Goal: Task Accomplishment & Management: Complete application form

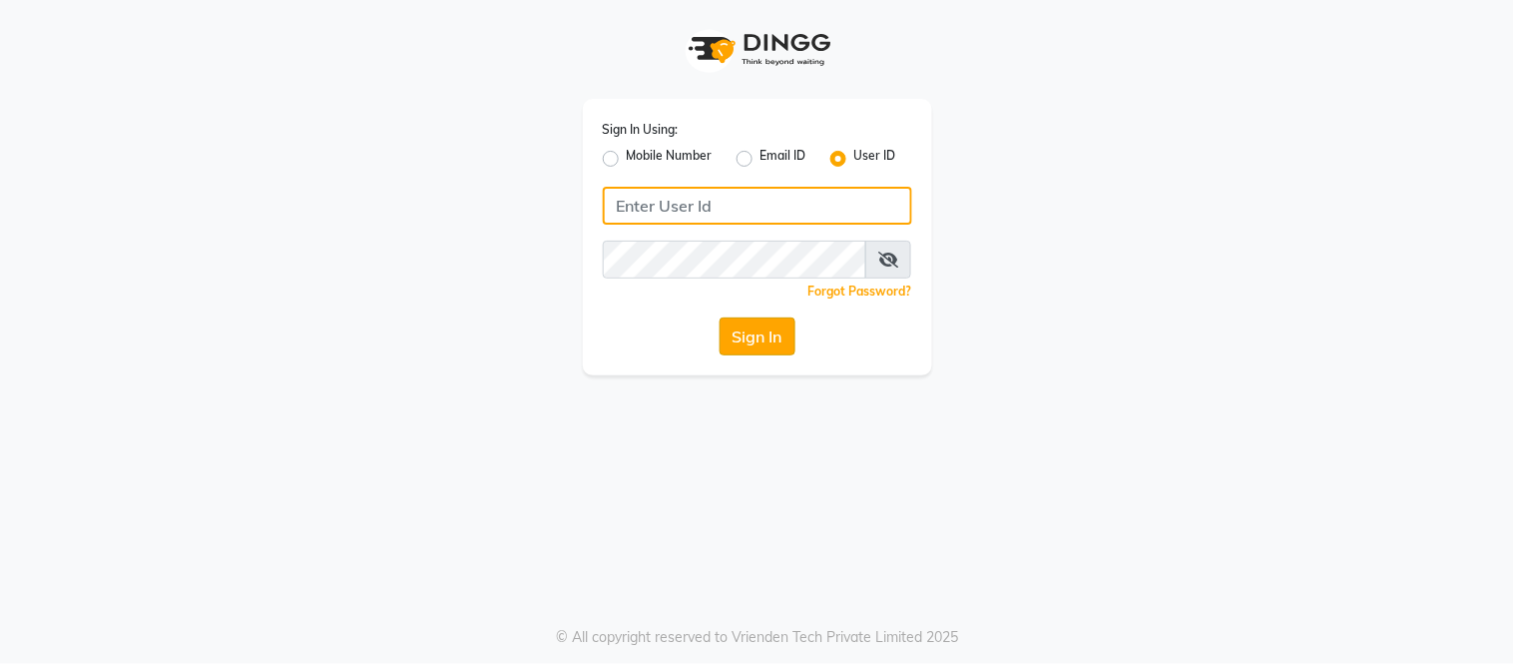
type input "samaaras@123"
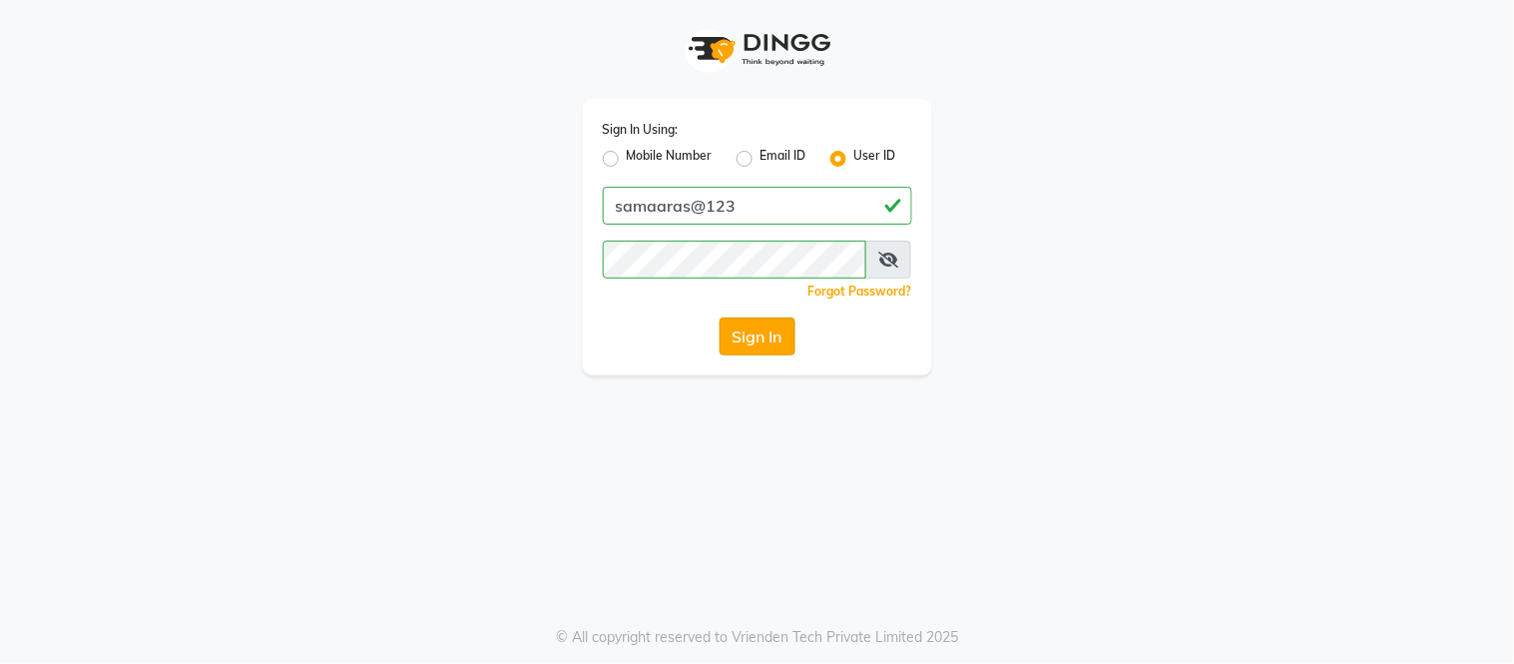
click at [745, 321] on button "Sign In" at bounding box center [757, 336] width 76 height 38
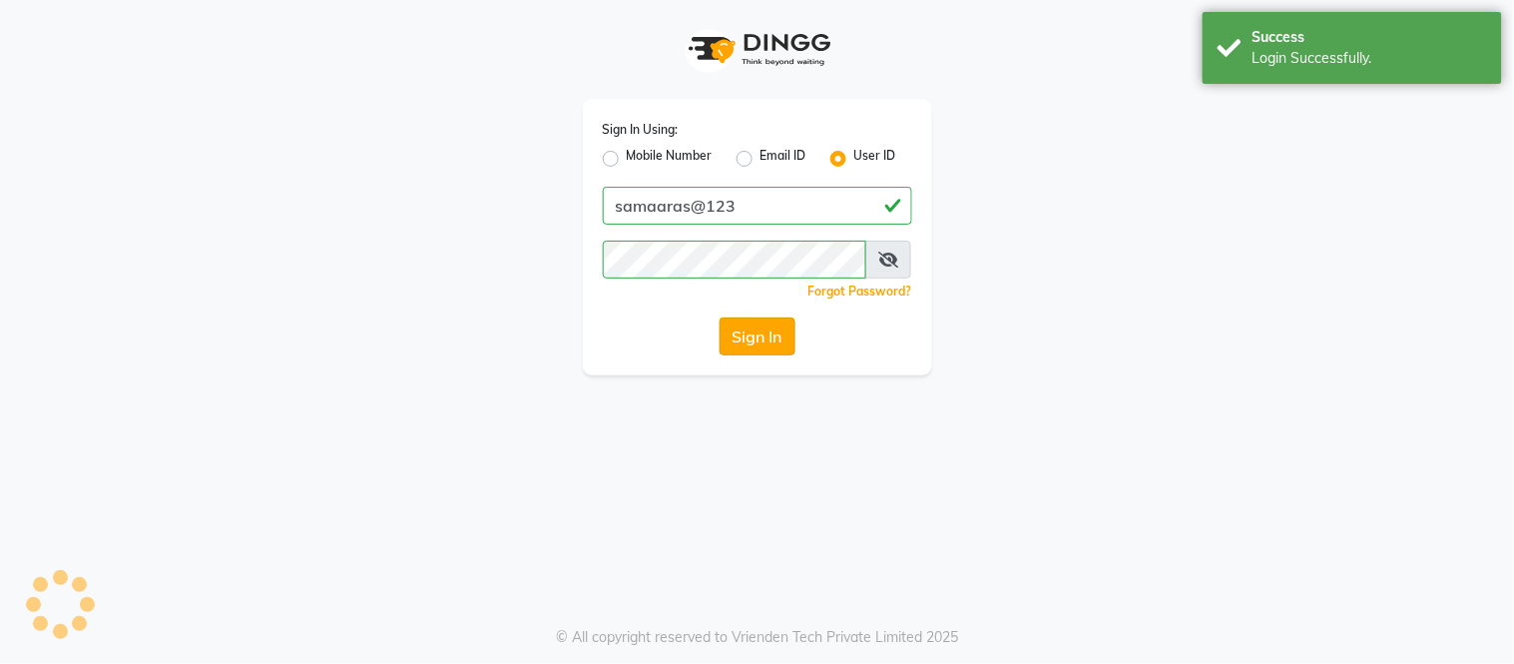
select select "4525"
select select "service"
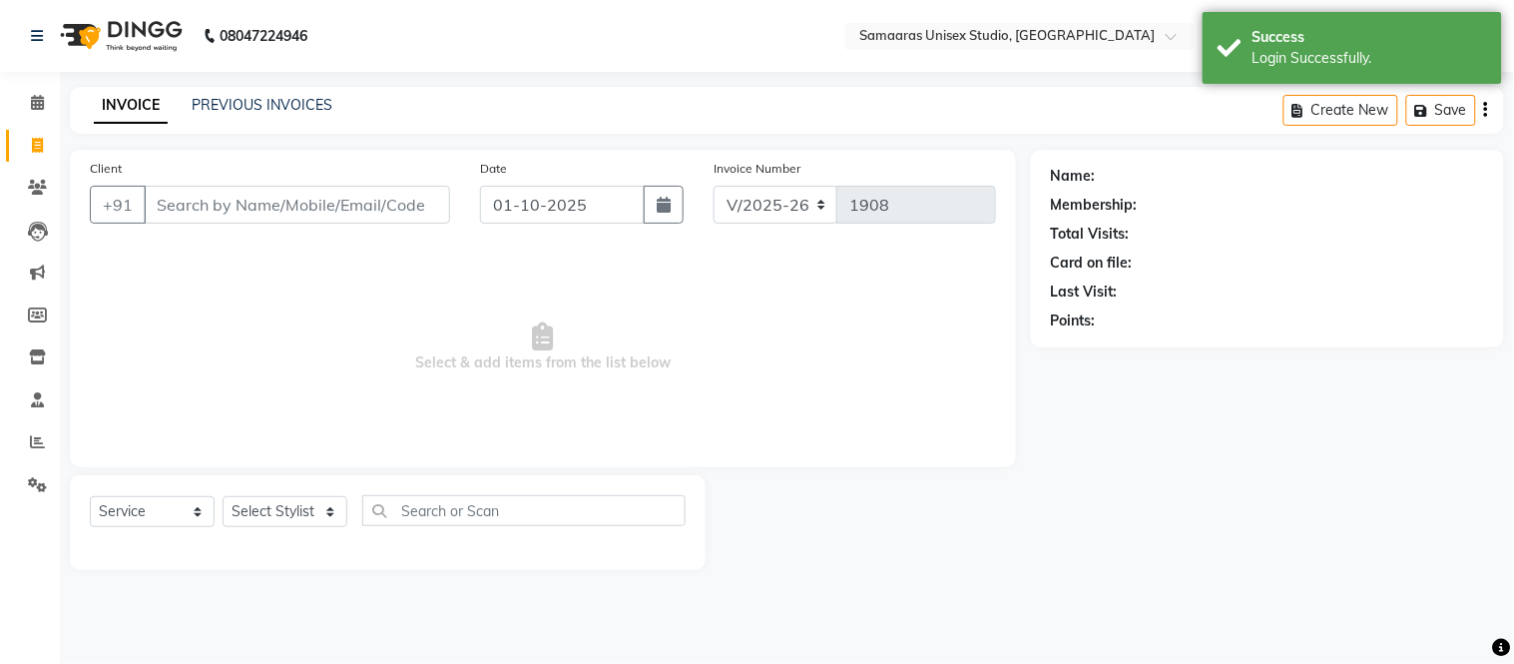
click at [669, 230] on div "Date [DATE]" at bounding box center [582, 199] width 234 height 82
click at [669, 229] on div "Date [DATE]" at bounding box center [582, 199] width 234 height 82
click at [661, 211] on icon "button" at bounding box center [664, 205] width 14 height 16
select select "10"
select select "2025"
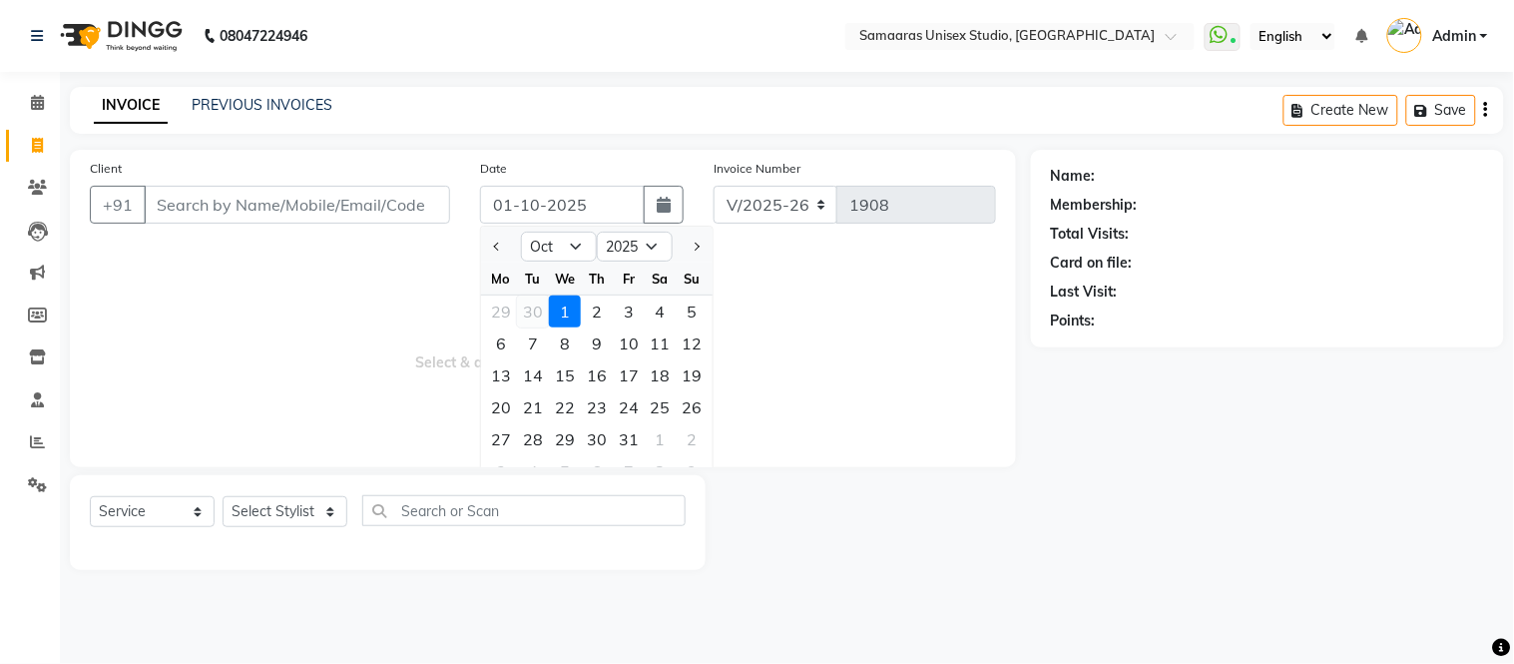
click at [527, 302] on div "30" at bounding box center [533, 311] width 32 height 32
type input "[DATE]"
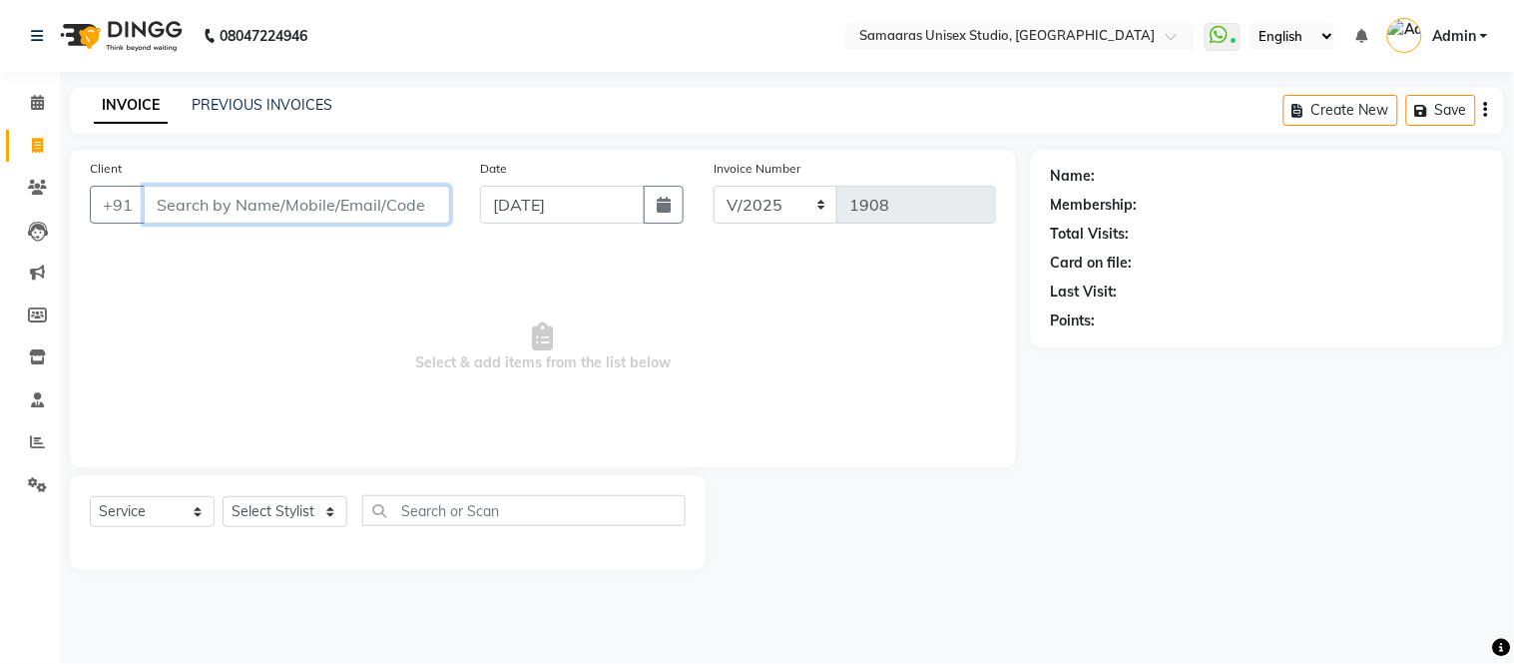
click at [409, 205] on input "Client" at bounding box center [297, 205] width 306 height 38
click at [433, 196] on input "Client" at bounding box center [297, 205] width 306 height 38
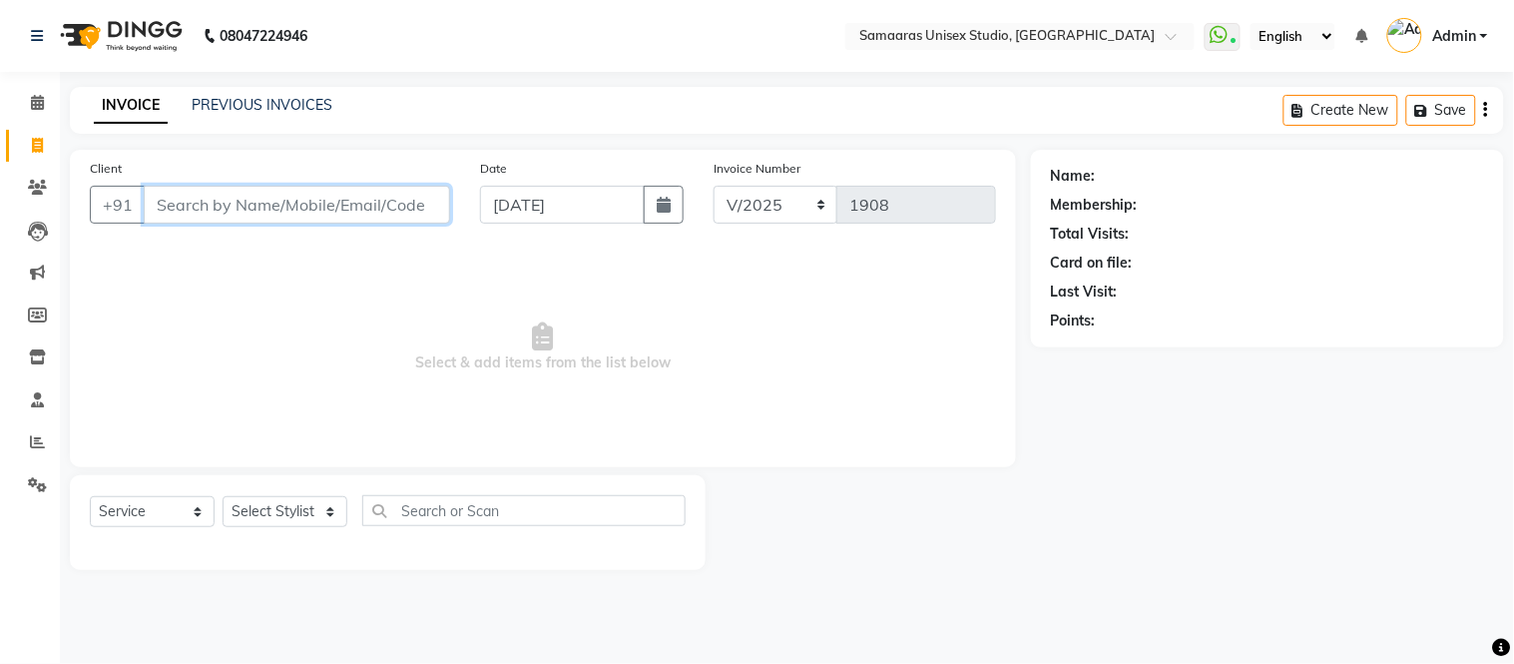
click at [433, 196] on input "Client" at bounding box center [297, 205] width 306 height 38
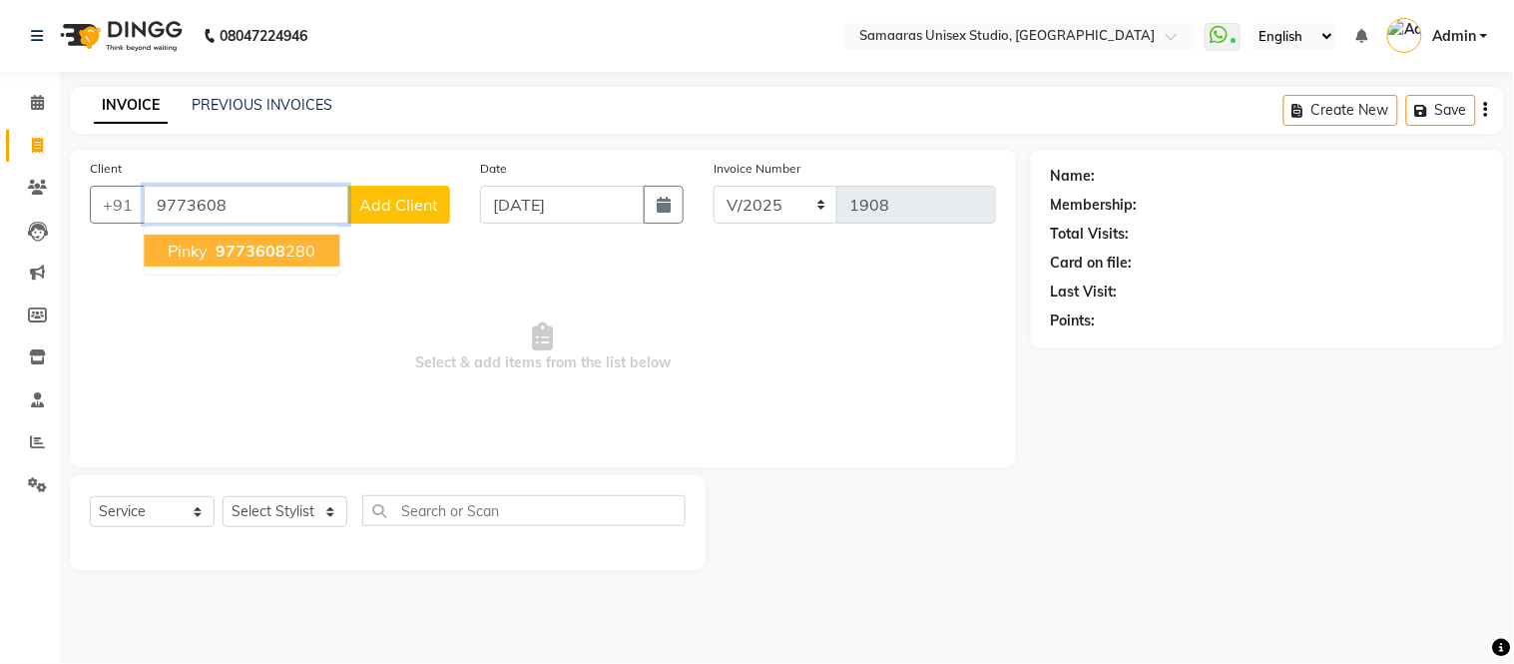
click at [289, 243] on ngb-highlight "9773608 280" at bounding box center [264, 250] width 104 height 20
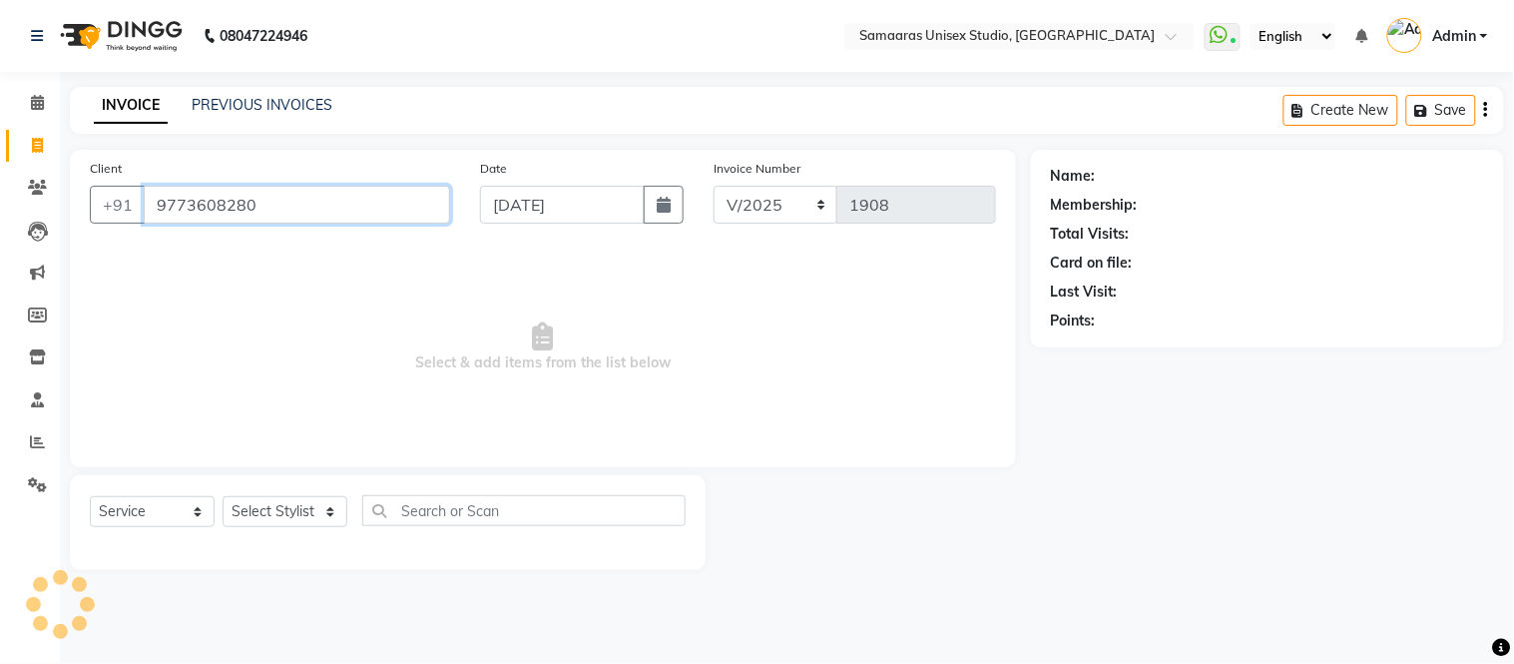
type input "9773608280"
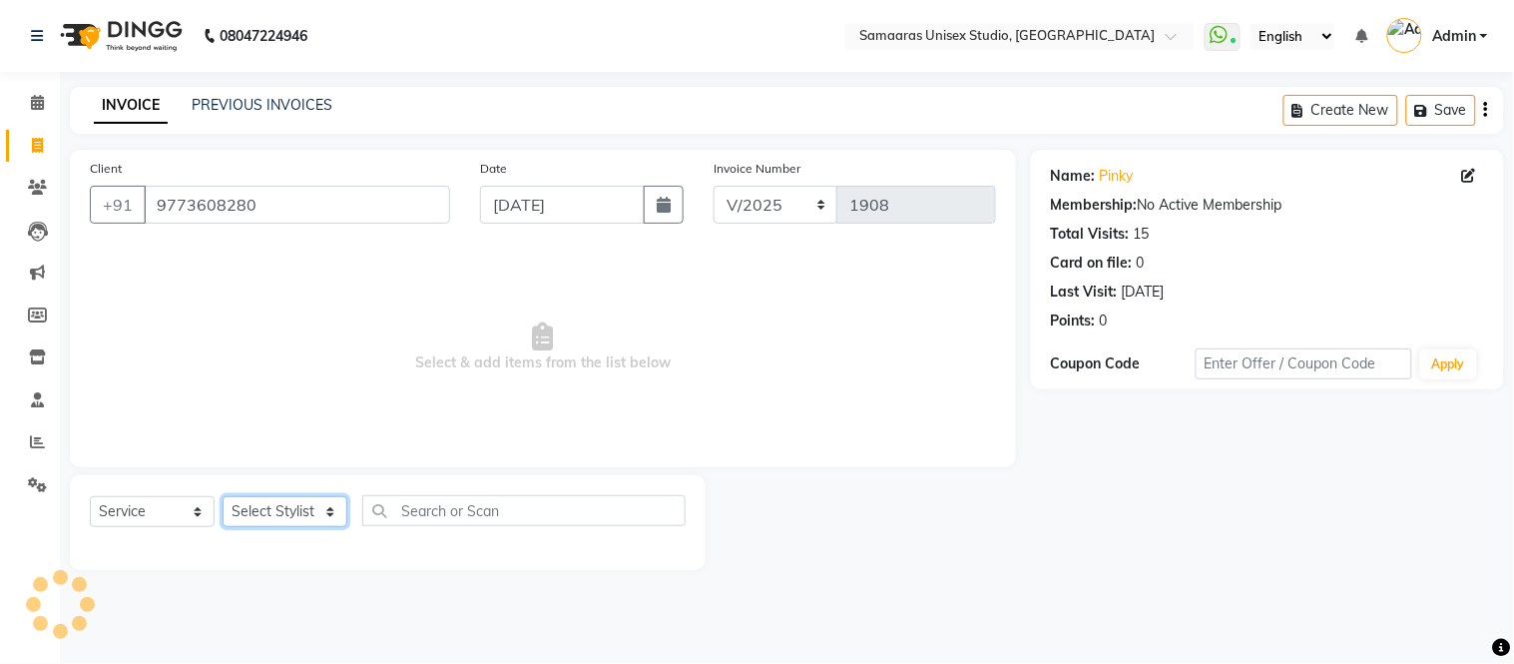
click at [293, 502] on select "Select Stylist Front Desk junaid Kajal [PERSON_NAME] [PERSON_NAME]" at bounding box center [285, 511] width 125 height 31
select select "88206"
click at [223, 497] on select "Select Stylist Front Desk junaid Kajal [PERSON_NAME] [PERSON_NAME]" at bounding box center [285, 511] width 125 height 31
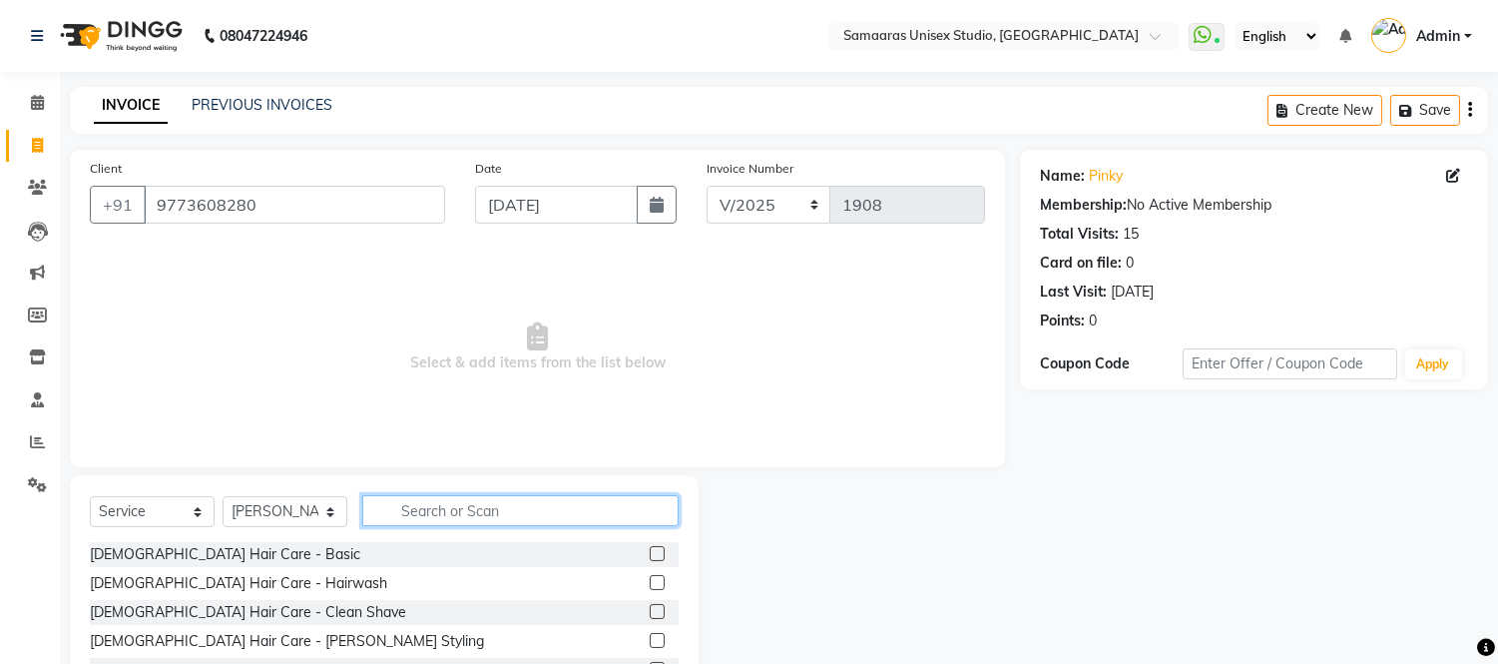
click at [395, 517] on input "text" at bounding box center [520, 510] width 316 height 31
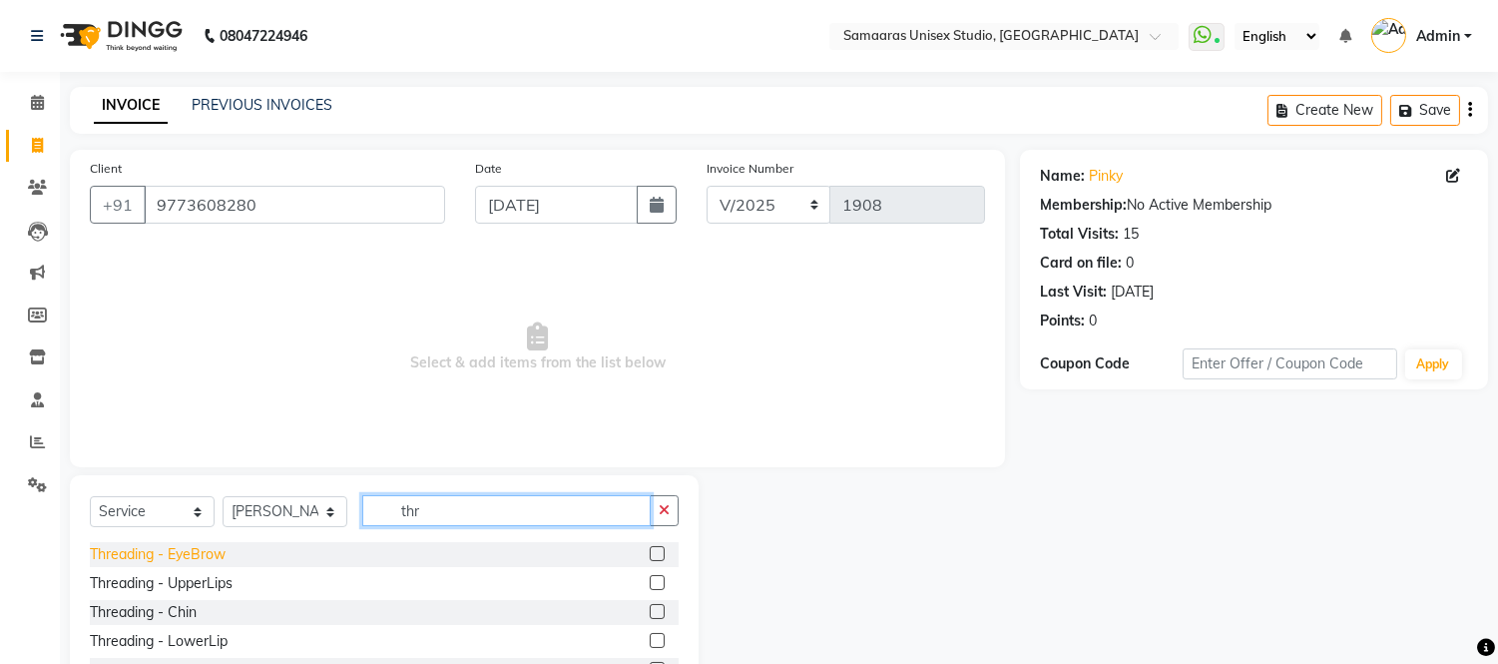
type input "thr"
click at [173, 544] on div "Threading - EyeBrow" at bounding box center [158, 554] width 136 height 21
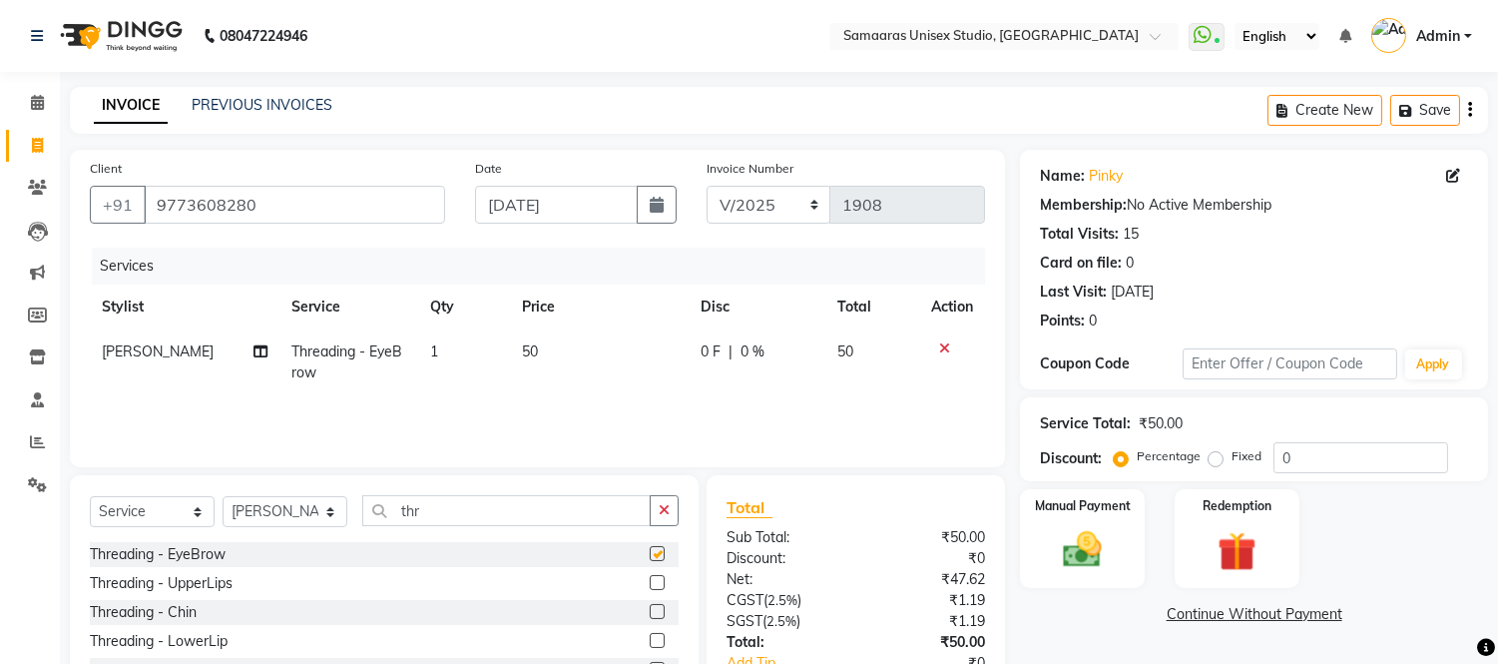
checkbox input "false"
click at [1088, 533] on img at bounding box center [1083, 550] width 66 height 47
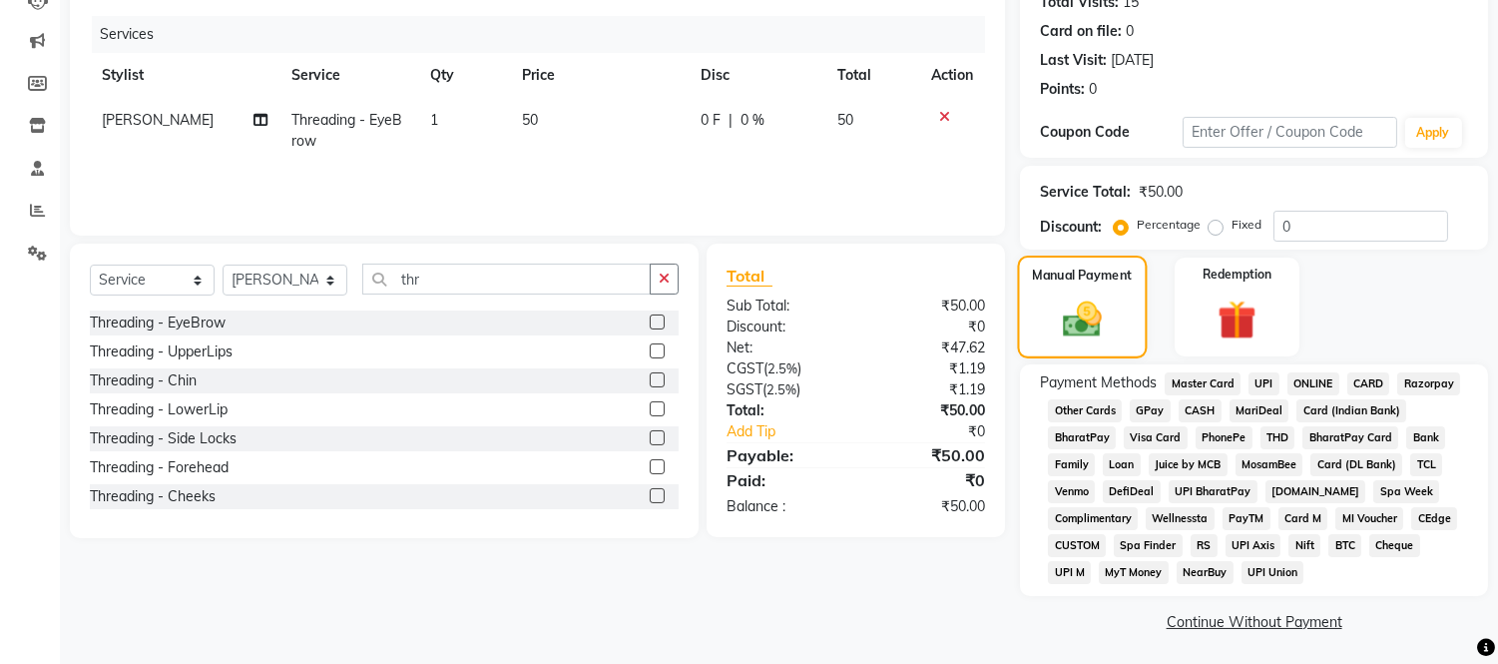
scroll to position [234, 0]
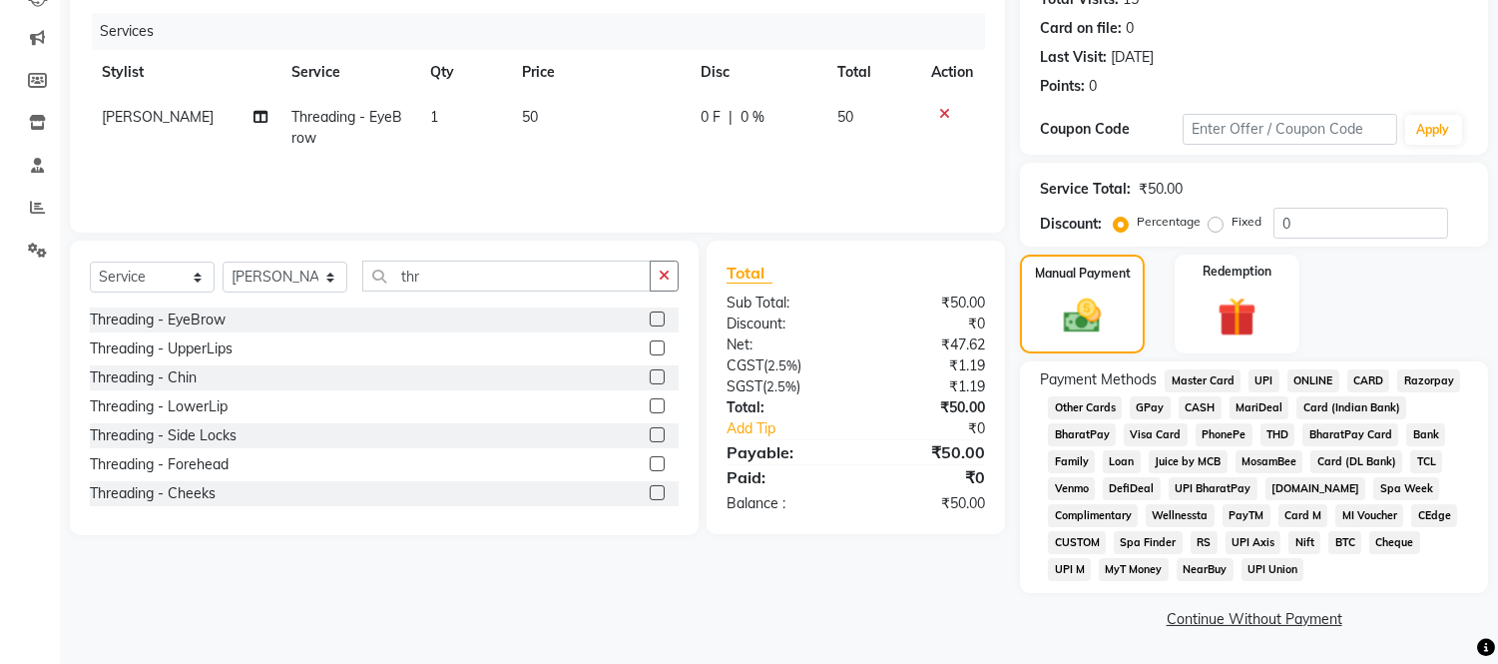
click at [1148, 402] on span "GPay" at bounding box center [1149, 407] width 41 height 23
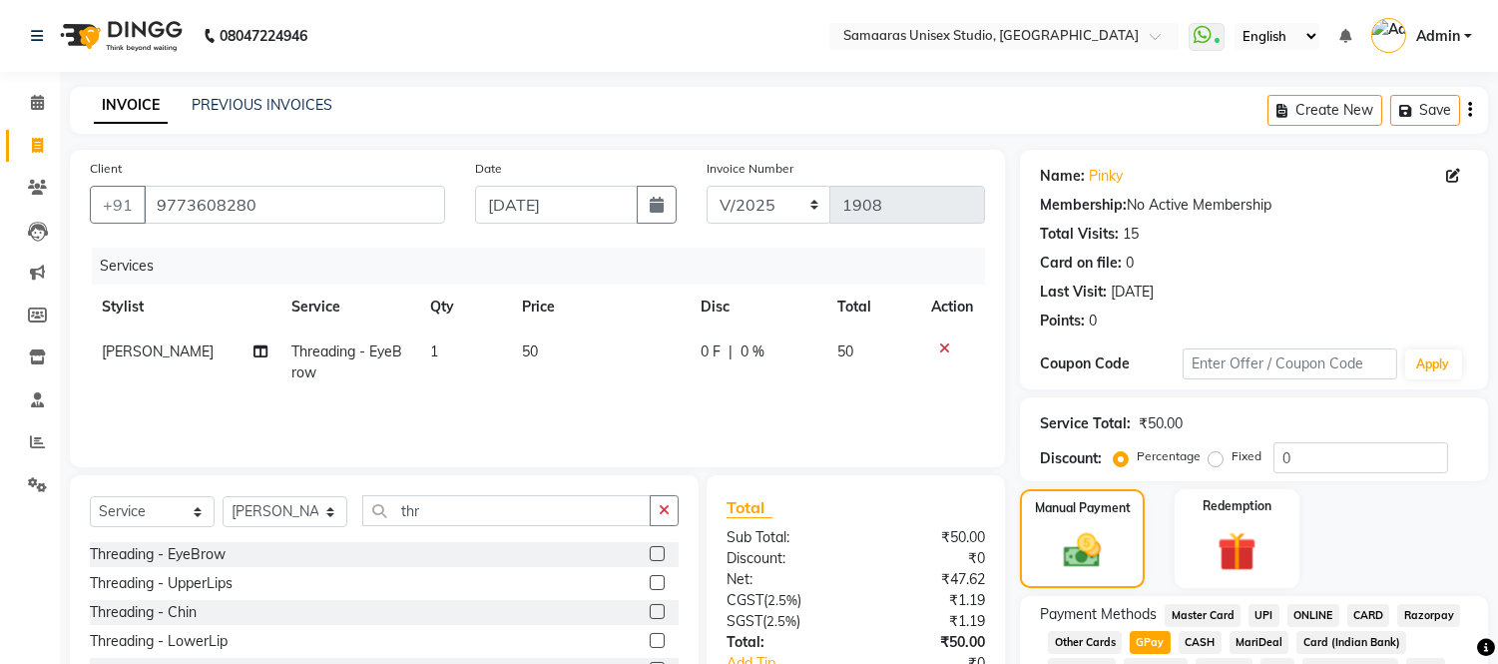
scroll to position [341, 0]
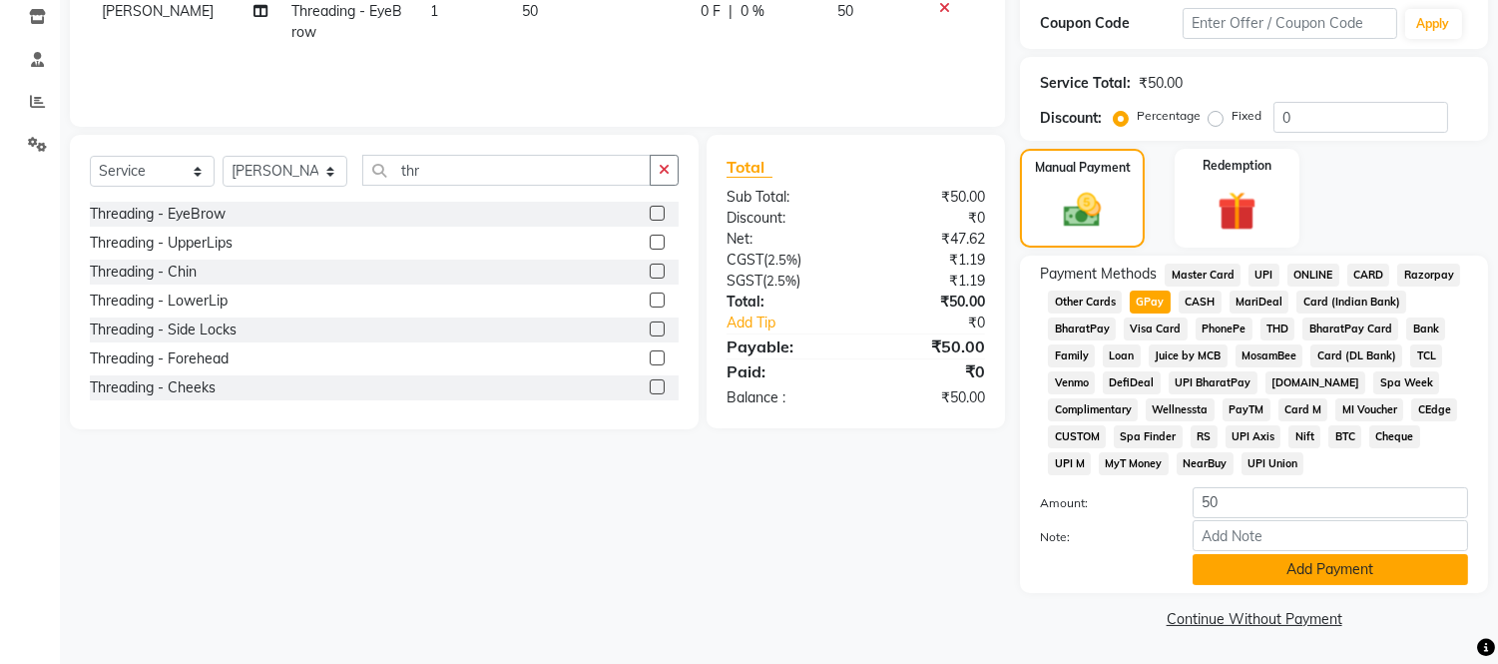
click at [1211, 563] on button "Add Payment" at bounding box center [1329, 569] width 275 height 31
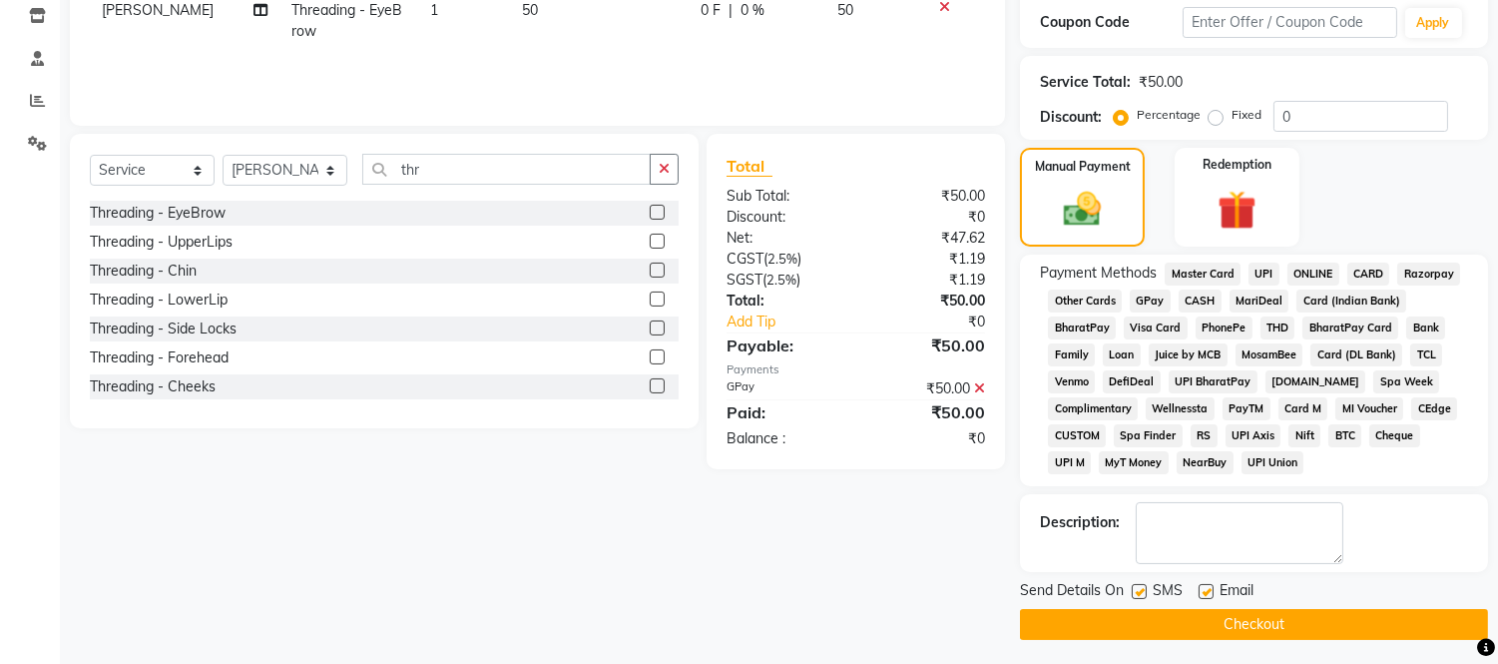
click at [1235, 632] on button "Checkout" at bounding box center [1254, 624] width 468 height 31
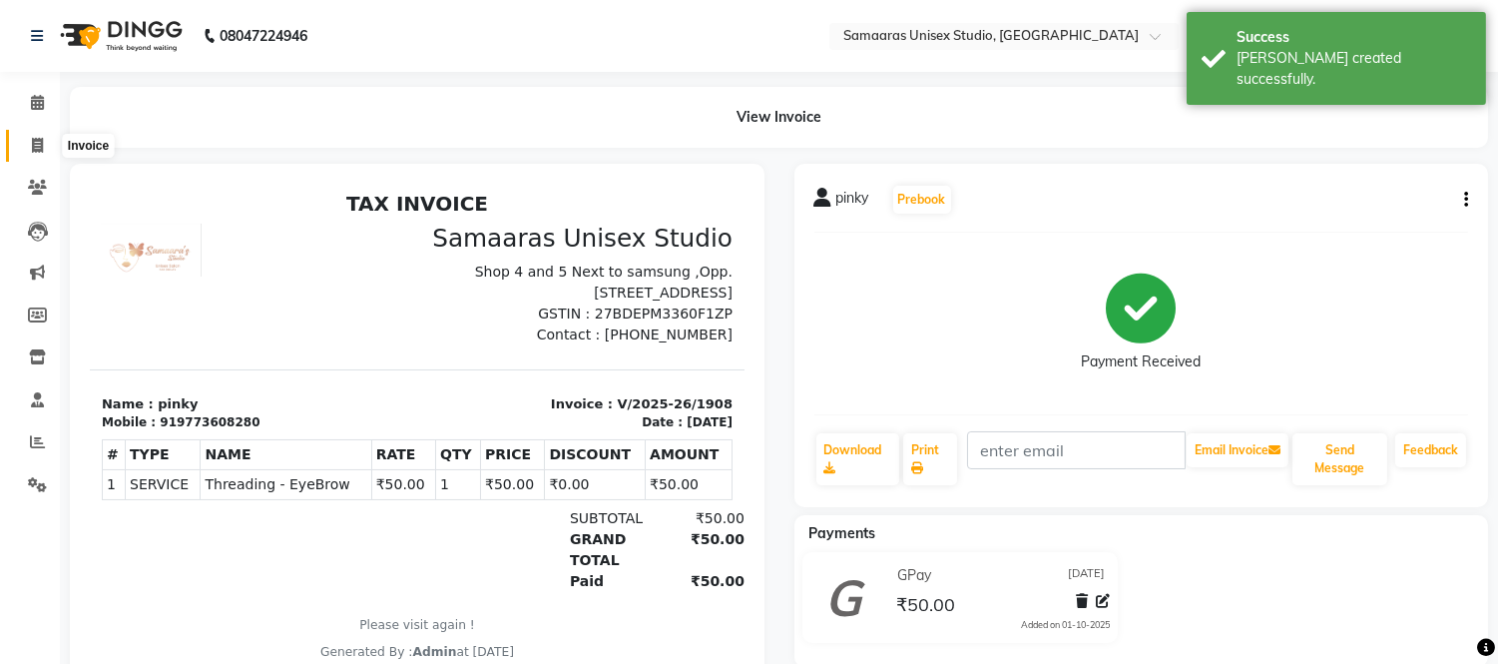
drag, startPoint x: 37, startPoint y: 138, endPoint x: 68, endPoint y: 146, distance: 31.9
click at [37, 138] on icon at bounding box center [37, 145] width 11 height 15
select select "service"
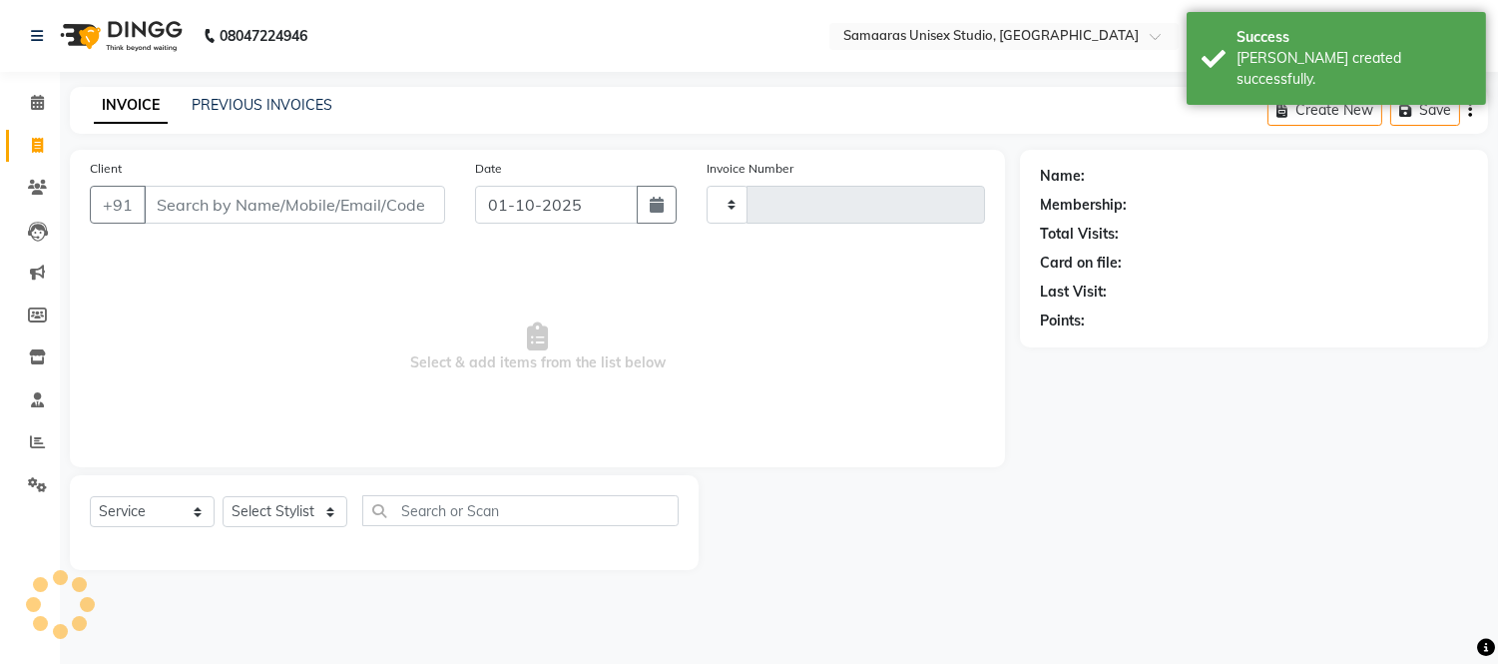
type input "1909"
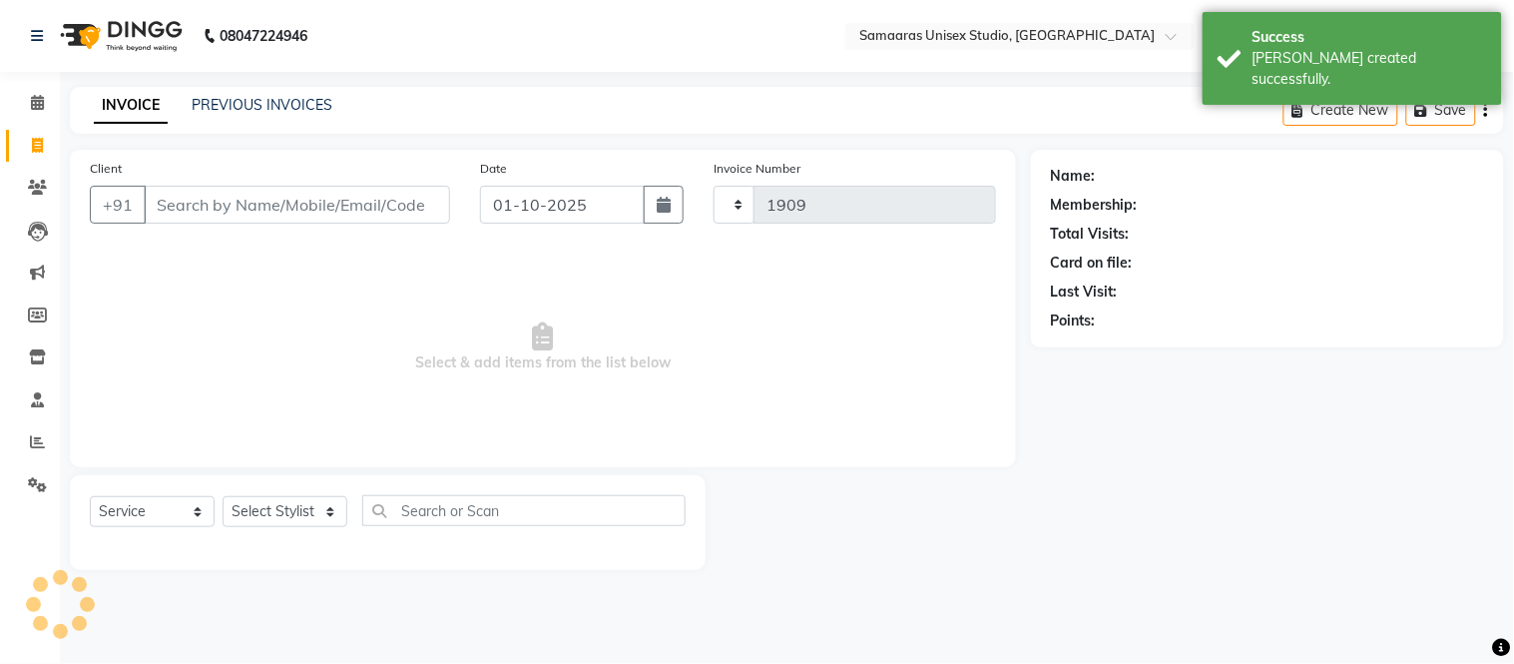
select select "4525"
click at [660, 192] on button "button" at bounding box center [664, 205] width 40 height 38
select select "10"
select select "2025"
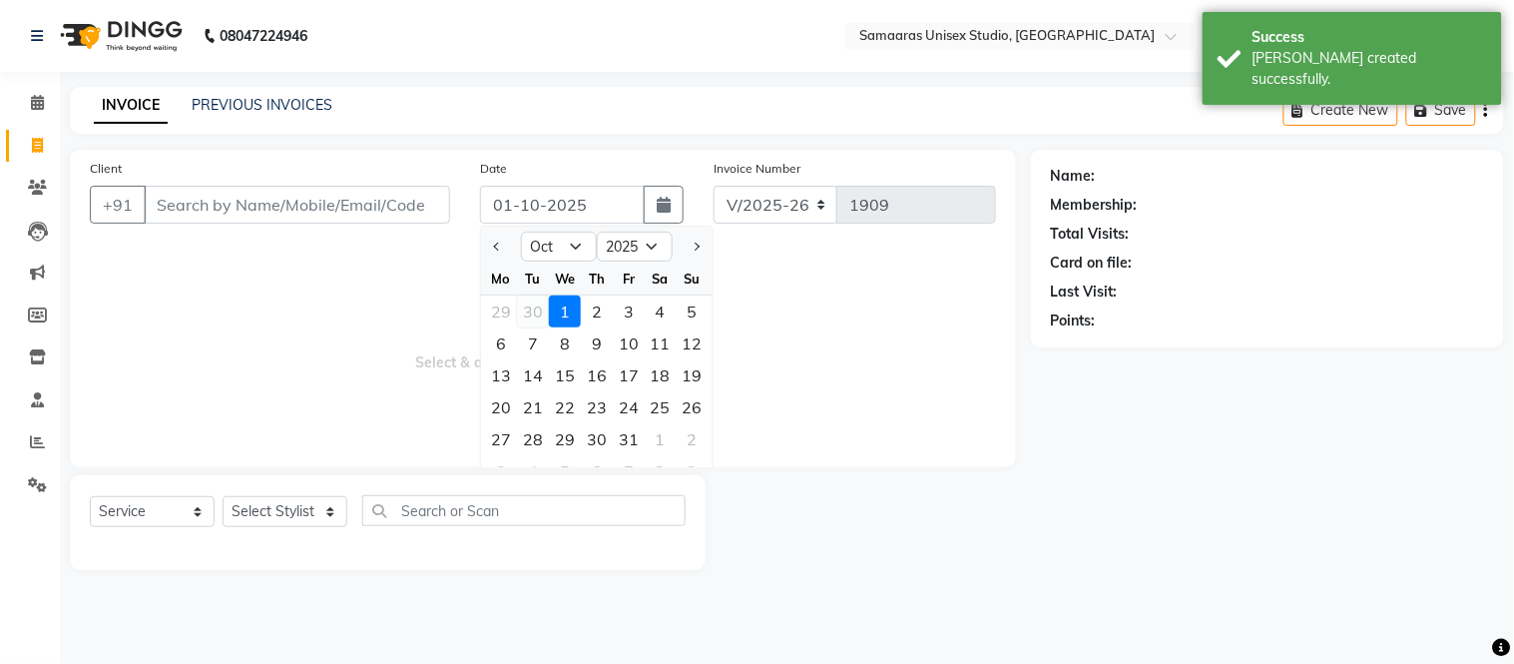
click at [544, 306] on div "30" at bounding box center [533, 311] width 32 height 32
type input "[DATE]"
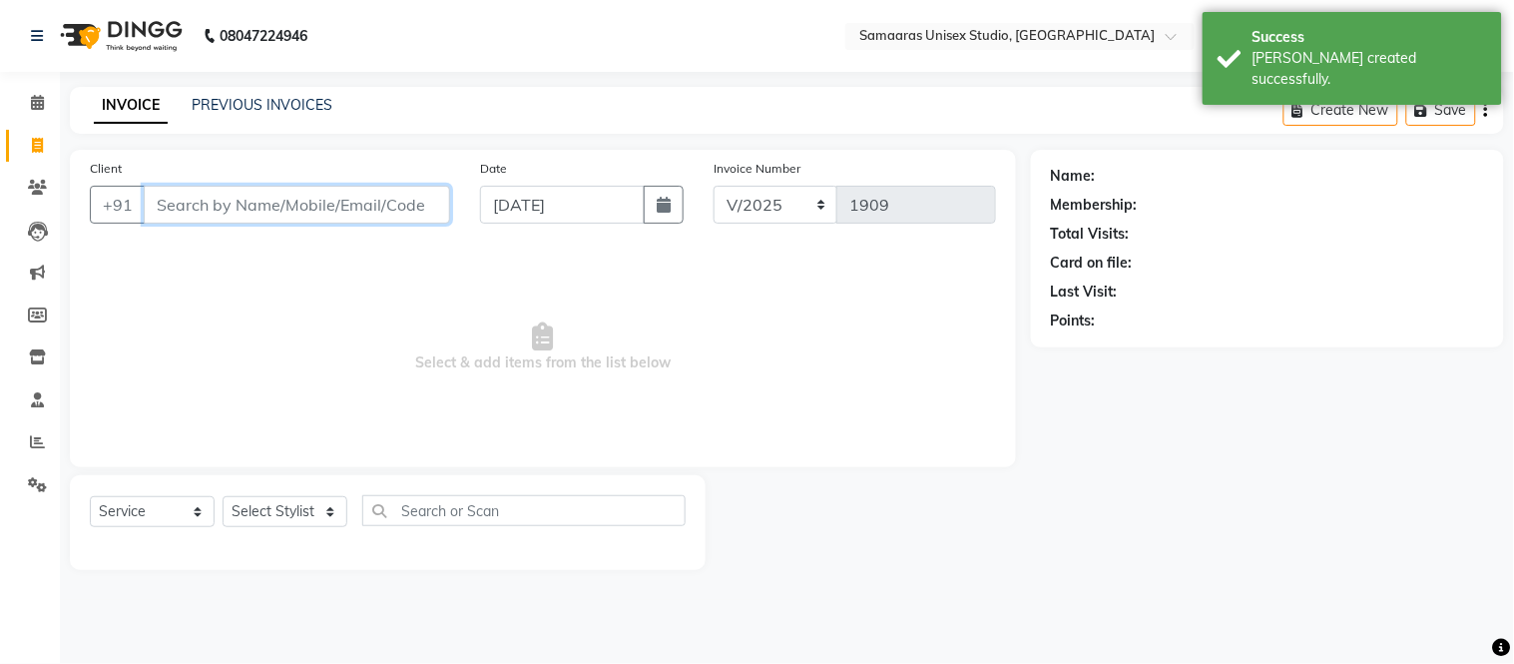
click at [392, 214] on input "Client" at bounding box center [297, 205] width 306 height 38
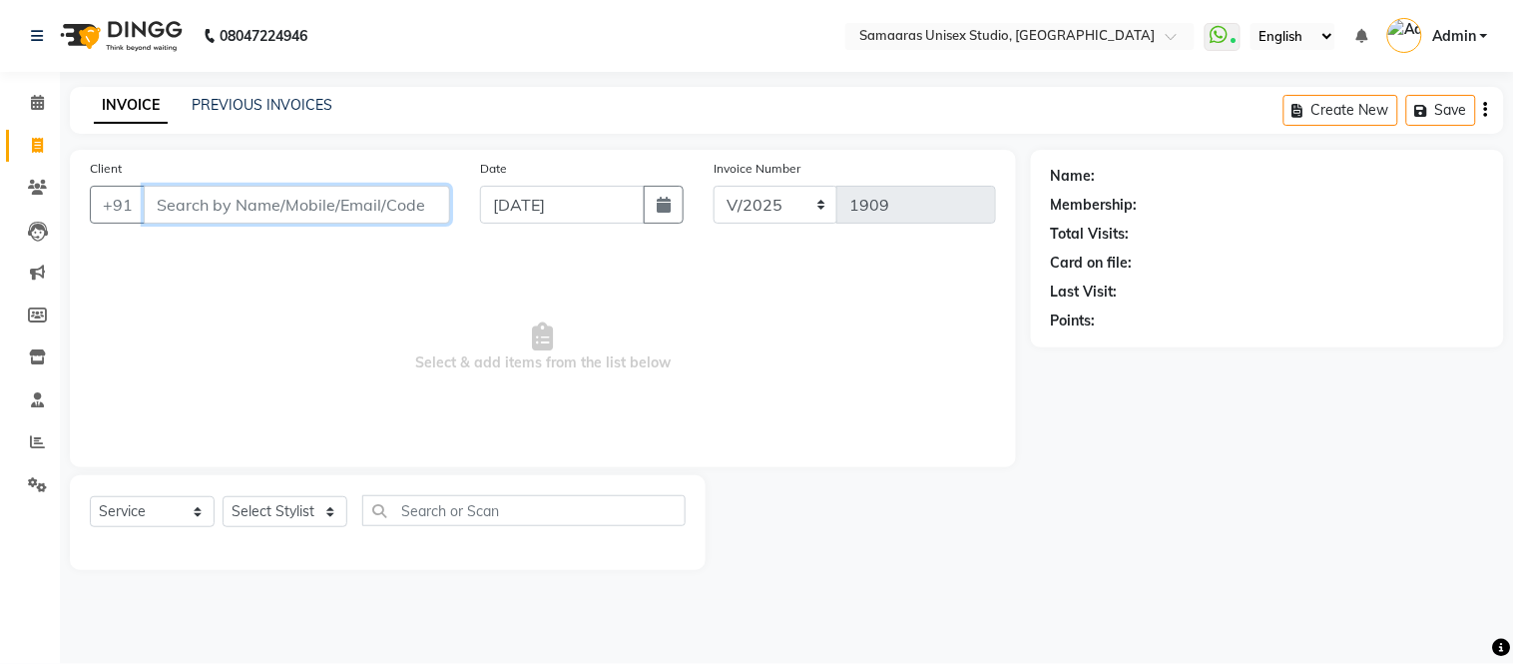
click at [392, 214] on input "Client" at bounding box center [297, 205] width 306 height 38
type input "9833345022"
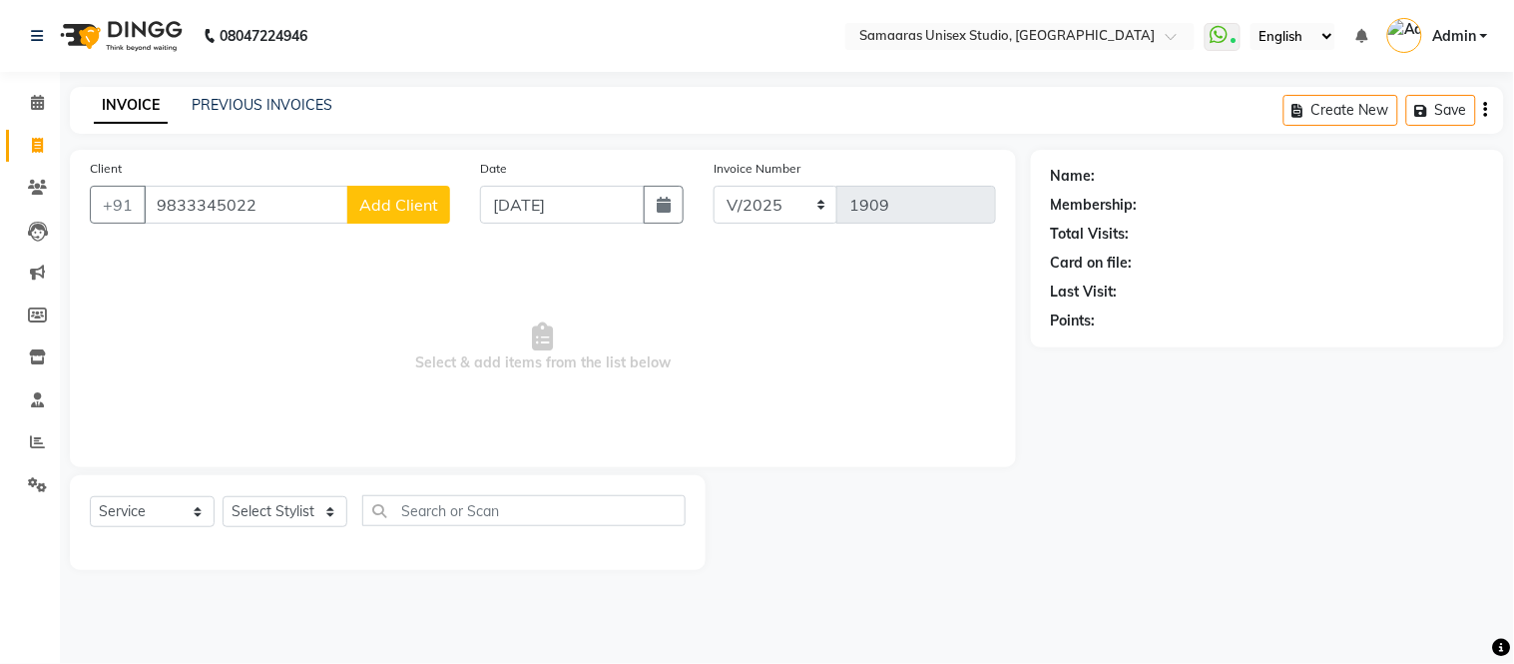
click at [372, 197] on span "Add Client" at bounding box center [398, 205] width 79 height 20
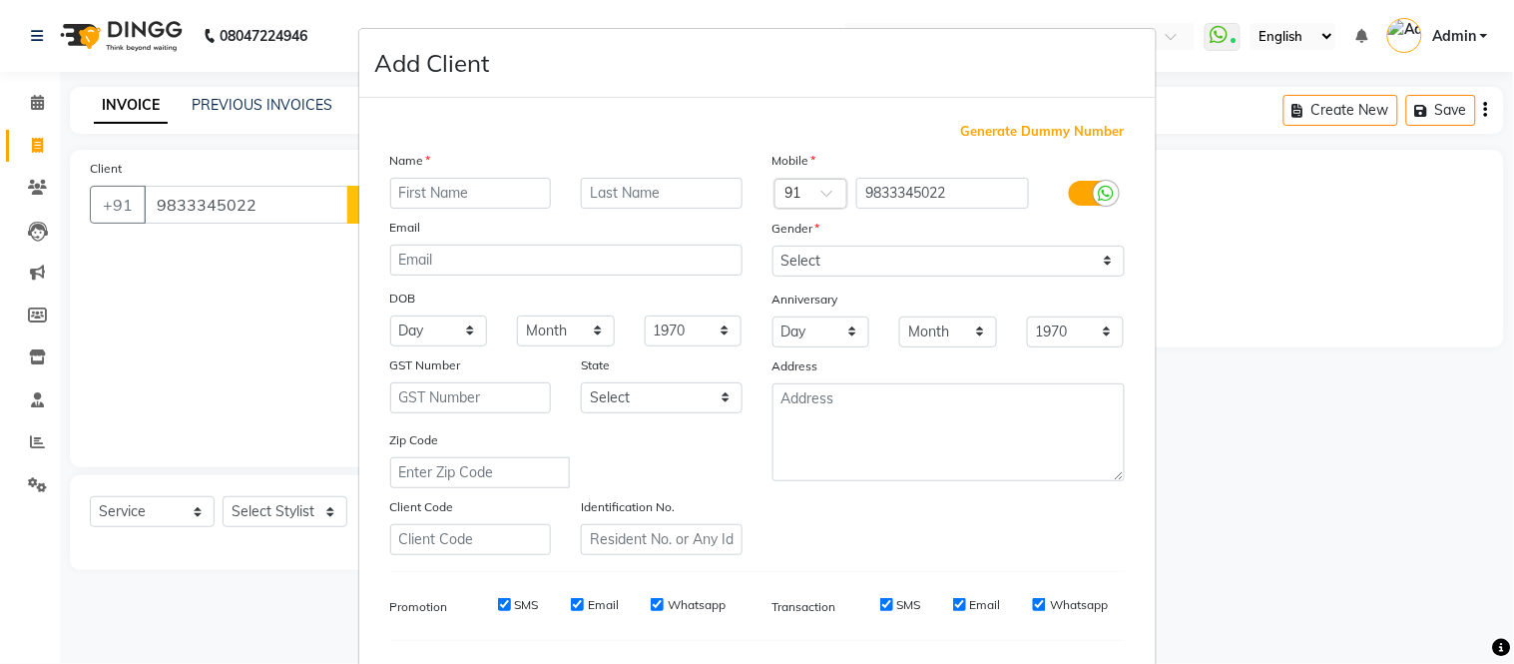
click at [423, 186] on input "text" at bounding box center [471, 193] width 162 height 31
type input "[PERSON_NAME]"
click at [653, 207] on input "text" at bounding box center [662, 193] width 162 height 31
type input "[PERSON_NAME]"
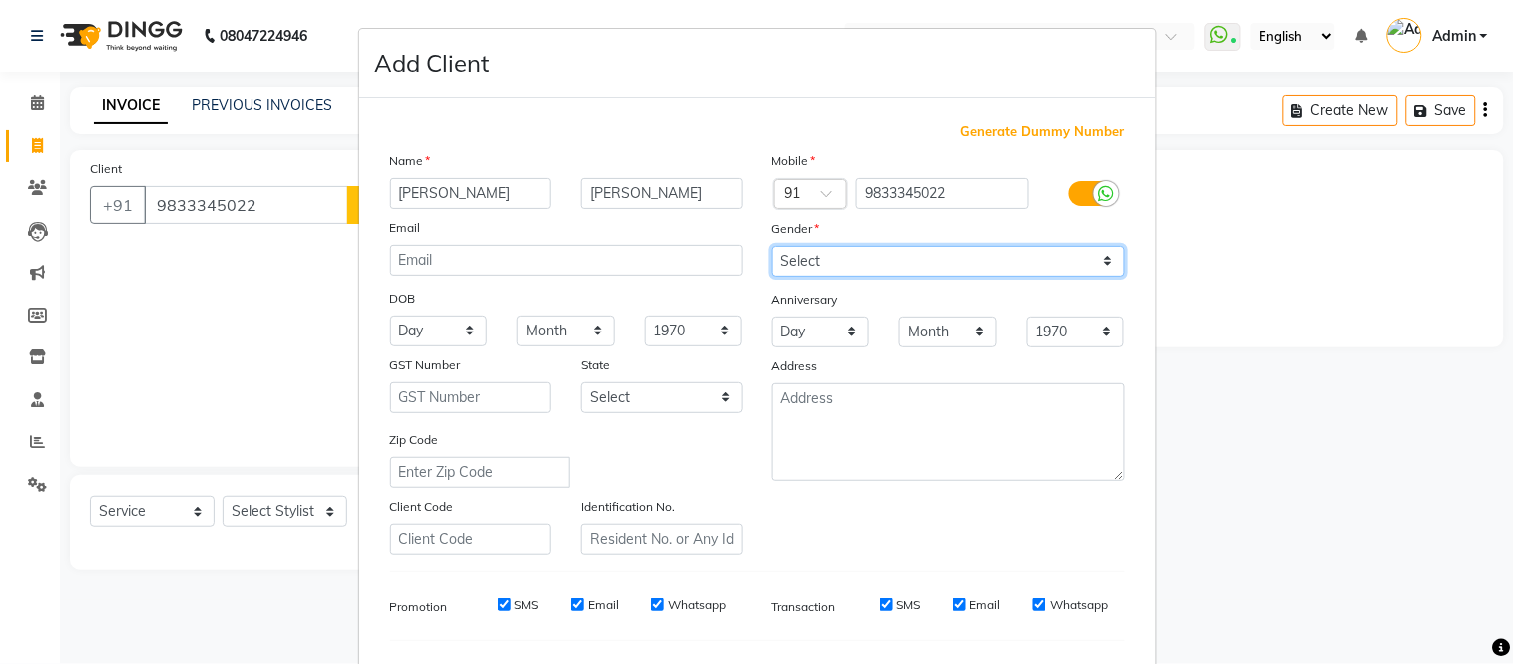
click at [828, 263] on select "Select [DEMOGRAPHIC_DATA] [DEMOGRAPHIC_DATA] Other Prefer Not To Say" at bounding box center [948, 260] width 352 height 31
select select "[DEMOGRAPHIC_DATA]"
click at [772, 245] on select "Select [DEMOGRAPHIC_DATA] [DEMOGRAPHIC_DATA] Other Prefer Not To Say" at bounding box center [948, 260] width 352 height 31
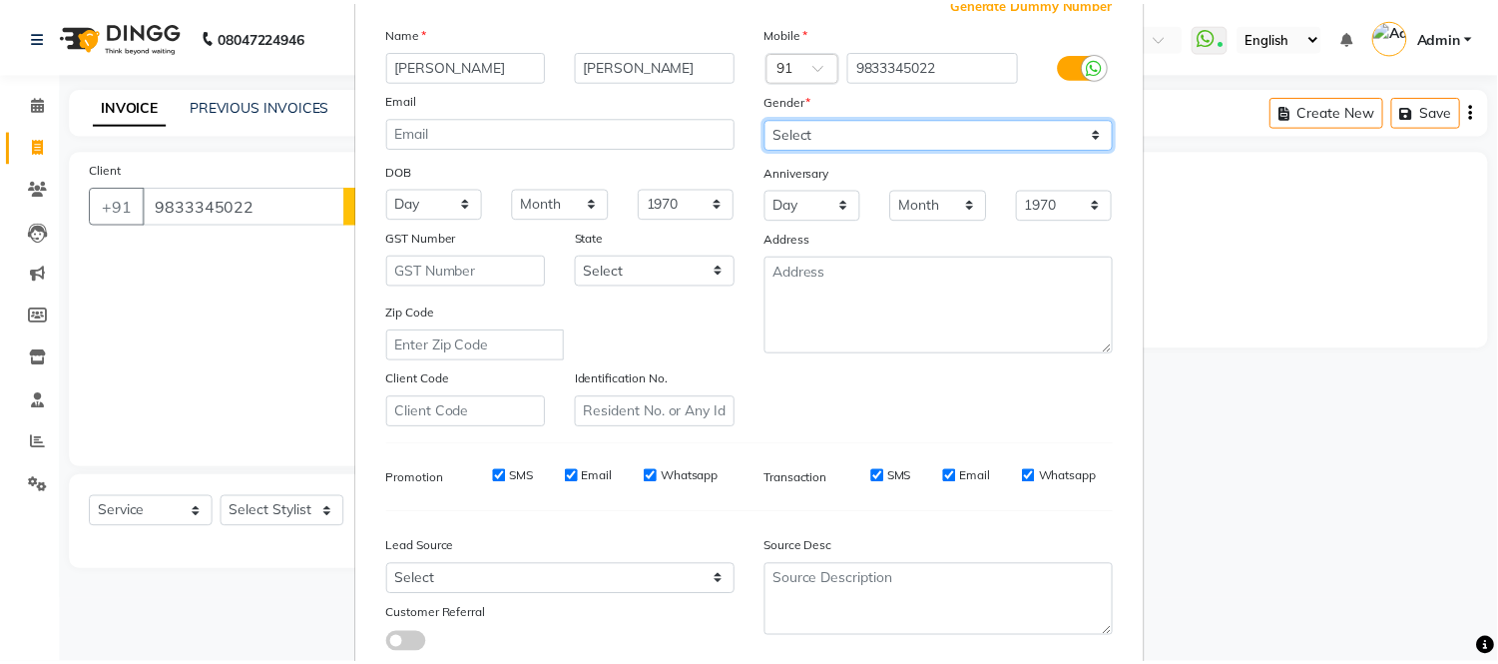
scroll to position [257, 0]
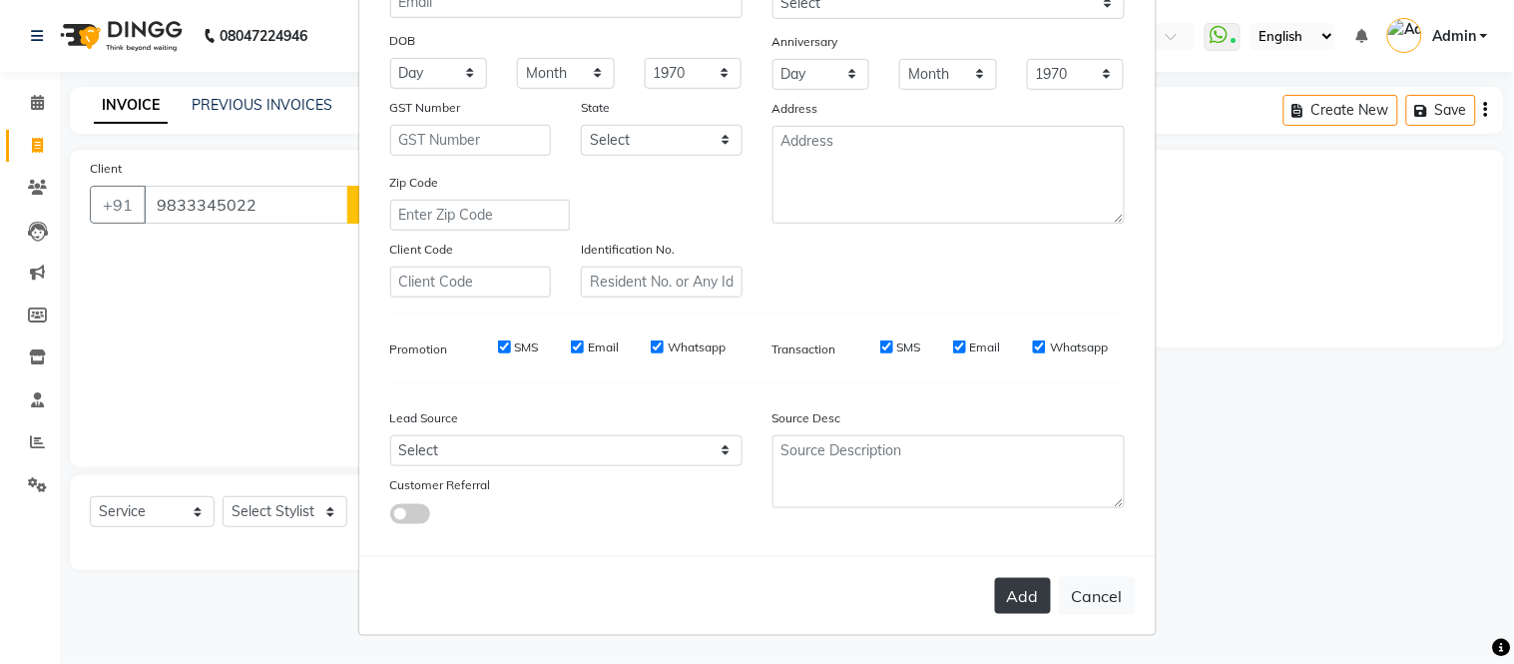
click at [995, 587] on button "Add" at bounding box center [1023, 596] width 56 height 36
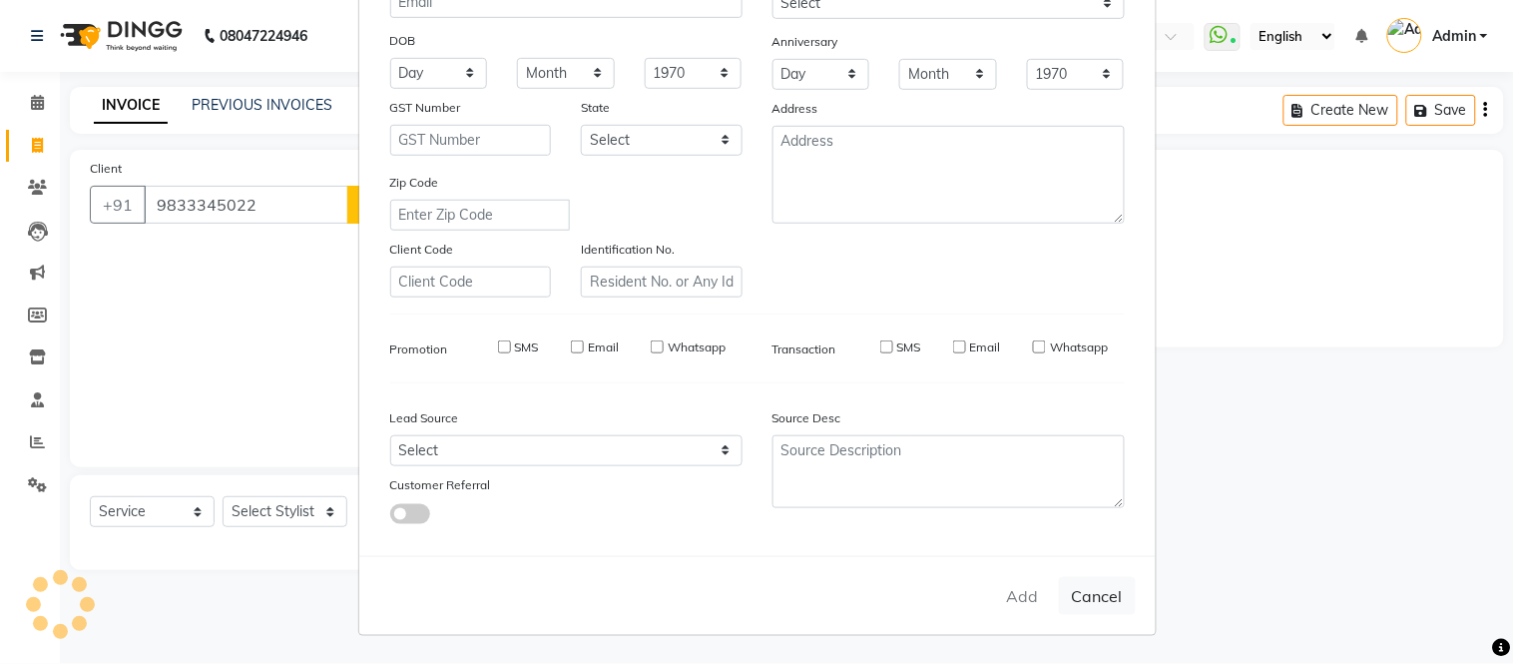
select select
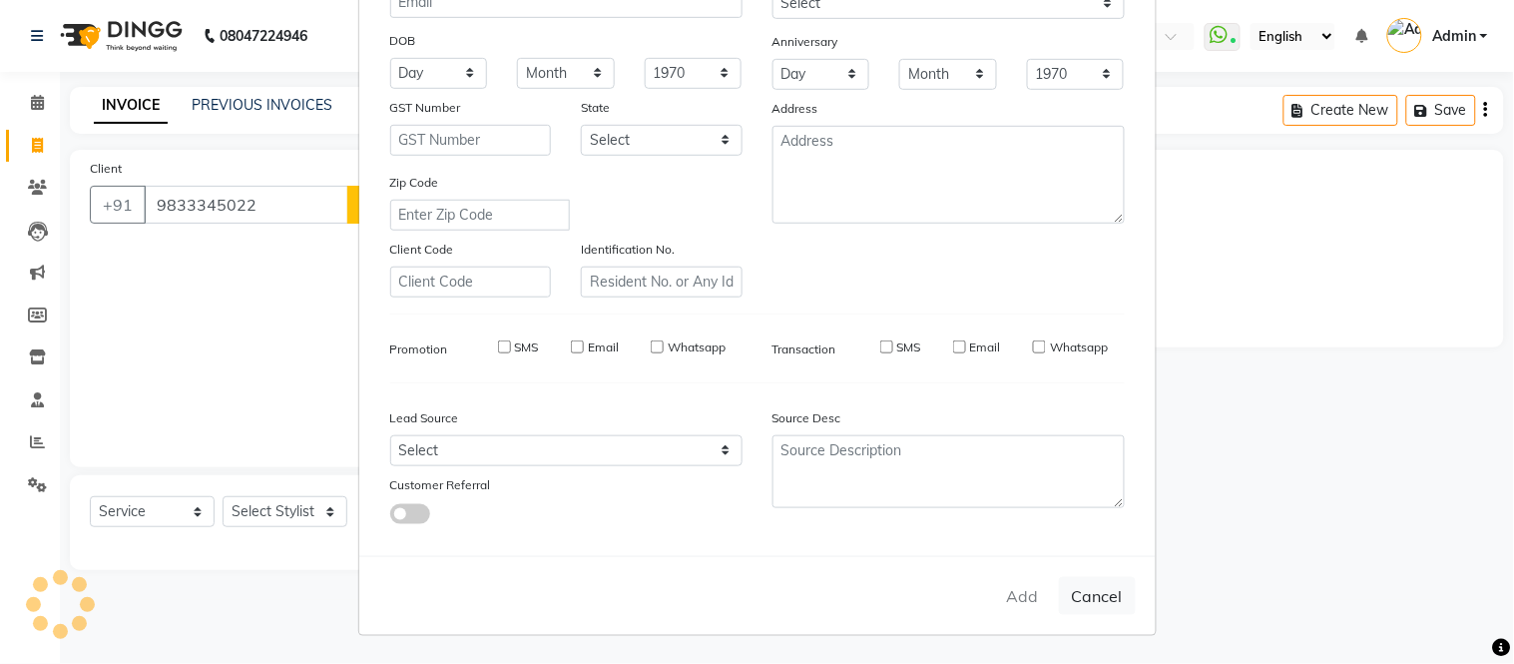
select select
checkbox input "false"
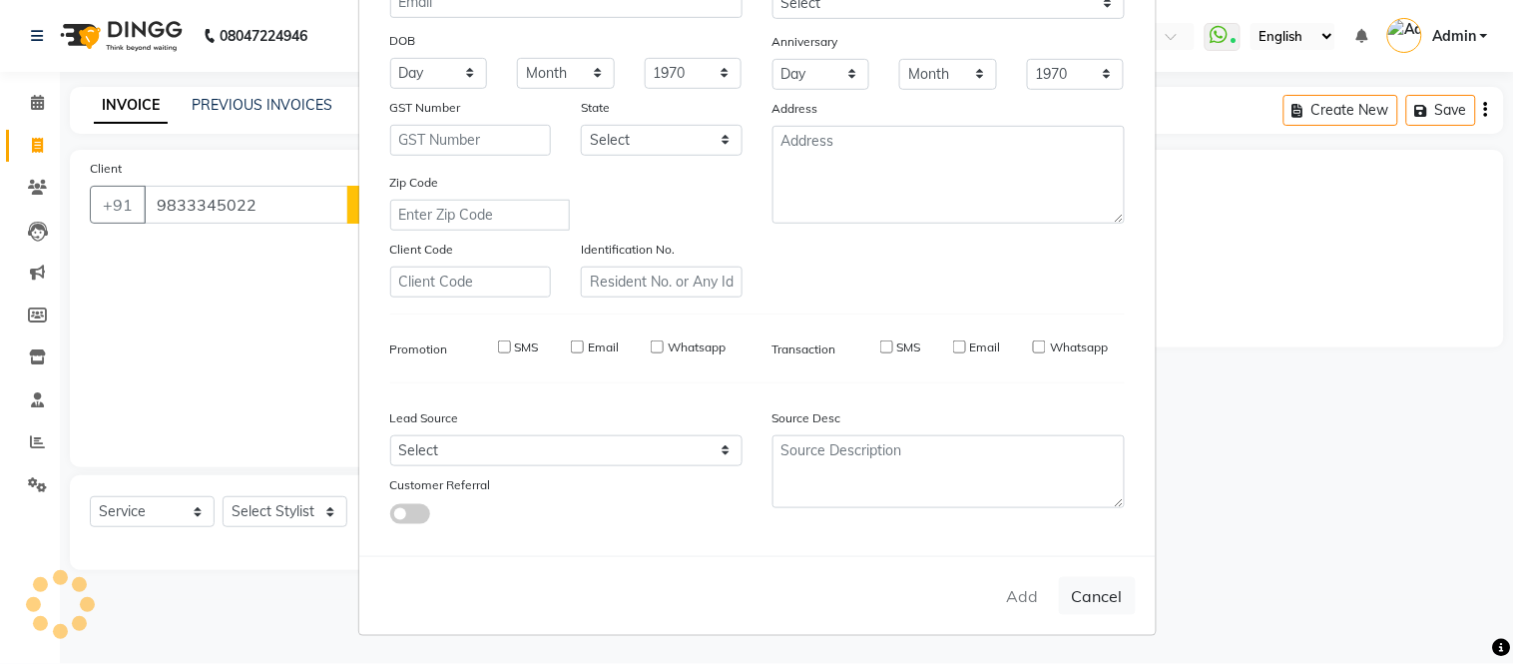
checkbox input "false"
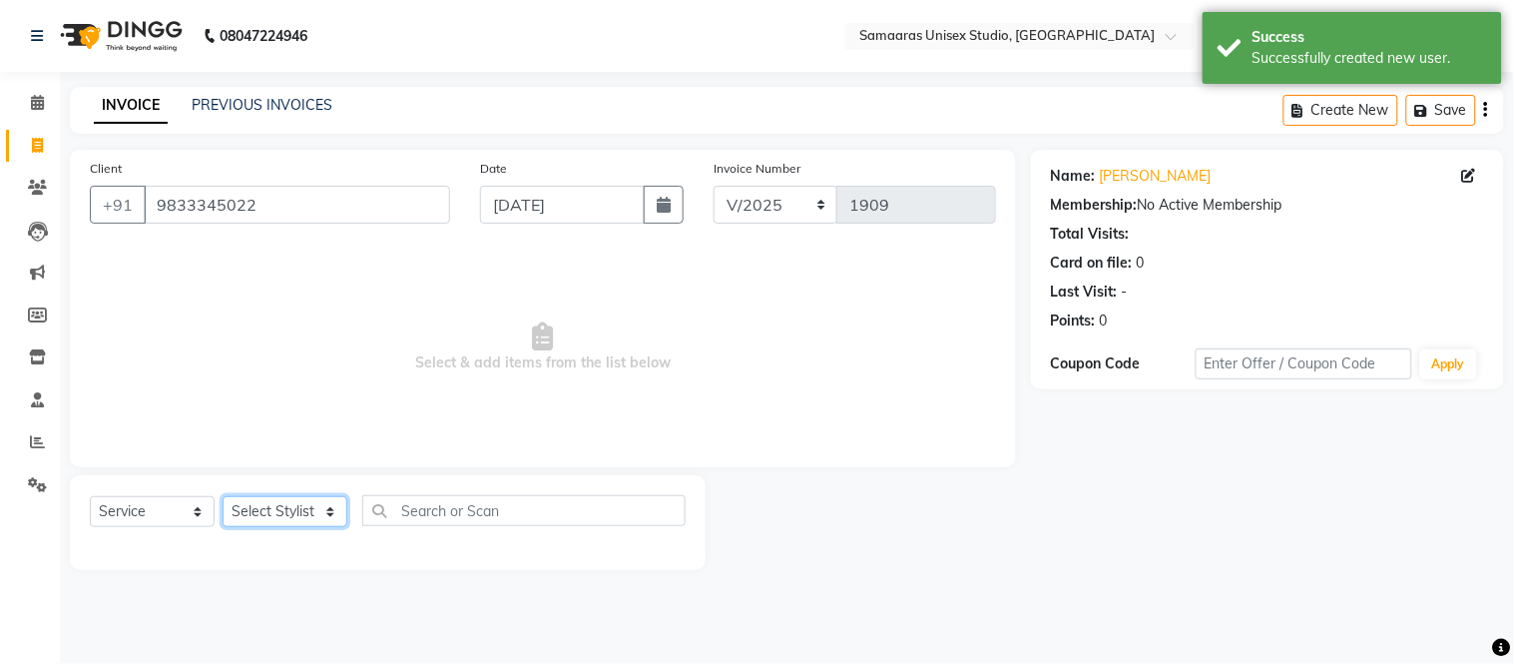
click at [325, 525] on select "Select Stylist Front Desk junaid Kajal [PERSON_NAME] [PERSON_NAME]" at bounding box center [285, 511] width 125 height 31
select select "50822"
click at [223, 497] on select "Select Stylist Front Desk junaid Kajal [PERSON_NAME] [PERSON_NAME]" at bounding box center [285, 511] width 125 height 31
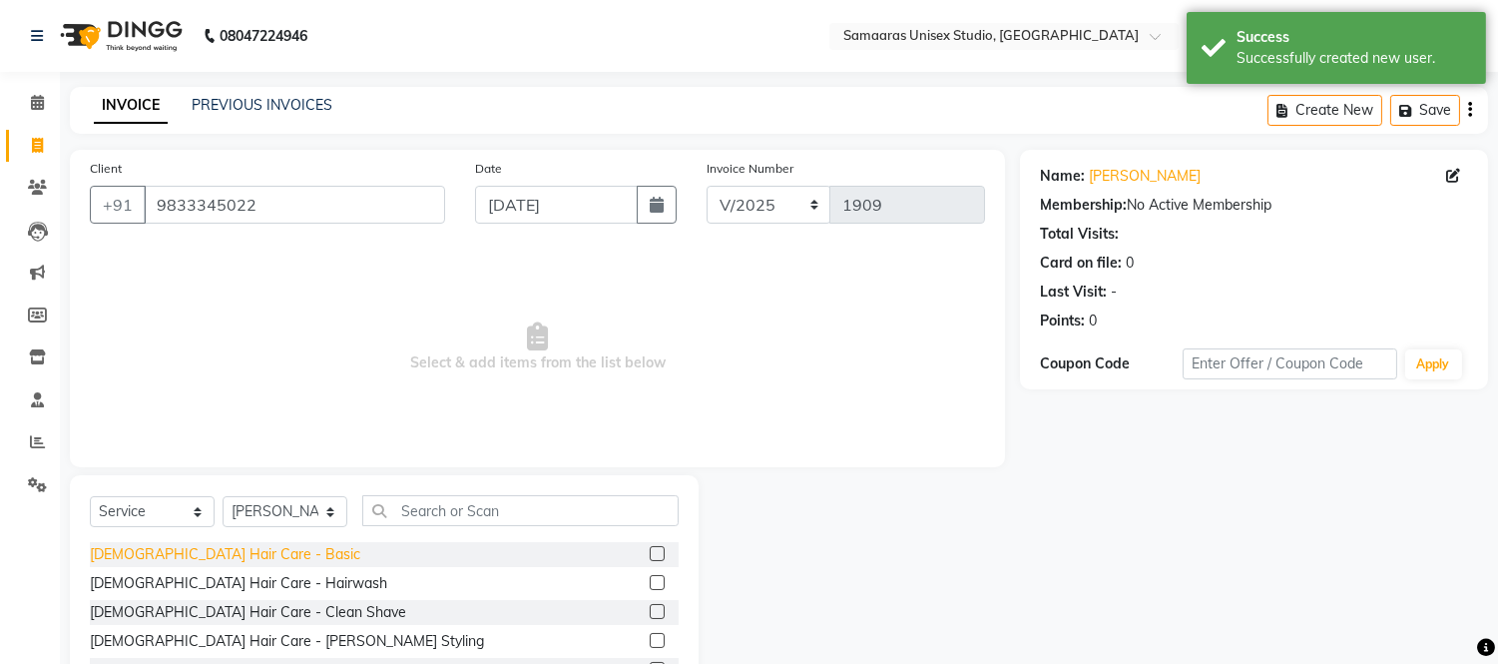
click at [211, 549] on div "[DEMOGRAPHIC_DATA] Hair Care - Basic" at bounding box center [225, 554] width 270 height 21
checkbox input "false"
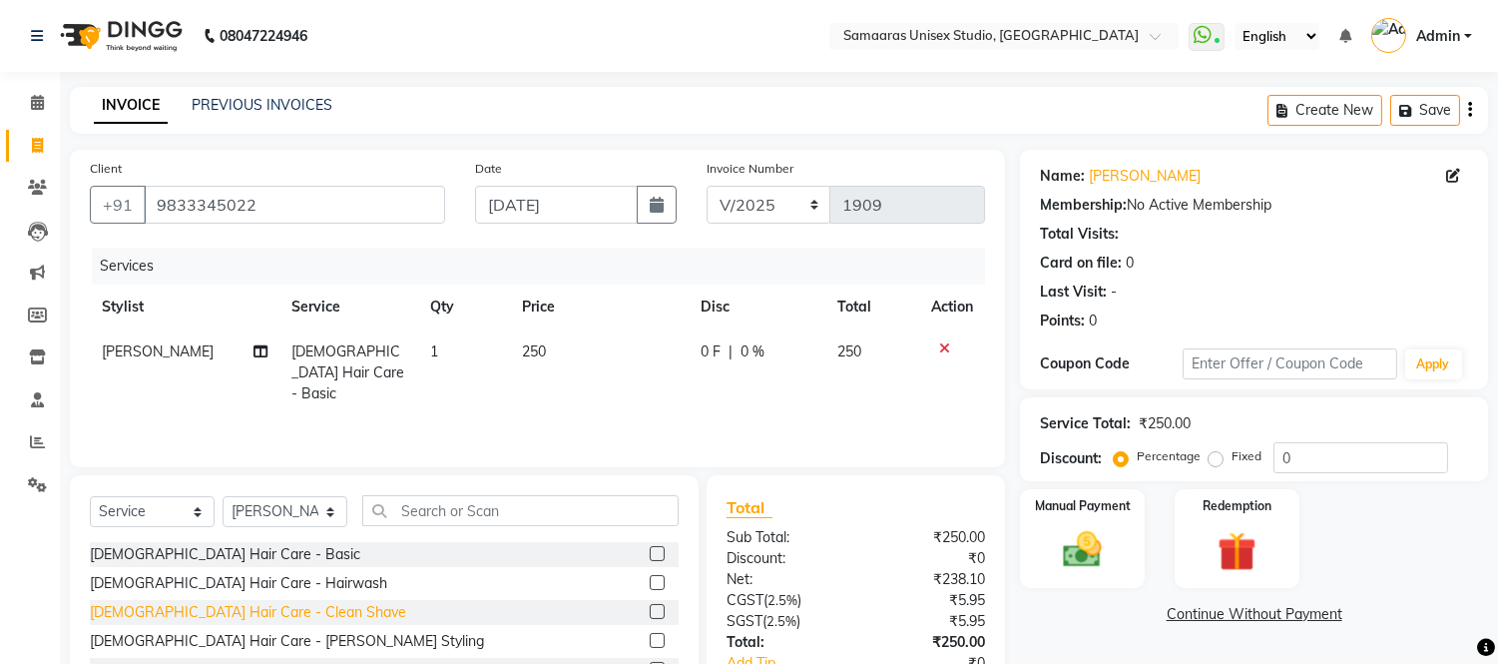
click at [213, 614] on div "[DEMOGRAPHIC_DATA] Hair Care - Clean Shave" at bounding box center [248, 612] width 316 height 21
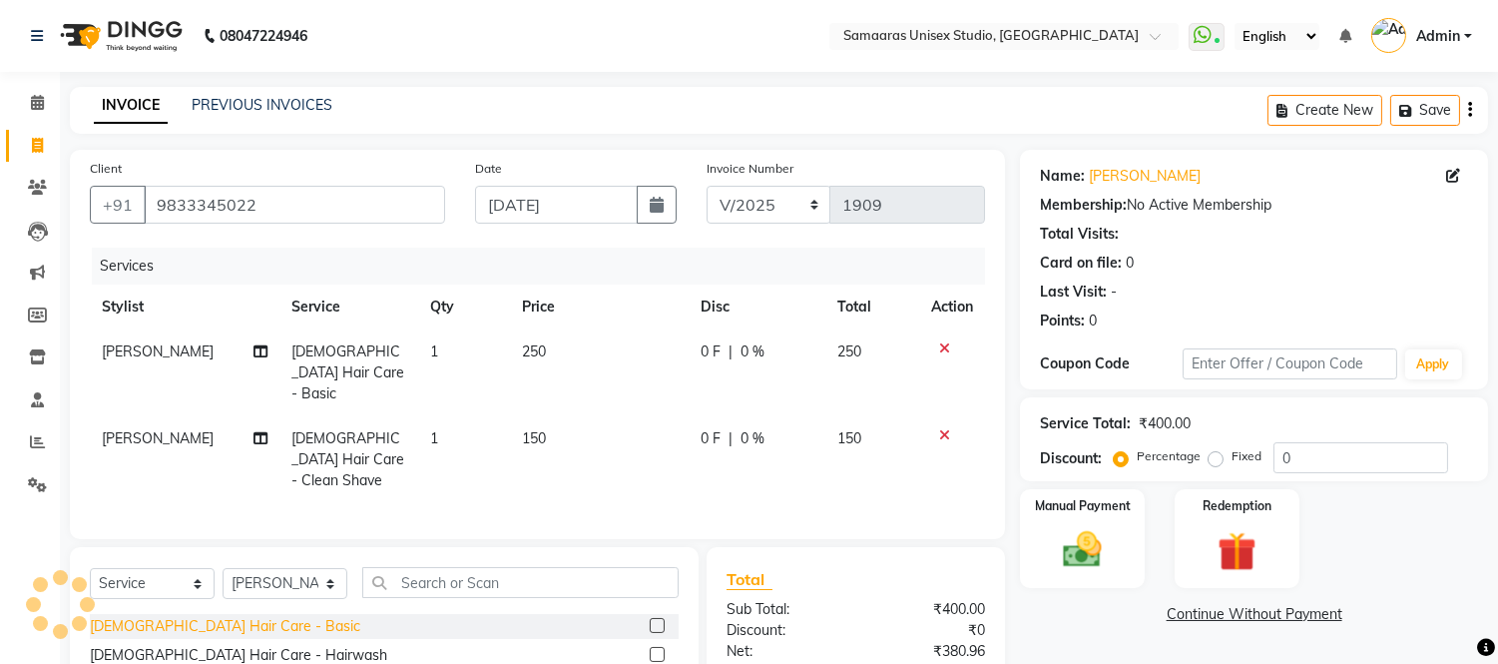
checkbox input "false"
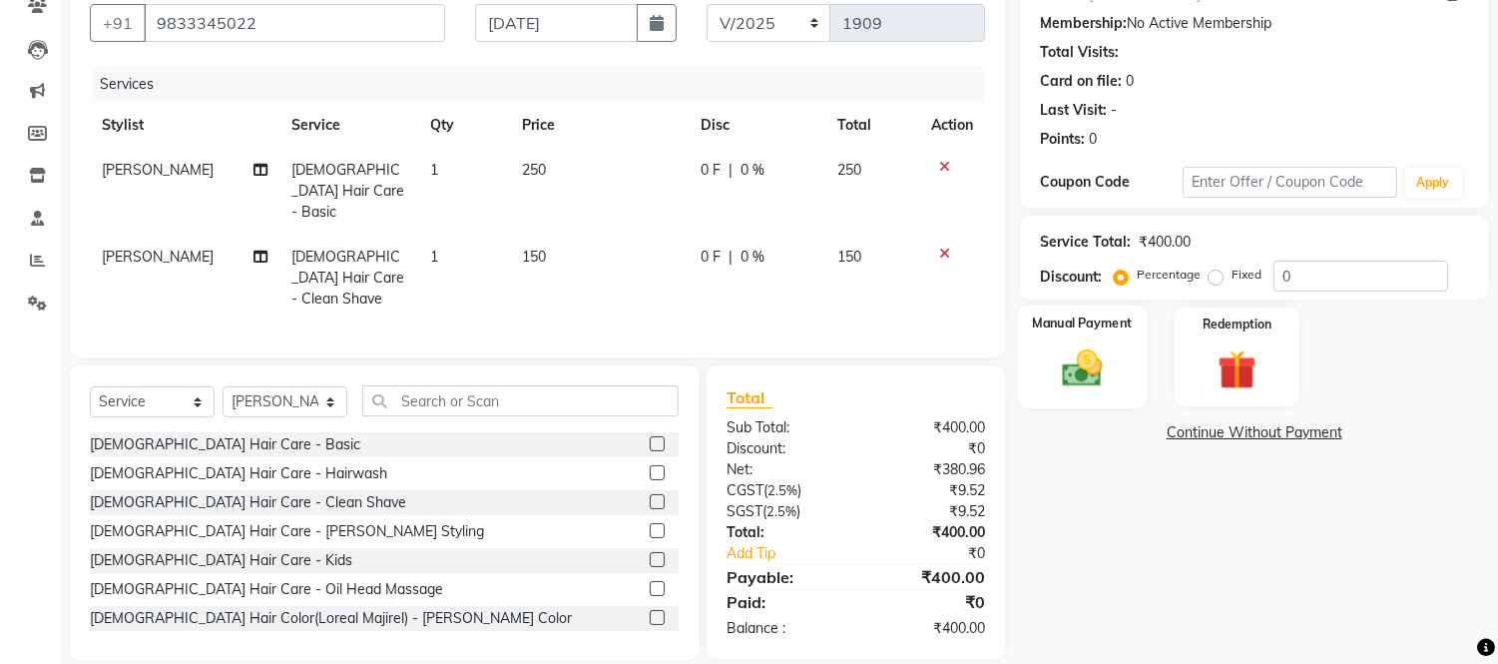
click at [1092, 383] on img at bounding box center [1083, 368] width 66 height 47
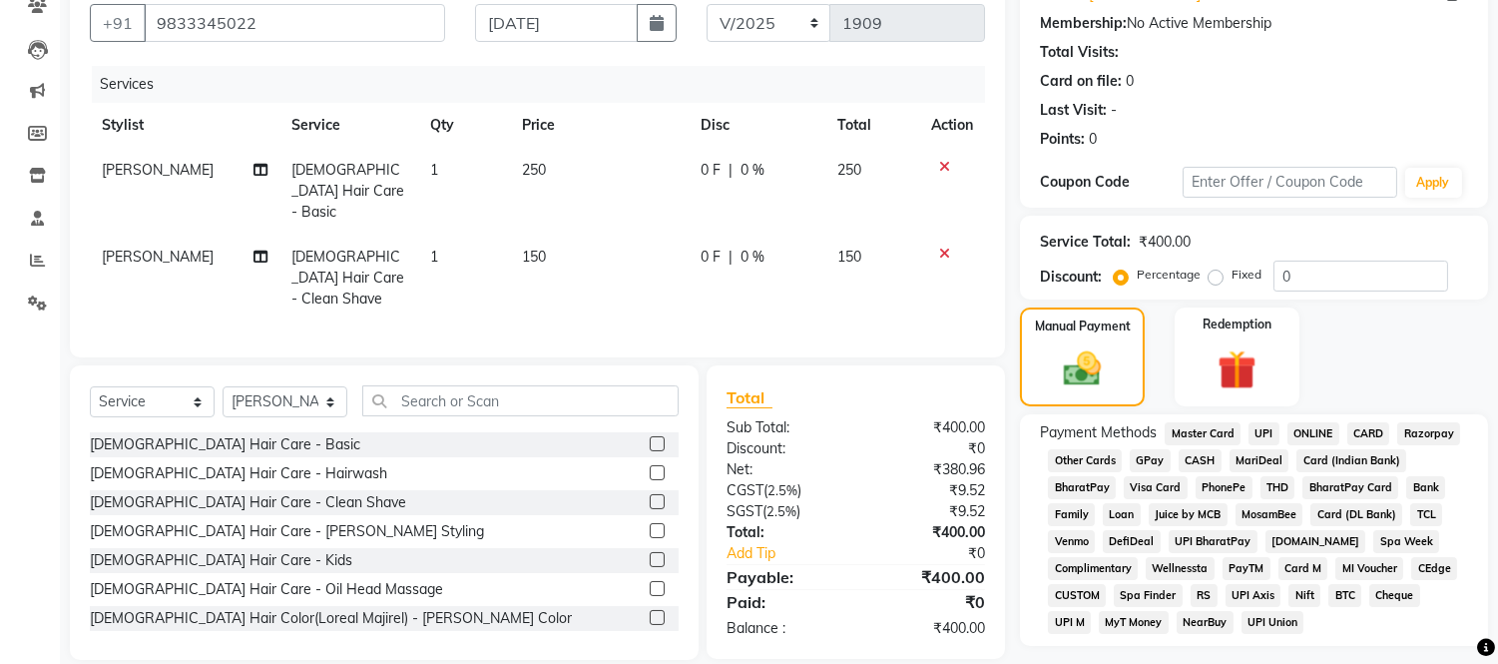
click at [1140, 461] on span "GPay" at bounding box center [1149, 460] width 41 height 23
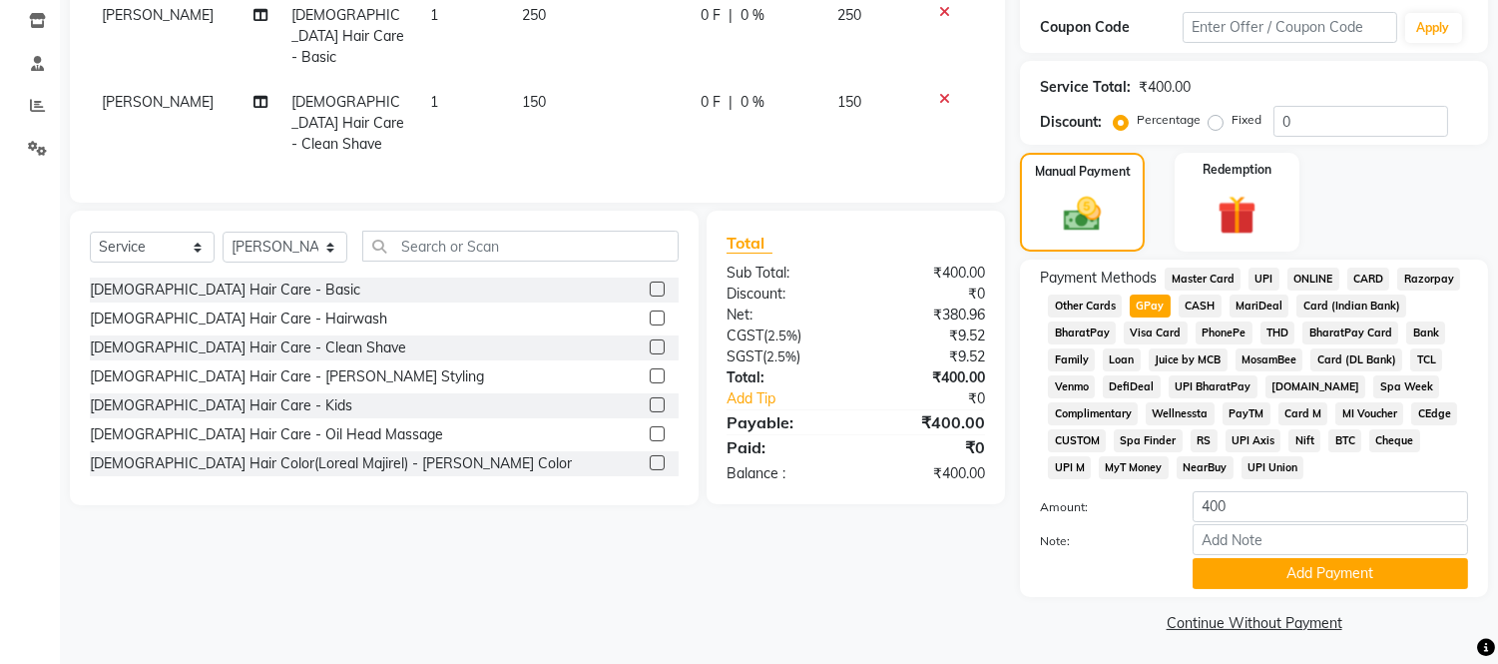
scroll to position [341, 0]
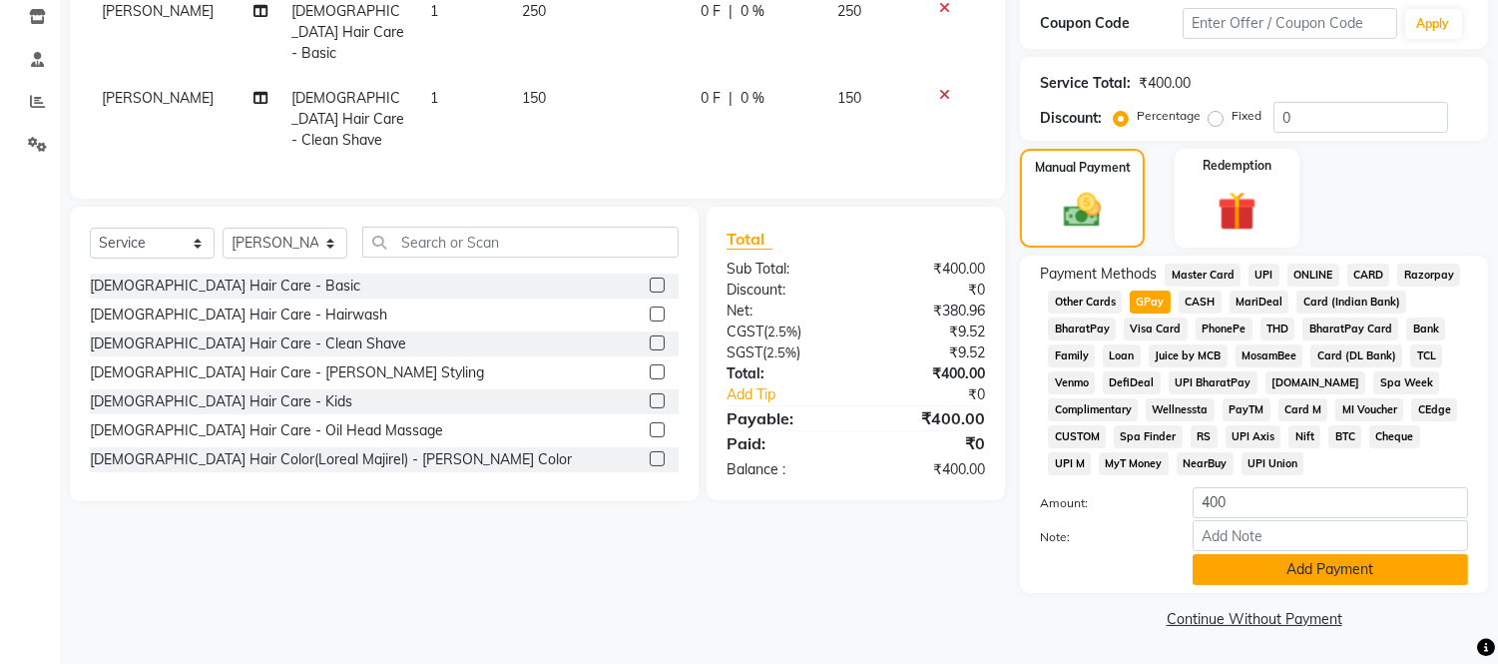
click at [1214, 564] on button "Add Payment" at bounding box center [1329, 569] width 275 height 31
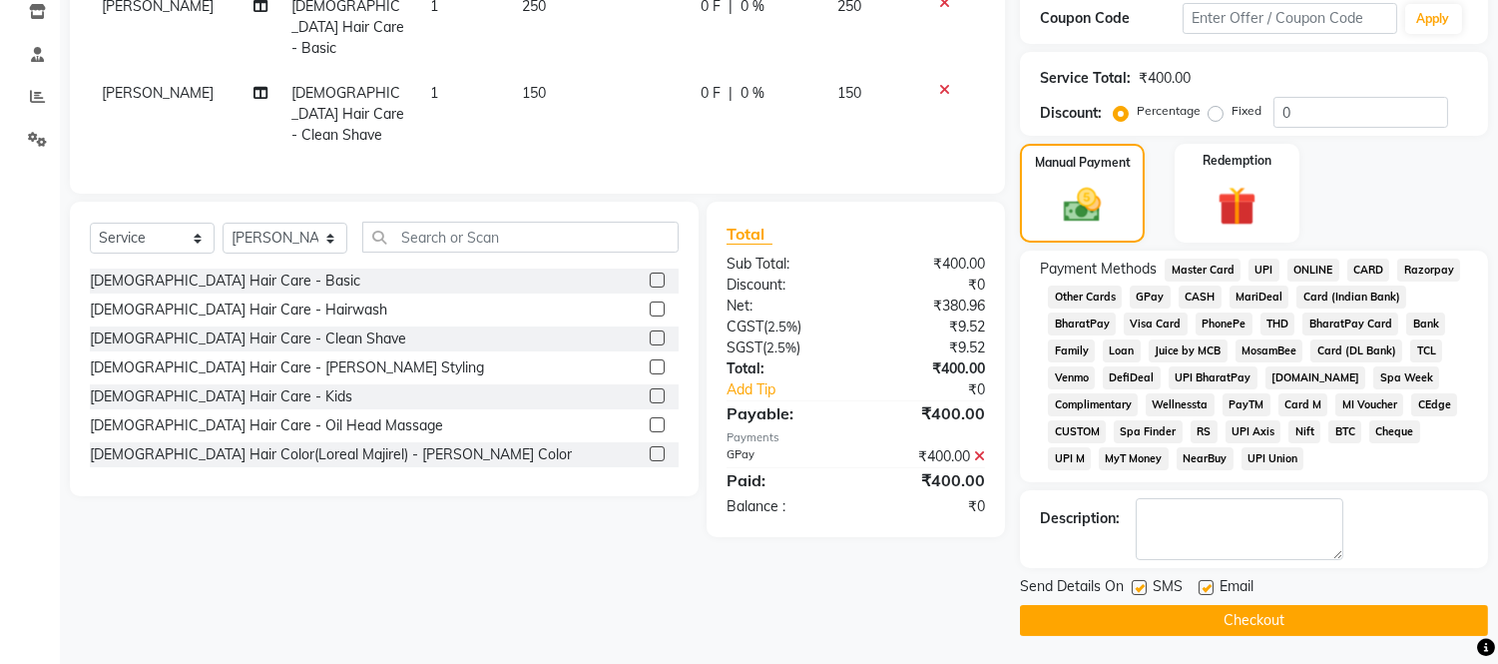
scroll to position [347, 0]
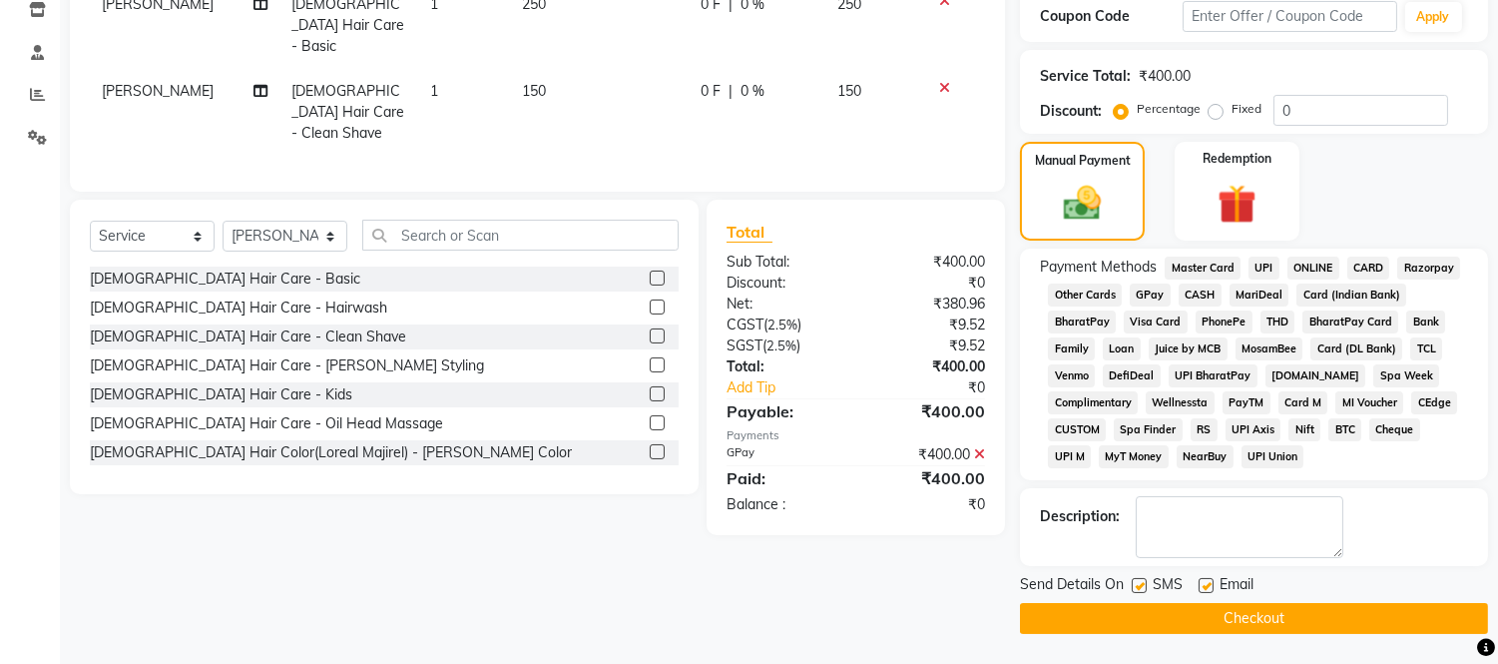
click at [1133, 622] on button "Checkout" at bounding box center [1254, 618] width 468 height 31
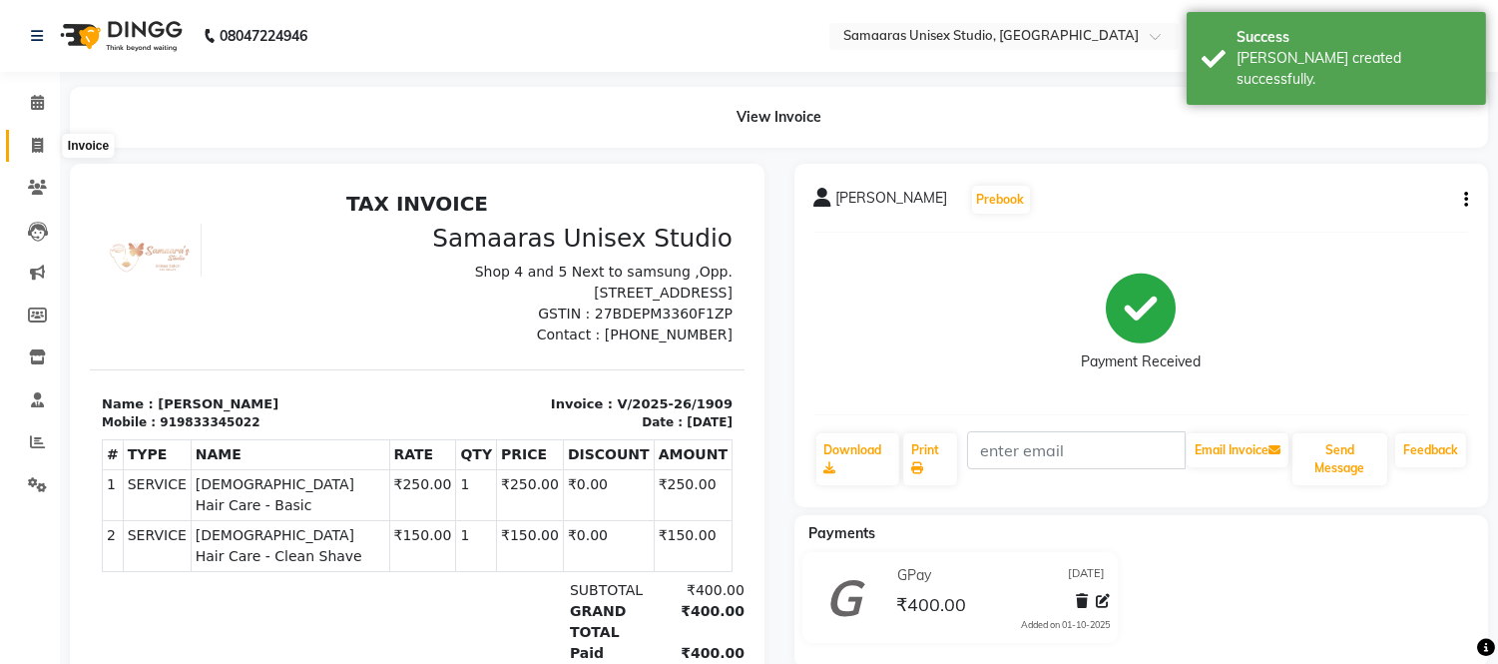
click at [33, 156] on span at bounding box center [37, 146] width 35 height 23
select select "service"
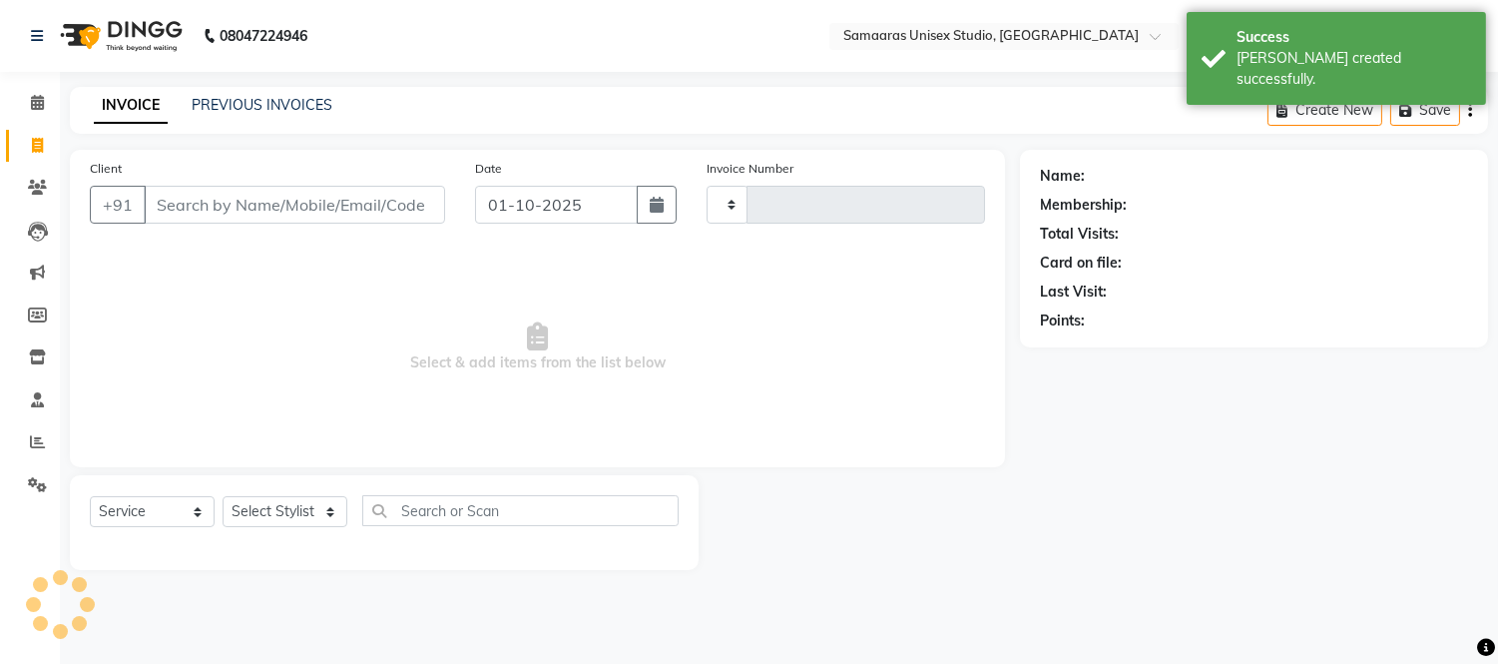
type input "1910"
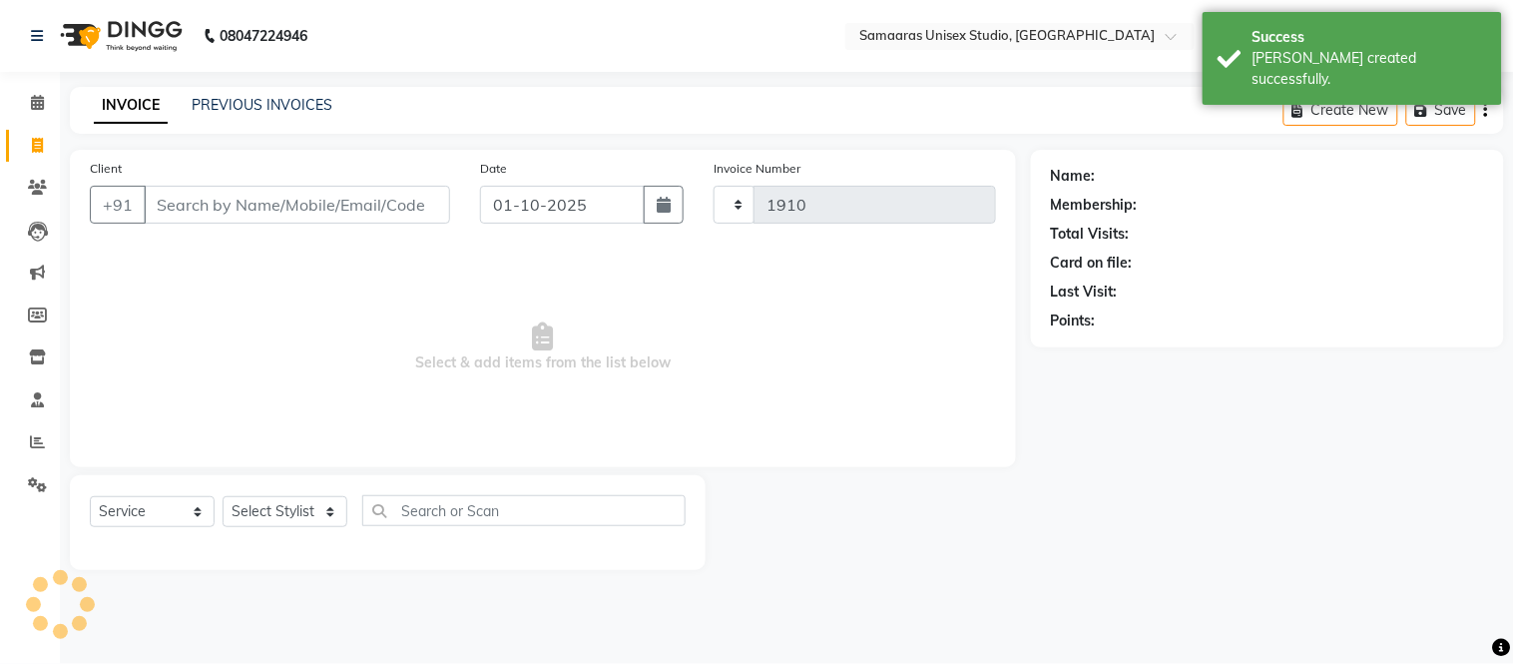
select select "4525"
click at [657, 214] on button "button" at bounding box center [664, 205] width 40 height 38
select select "10"
select select "2025"
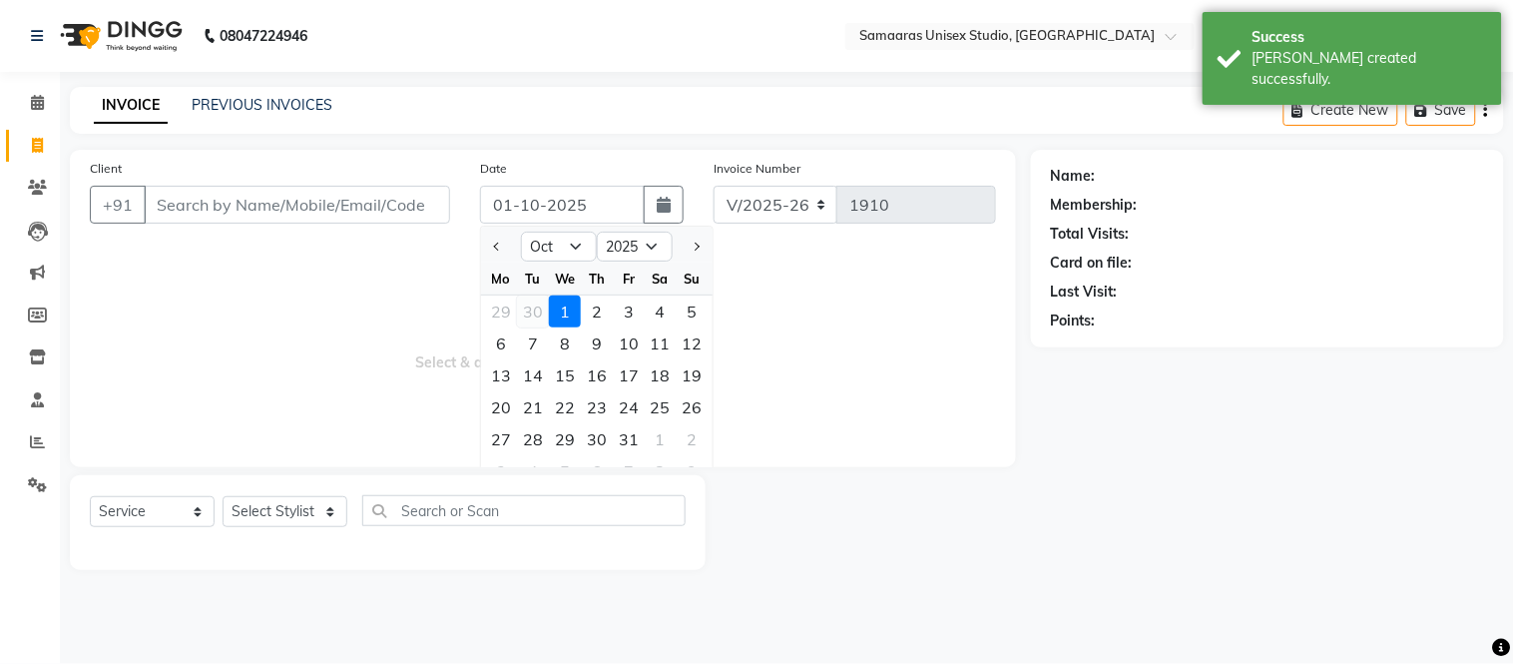
click at [529, 302] on div "30" at bounding box center [533, 311] width 32 height 32
type input "[DATE]"
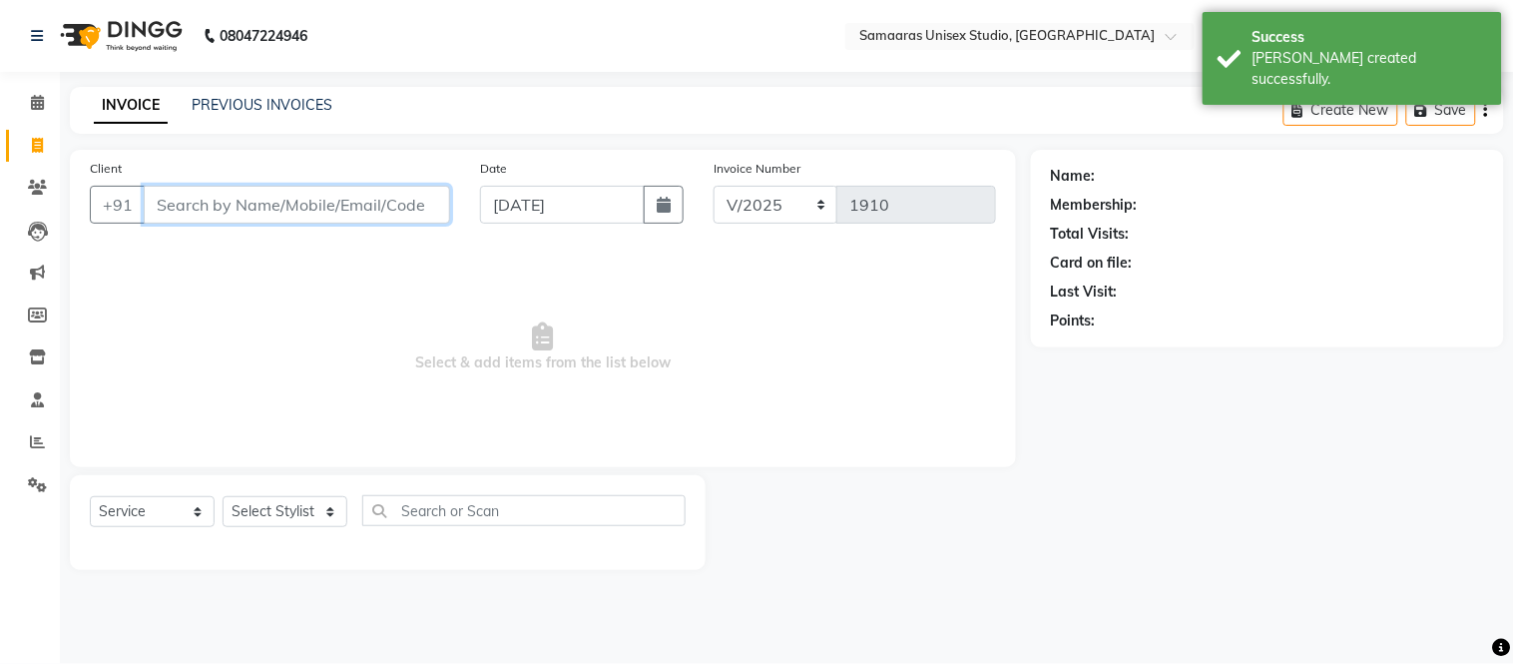
click at [369, 213] on input "Client" at bounding box center [297, 205] width 306 height 38
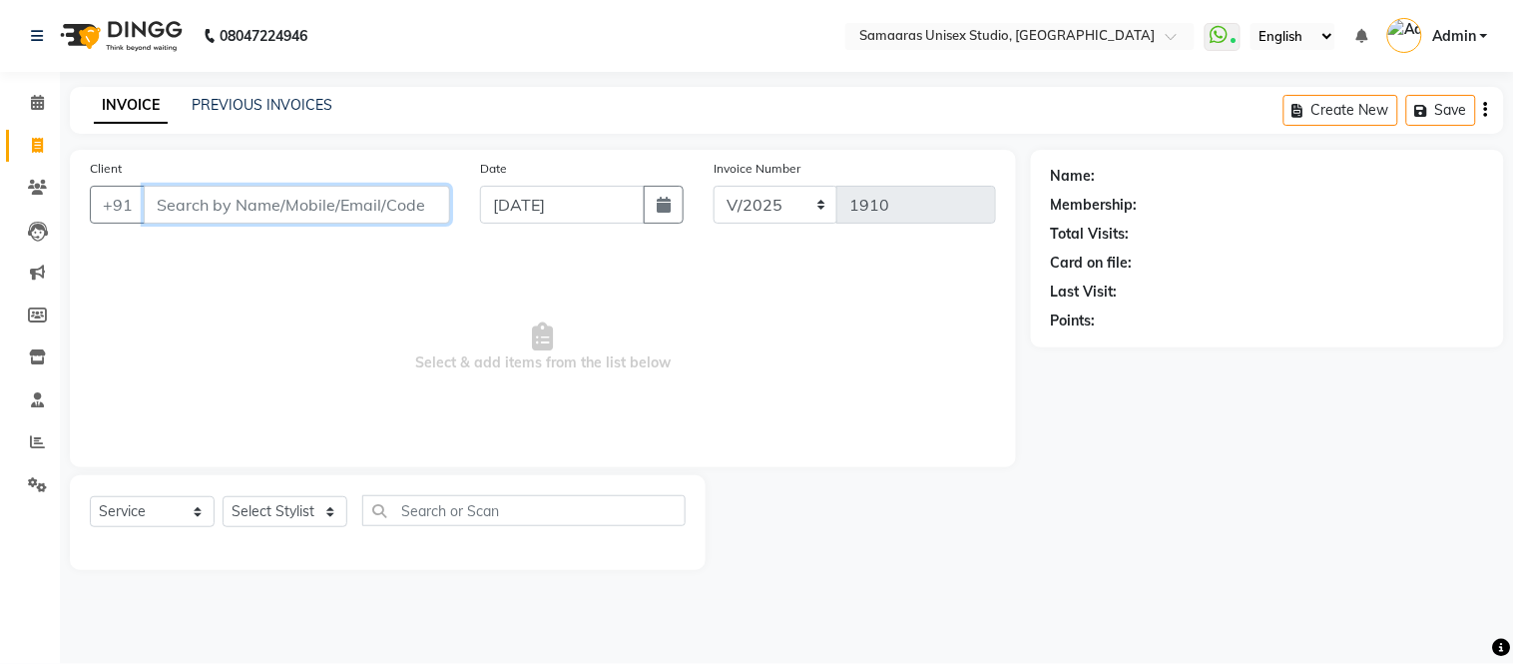
click at [314, 200] on input "Client" at bounding box center [297, 205] width 306 height 38
type input "8169171872"
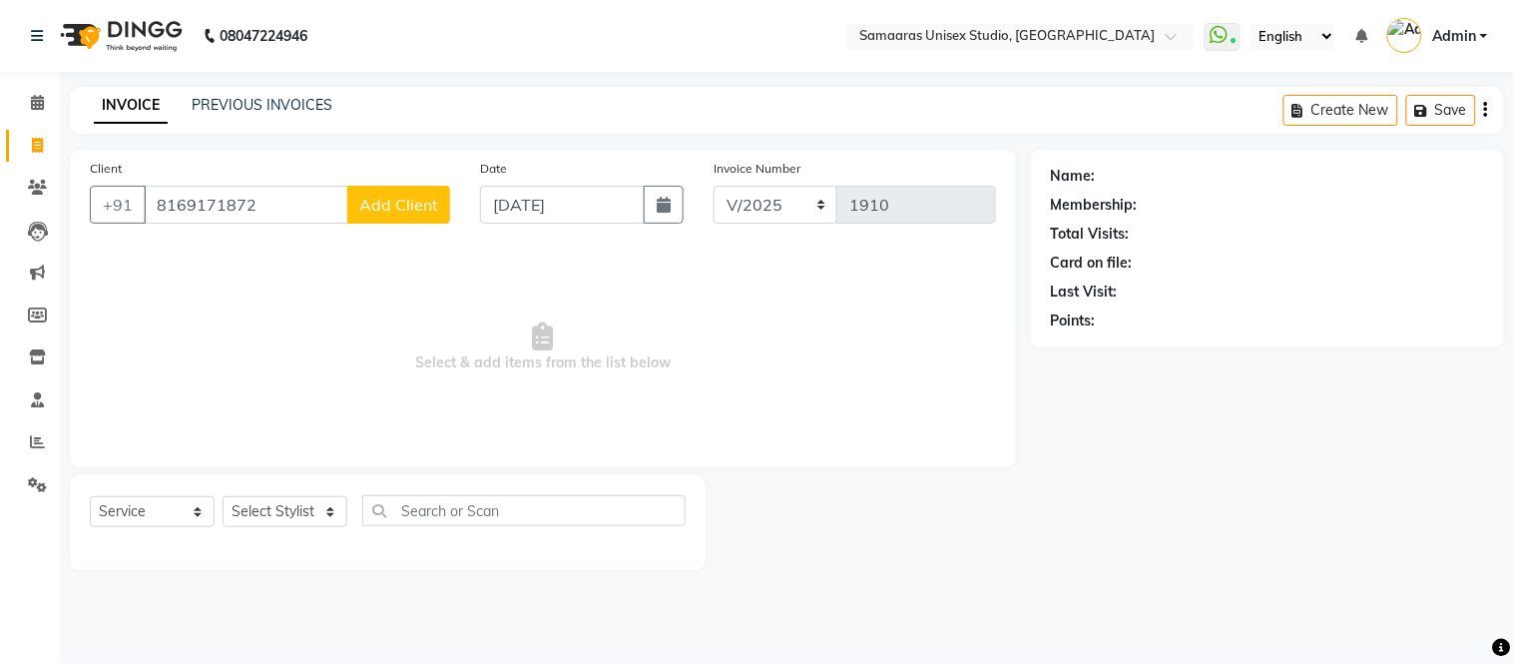
click at [416, 211] on span "Add Client" at bounding box center [398, 205] width 79 height 20
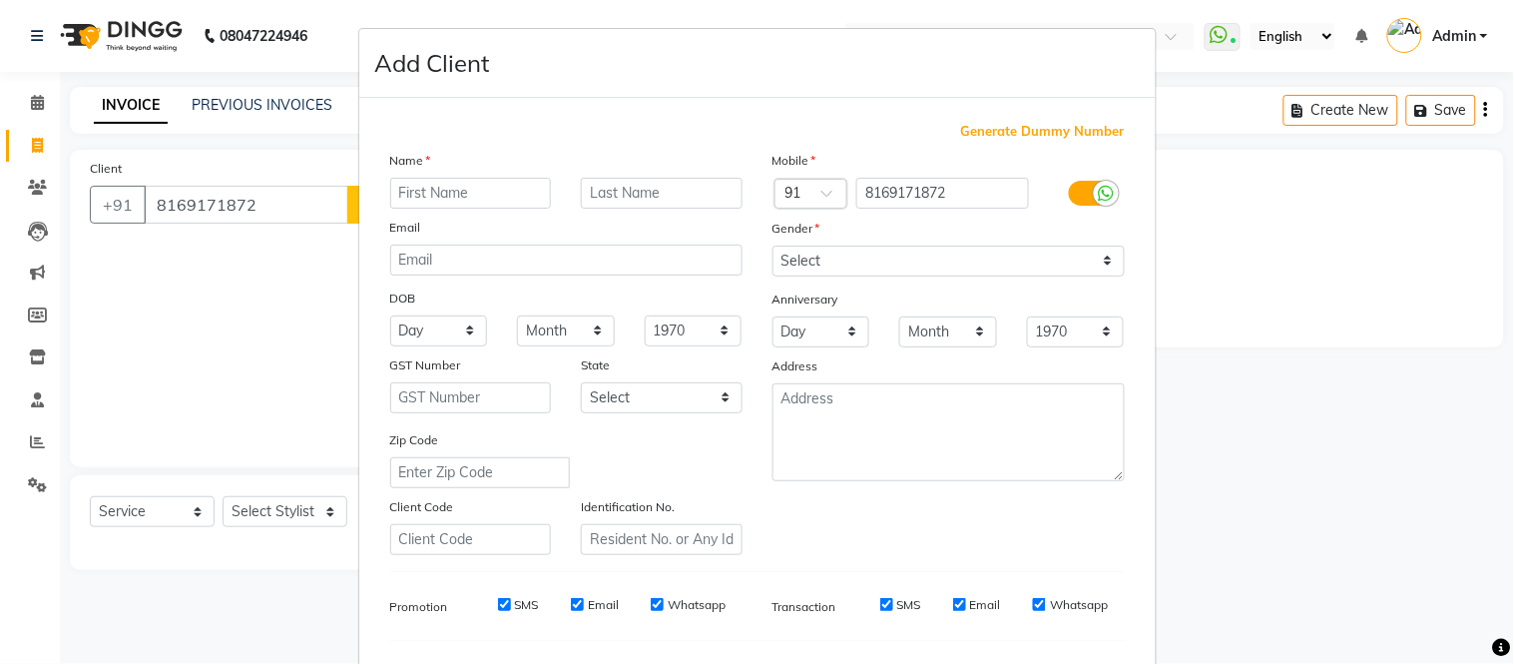
click at [462, 188] on input "text" at bounding box center [471, 193] width 162 height 31
type input "shruti"
click at [604, 187] on input "text" at bounding box center [662, 193] width 162 height 31
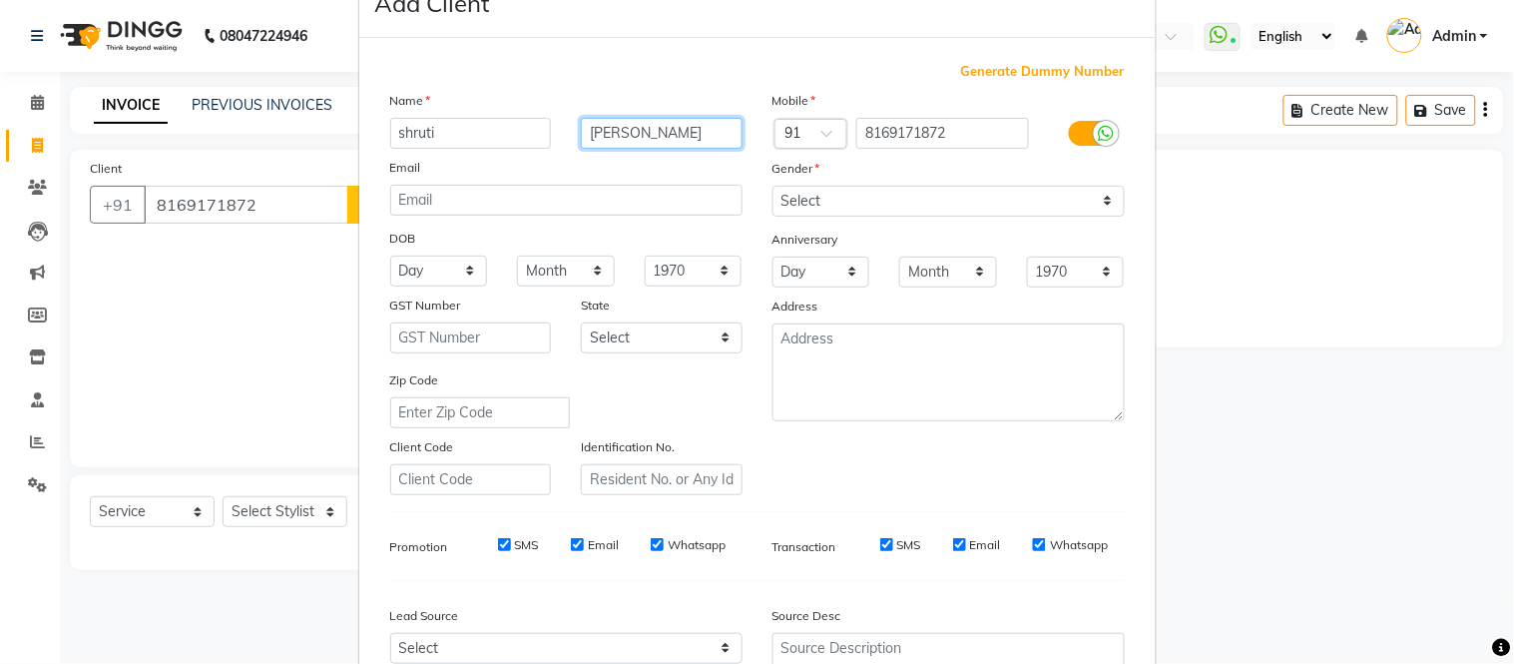
scroll to position [111, 0]
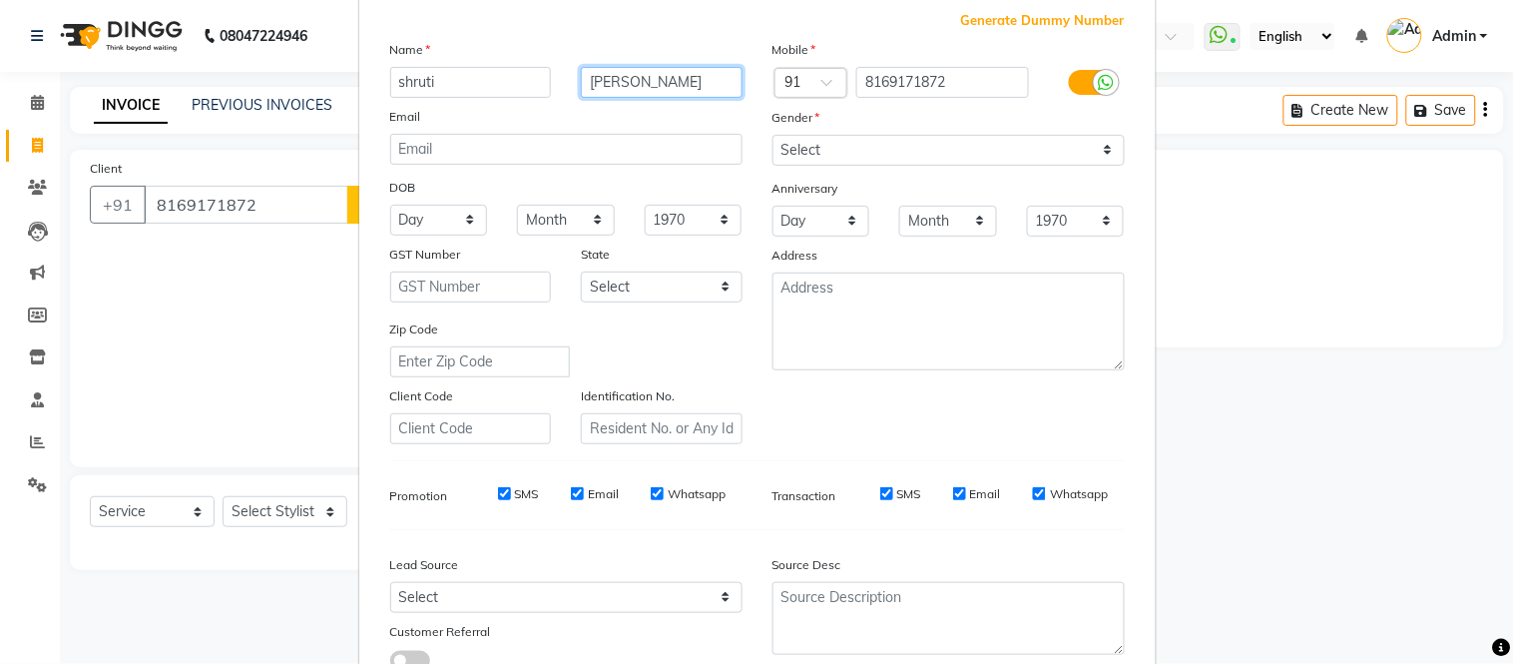
type input "[PERSON_NAME]"
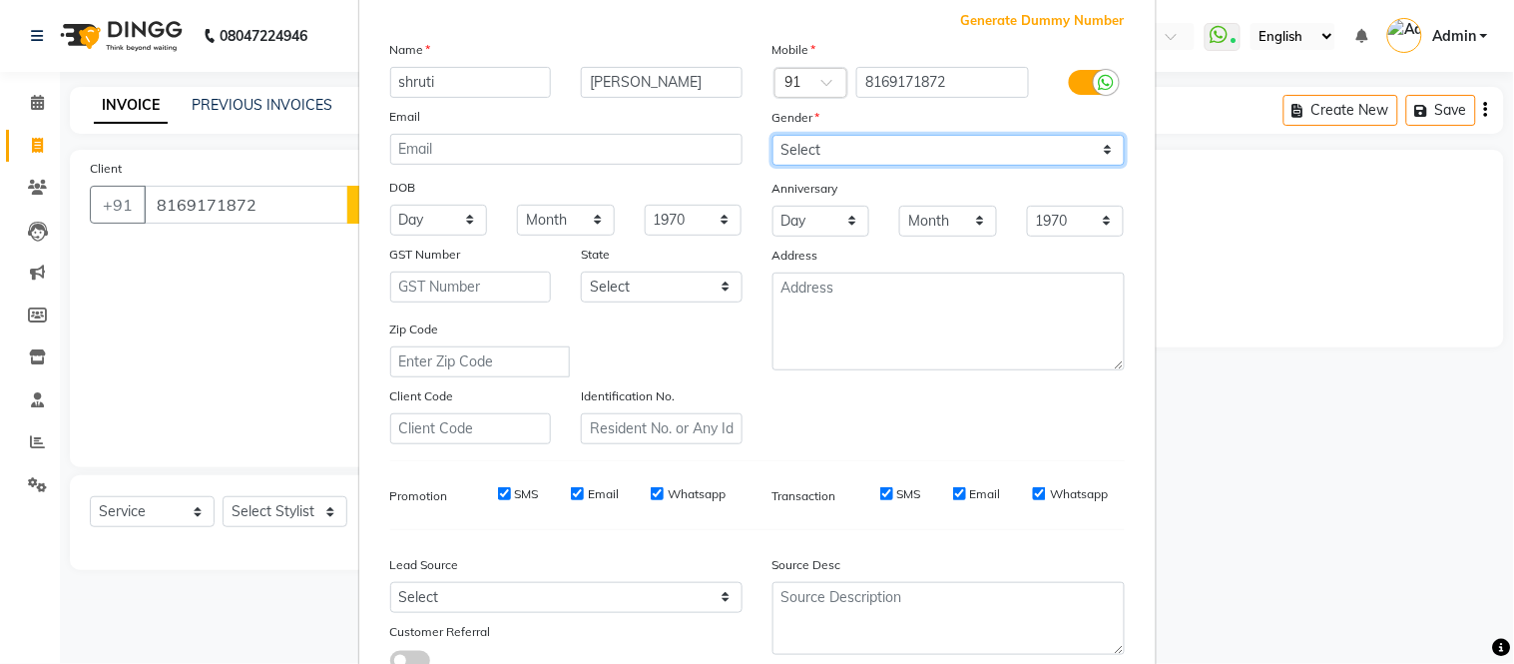
click at [845, 142] on select "Select [DEMOGRAPHIC_DATA] [DEMOGRAPHIC_DATA] Other Prefer Not To Say" at bounding box center [948, 150] width 352 height 31
select select "[DEMOGRAPHIC_DATA]"
click at [772, 135] on select "Select [DEMOGRAPHIC_DATA] [DEMOGRAPHIC_DATA] Other Prefer Not To Say" at bounding box center [948, 150] width 352 height 31
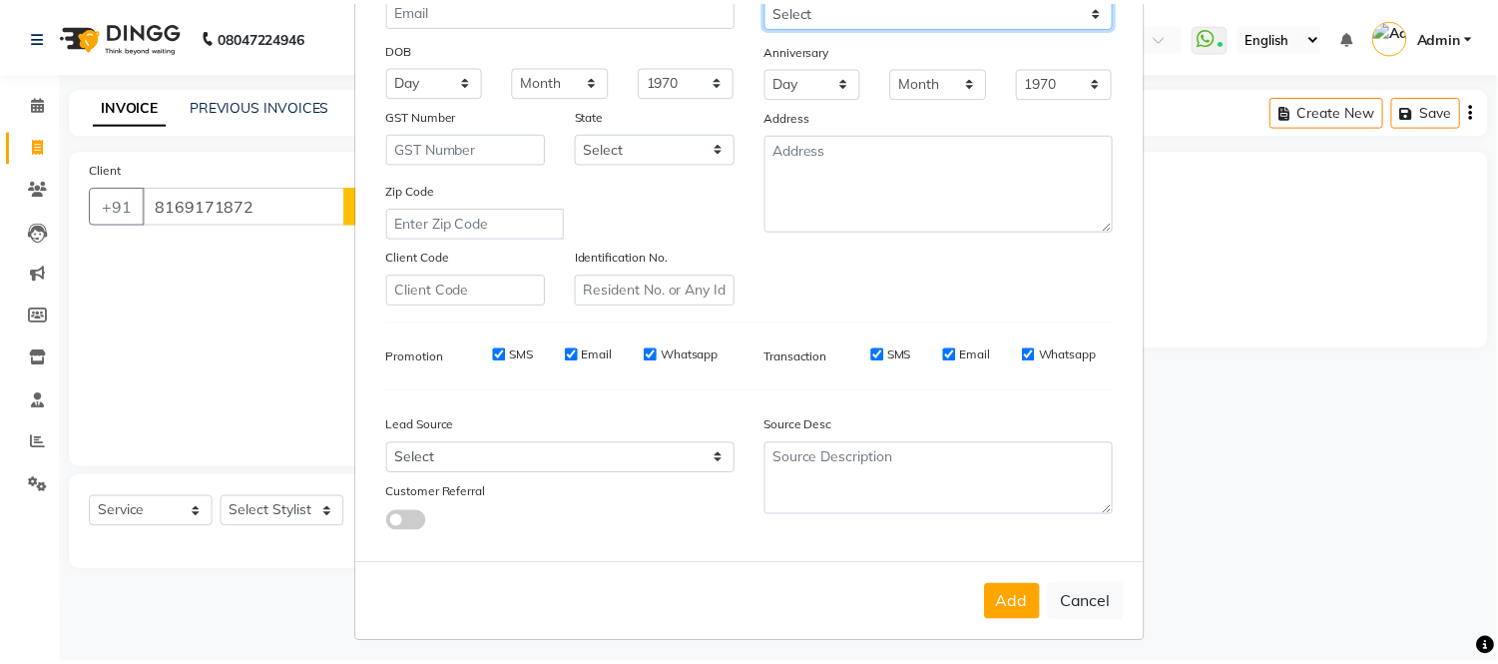
scroll to position [257, 0]
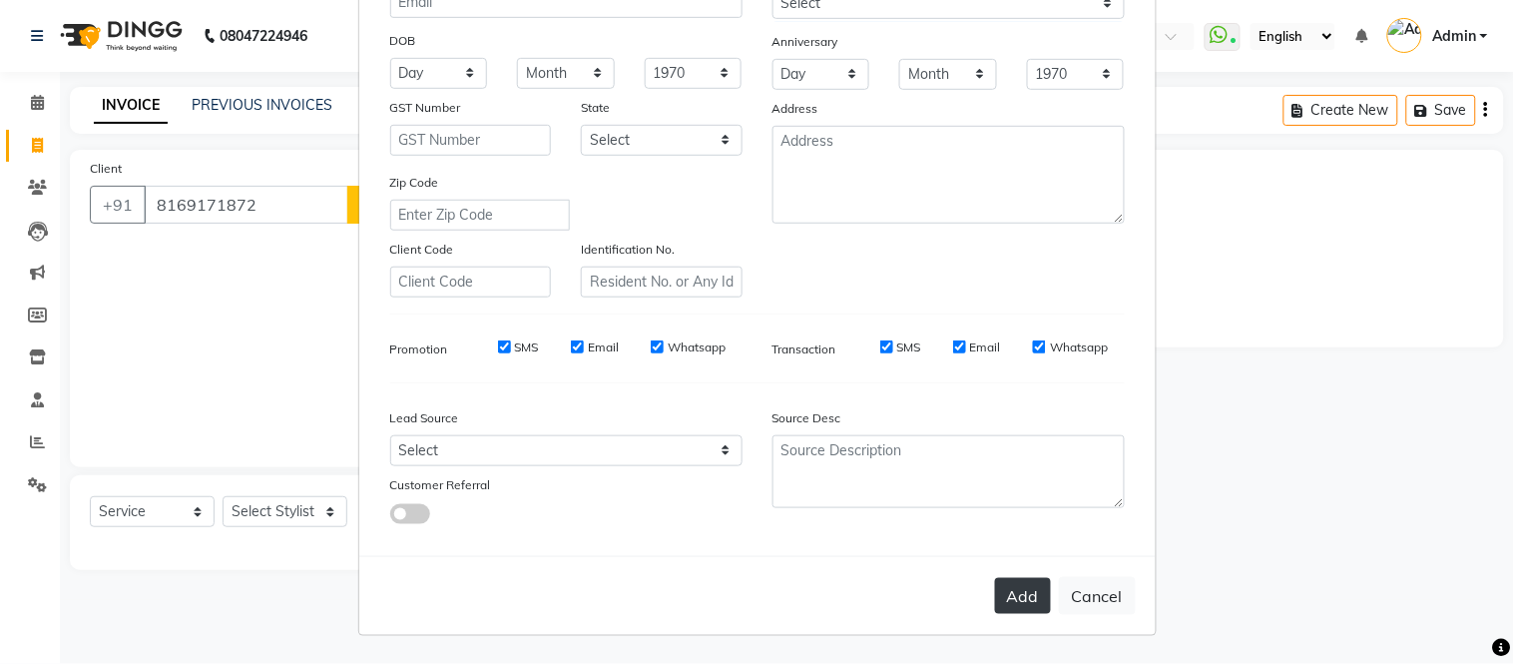
click at [1019, 603] on button "Add" at bounding box center [1023, 596] width 56 height 36
select select
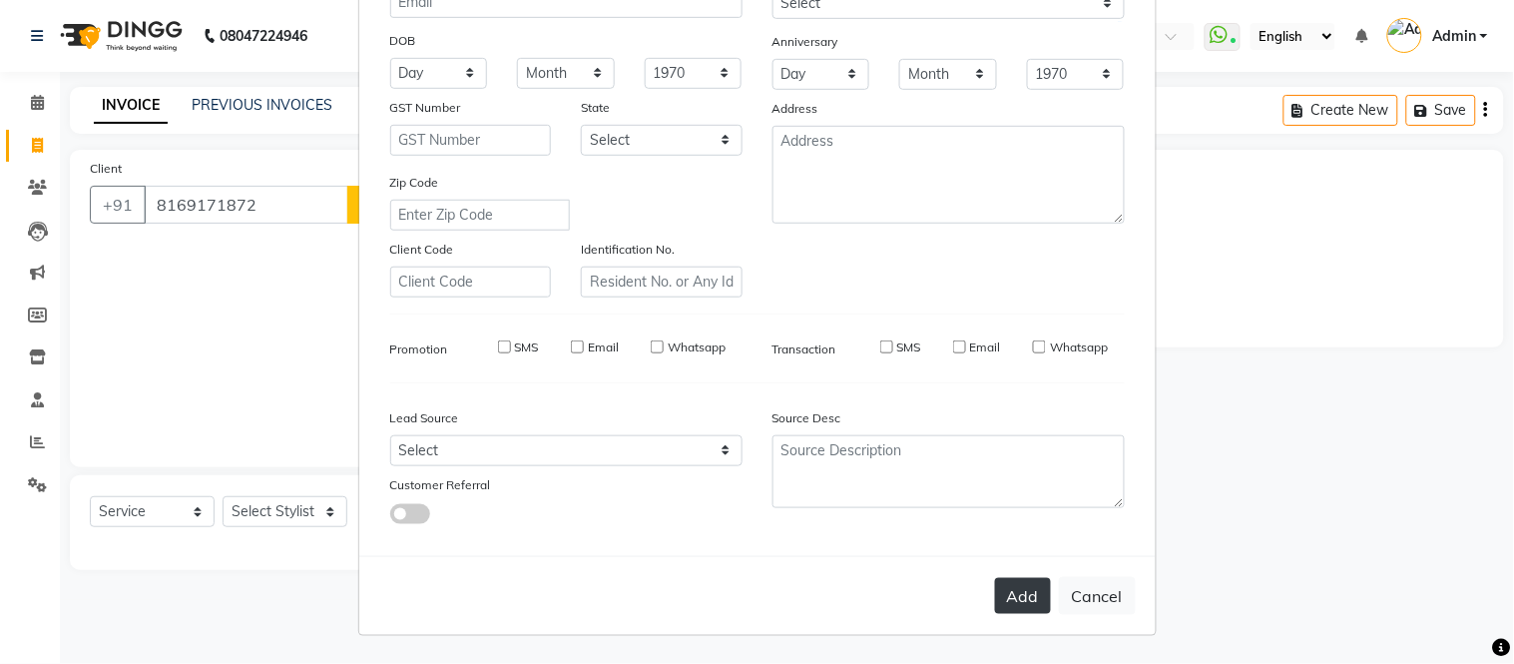
select select
checkbox input "false"
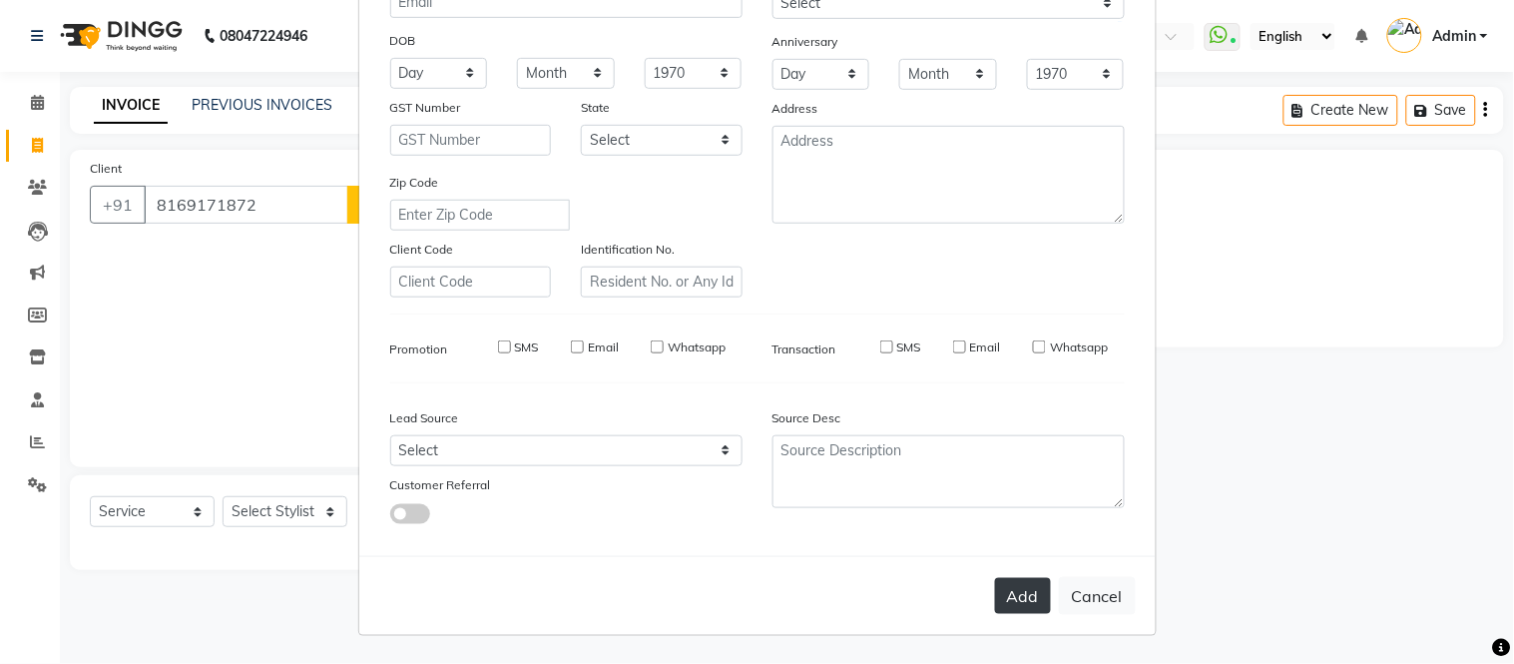
checkbox input "false"
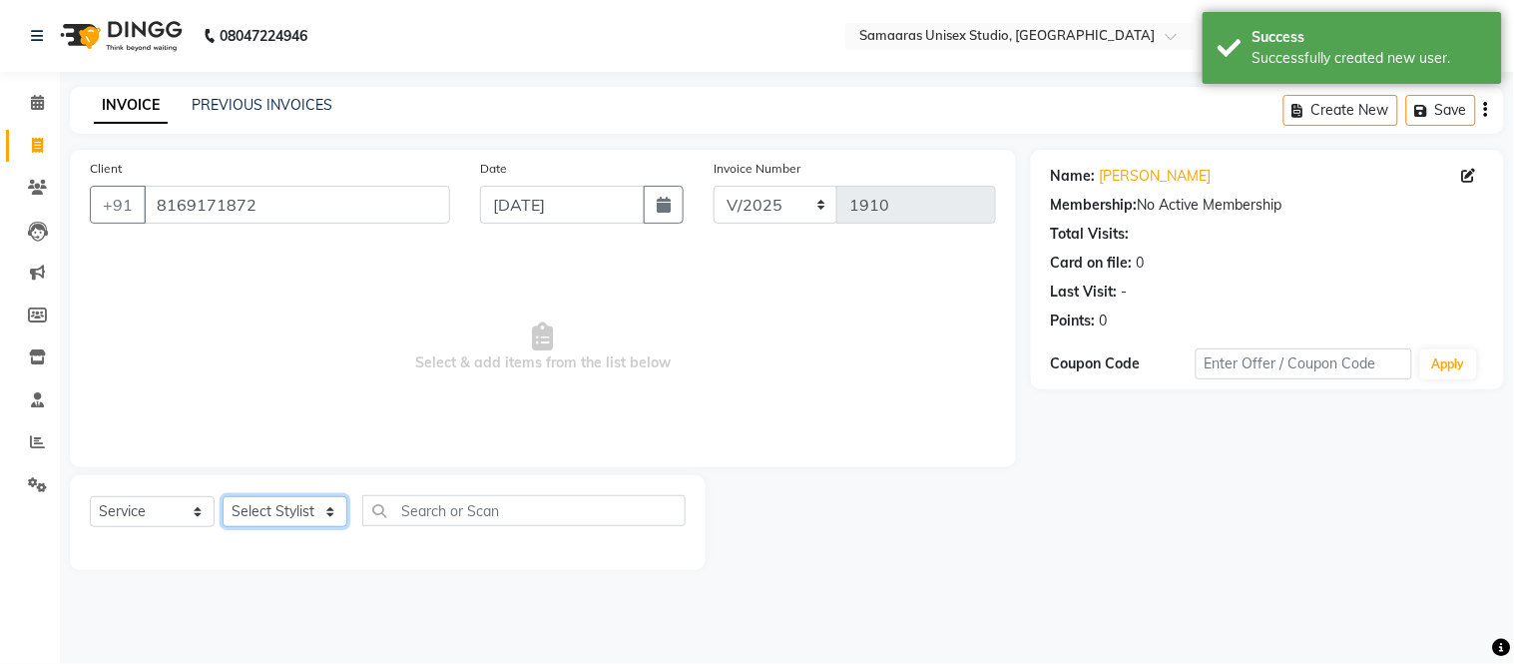
click at [322, 513] on select "Select Stylist Front Desk junaid Kajal [PERSON_NAME] [PERSON_NAME]" at bounding box center [285, 511] width 125 height 31
select select "88206"
click at [223, 497] on select "Select Stylist Front Desk junaid Kajal [PERSON_NAME] [PERSON_NAME]" at bounding box center [285, 511] width 125 height 31
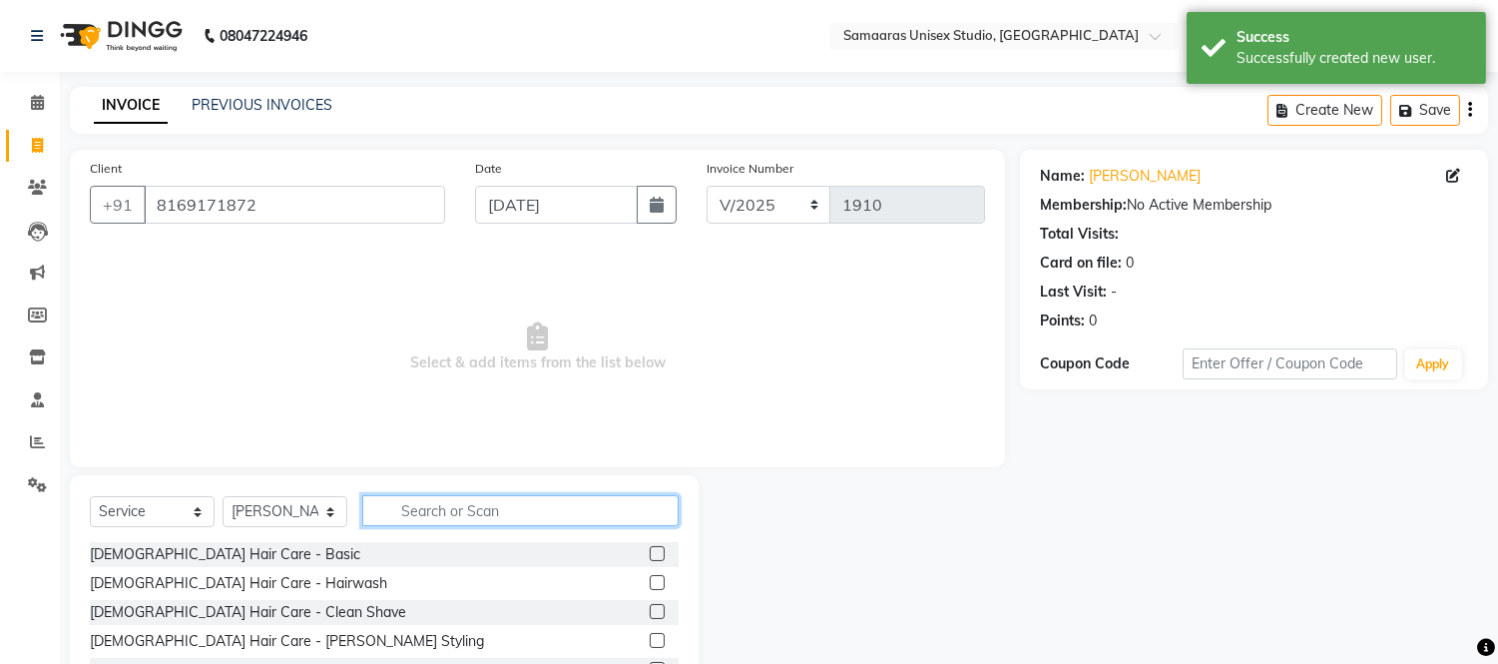
click at [403, 495] on input "text" at bounding box center [520, 510] width 316 height 31
click at [407, 502] on input "text" at bounding box center [520, 510] width 316 height 31
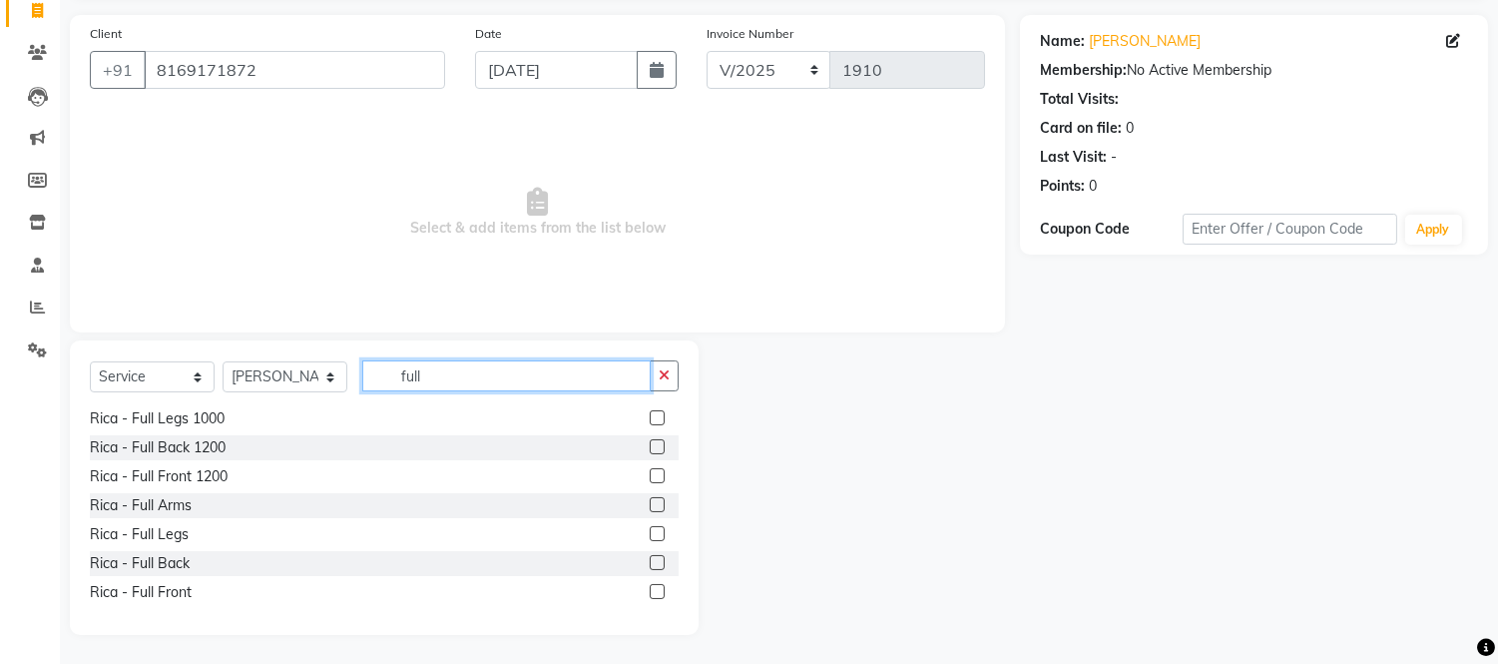
scroll to position [222, 0]
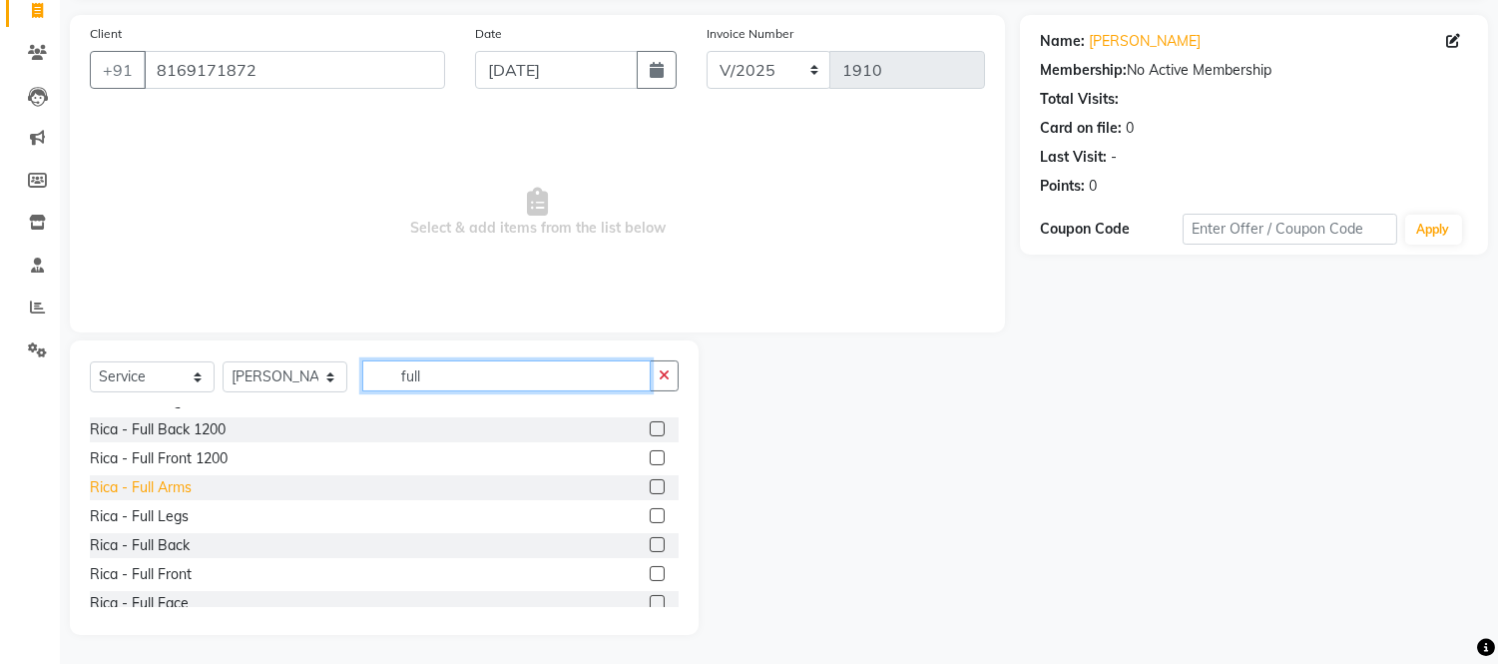
type input "full"
click at [156, 489] on div "Rica - Full Arms" at bounding box center [141, 487] width 102 height 21
checkbox input "false"
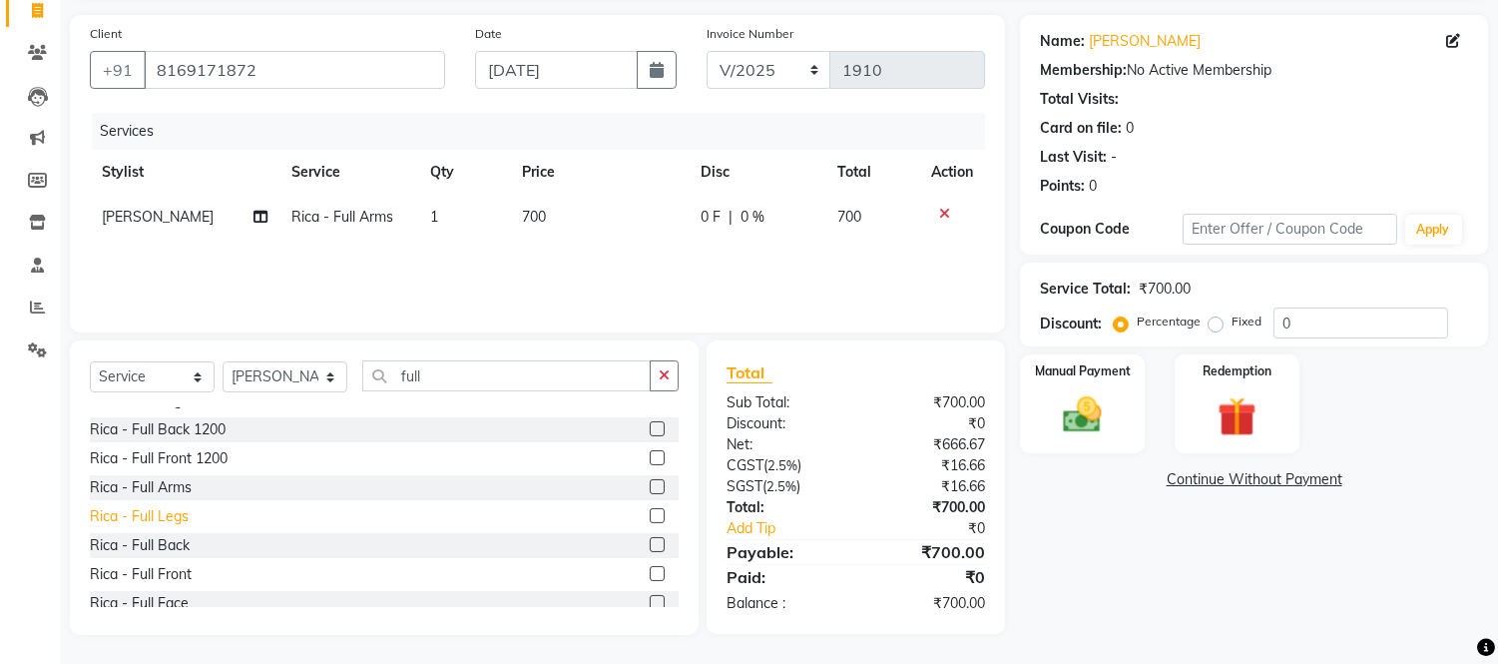
click at [164, 513] on div "Rica - Full Legs" at bounding box center [139, 516] width 99 height 21
checkbox input "false"
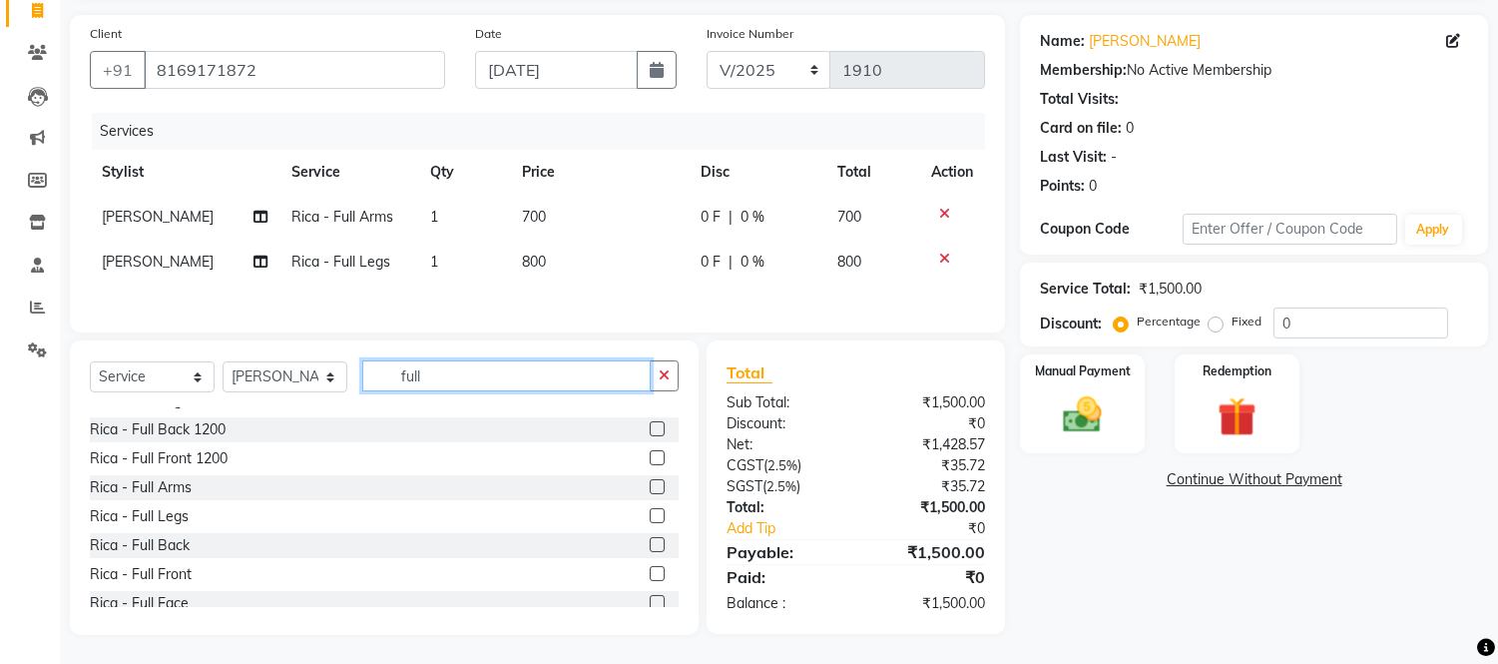
click at [469, 391] on input "full" at bounding box center [506, 375] width 288 height 31
type input "f"
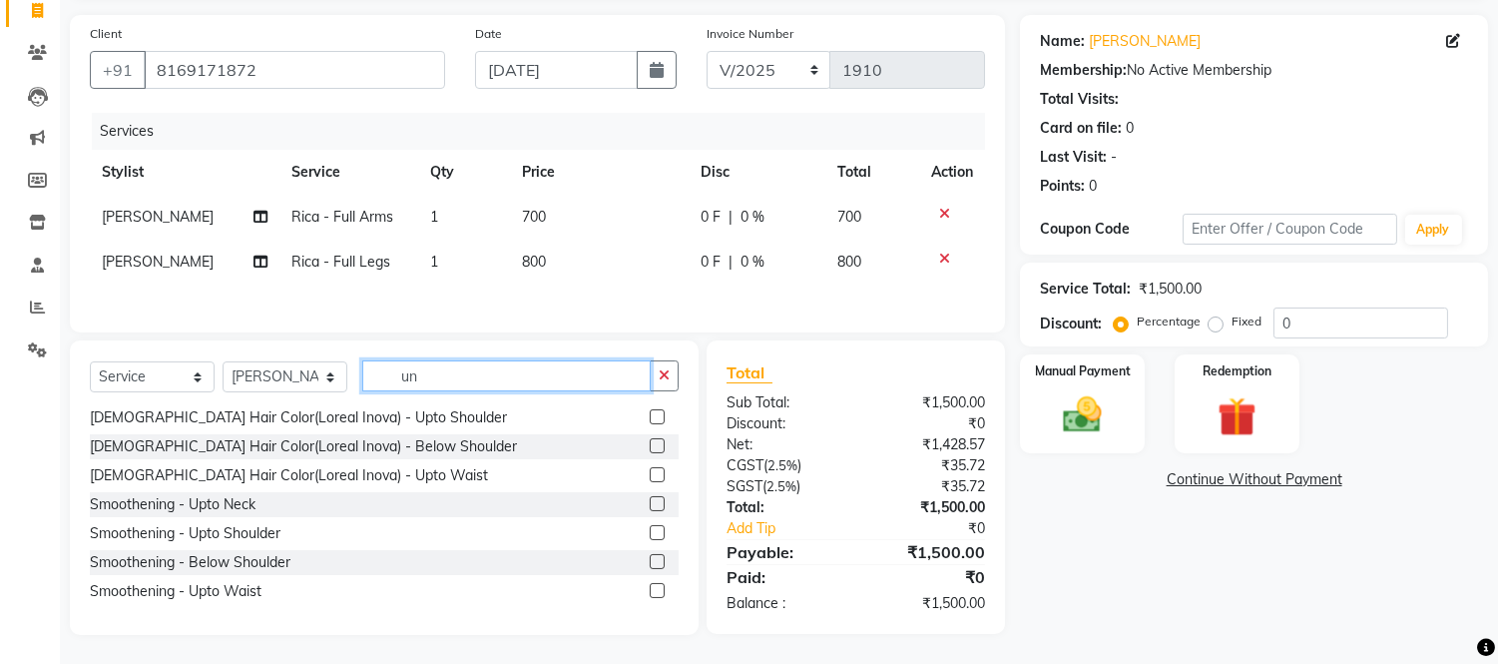
scroll to position [3, 0]
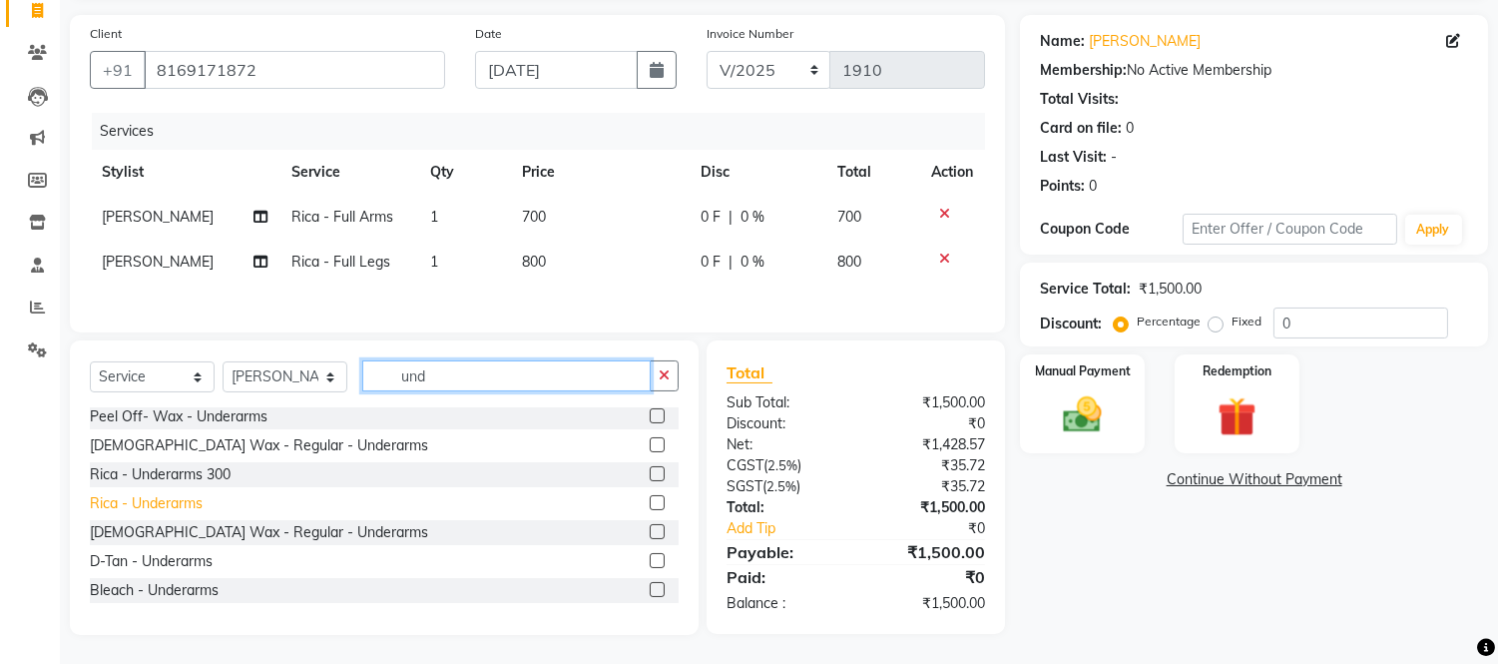
type input "und"
click at [175, 514] on div "Rica - Underarms" at bounding box center [146, 503] width 113 height 21
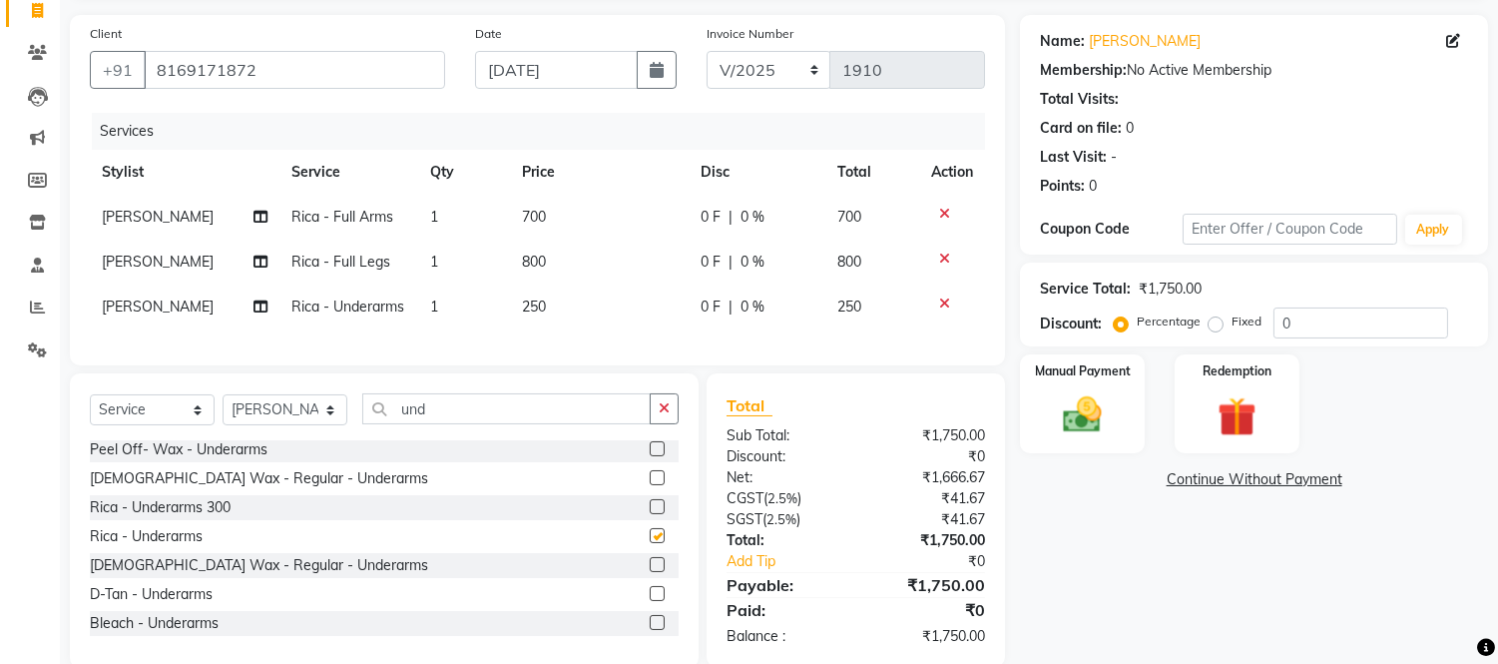
checkbox input "false"
click at [1413, 315] on input "0" at bounding box center [1360, 322] width 175 height 31
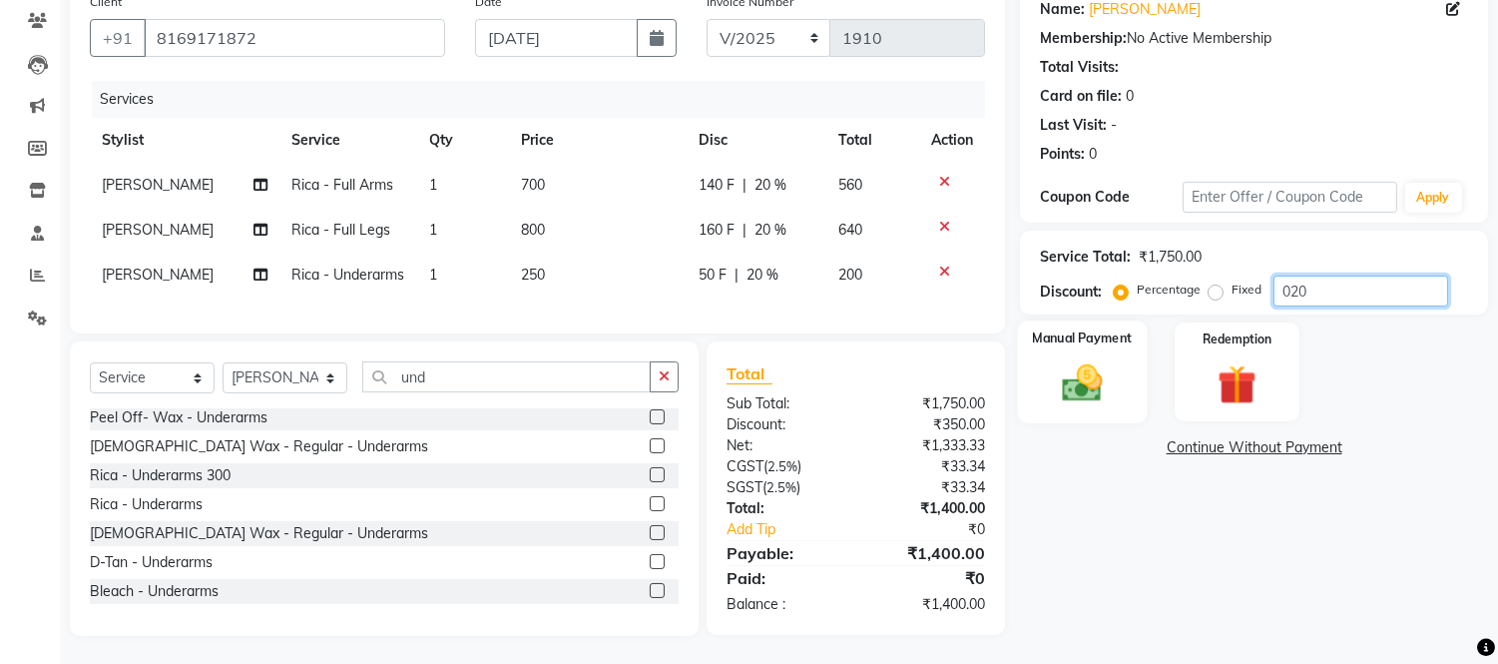
scroll to position [185, 0]
type input "020"
click at [1061, 330] on div "Manual Payment" at bounding box center [1083, 369] width 130 height 102
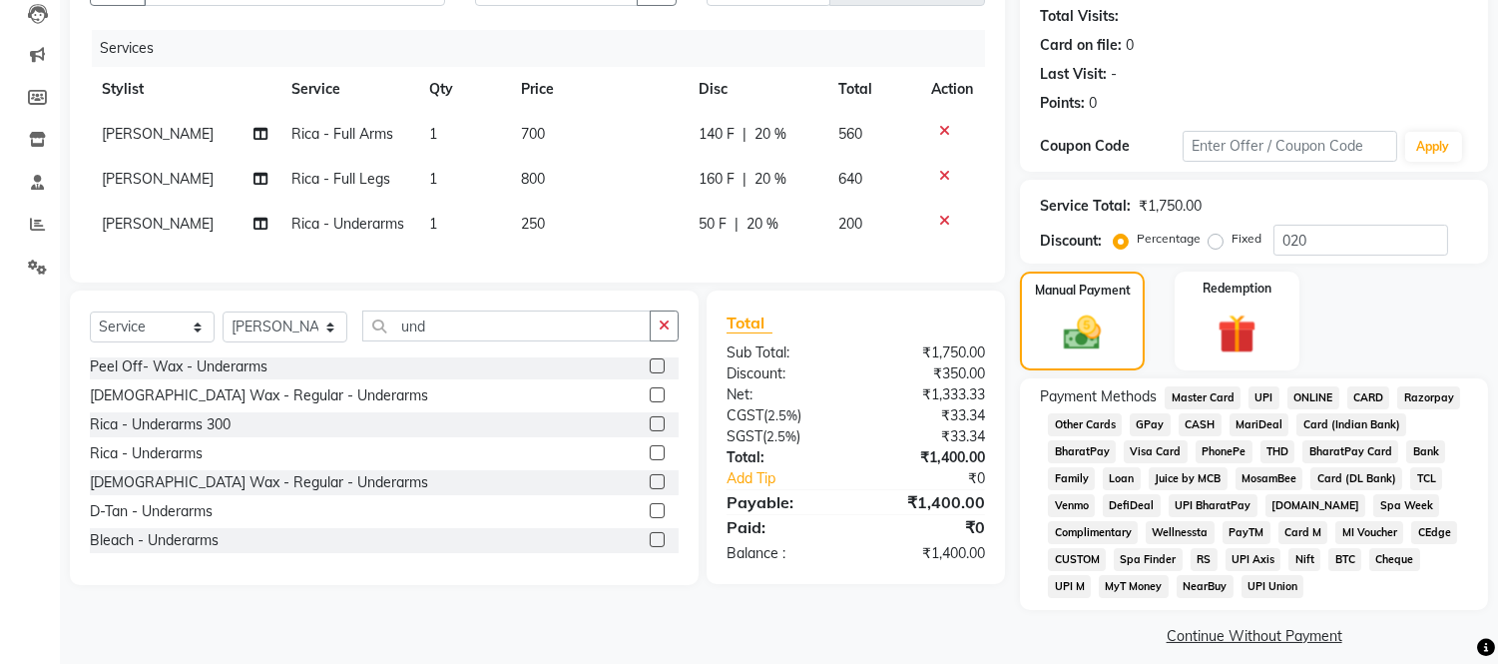
scroll to position [234, 0]
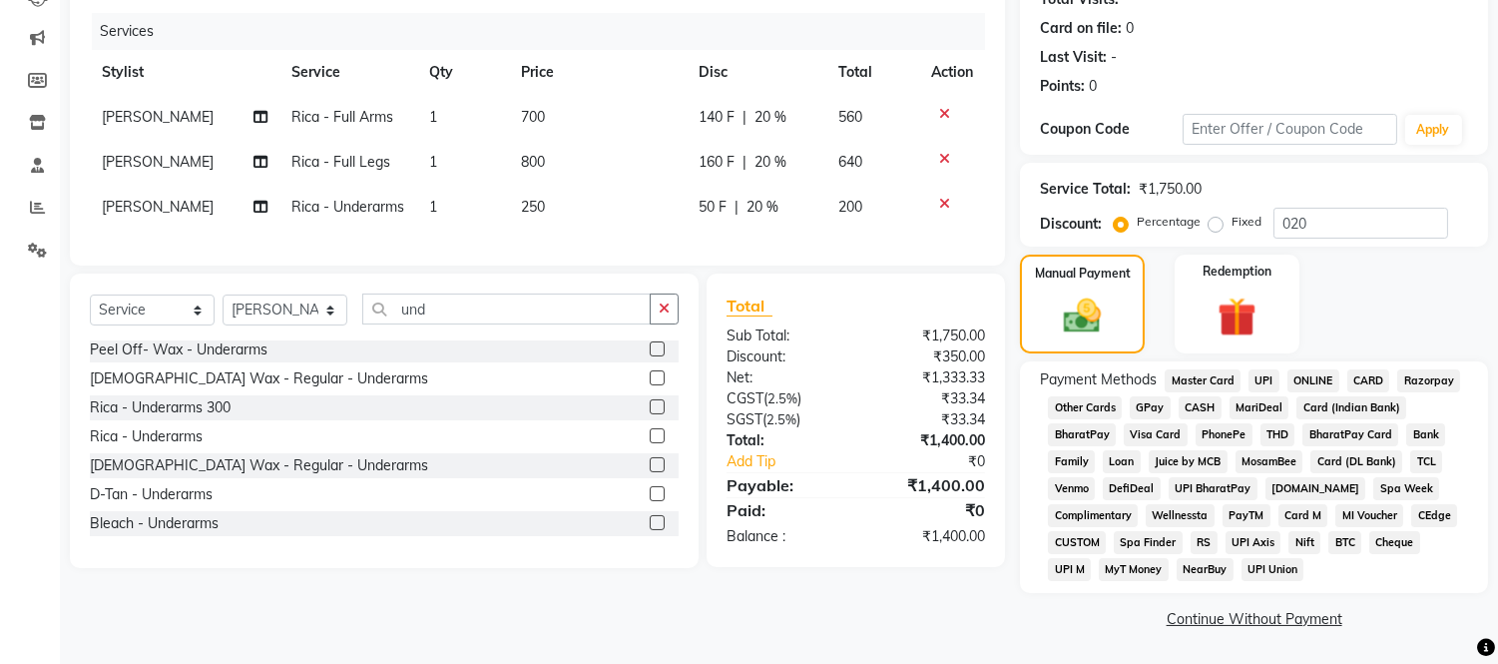
click at [1204, 407] on span "CASH" at bounding box center [1199, 407] width 43 height 23
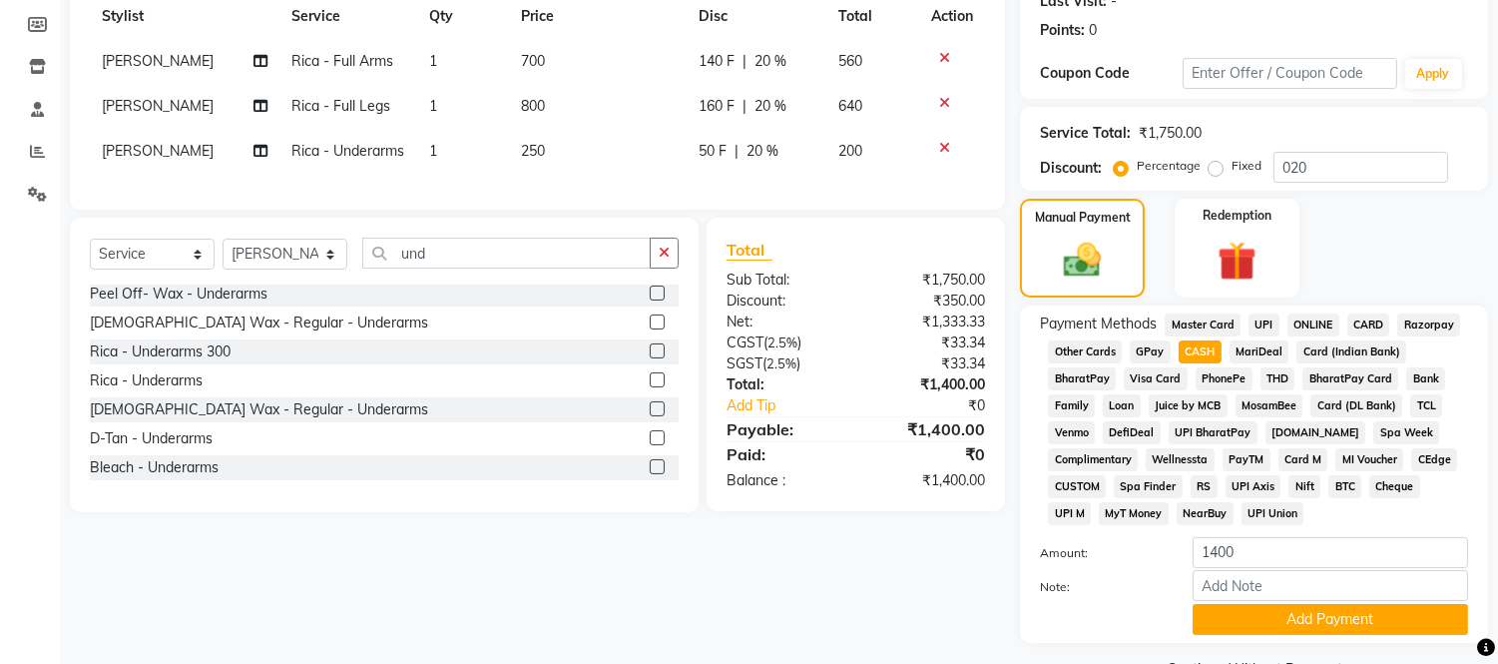
scroll to position [341, 0]
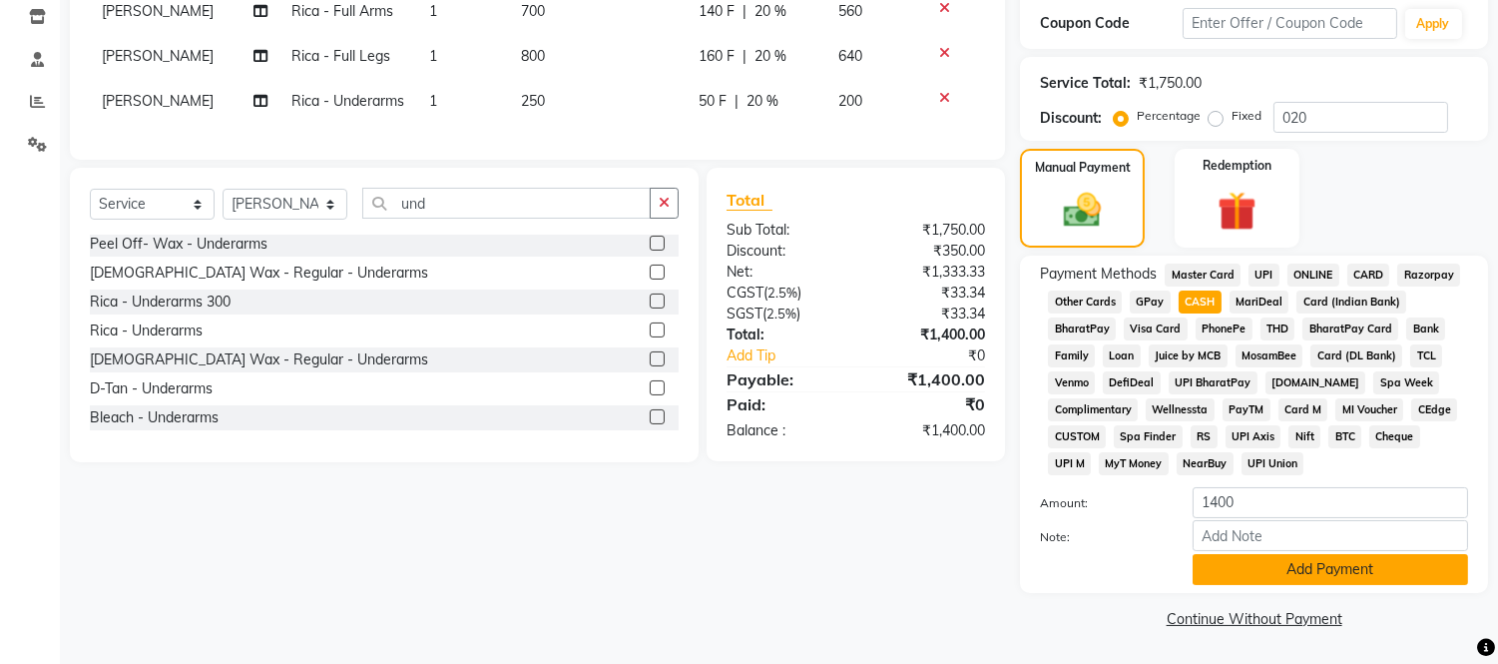
click at [1205, 564] on button "Add Payment" at bounding box center [1329, 569] width 275 height 31
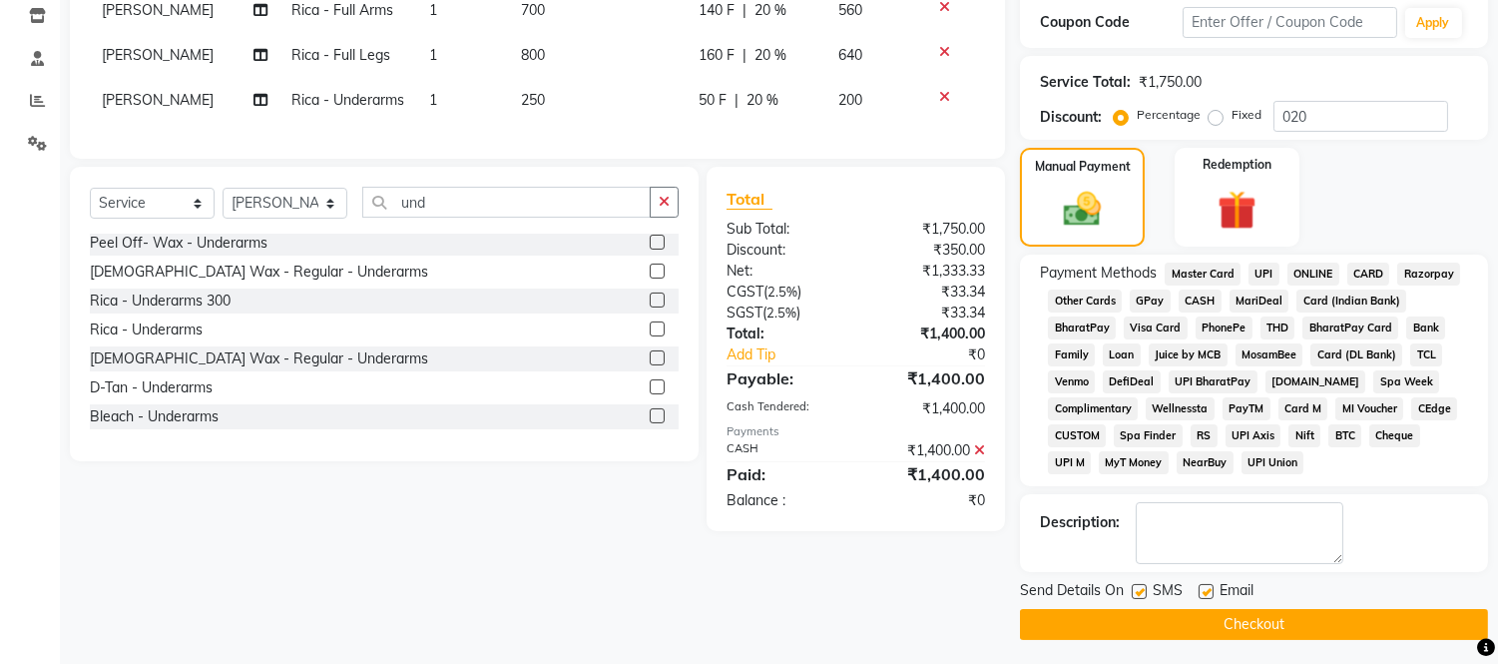
click at [1205, 619] on button "Checkout" at bounding box center [1254, 624] width 468 height 31
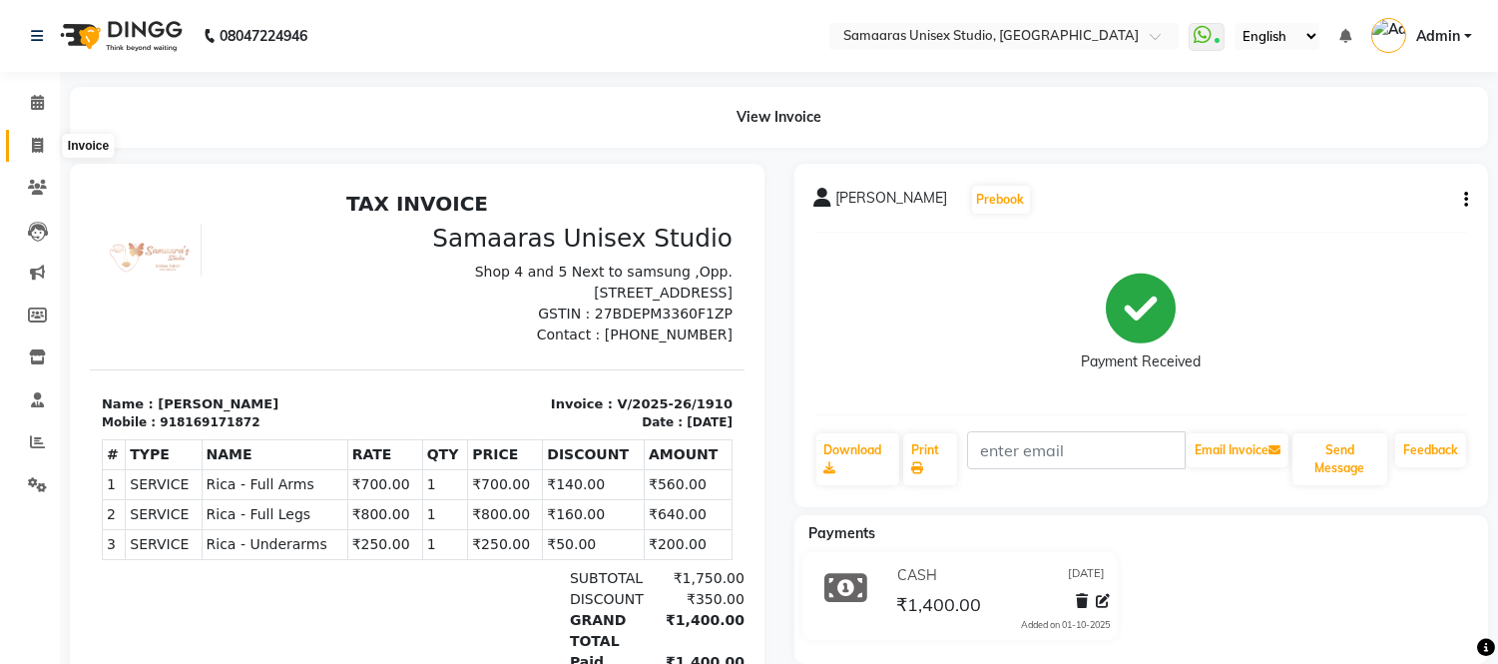
click at [32, 143] on icon at bounding box center [37, 145] width 11 height 15
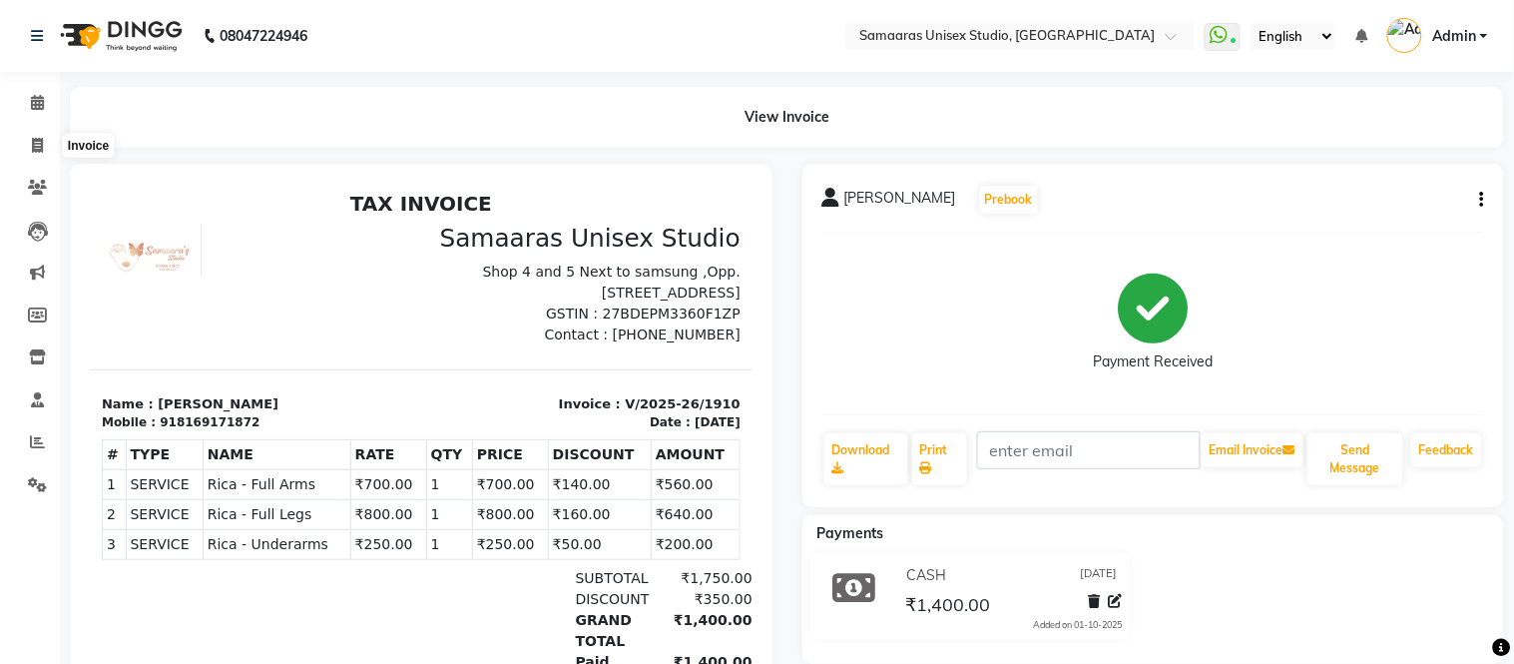
select select "4525"
select select "service"
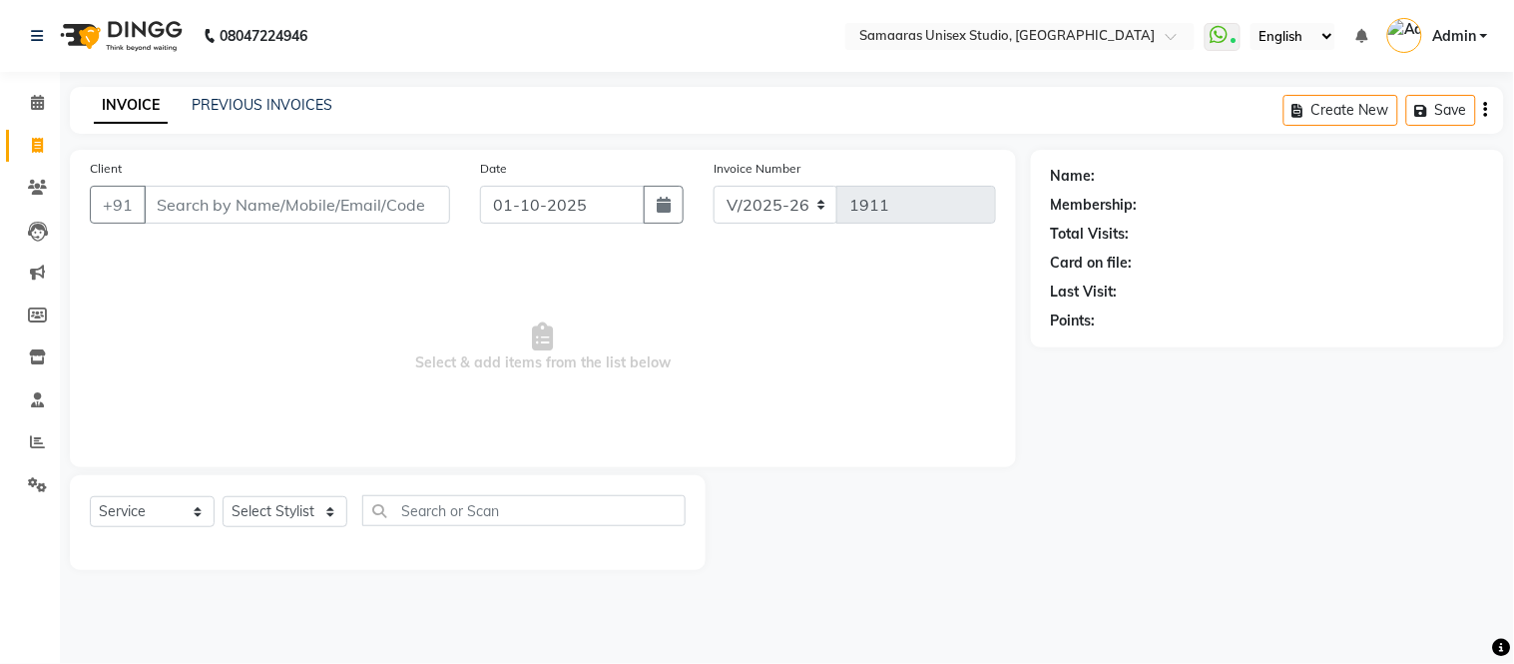
drag, startPoint x: 360, startPoint y: 191, endPoint x: 477, endPoint y: 198, distance: 116.9
click at [365, 192] on input "Client" at bounding box center [297, 205] width 306 height 38
click at [670, 221] on button "button" at bounding box center [664, 205] width 40 height 38
select select "10"
select select "2025"
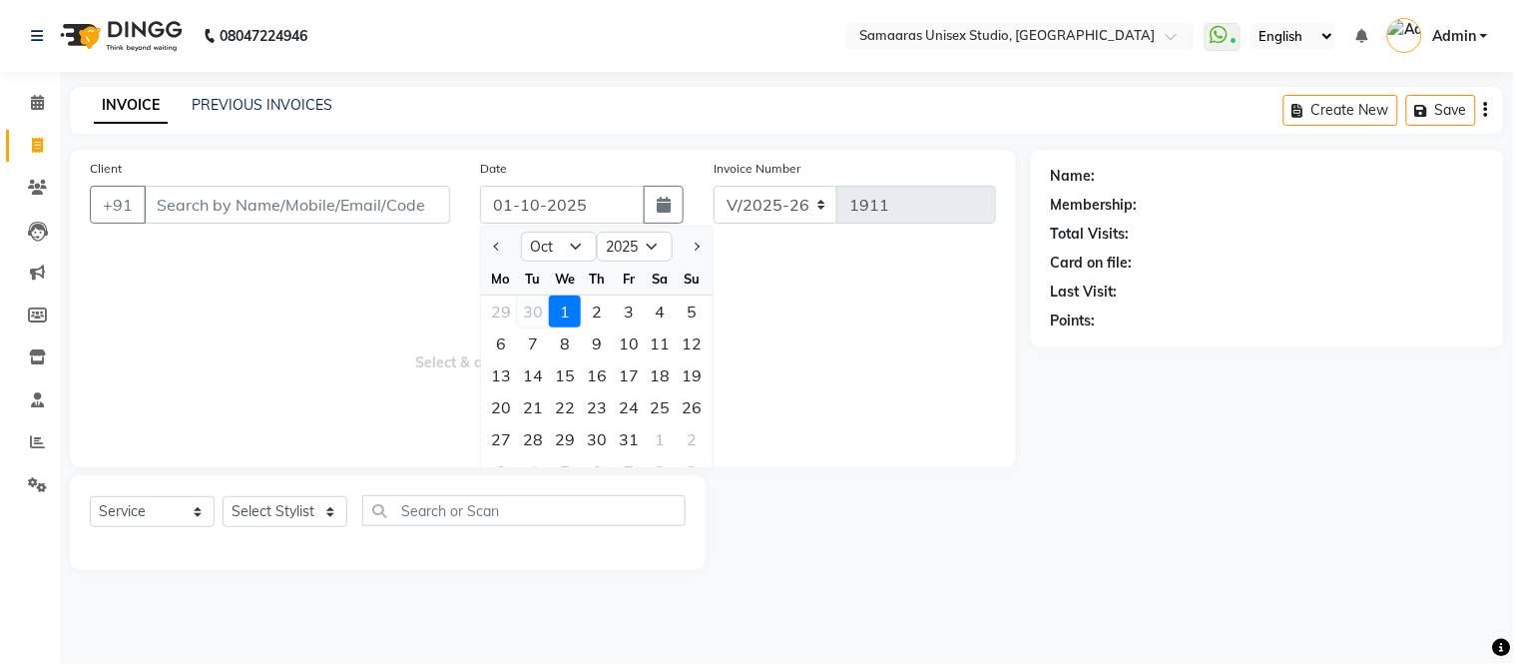
click at [525, 304] on div "30" at bounding box center [533, 311] width 32 height 32
type input "[DATE]"
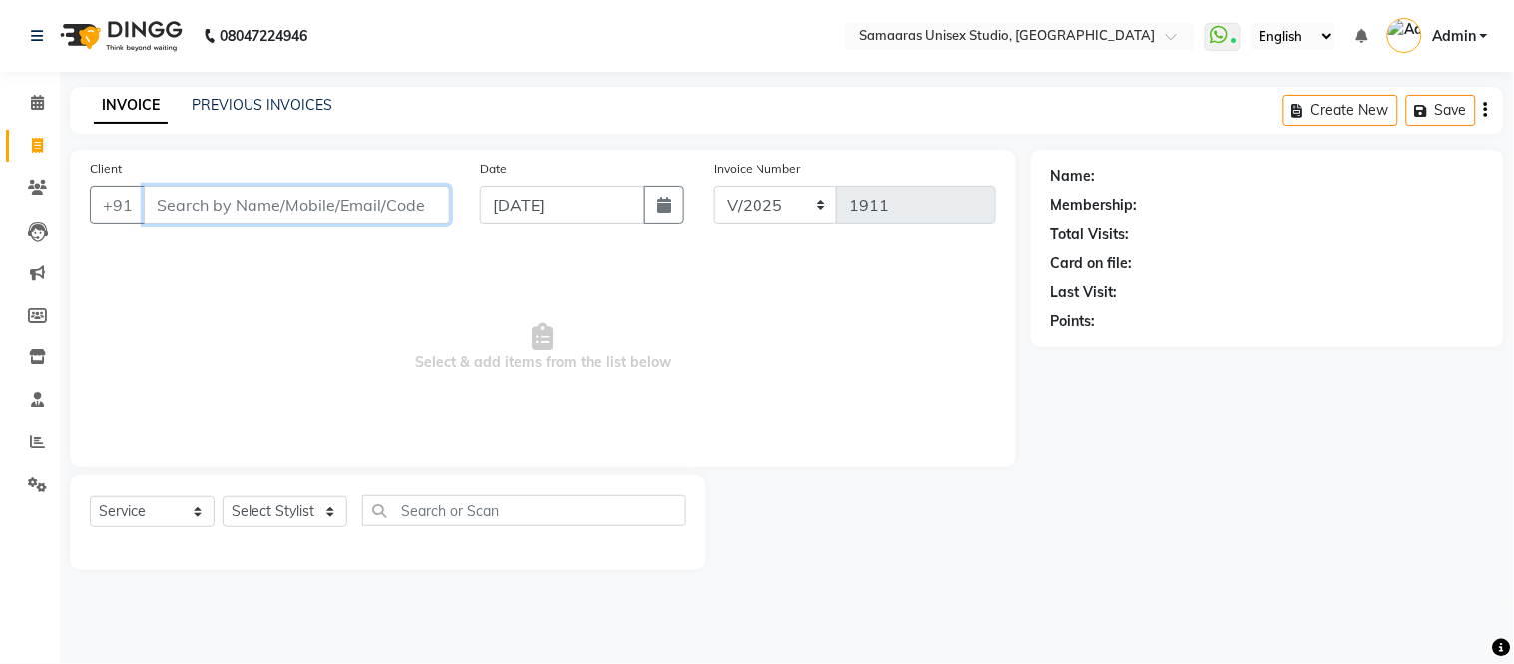
click at [322, 195] on input "Client" at bounding box center [297, 205] width 306 height 38
click at [325, 201] on input "Client" at bounding box center [297, 205] width 306 height 38
click at [326, 201] on input "Client" at bounding box center [297, 205] width 306 height 38
click at [329, 197] on input "Client" at bounding box center [297, 205] width 306 height 38
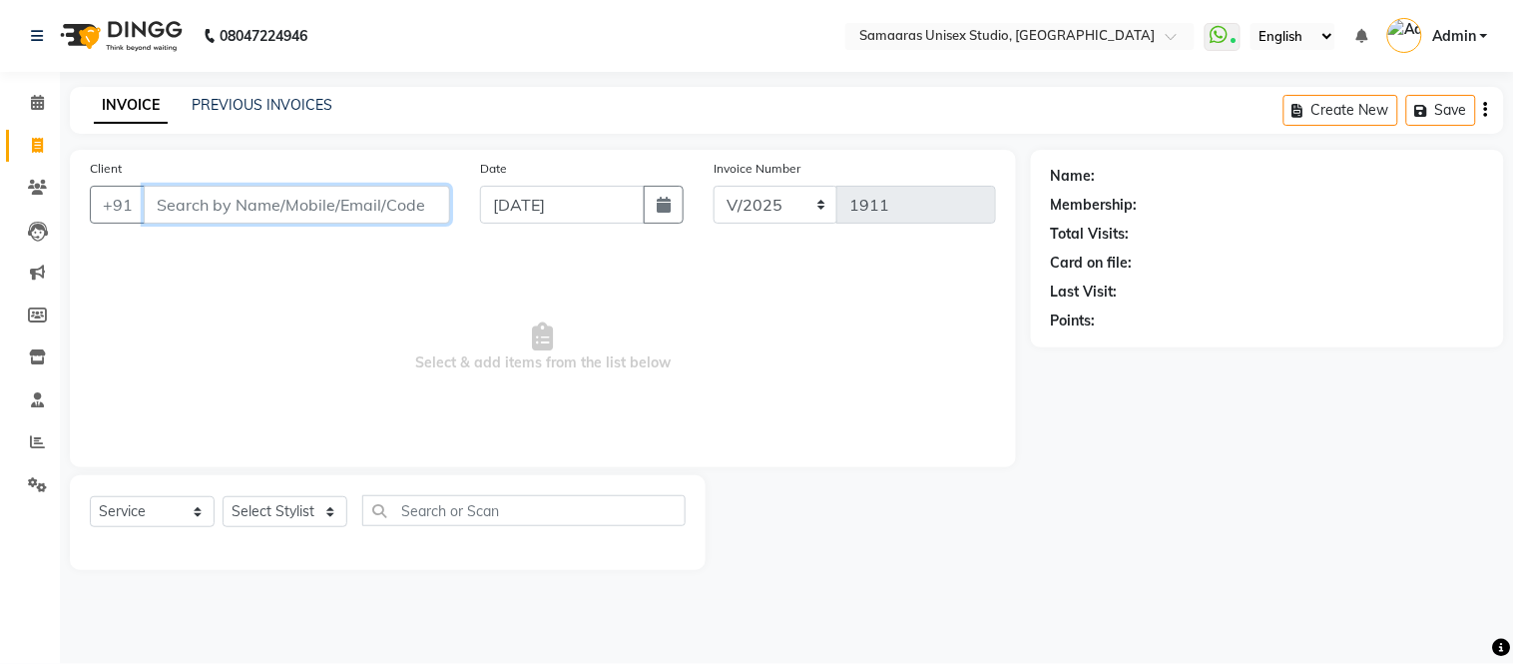
click at [329, 197] on input "Client" at bounding box center [297, 205] width 306 height 38
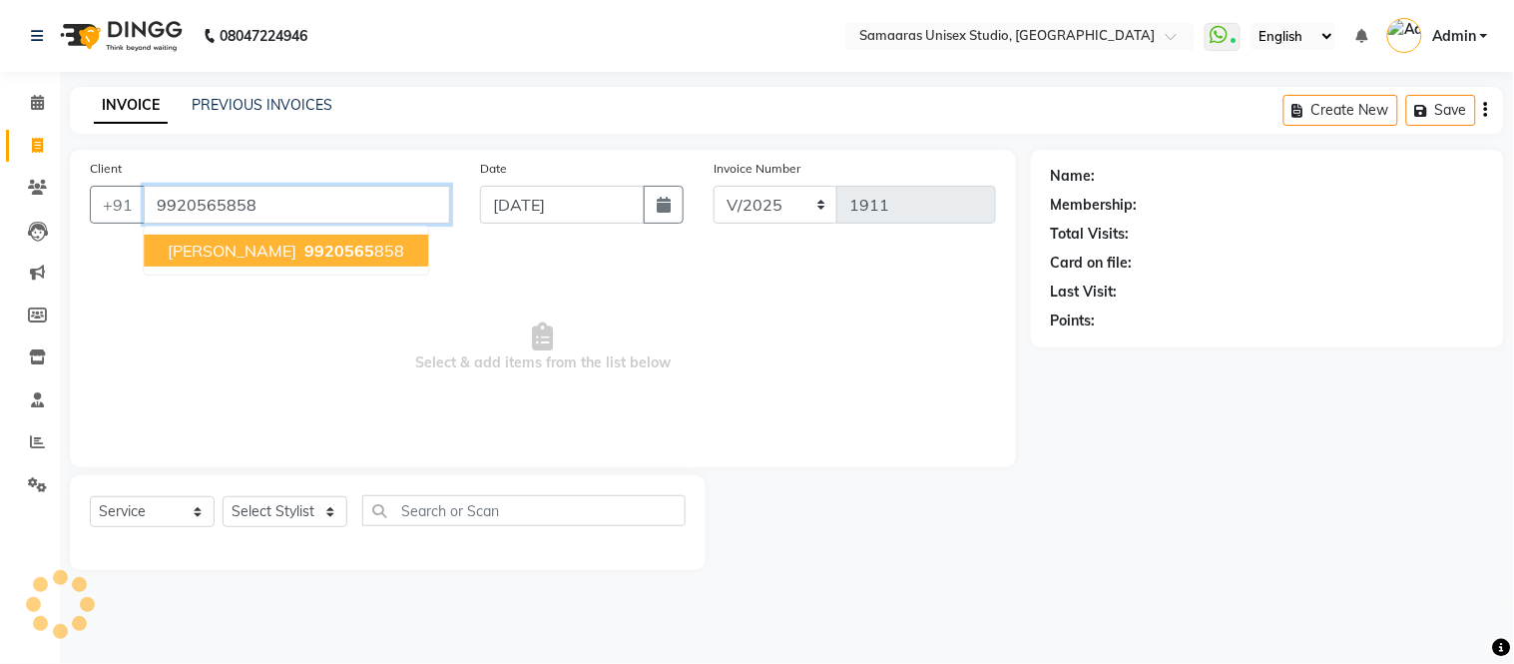
type input "9920565858"
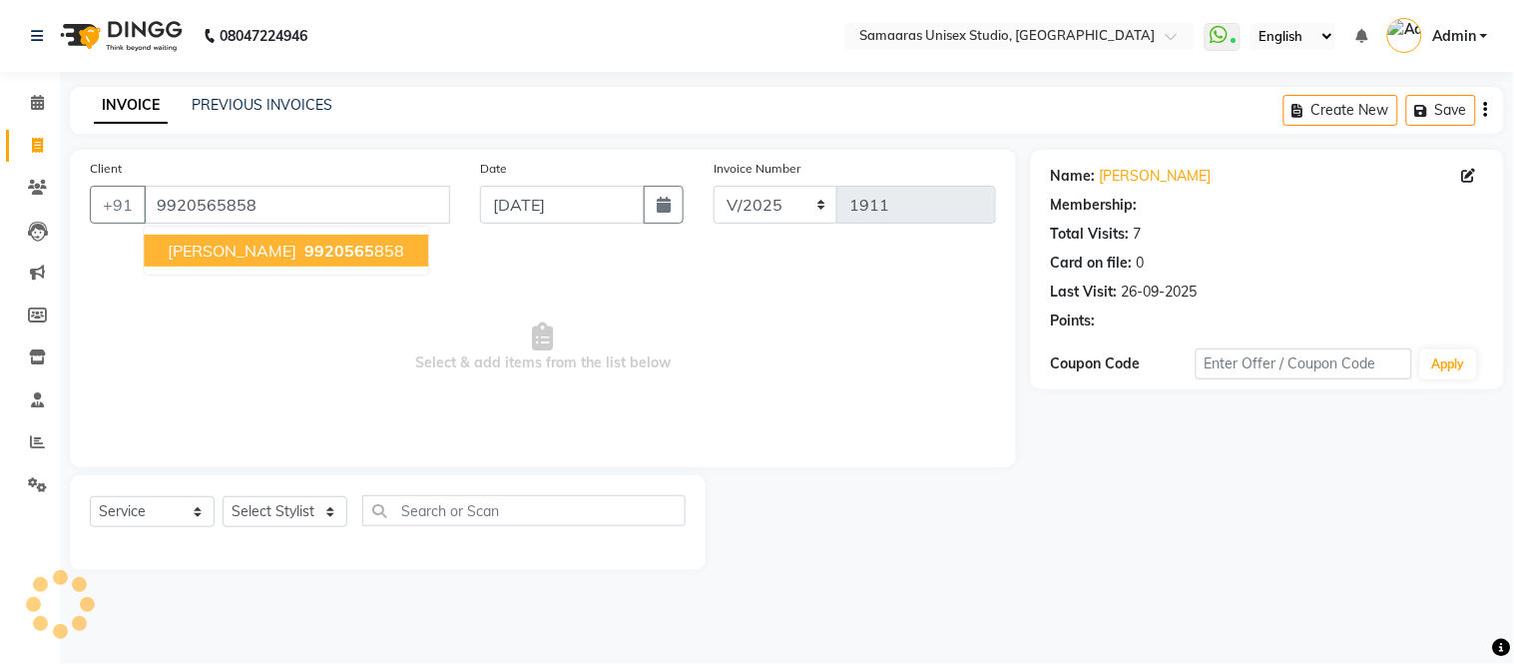
select select "1: Object"
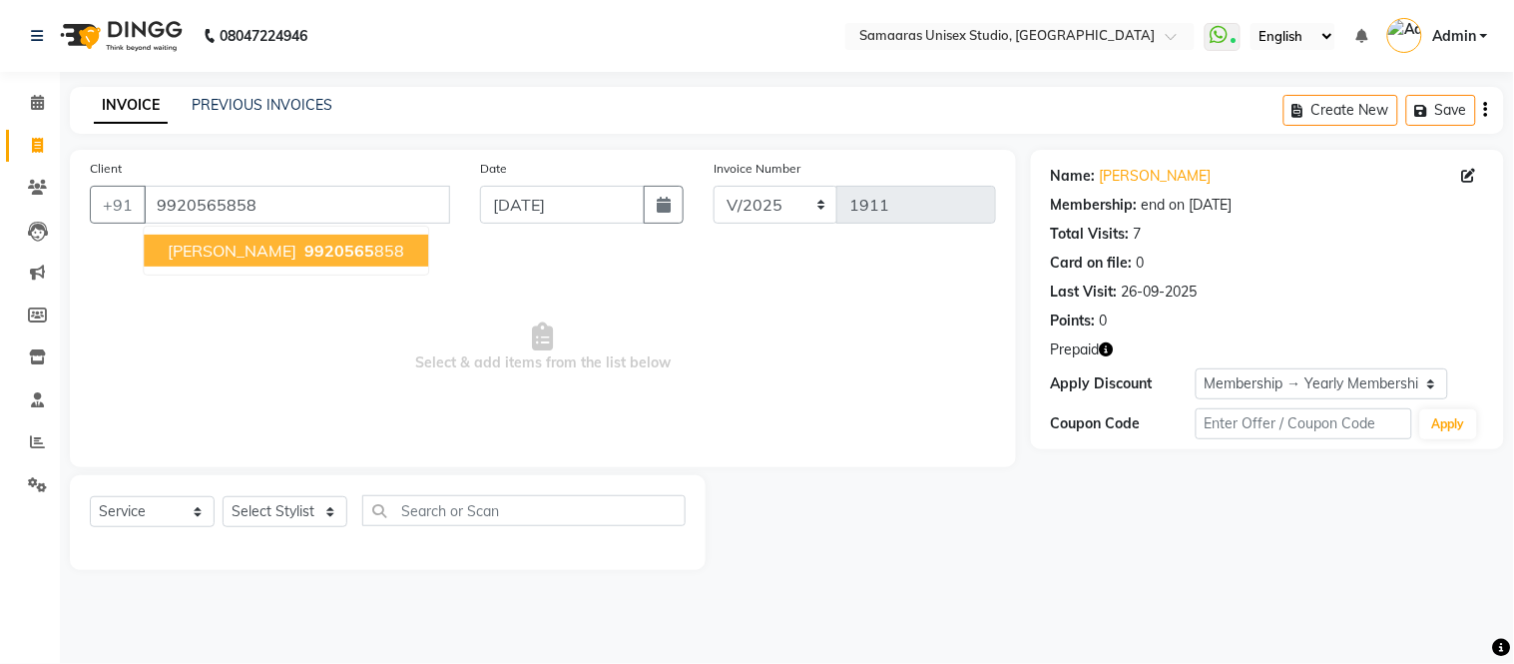
click at [250, 246] on span "[PERSON_NAME]" at bounding box center [232, 250] width 129 height 20
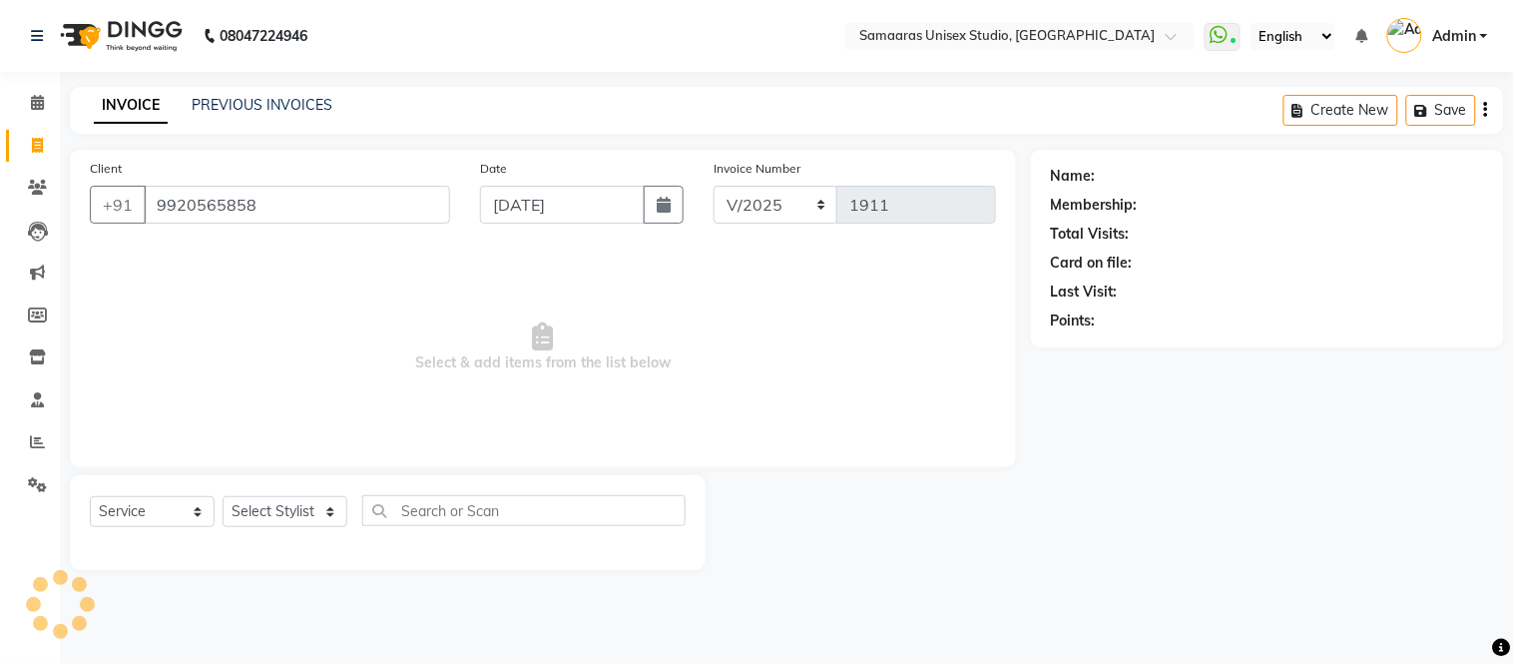
select select "1: Object"
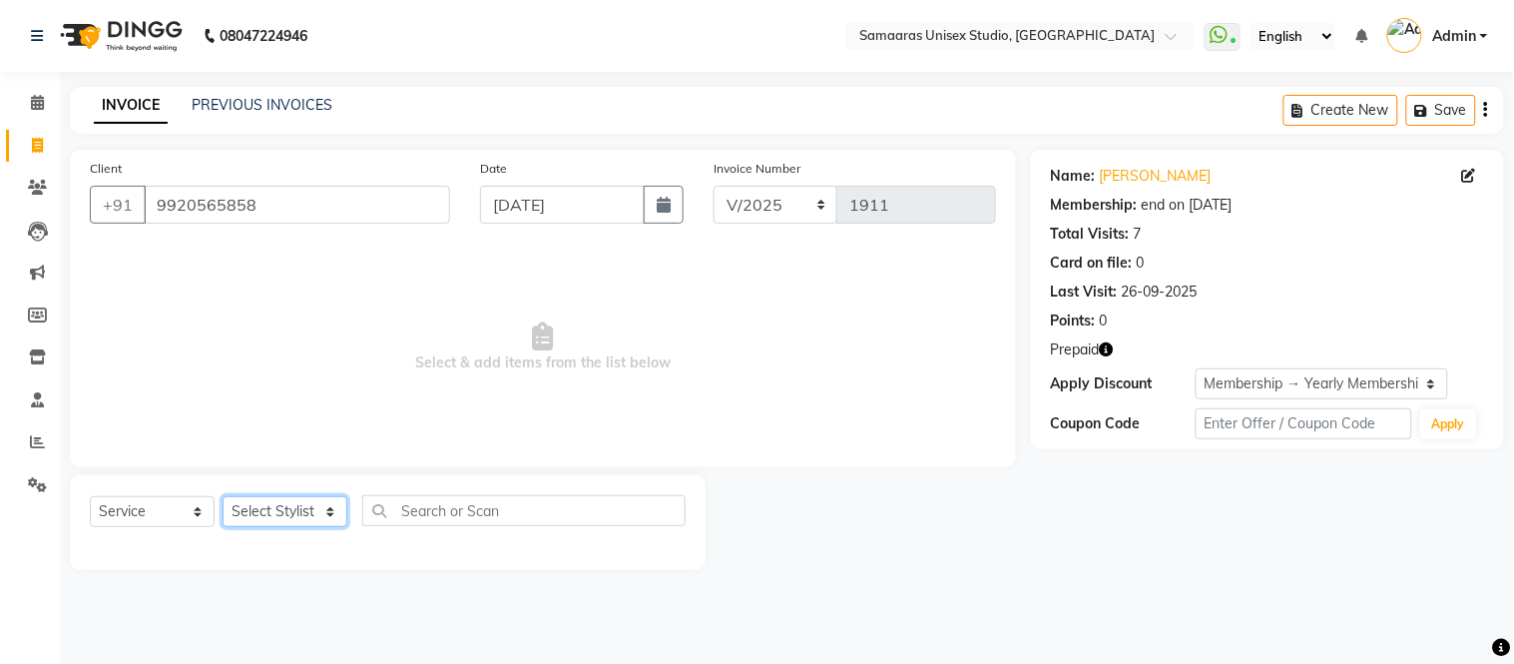
click at [284, 504] on select "Select Stylist Front Desk junaid Kajal [PERSON_NAME] [PERSON_NAME]" at bounding box center [285, 511] width 125 height 31
select select "88206"
click at [223, 497] on select "Select Stylist Front Desk junaid Kajal [PERSON_NAME] [PERSON_NAME]" at bounding box center [285, 511] width 125 height 31
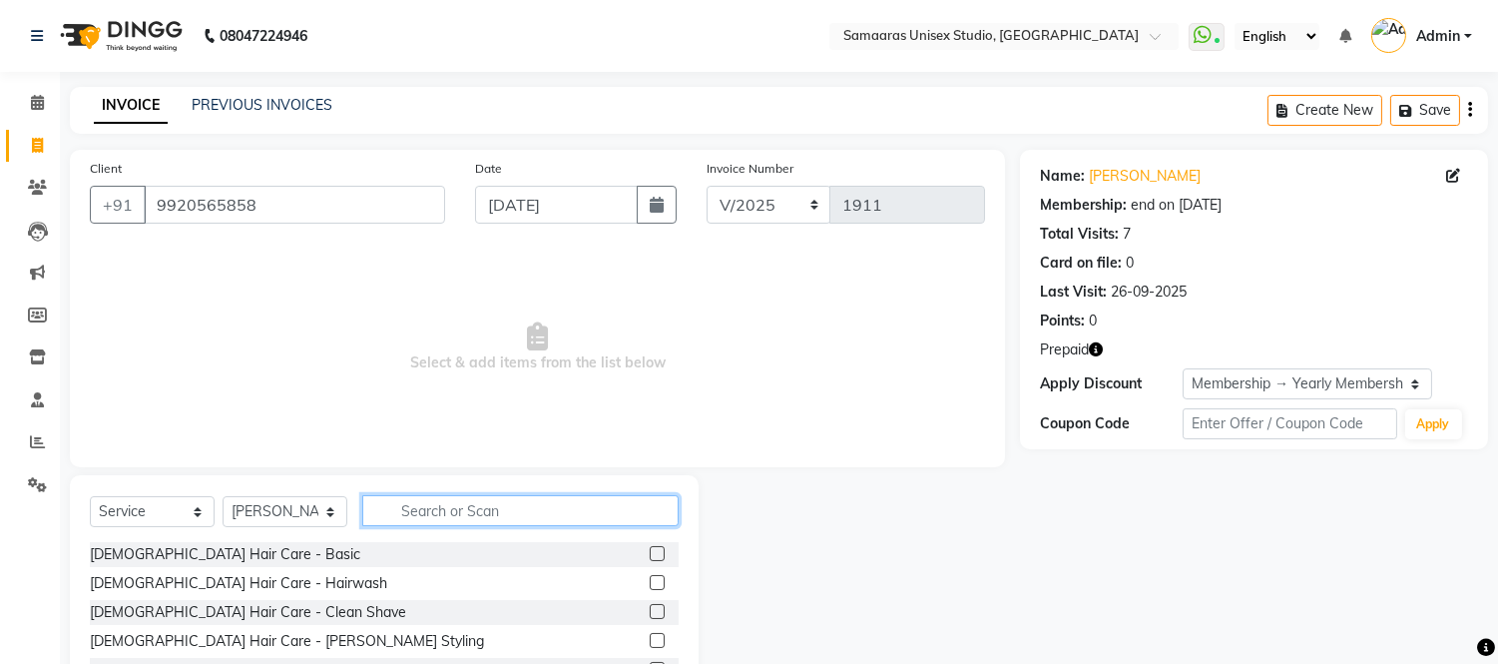
click at [463, 521] on input "text" at bounding box center [520, 510] width 316 height 31
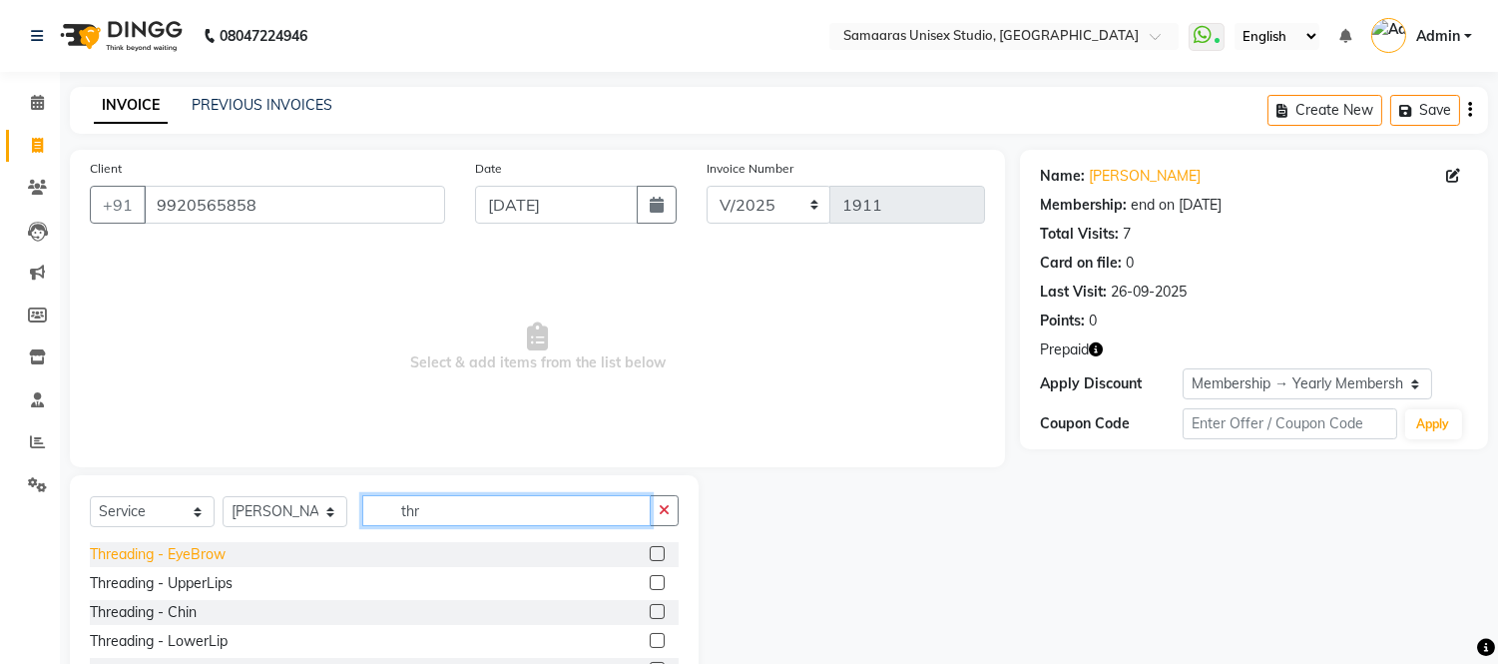
type input "thr"
click at [147, 544] on div "Threading - EyeBrow" at bounding box center [158, 554] width 136 height 21
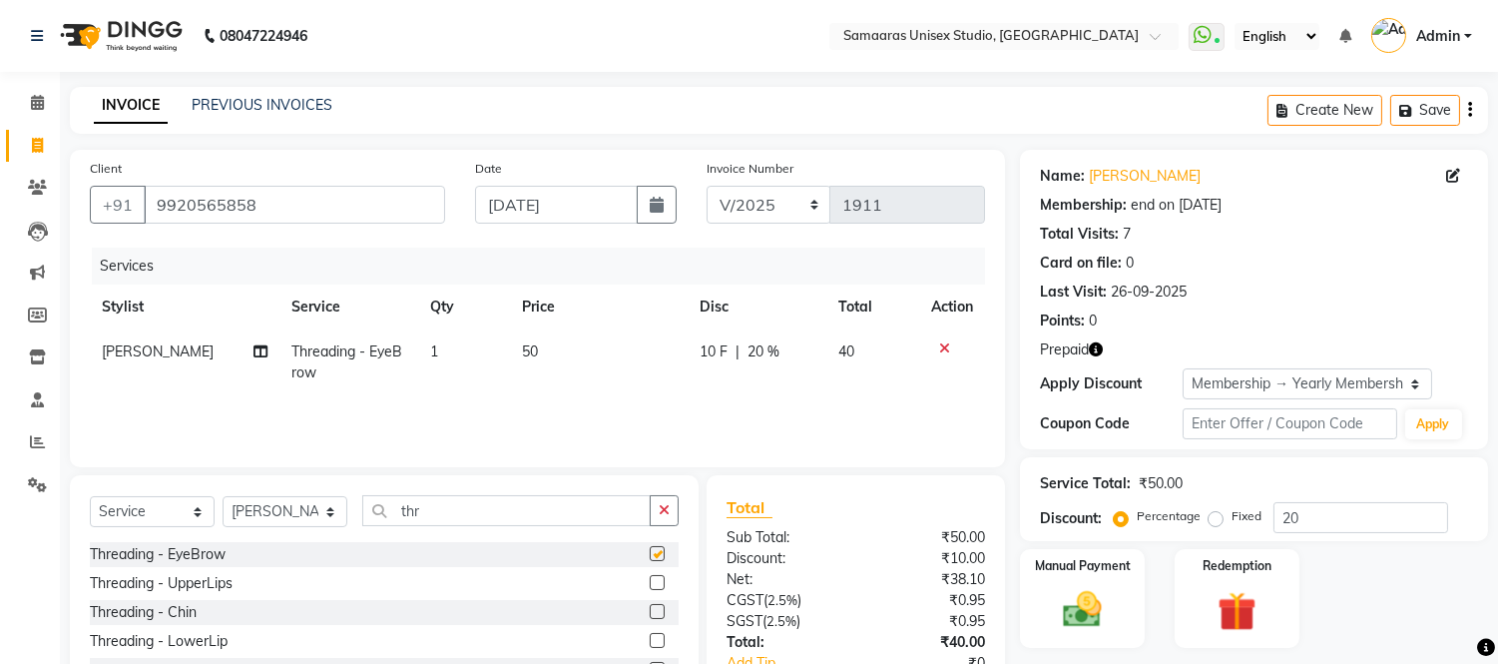
checkbox input "false"
click at [806, 357] on div "10 F | 20 %" at bounding box center [756, 351] width 115 height 21
select select "88206"
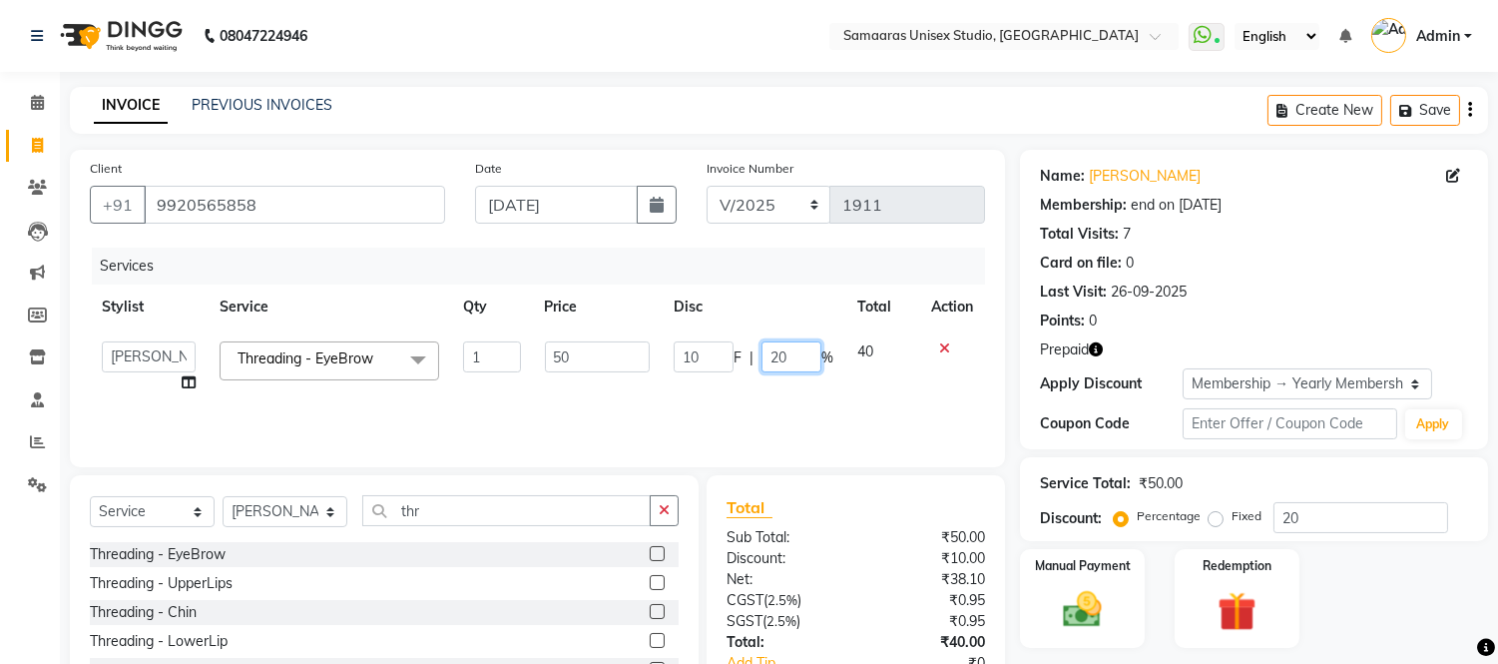
click at [806, 357] on input "20" at bounding box center [791, 356] width 60 height 31
type input "2"
type input "0"
click at [818, 395] on div "Services Stylist Service Qty Price Disc Total Action Front Desk junaid Kajal [P…" at bounding box center [537, 347] width 895 height 200
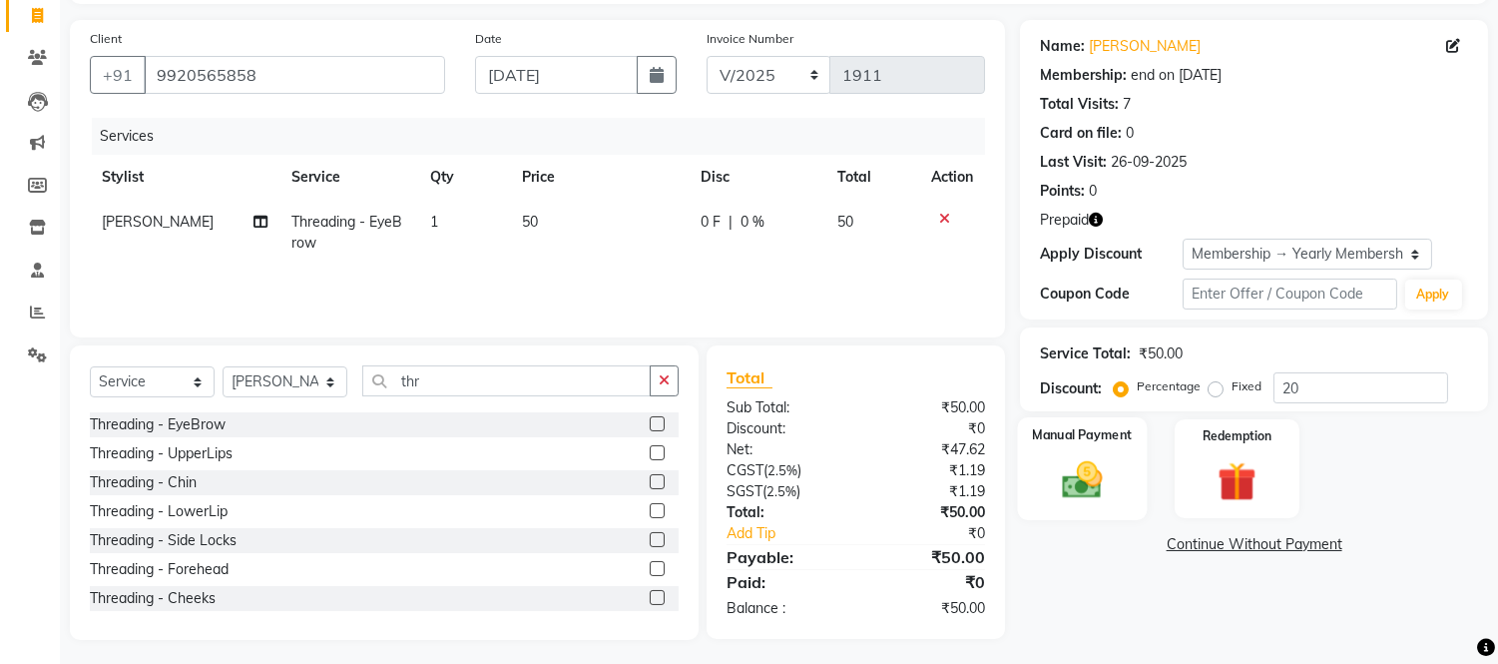
scroll to position [135, 0]
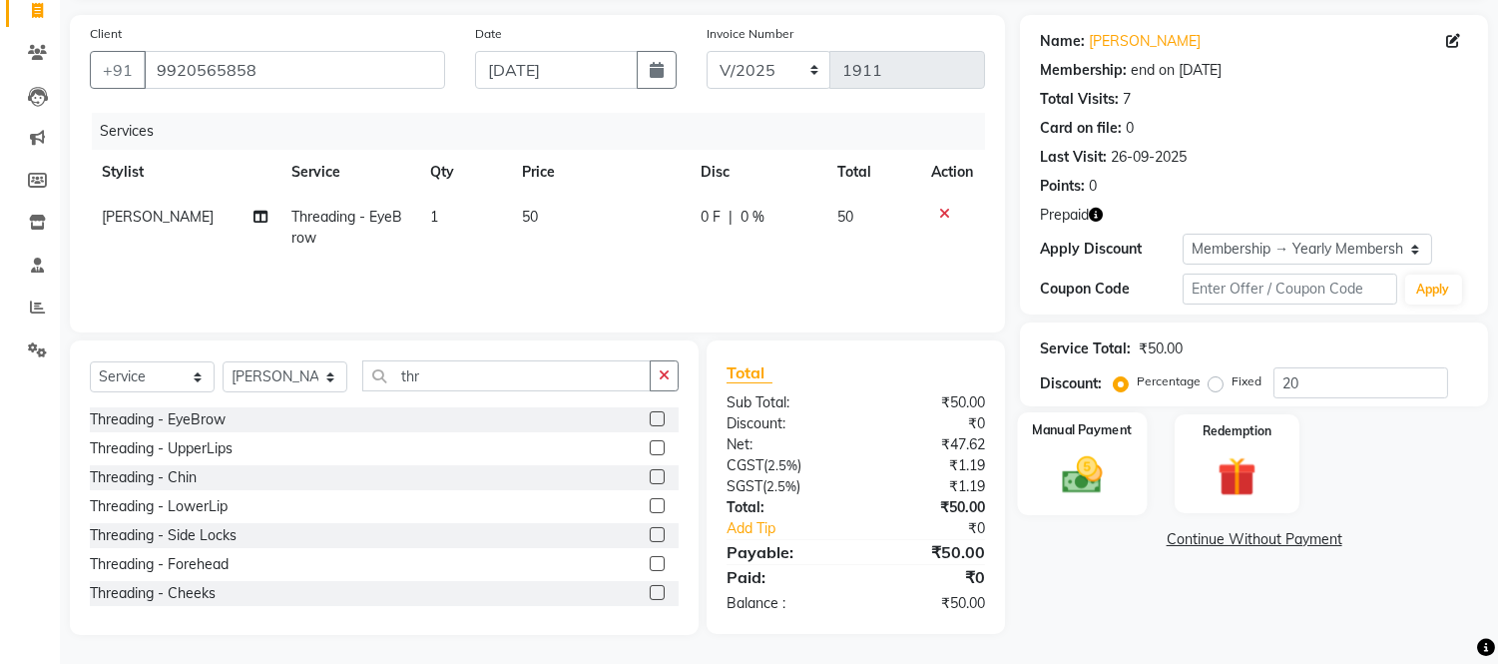
click at [1095, 483] on img at bounding box center [1083, 475] width 66 height 47
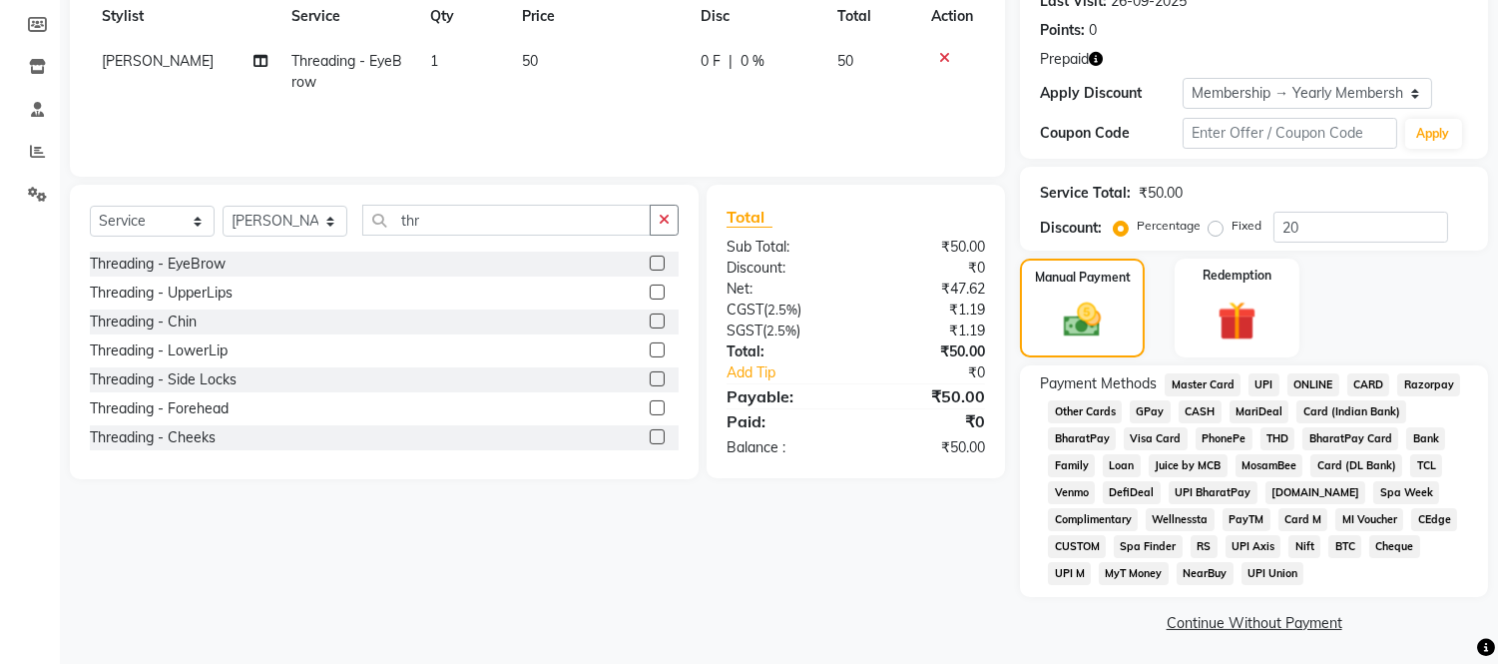
scroll to position [294, 0]
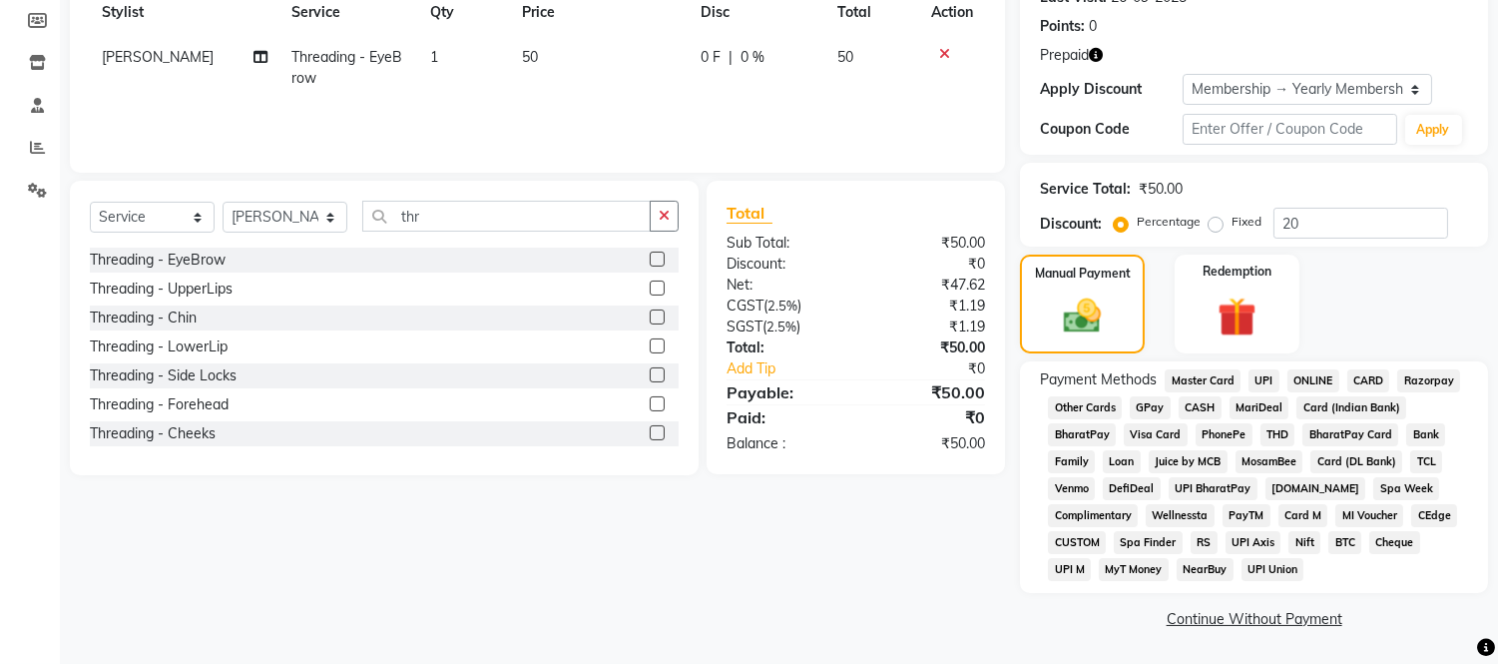
click at [1194, 405] on span "CASH" at bounding box center [1199, 407] width 43 height 23
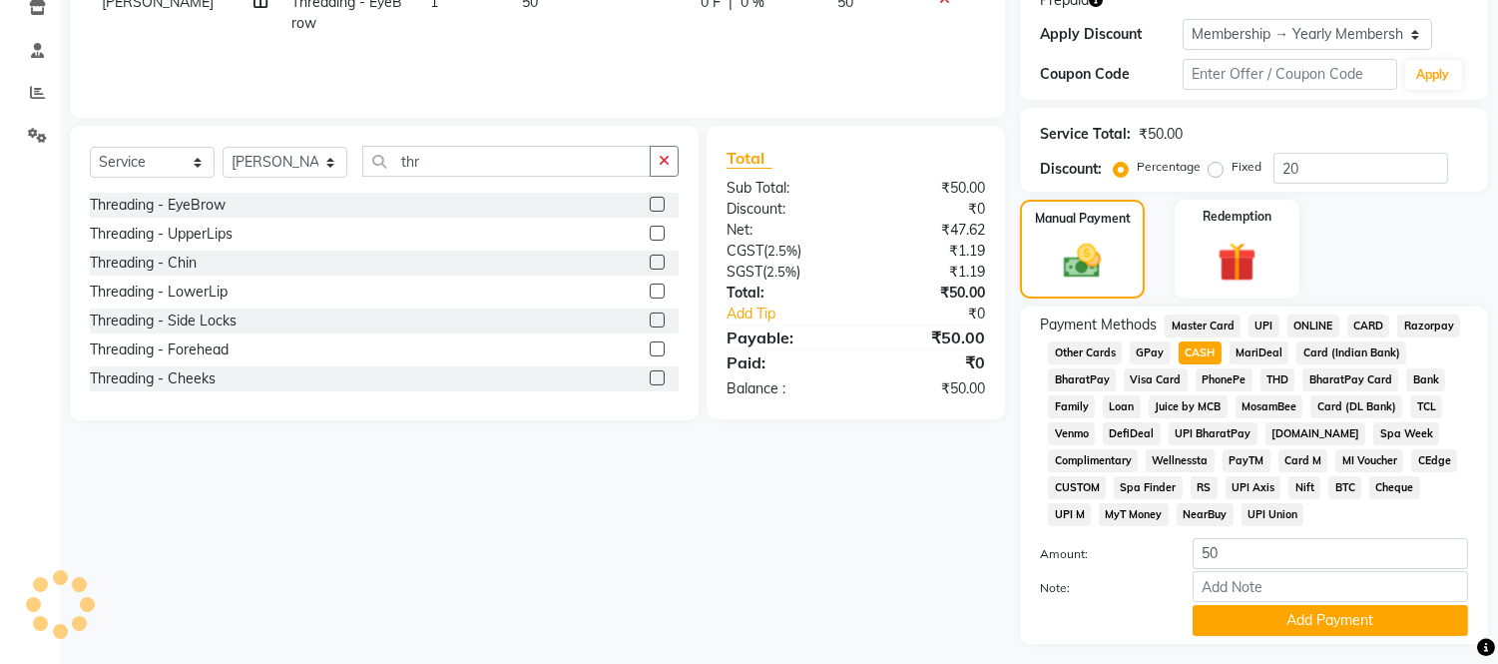
scroll to position [401, 0]
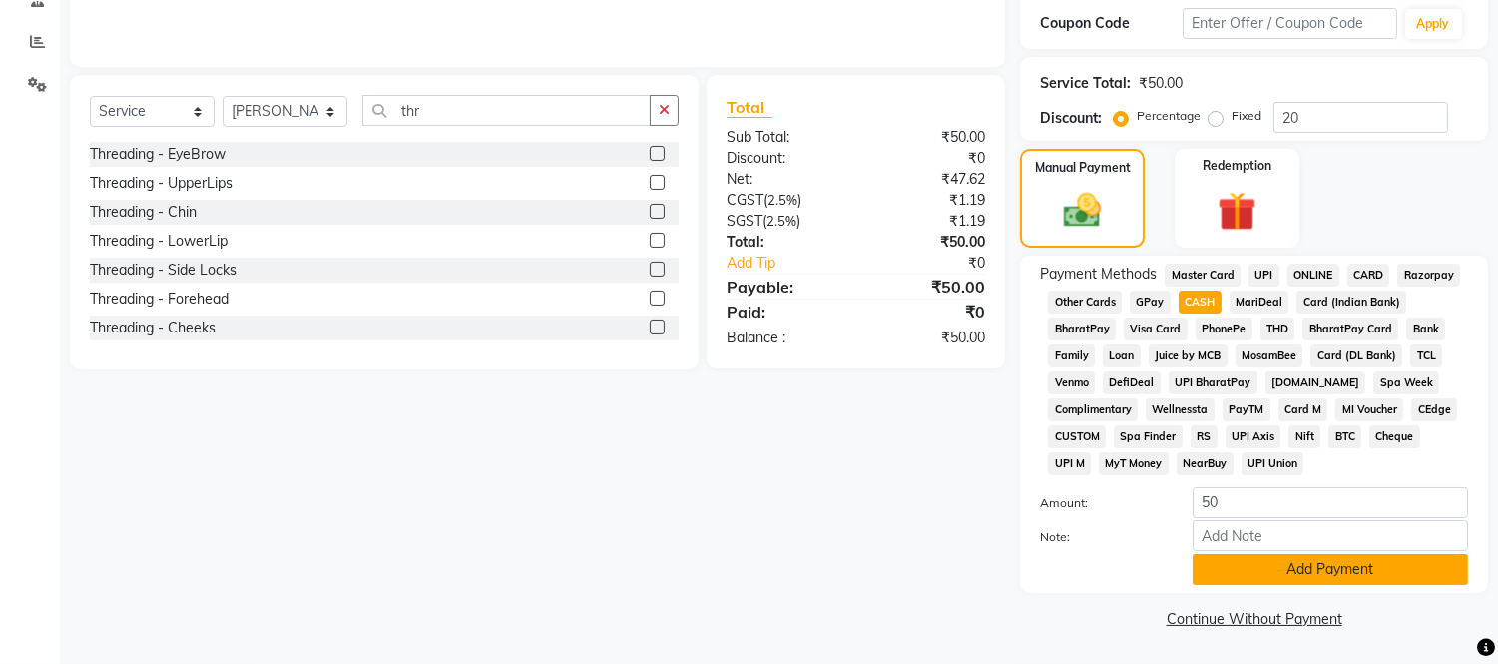
click at [1239, 575] on button "Add Payment" at bounding box center [1329, 569] width 275 height 31
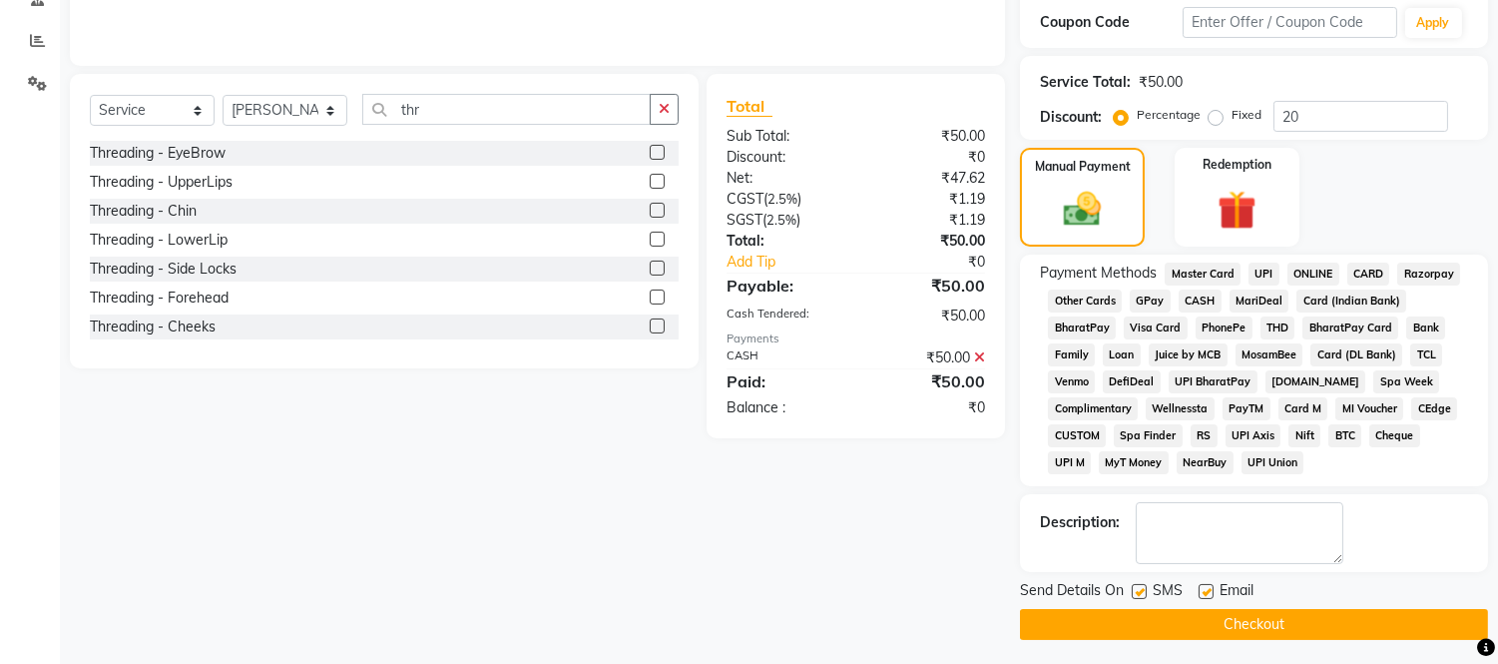
drag, startPoint x: 1249, startPoint y: 629, endPoint x: 1167, endPoint y: 344, distance: 295.9
click at [1250, 629] on button "Checkout" at bounding box center [1254, 624] width 468 height 31
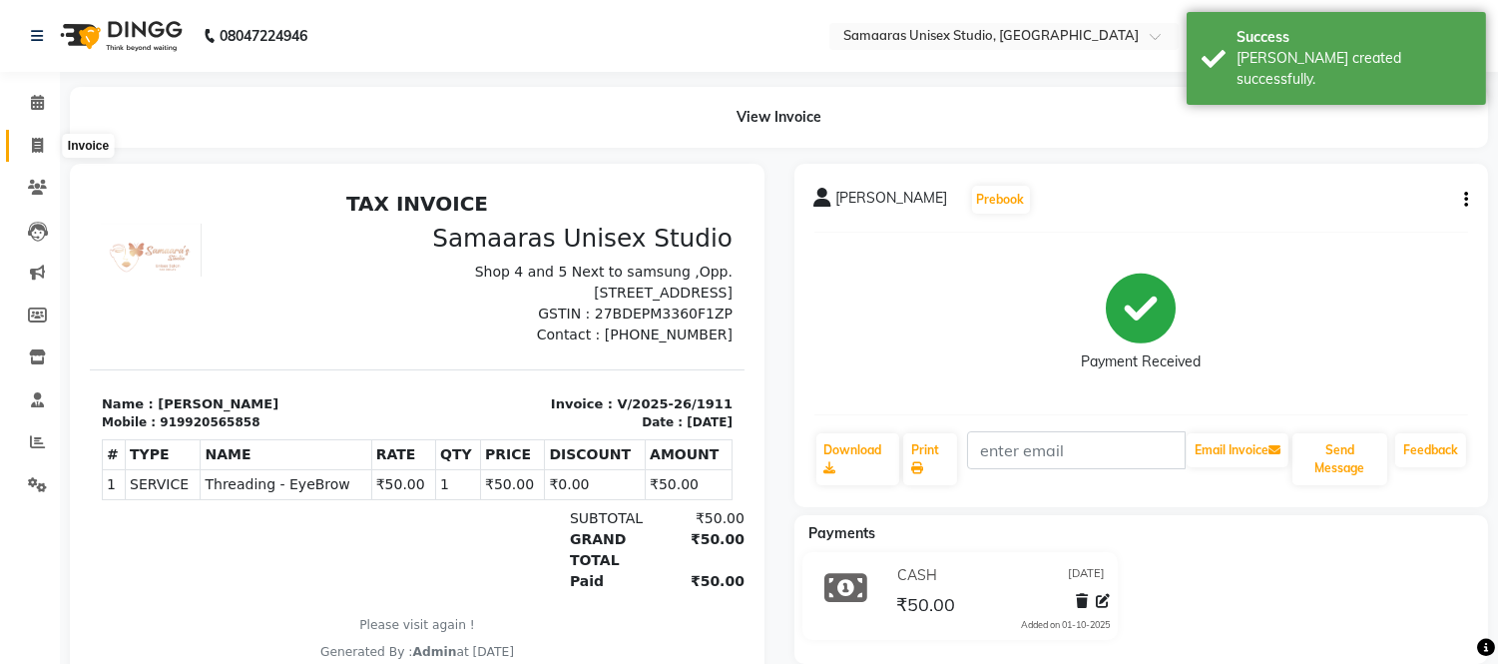
click at [47, 152] on span at bounding box center [37, 146] width 35 height 23
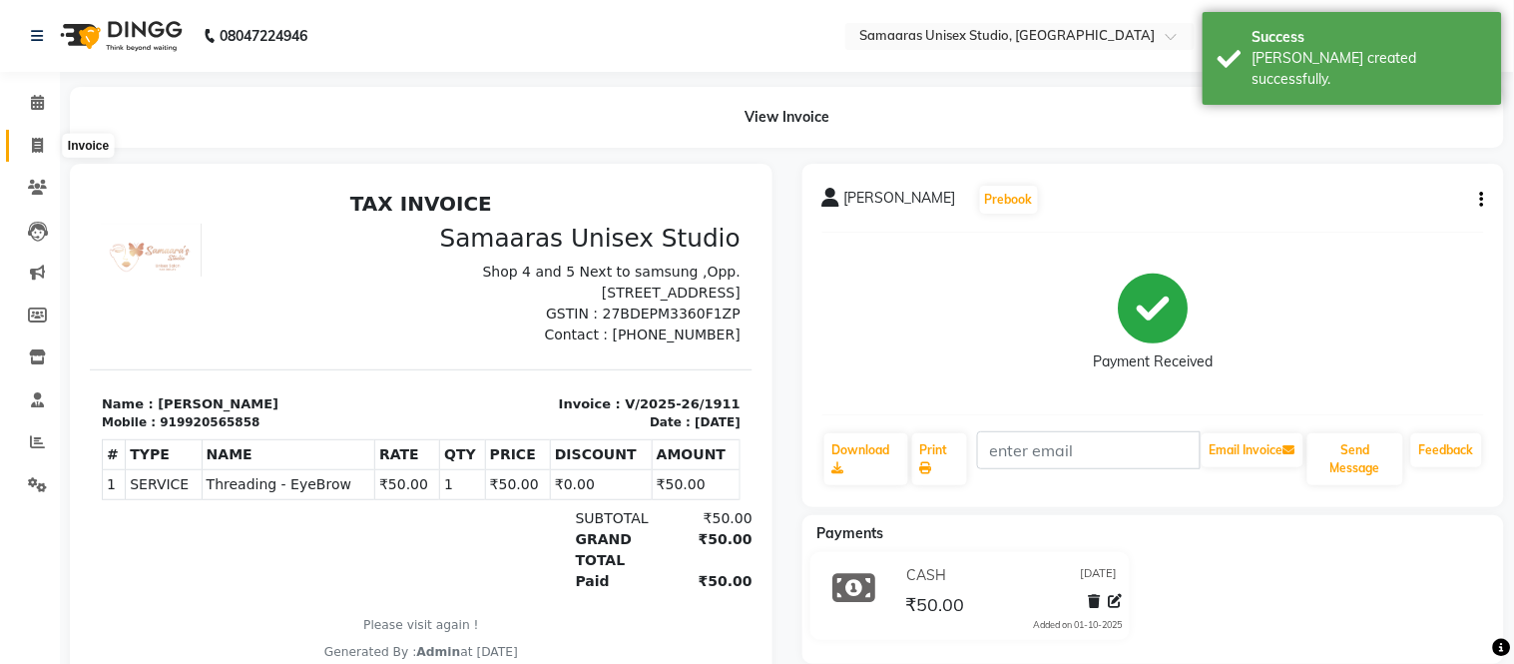
select select "4525"
select select "service"
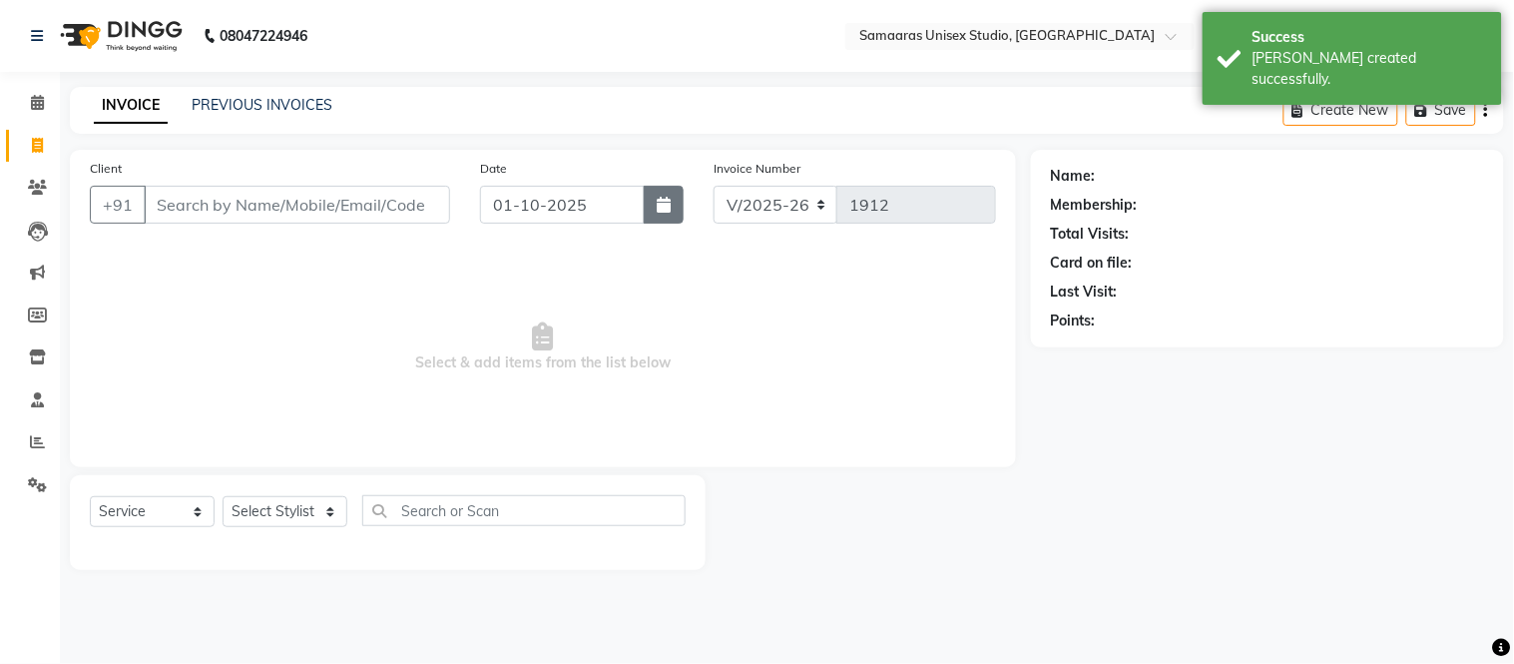
click at [661, 197] on icon "button" at bounding box center [664, 205] width 14 height 16
select select "10"
select select "2025"
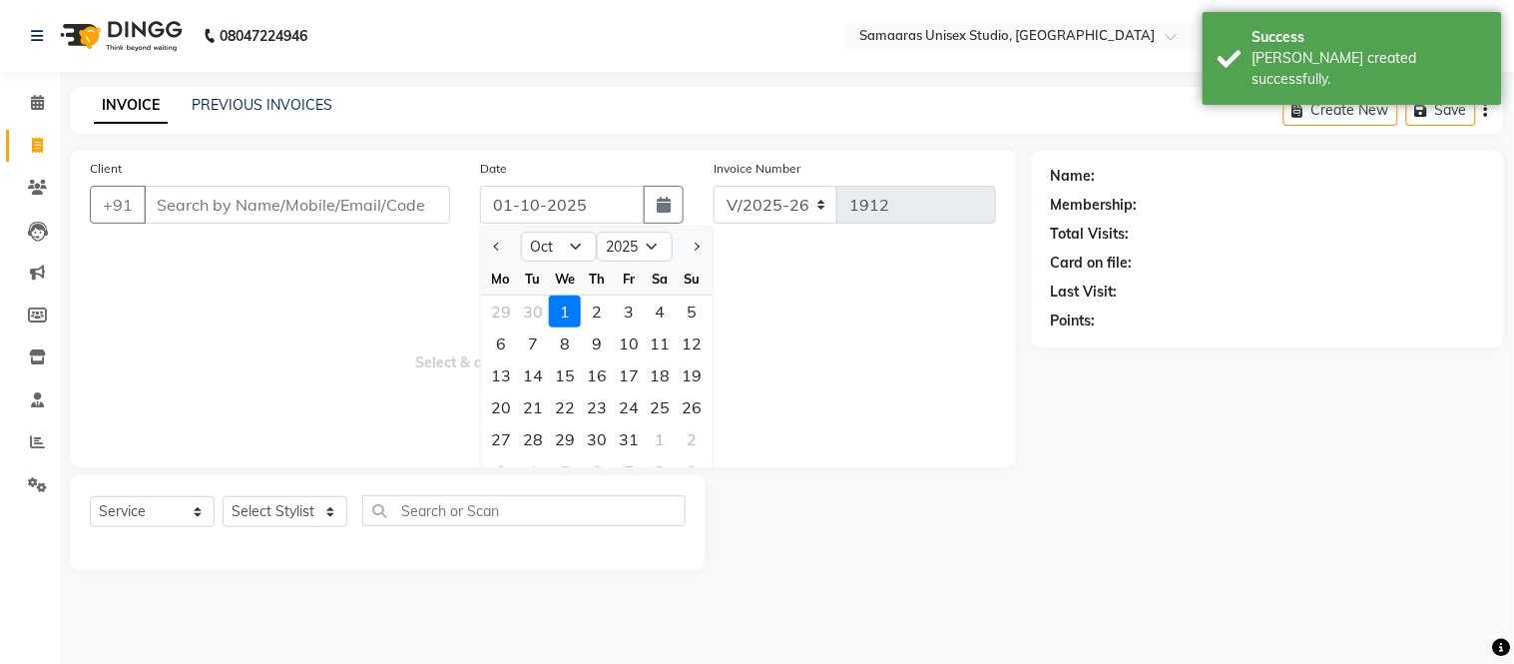
drag, startPoint x: 523, startPoint y: 307, endPoint x: 473, endPoint y: 254, distance: 72.7
click at [513, 290] on ngb-datepicker-month "Mo Tu We Th Fr Sa Su 29 30 1 2 3 4 5 6 7 8 9 10 11 12 13 14 15 16 17 18 19 20 2…" at bounding box center [596, 376] width 231 height 228
drag, startPoint x: 973, startPoint y: 381, endPoint x: 850, endPoint y: 352, distance: 126.1
click at [970, 381] on span "Select & add items from the list below" at bounding box center [543, 347] width 906 height 200
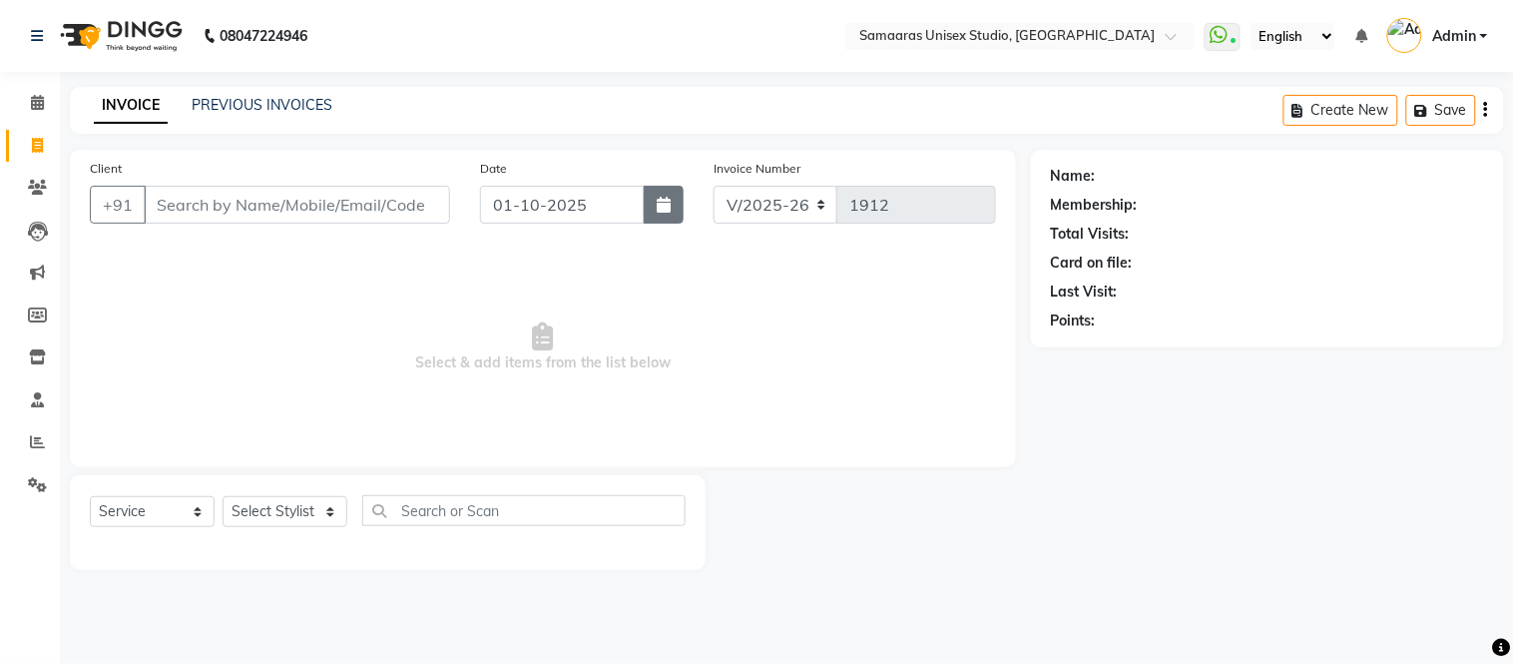
click at [663, 218] on button "button" at bounding box center [664, 205] width 40 height 38
select select "10"
select select "2025"
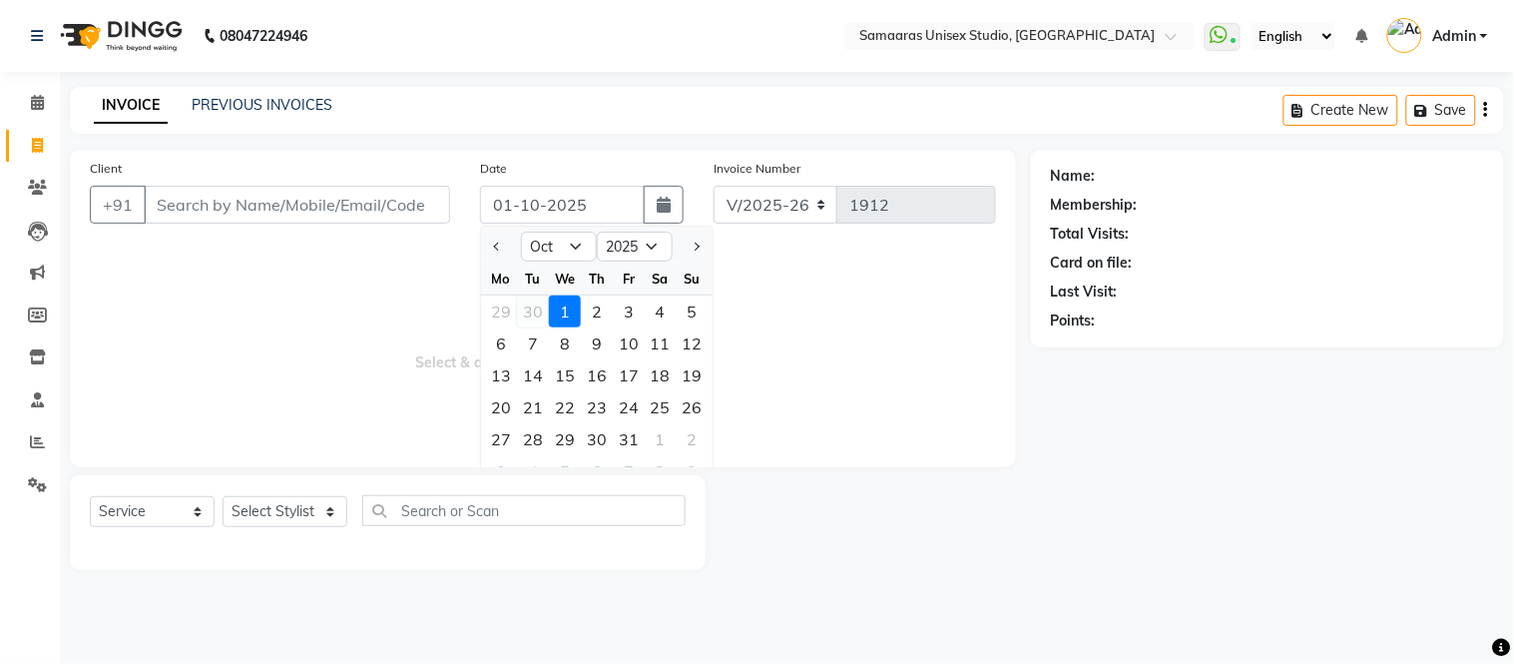
click at [526, 312] on div "30" at bounding box center [533, 311] width 32 height 32
type input "[DATE]"
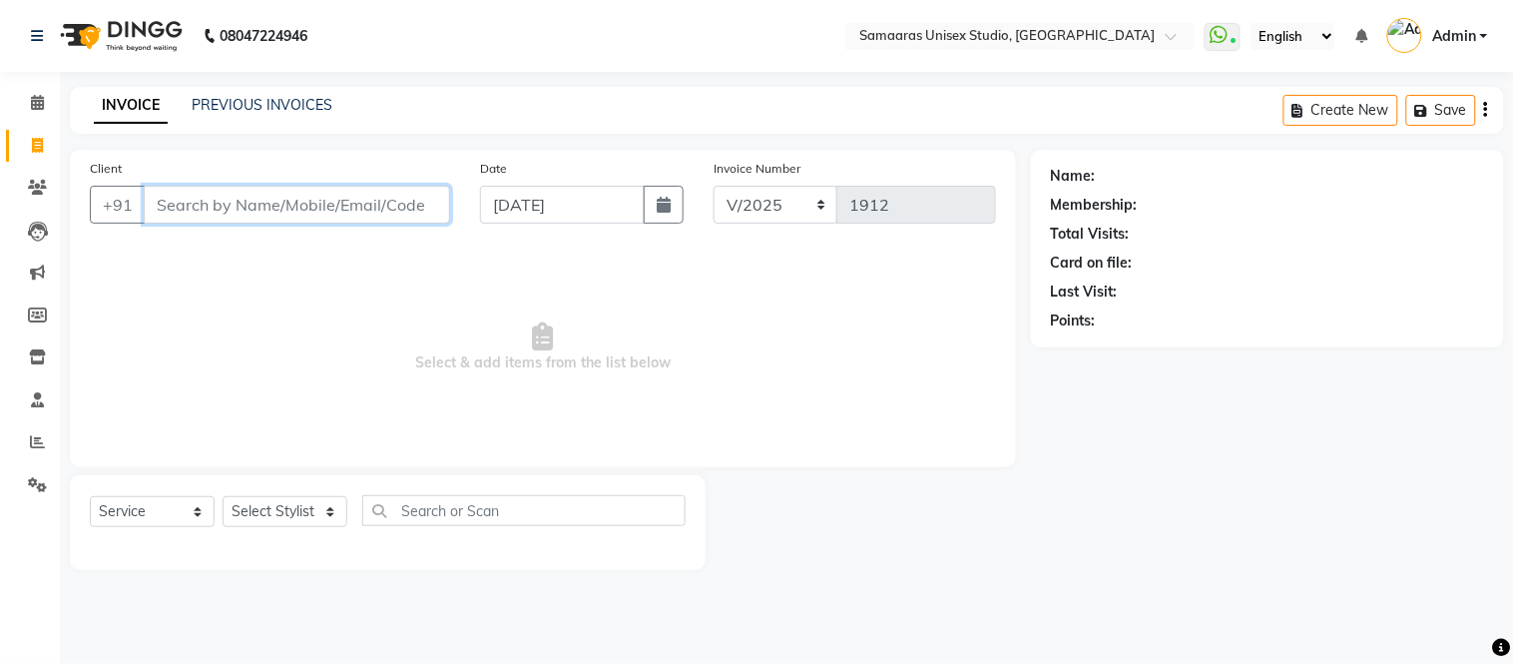
click at [344, 218] on input "Client" at bounding box center [297, 205] width 306 height 38
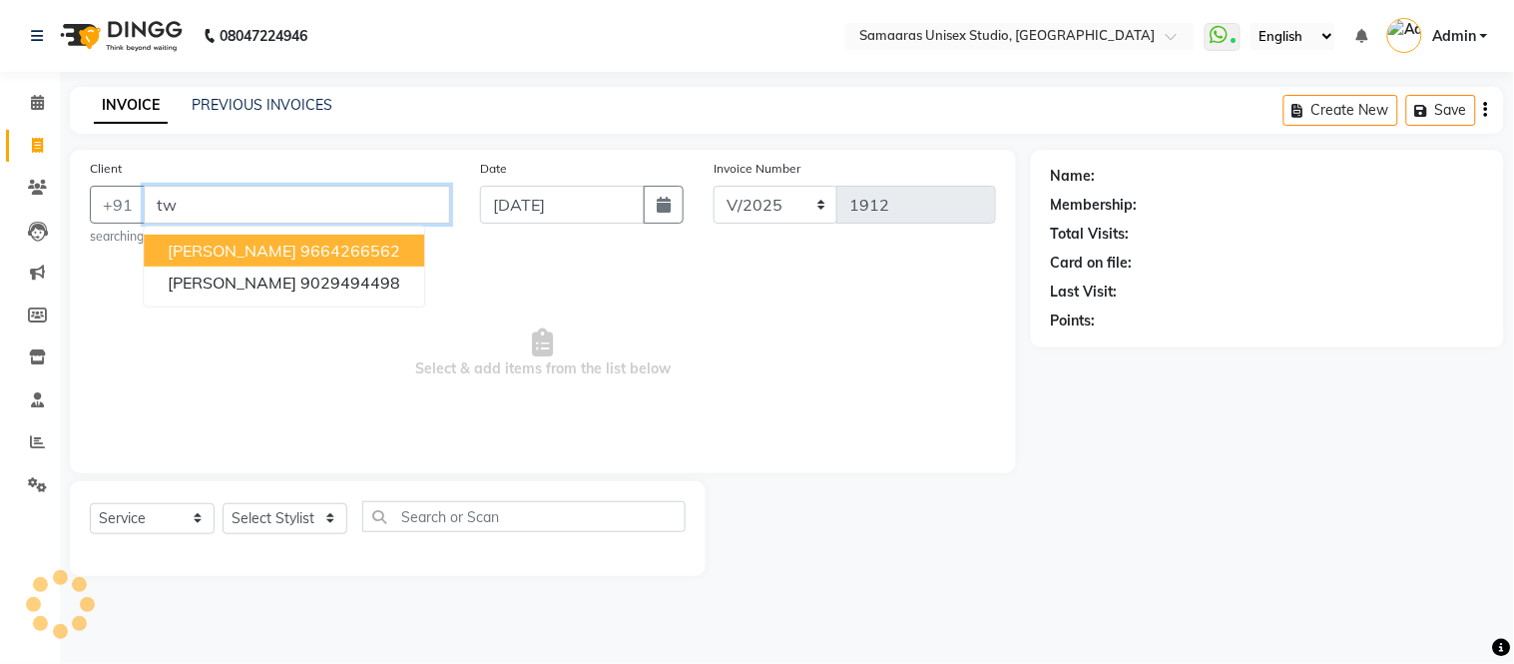
type input "t"
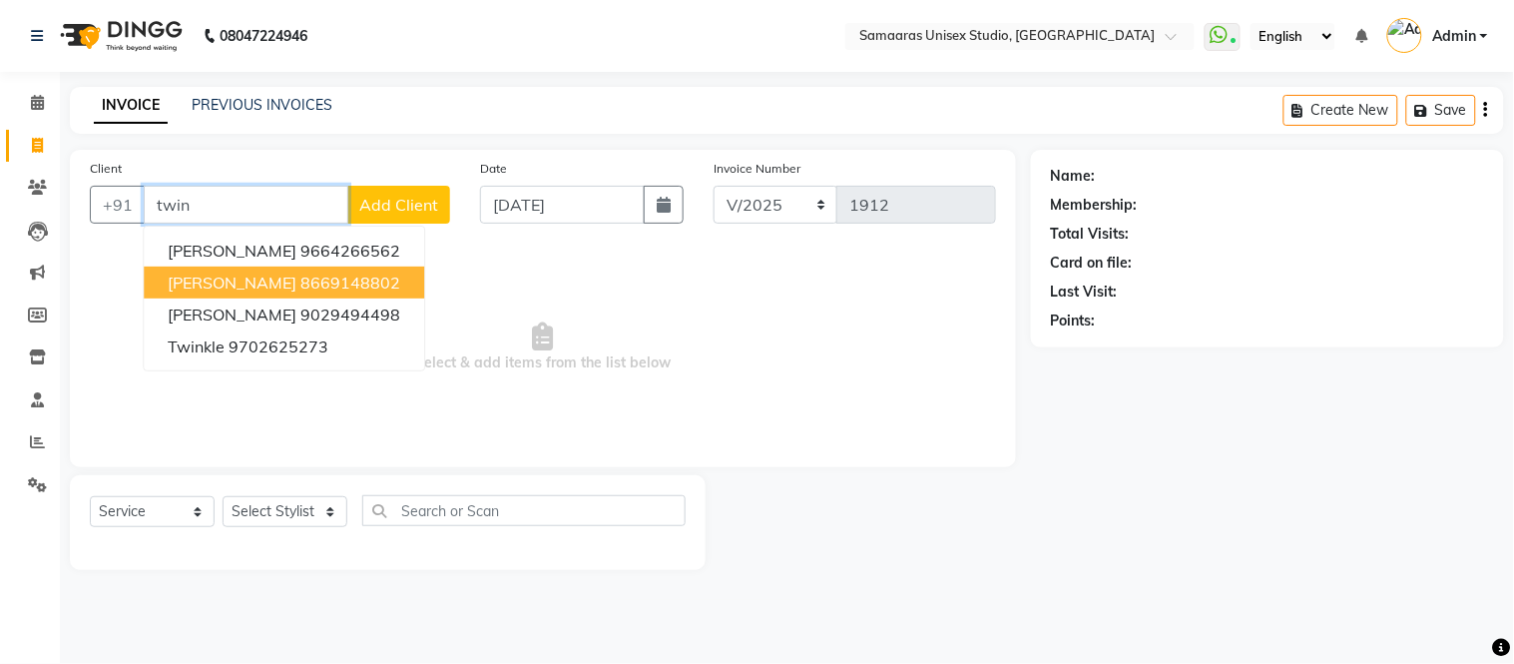
click at [266, 281] on span "[PERSON_NAME]" at bounding box center [232, 282] width 129 height 20
type input "8669148802"
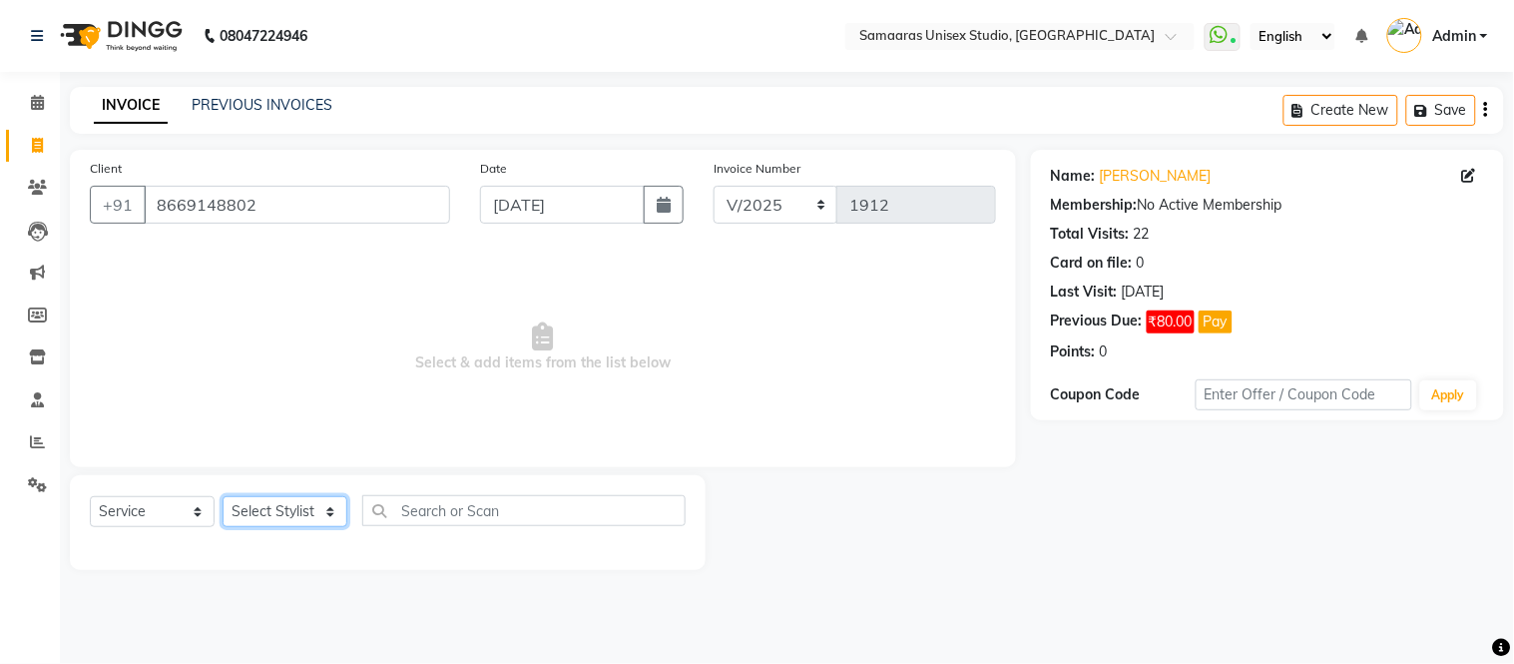
click at [230, 517] on select "Select Stylist Front Desk junaid Kajal [PERSON_NAME] [PERSON_NAME]" at bounding box center [285, 511] width 125 height 31
select select "50822"
click at [223, 497] on select "Select Stylist Front Desk junaid Kajal [PERSON_NAME] [PERSON_NAME]" at bounding box center [285, 511] width 125 height 31
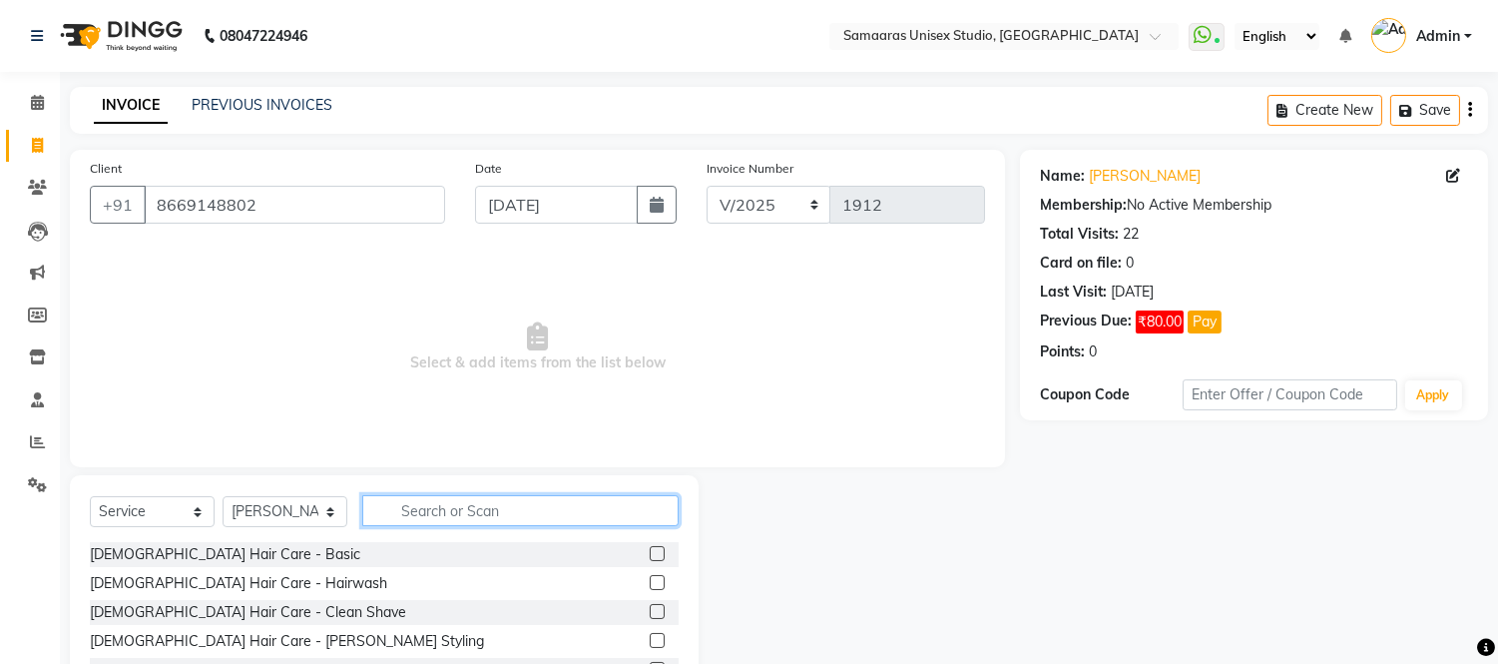
click at [406, 506] on input "text" at bounding box center [520, 510] width 316 height 31
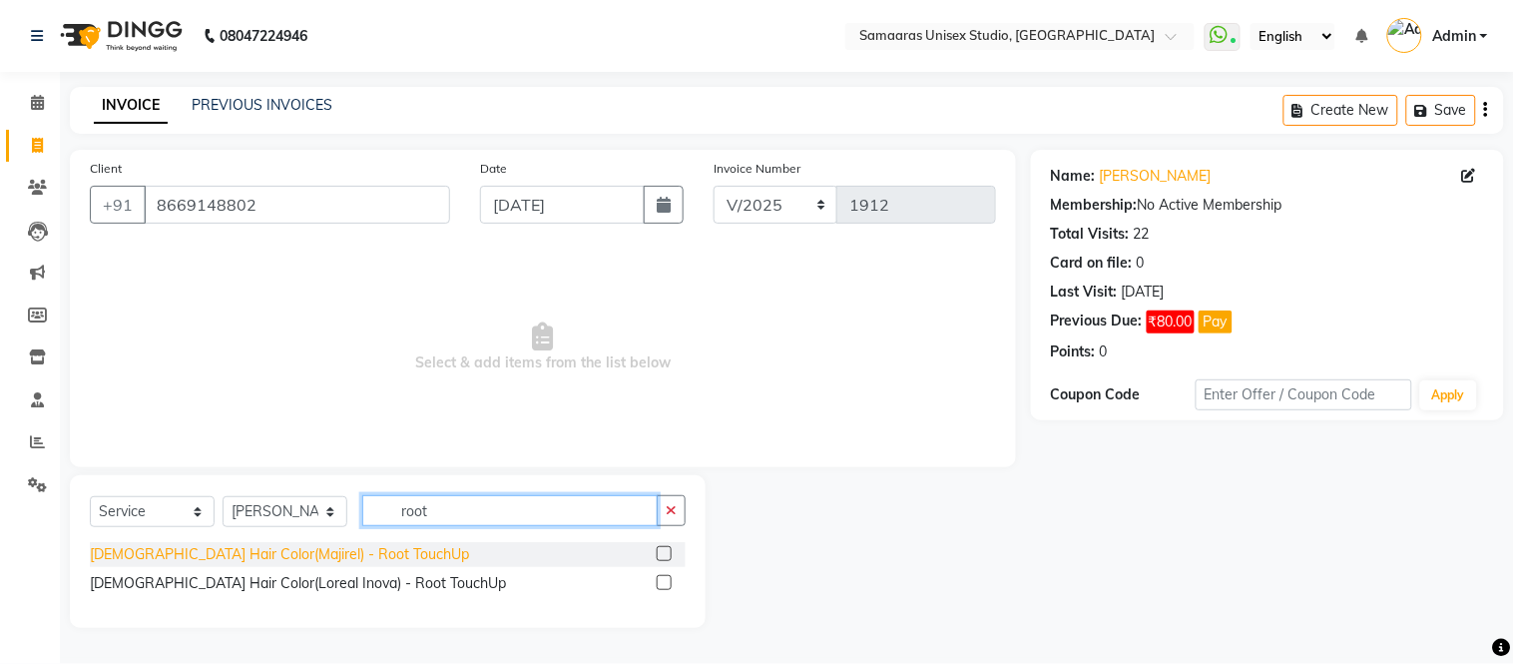
type input "root"
click at [267, 560] on div "[DEMOGRAPHIC_DATA] Hair Color(Majirel) - Root TouchUp" at bounding box center [279, 554] width 379 height 21
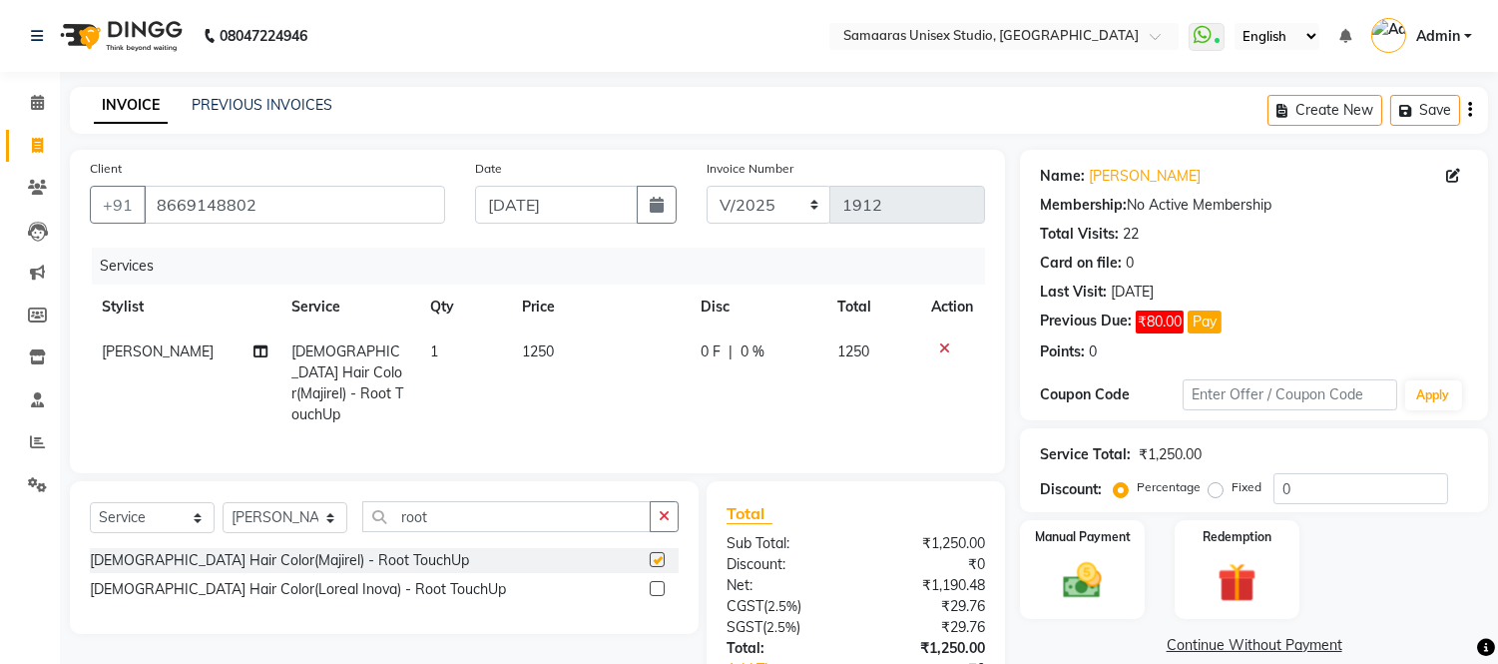
checkbox input "false"
click at [833, 359] on td "1250" at bounding box center [873, 383] width 94 height 108
select select "50822"
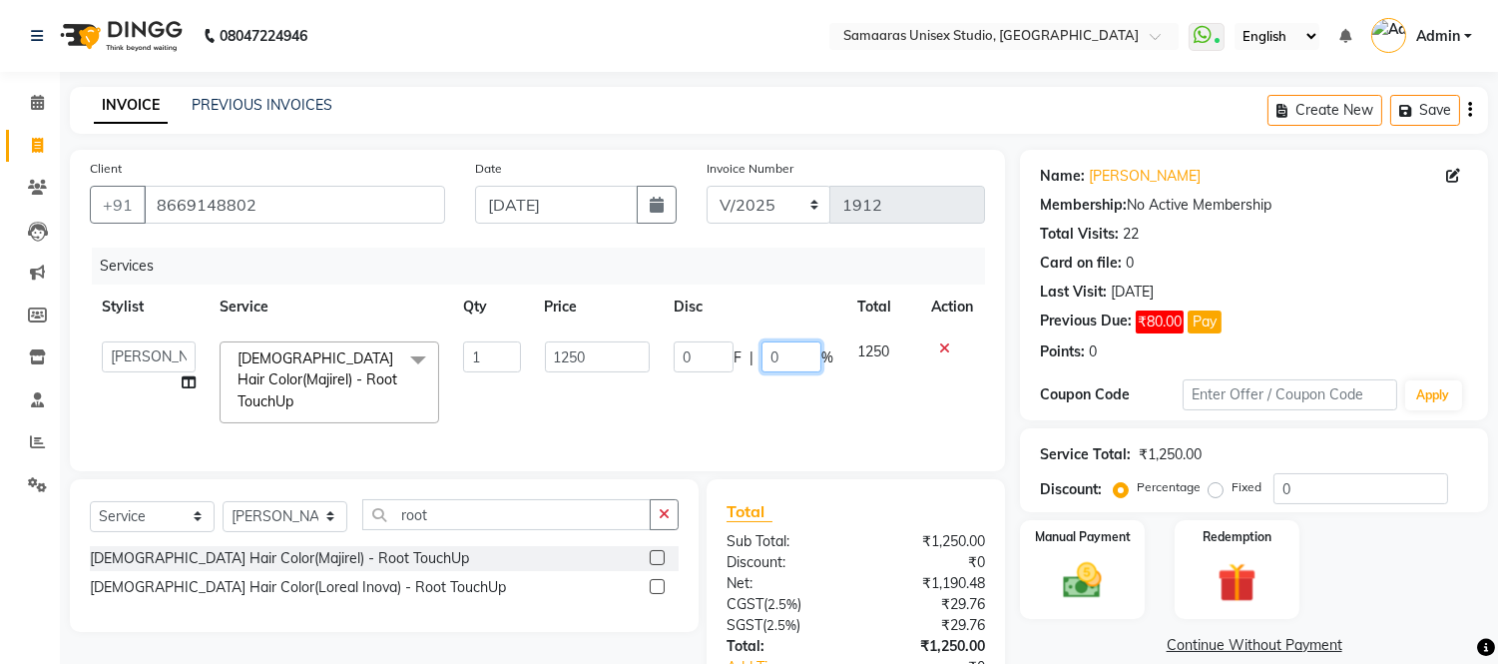
click at [798, 349] on input "0" at bounding box center [791, 356] width 60 height 31
type input "020"
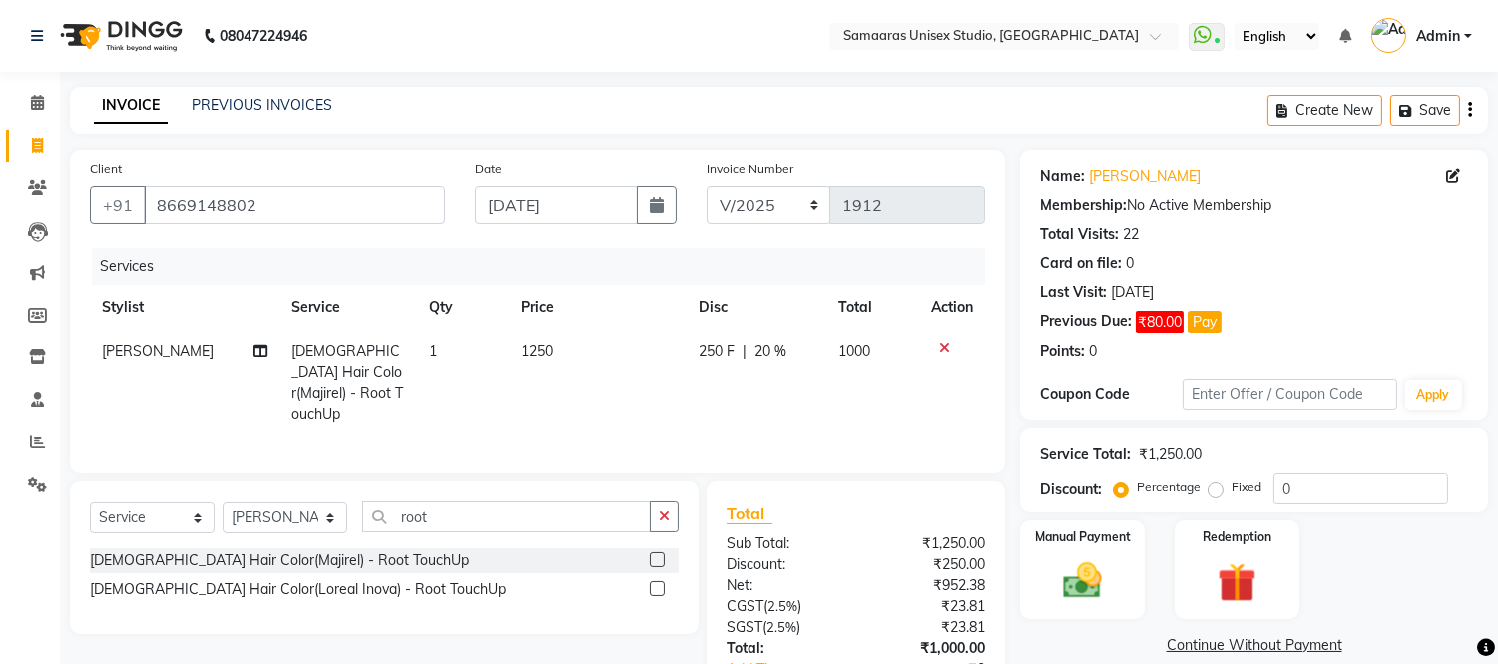
click at [800, 410] on td "250 F | 20 %" at bounding box center [756, 383] width 140 height 108
select select "50822"
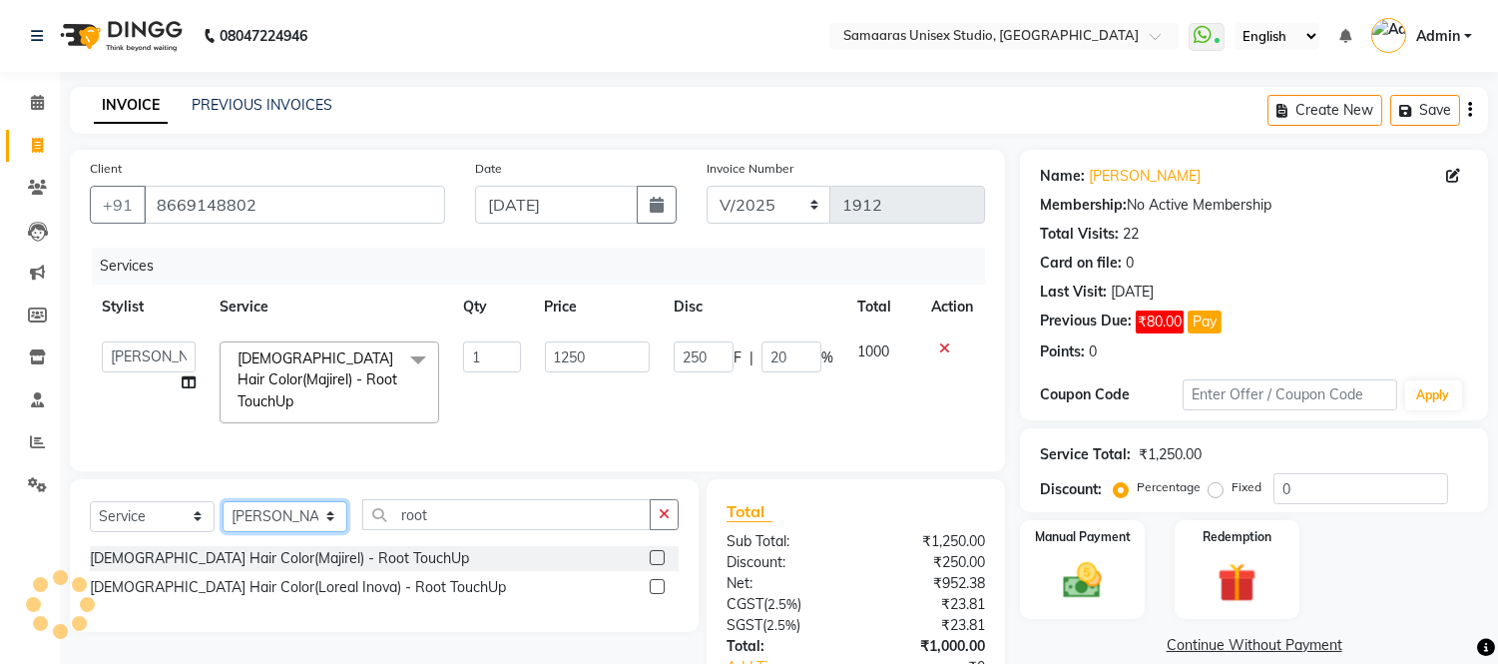
click at [313, 532] on select "Select Stylist Front Desk junaid Kajal [PERSON_NAME] [PERSON_NAME]" at bounding box center [285, 516] width 125 height 31
select select "88206"
click at [223, 518] on select "Select Stylist Front Desk junaid Kajal [PERSON_NAME] [PERSON_NAME]" at bounding box center [285, 516] width 125 height 31
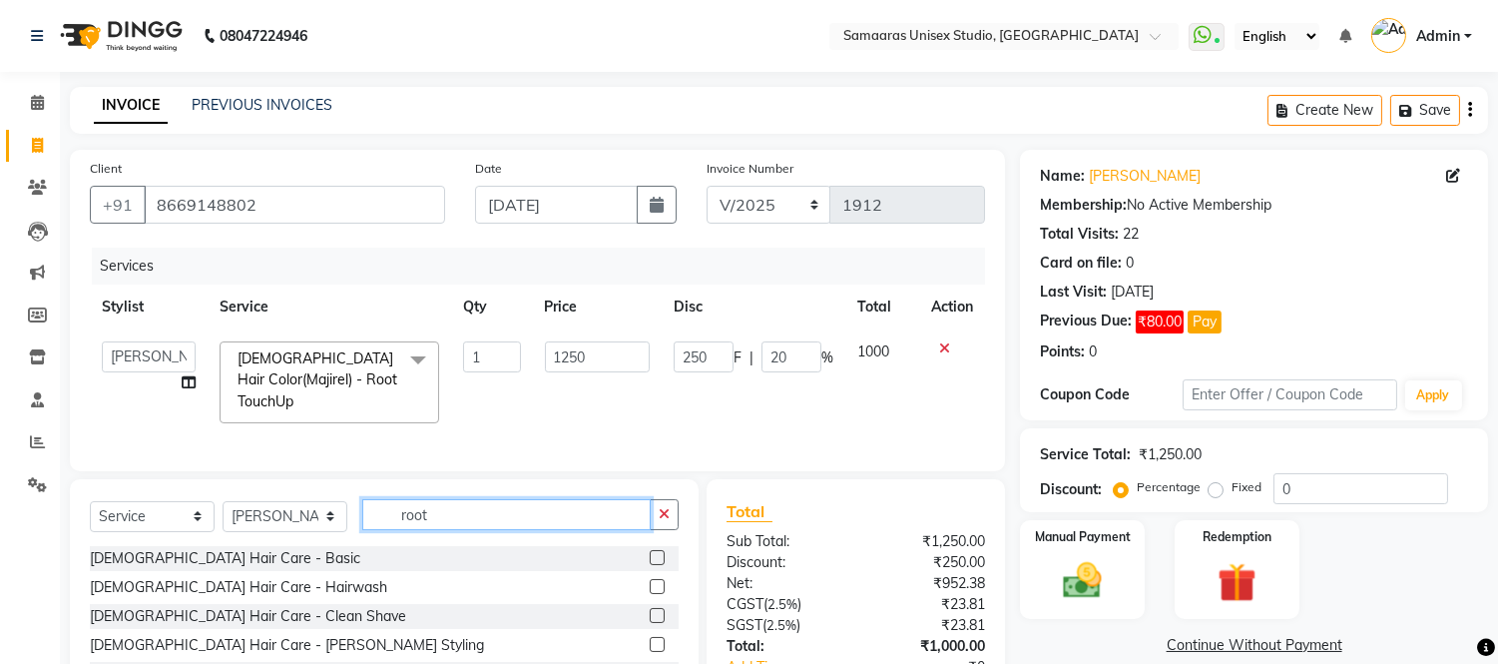
click at [493, 521] on input "root" at bounding box center [506, 514] width 288 height 31
type input "r"
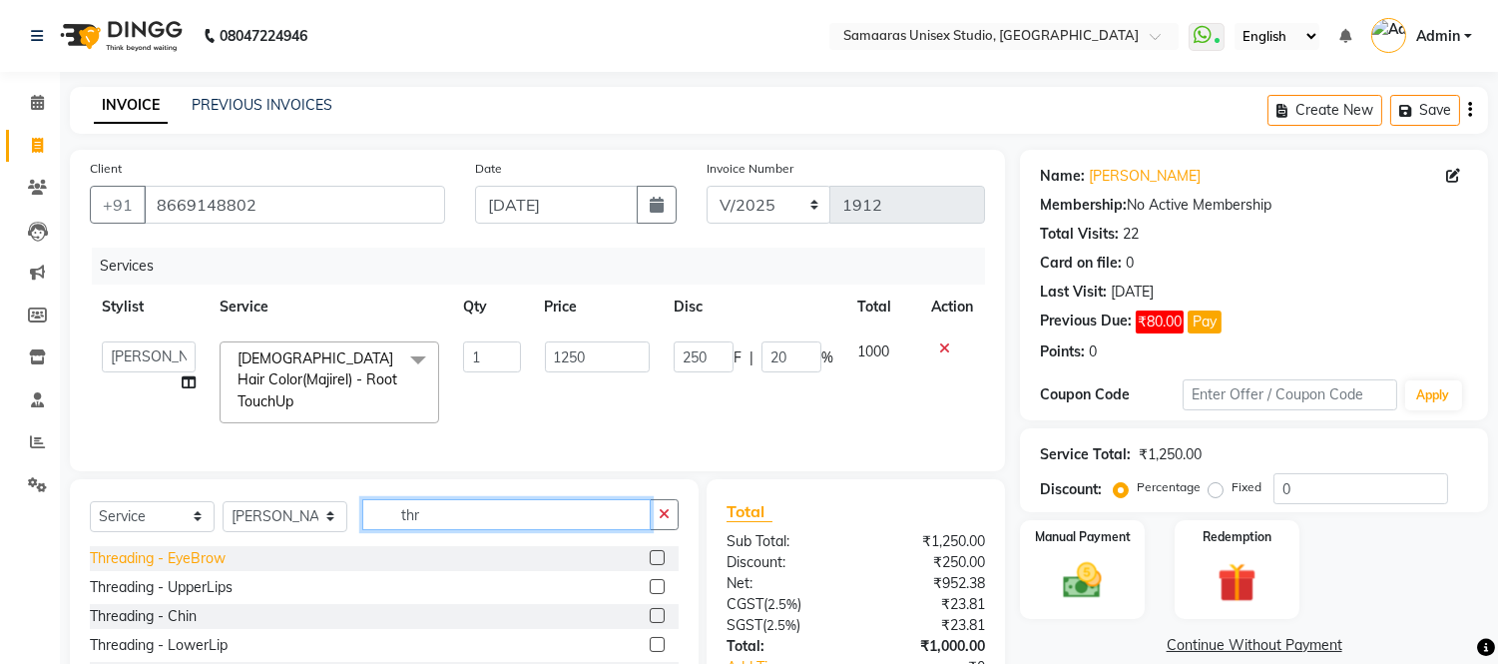
type input "thr"
click at [176, 569] on div "Threading - EyeBrow" at bounding box center [158, 558] width 136 height 21
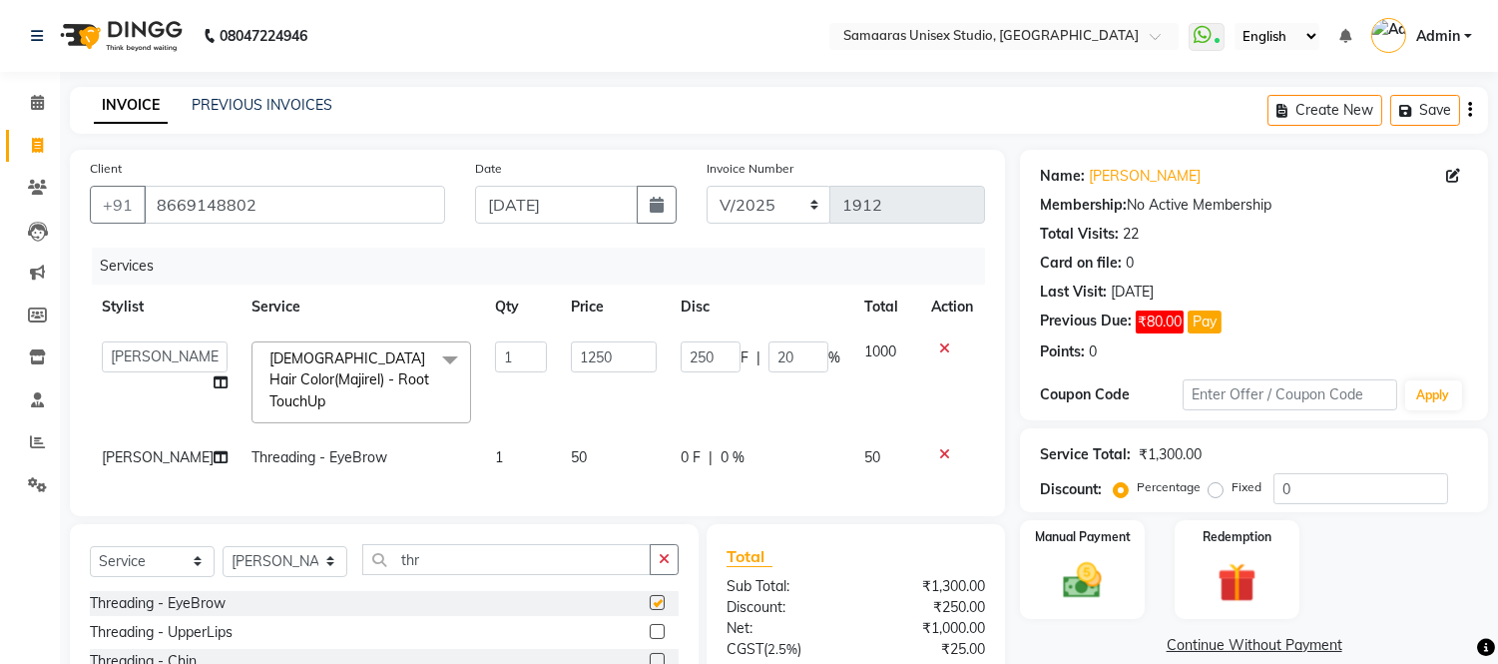
checkbox input "false"
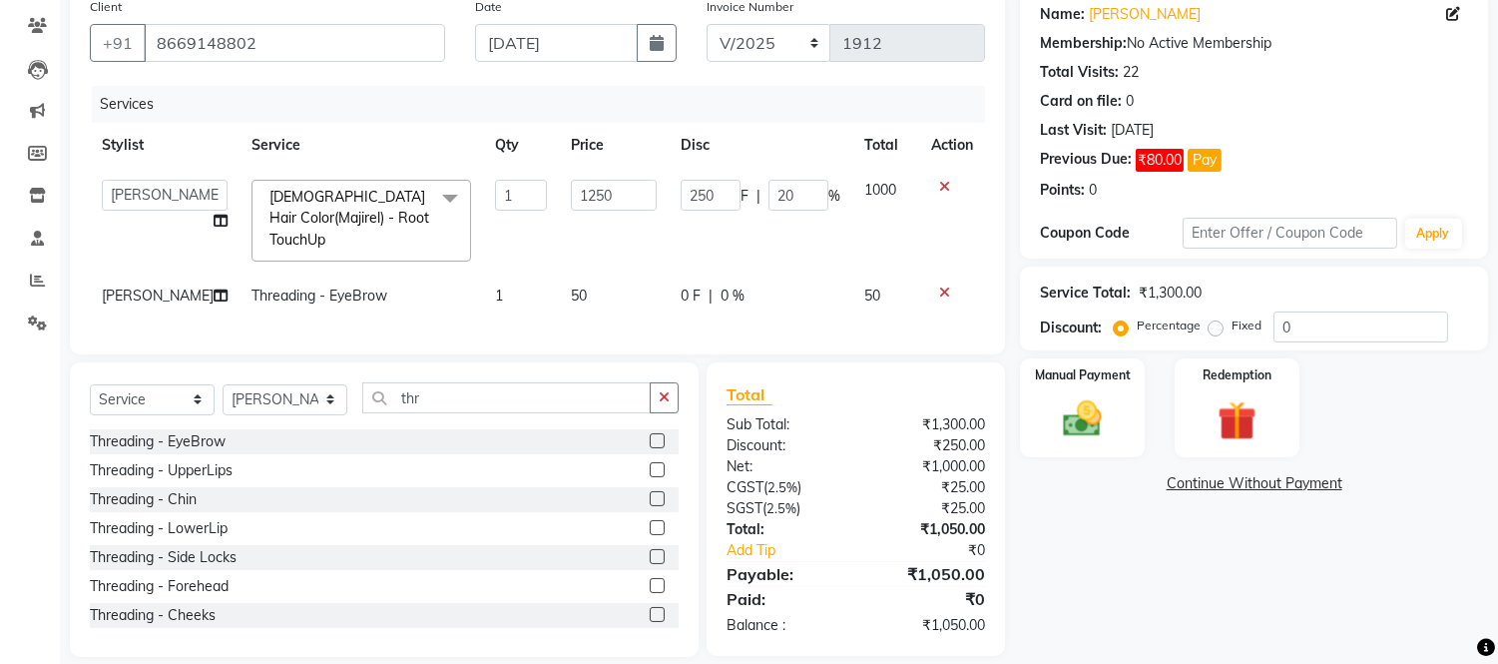
scroll to position [202, 0]
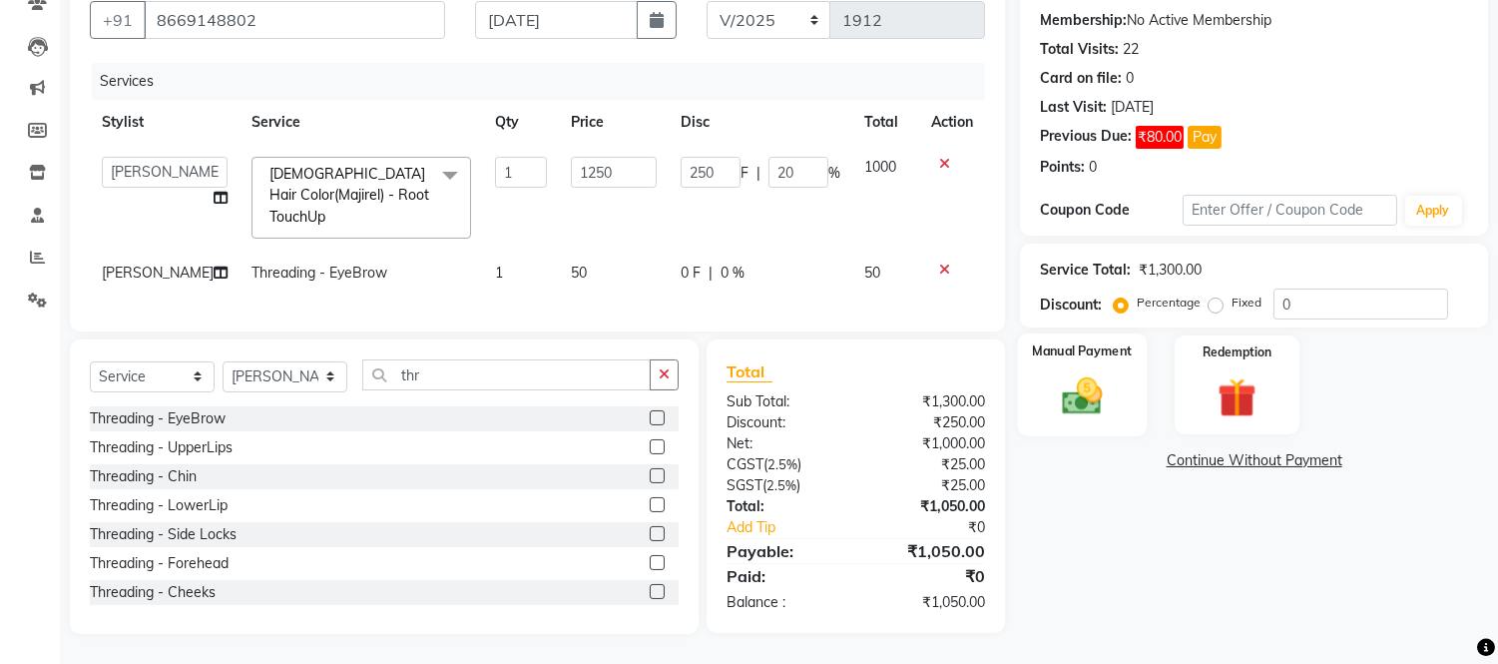
click at [1098, 410] on div "Manual Payment" at bounding box center [1083, 384] width 130 height 102
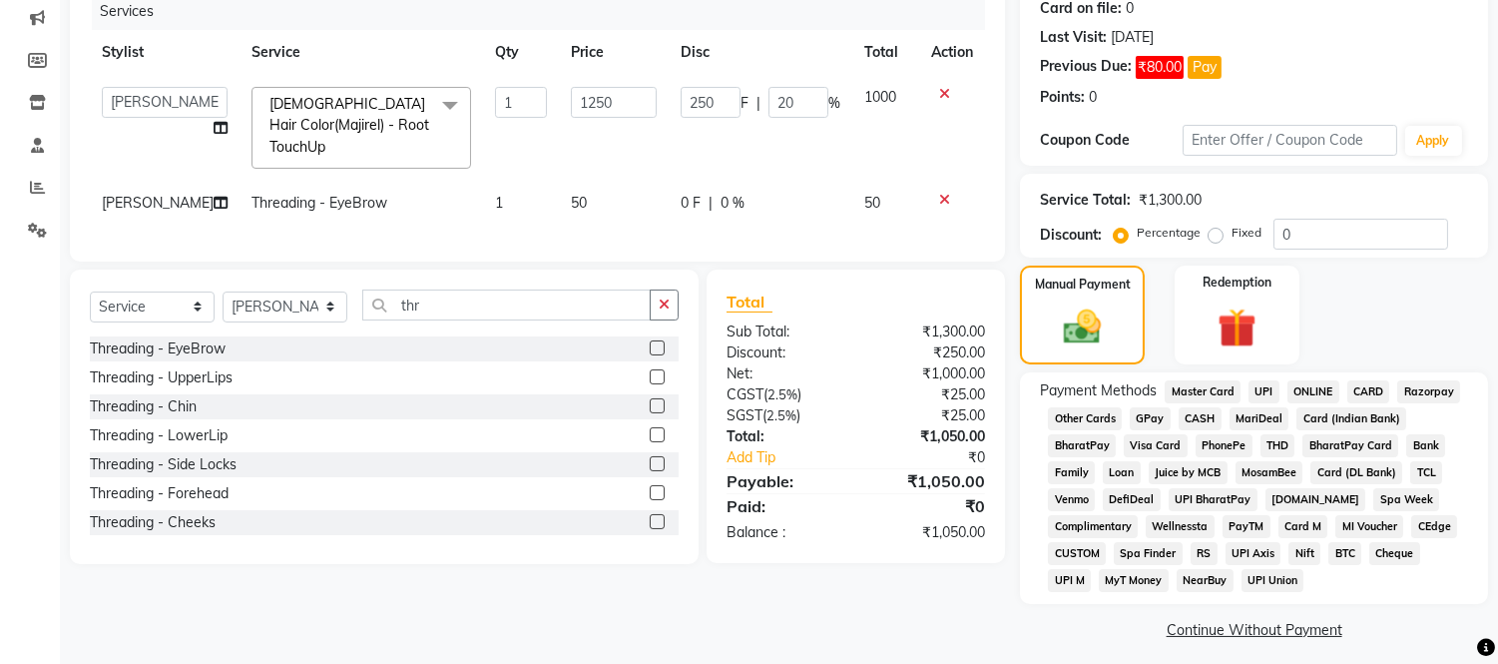
scroll to position [265, 0]
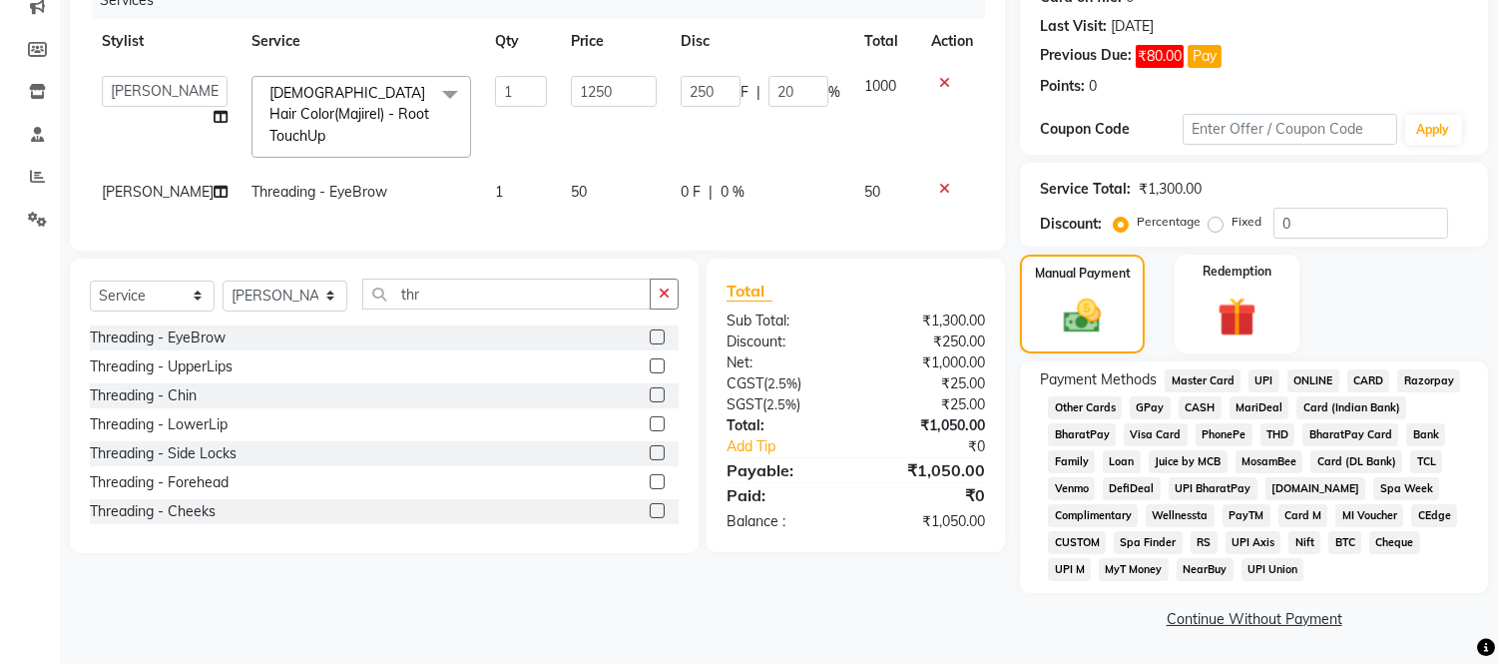
click at [1138, 411] on span "GPay" at bounding box center [1149, 407] width 41 height 23
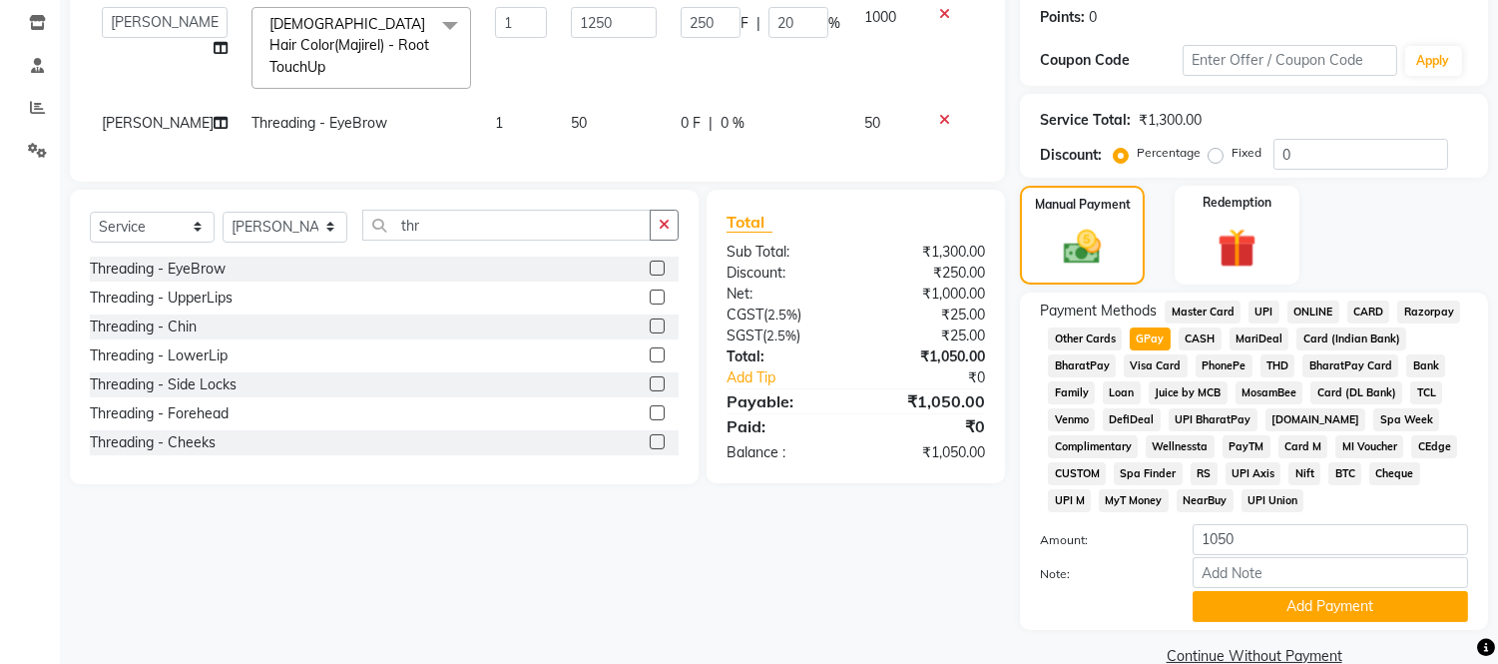
scroll to position [372, 0]
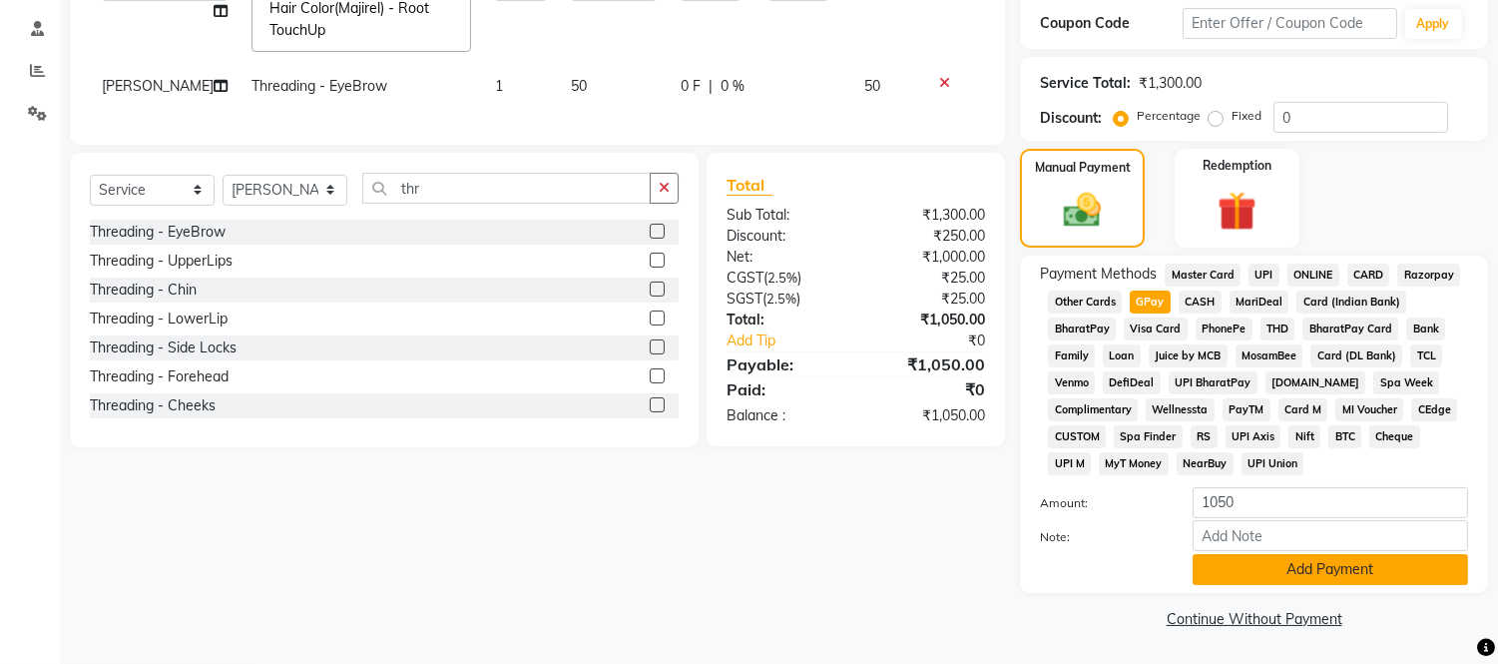
click at [1258, 566] on button "Add Payment" at bounding box center [1329, 569] width 275 height 31
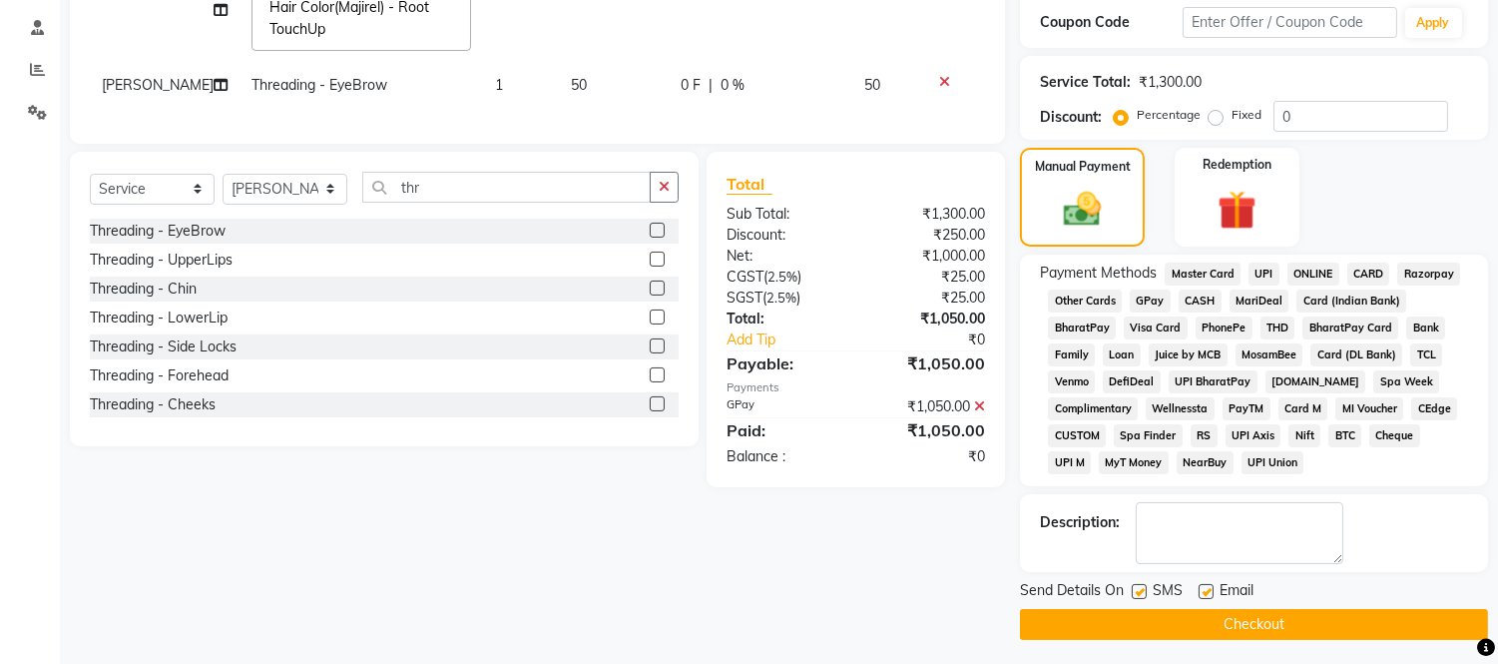
click at [1244, 616] on button "Checkout" at bounding box center [1254, 624] width 468 height 31
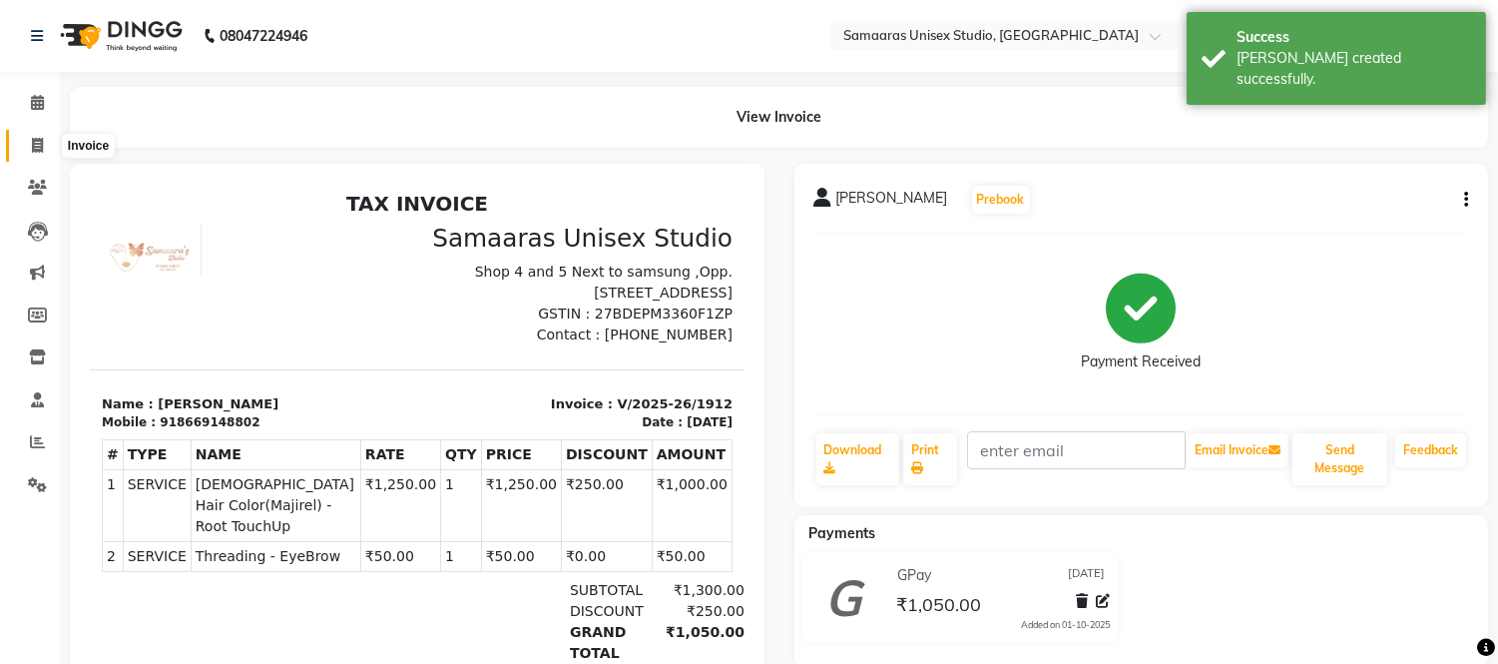
click at [25, 145] on span at bounding box center [37, 146] width 35 height 23
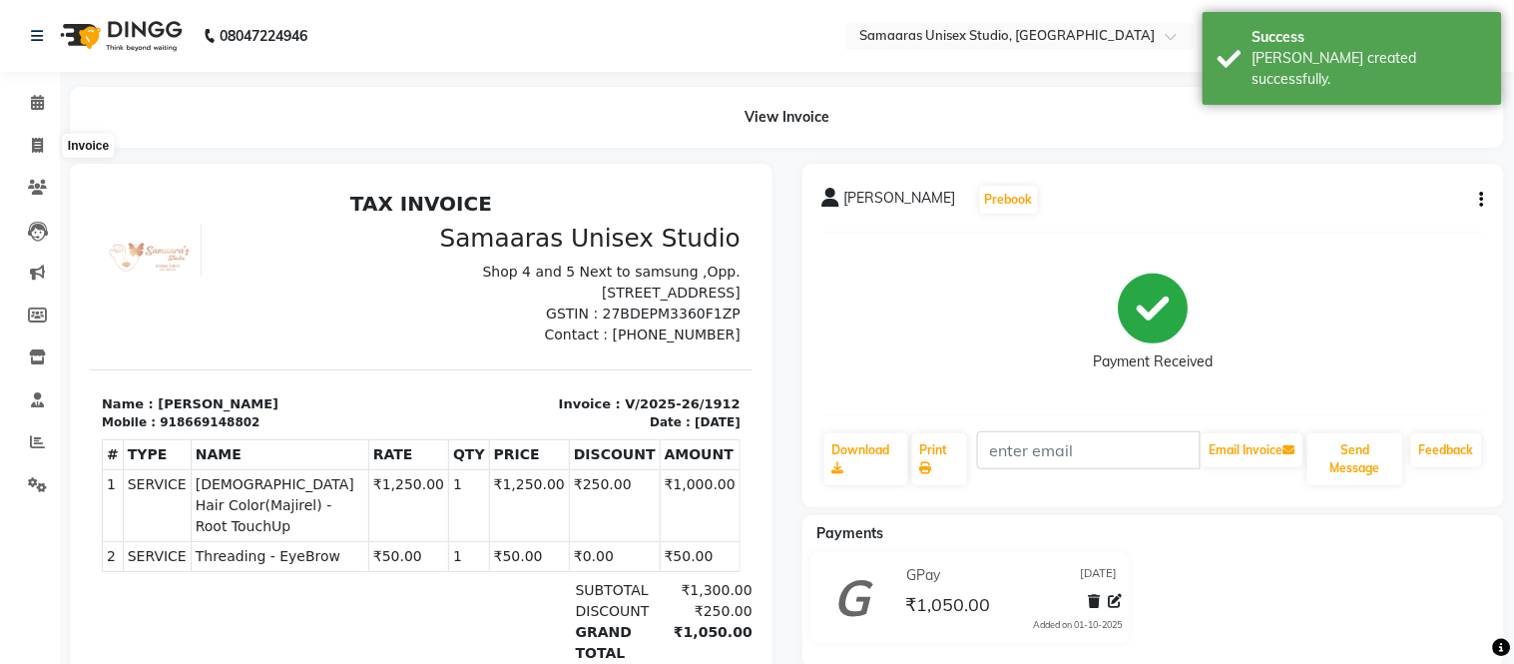
select select "4525"
select select "service"
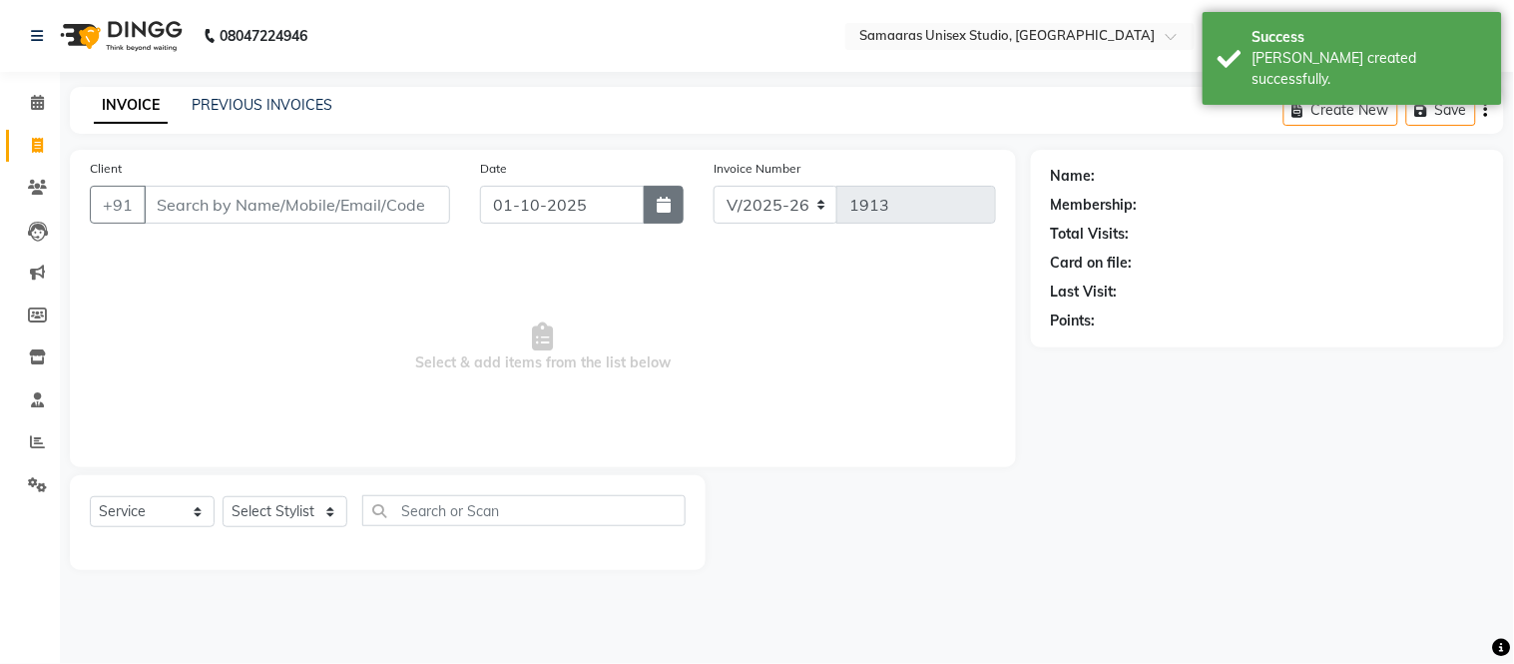
click at [657, 210] on icon "button" at bounding box center [664, 205] width 14 height 16
select select "10"
select select "2025"
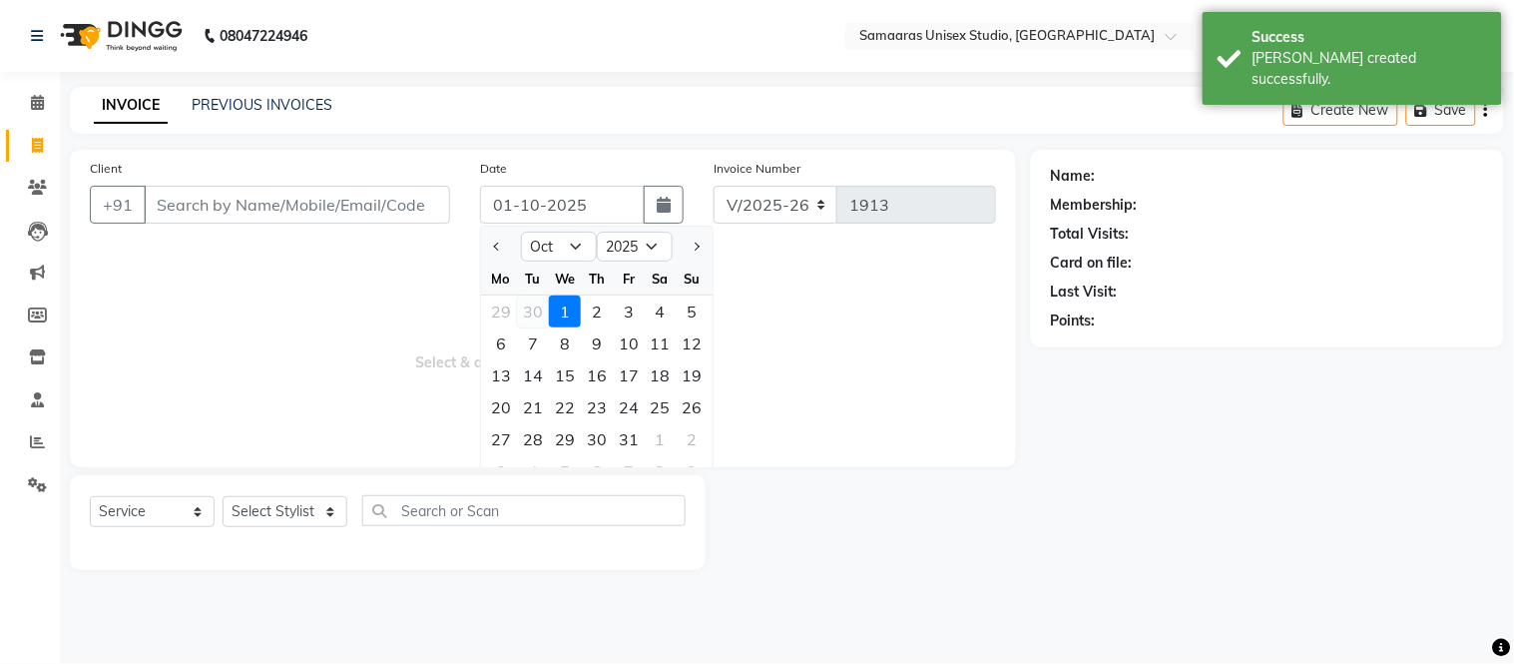
click at [534, 311] on div "30" at bounding box center [533, 311] width 32 height 32
type input "[DATE]"
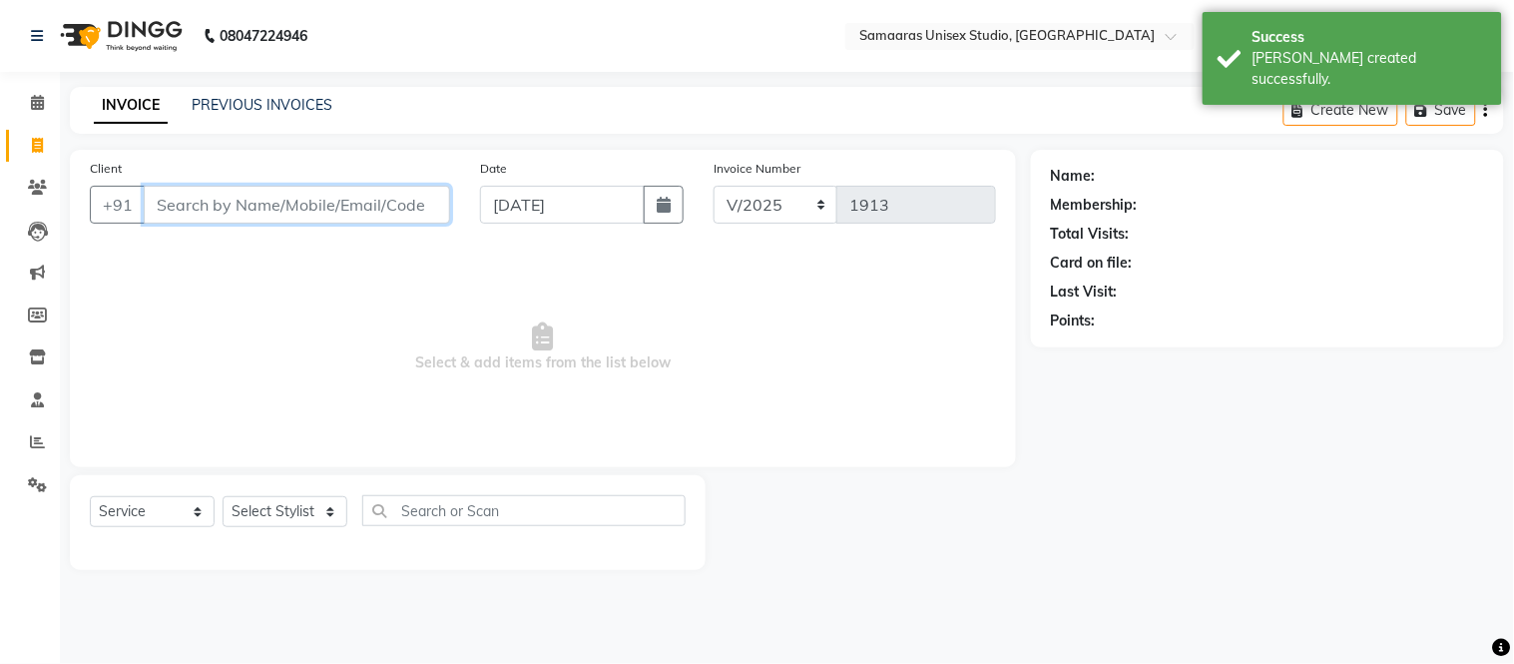
click at [337, 202] on input "Client" at bounding box center [297, 205] width 306 height 38
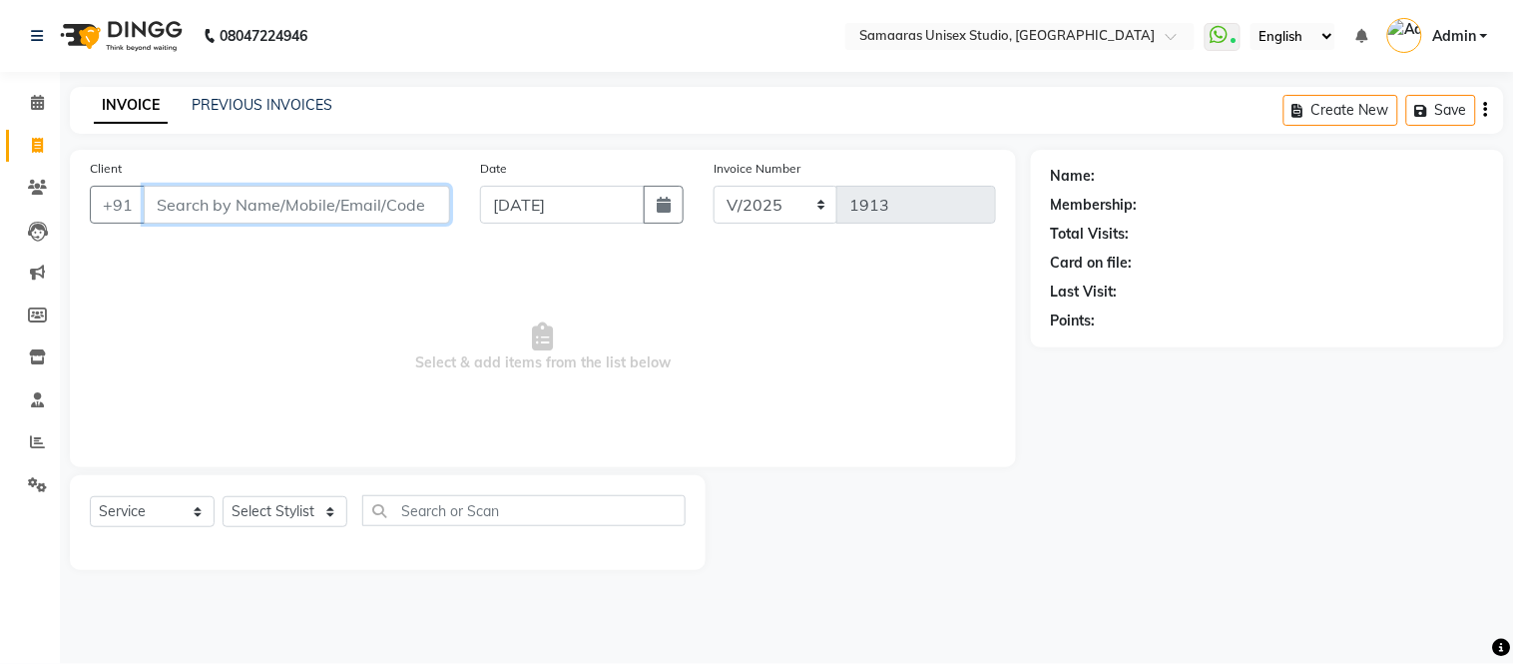
click at [246, 217] on input "Client" at bounding box center [297, 205] width 306 height 38
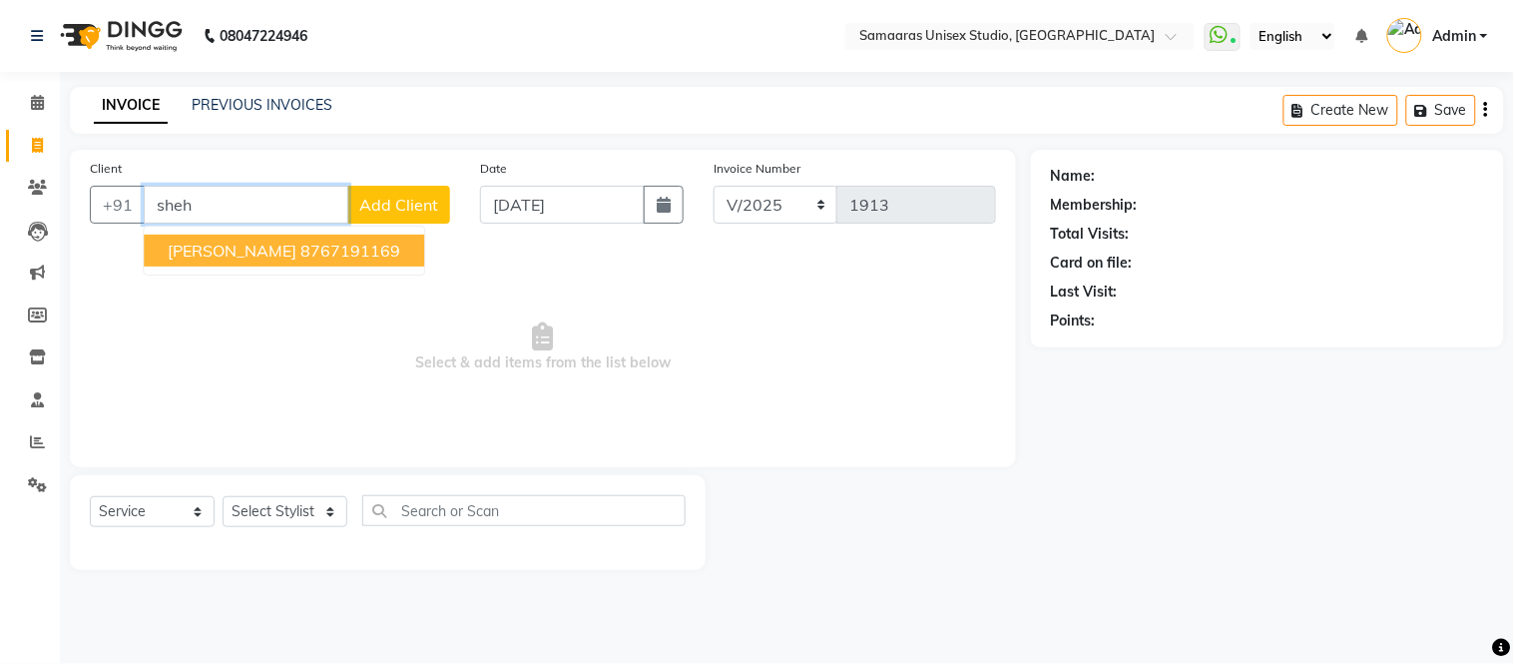
click at [212, 243] on span "[PERSON_NAME]" at bounding box center [232, 250] width 129 height 20
type input "8767191169"
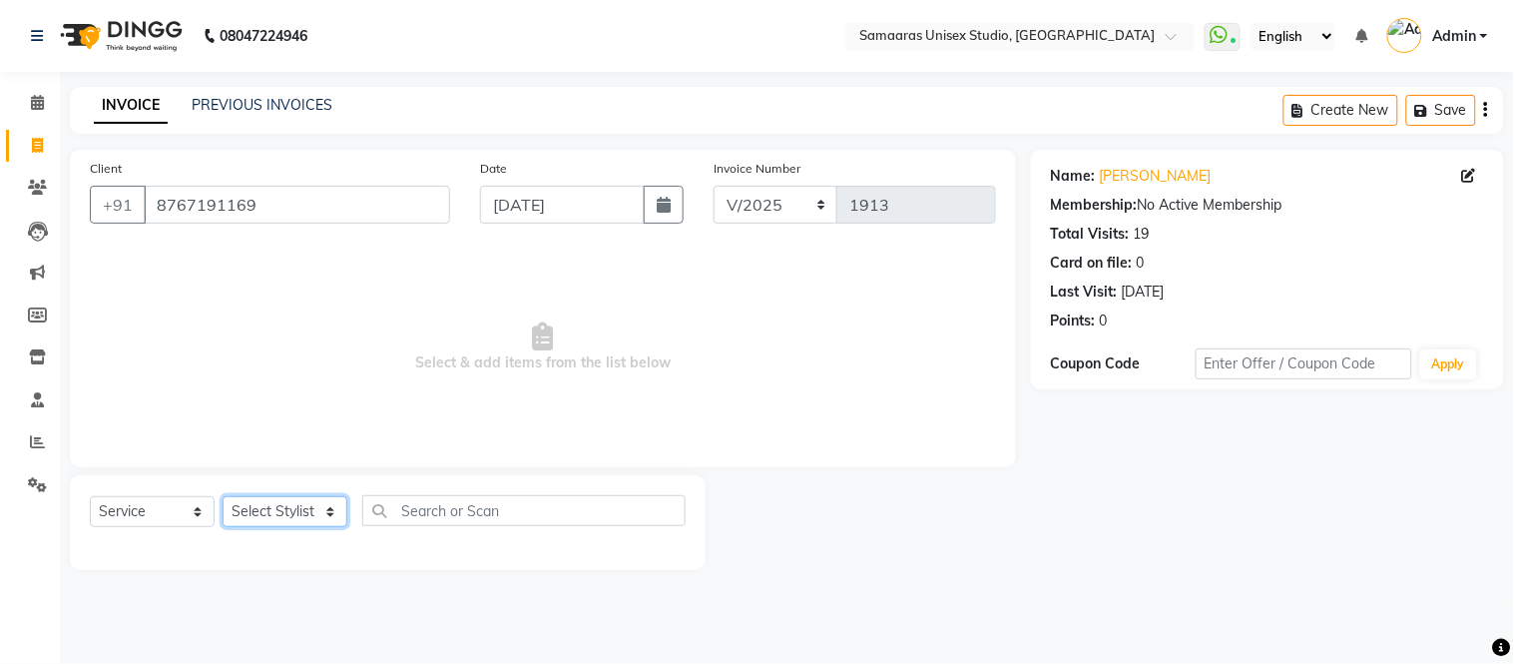
click at [265, 516] on select "Select Stylist Front Desk junaid Kajal [PERSON_NAME] [PERSON_NAME]" at bounding box center [285, 511] width 125 height 31
select select "50822"
click at [223, 497] on select "Select Stylist Front Desk junaid Kajal [PERSON_NAME] [PERSON_NAME]" at bounding box center [285, 511] width 125 height 31
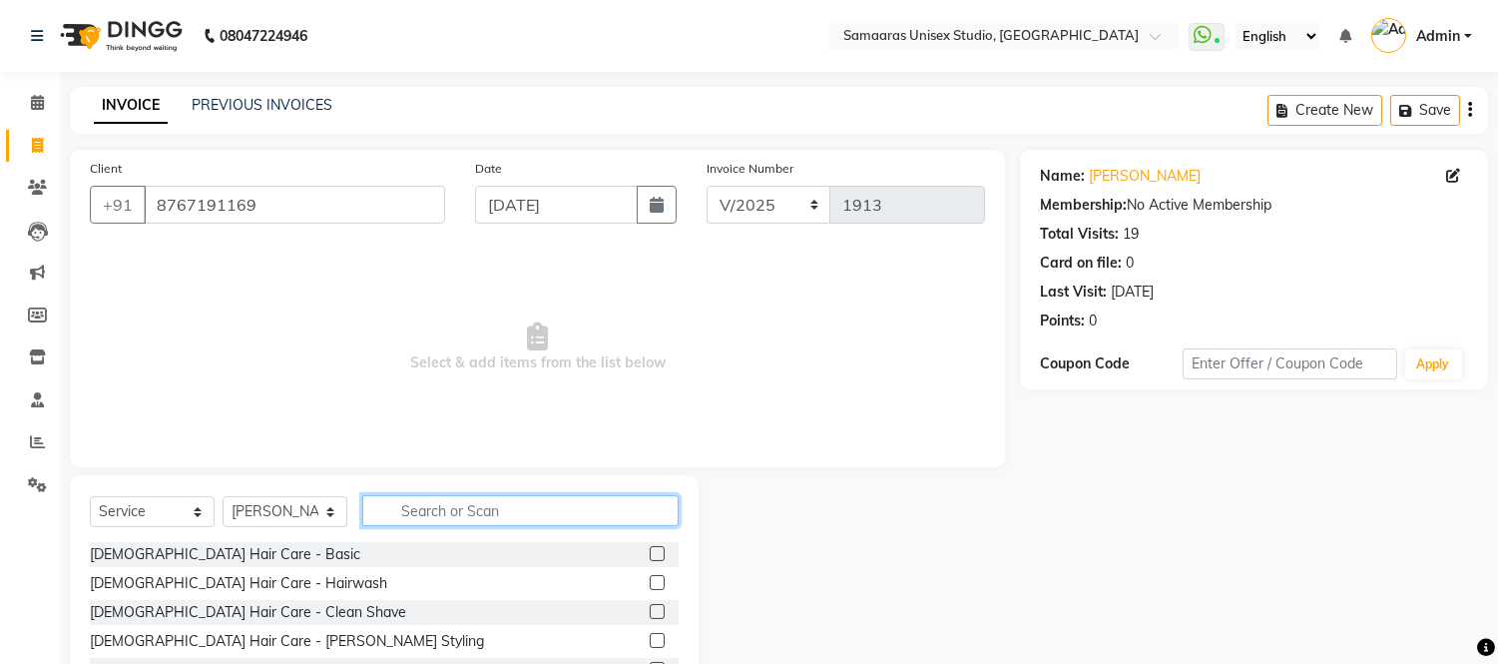
click at [451, 525] on input "text" at bounding box center [520, 510] width 316 height 31
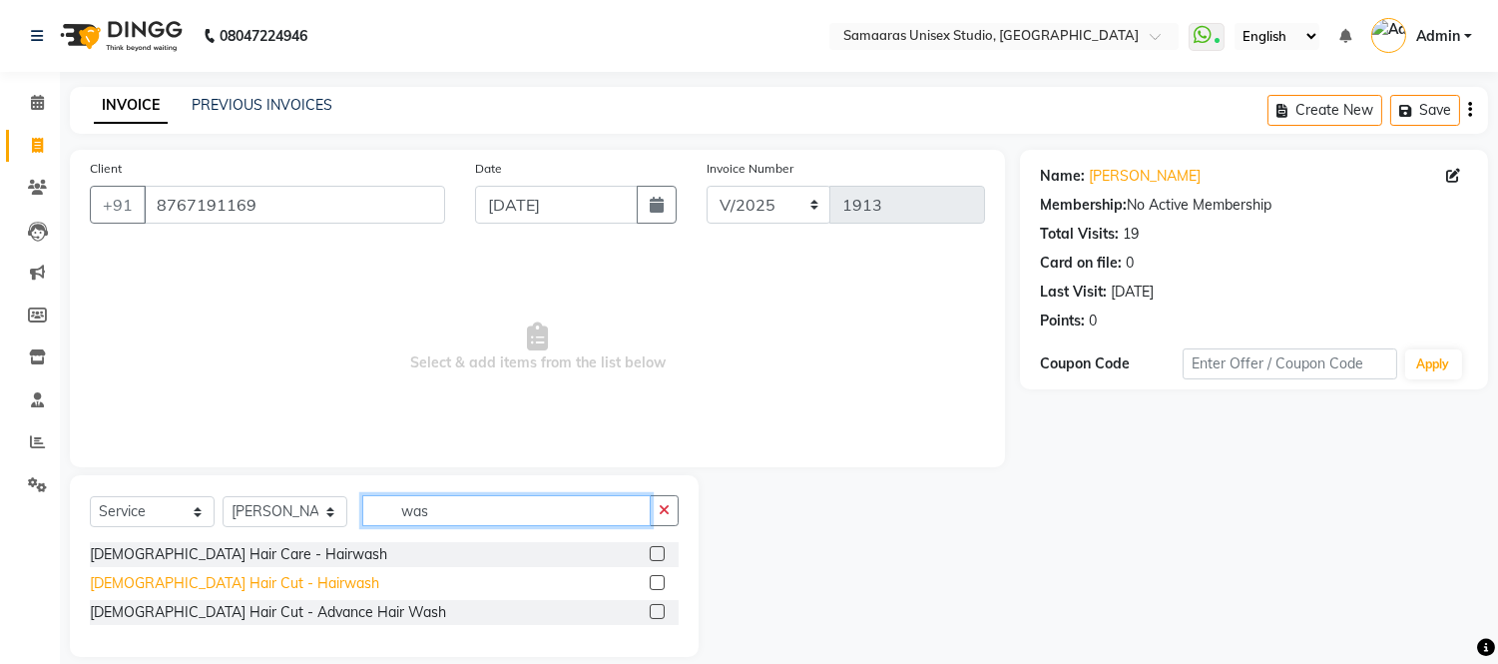
type input "was"
click at [243, 580] on div "[DEMOGRAPHIC_DATA] Hair Cut - Hairwash" at bounding box center [234, 583] width 289 height 21
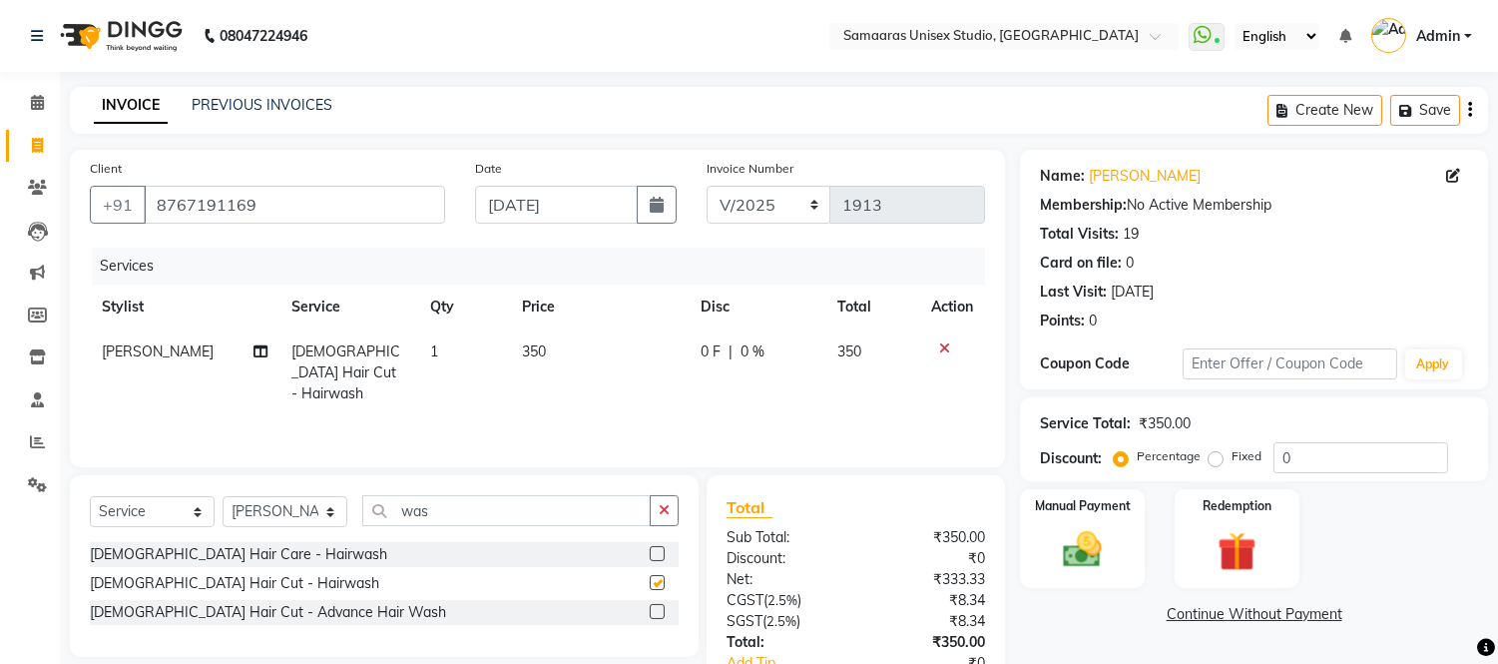
checkbox input "false"
click at [1101, 527] on img at bounding box center [1083, 550] width 66 height 47
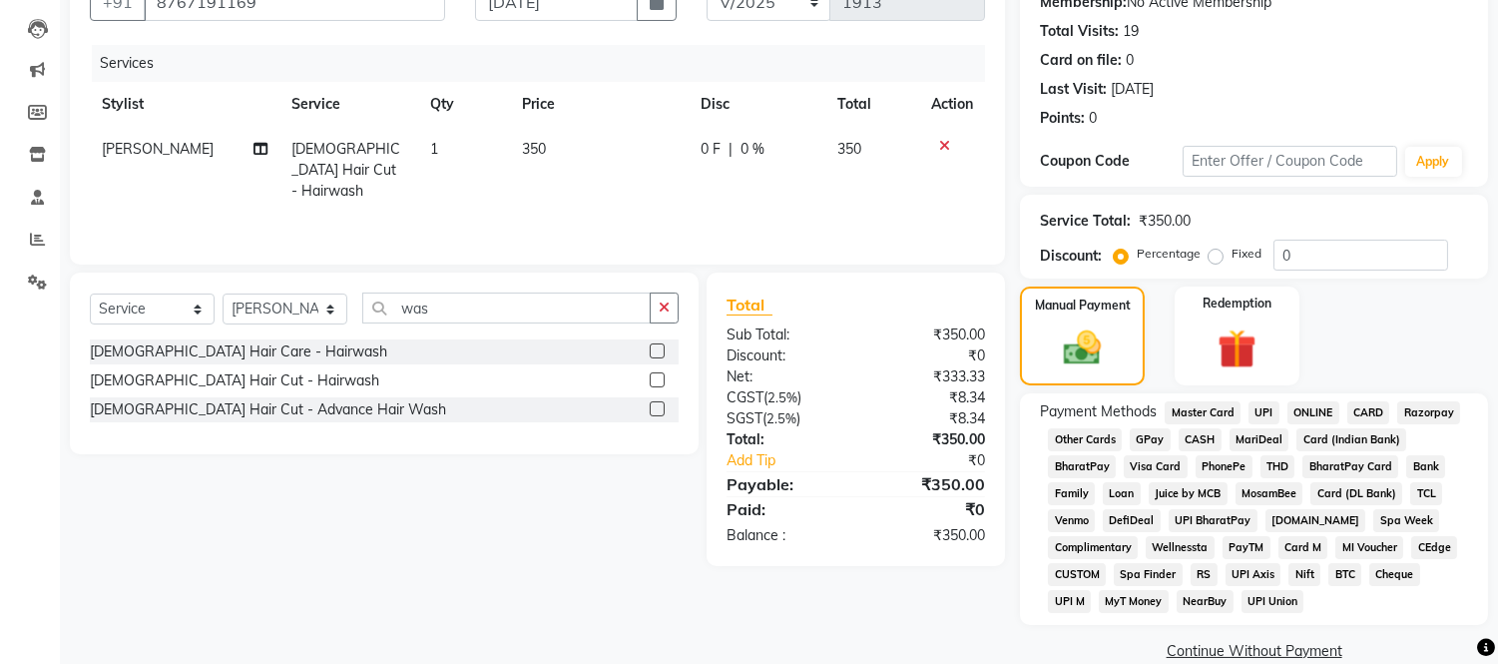
scroll to position [234, 0]
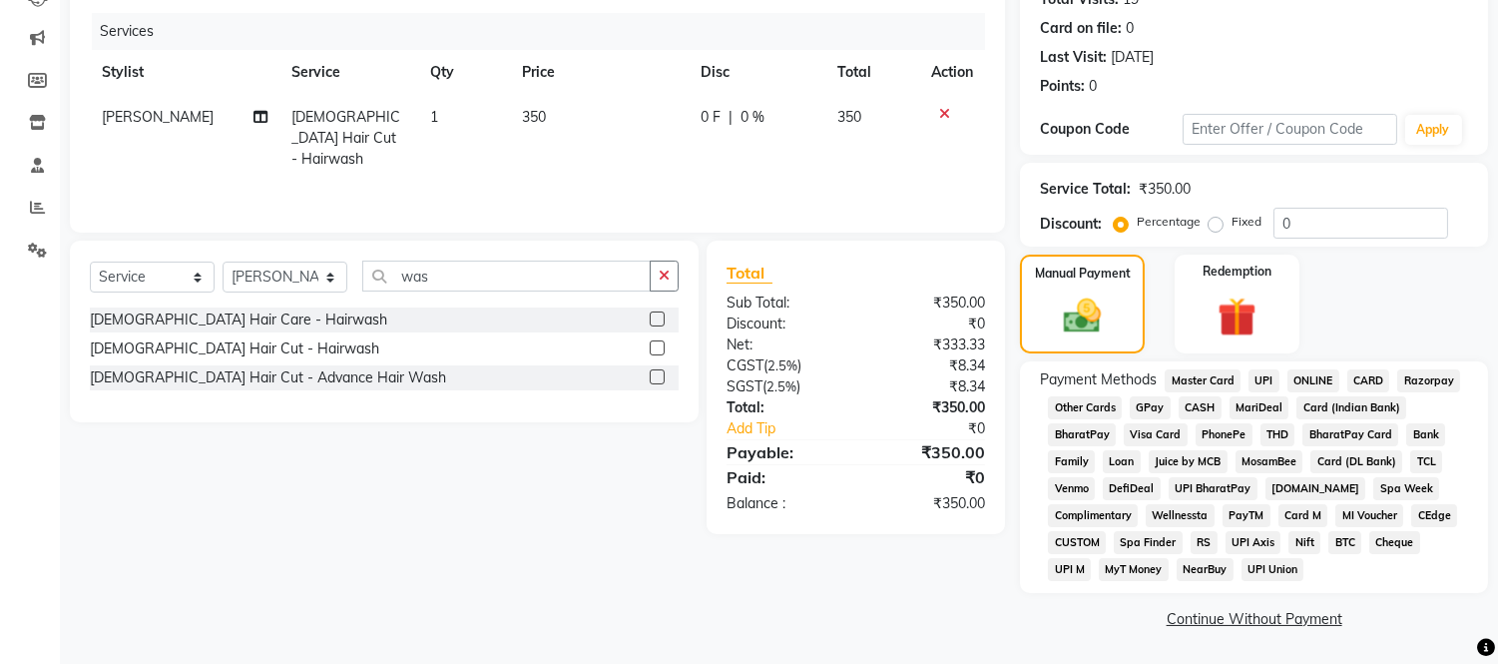
click at [1149, 411] on span "GPay" at bounding box center [1149, 407] width 41 height 23
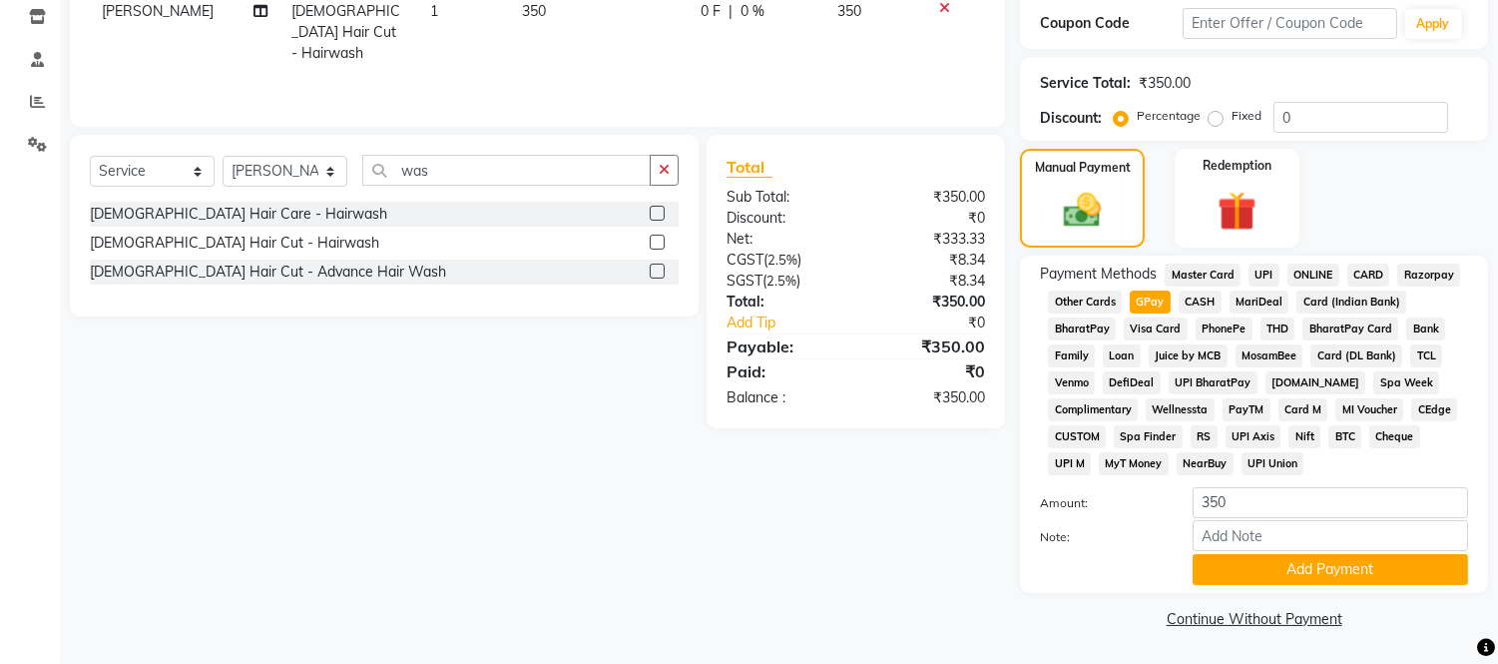
scroll to position [341, 0]
click at [1244, 561] on button "Add Payment" at bounding box center [1329, 569] width 275 height 31
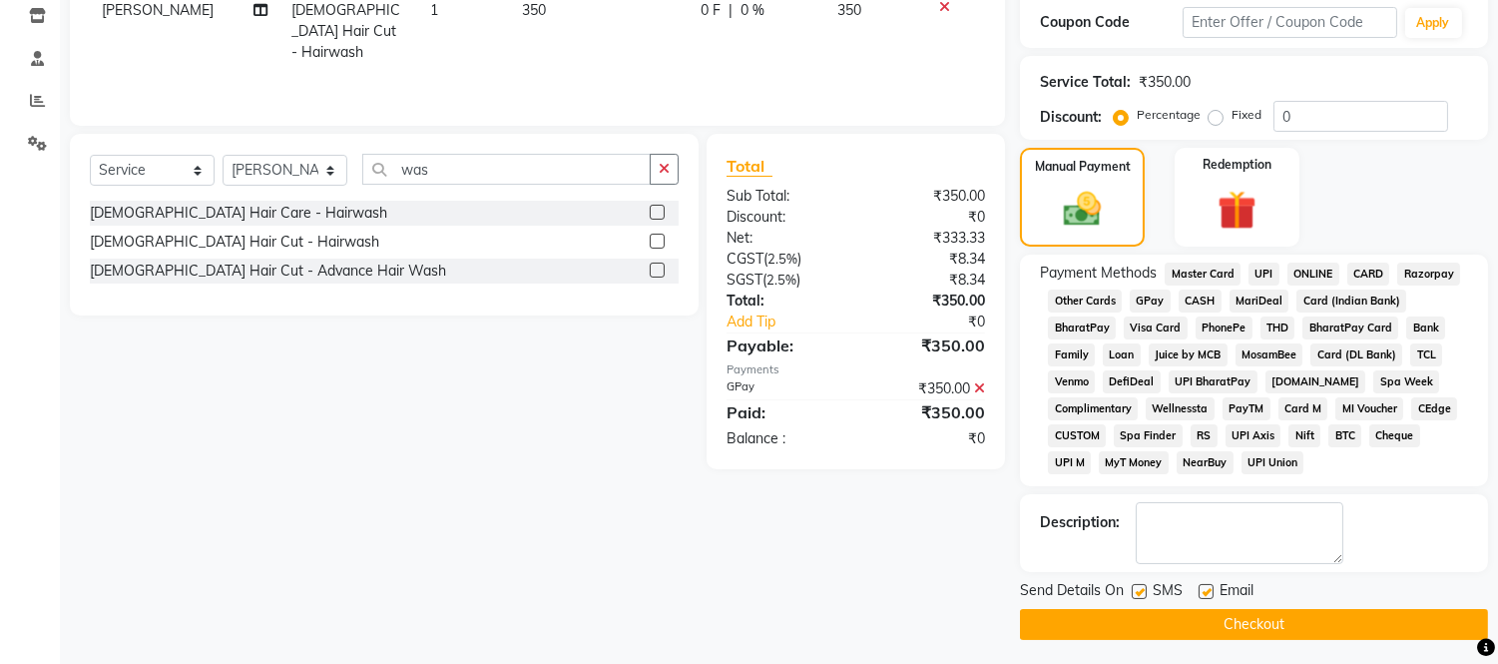
click at [1244, 612] on button "Checkout" at bounding box center [1254, 624] width 468 height 31
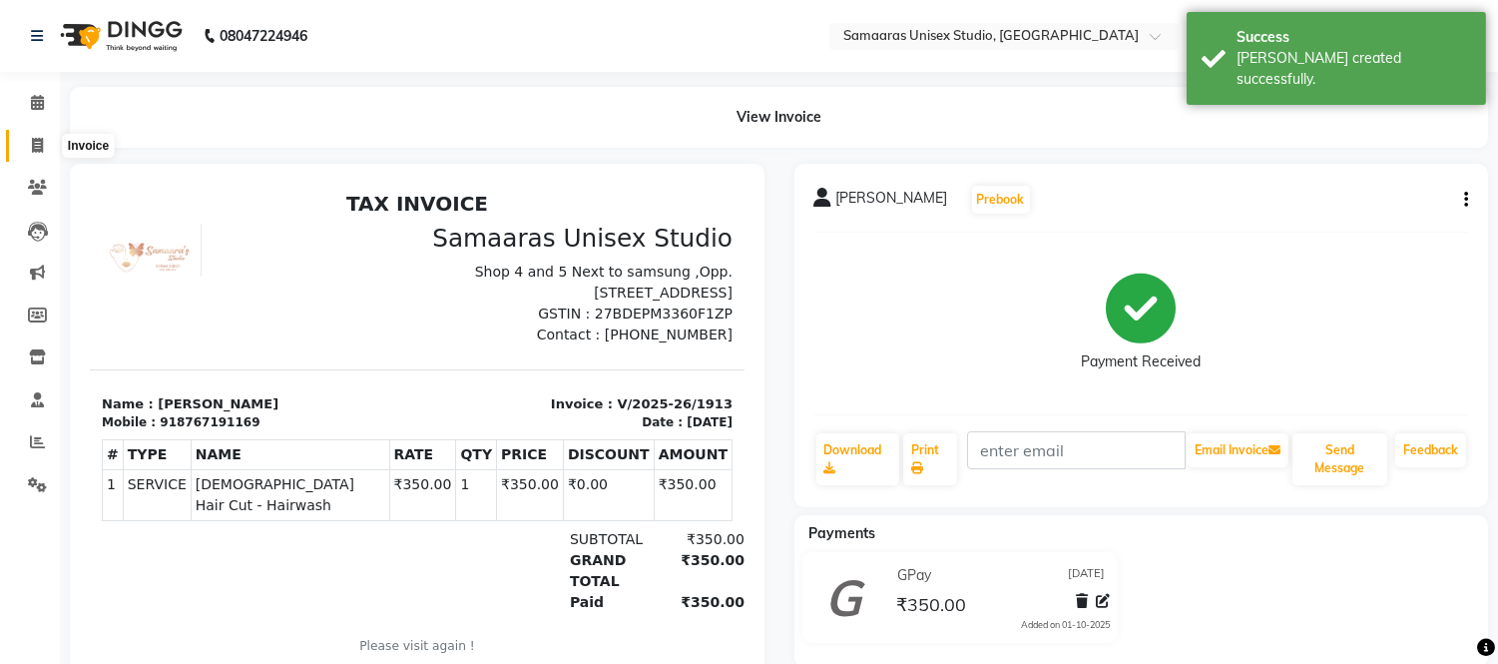
click at [28, 154] on span at bounding box center [37, 146] width 35 height 23
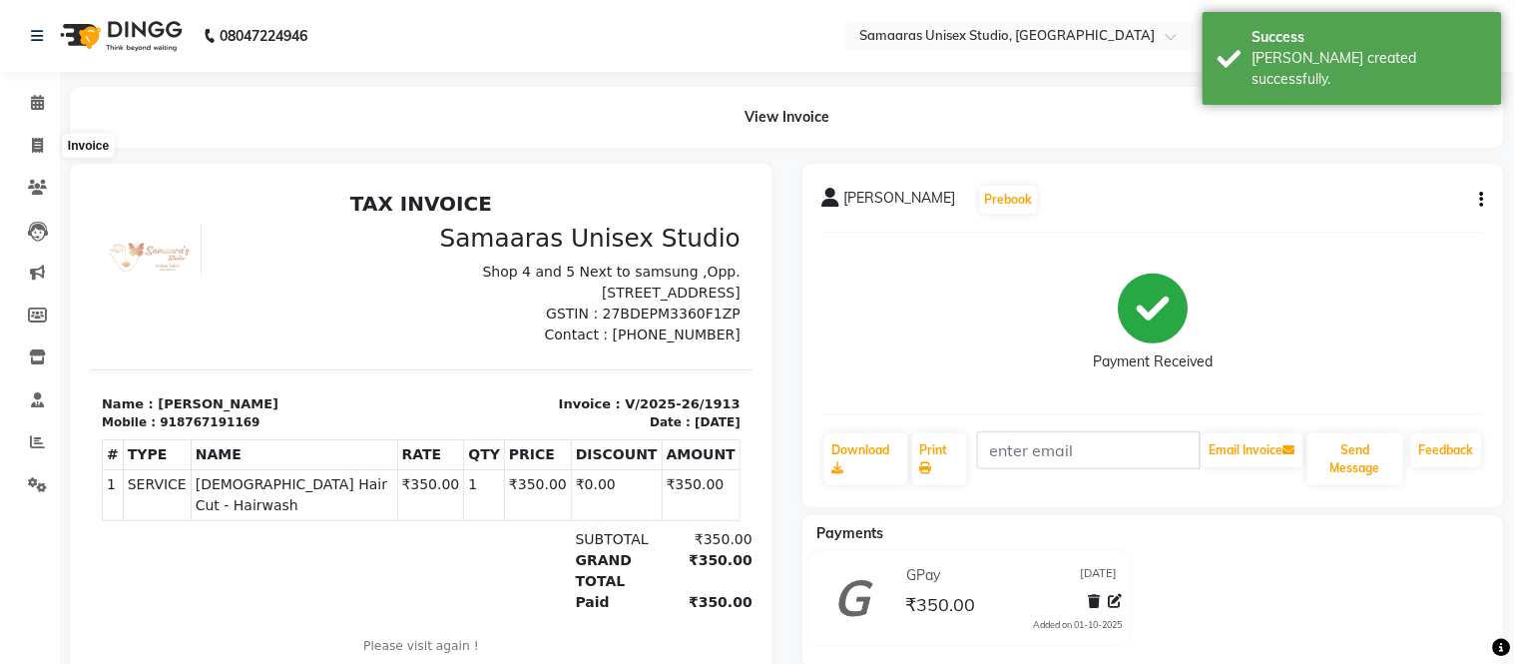
select select "4525"
select select "service"
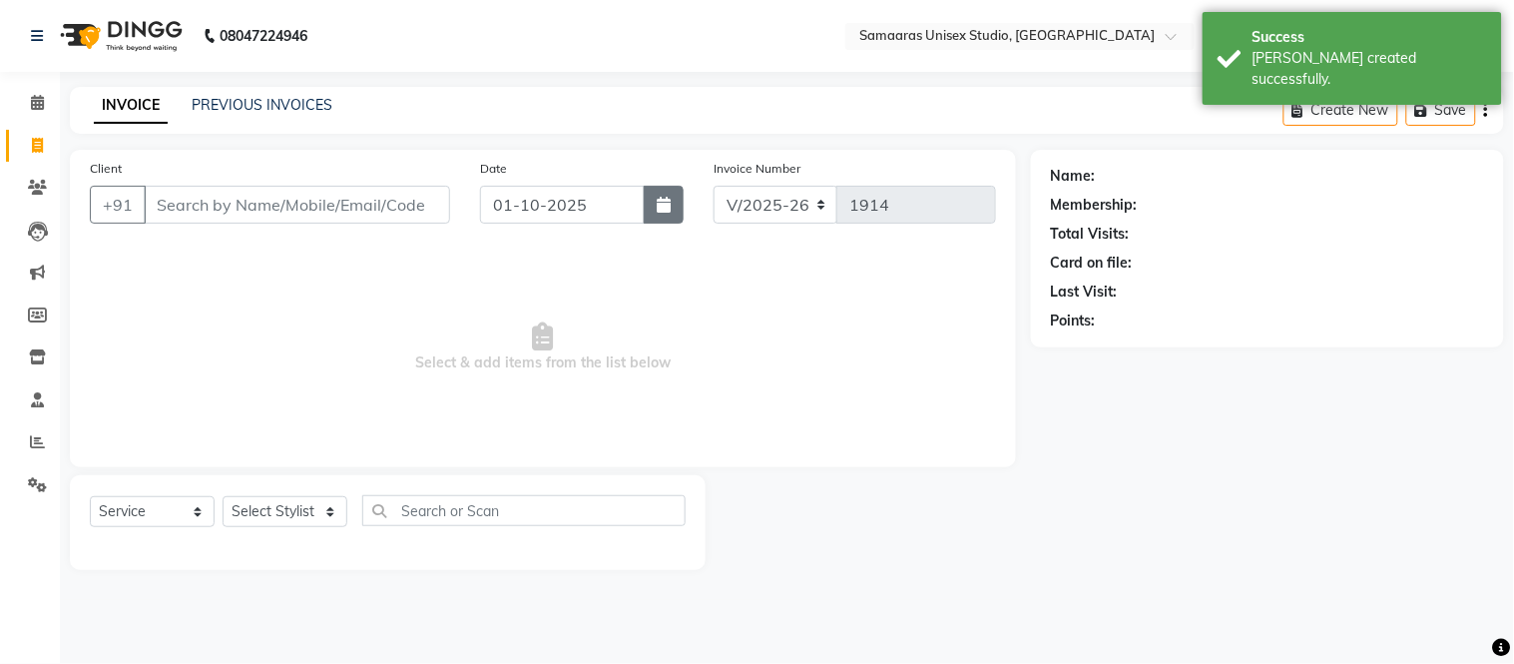
click at [671, 192] on button "button" at bounding box center [664, 205] width 40 height 38
select select "10"
select select "2025"
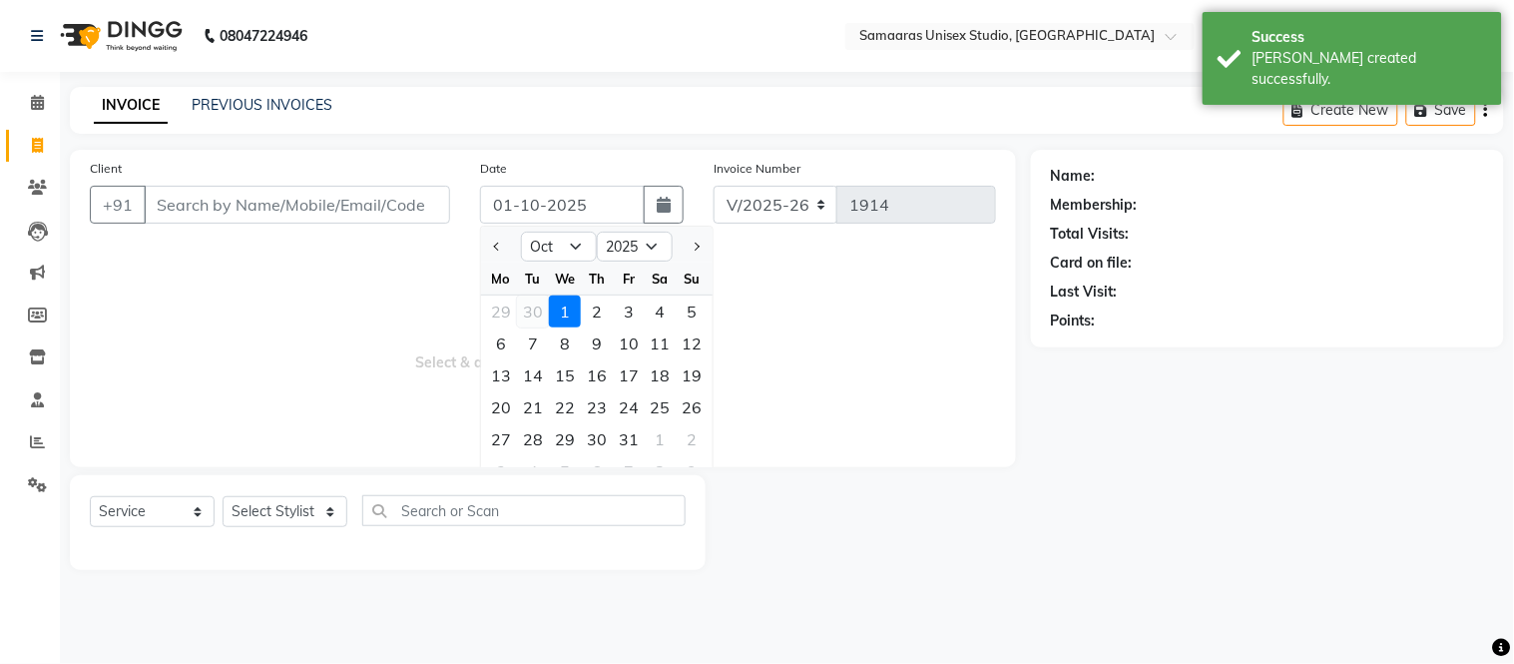
click at [534, 304] on div "30" at bounding box center [533, 311] width 32 height 32
type input "[DATE]"
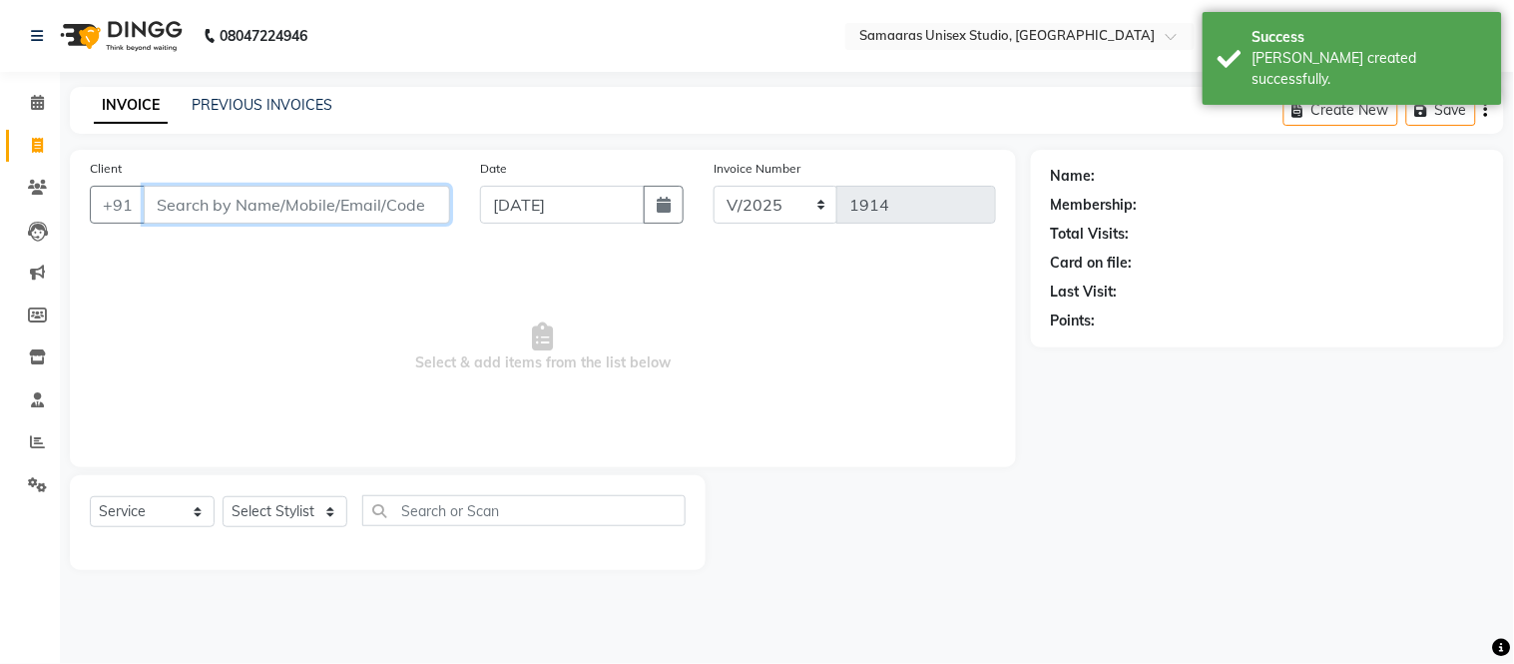
click at [282, 198] on input "Client" at bounding box center [297, 205] width 306 height 38
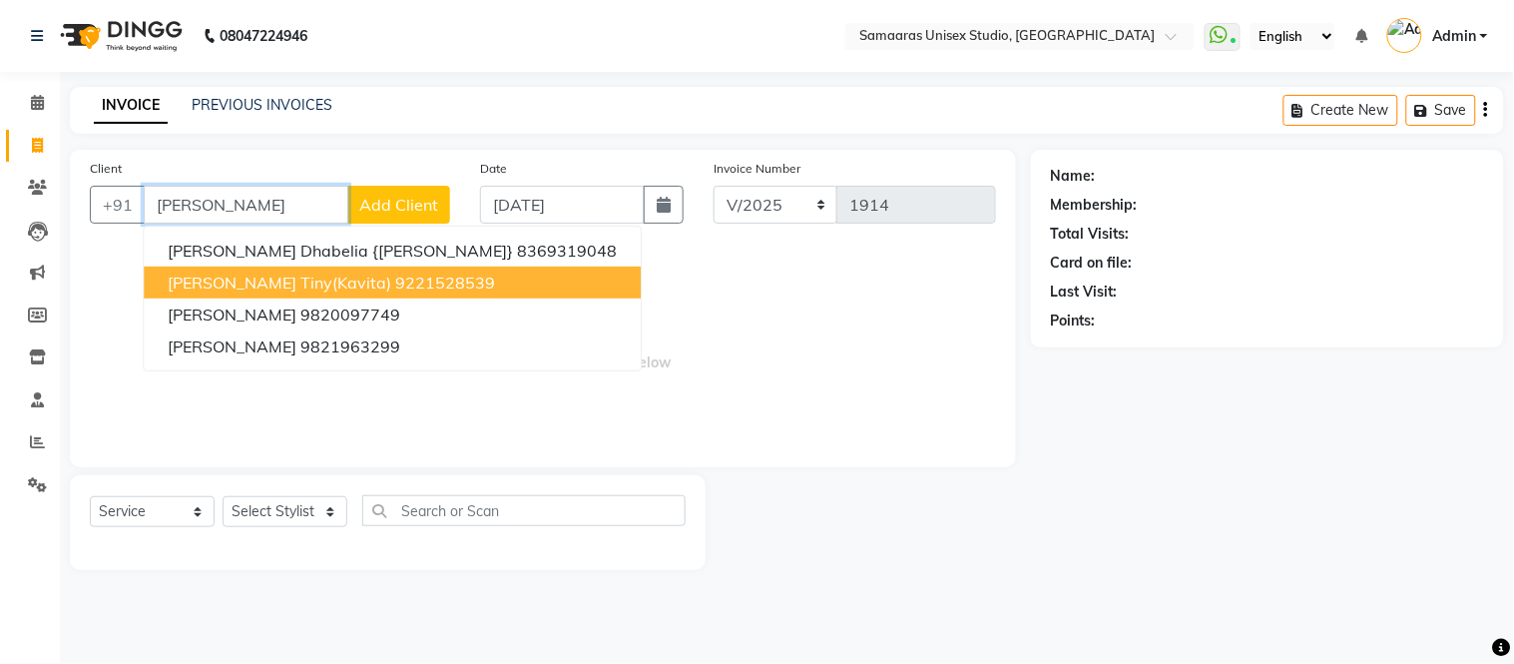
click at [239, 270] on button "[PERSON_NAME] tiny(kavita) 9221528539" at bounding box center [392, 282] width 497 height 32
type input "9221528539"
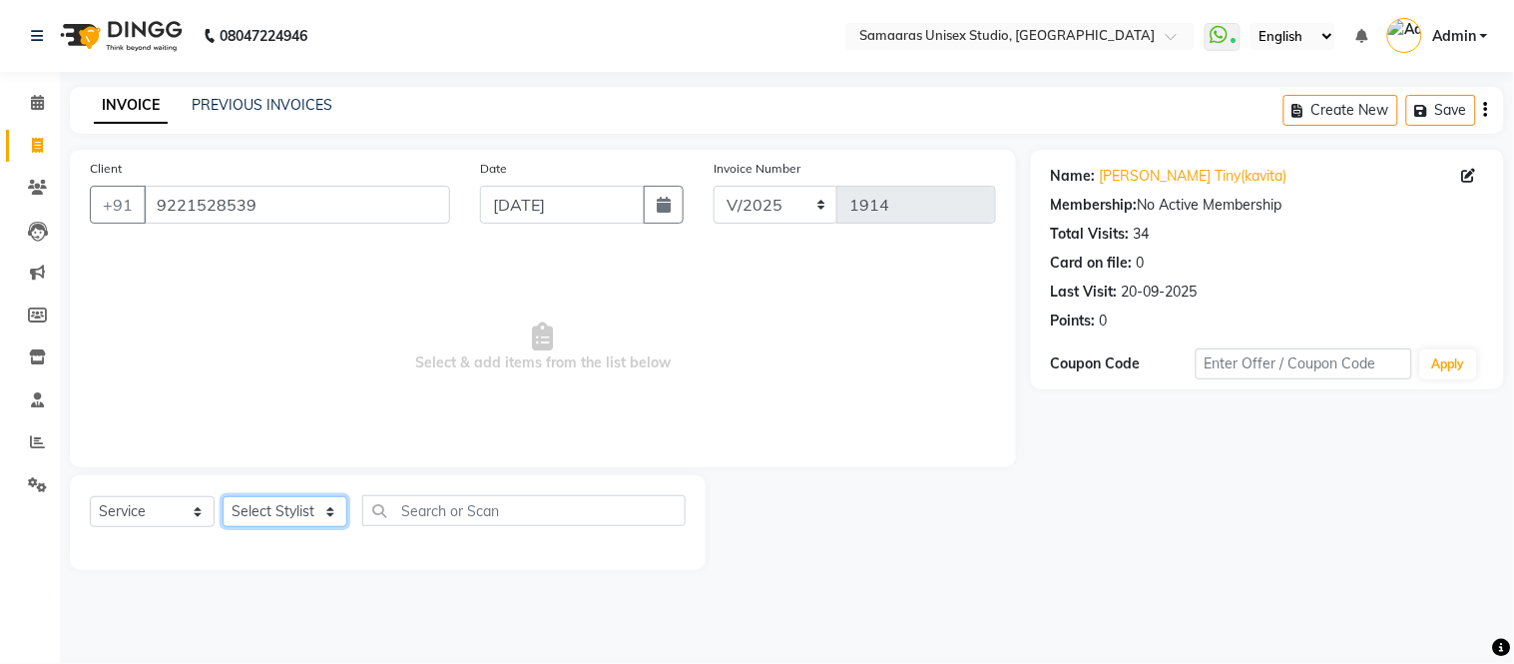
click at [272, 516] on select "Select Stylist Front Desk junaid Kajal [PERSON_NAME] [PERSON_NAME]" at bounding box center [285, 511] width 125 height 31
select select "88206"
click at [223, 497] on select "Select Stylist Front Desk junaid Kajal [PERSON_NAME] [PERSON_NAME]" at bounding box center [285, 511] width 125 height 31
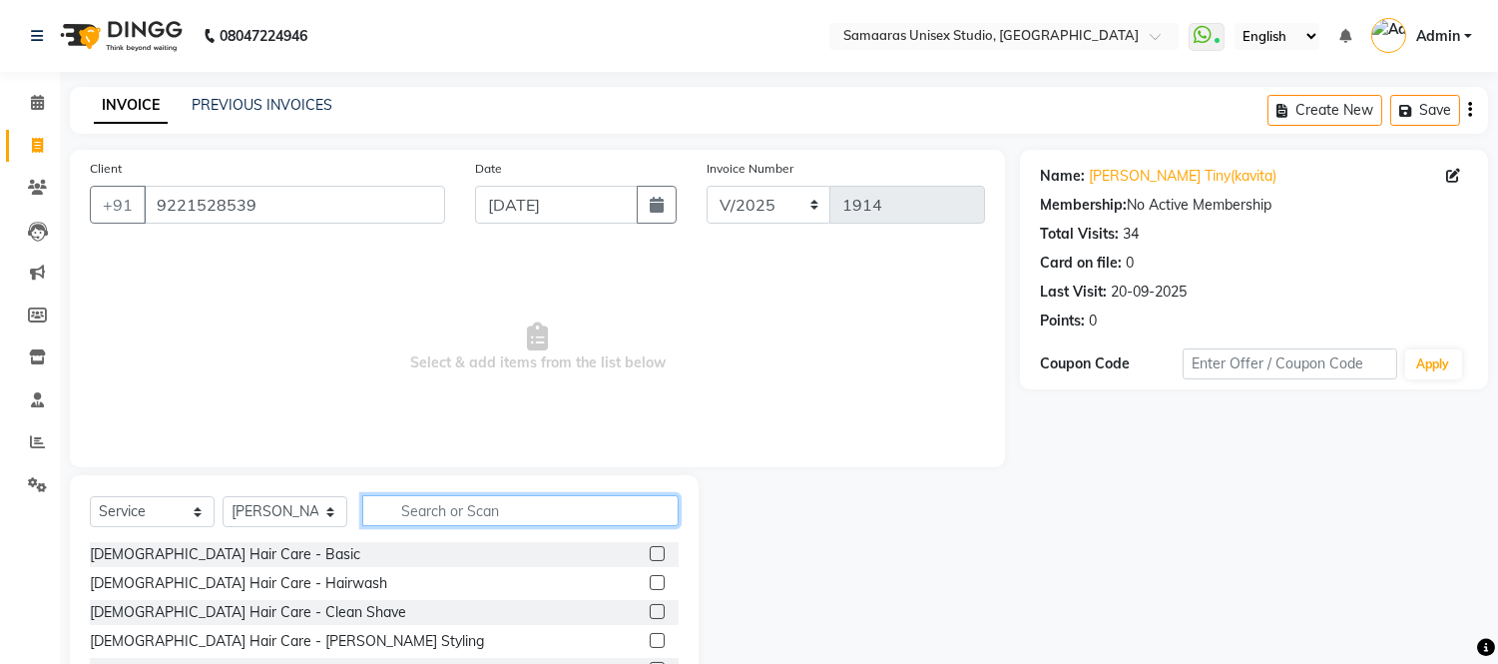
click at [476, 509] on input "text" at bounding box center [520, 510] width 316 height 31
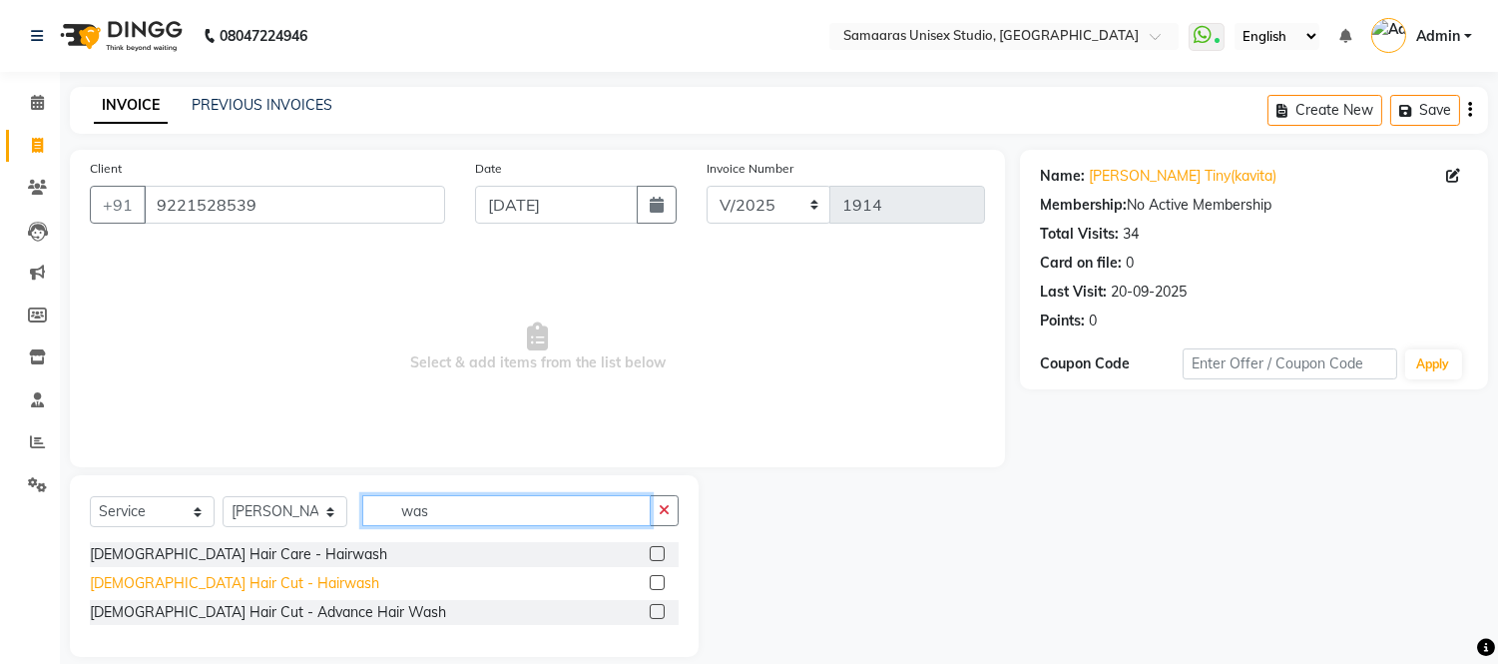
type input "was"
click at [222, 577] on div "[DEMOGRAPHIC_DATA] Hair Cut - Hairwash" at bounding box center [234, 583] width 289 height 21
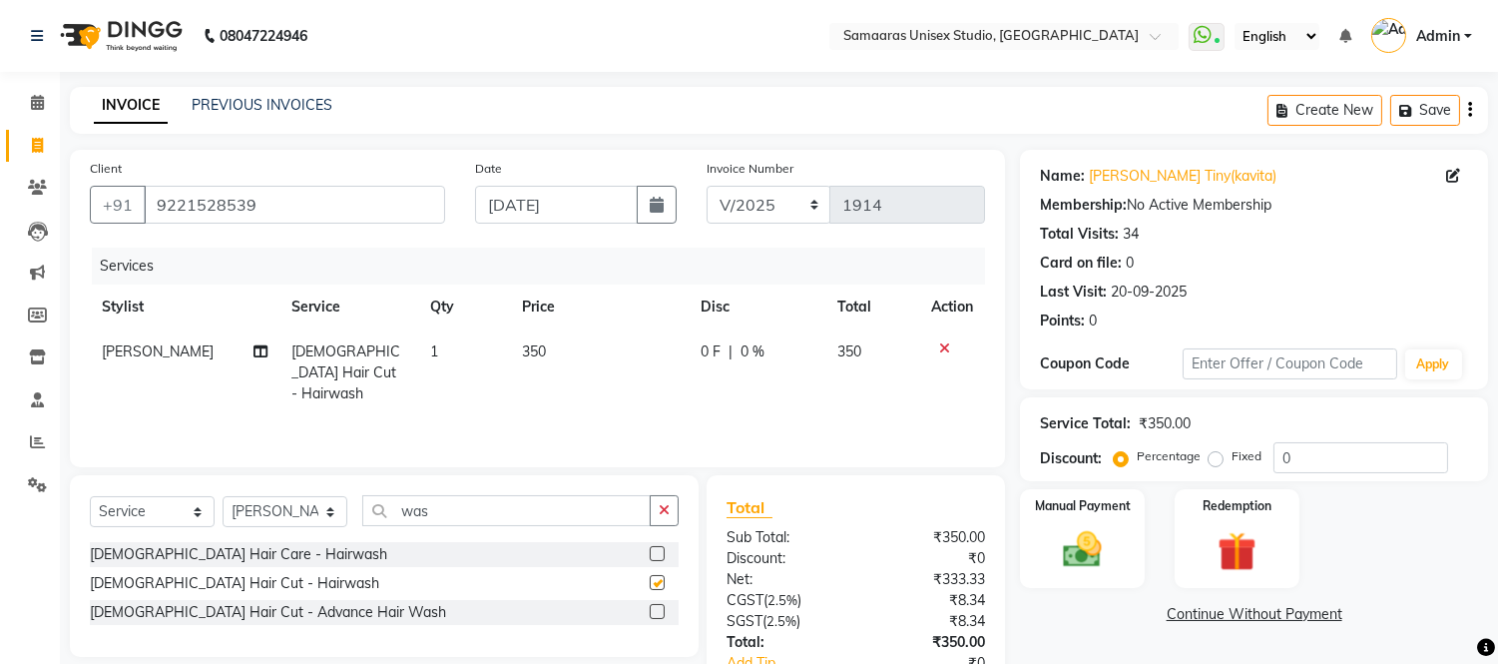
checkbox input "false"
click at [796, 369] on td "0 F | 0 %" at bounding box center [756, 372] width 137 height 87
select select "88206"
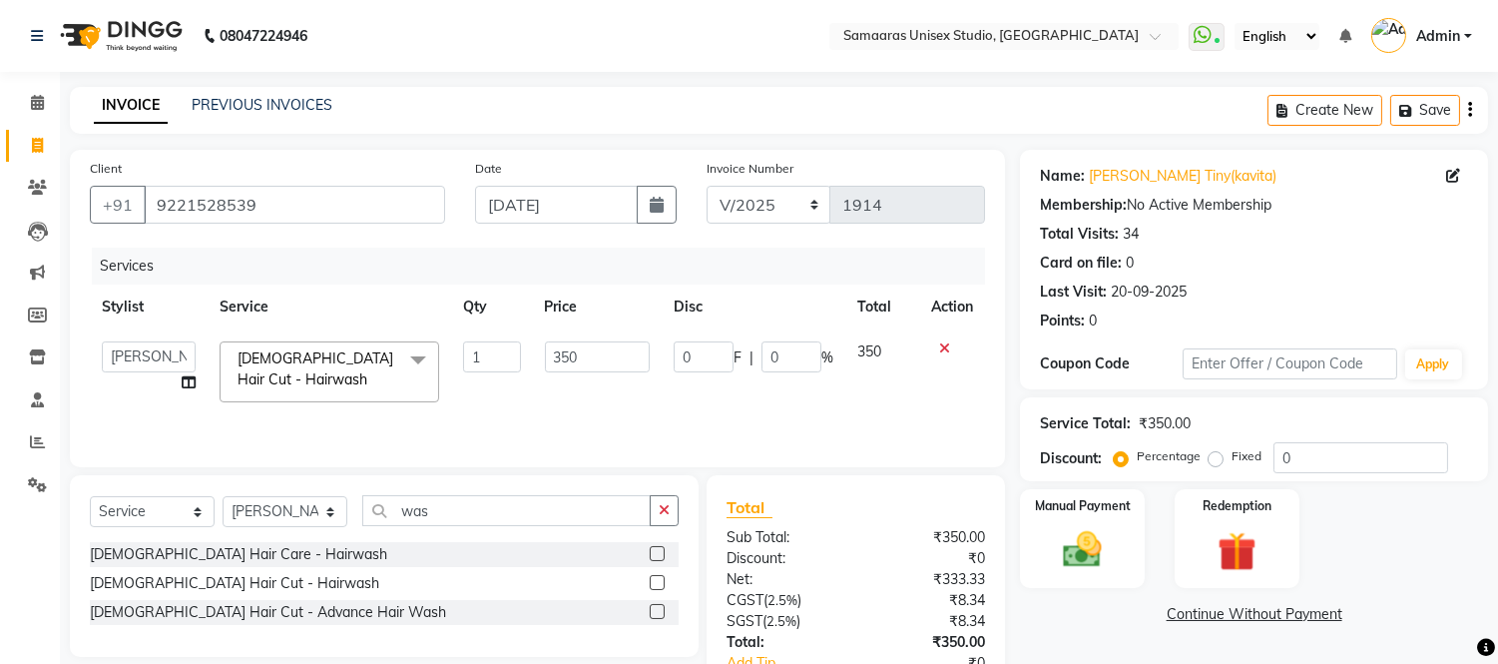
click at [796, 369] on input "0" at bounding box center [791, 356] width 60 height 31
type input "020"
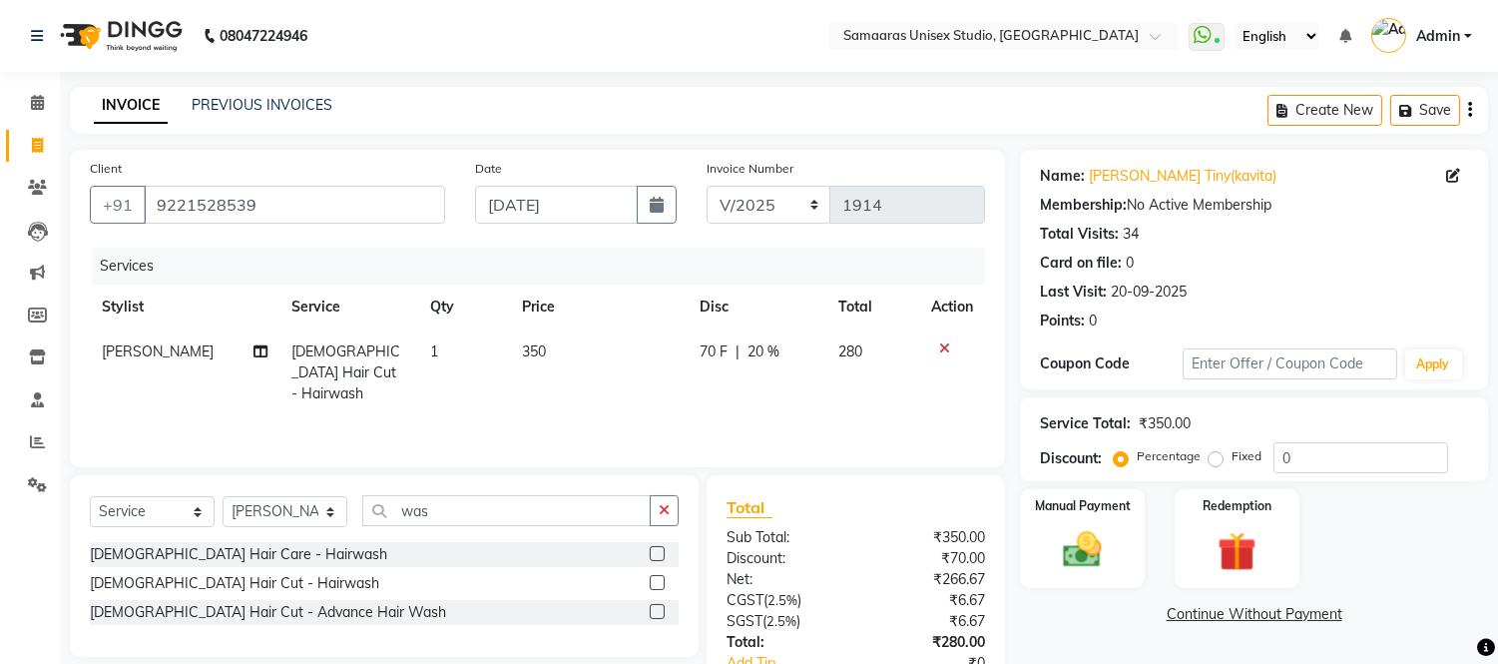
click at [768, 376] on td "70 F | 20 %" at bounding box center [756, 372] width 139 height 87
select select "88206"
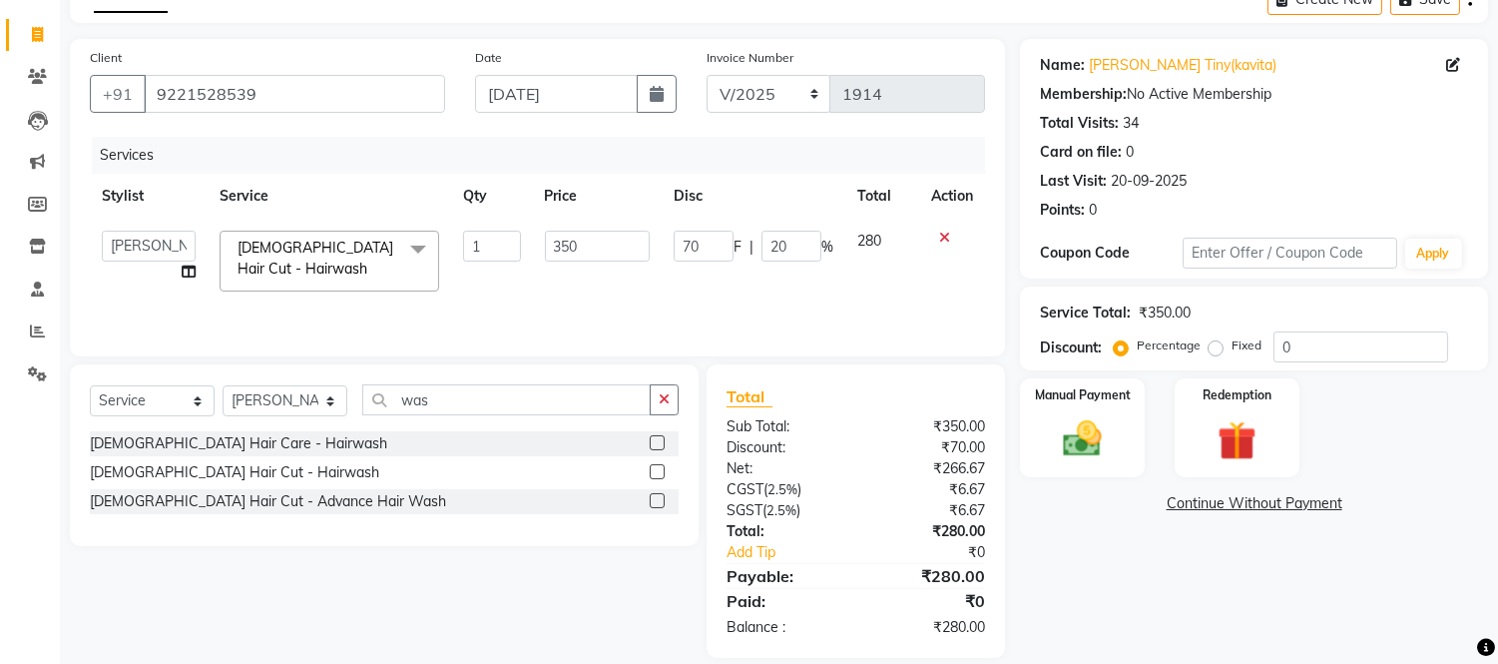
scroll to position [134, 0]
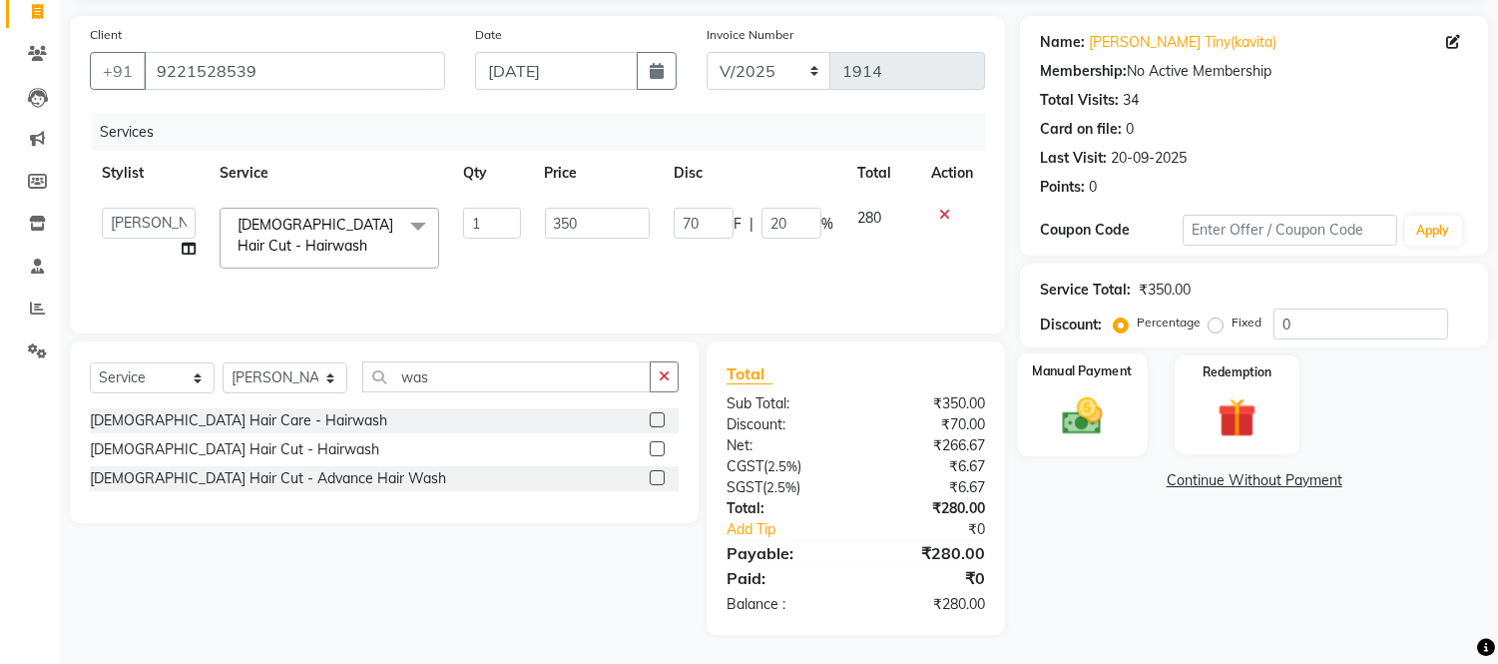
click at [1063, 422] on img at bounding box center [1083, 416] width 66 height 47
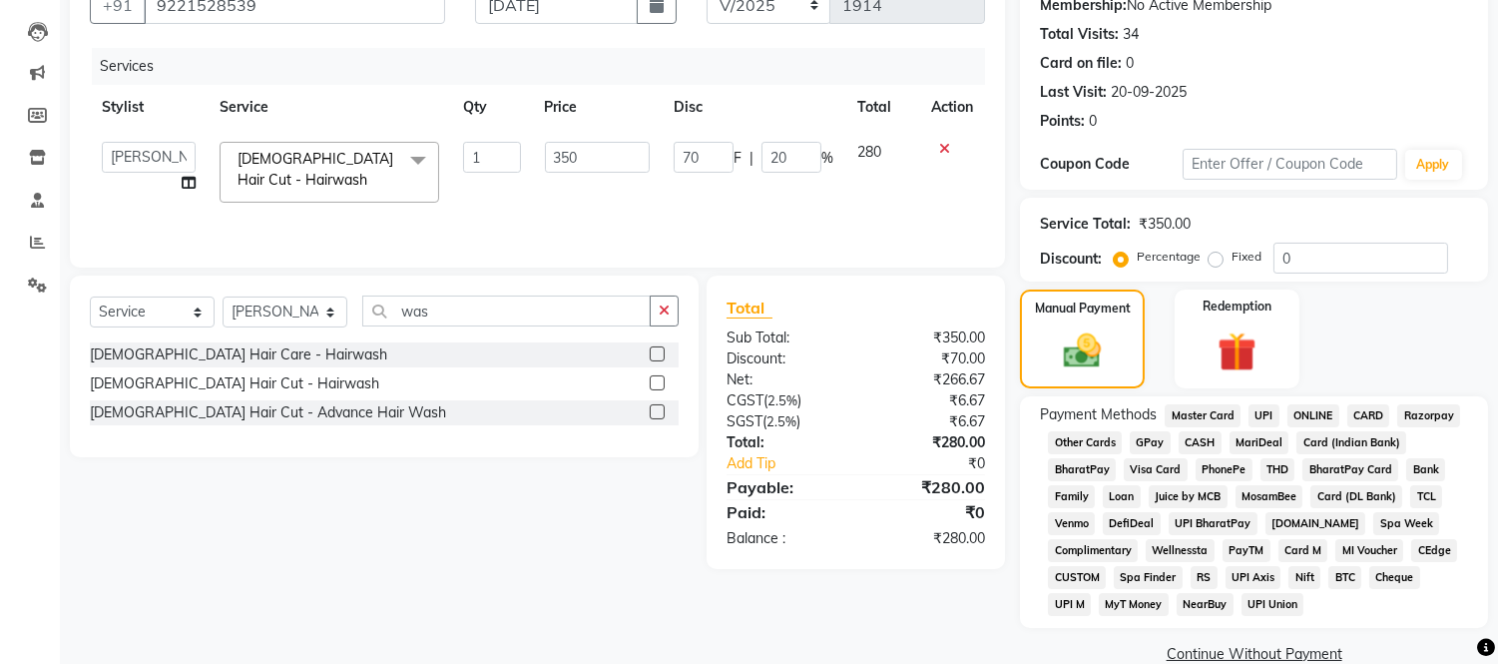
scroll to position [234, 0]
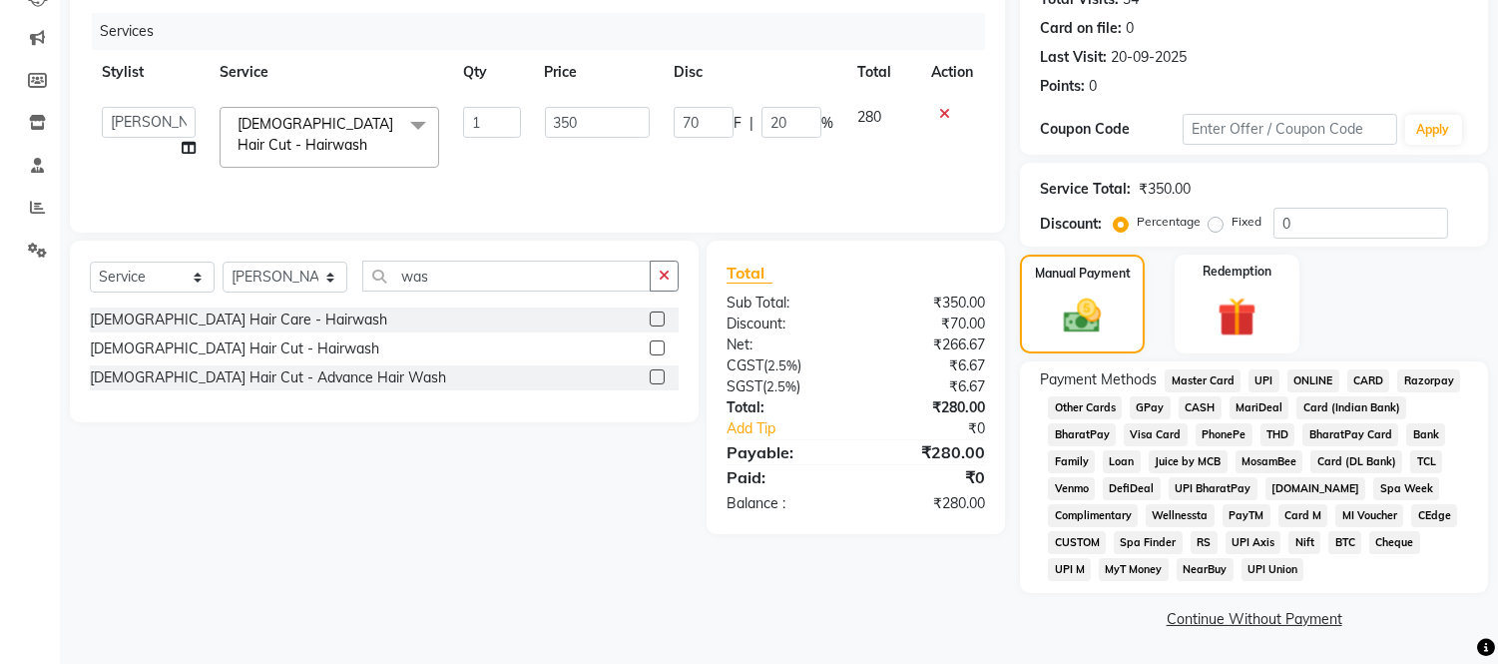
click at [1148, 401] on span "GPay" at bounding box center [1149, 407] width 41 height 23
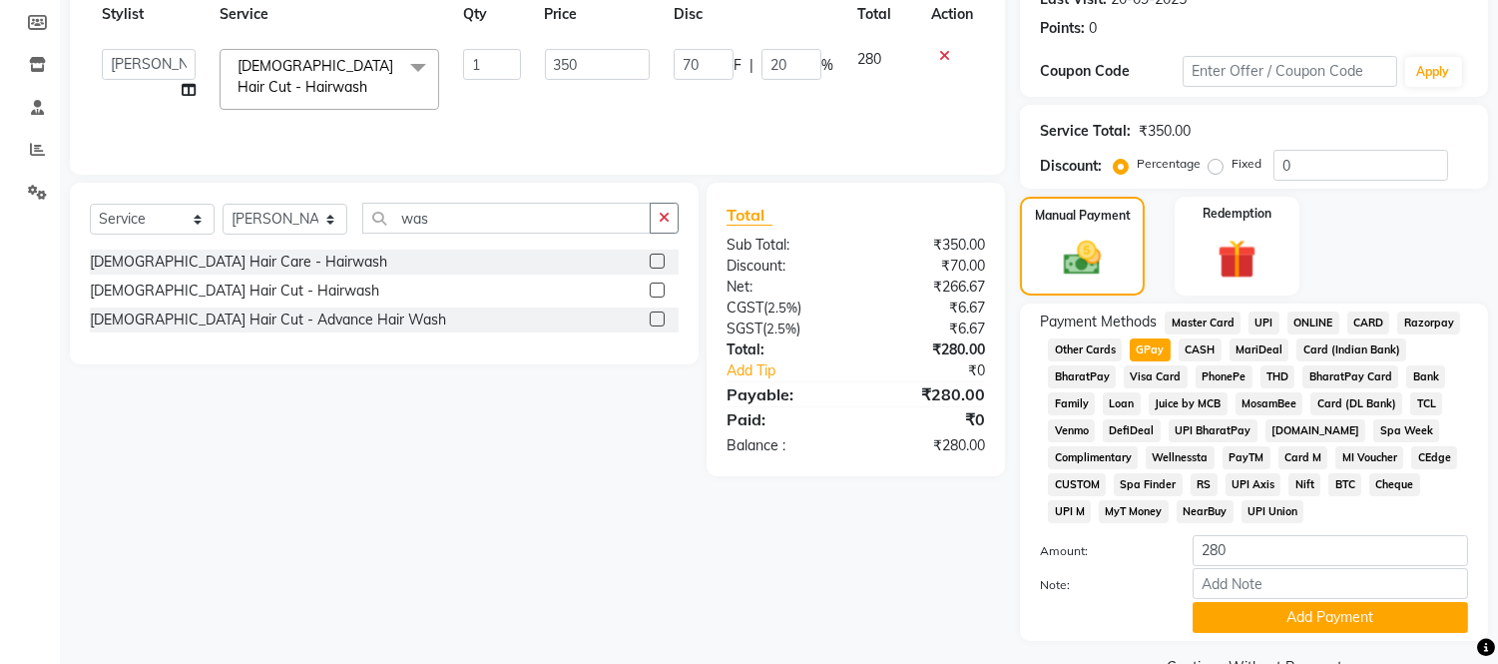
scroll to position [341, 0]
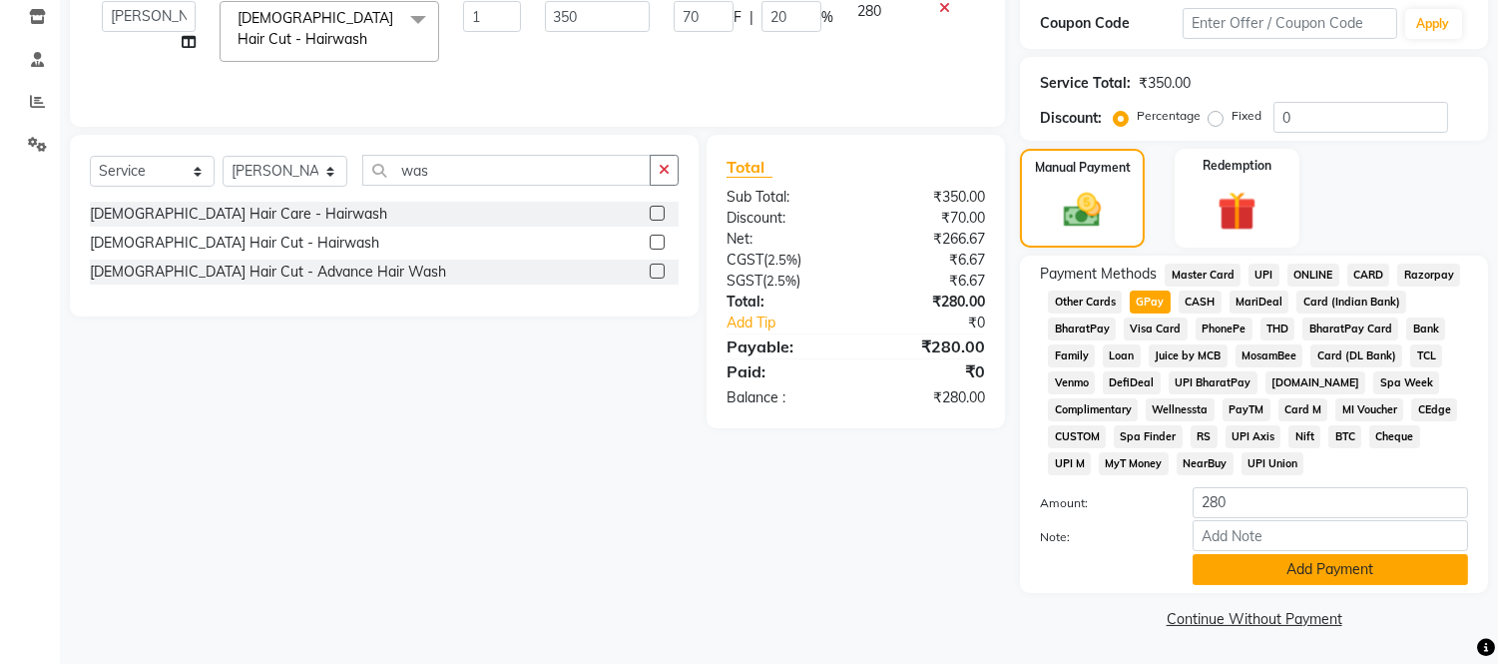
click at [1213, 582] on button "Add Payment" at bounding box center [1329, 569] width 275 height 31
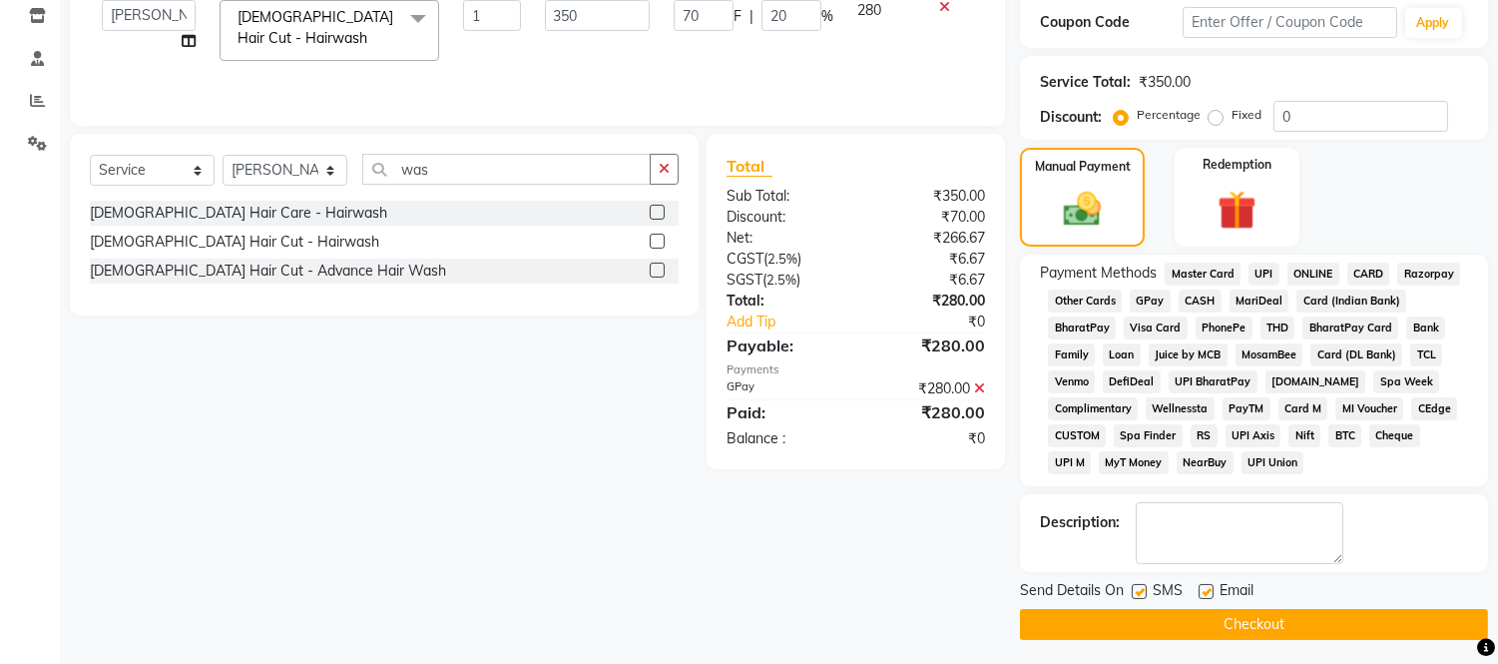
click at [1210, 614] on button "Checkout" at bounding box center [1254, 624] width 468 height 31
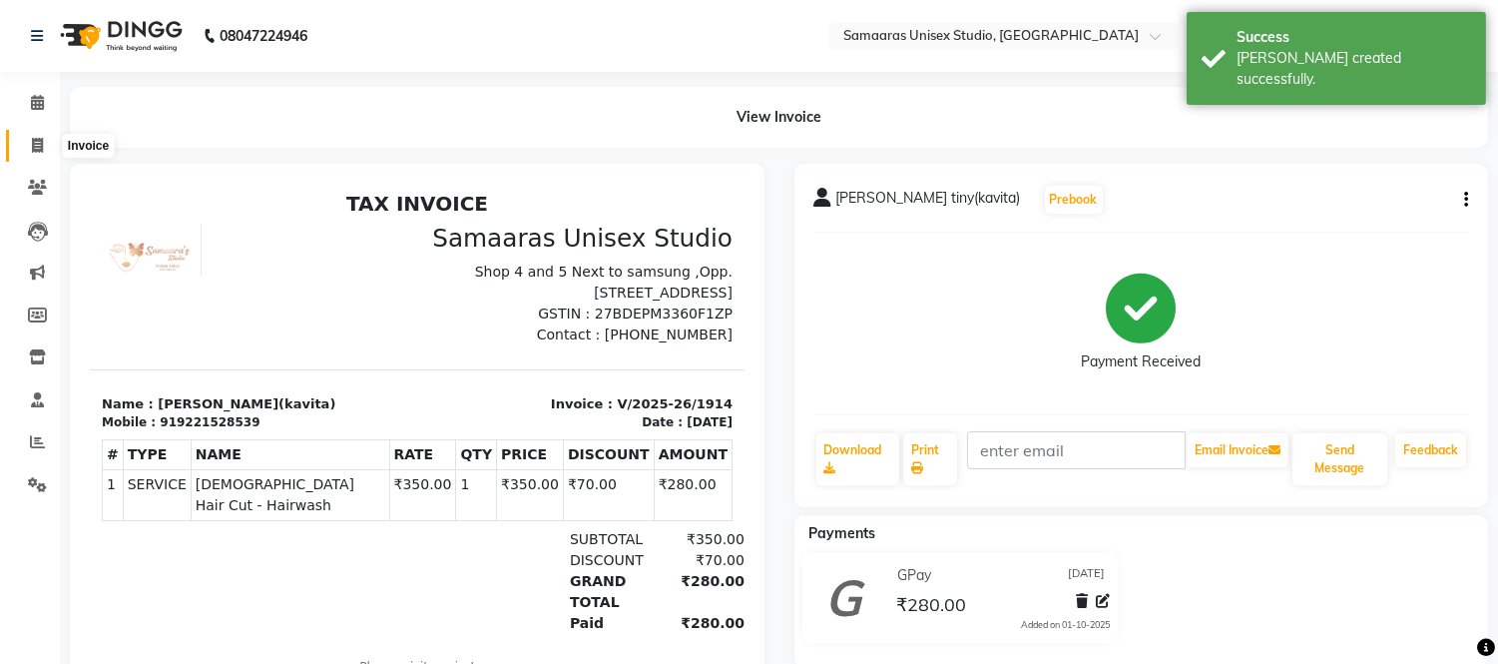
click at [34, 154] on span at bounding box center [37, 146] width 35 height 23
select select "4525"
select select "service"
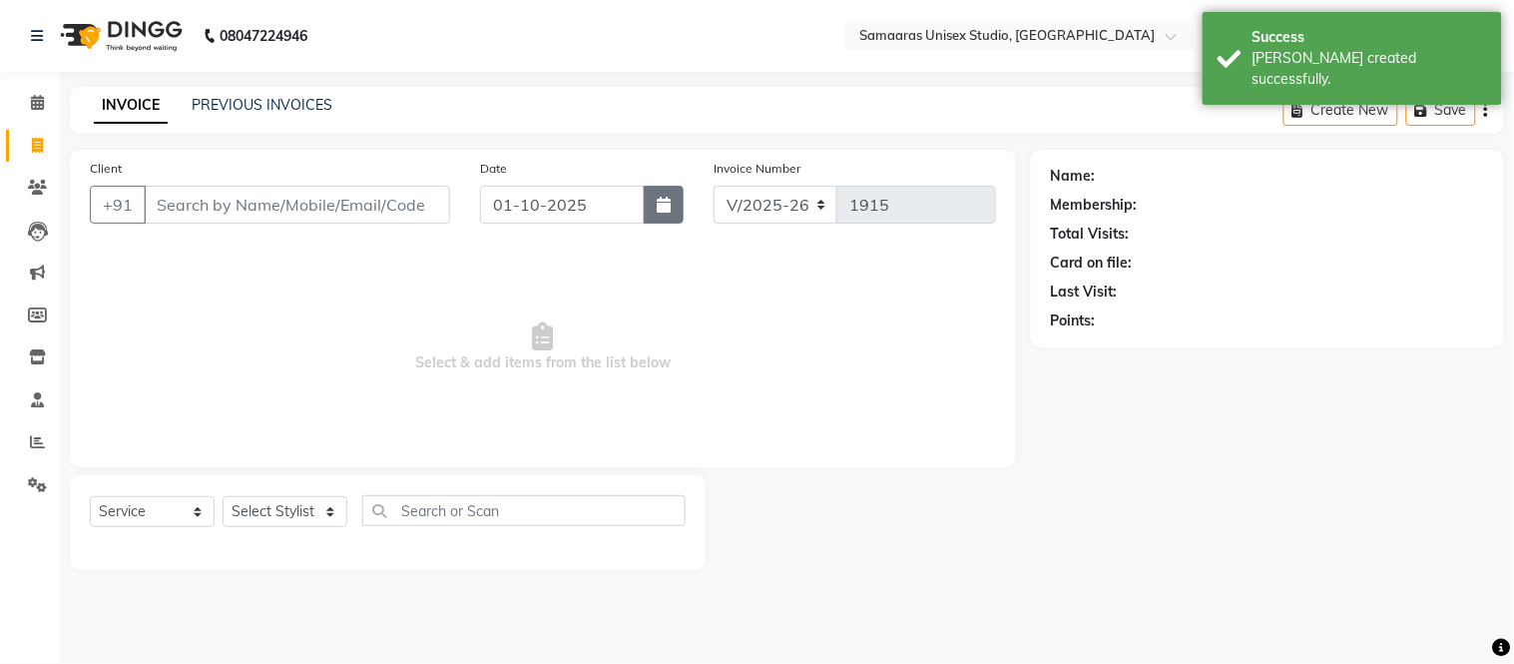
click at [661, 197] on icon "button" at bounding box center [664, 205] width 14 height 16
select select "10"
select select "2025"
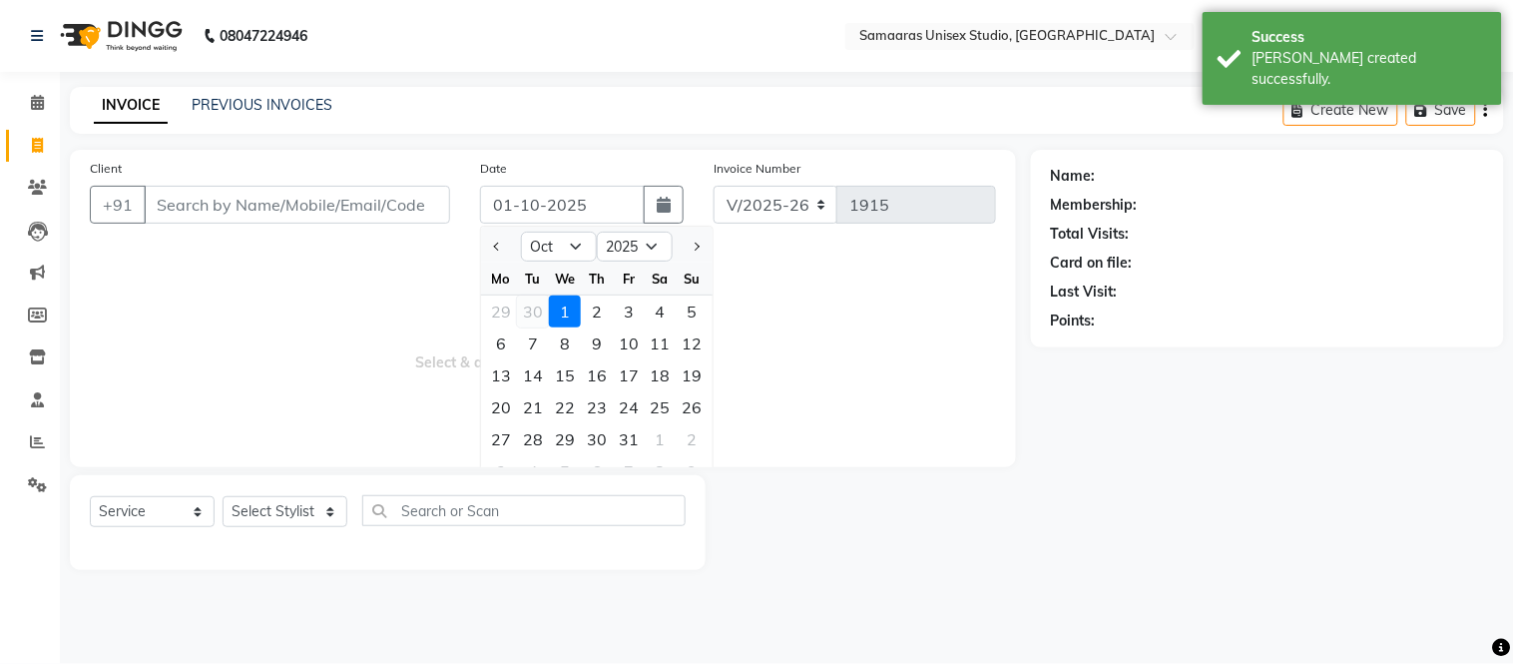
click at [530, 309] on div "30" at bounding box center [533, 311] width 32 height 32
type input "[DATE]"
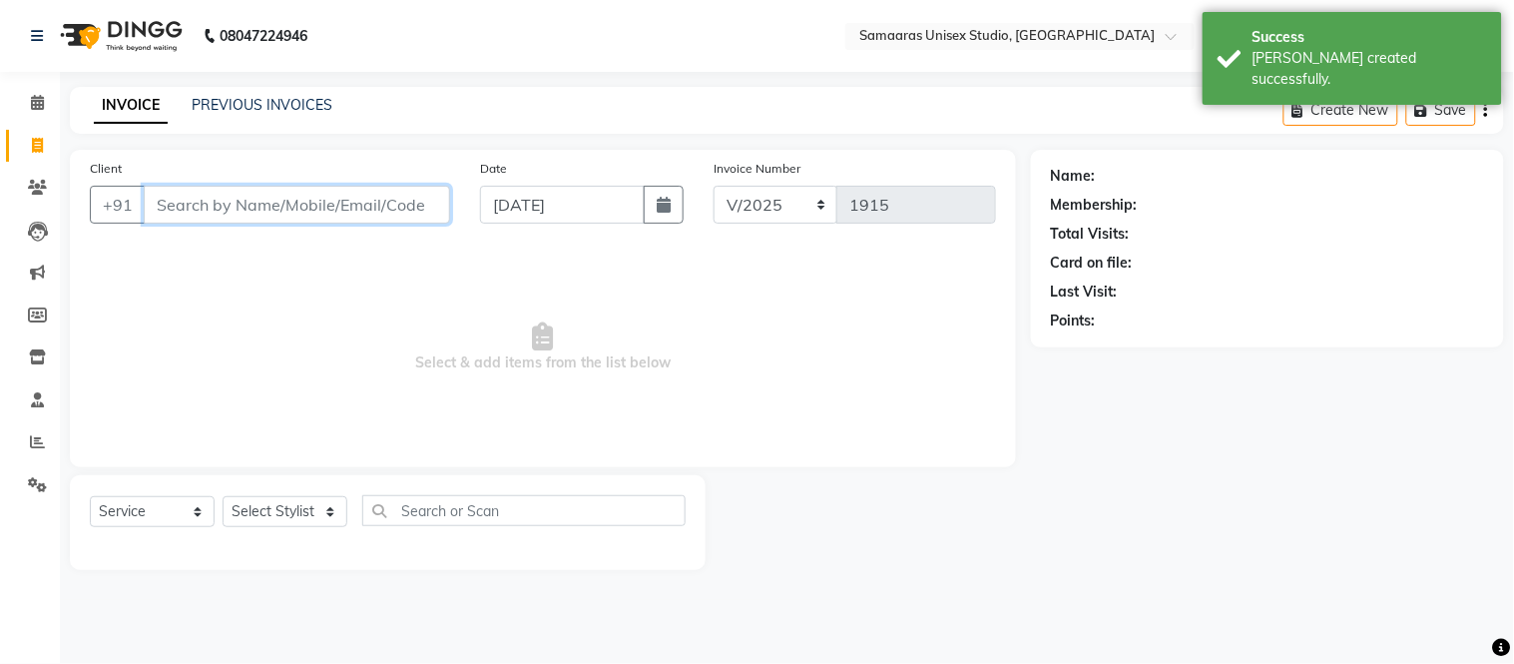
click at [394, 192] on input "Client" at bounding box center [297, 205] width 306 height 38
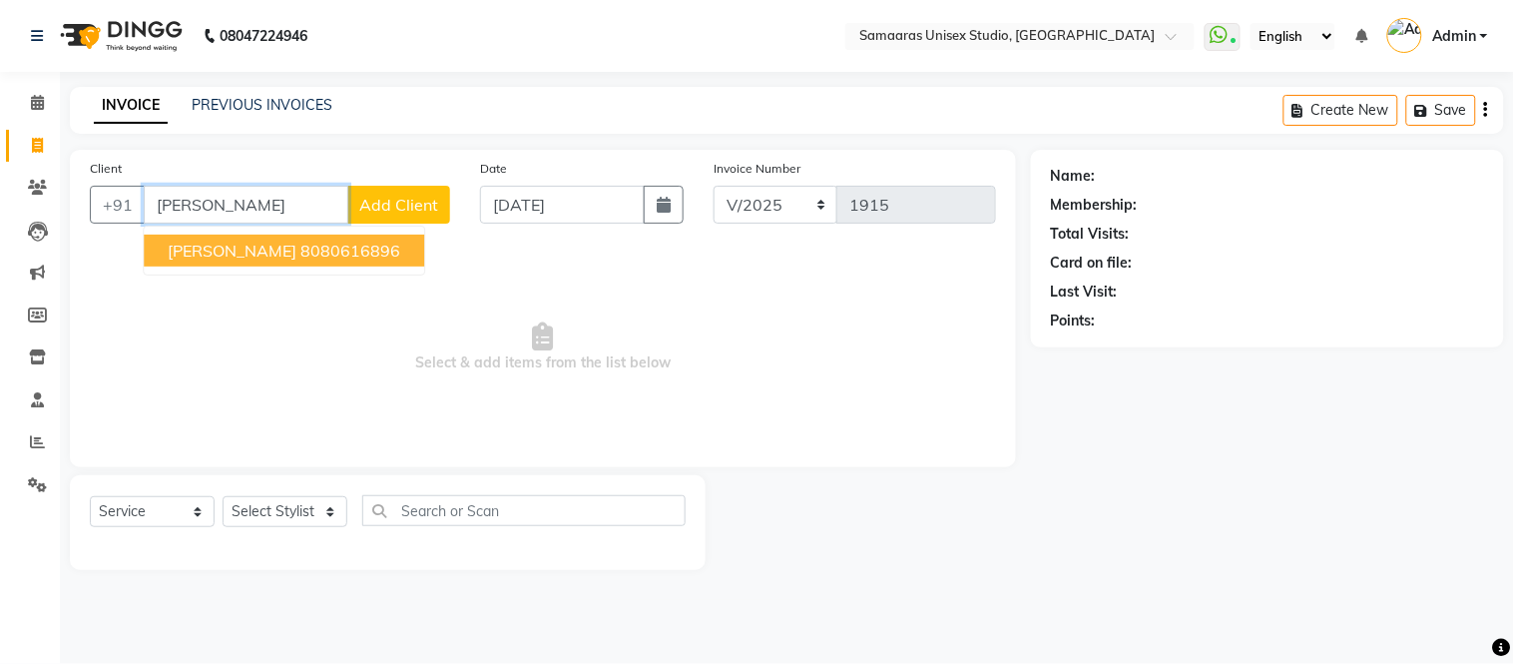
click at [300, 253] on ngb-highlight "8080616896" at bounding box center [350, 250] width 100 height 20
type input "8080616896"
select select "1: Object"
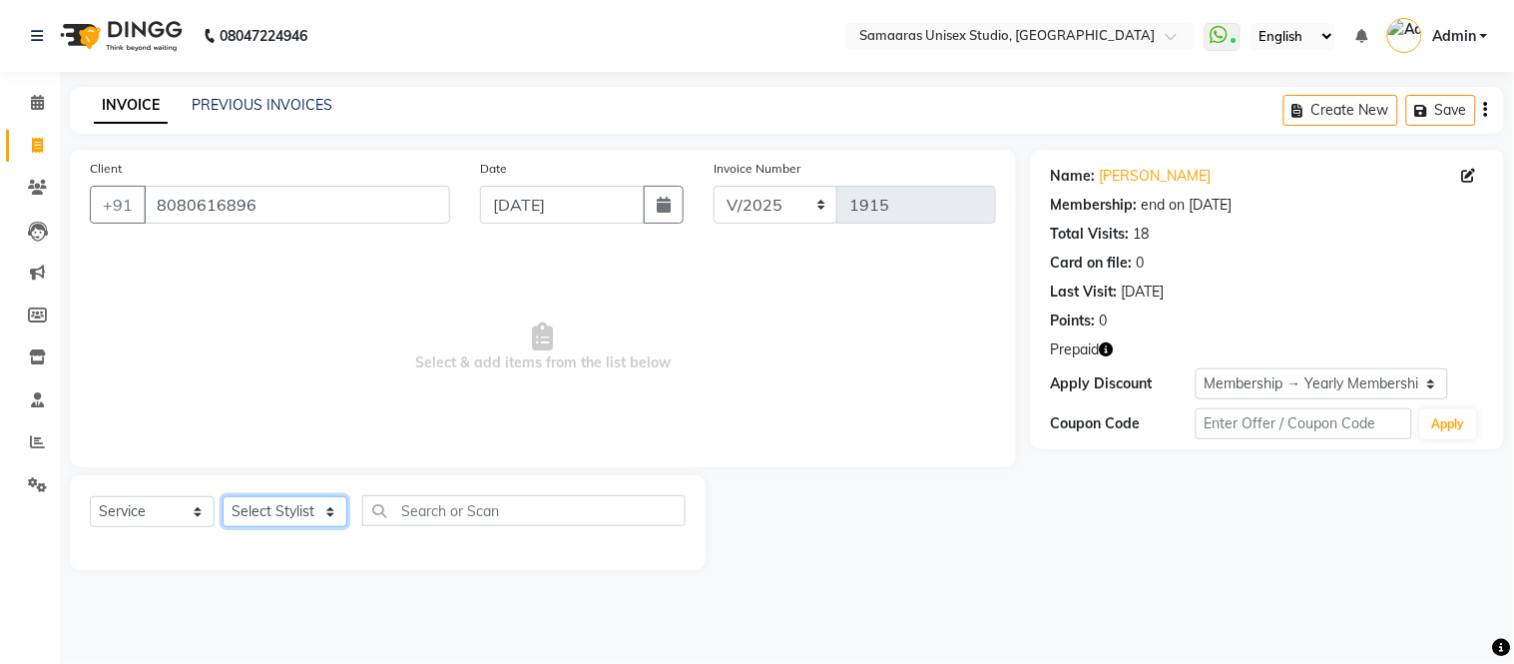
click at [316, 507] on select "Select Stylist Front Desk junaid Kajal [PERSON_NAME] [PERSON_NAME]" at bounding box center [285, 511] width 125 height 31
select select "50822"
click at [223, 497] on select "Select Stylist Front Desk junaid Kajal [PERSON_NAME] [PERSON_NAME]" at bounding box center [285, 511] width 125 height 31
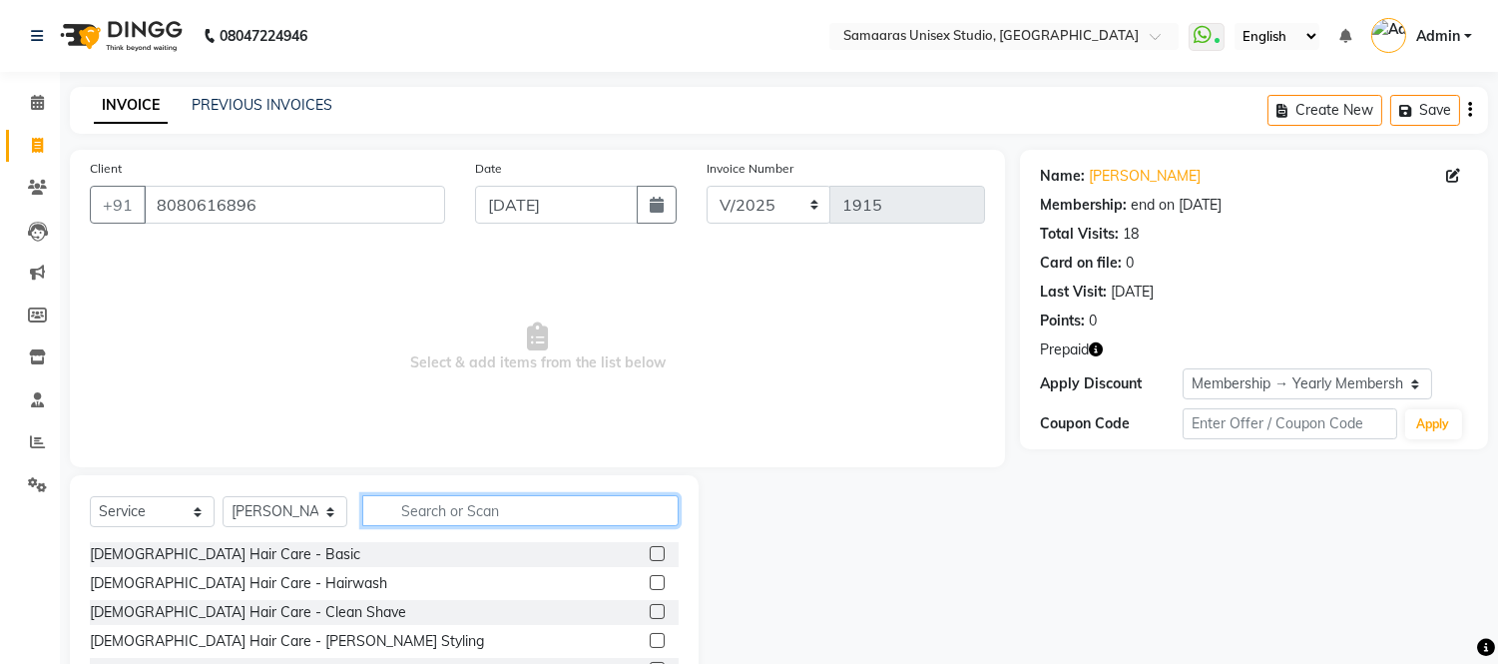
click at [424, 522] on input "text" at bounding box center [520, 510] width 316 height 31
type input "was"
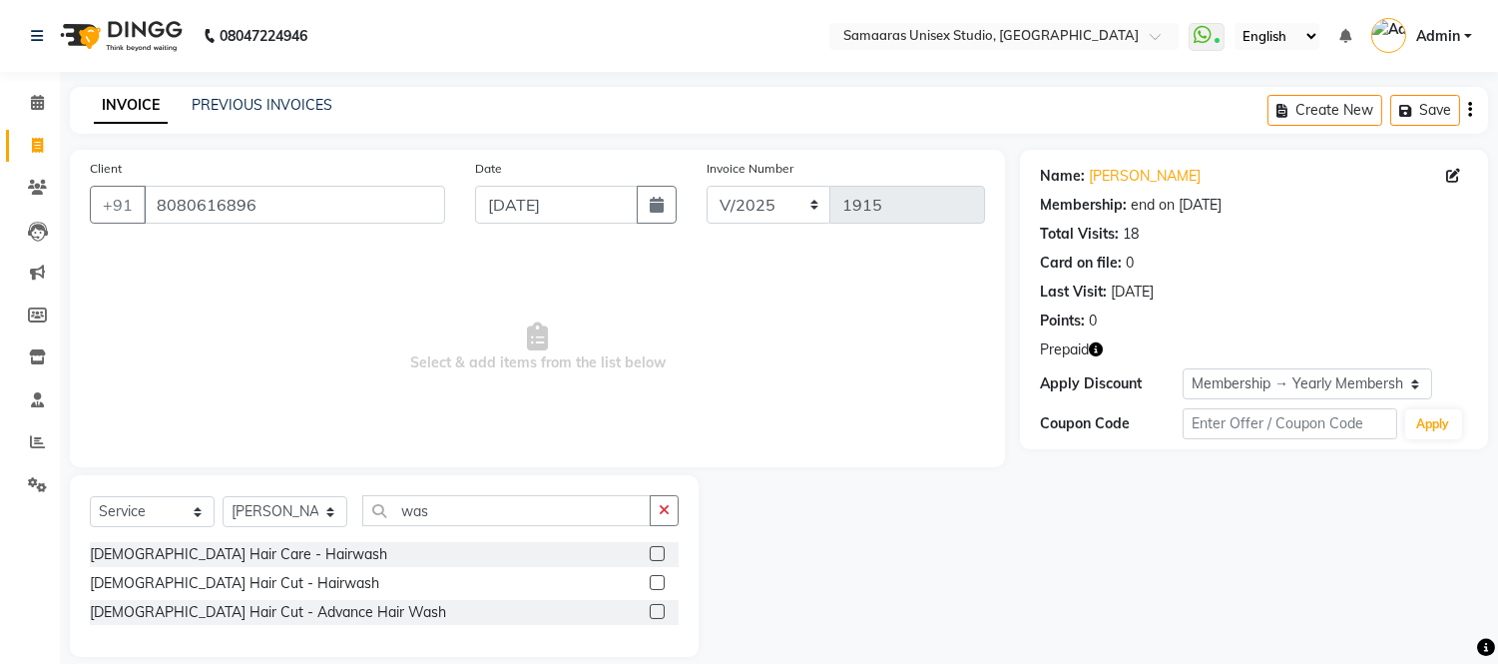
click at [201, 595] on div "[DEMOGRAPHIC_DATA] Hair Cut - Hairwash" at bounding box center [384, 583] width 589 height 25
click at [223, 587] on div "[DEMOGRAPHIC_DATA] Hair Cut - Hairwash" at bounding box center [234, 583] width 289 height 21
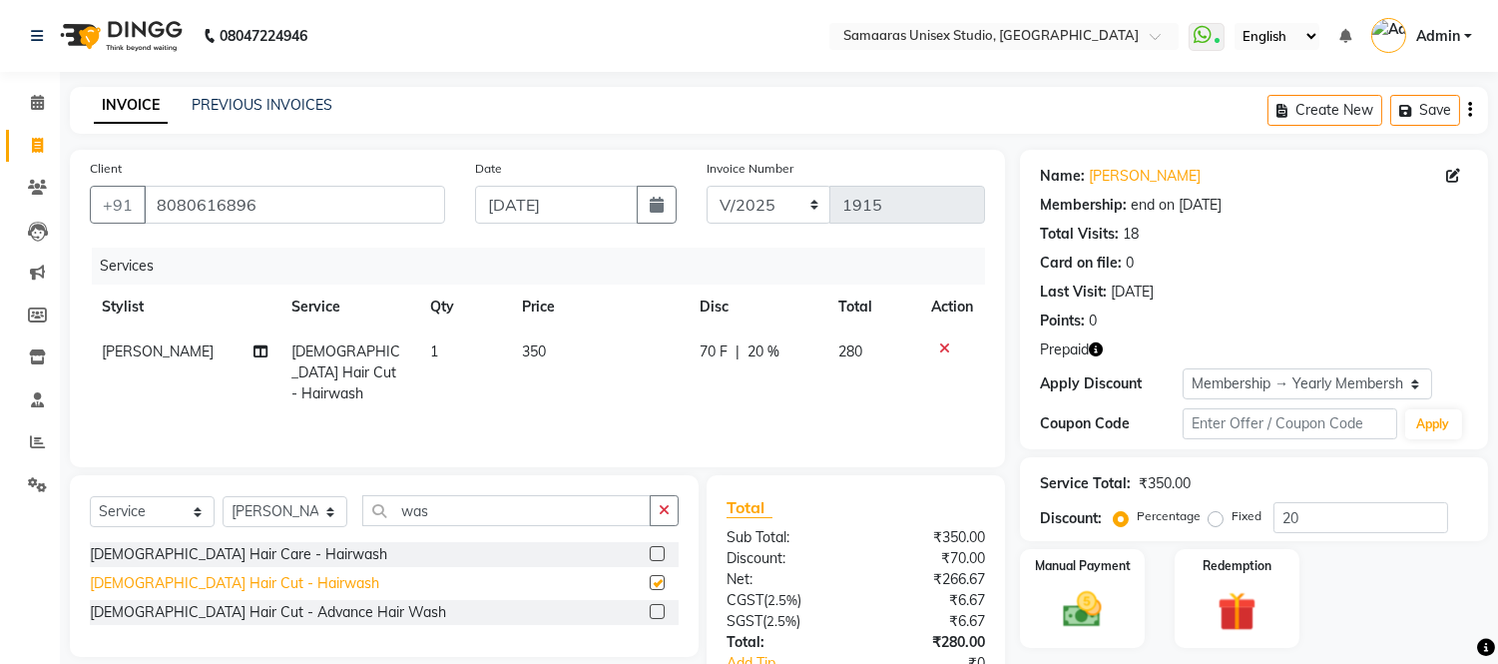
checkbox input "false"
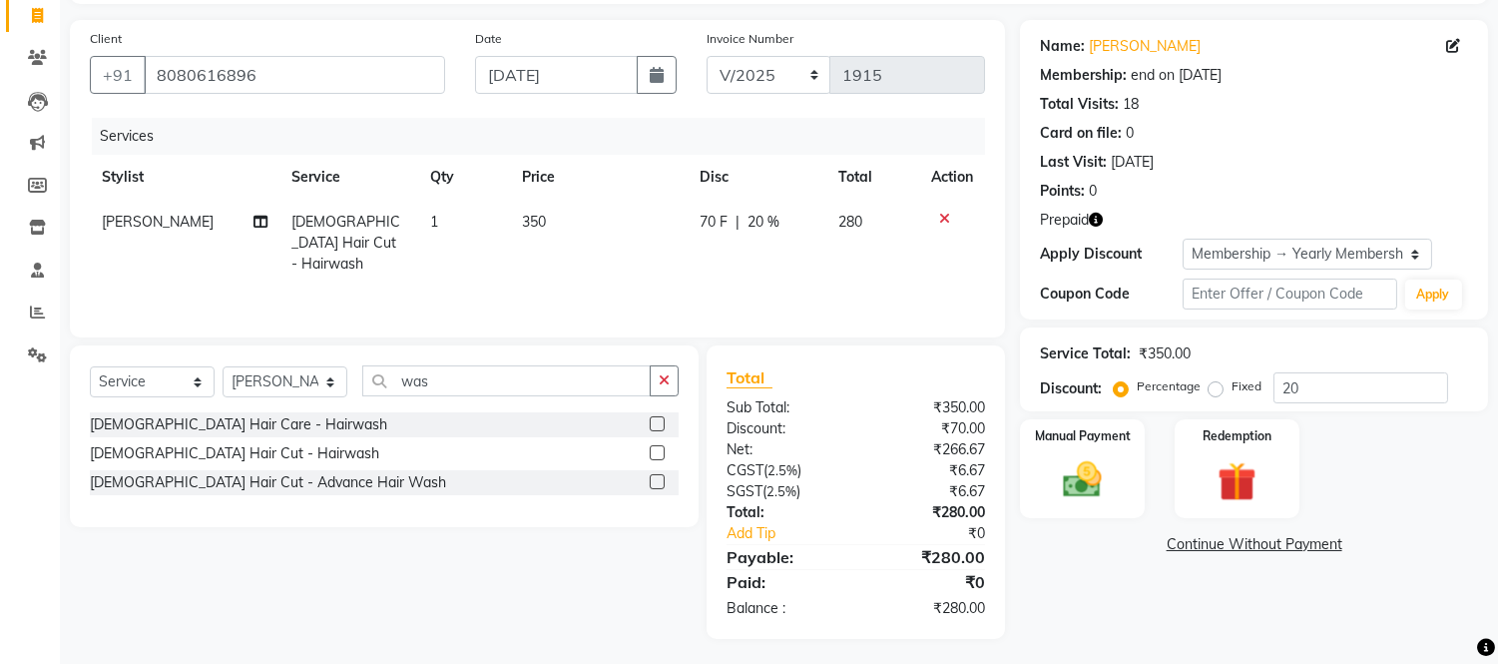
scroll to position [134, 0]
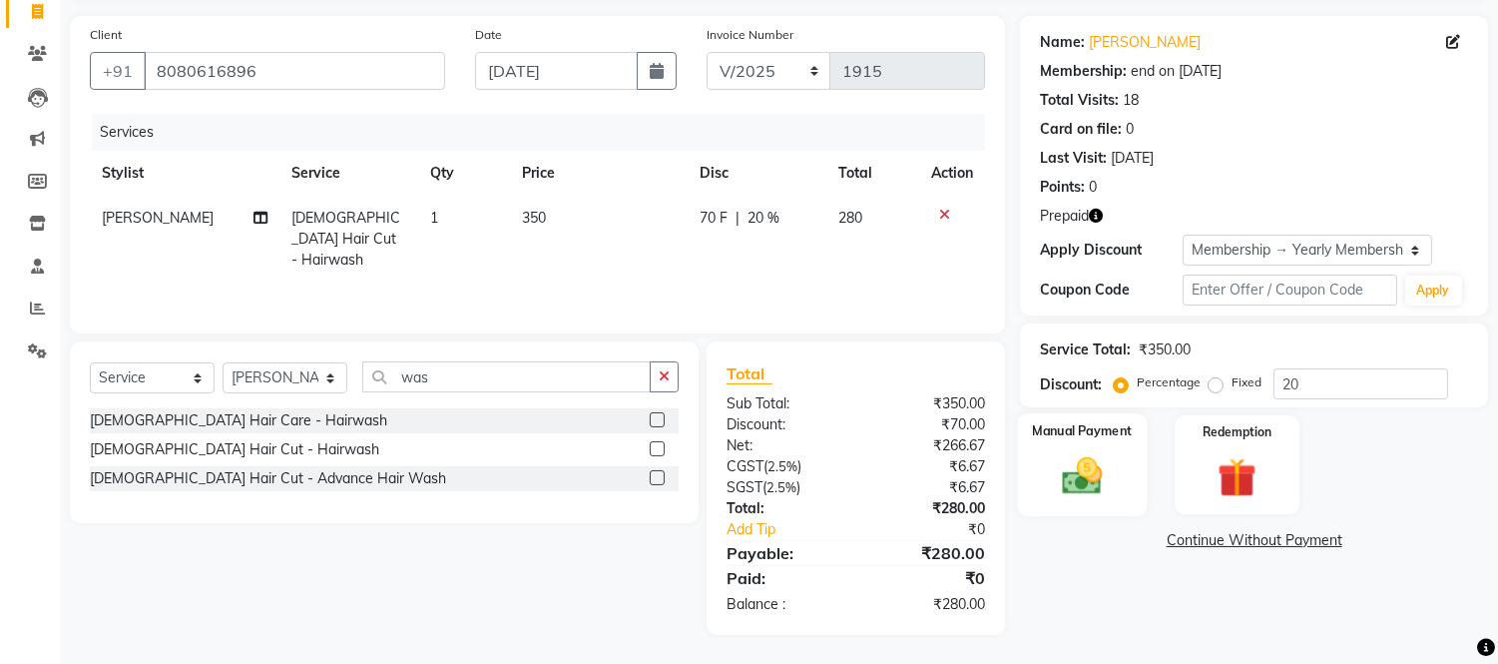
click at [1098, 457] on img at bounding box center [1083, 476] width 66 height 47
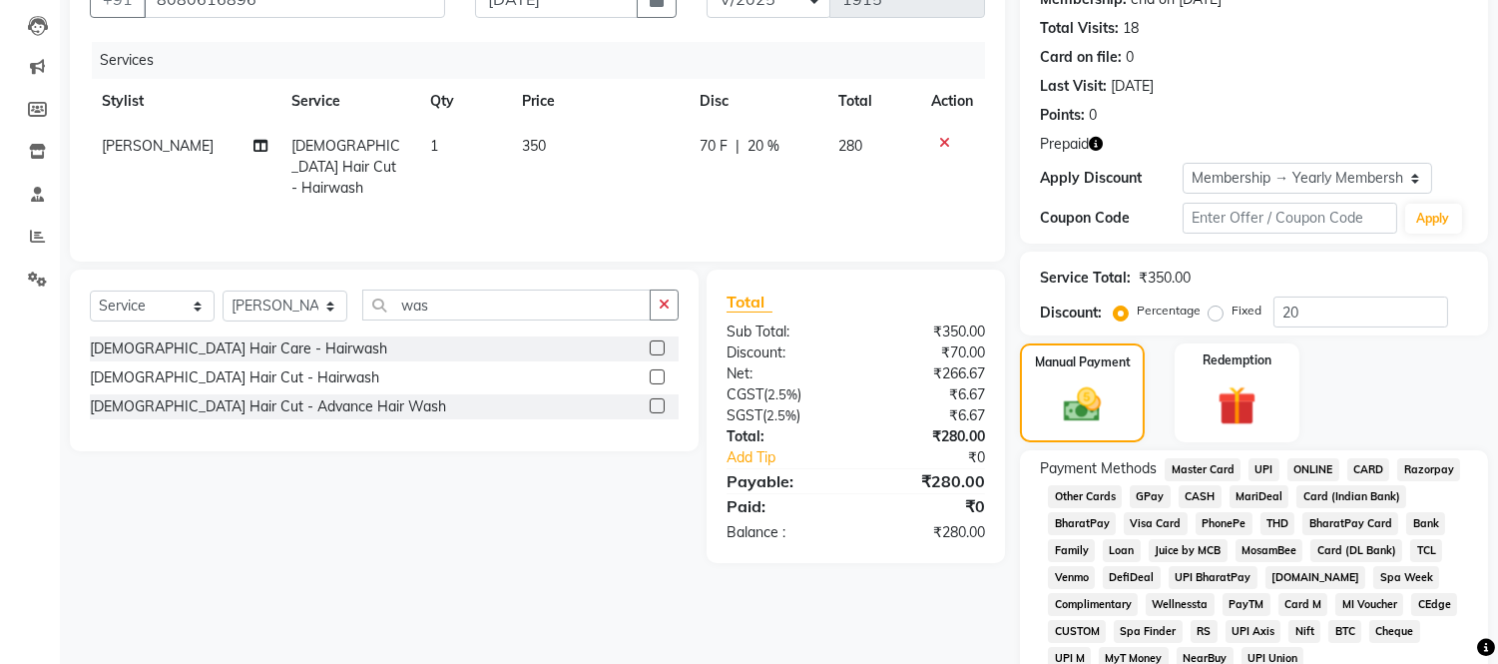
scroll to position [244, 0]
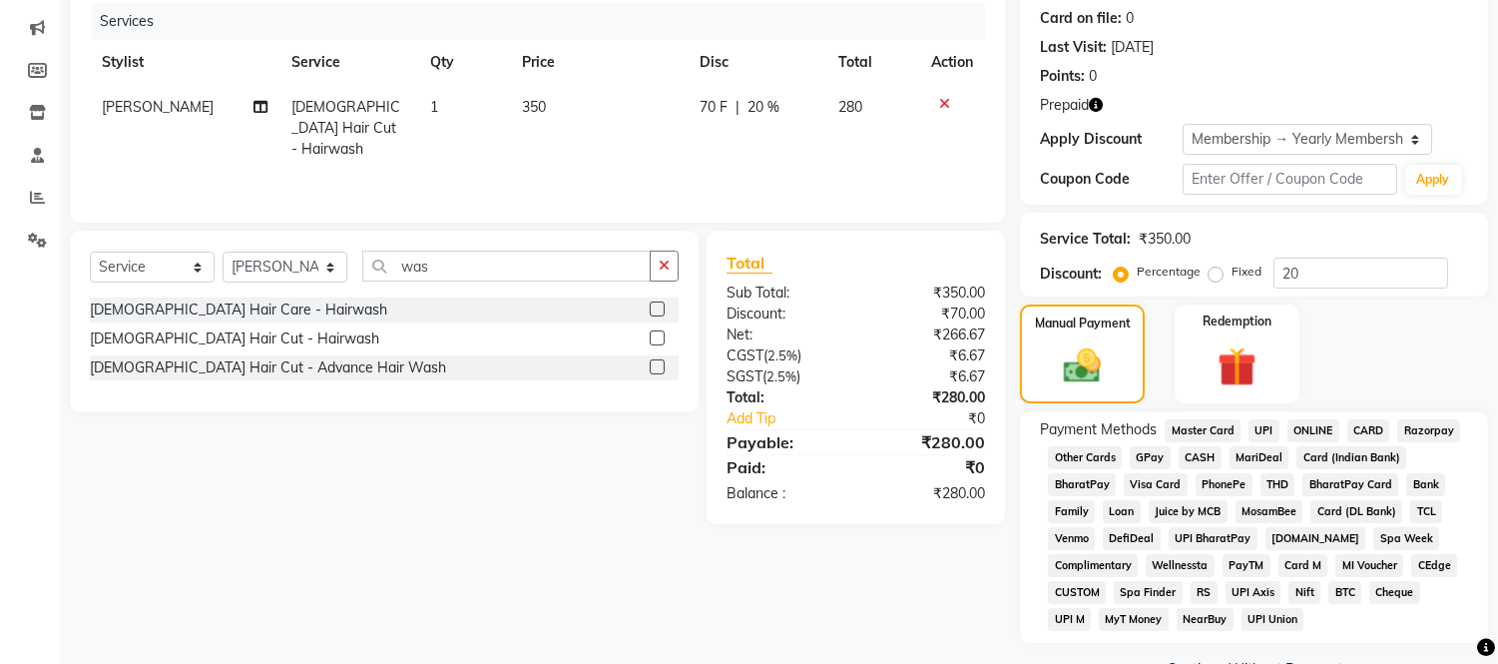
click at [1141, 453] on span "GPay" at bounding box center [1149, 457] width 41 height 23
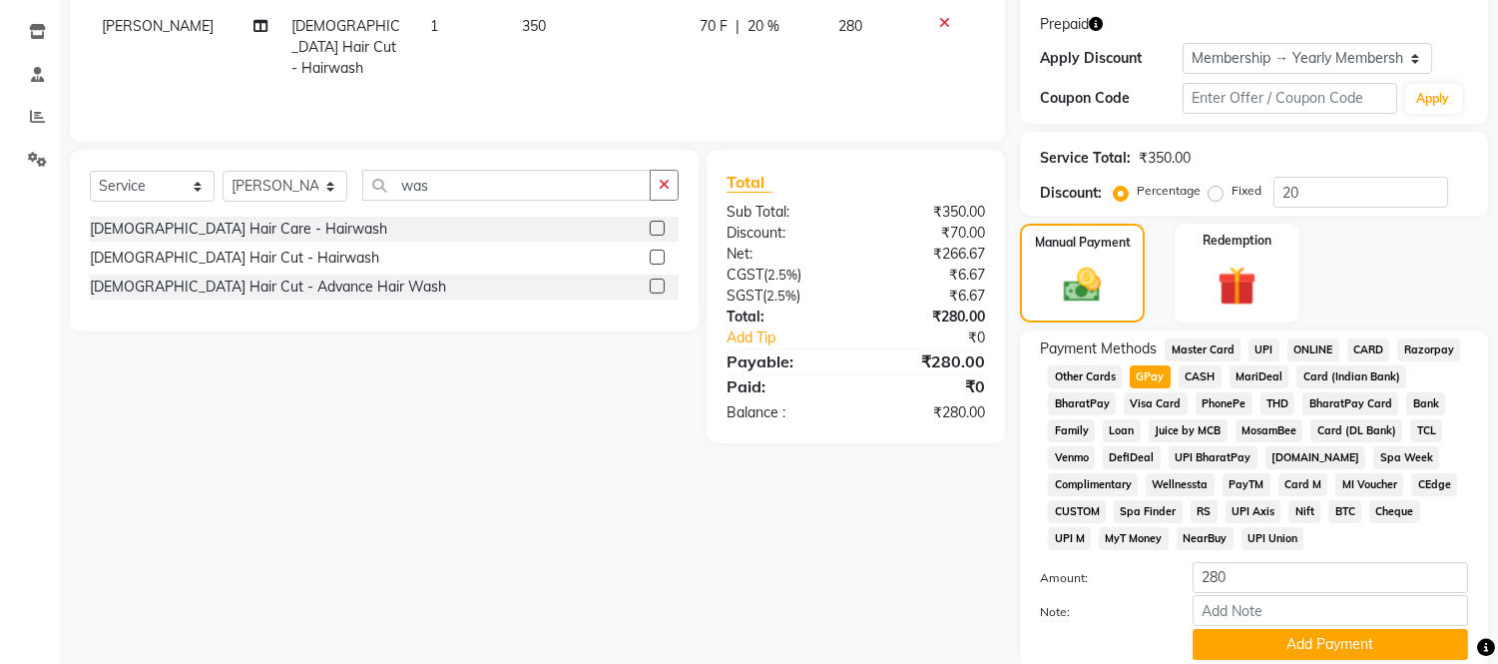
scroll to position [332, 0]
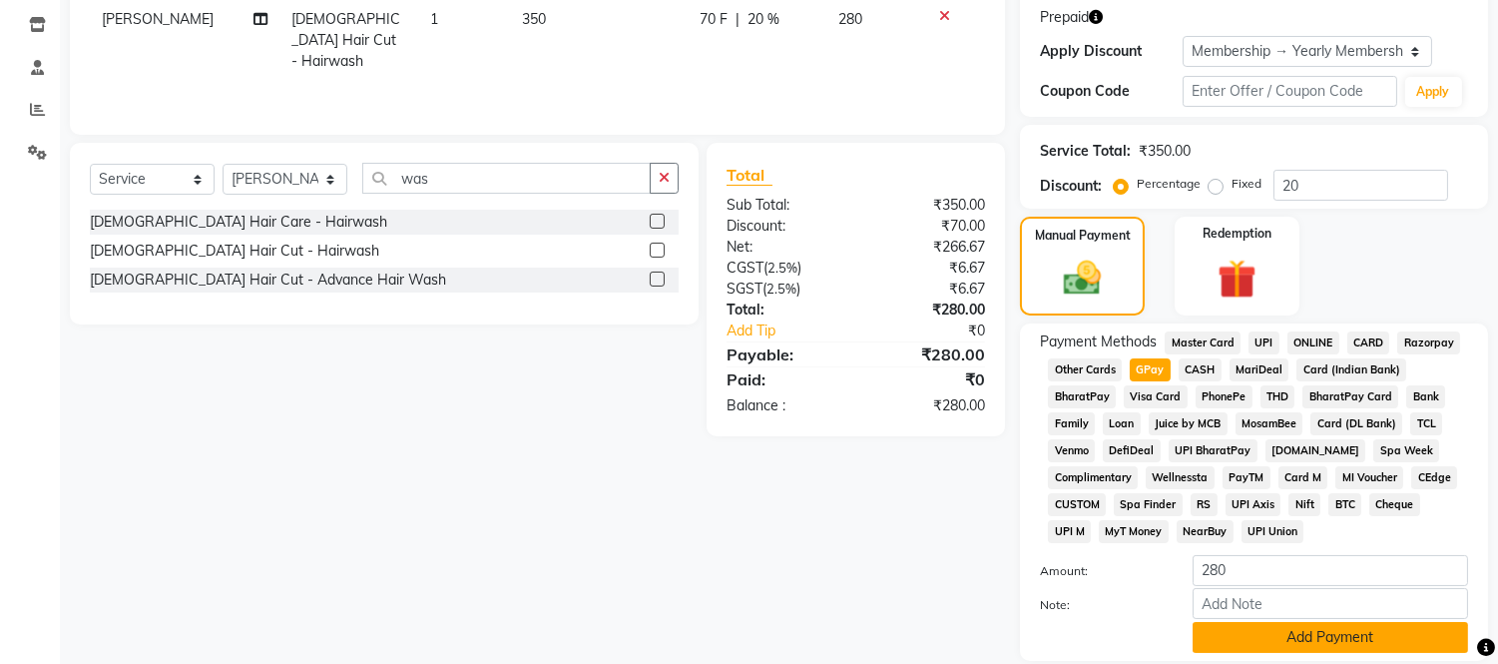
click at [1255, 635] on button "Add Payment" at bounding box center [1329, 637] width 275 height 31
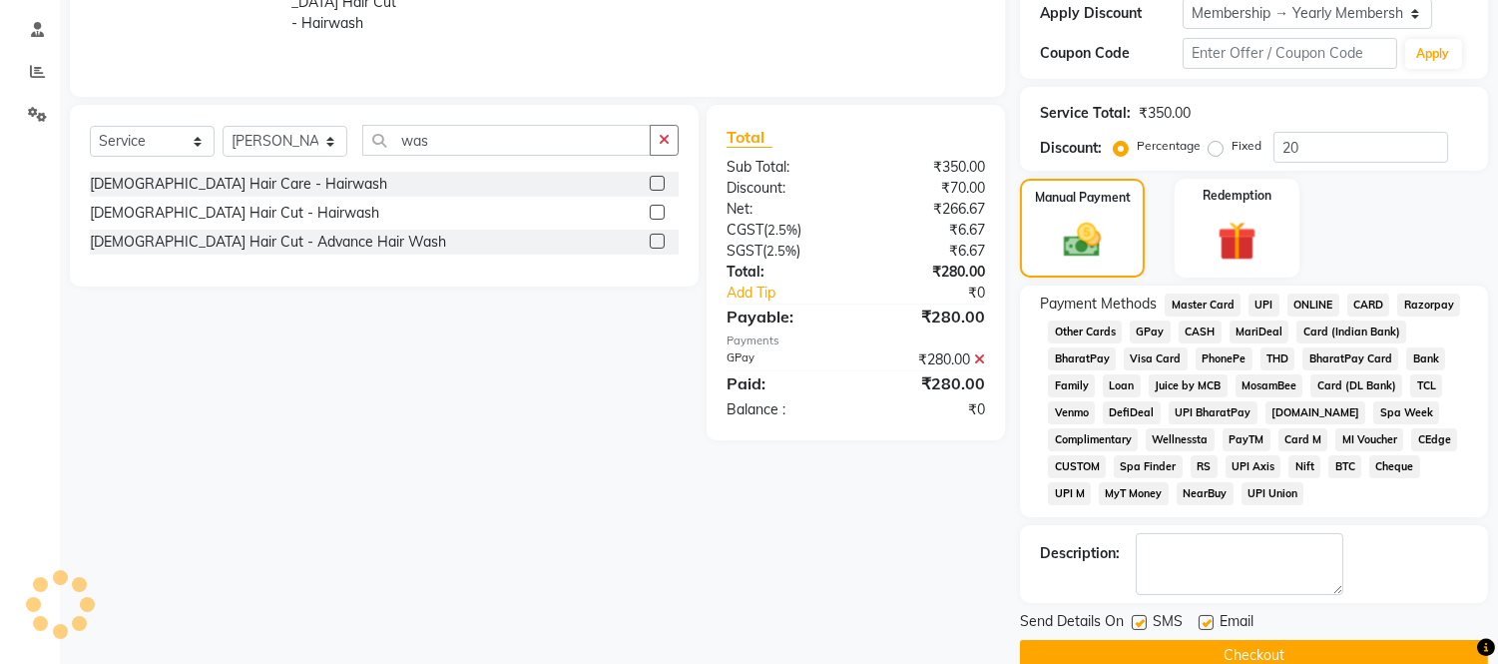
scroll to position [407, 0]
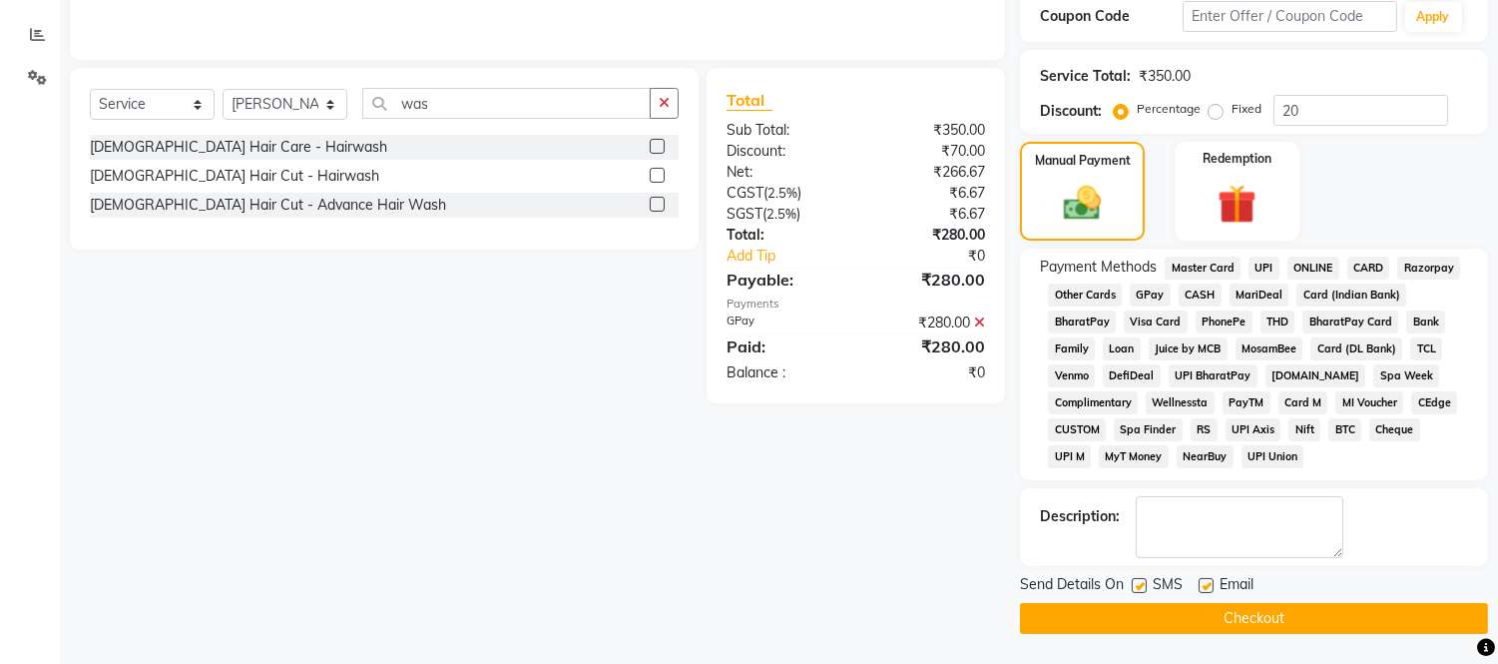
click at [1304, 605] on button "Checkout" at bounding box center [1254, 618] width 468 height 31
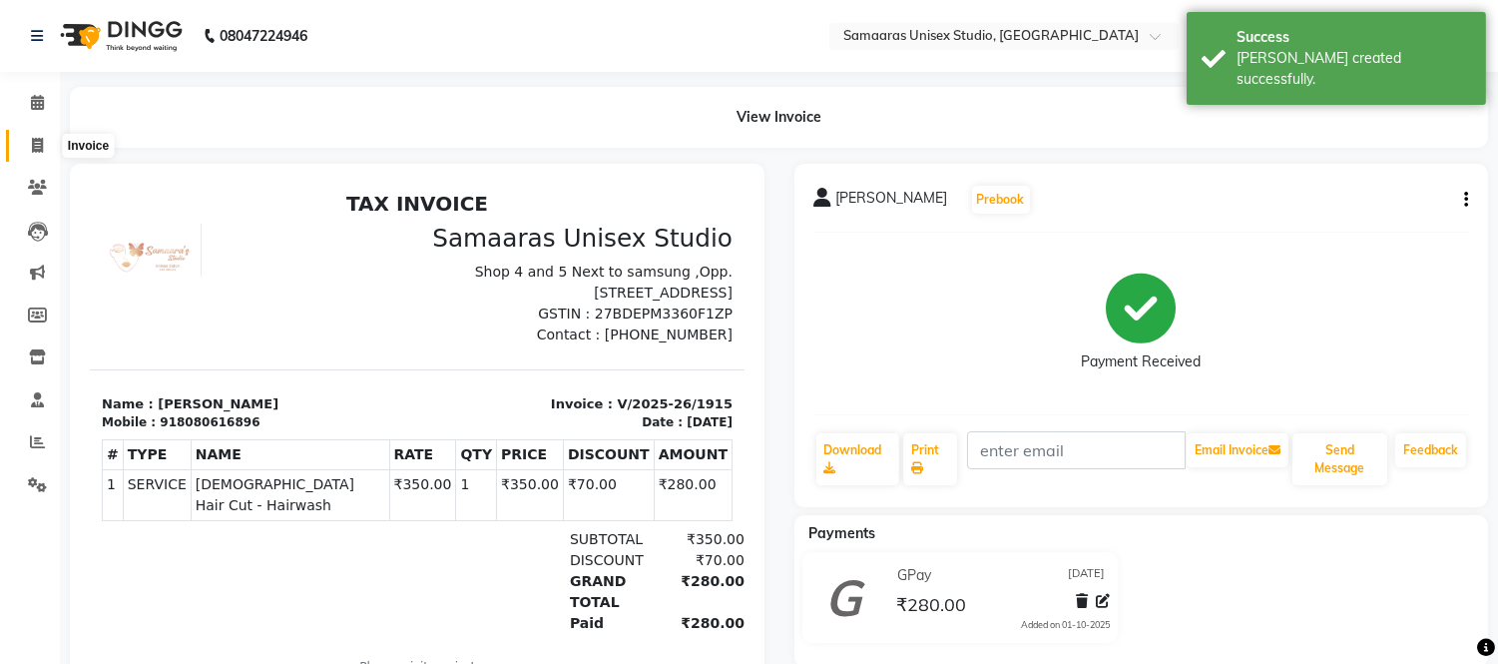
click at [37, 151] on icon at bounding box center [37, 145] width 11 height 15
select select "service"
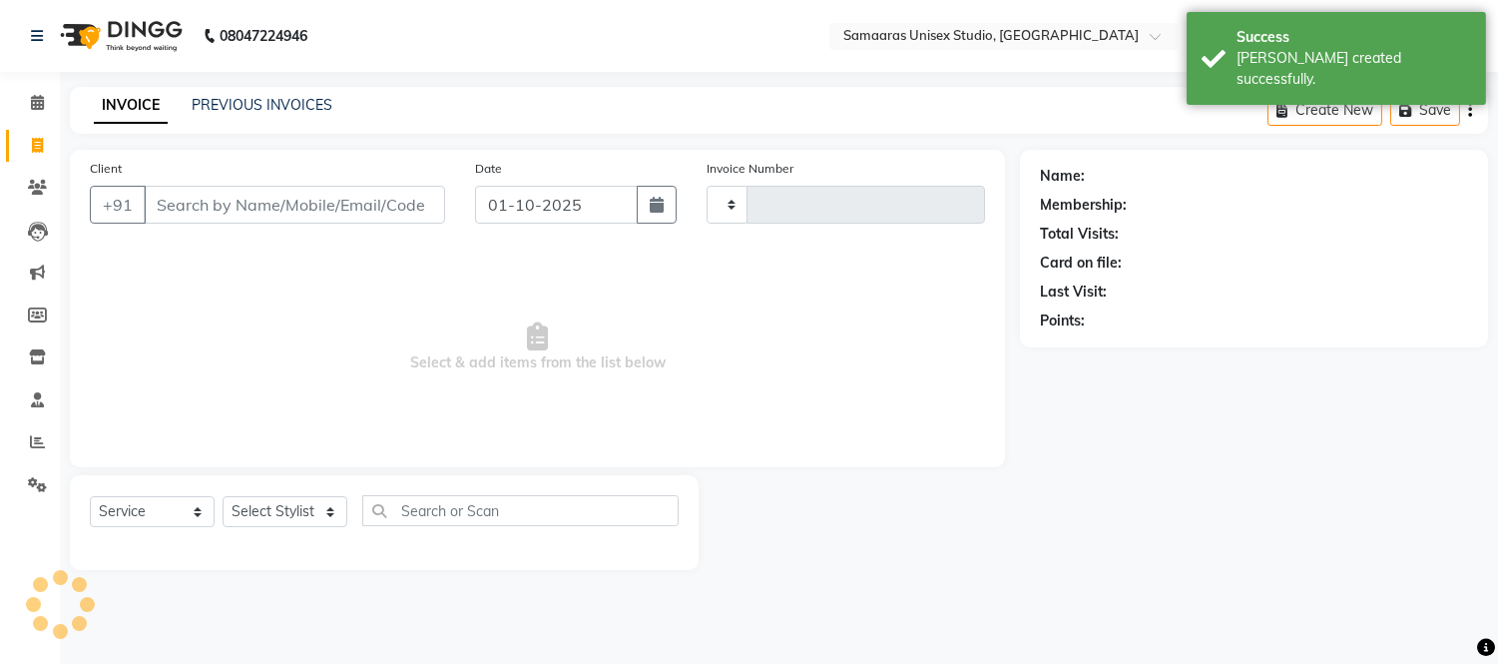
type input "1916"
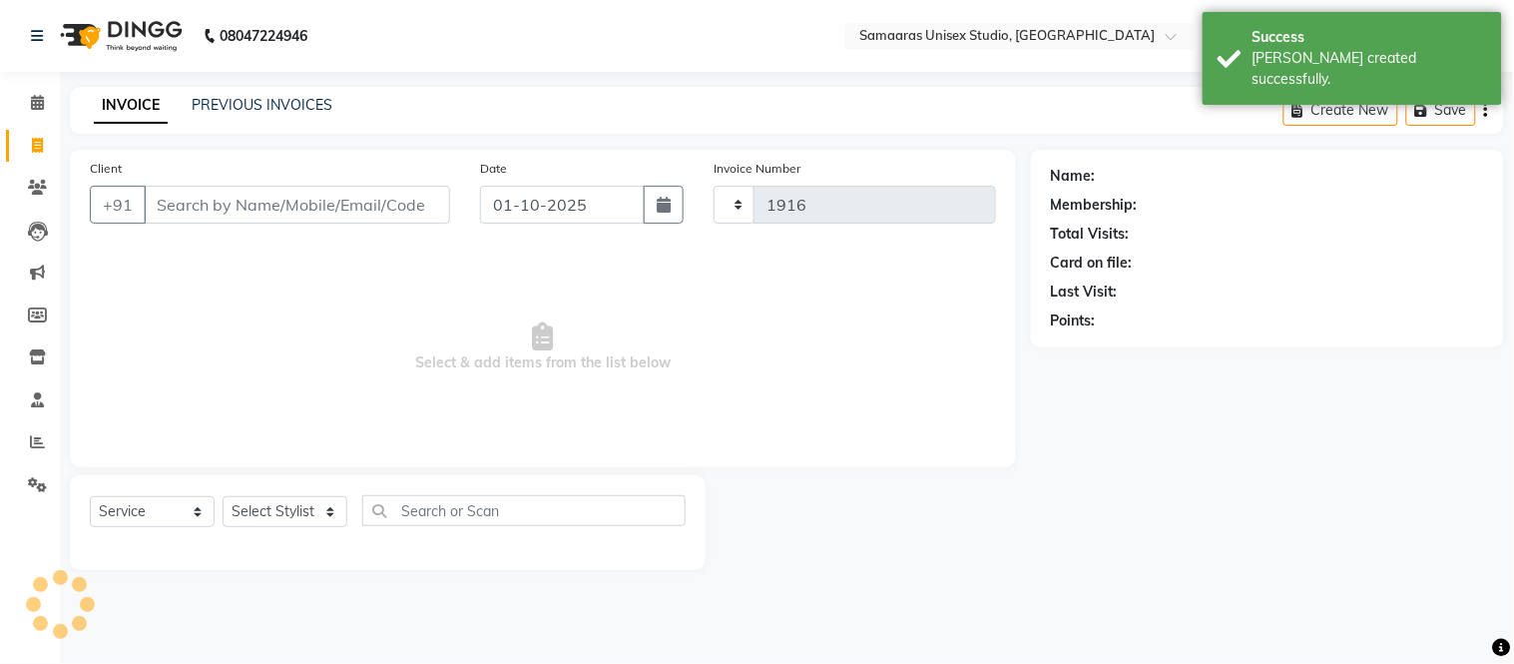
select select "4525"
click at [671, 205] on button "button" at bounding box center [664, 205] width 40 height 38
select select "10"
select select "2025"
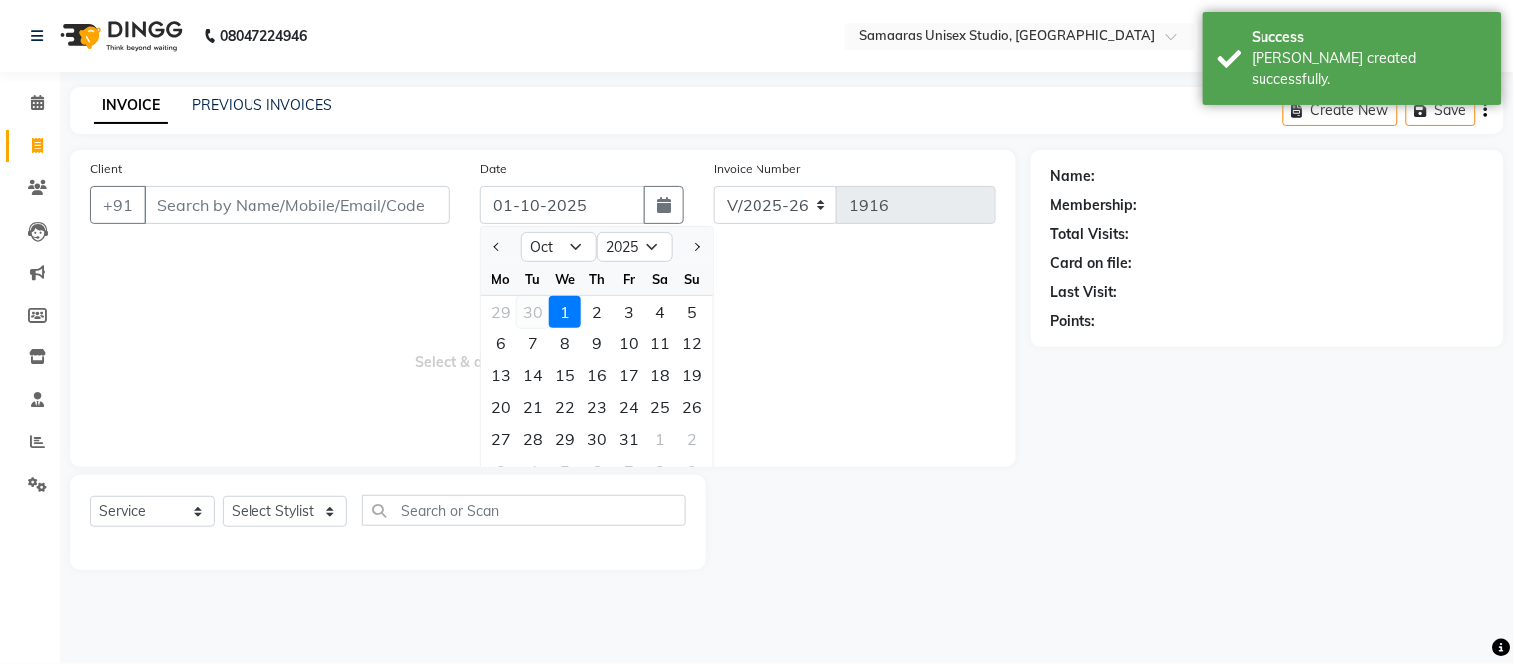
click at [539, 316] on div "30" at bounding box center [533, 311] width 32 height 32
type input "[DATE]"
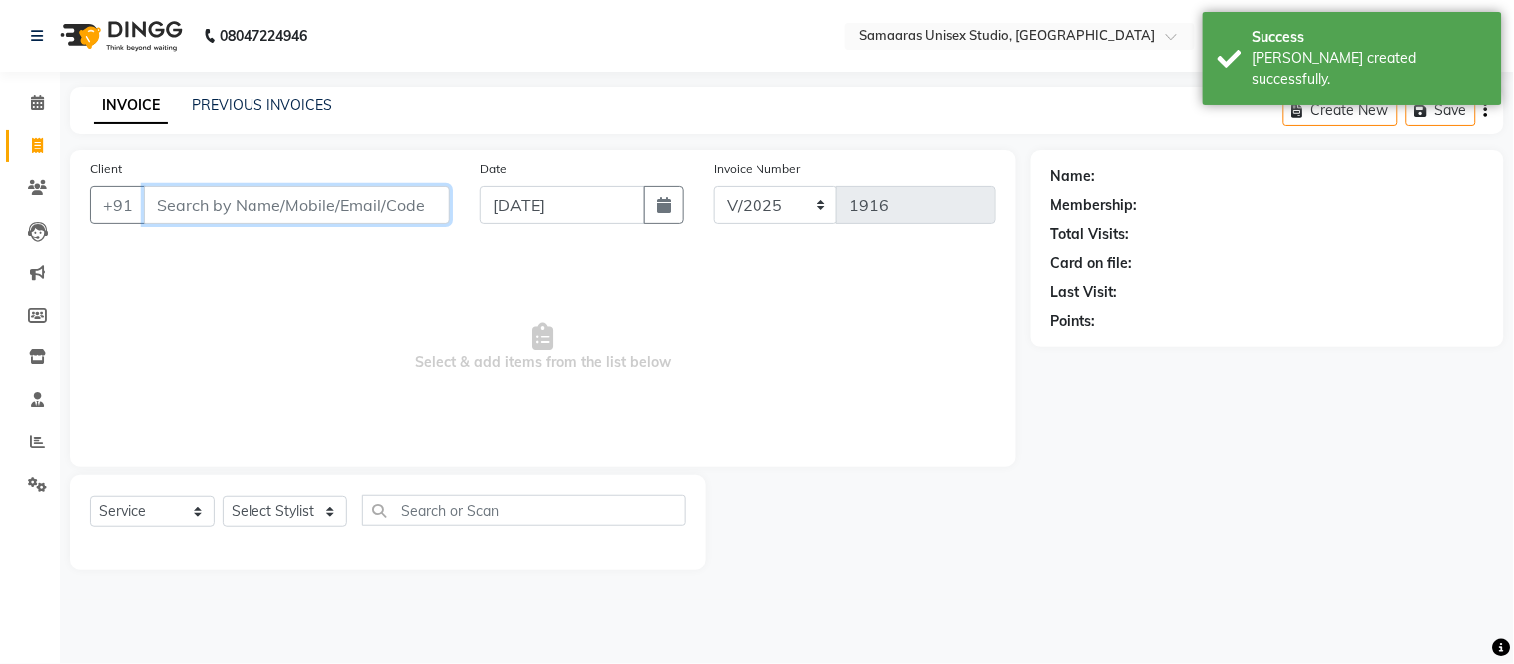
click at [419, 208] on input "Client" at bounding box center [297, 205] width 306 height 38
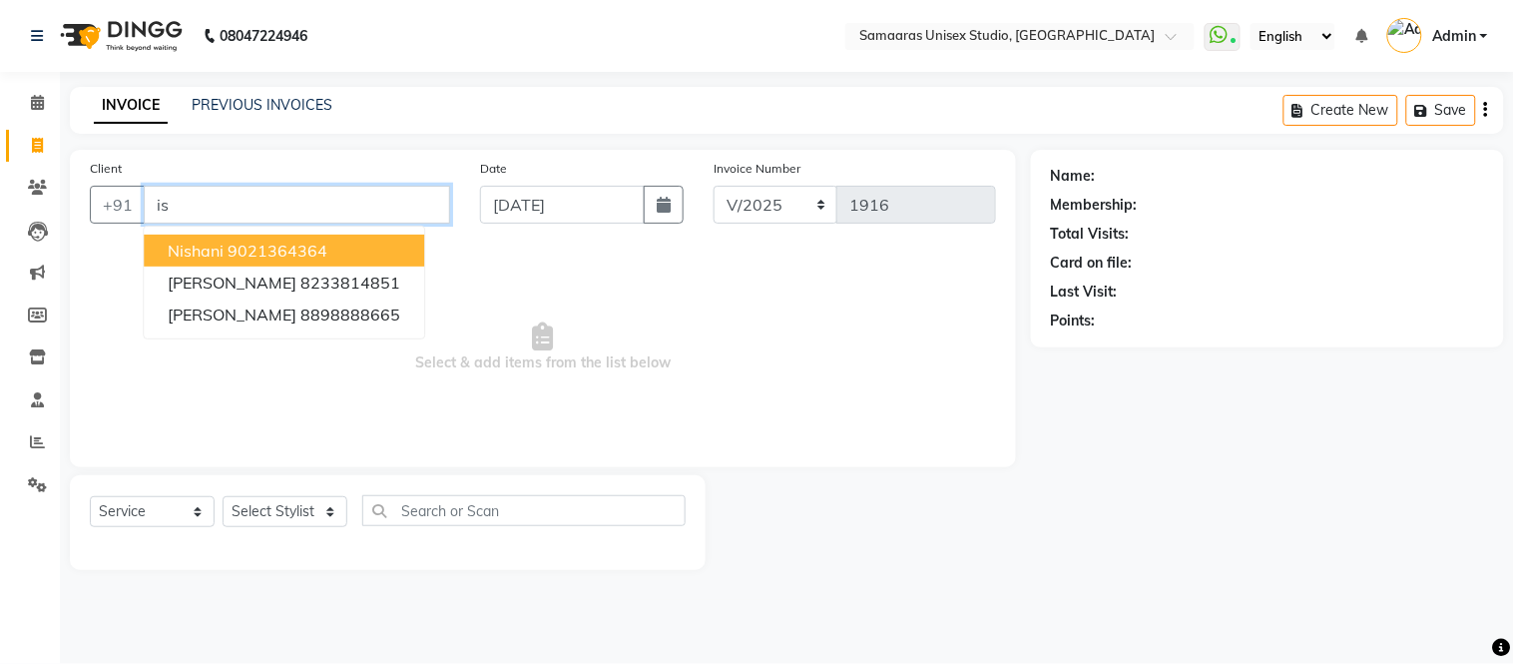
type input "i"
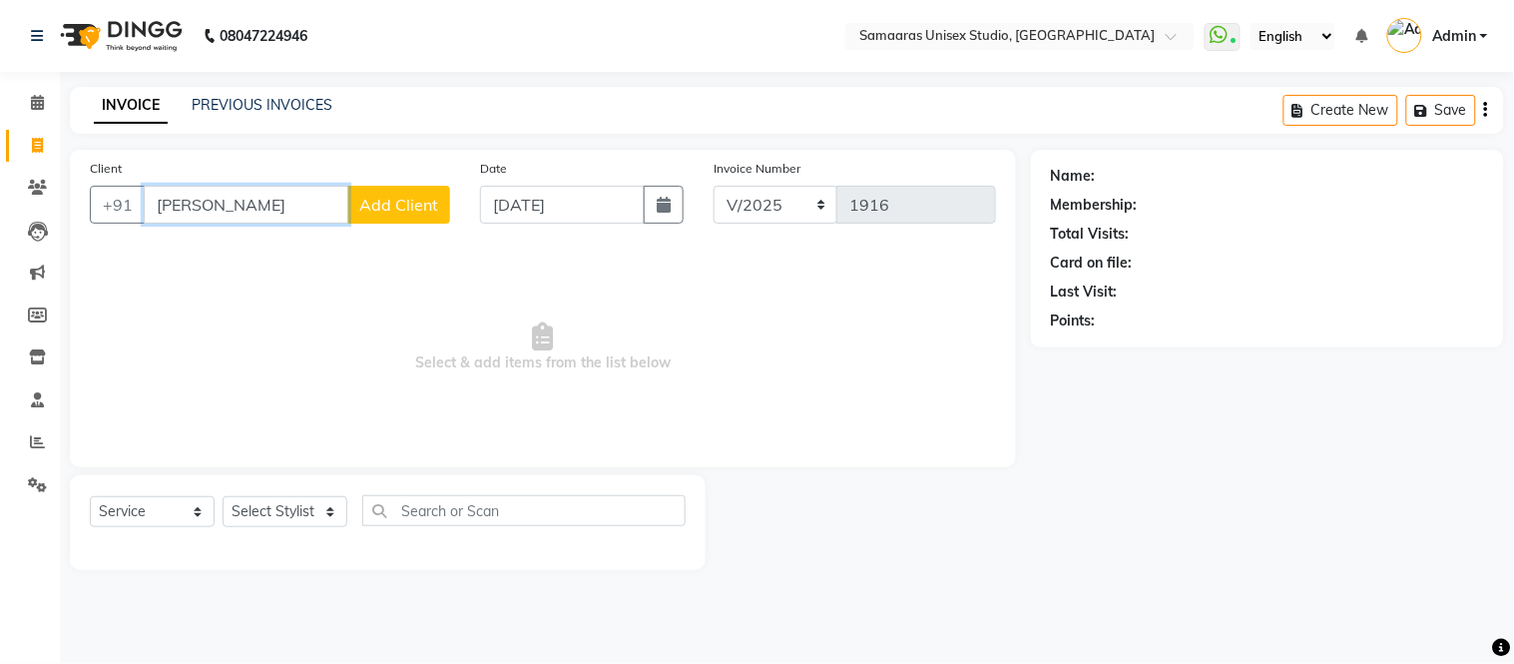
click at [250, 186] on input "[PERSON_NAME]" at bounding box center [246, 205] width 205 height 38
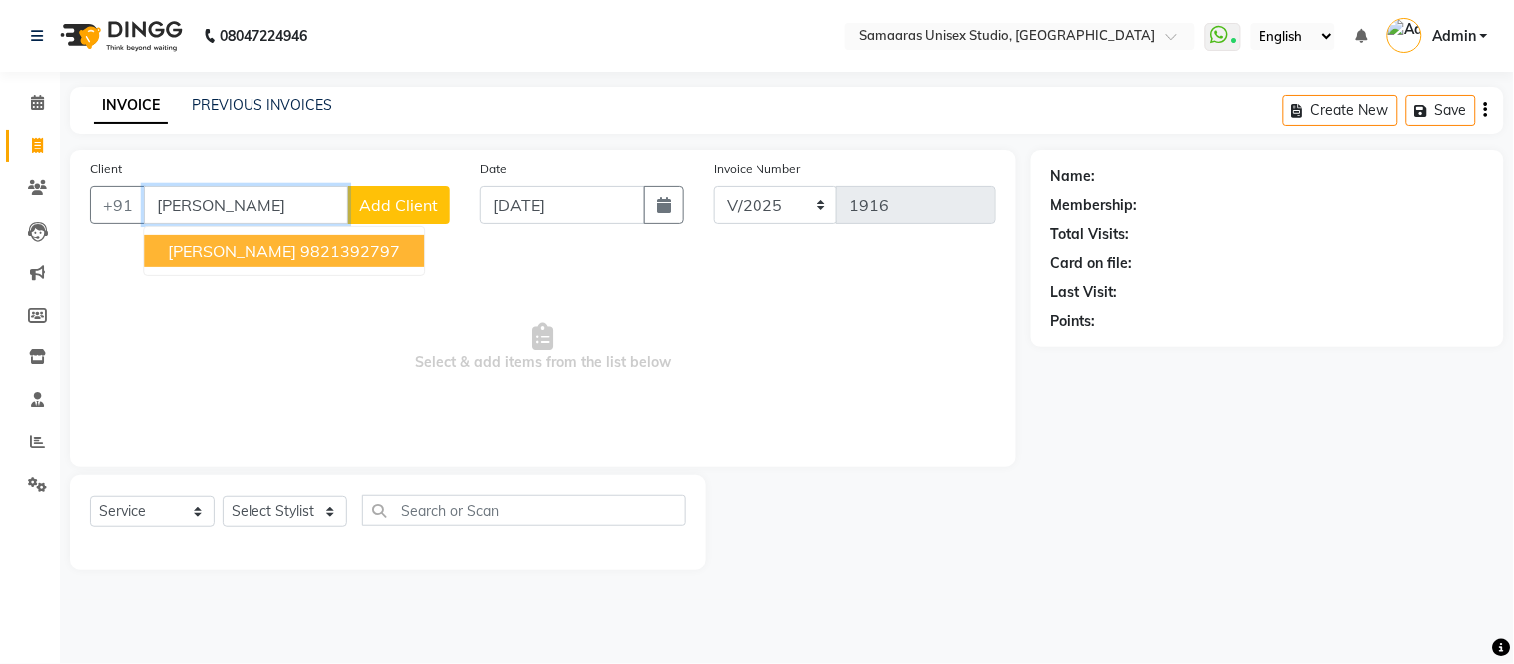
click at [300, 245] on ngb-highlight "9821392797" at bounding box center [350, 250] width 100 height 20
type input "9821392797"
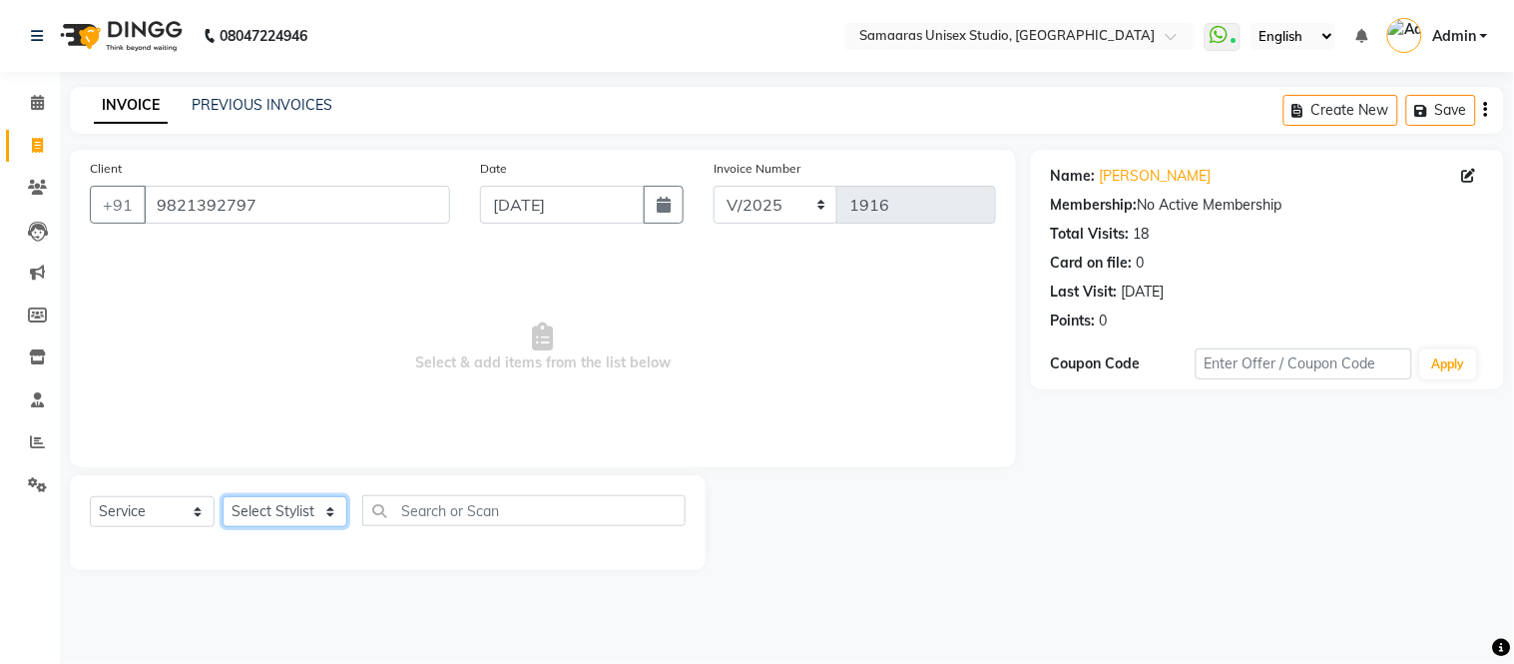
click at [282, 516] on select "Select Stylist Front Desk junaid Kajal [PERSON_NAME] [PERSON_NAME]" at bounding box center [285, 511] width 125 height 31
select select "50822"
click at [223, 497] on select "Select Stylist Front Desk junaid Kajal [PERSON_NAME] [PERSON_NAME]" at bounding box center [285, 511] width 125 height 31
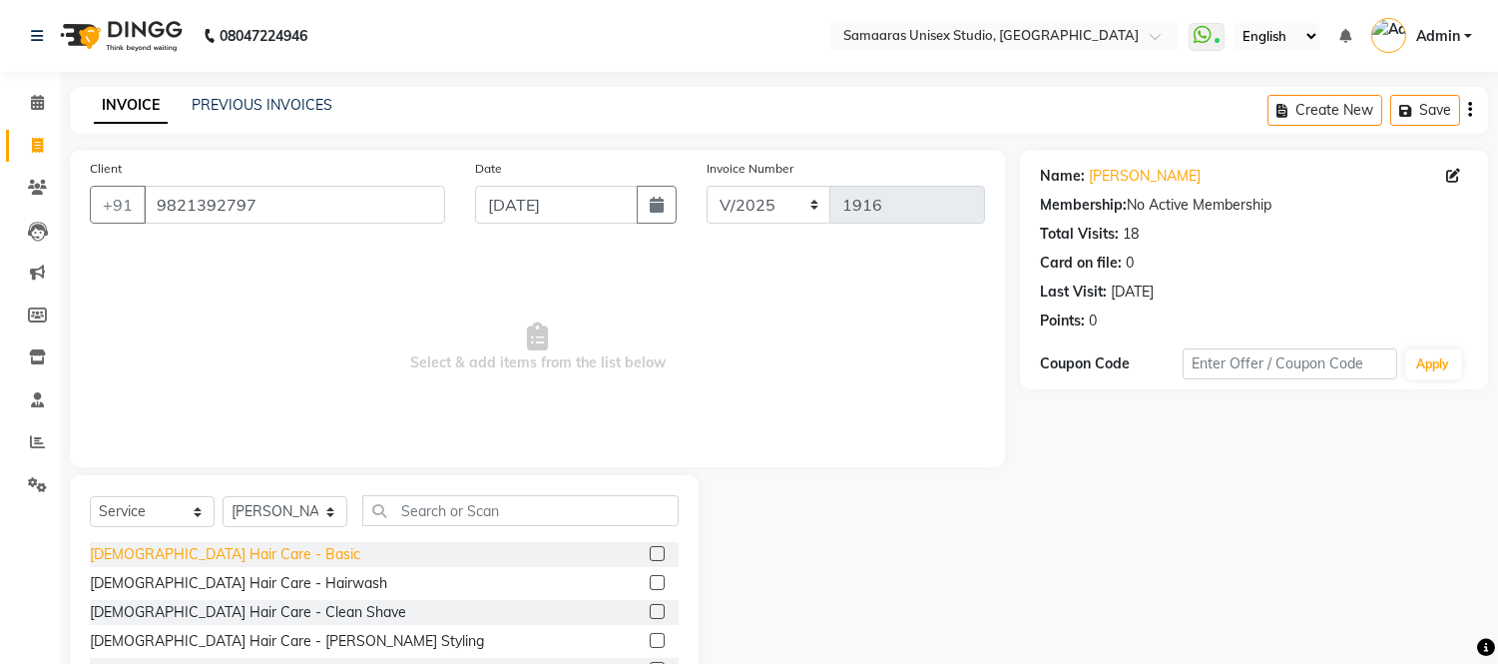
click at [233, 557] on div "[DEMOGRAPHIC_DATA] Hair Care - Basic" at bounding box center [225, 554] width 270 height 21
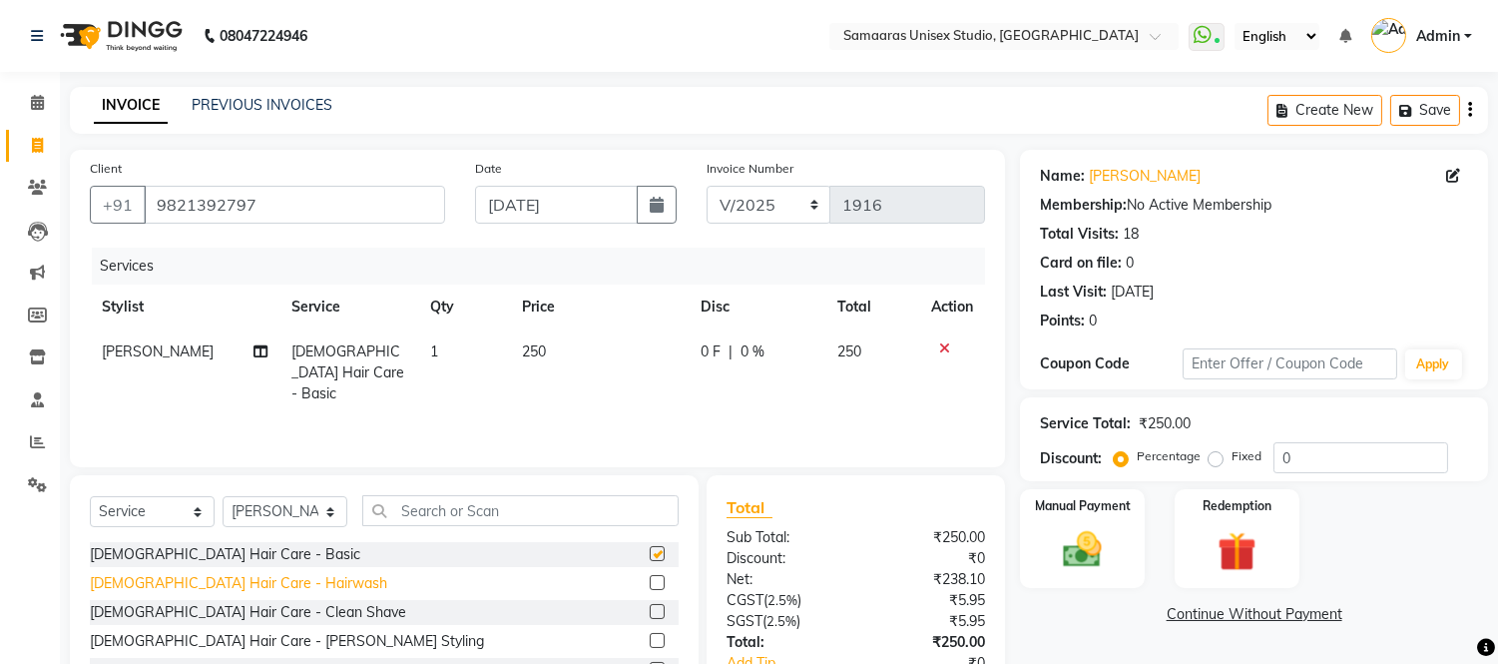
checkbox input "false"
click at [243, 611] on div "[DEMOGRAPHIC_DATA] Hair Care - Clean Shave" at bounding box center [248, 612] width 316 height 21
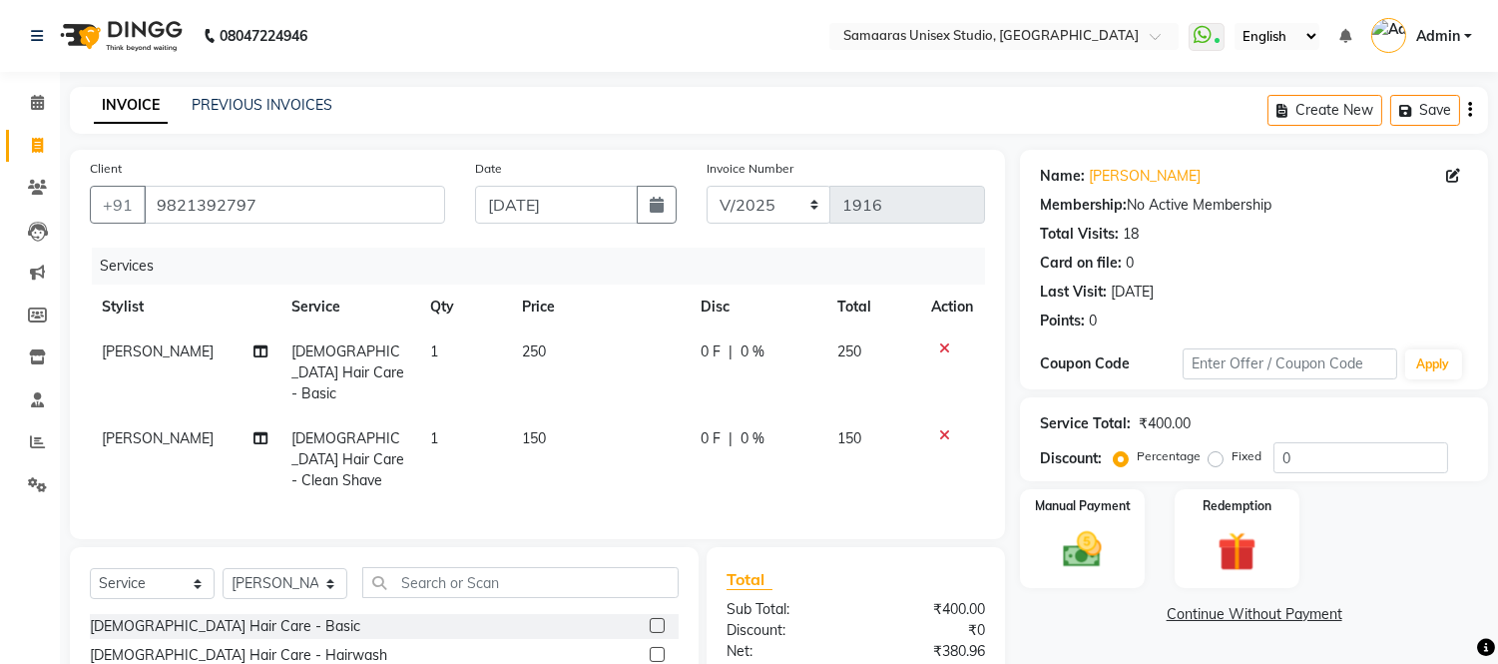
checkbox input "false"
click at [1324, 444] on input "0" at bounding box center [1360, 457] width 175 height 31
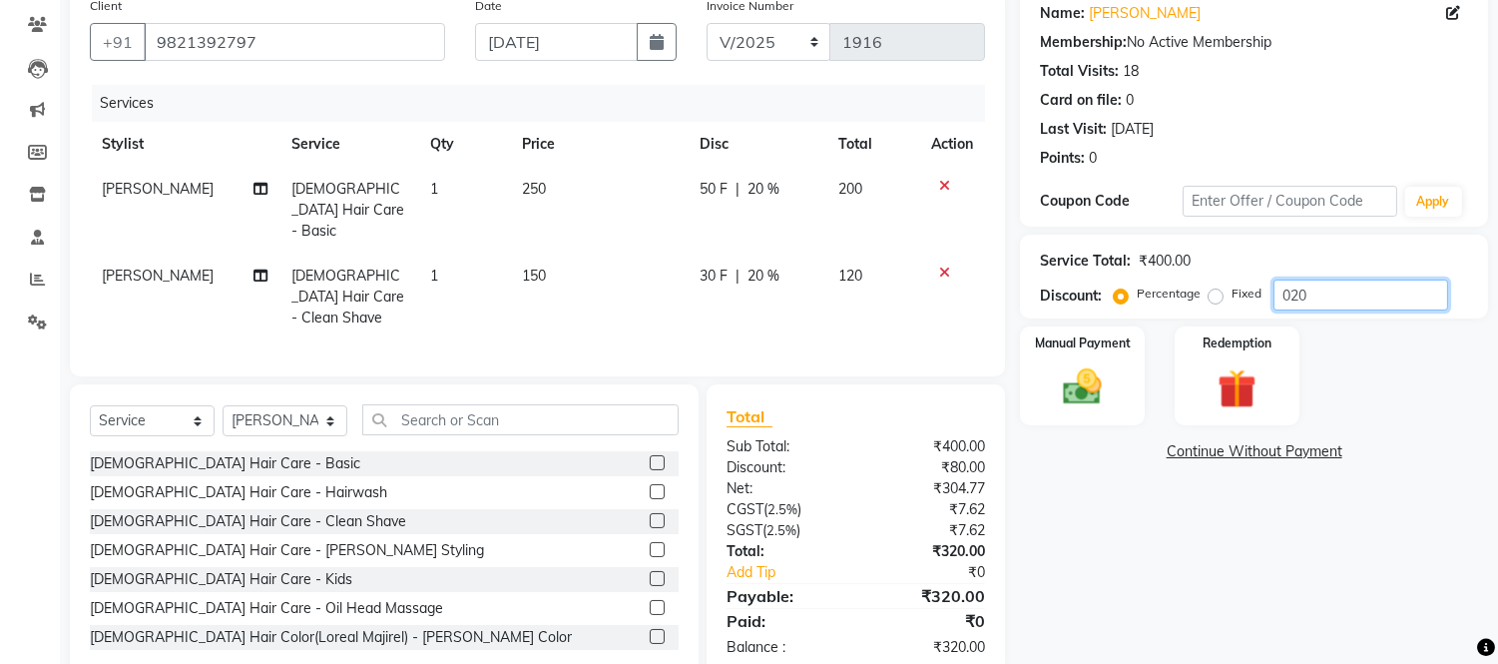
scroll to position [182, 0]
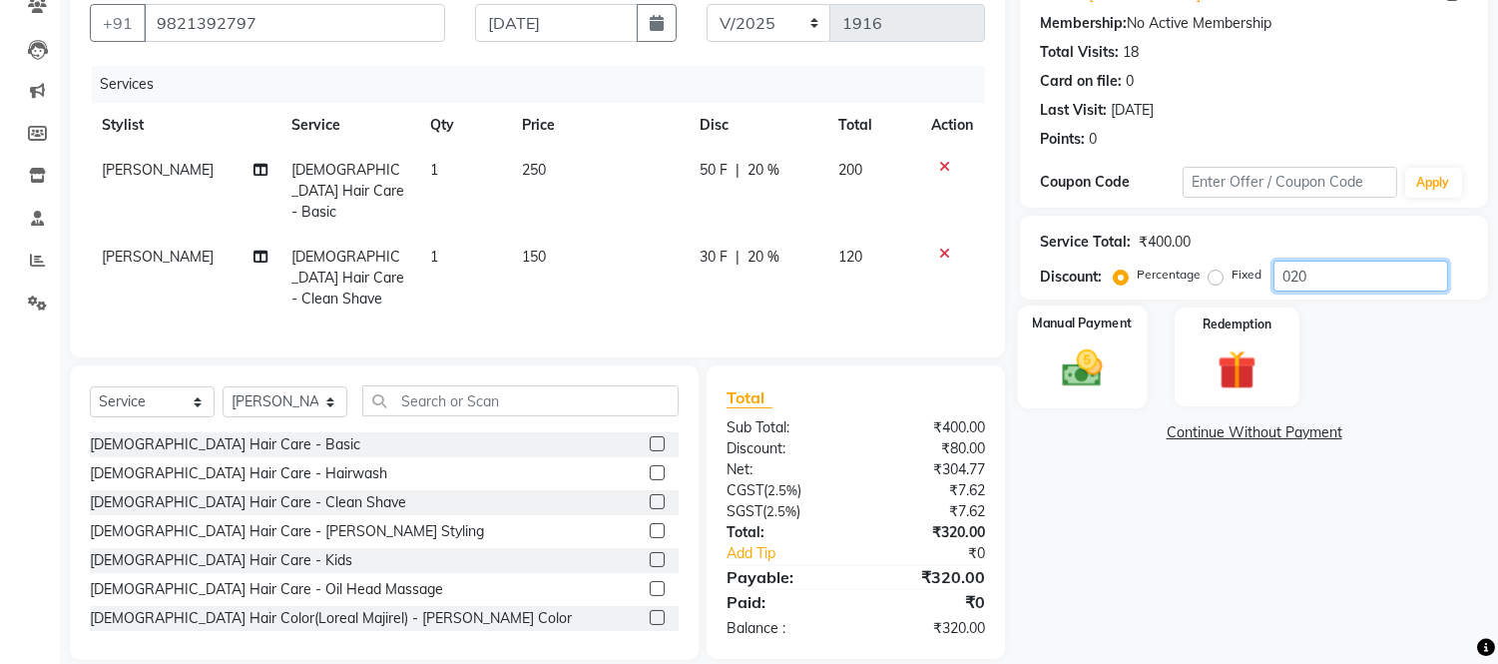
type input "020"
click at [1079, 355] on img at bounding box center [1083, 368] width 66 height 47
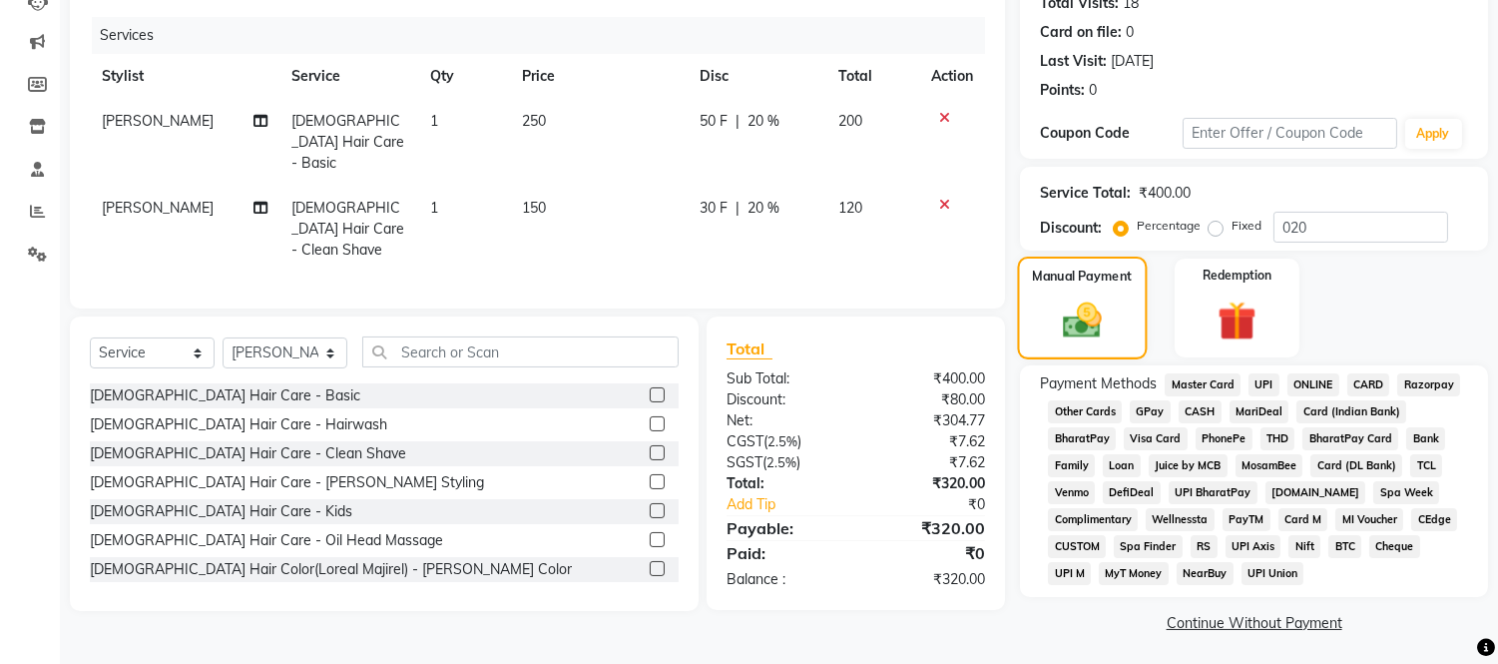
scroll to position [234, 0]
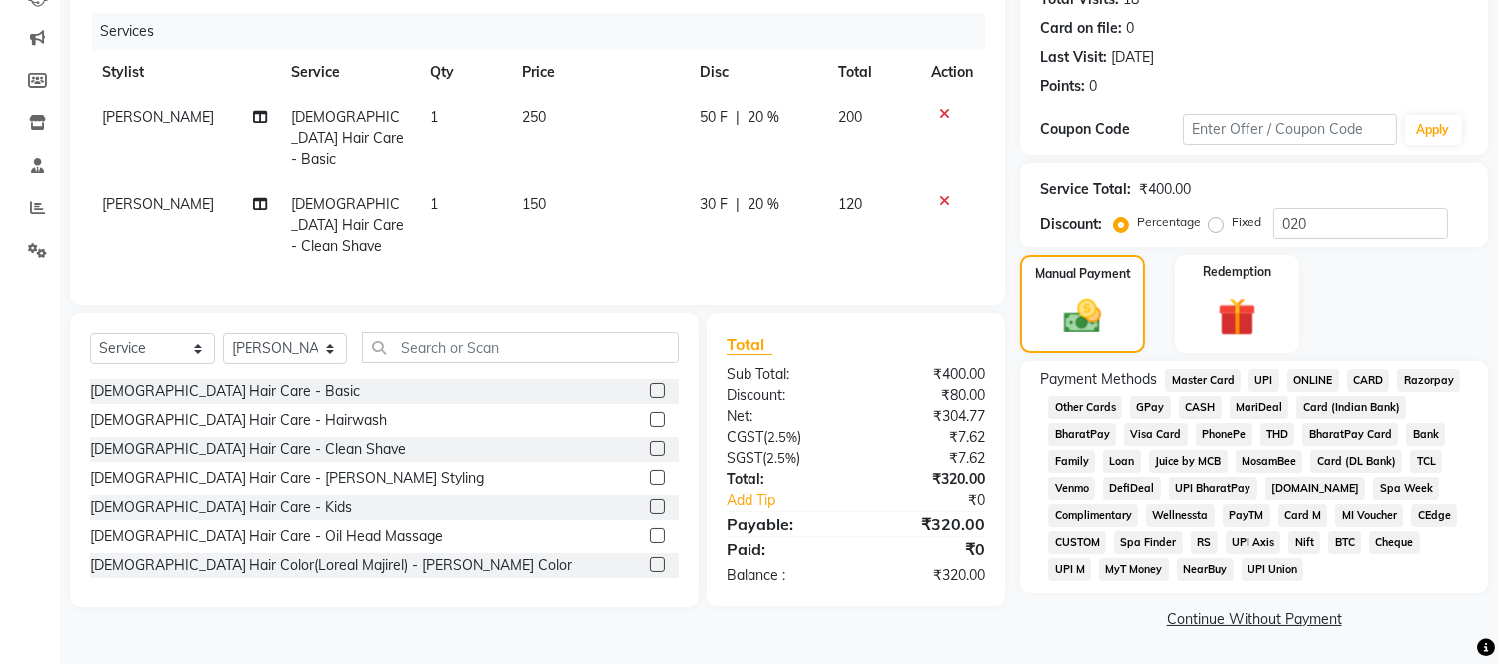
click at [1158, 405] on span "GPay" at bounding box center [1149, 407] width 41 height 23
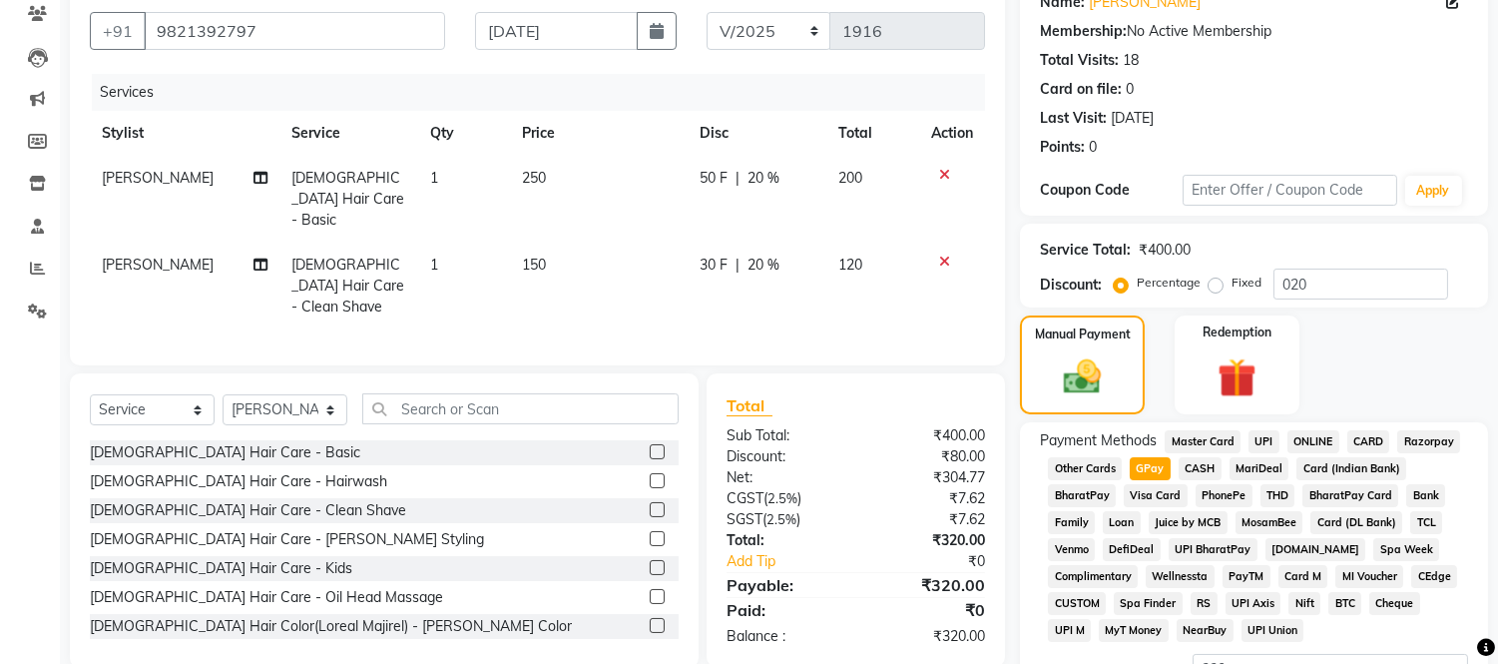
scroll to position [332, 0]
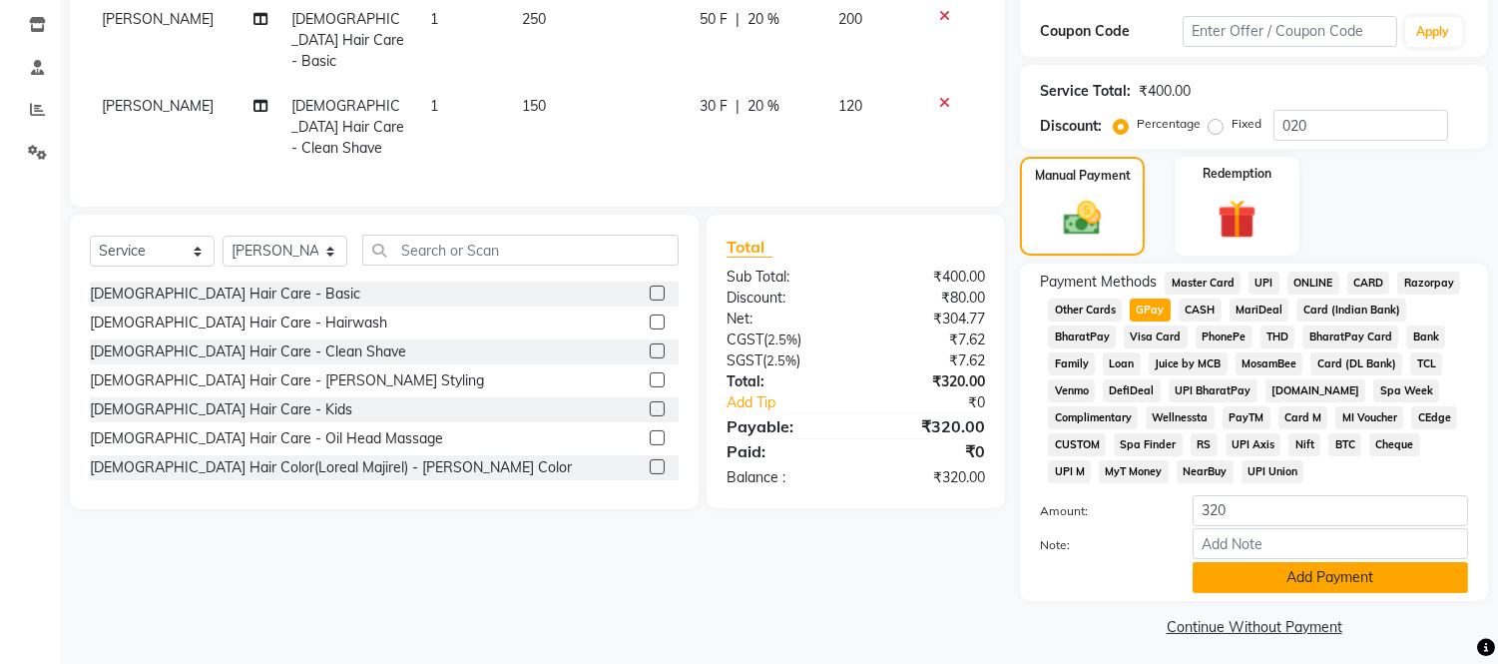
click at [1222, 569] on button "Add Payment" at bounding box center [1329, 577] width 275 height 31
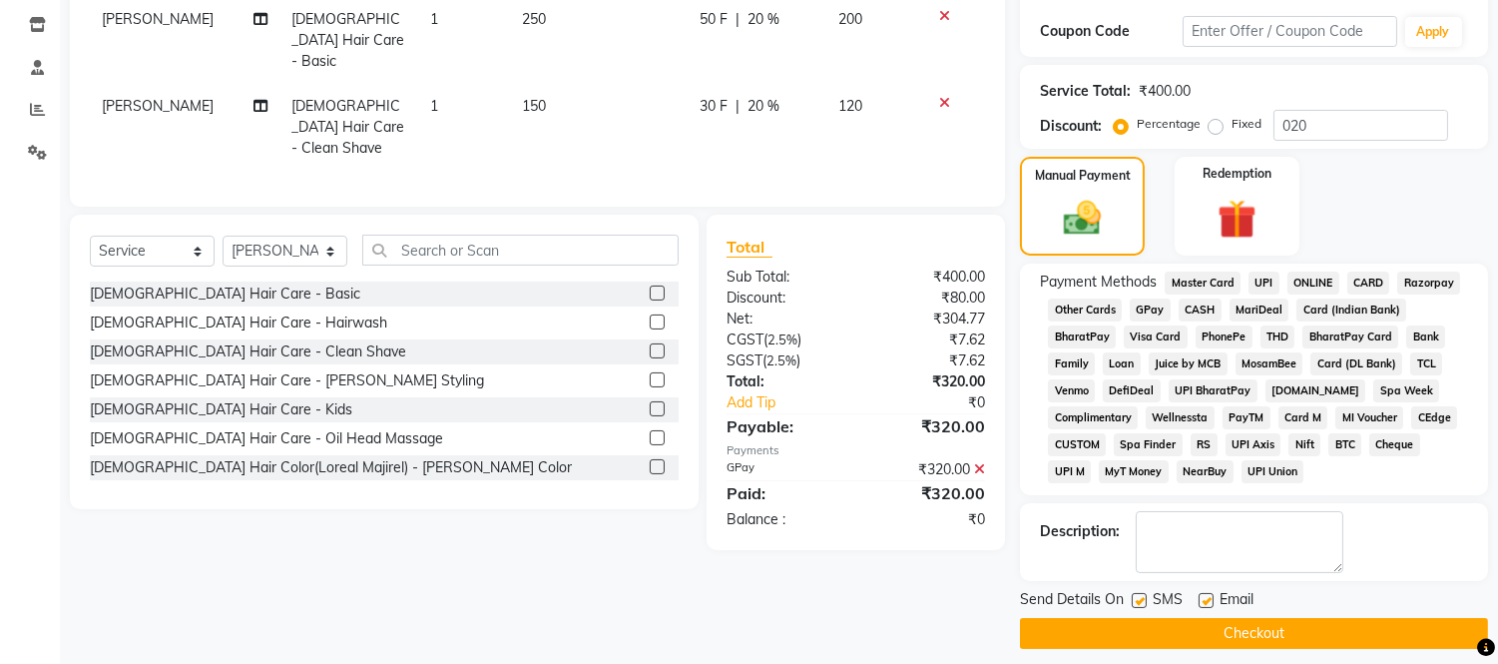
click at [1193, 619] on button "Checkout" at bounding box center [1254, 633] width 468 height 31
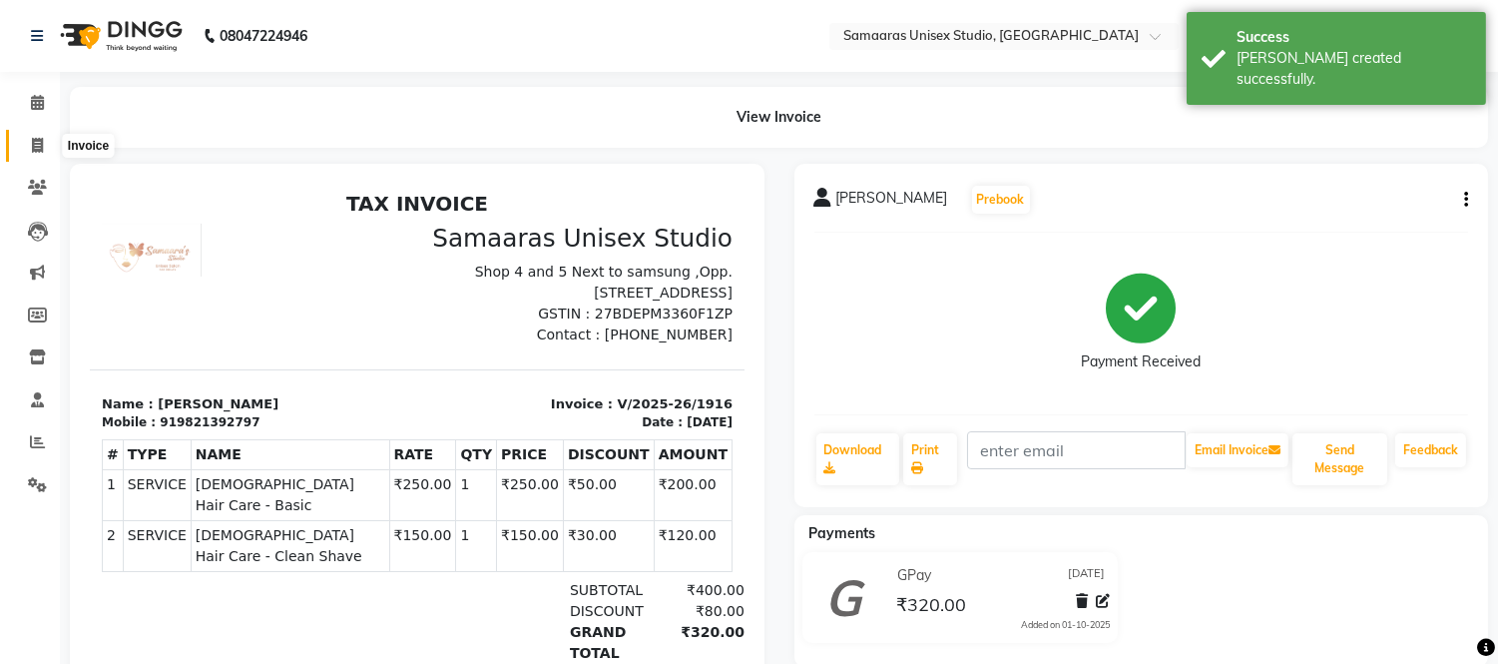
click at [32, 150] on icon at bounding box center [37, 145] width 11 height 15
select select "service"
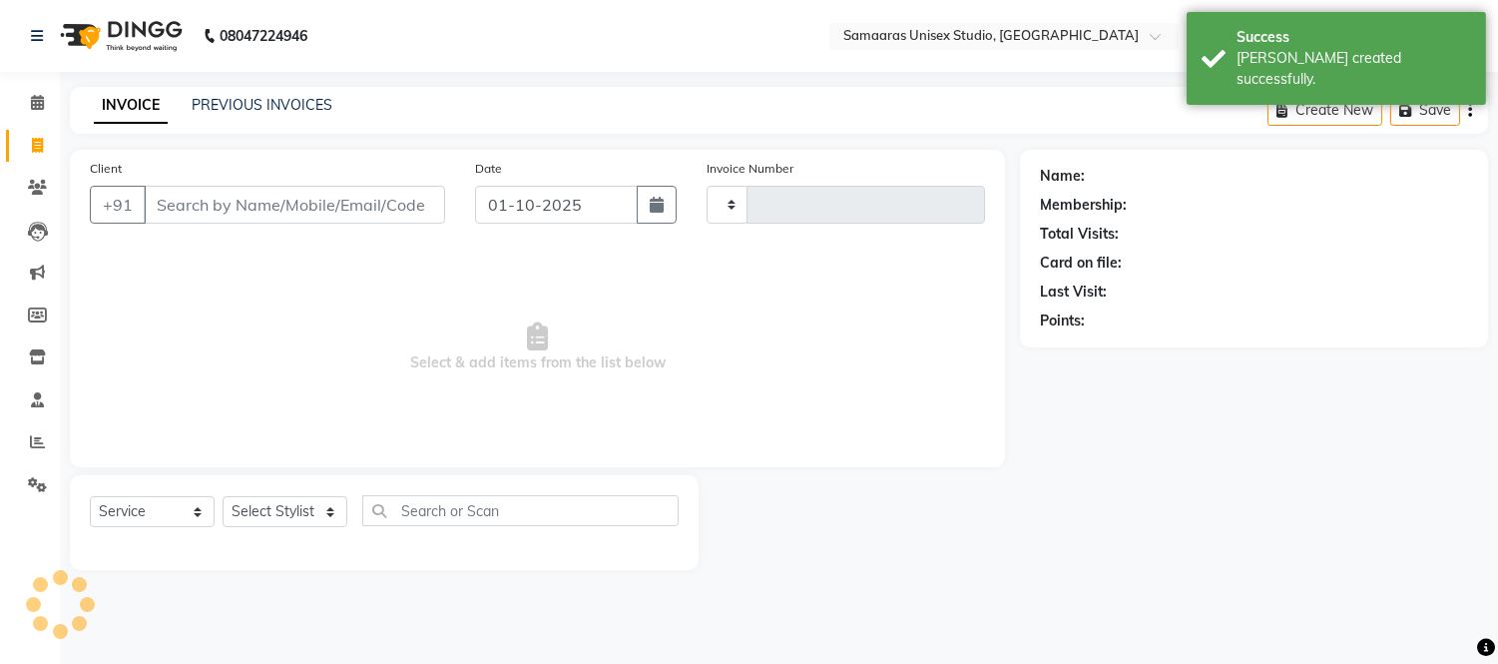
type input "1917"
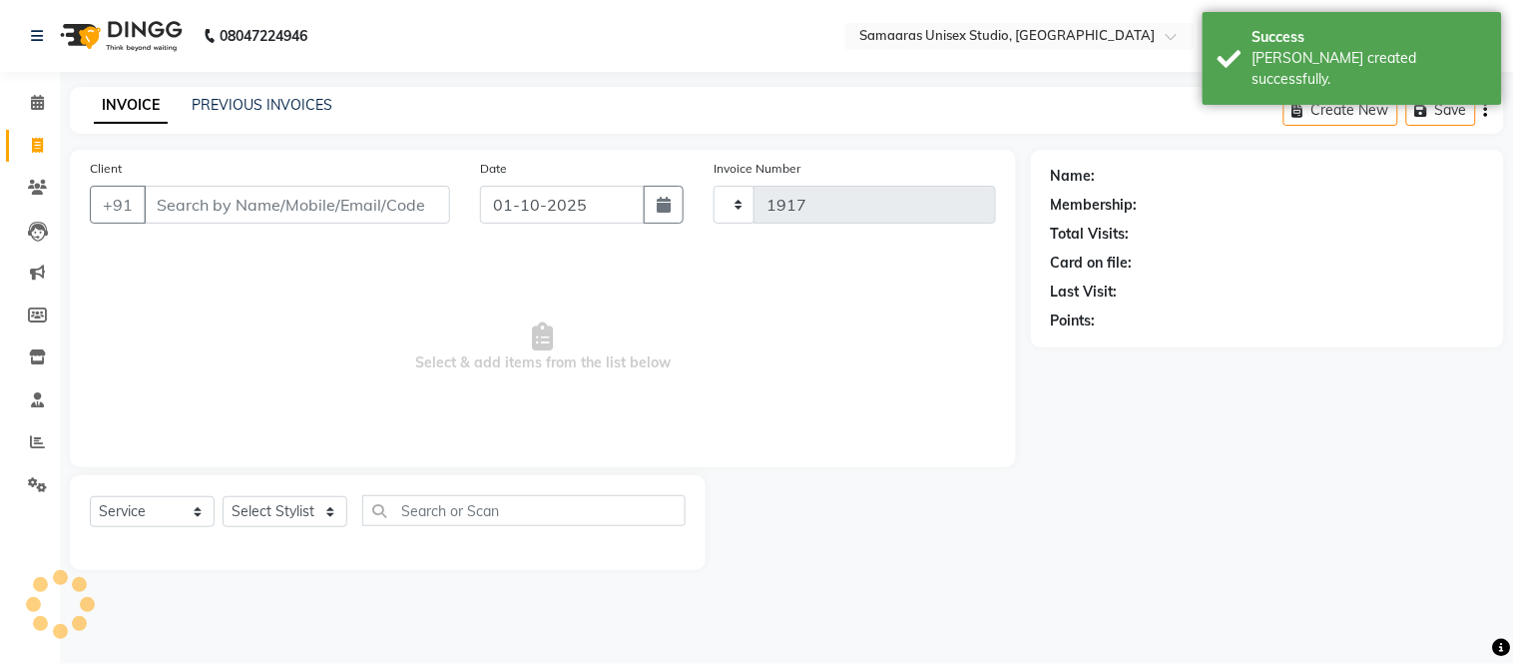
select select "4525"
click at [663, 206] on icon "button" at bounding box center [664, 205] width 14 height 16
select select "10"
select select "2025"
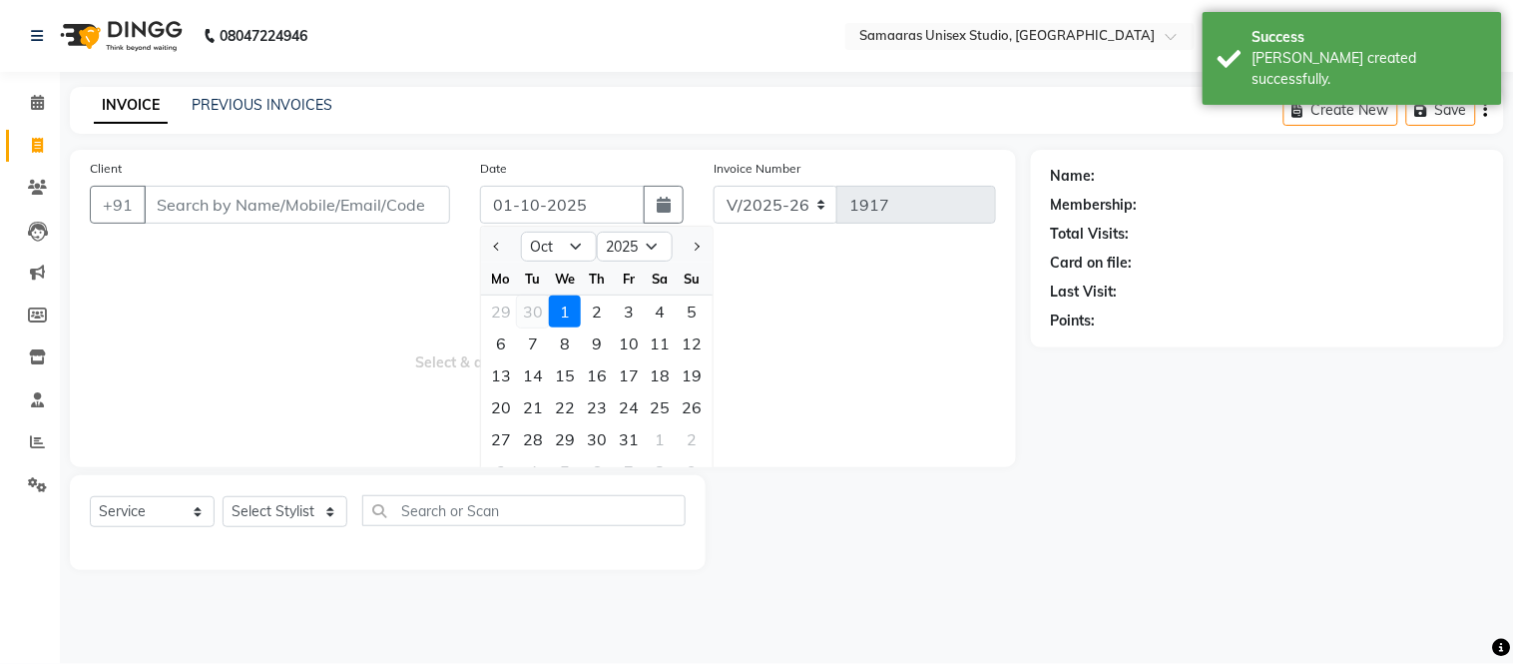
click at [535, 310] on div "30" at bounding box center [533, 311] width 32 height 32
type input "[DATE]"
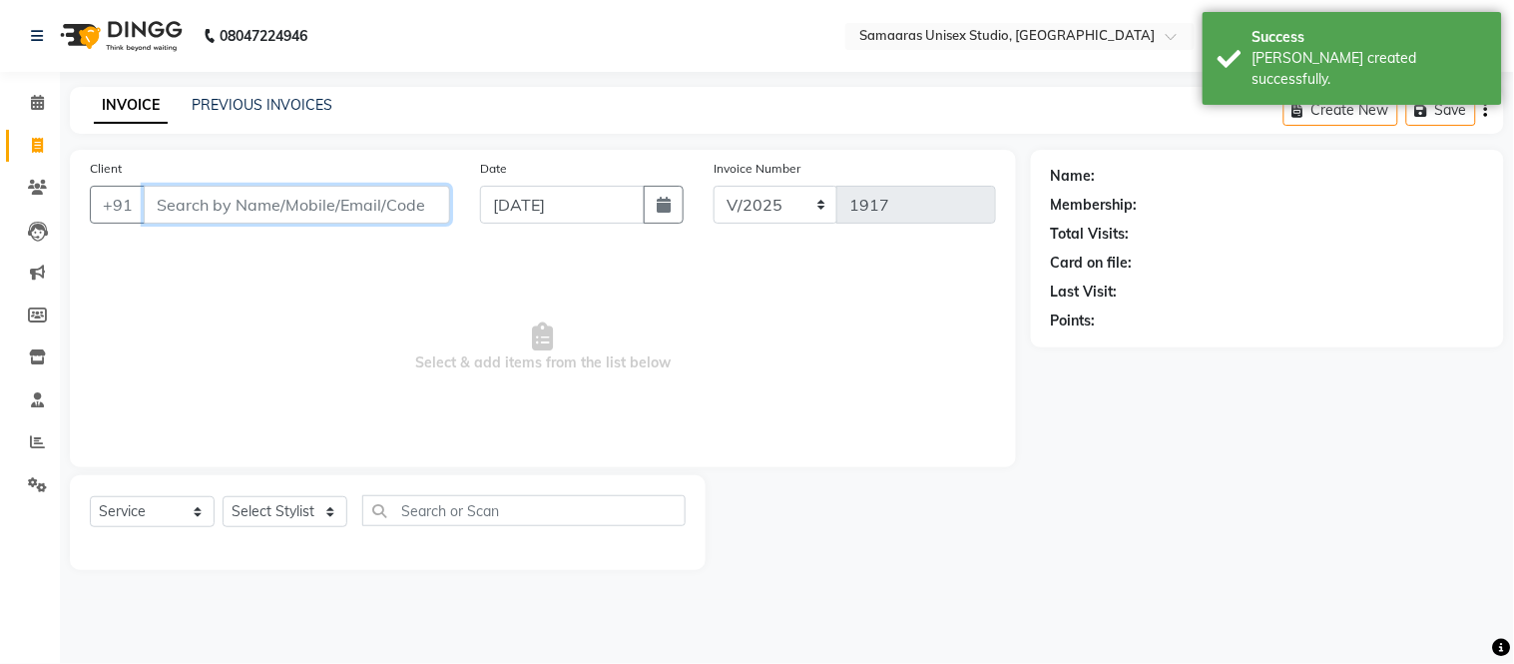
click at [375, 208] on input "Client" at bounding box center [297, 205] width 306 height 38
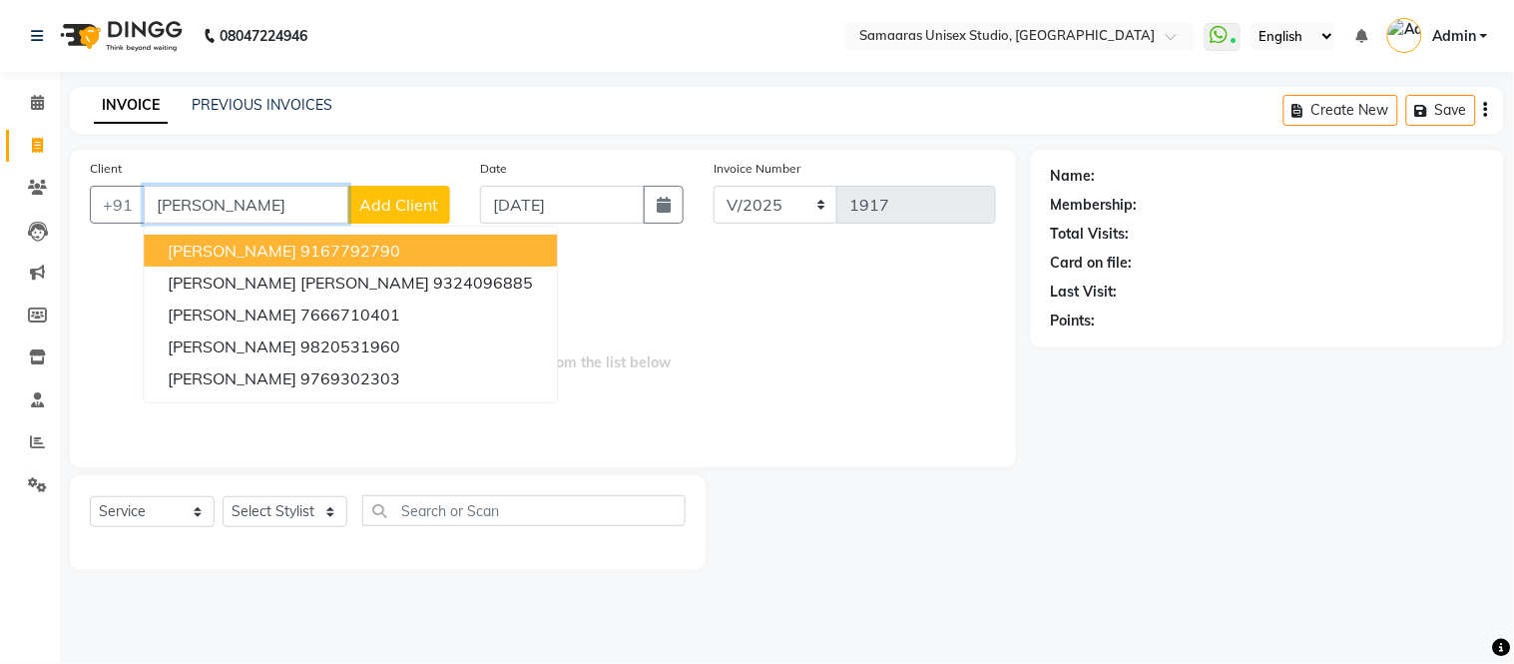
click at [339, 235] on button "[PERSON_NAME] 9167792790" at bounding box center [350, 250] width 413 height 32
type input "9167792790"
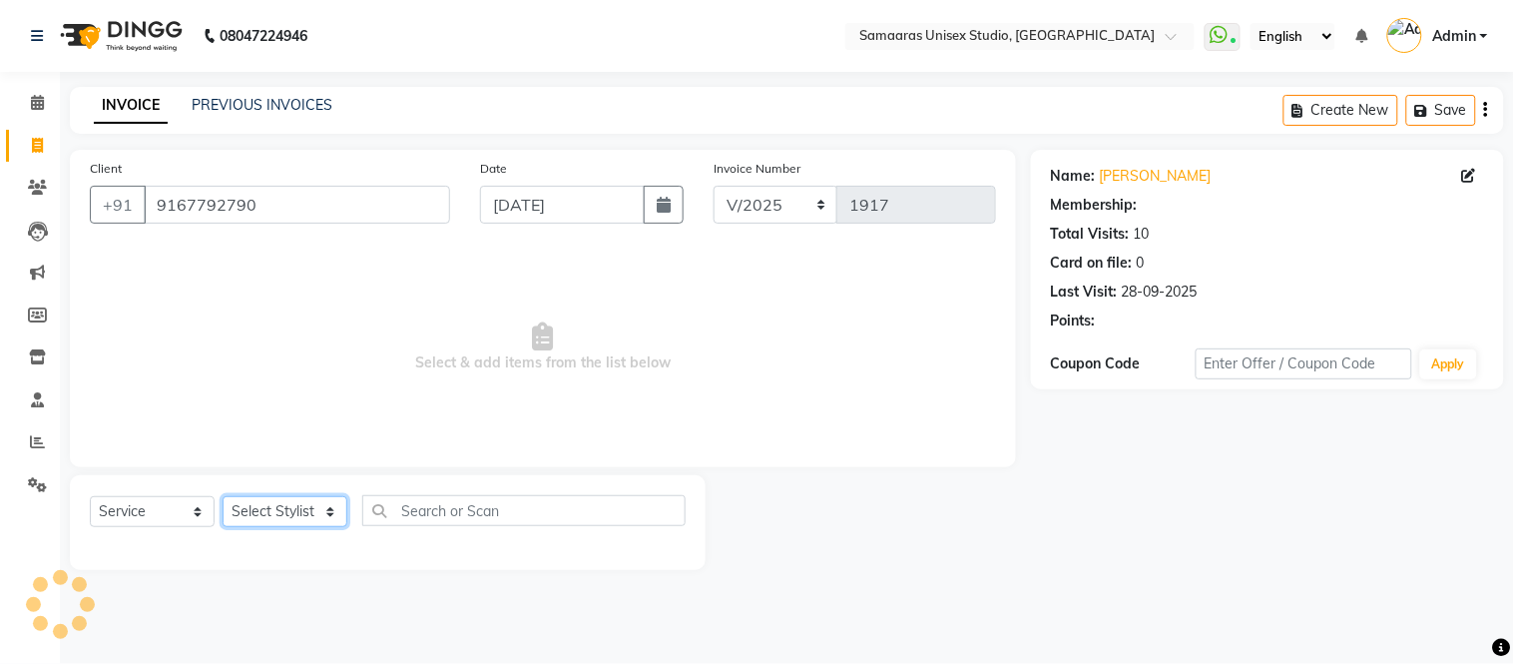
click at [310, 519] on select "Select Stylist Front Desk junaid Kajal [PERSON_NAME] [PERSON_NAME]" at bounding box center [285, 511] width 125 height 31
select select "50822"
click at [223, 497] on select "Select Stylist Front Desk junaid Kajal [PERSON_NAME] [PERSON_NAME]" at bounding box center [285, 511] width 125 height 31
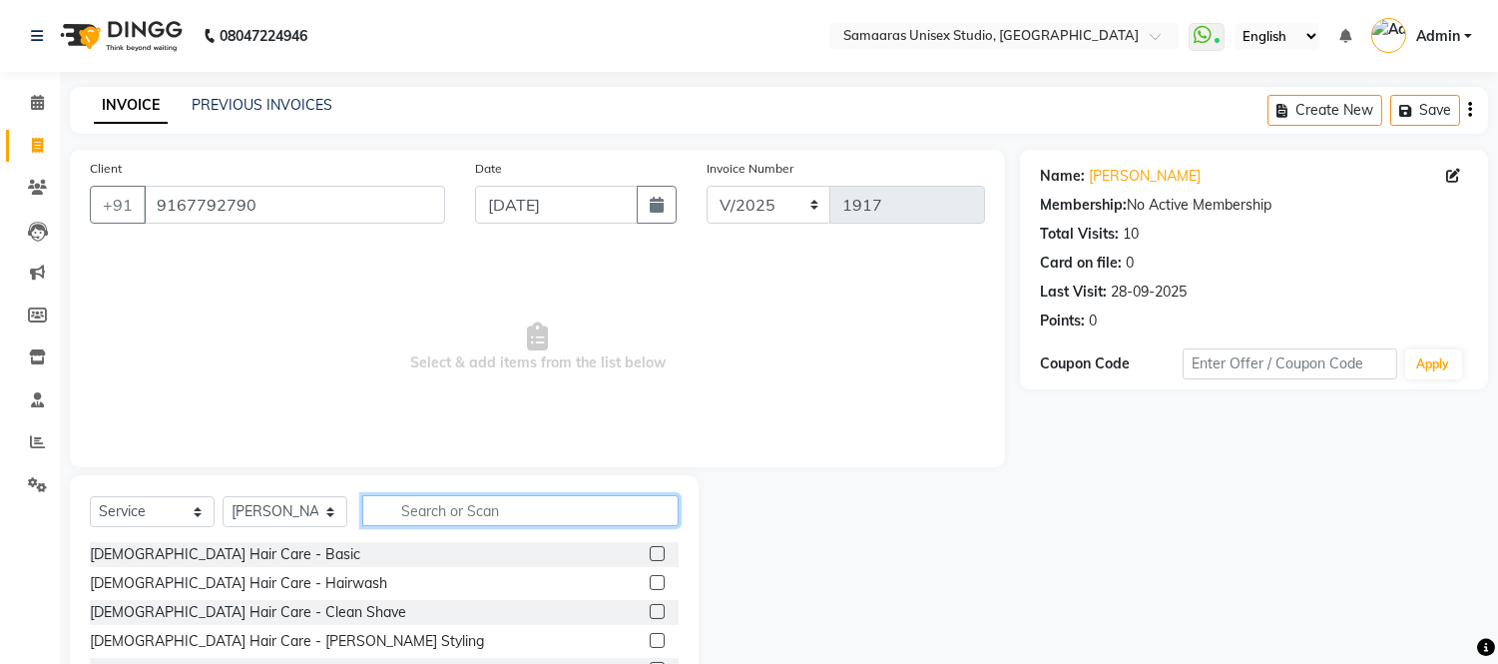
click at [447, 513] on input "text" at bounding box center [520, 510] width 316 height 31
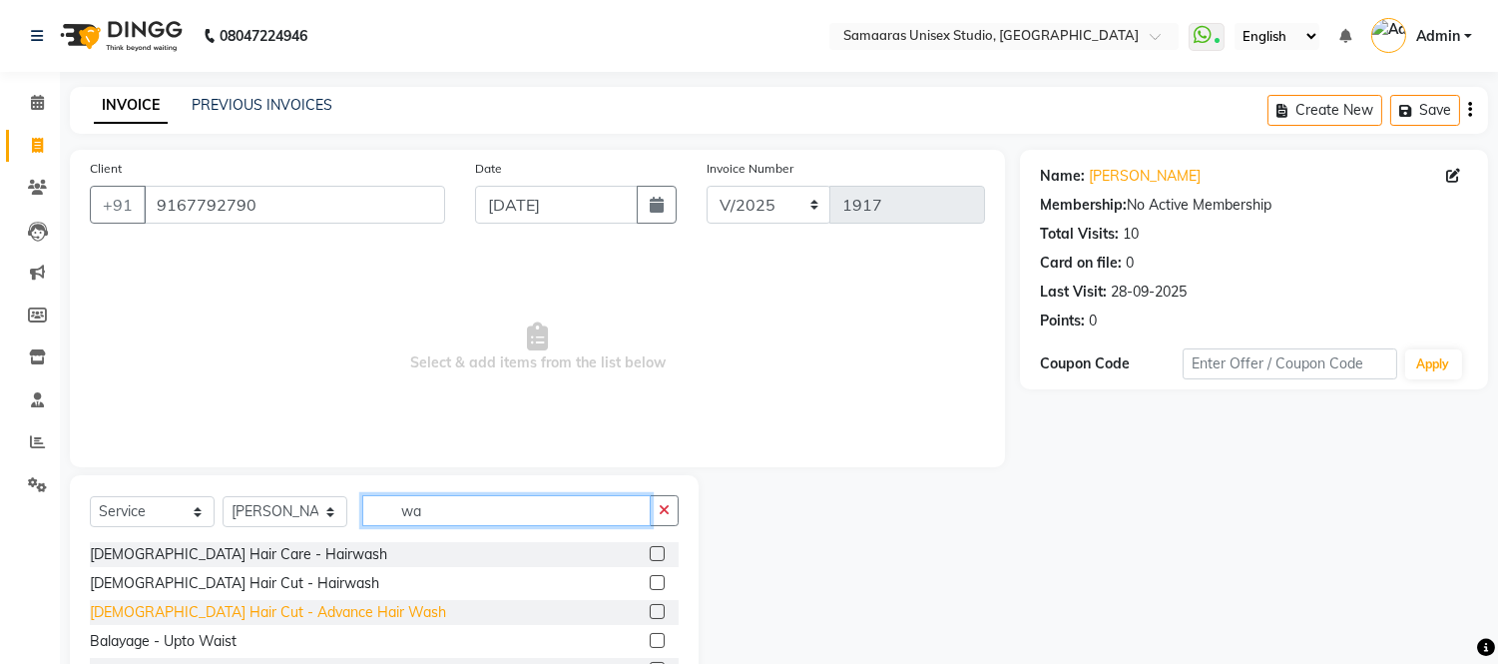
type input "wa"
click at [301, 619] on div "[DEMOGRAPHIC_DATA] Hair Cut - Advance Hair Wash" at bounding box center [268, 612] width 356 height 21
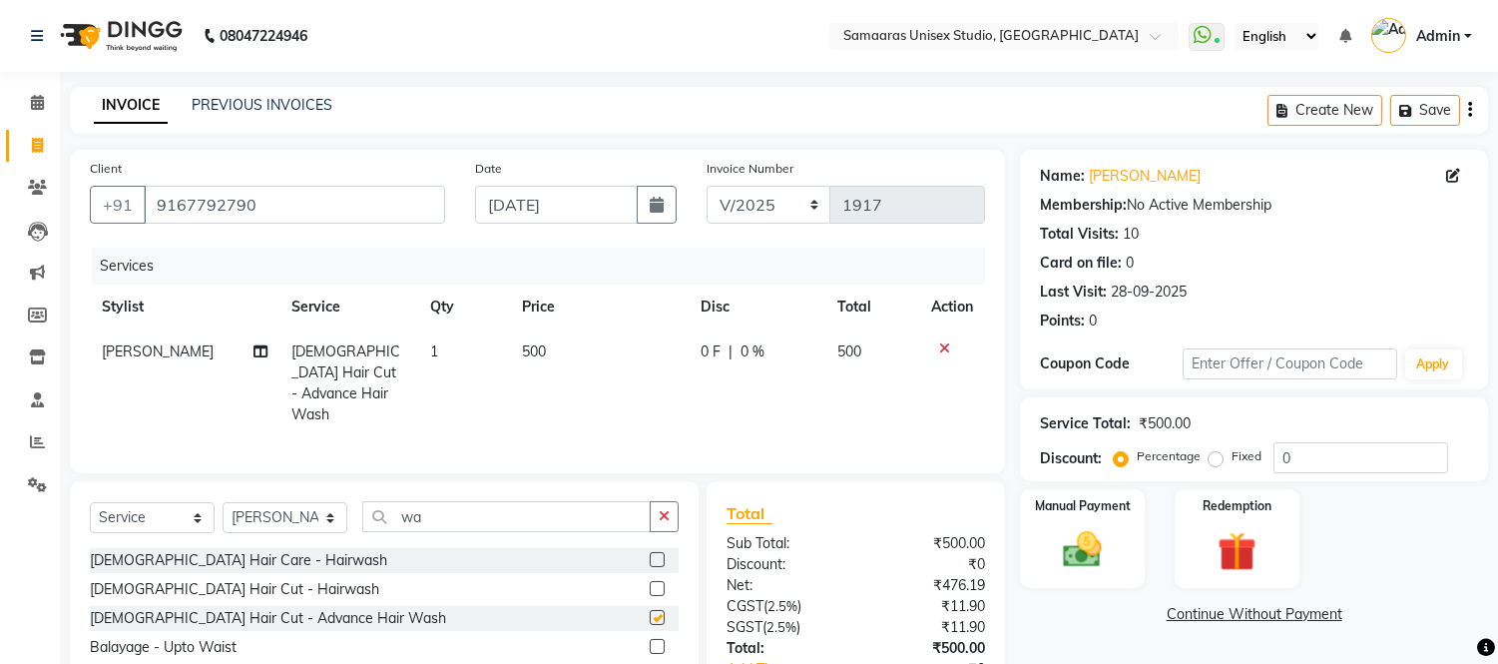
checkbox input "false"
click at [1053, 535] on img at bounding box center [1083, 550] width 66 height 47
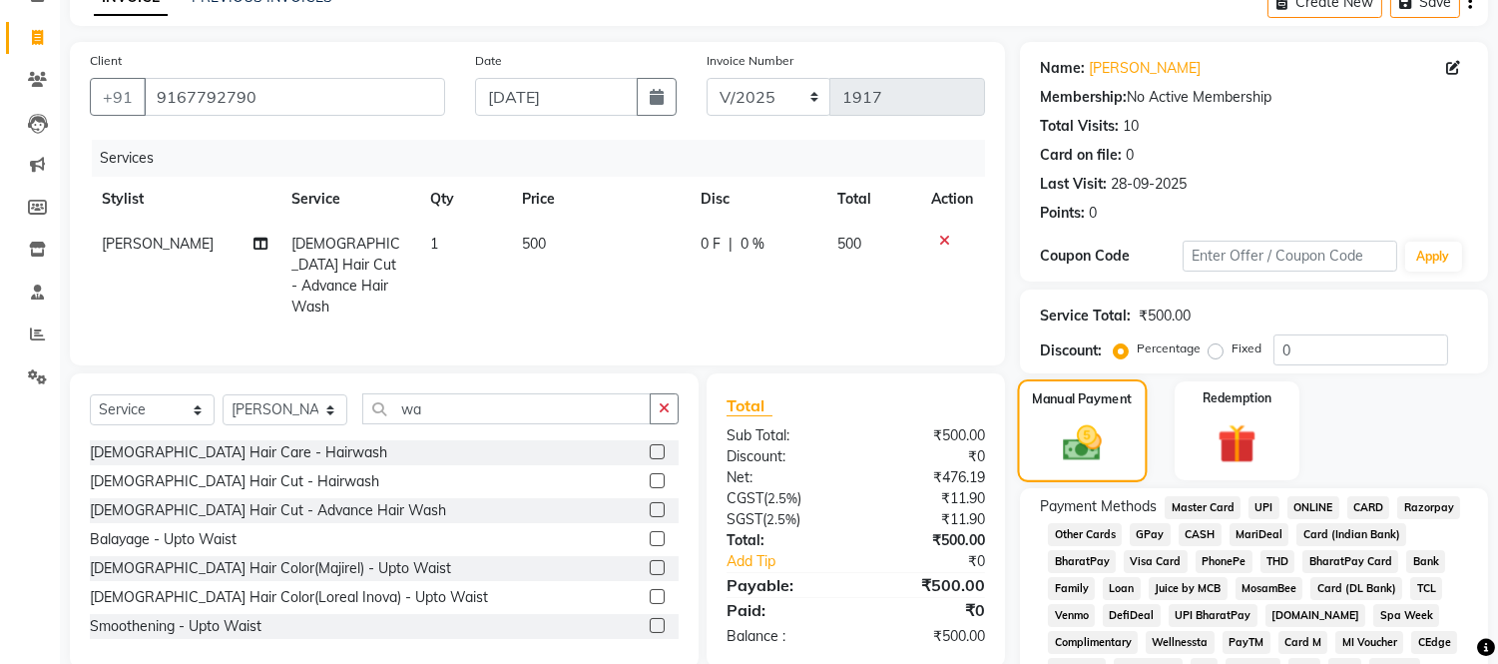
scroll to position [234, 0]
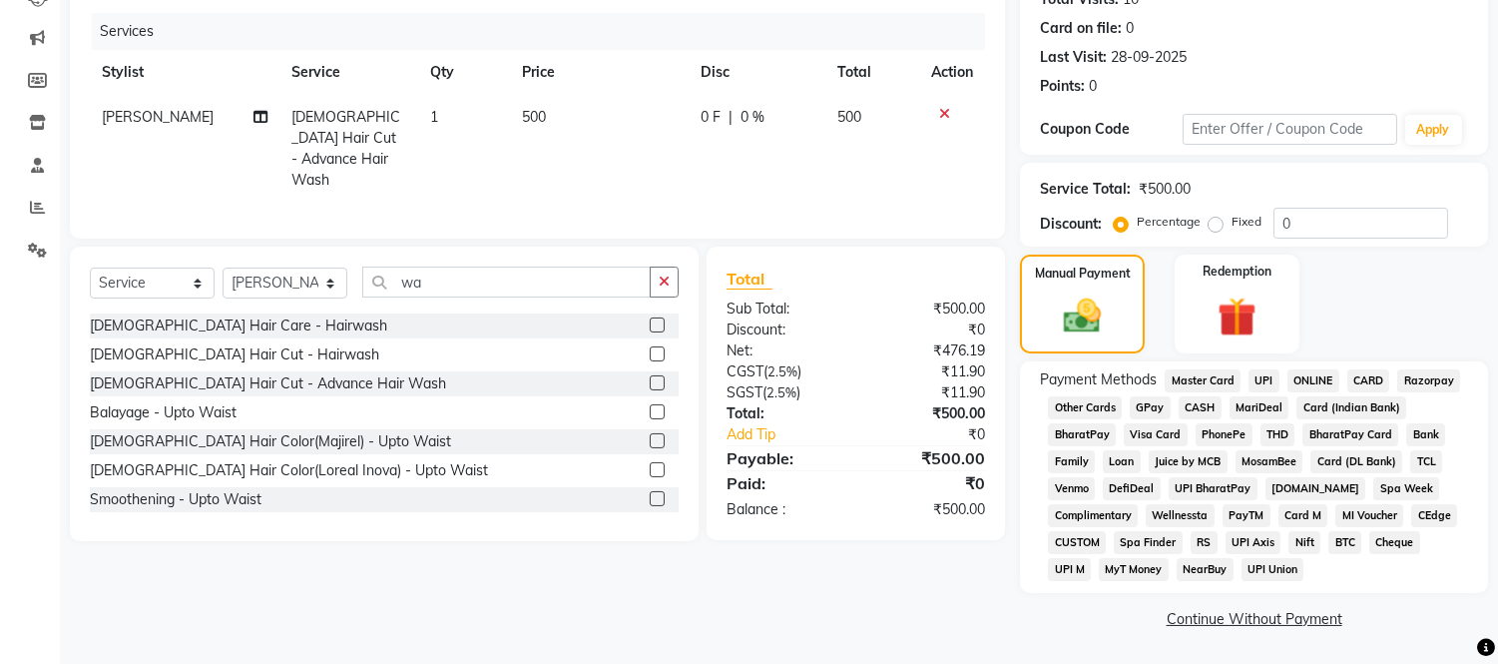
click at [1210, 409] on span "CASH" at bounding box center [1199, 407] width 43 height 23
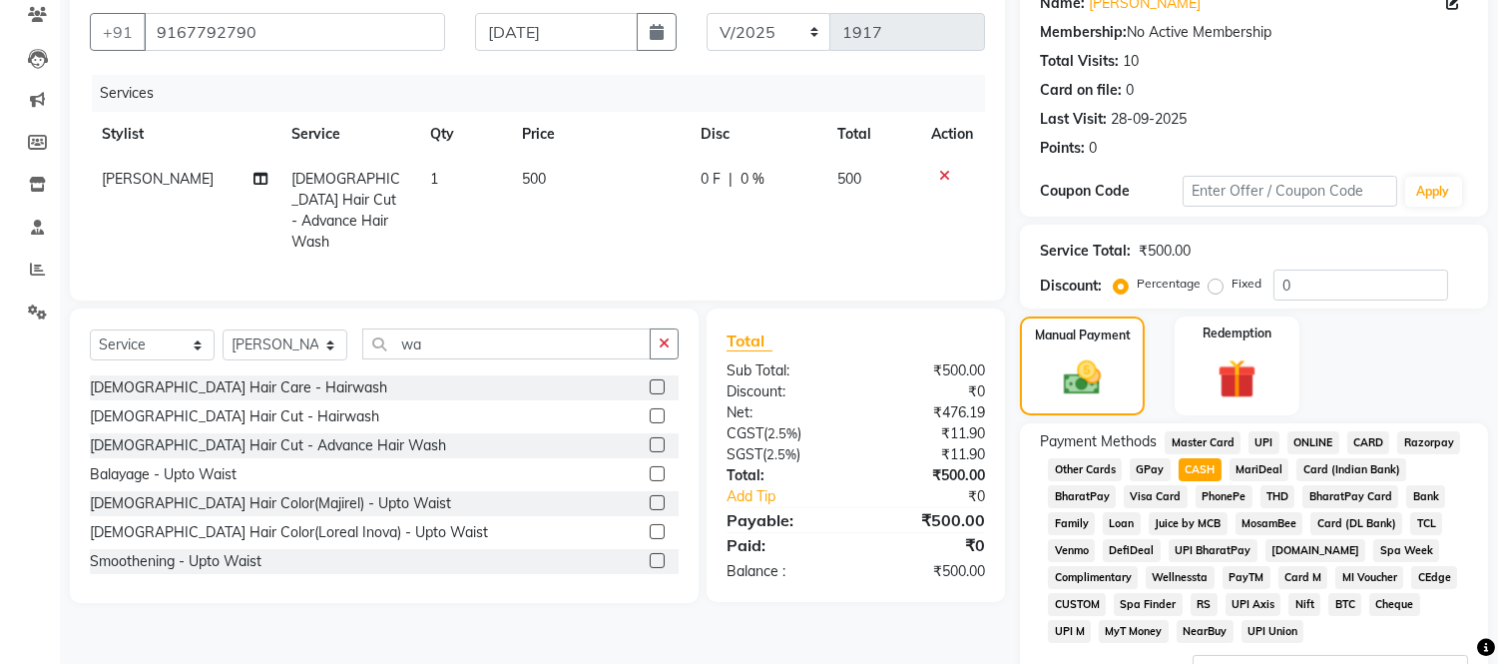
scroll to position [341, 0]
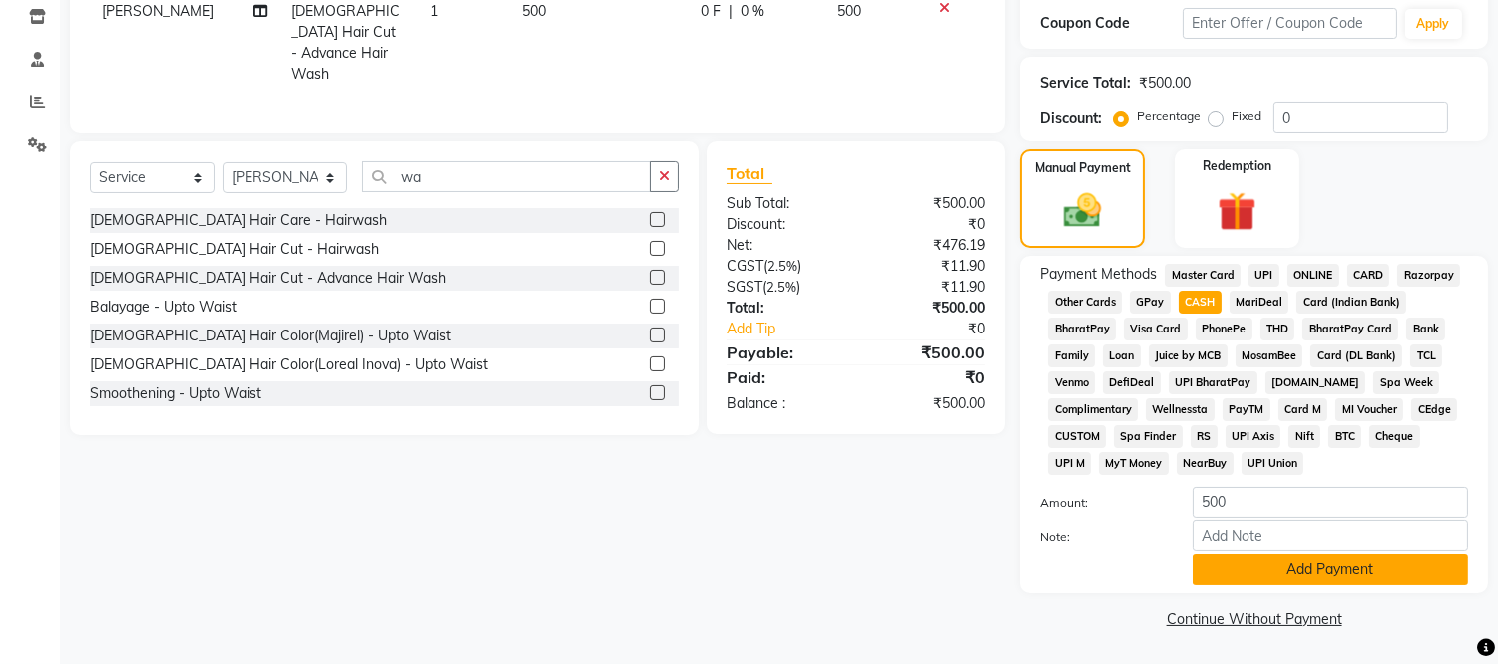
click at [1259, 576] on button "Add Payment" at bounding box center [1329, 569] width 275 height 31
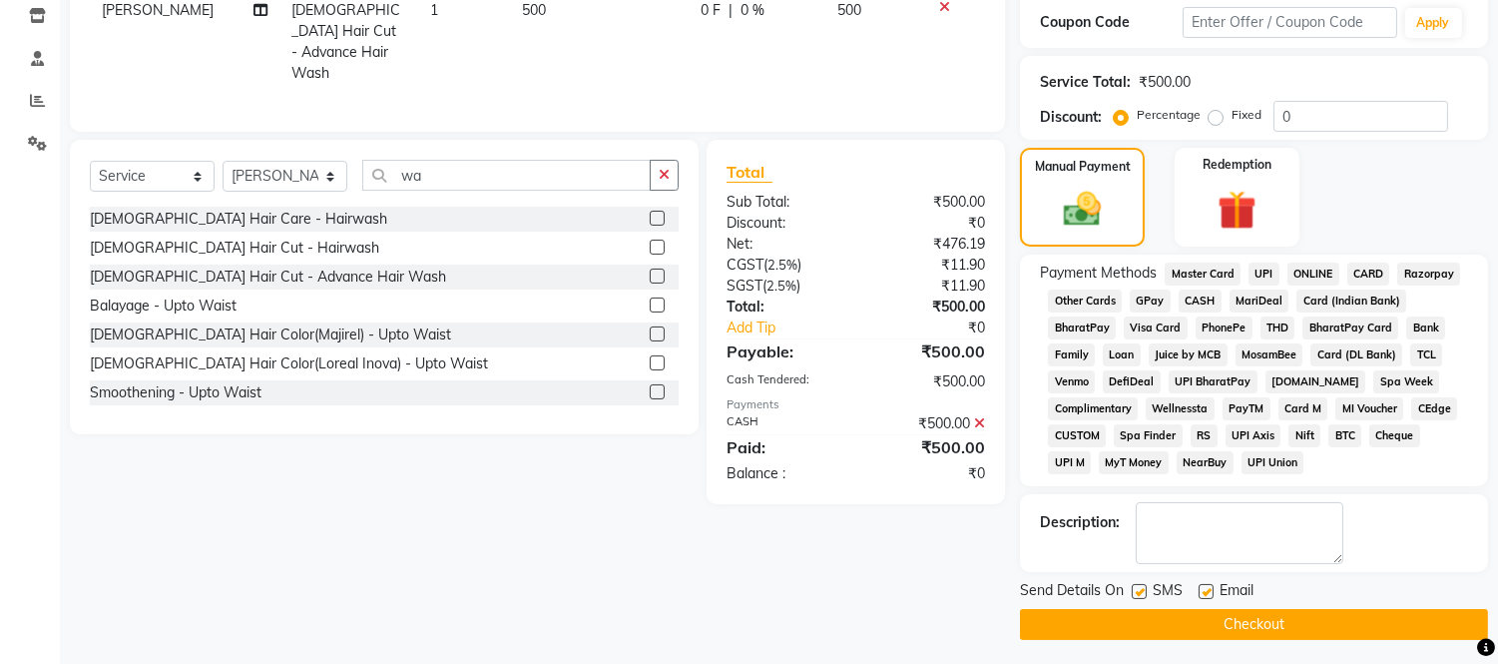
click at [1255, 622] on button "Checkout" at bounding box center [1254, 624] width 468 height 31
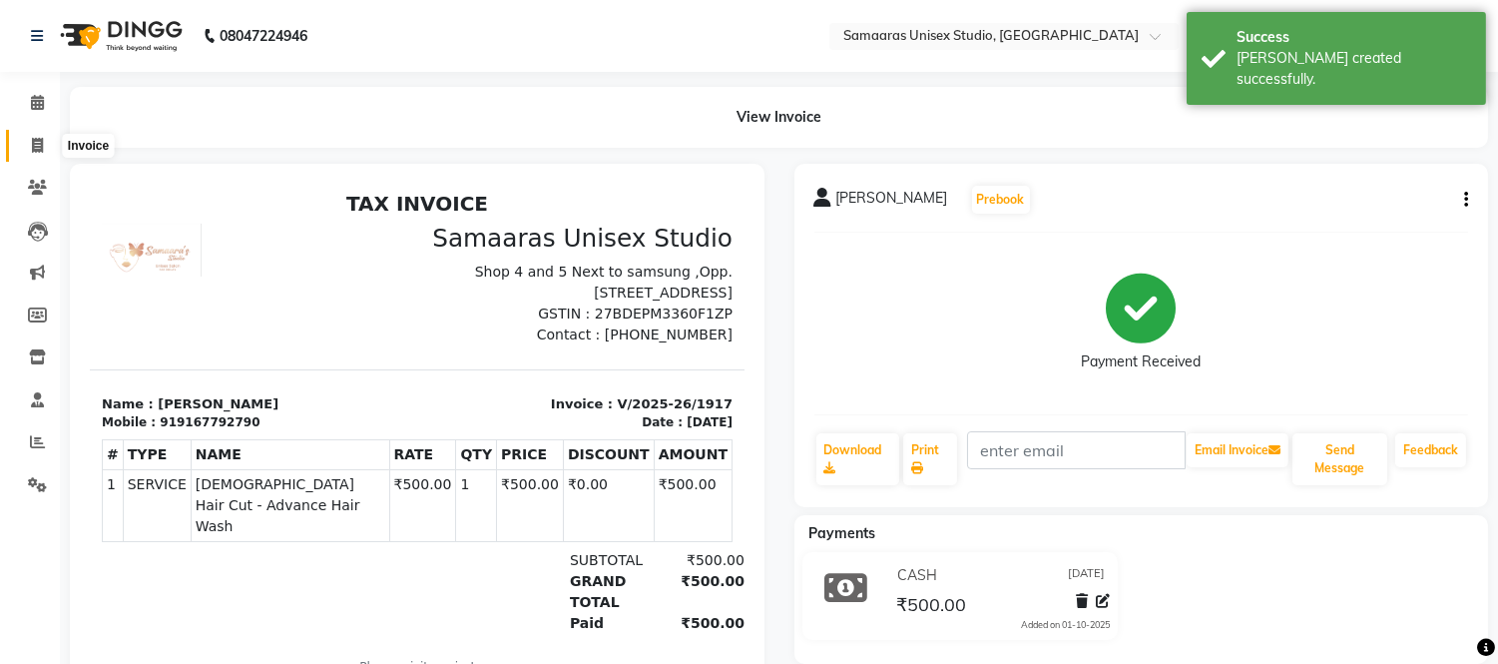
click at [28, 151] on span at bounding box center [37, 146] width 35 height 23
select select "4525"
select select "service"
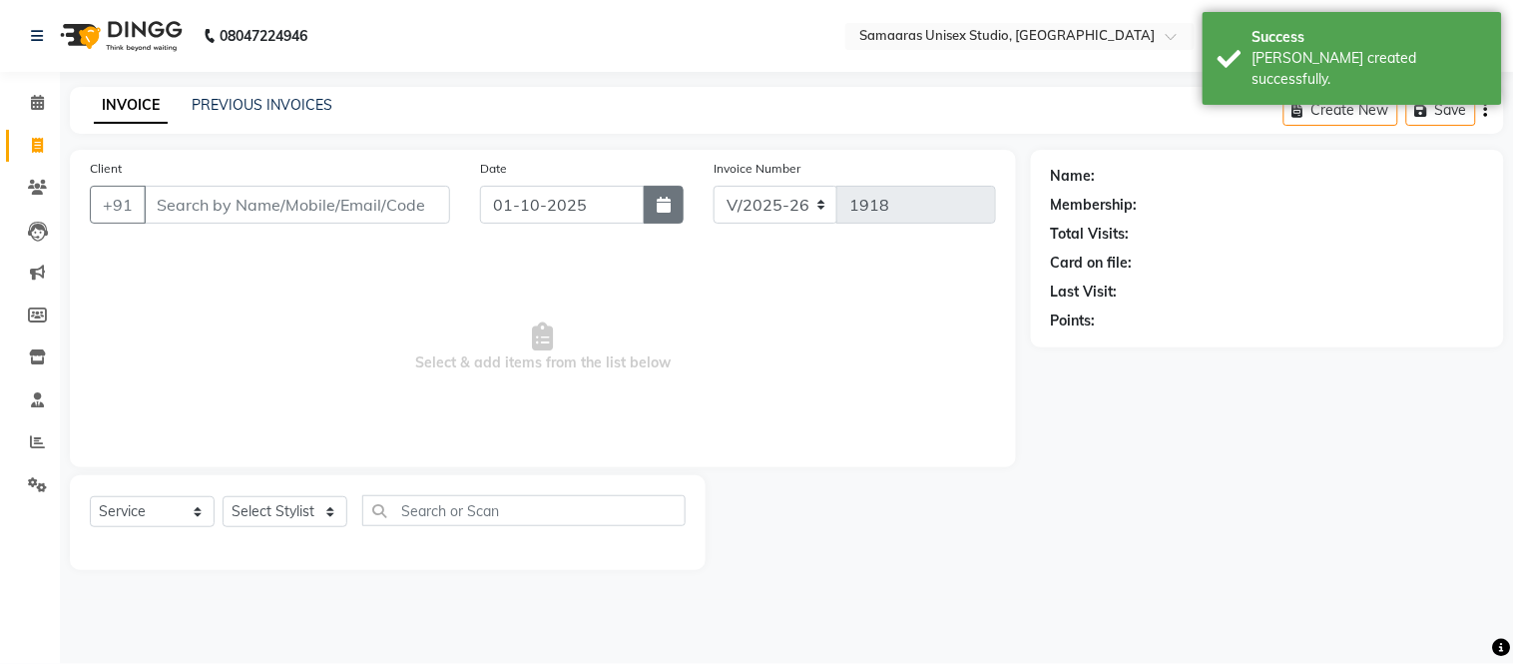
click at [665, 211] on icon "button" at bounding box center [664, 205] width 14 height 16
select select "10"
select select "2025"
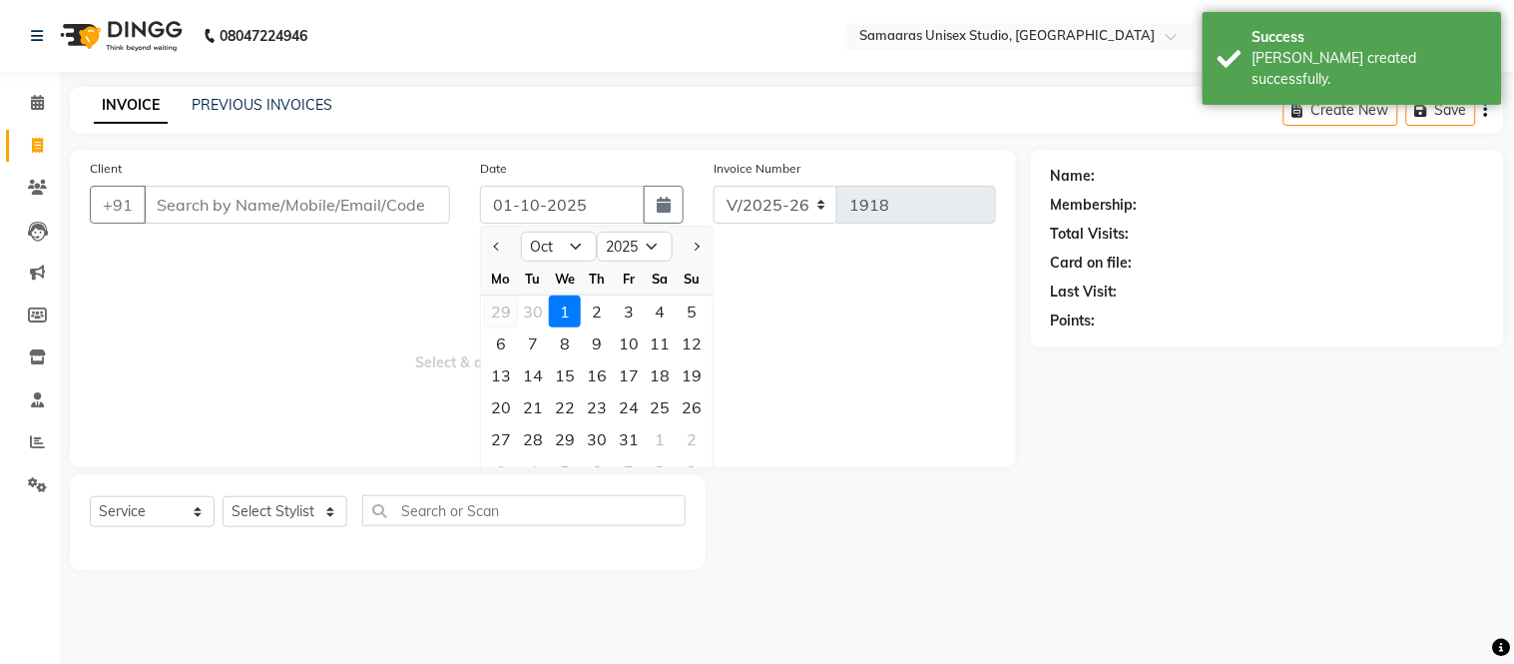
click at [512, 297] on div "29" at bounding box center [501, 311] width 32 height 32
type input "29-09-2025"
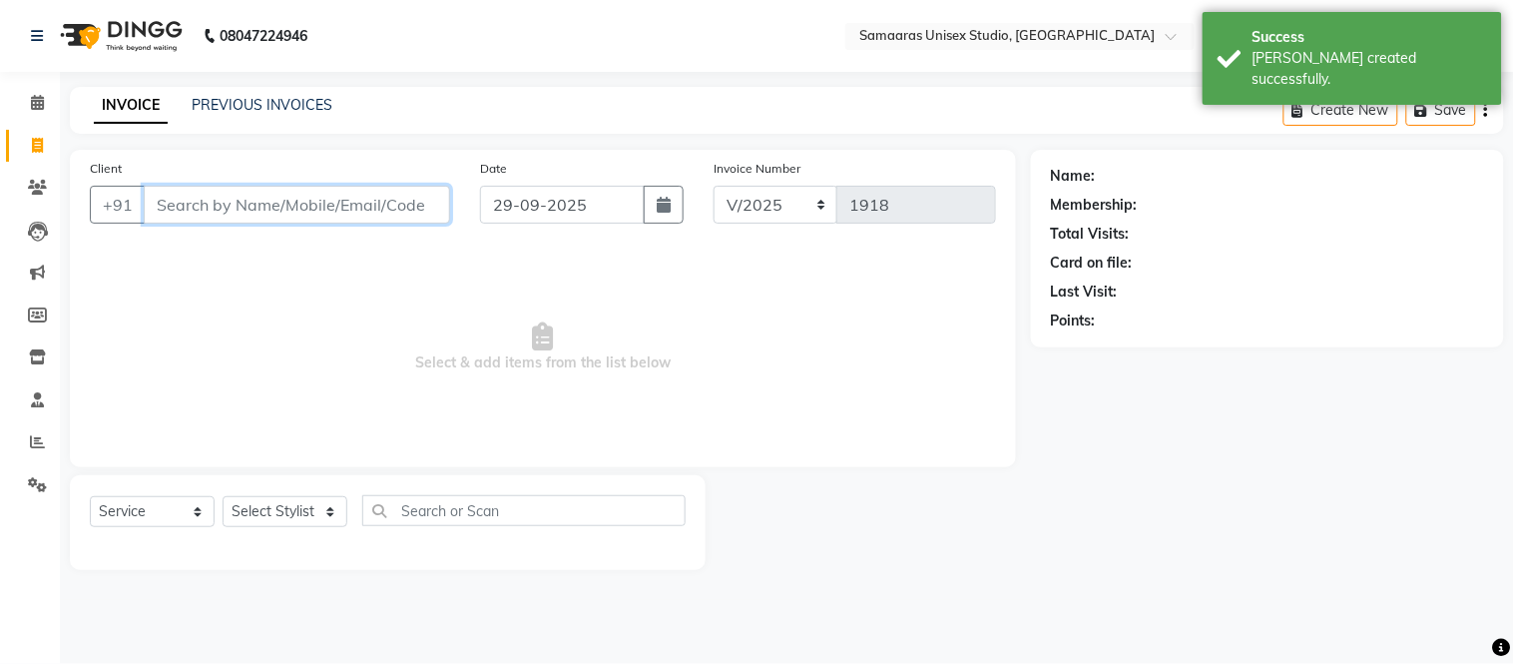
click at [286, 202] on input "Client" at bounding box center [297, 205] width 306 height 38
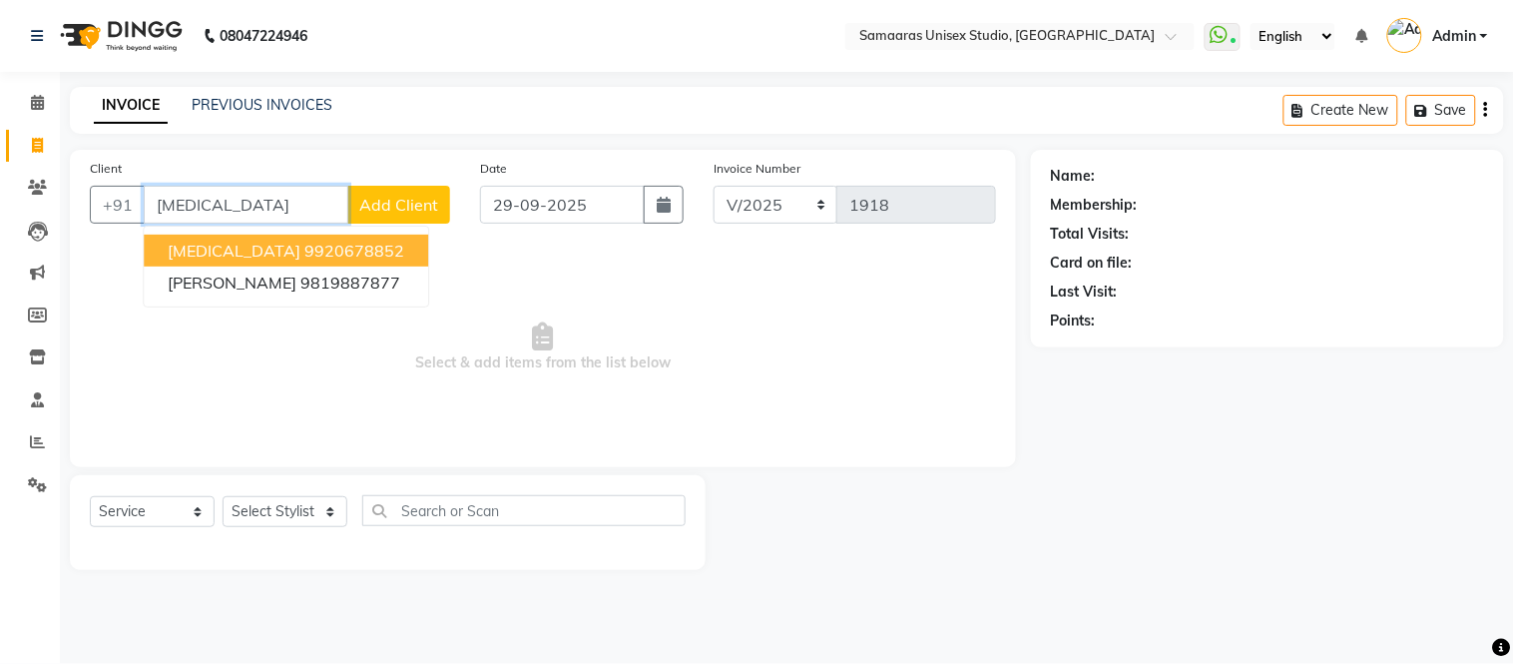
click at [304, 254] on ngb-highlight "9920678852" at bounding box center [354, 250] width 100 height 20
type input "9920678852"
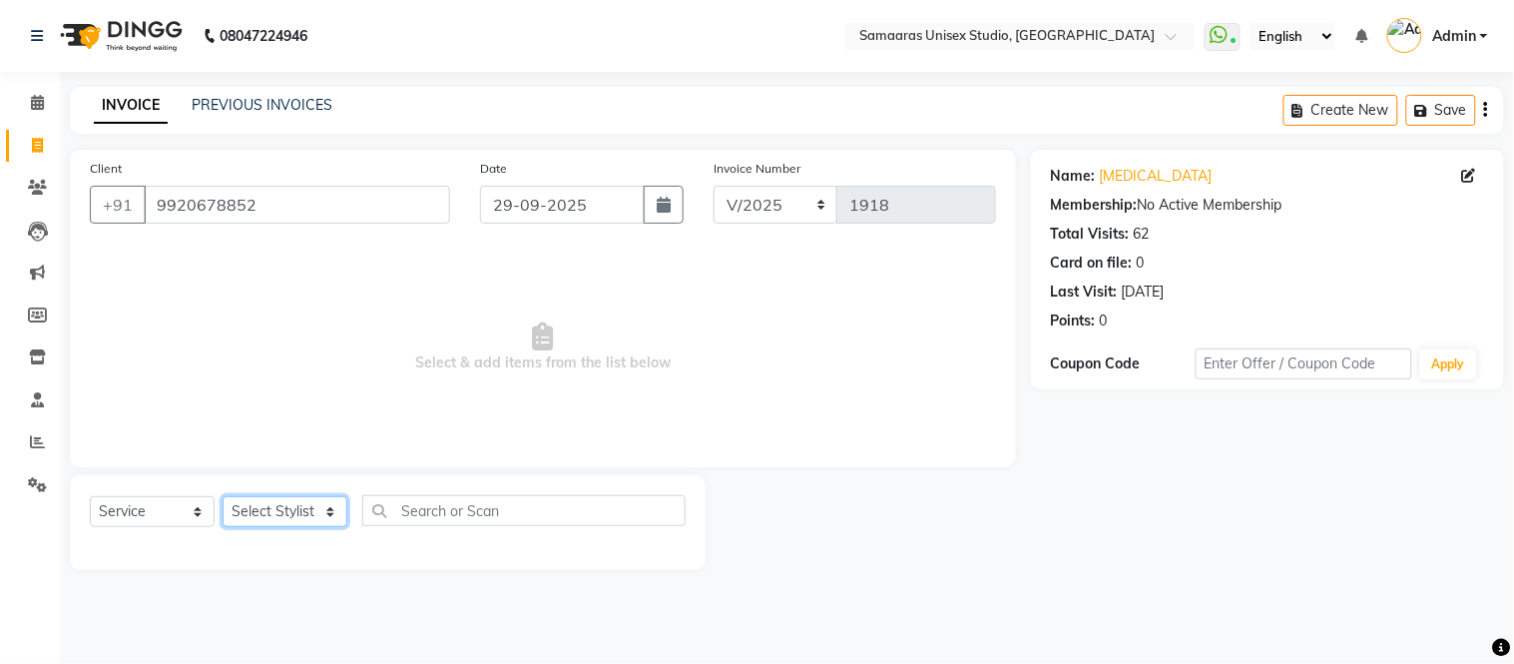
click at [291, 507] on select "Select Stylist Front Desk junaid Kajal [PERSON_NAME] [PERSON_NAME]" at bounding box center [285, 511] width 125 height 31
select select "50822"
click at [223, 497] on select "Select Stylist Front Desk junaid Kajal [PERSON_NAME] [PERSON_NAME]" at bounding box center [285, 511] width 125 height 31
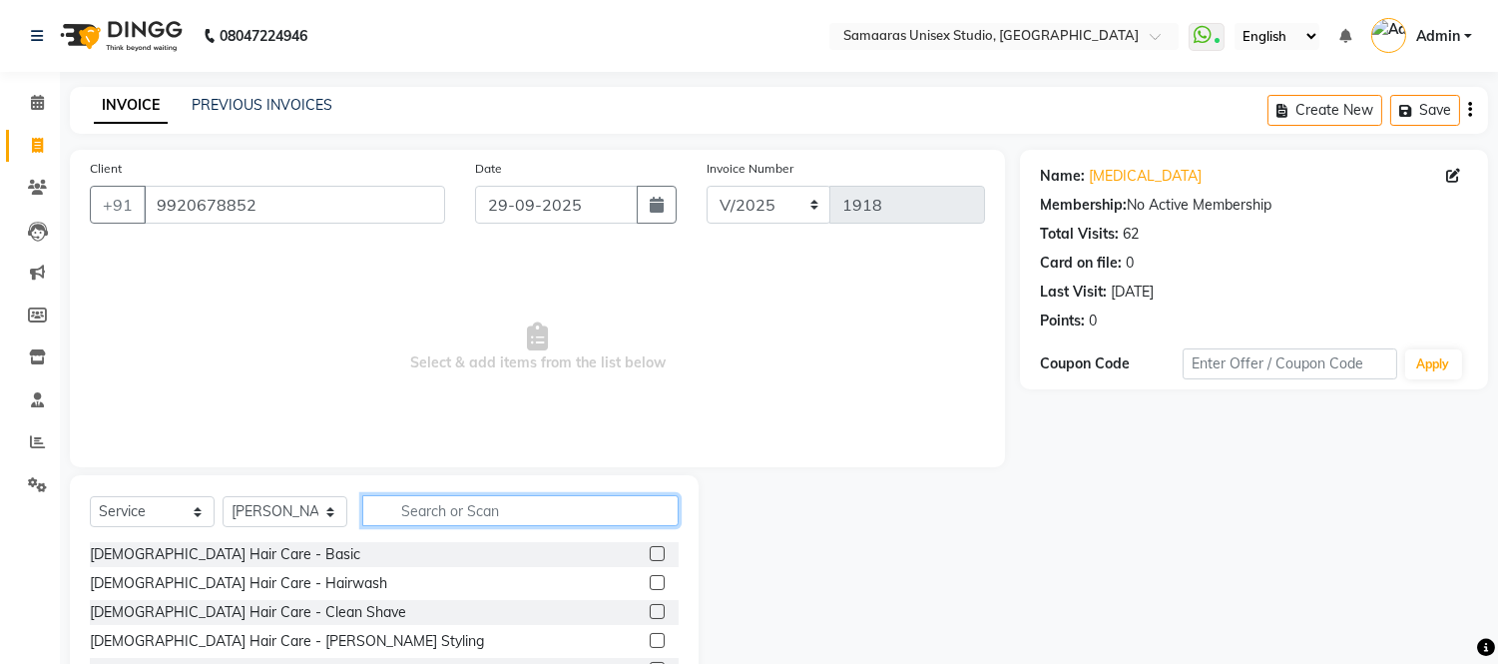
click at [473, 500] on input "text" at bounding box center [520, 510] width 316 height 31
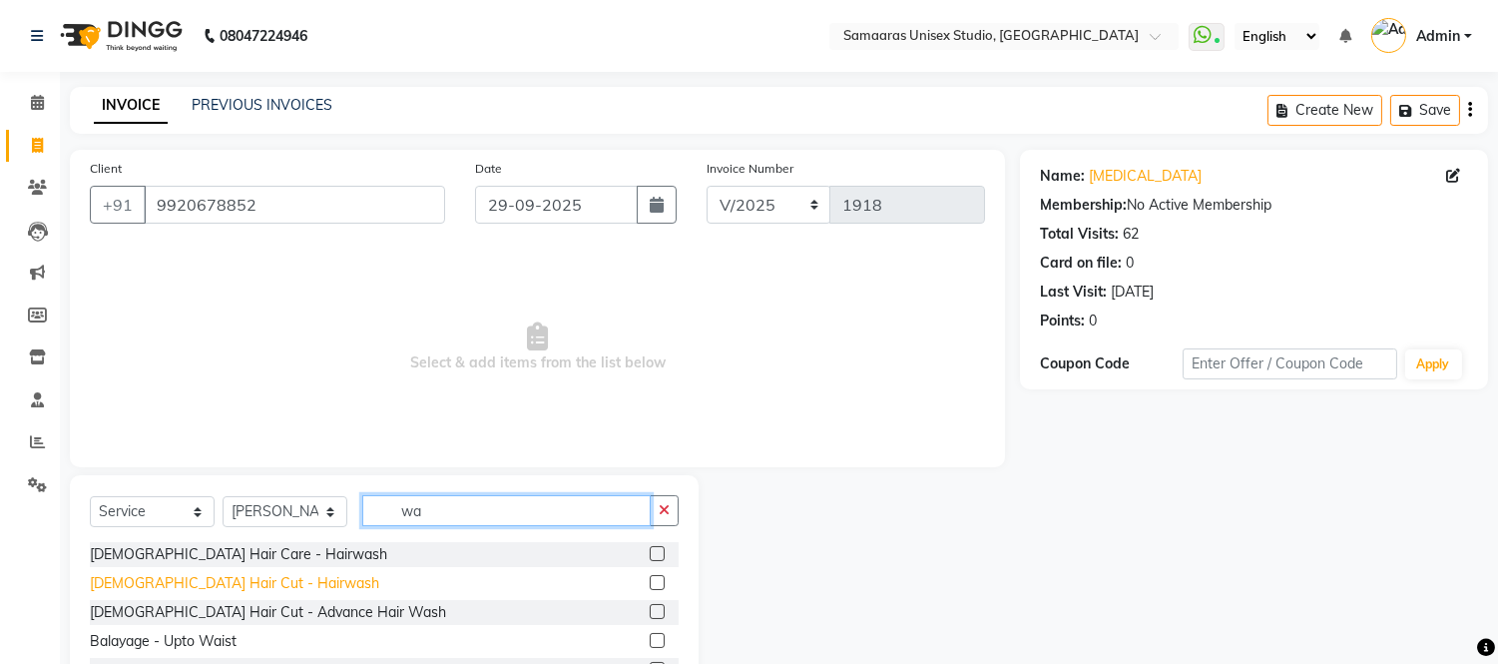
type input "wa"
click at [255, 573] on div "[DEMOGRAPHIC_DATA] Hair Cut - Hairwash" at bounding box center [234, 583] width 289 height 21
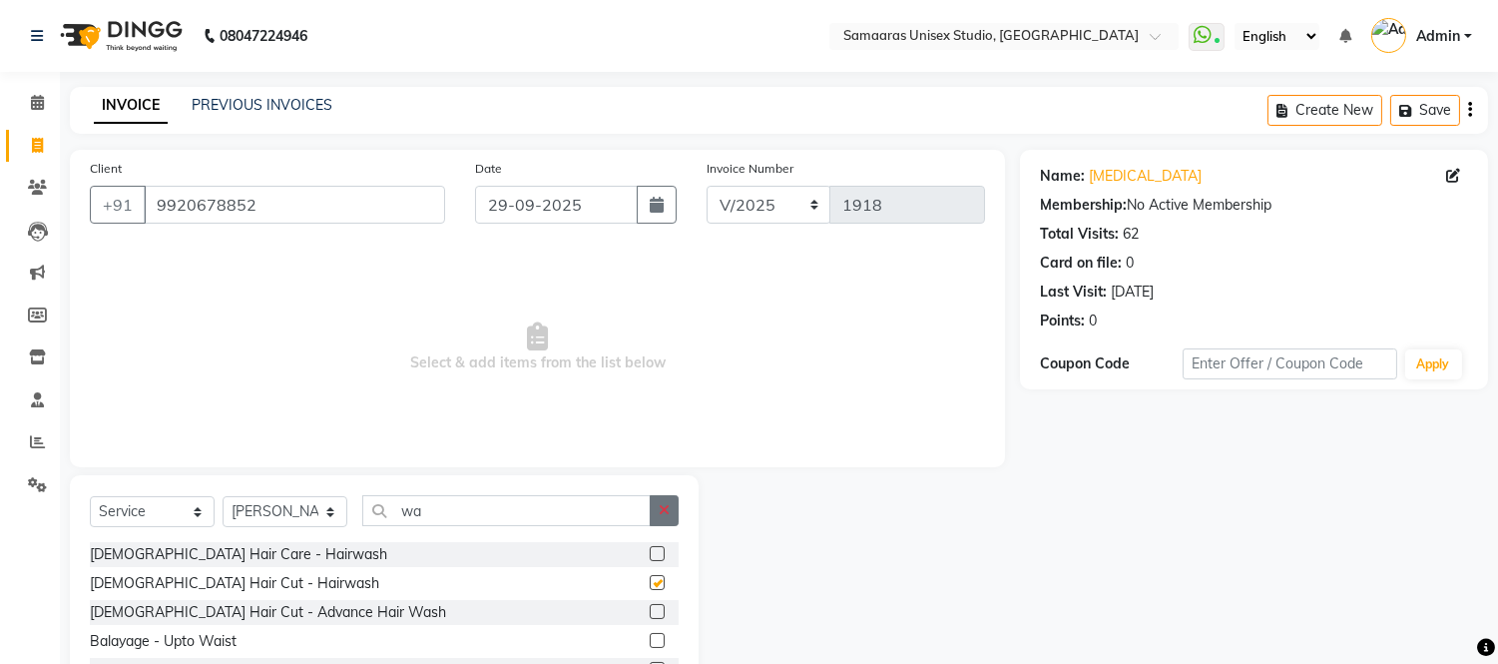
checkbox input "false"
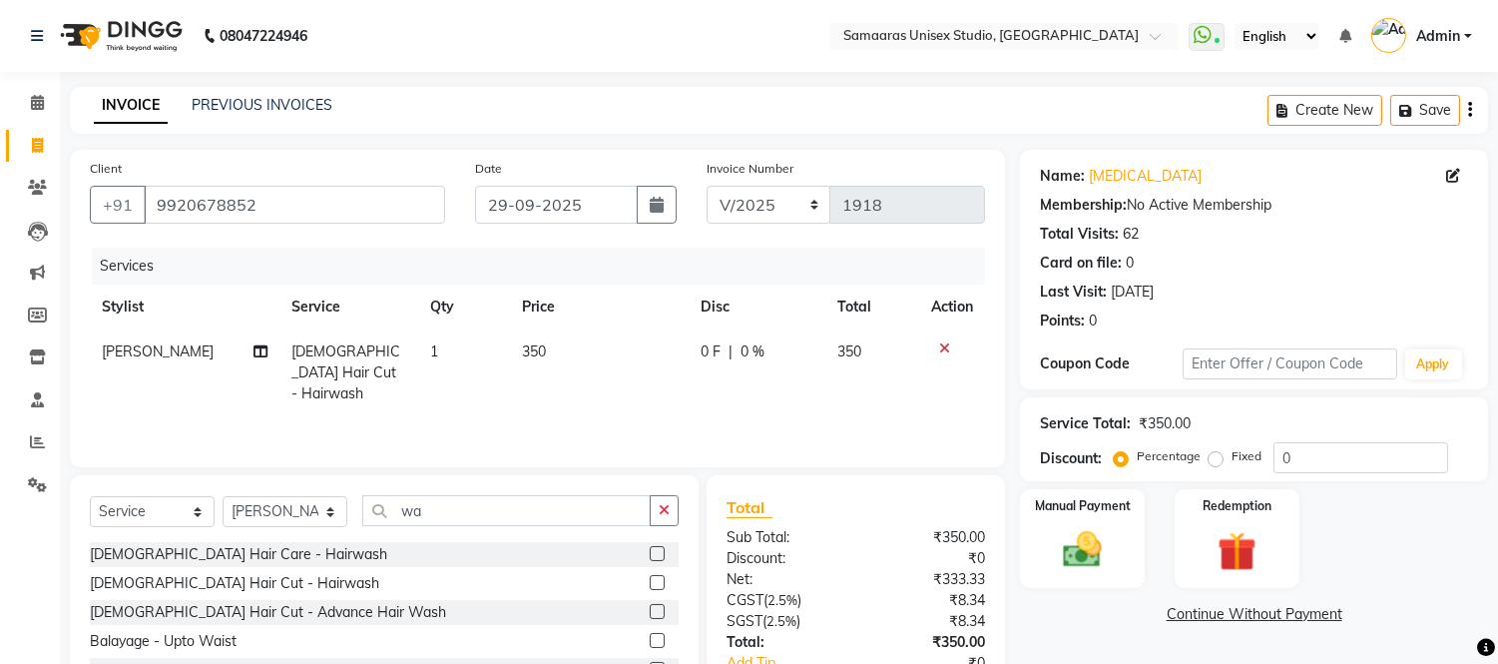
click at [820, 359] on td "0 F | 0 %" at bounding box center [756, 372] width 137 height 87
select select "50822"
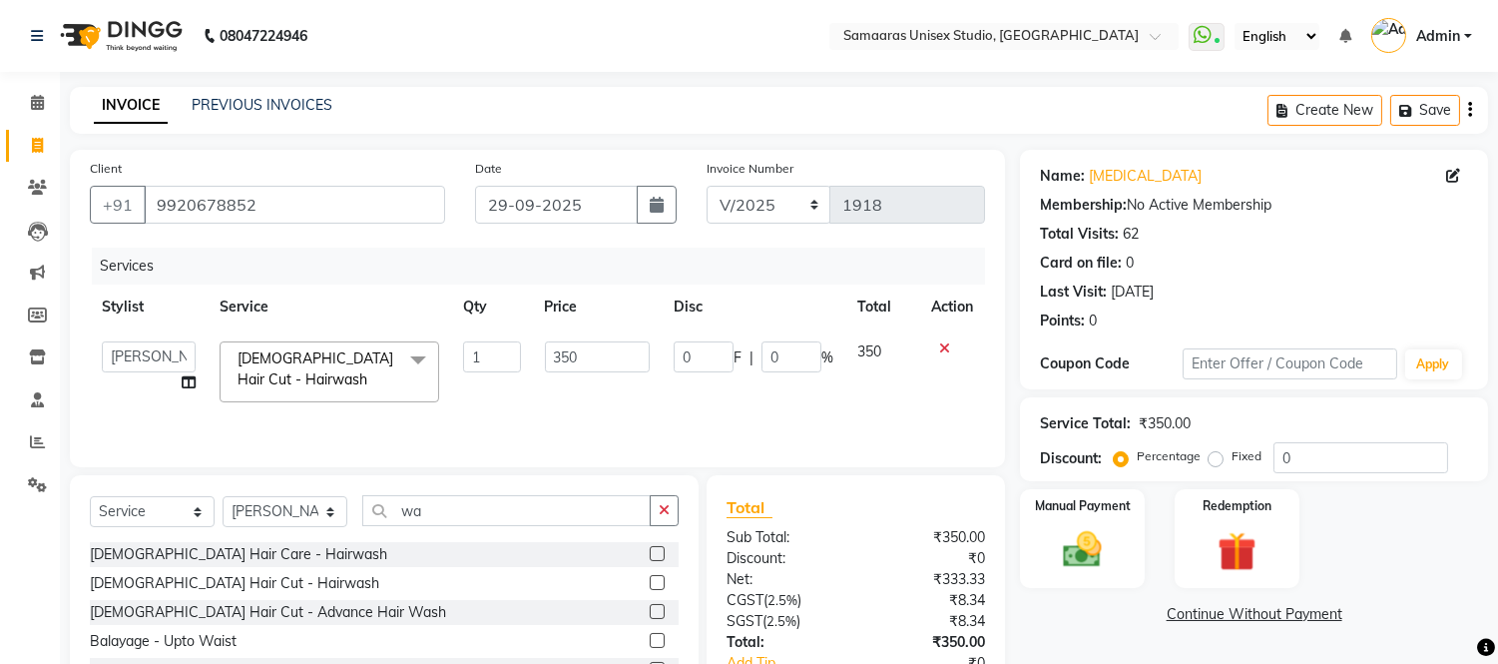
click at [821, 359] on span "%" at bounding box center [827, 357] width 12 height 21
click at [782, 364] on input "0" at bounding box center [791, 356] width 60 height 31
type input "020"
click at [820, 397] on div "Services Stylist Service Qty Price Disc Total Action Front Desk junaid Kajal [P…" at bounding box center [537, 347] width 895 height 200
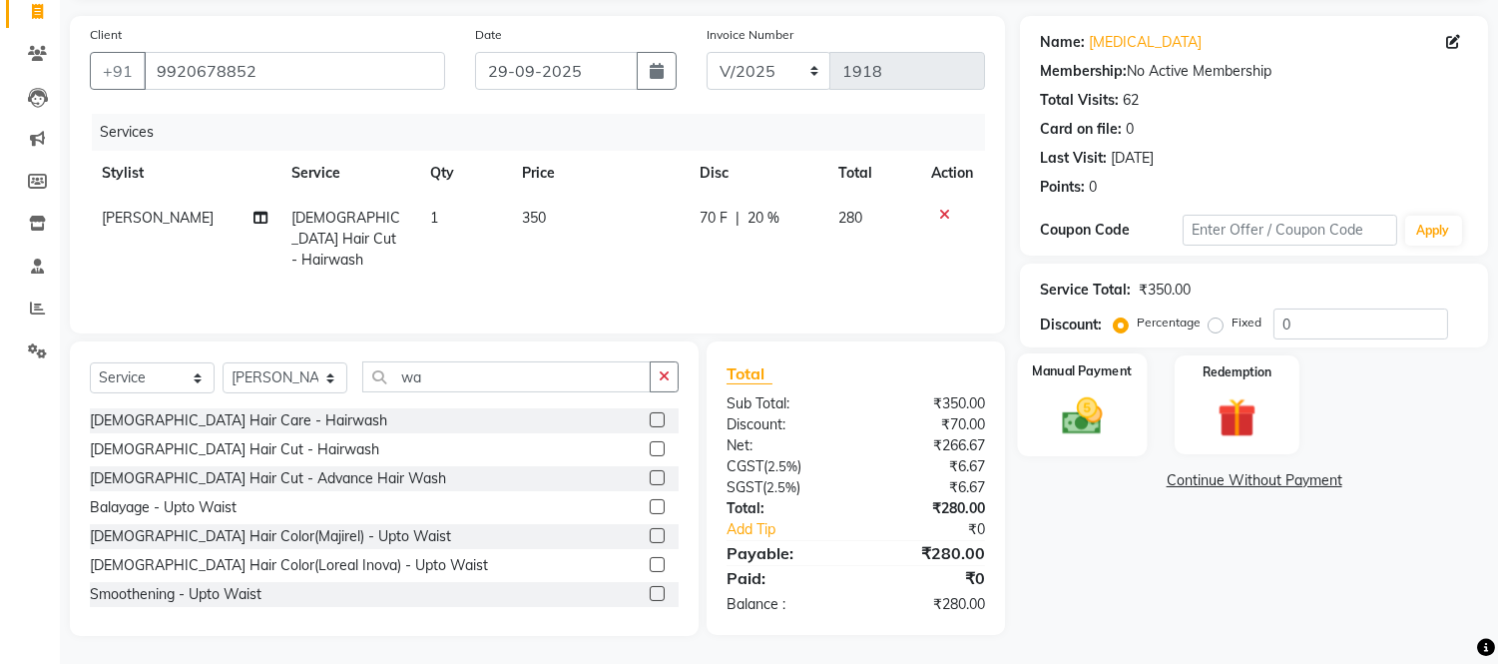
scroll to position [135, 0]
click at [1101, 399] on img at bounding box center [1083, 415] width 66 height 47
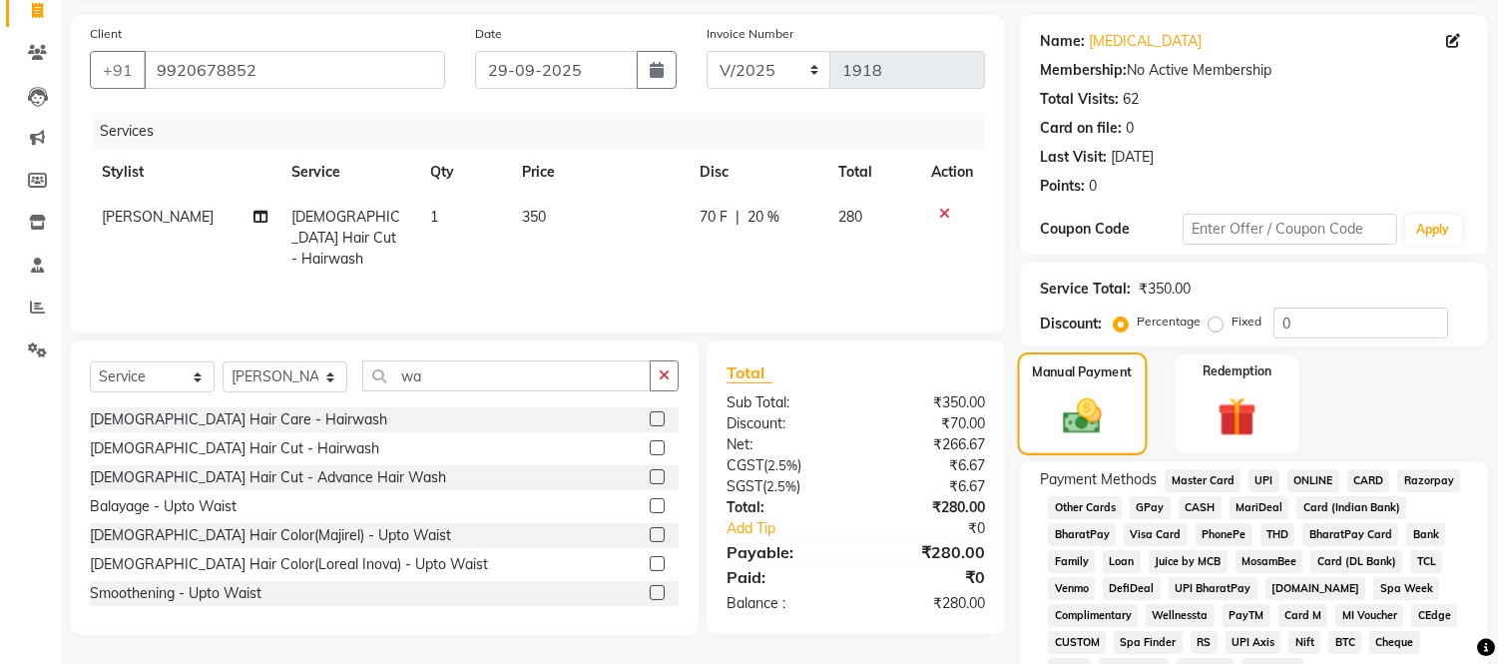
scroll to position [234, 0]
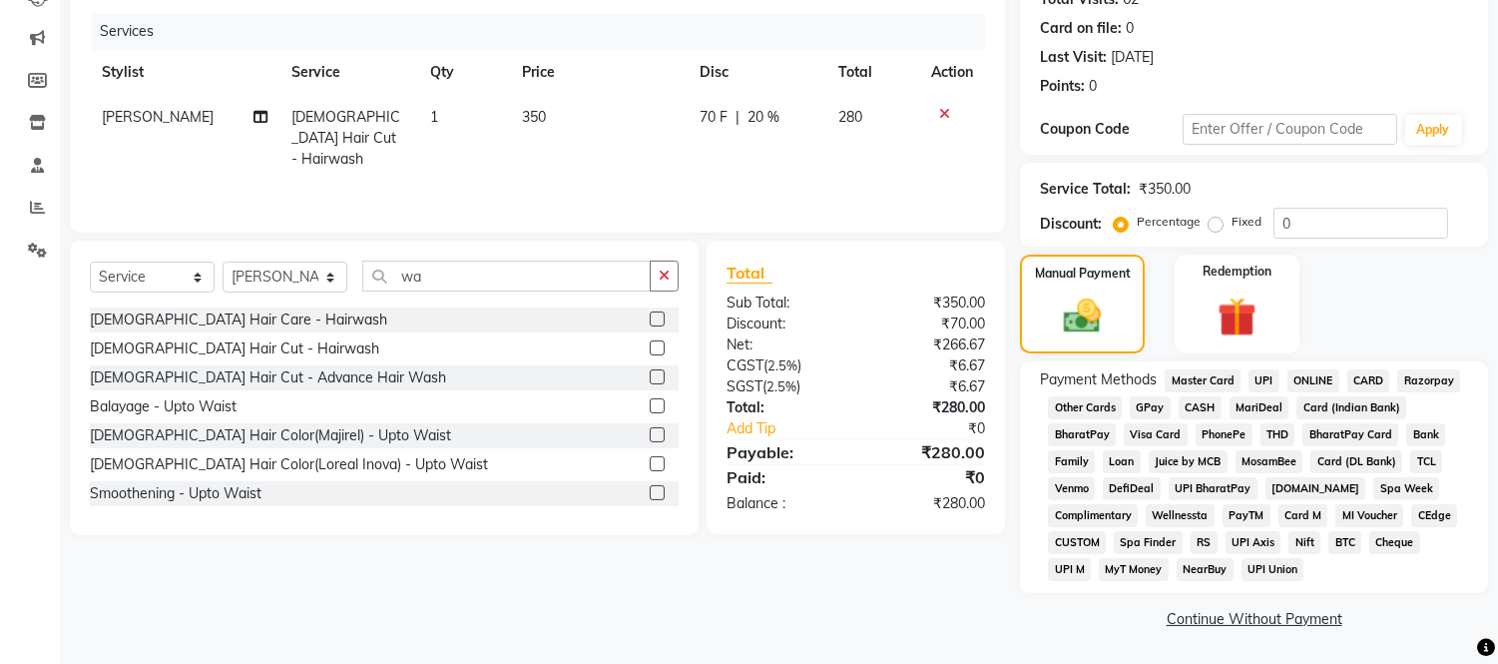
click at [1148, 412] on span "GPay" at bounding box center [1149, 407] width 41 height 23
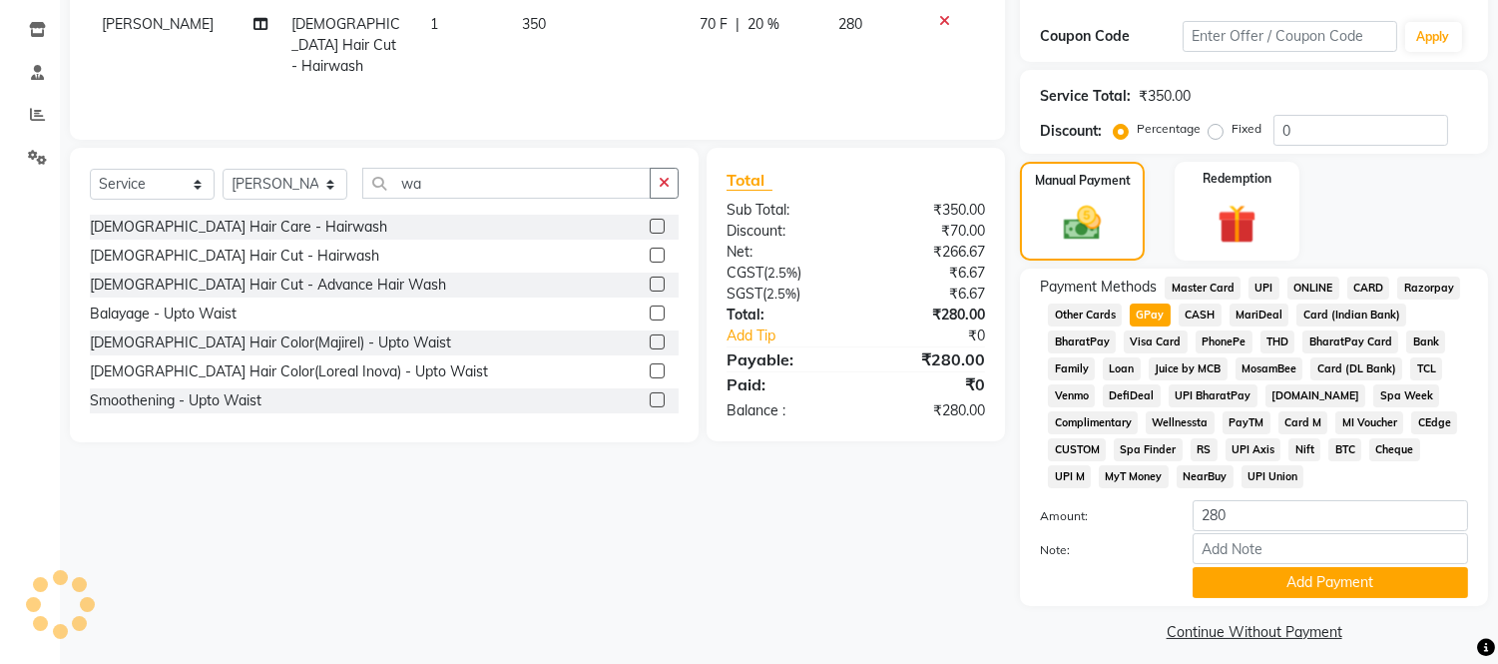
scroll to position [341, 0]
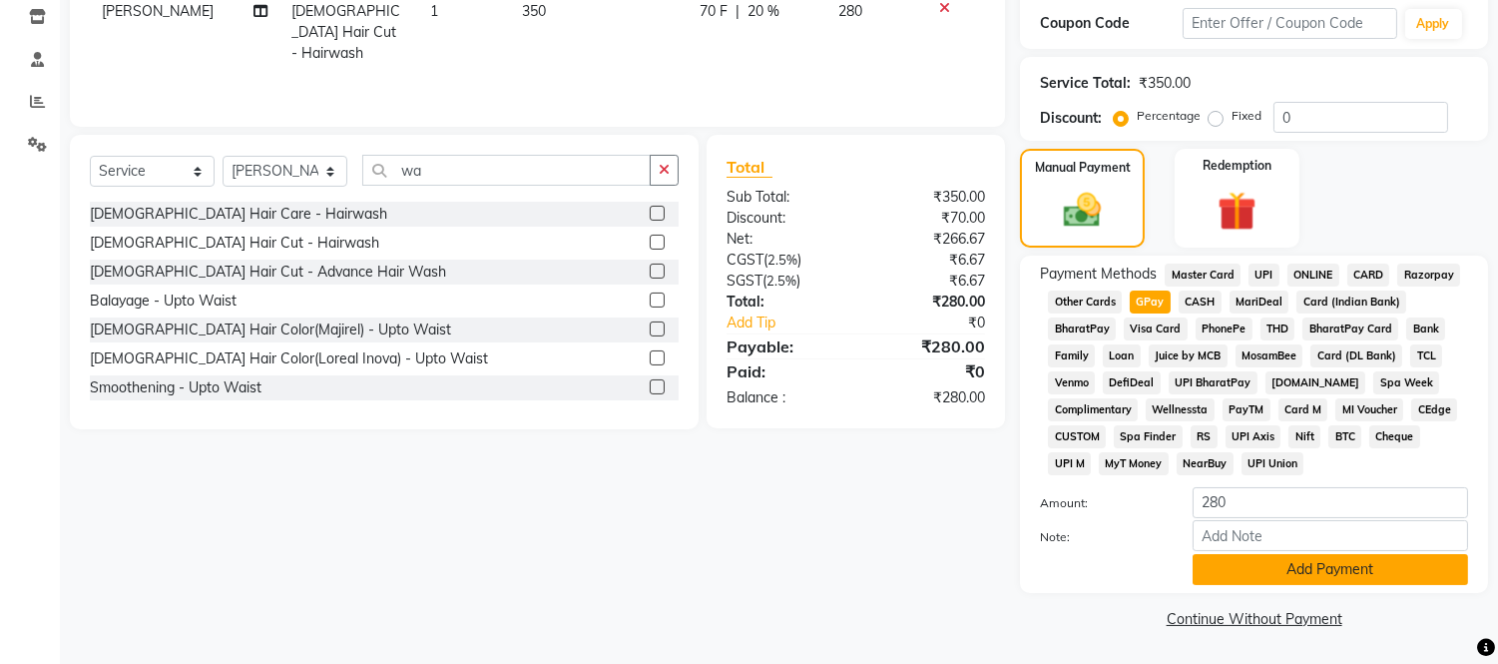
click at [1269, 576] on button "Add Payment" at bounding box center [1329, 569] width 275 height 31
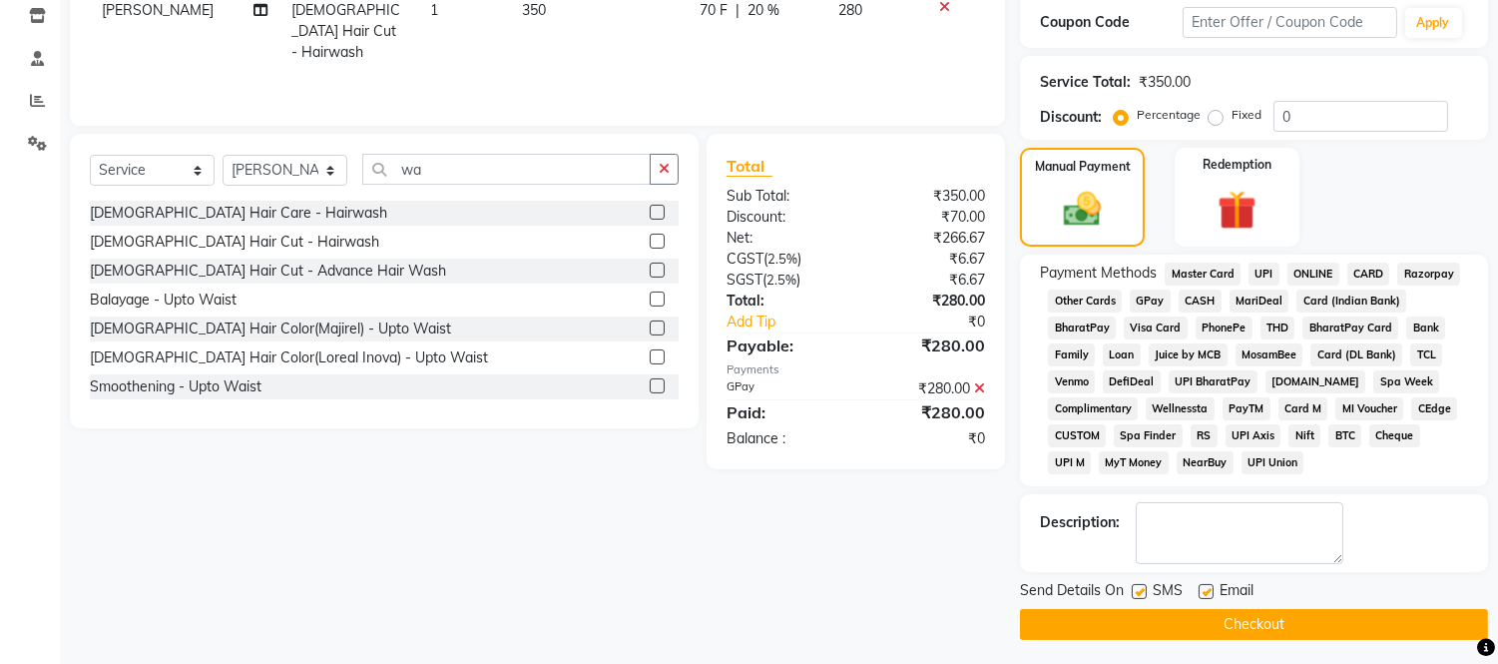
click at [1273, 617] on button "Checkout" at bounding box center [1254, 624] width 468 height 31
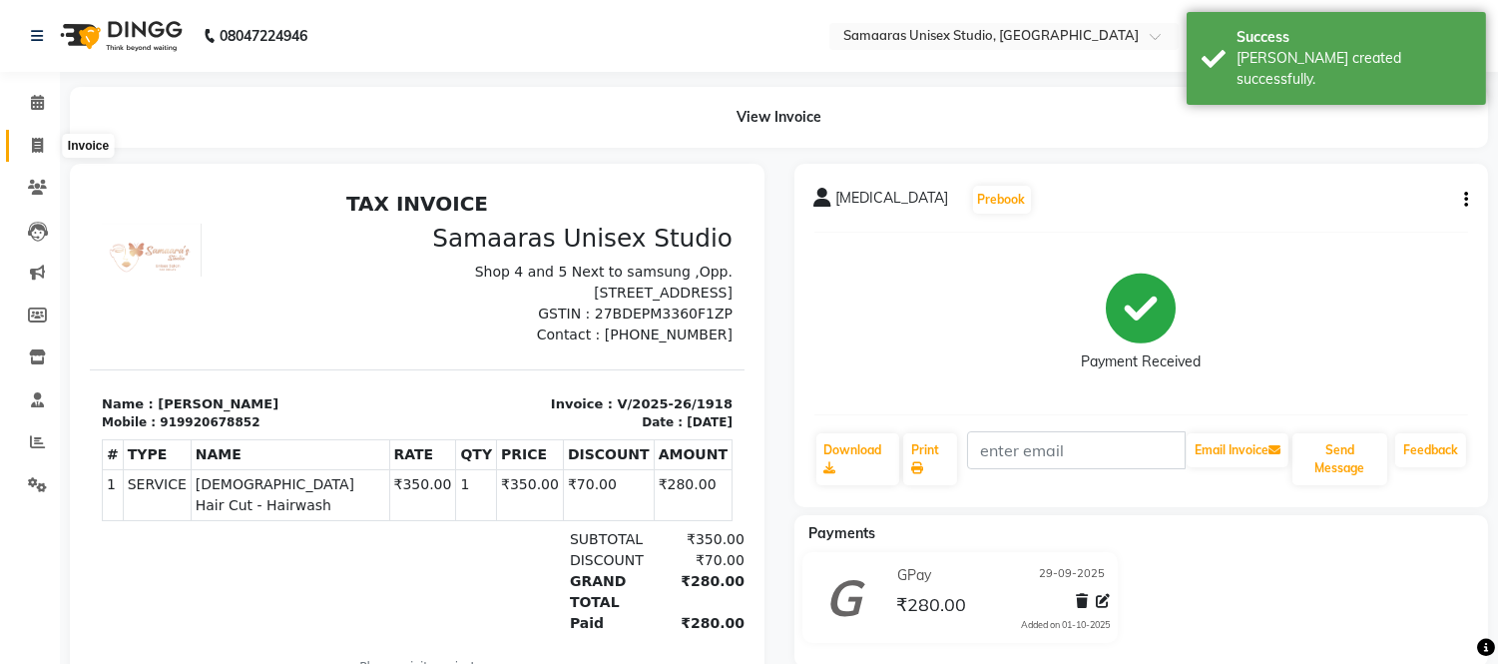
drag, startPoint x: 40, startPoint y: 136, endPoint x: 98, endPoint y: 145, distance: 58.6
click at [40, 136] on span at bounding box center [37, 146] width 35 height 23
select select "service"
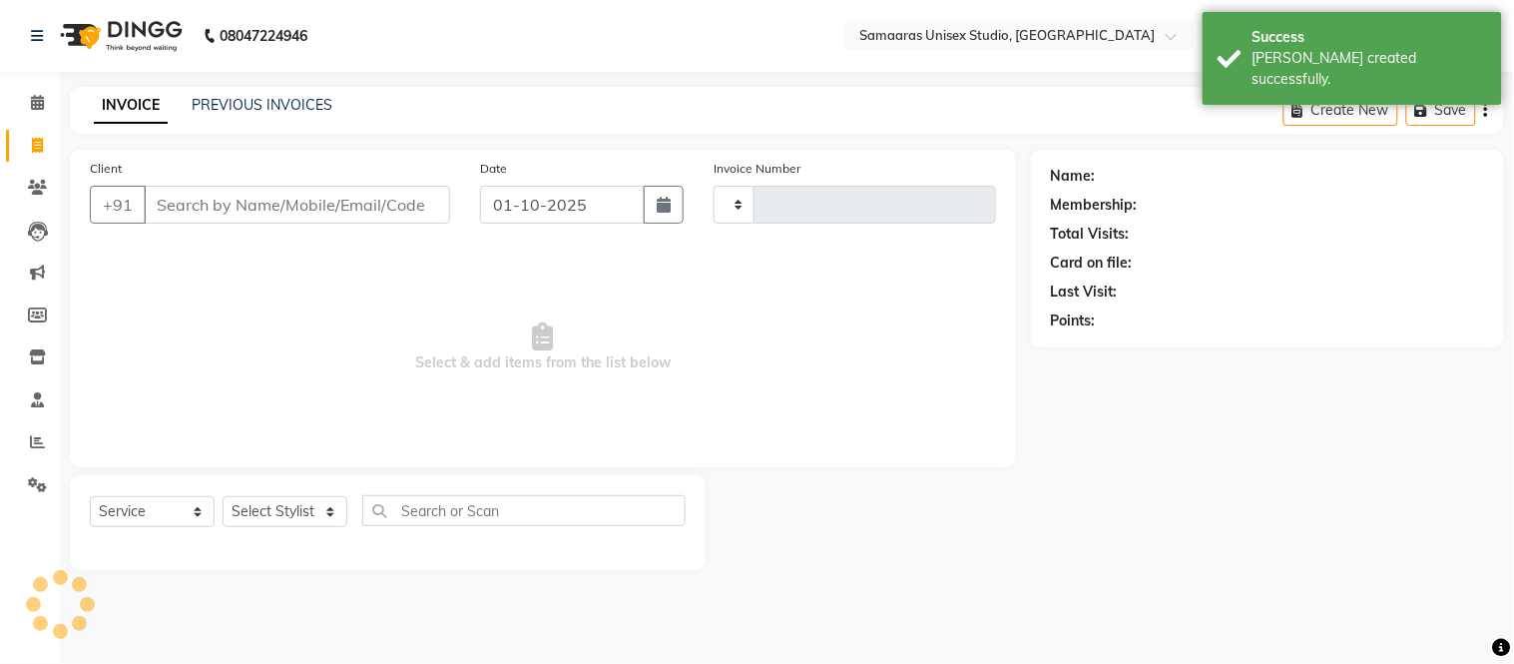
type input "1919"
select select "4525"
click at [666, 223] on button "button" at bounding box center [664, 205] width 40 height 38
select select "10"
select select "2025"
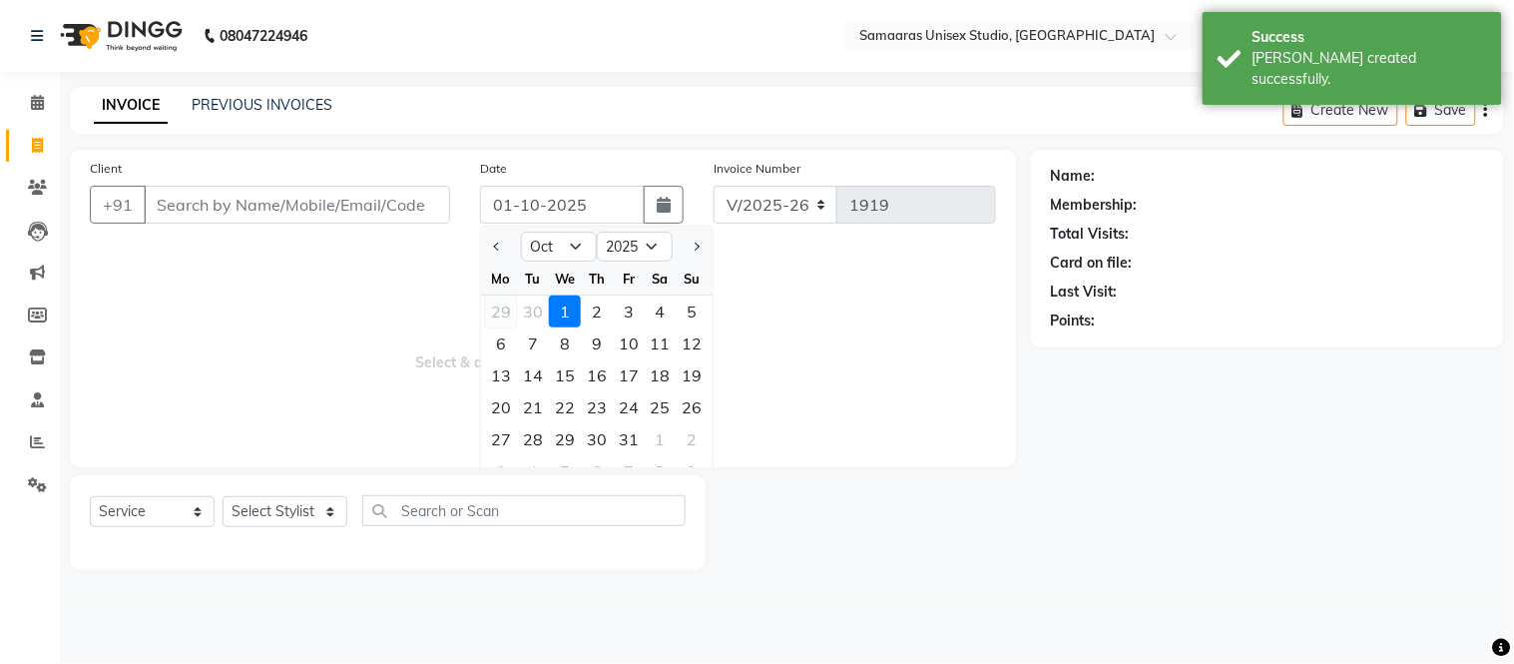
click at [502, 307] on div "29" at bounding box center [501, 311] width 32 height 32
type input "29-09-2025"
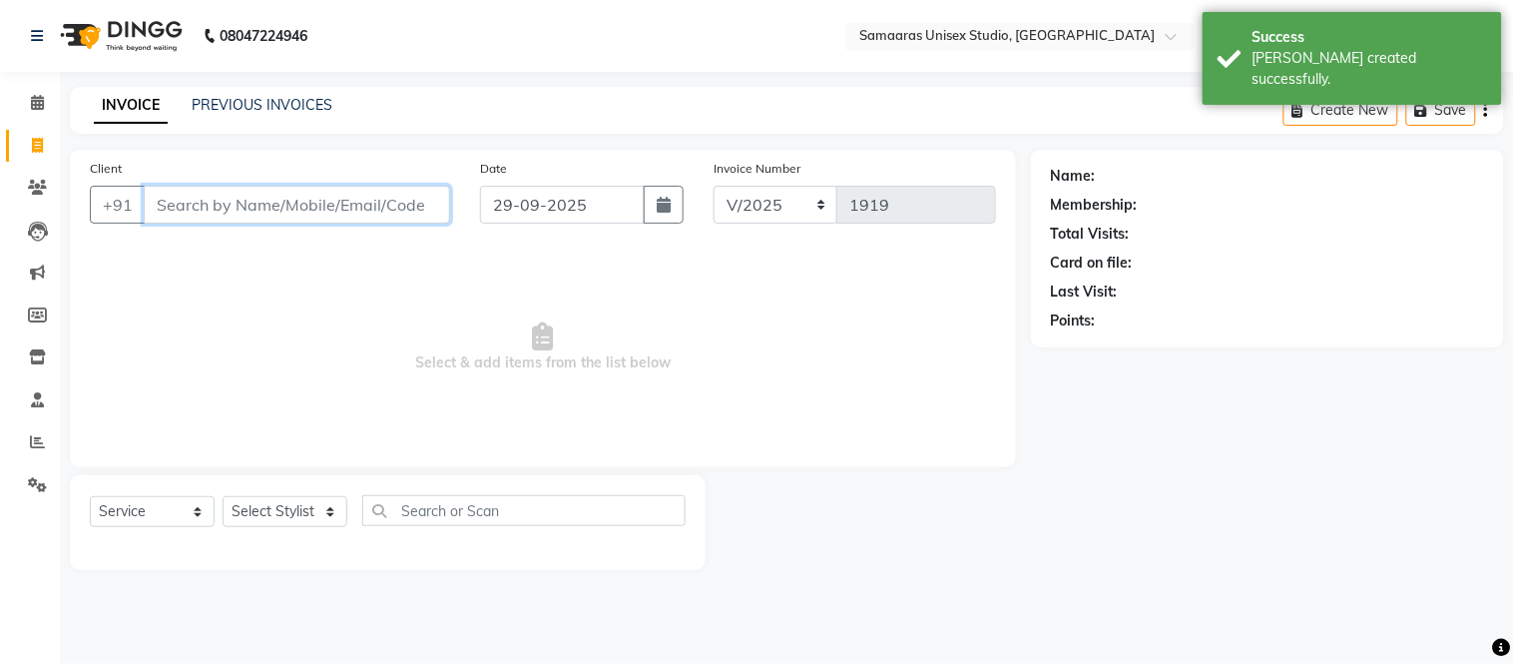
click at [401, 204] on input "Client" at bounding box center [297, 205] width 306 height 38
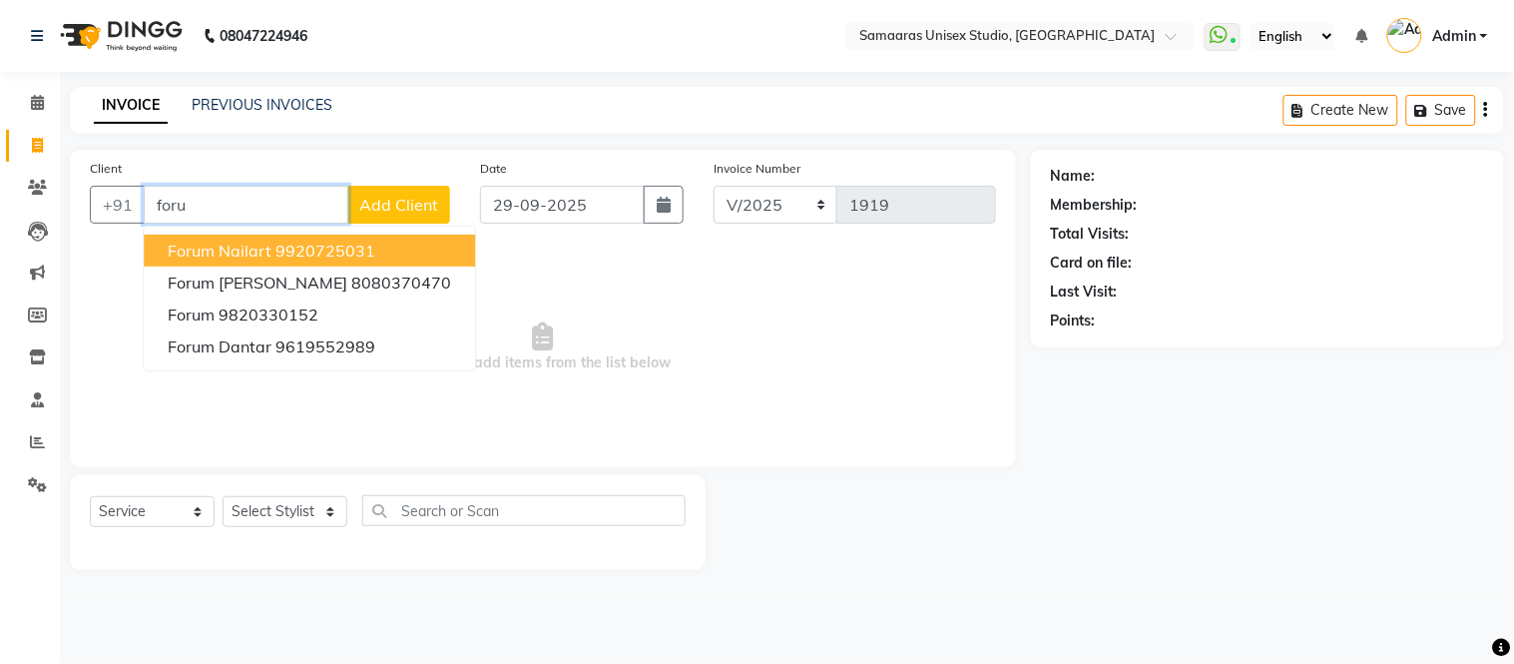
click at [251, 247] on span "forum nailart" at bounding box center [220, 250] width 104 height 20
type input "9920725031"
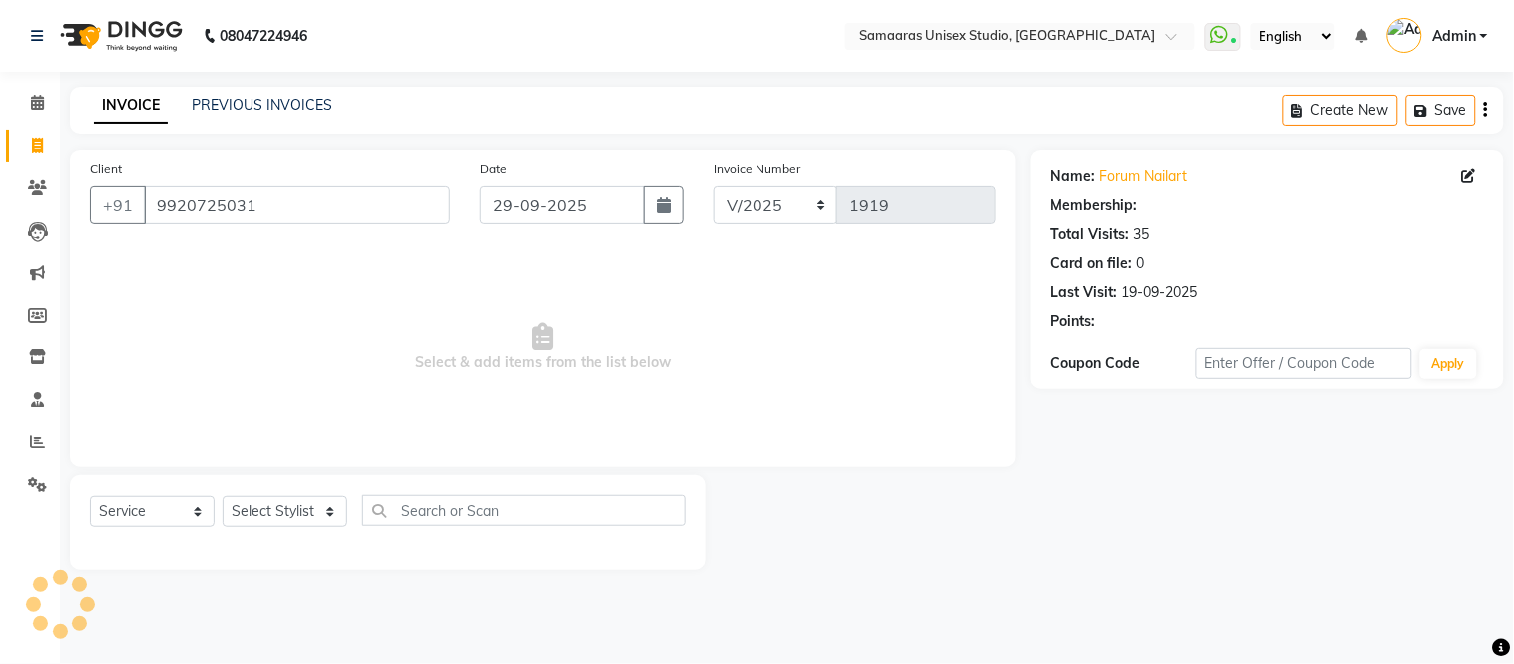
select select "1: Object"
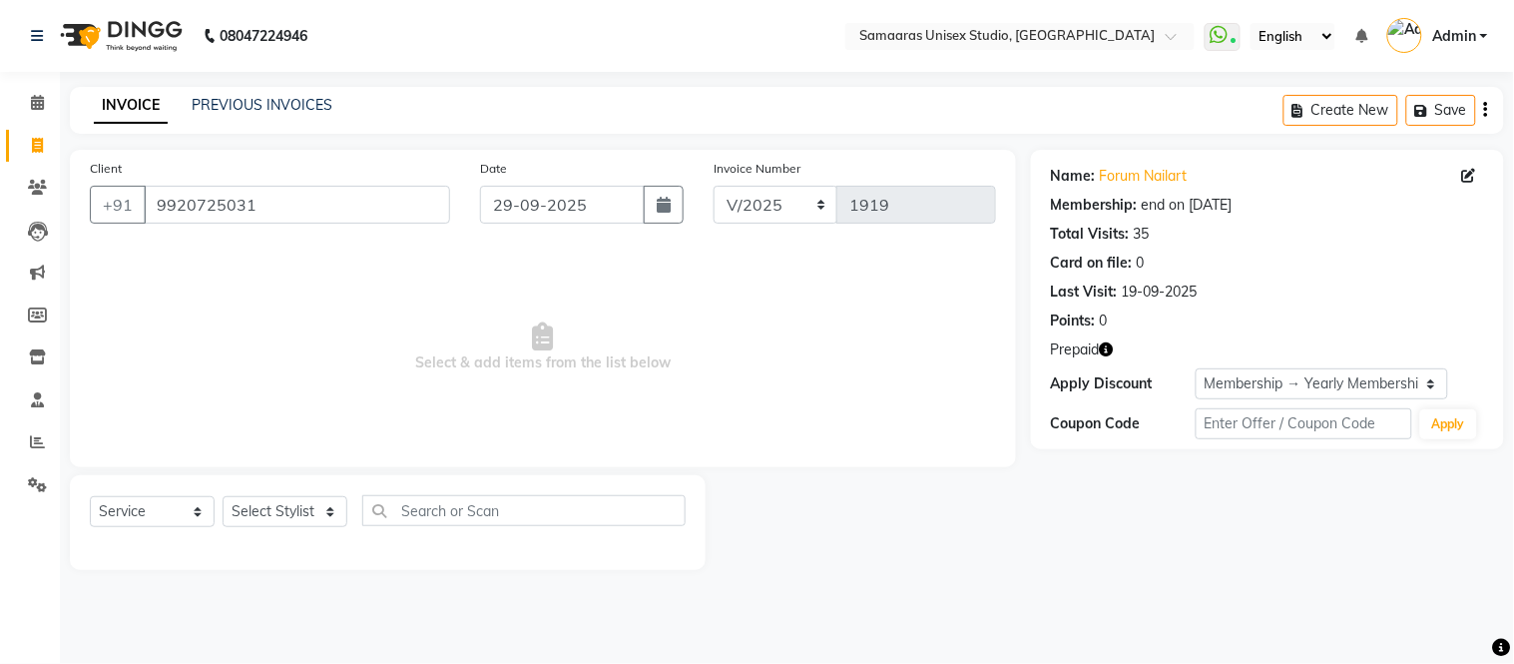
click at [310, 530] on div "Select Service Product Membership Package Voucher Prepaid Gift Card Select Styl…" at bounding box center [388, 518] width 596 height 47
click at [306, 505] on select "Select Stylist Front Desk junaid Kajal [PERSON_NAME] [PERSON_NAME]" at bounding box center [285, 511] width 125 height 31
select select "88388"
click at [223, 497] on select "Select Stylist Front Desk junaid Kajal [PERSON_NAME] [PERSON_NAME]" at bounding box center [285, 511] width 125 height 31
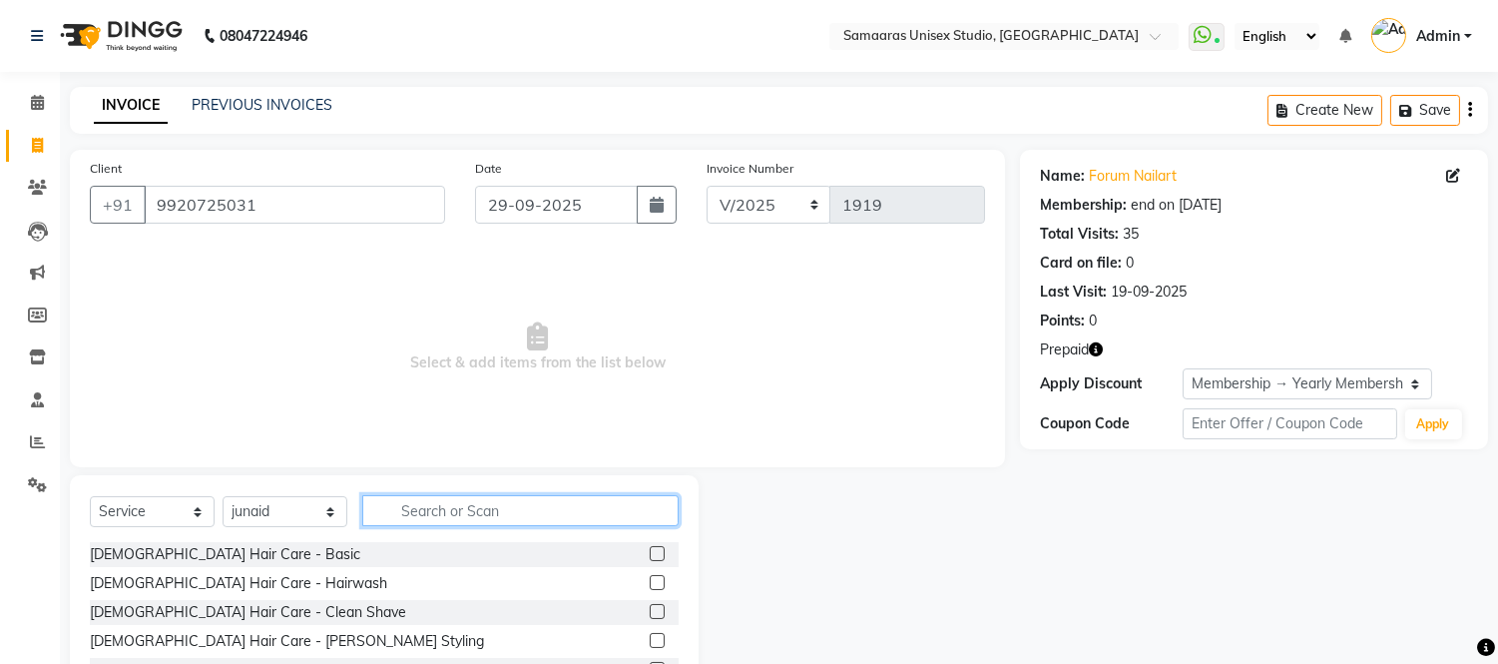
click at [412, 502] on input "text" at bounding box center [520, 510] width 316 height 31
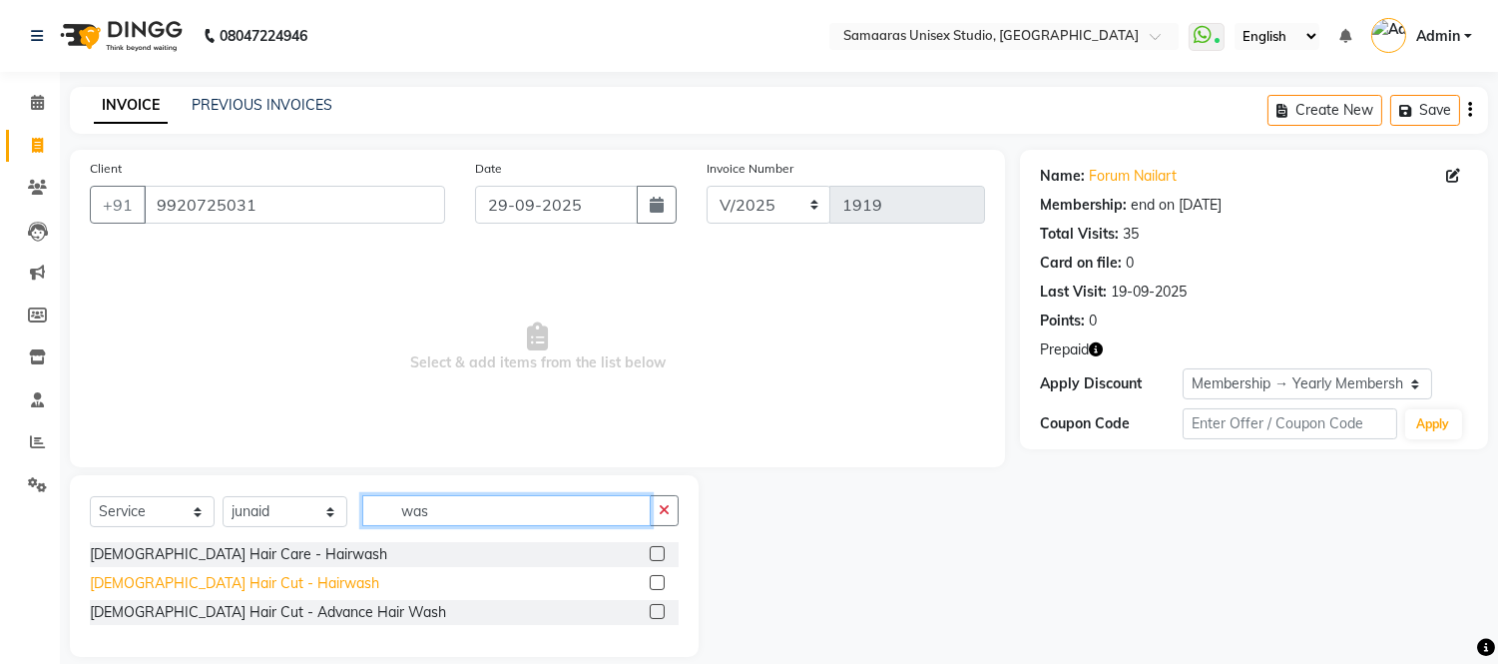
type input "was"
click at [195, 592] on div "[DEMOGRAPHIC_DATA] Hair Cut - Hairwash" at bounding box center [234, 583] width 289 height 21
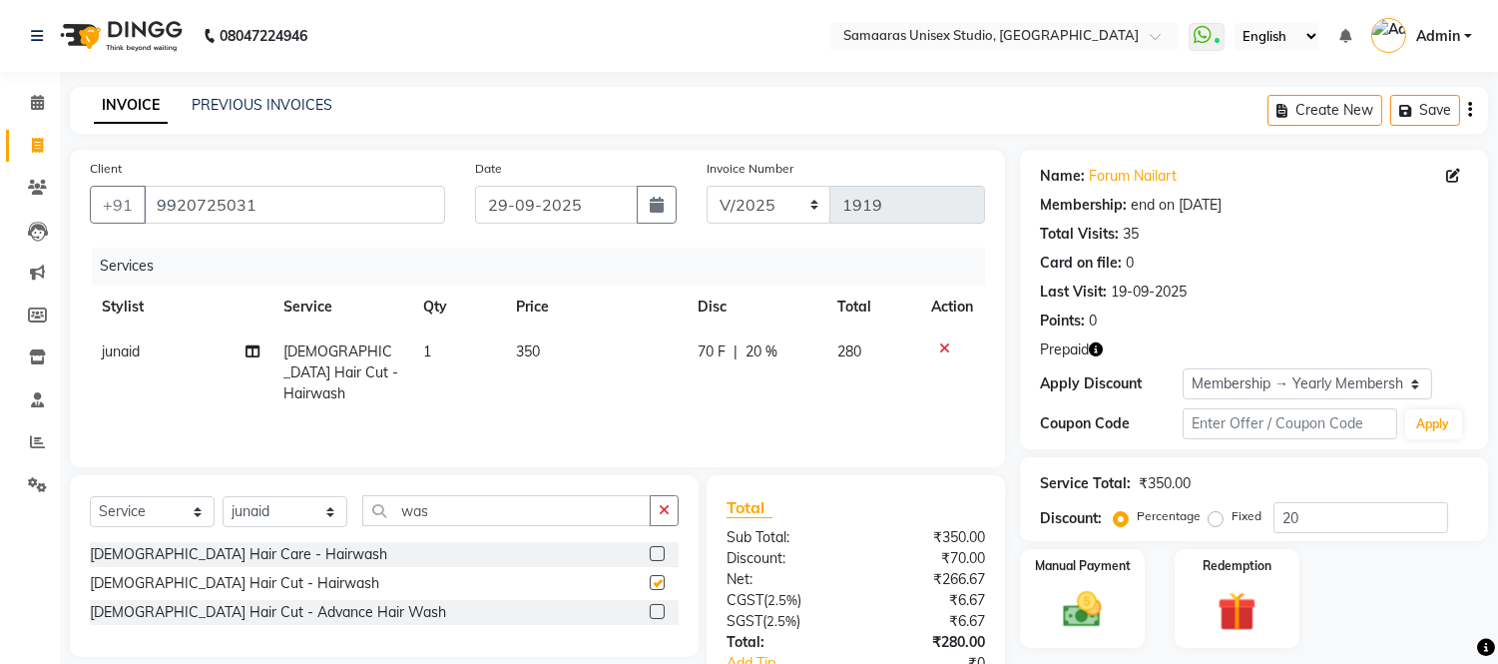
checkbox input "false"
click at [603, 356] on td "350" at bounding box center [594, 372] width 181 height 87
select select "88388"
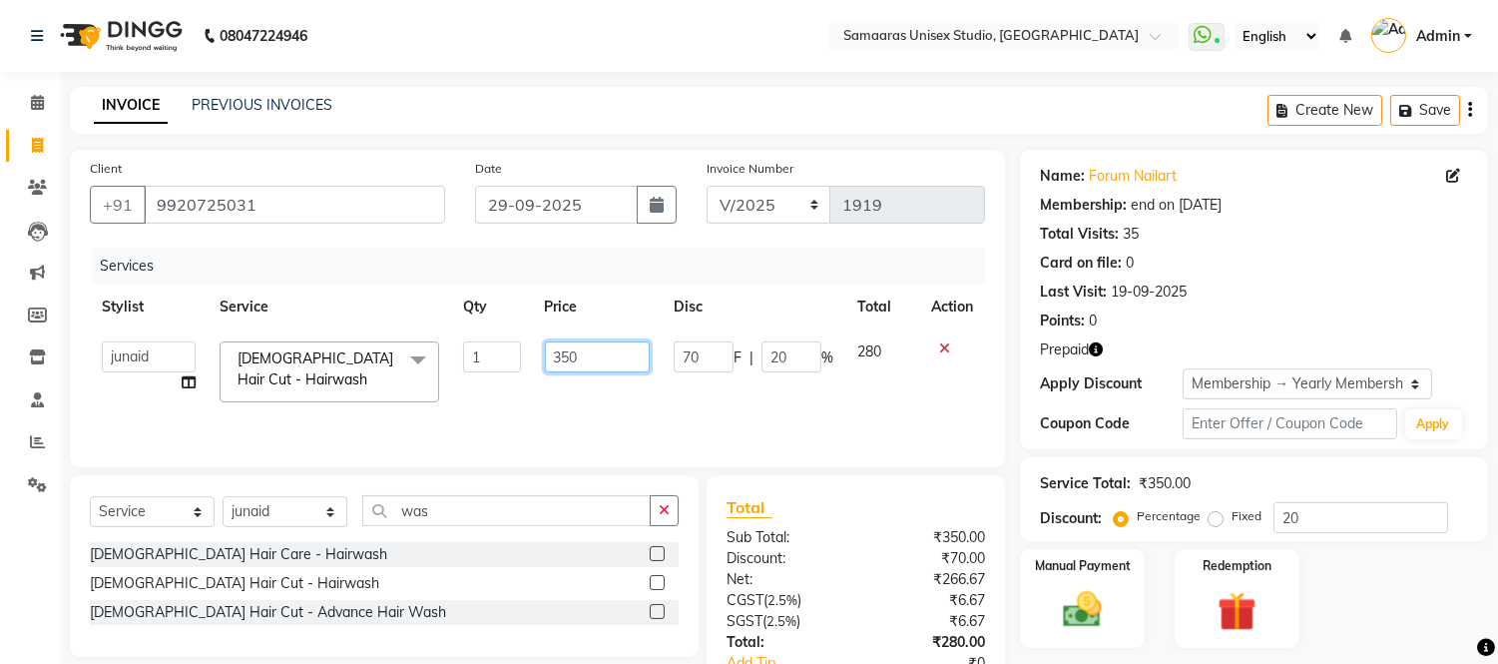
click at [603, 356] on input "350" at bounding box center [597, 356] width 105 height 31
type input "300"
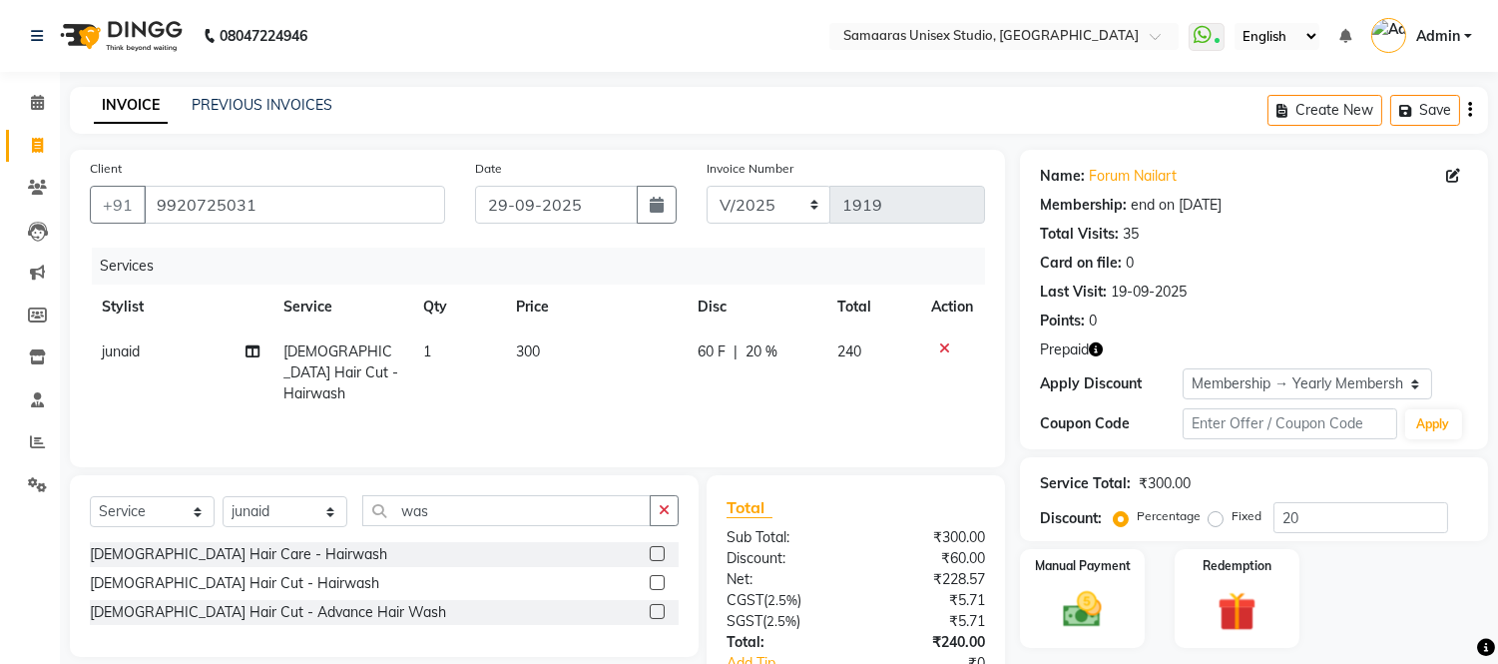
click at [672, 411] on div "Services Stylist Service Qty Price Disc Total Action junaid [DEMOGRAPHIC_DATA] …" at bounding box center [537, 347] width 895 height 200
click at [786, 341] on div "60 F | 20 %" at bounding box center [755, 351] width 116 height 21
select select "88388"
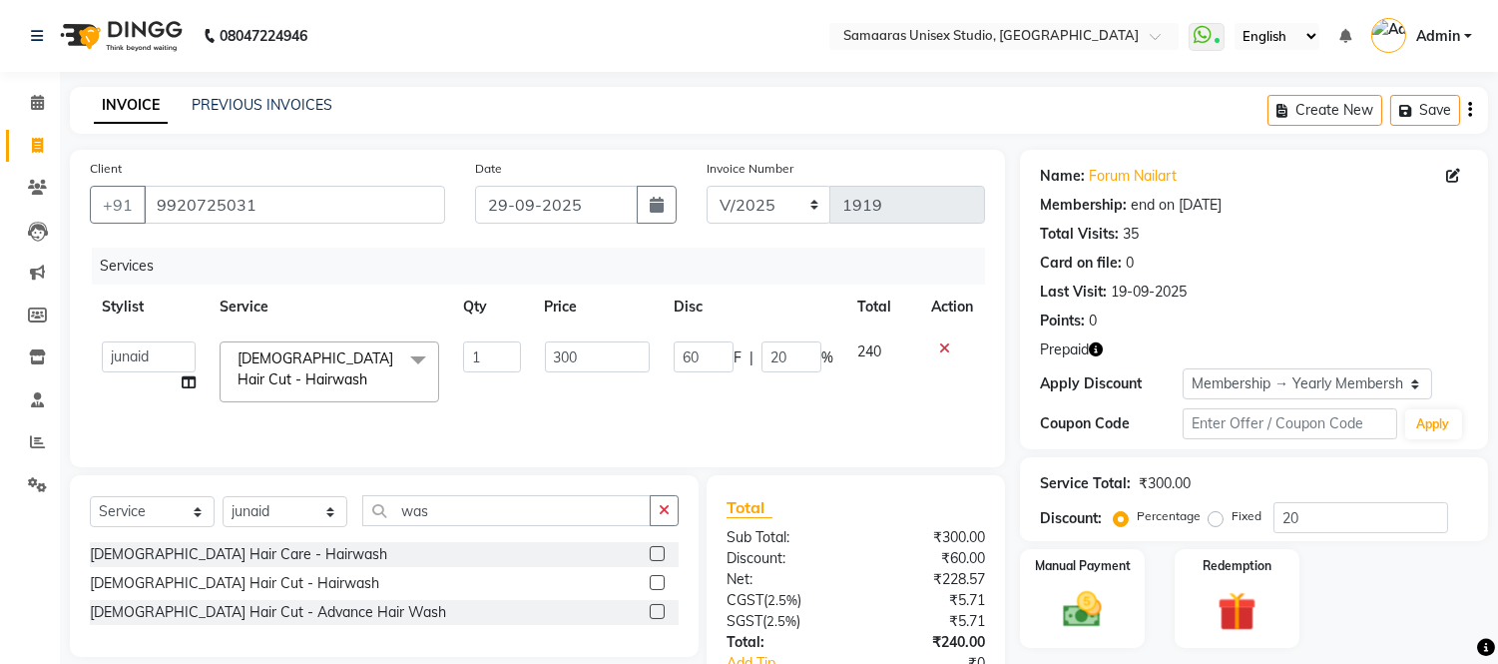
click at [786, 341] on input "20" at bounding box center [791, 356] width 60 height 31
type input "2"
type input "0"
click at [780, 421] on div "Services Stylist Service Qty Price Disc Total Action Front Desk junaid Kajal [P…" at bounding box center [537, 347] width 895 height 200
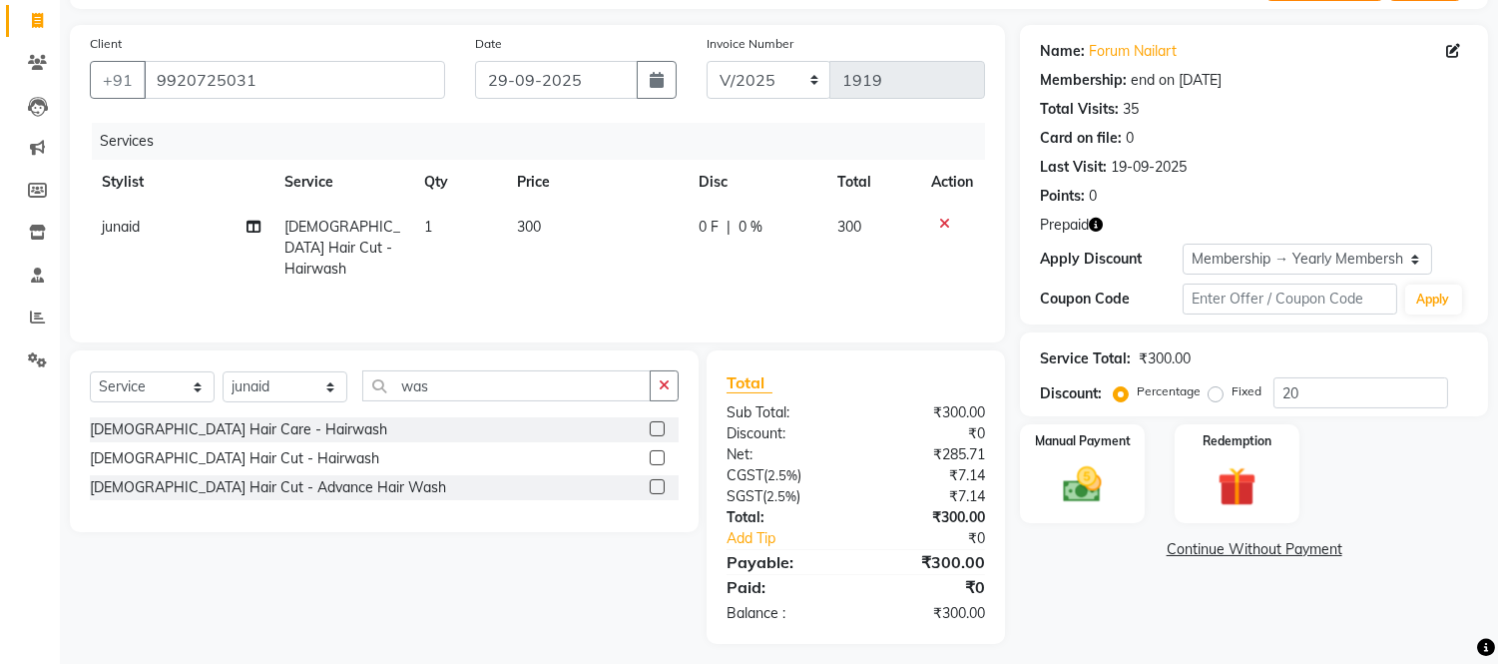
scroll to position [134, 0]
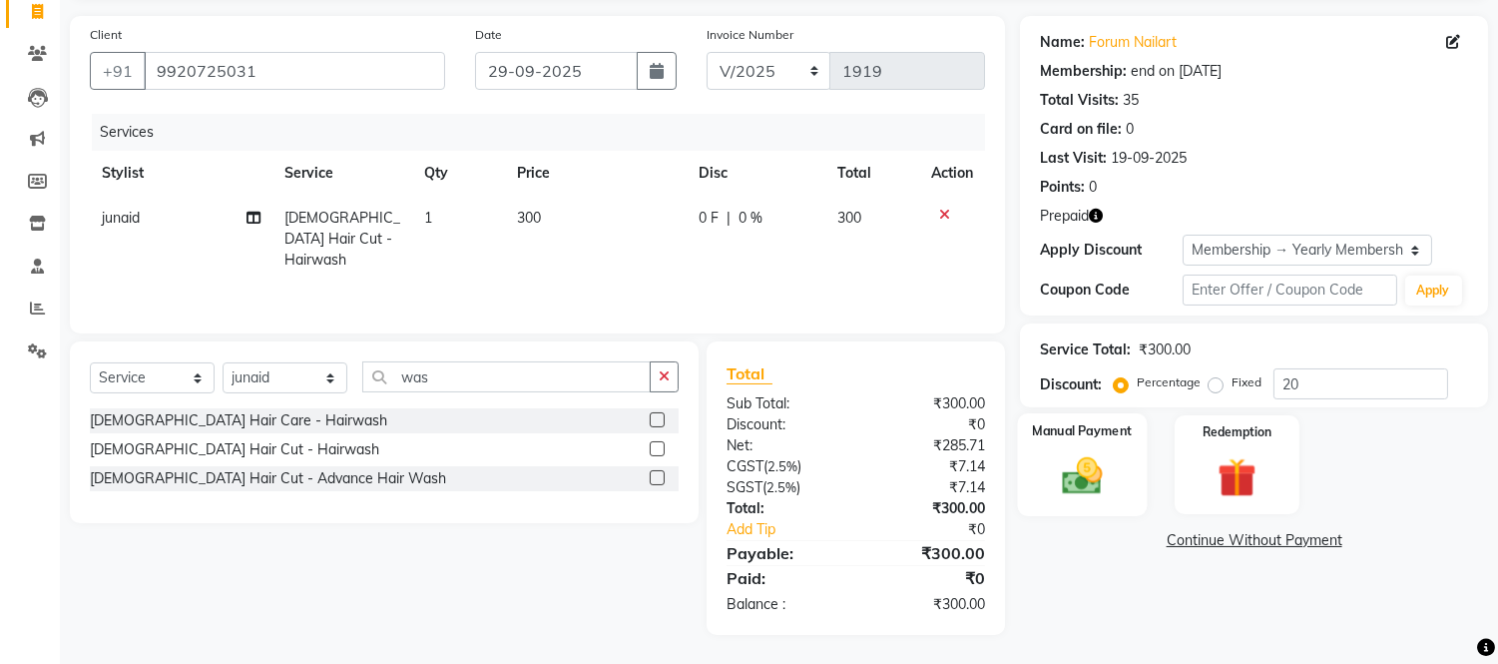
click at [1069, 475] on img at bounding box center [1083, 476] width 66 height 47
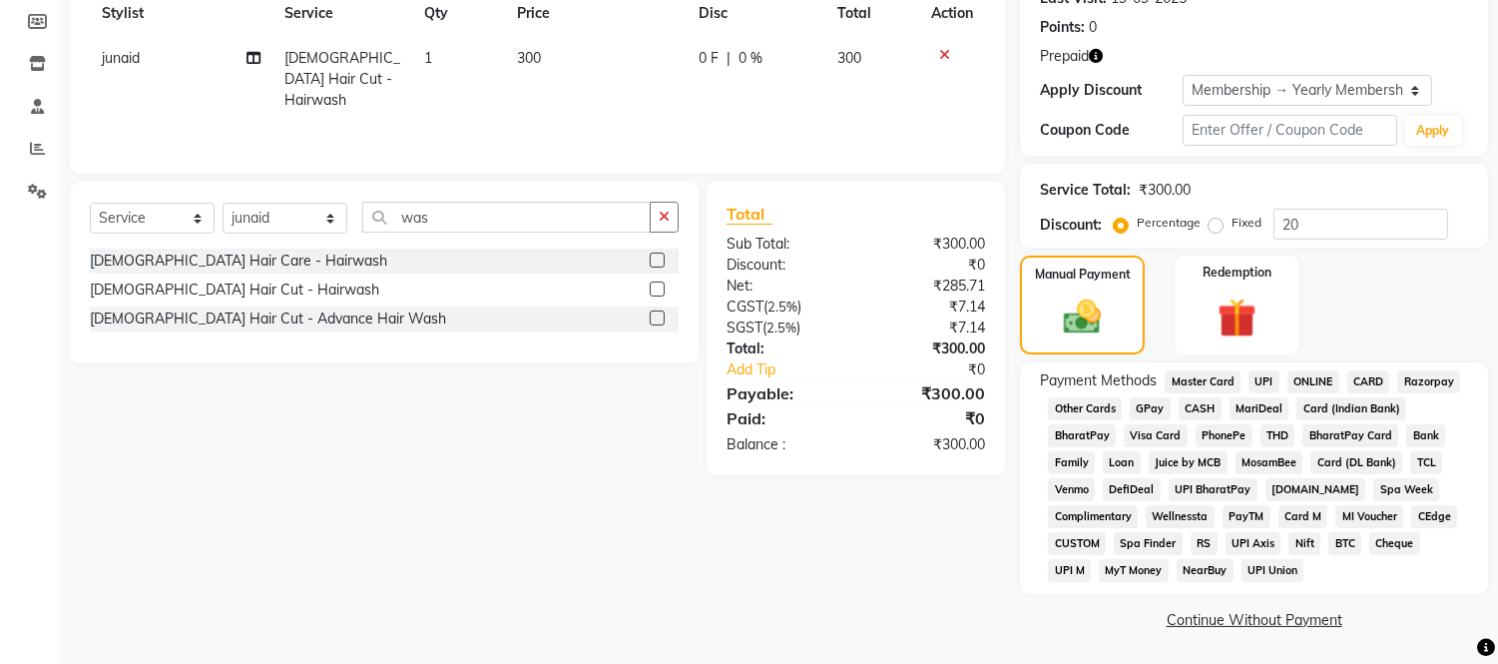
scroll to position [294, 0]
click at [1185, 405] on span "CASH" at bounding box center [1199, 407] width 43 height 23
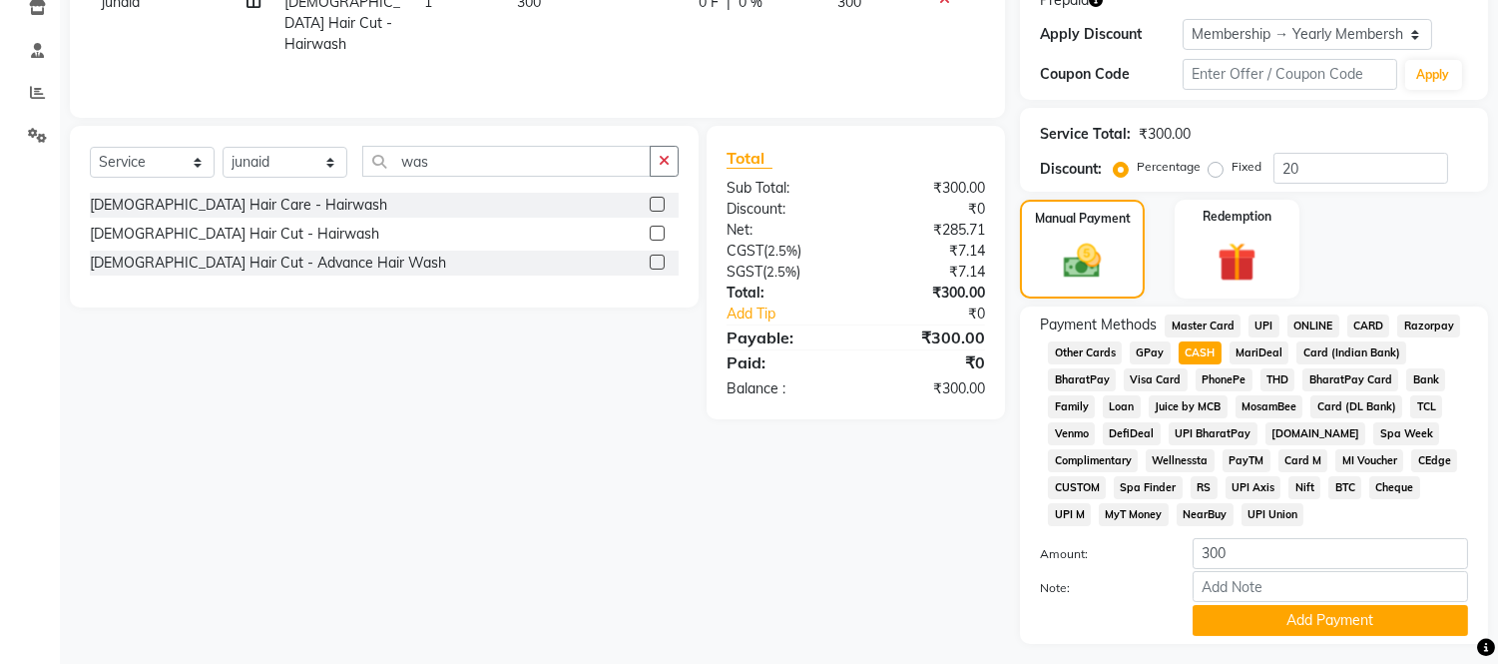
scroll to position [401, 0]
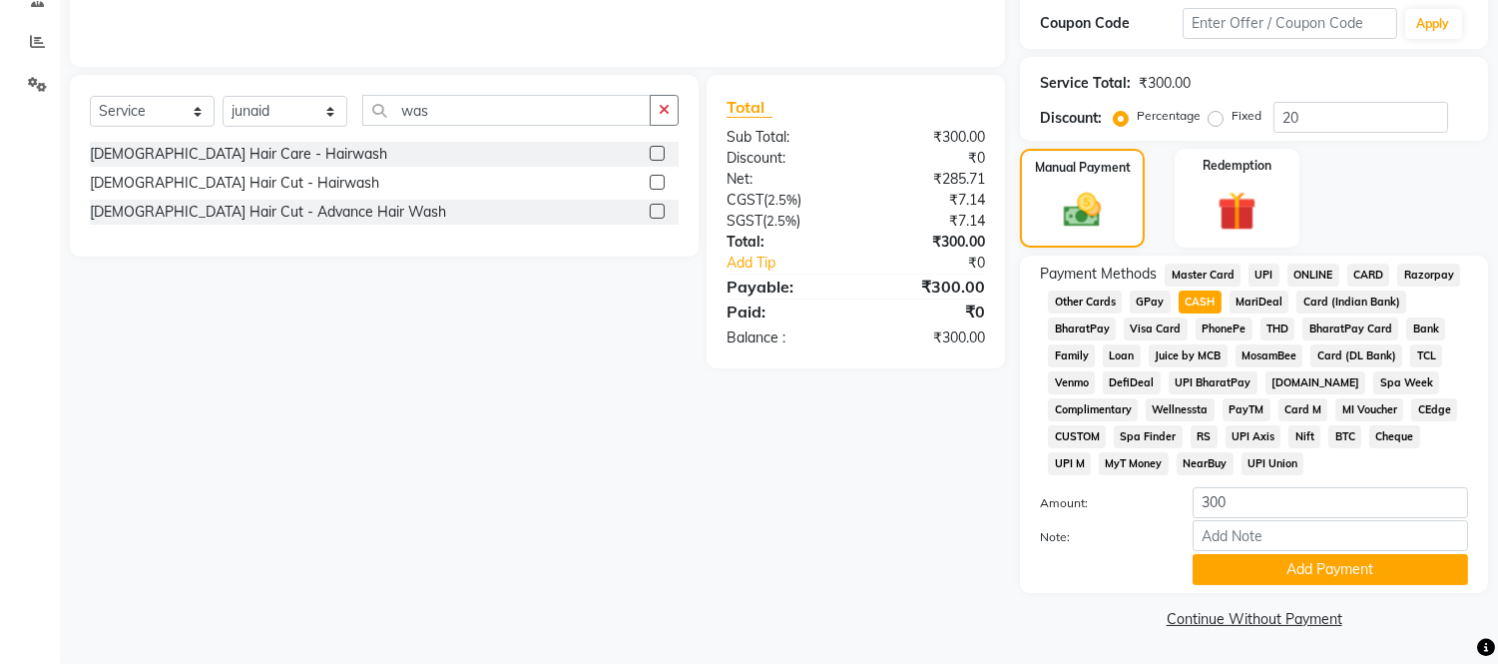
click at [1254, 585] on div "Payment Methods Master Card UPI ONLINE CARD Razorpay Other Cards GPay CASH Mari…" at bounding box center [1254, 423] width 468 height 337
click at [1232, 567] on button "Add Payment" at bounding box center [1329, 569] width 275 height 31
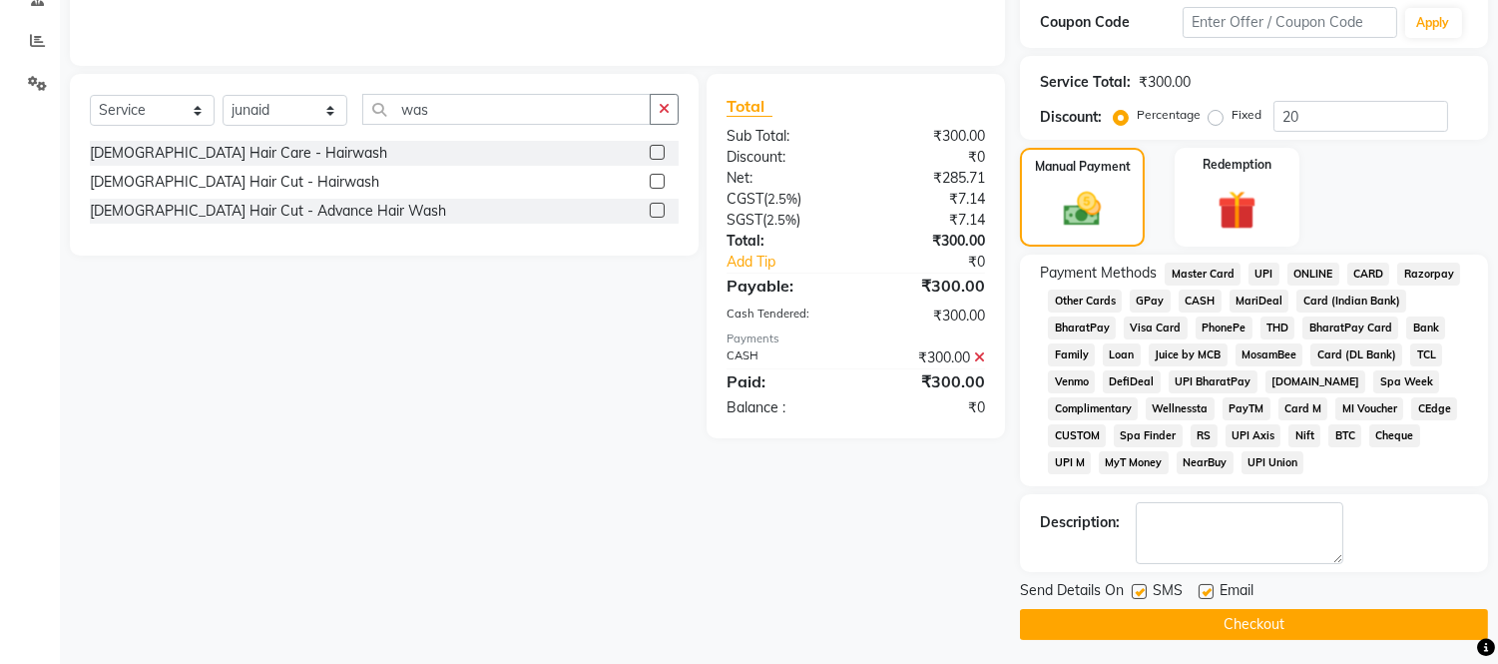
click at [1228, 613] on button "Checkout" at bounding box center [1254, 624] width 468 height 31
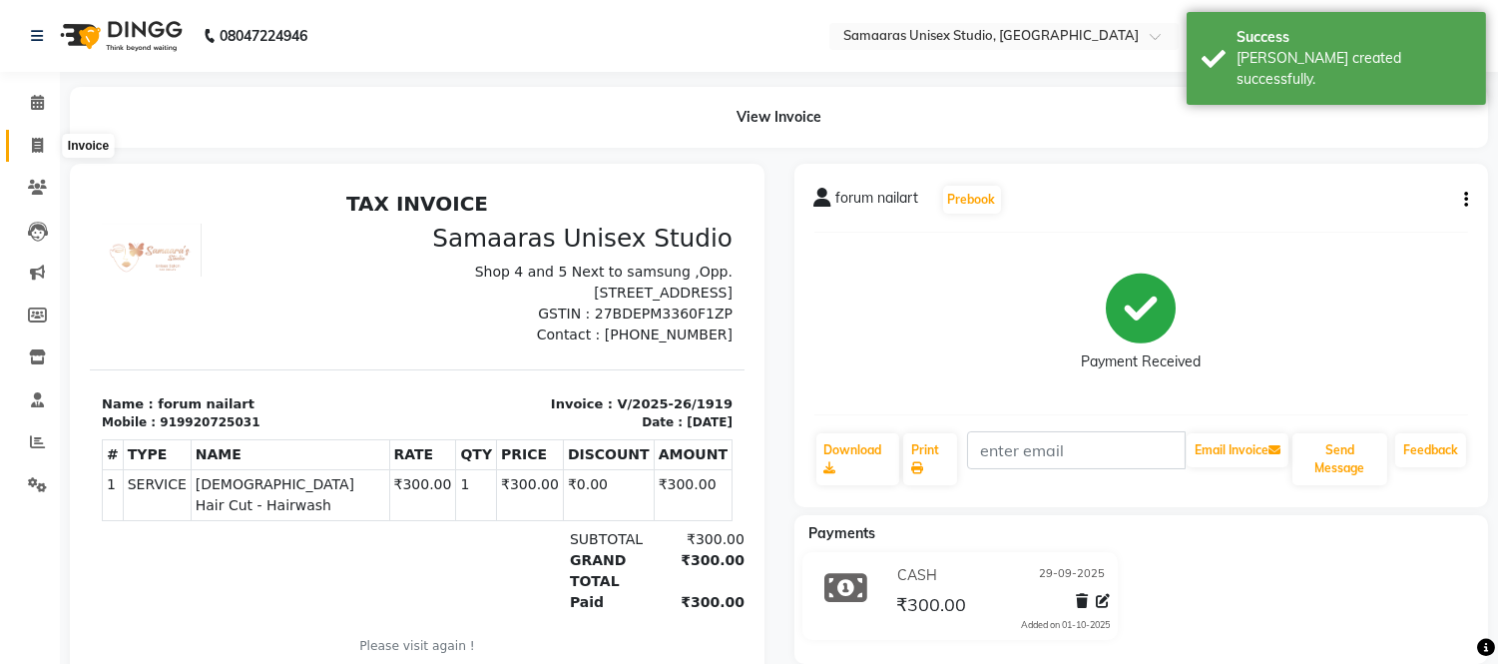
drag, startPoint x: 30, startPoint y: 141, endPoint x: 76, endPoint y: 161, distance: 50.0
click at [32, 141] on icon at bounding box center [37, 145] width 11 height 15
select select "service"
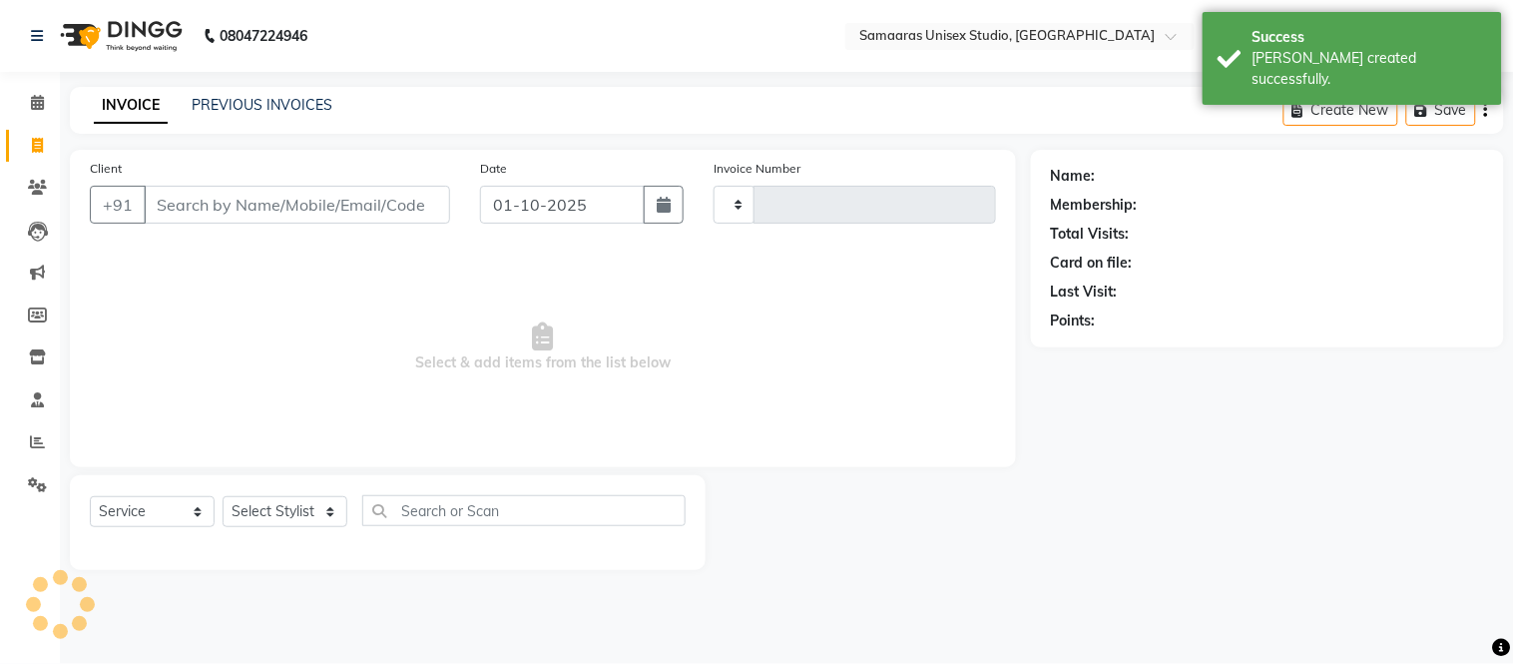
drag, startPoint x: 429, startPoint y: 202, endPoint x: 543, endPoint y: 191, distance: 114.3
click at [429, 202] on input "Client" at bounding box center [297, 205] width 306 height 38
type input "1920"
select select "4525"
click at [665, 192] on button "button" at bounding box center [664, 205] width 40 height 38
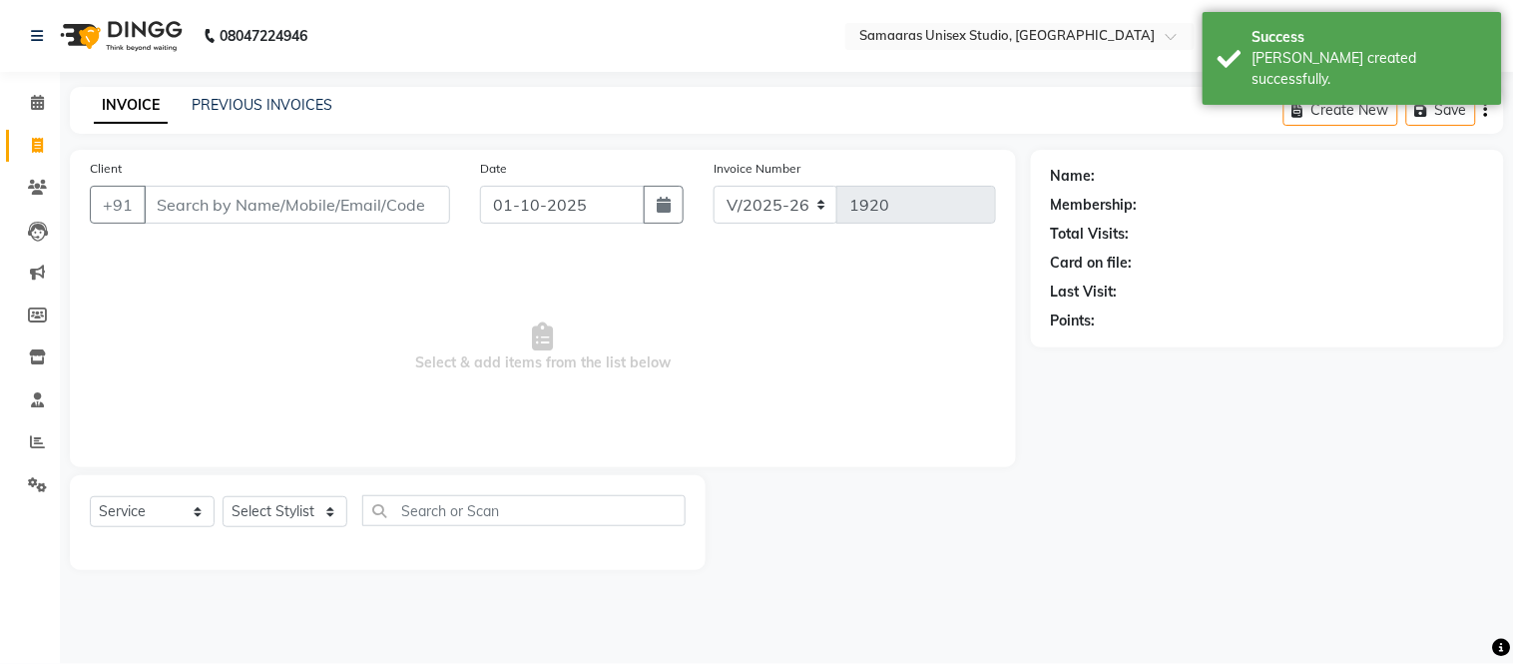
select select "10"
select select "2025"
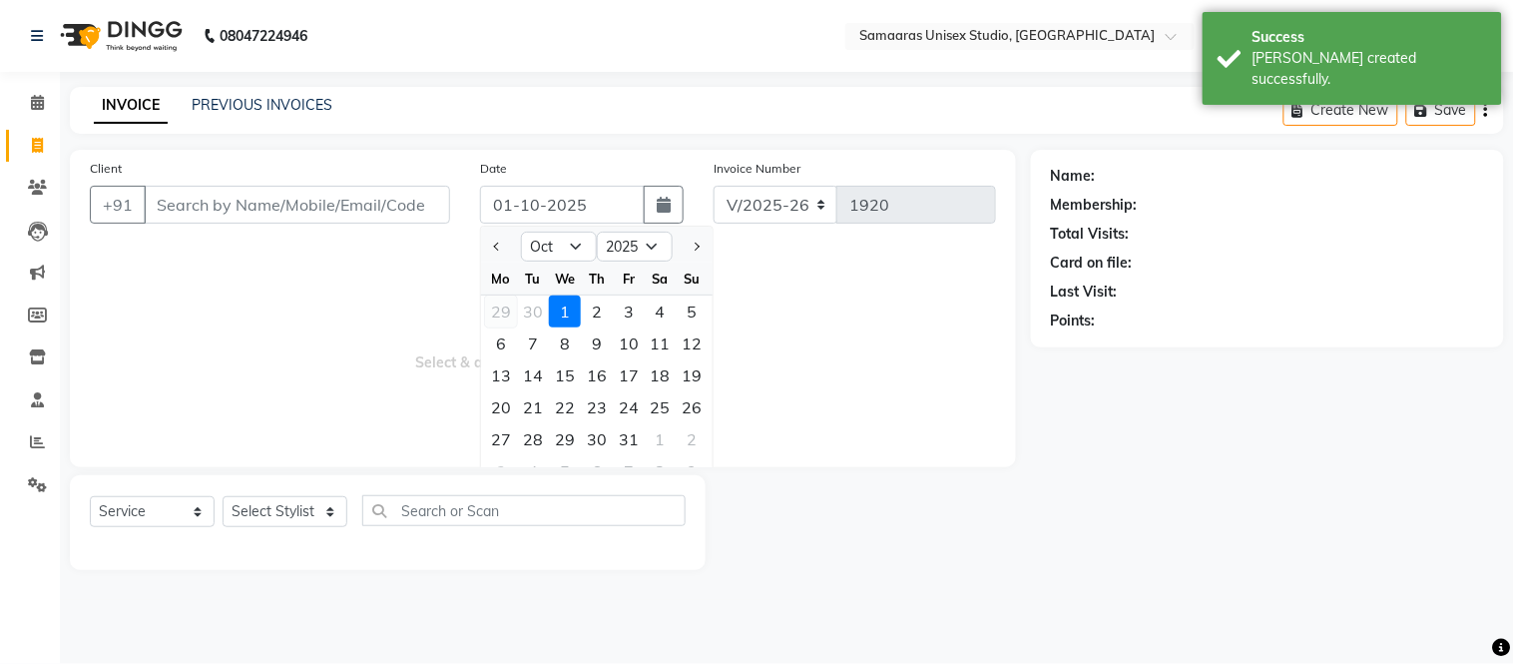
click at [497, 296] on div "29" at bounding box center [501, 311] width 32 height 32
type input "29-09-2025"
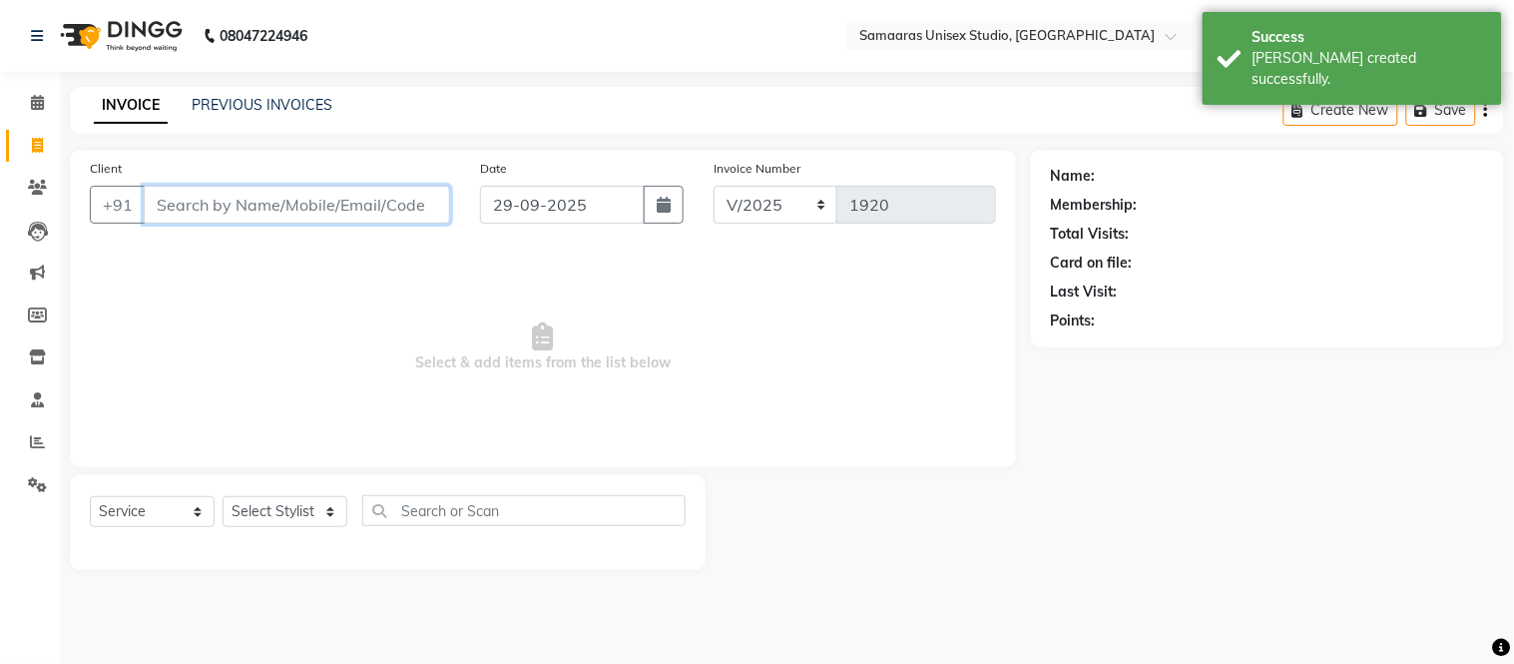
click at [396, 218] on input "Client" at bounding box center [297, 205] width 306 height 38
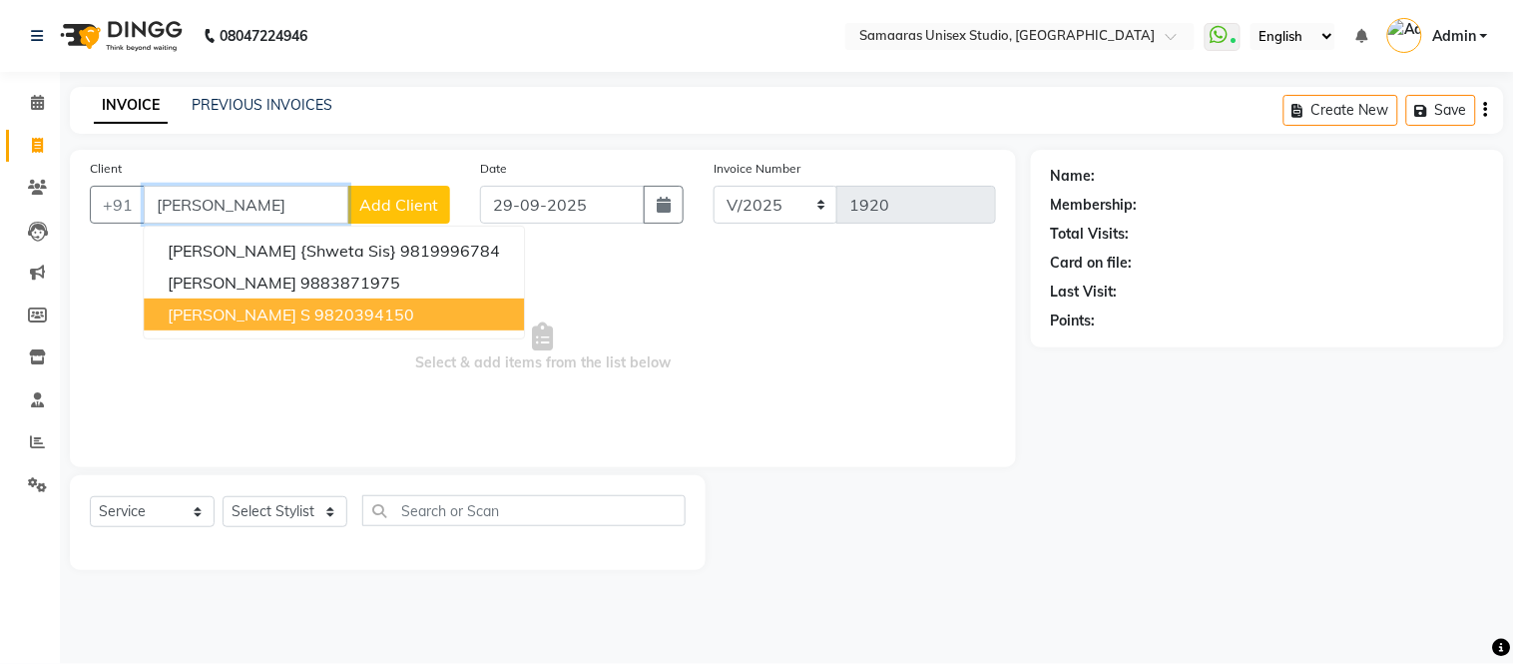
click at [314, 314] on ngb-highlight "9820394150" at bounding box center [364, 314] width 100 height 20
type input "9820394150"
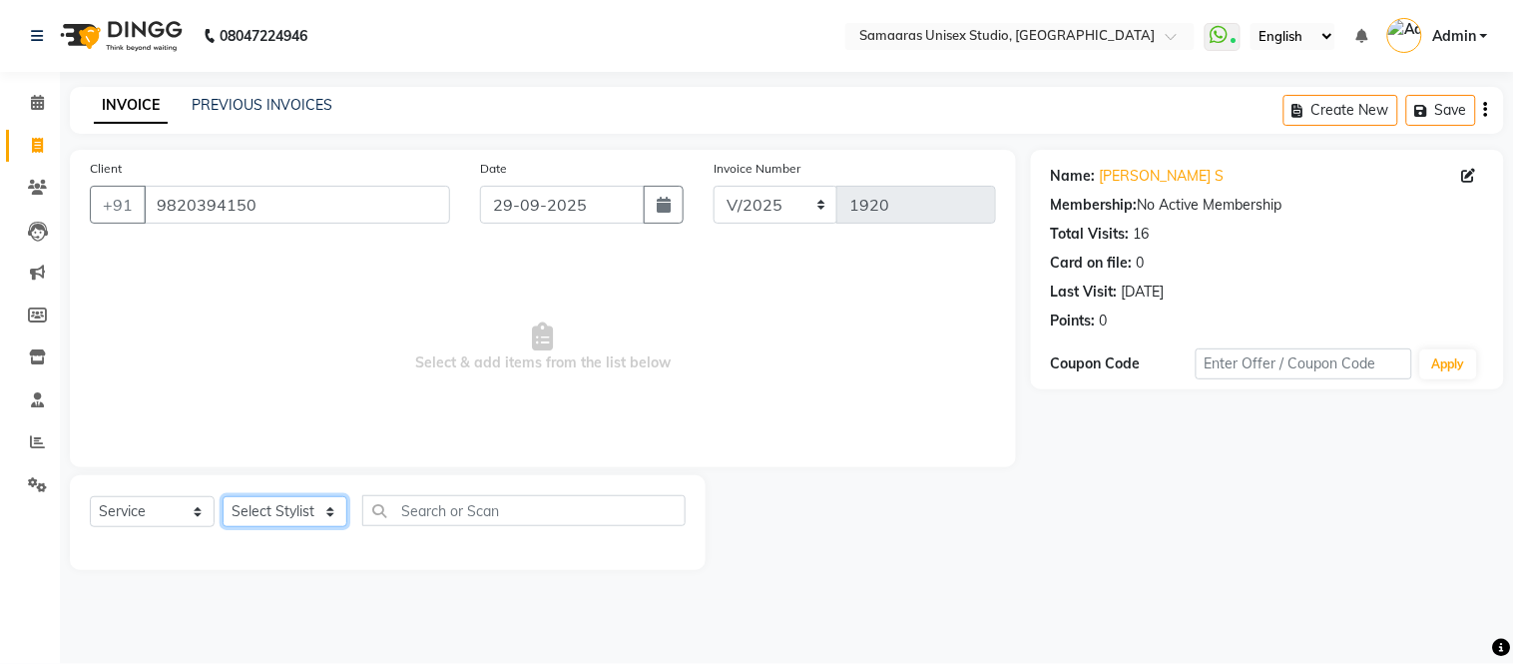
click at [294, 509] on select "Select Stylist Front Desk junaid Kajal [PERSON_NAME] [PERSON_NAME]" at bounding box center [285, 511] width 125 height 31
select select "50822"
click at [223, 497] on select "Select Stylist Front Desk junaid Kajal [PERSON_NAME] [PERSON_NAME]" at bounding box center [285, 511] width 125 height 31
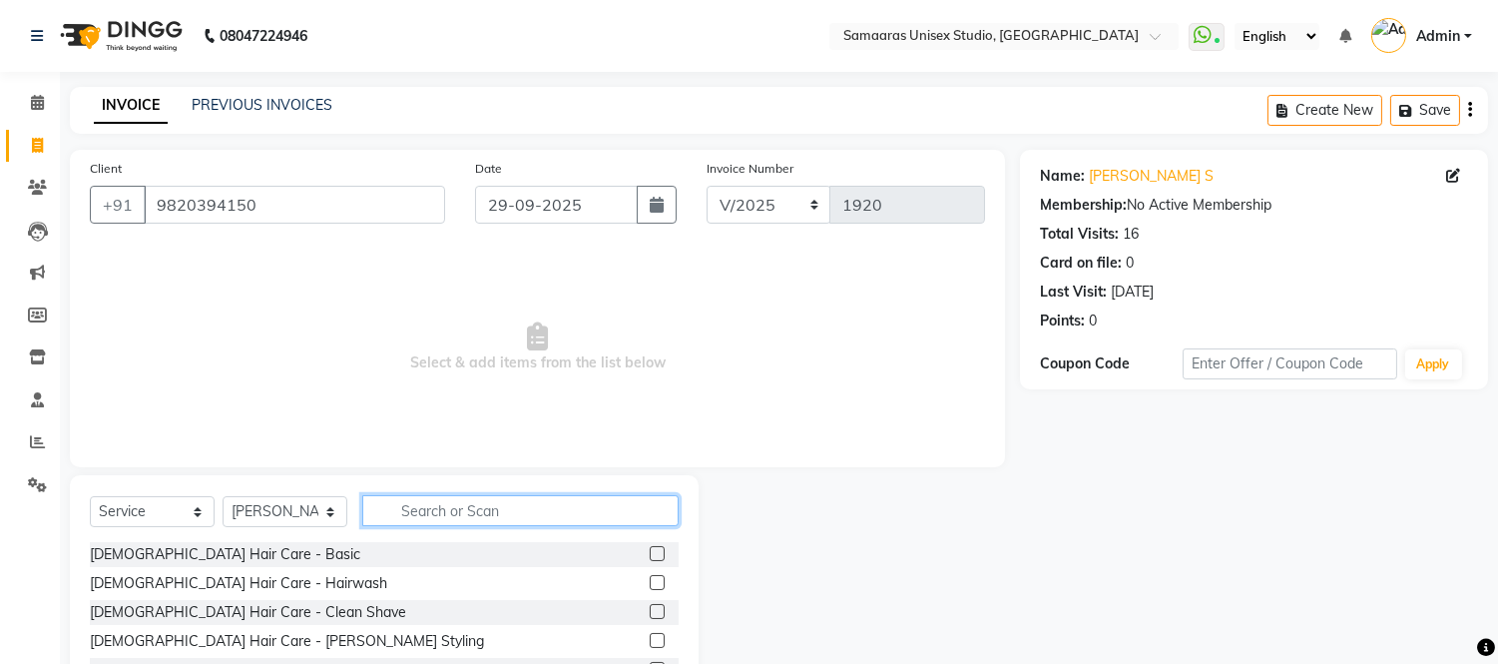
click at [462, 506] on input "text" at bounding box center [520, 510] width 316 height 31
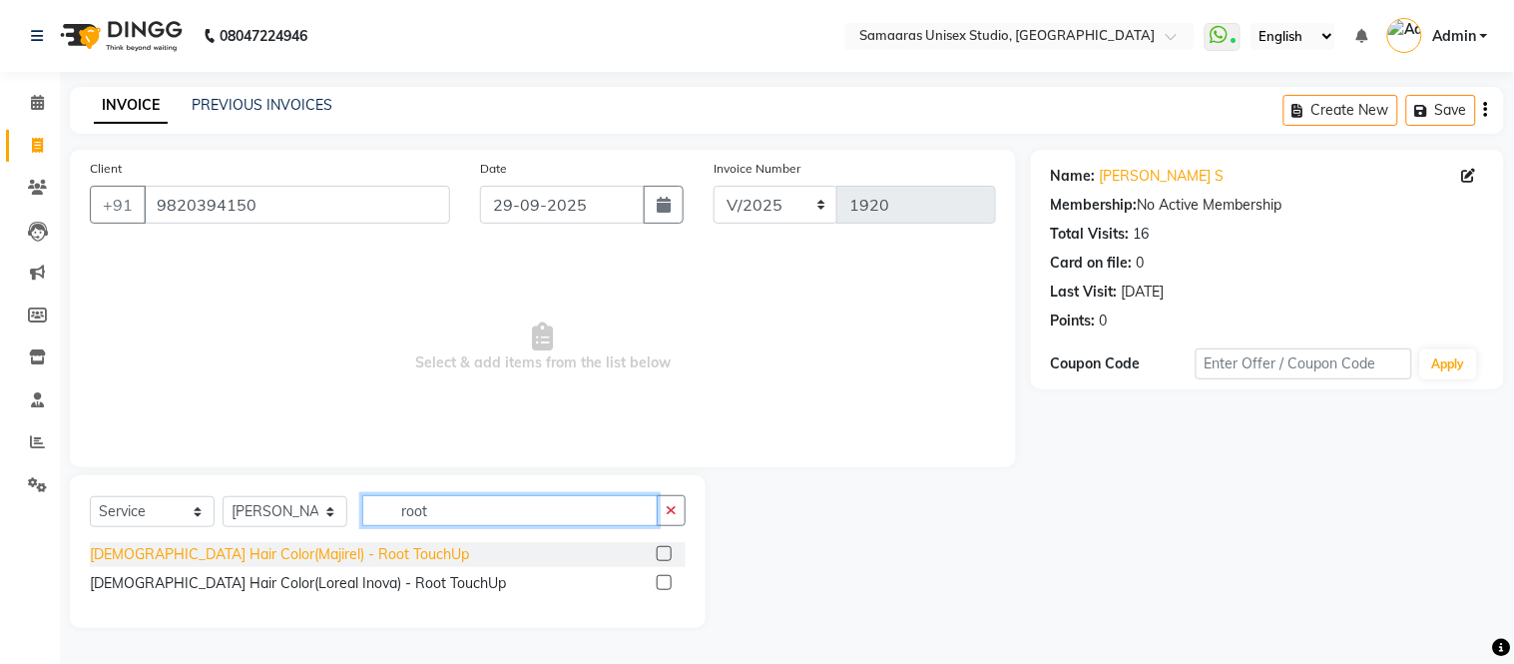
type input "root"
click at [284, 559] on div "[DEMOGRAPHIC_DATA] Hair Color(Majirel) - Root TouchUp" at bounding box center [279, 554] width 379 height 21
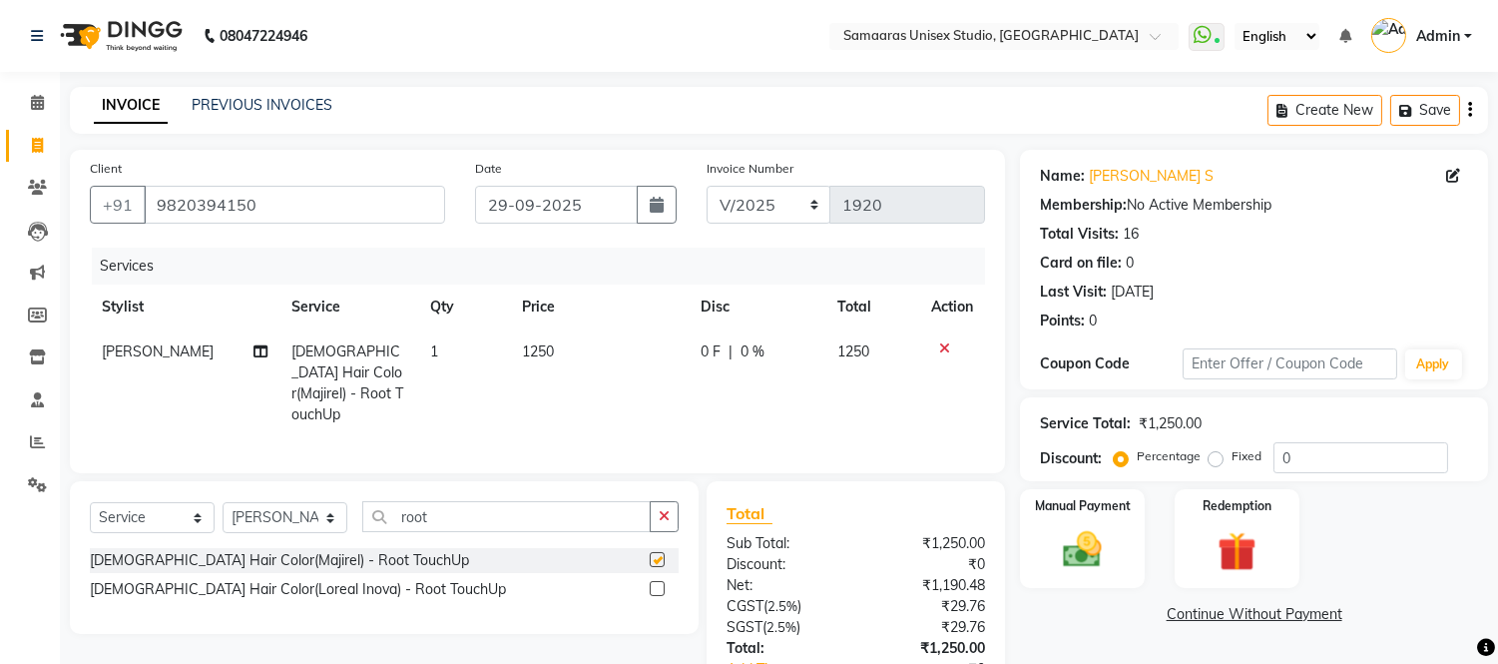
checkbox input "false"
click at [1419, 480] on div "Service Total: ₹1,250.00 Discount: Percentage Fixed 0" at bounding box center [1254, 439] width 468 height 84
drag, startPoint x: 1417, startPoint y: 469, endPoint x: 1378, endPoint y: 427, distance: 57.2
click at [1413, 466] on input "0" at bounding box center [1360, 457] width 175 height 31
type input "020"
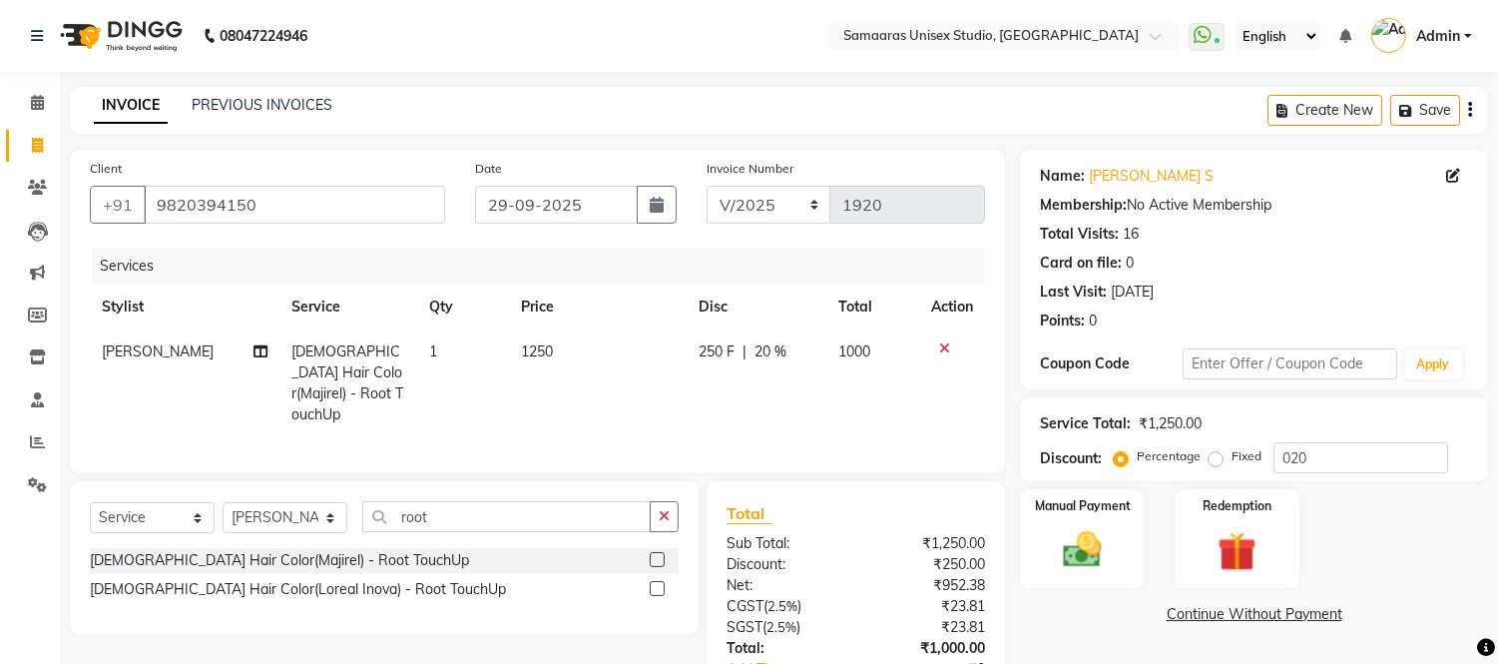
click at [649, 374] on td "1250" at bounding box center [598, 383] width 178 height 108
select select "50822"
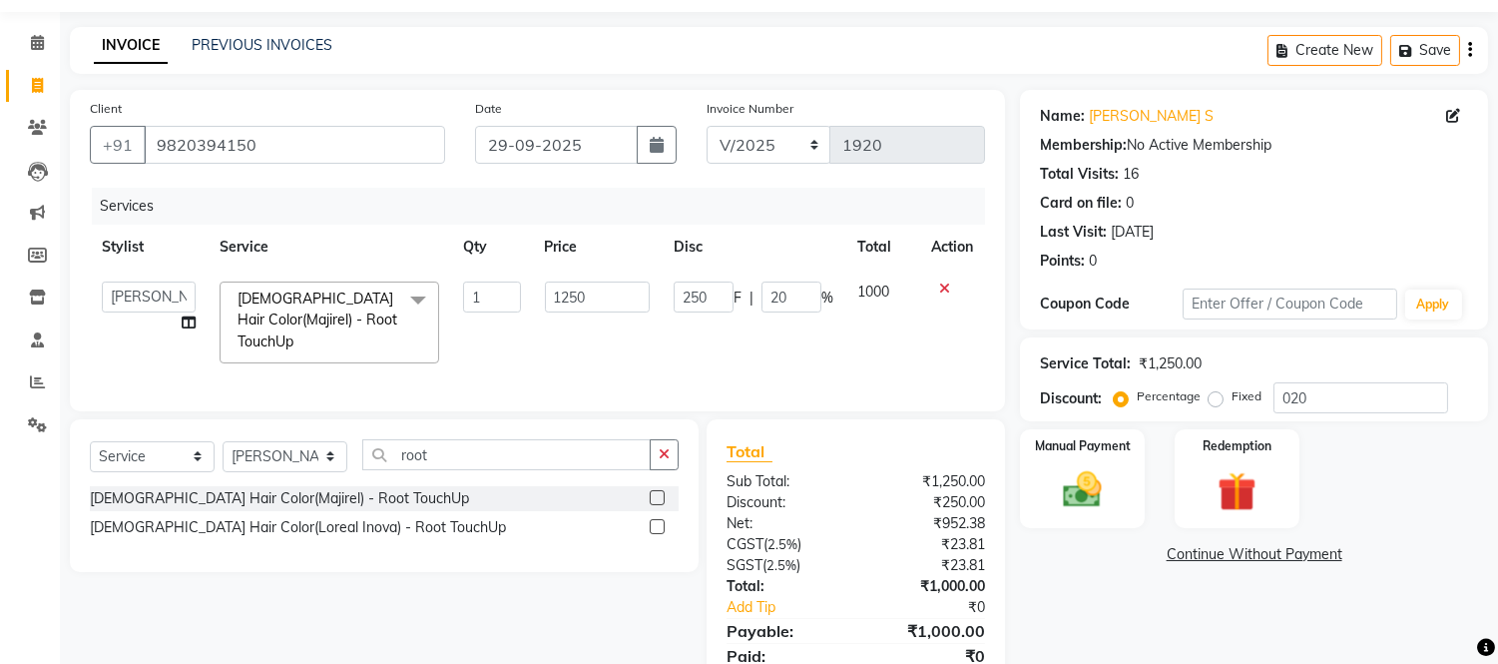
scroll to position [111, 0]
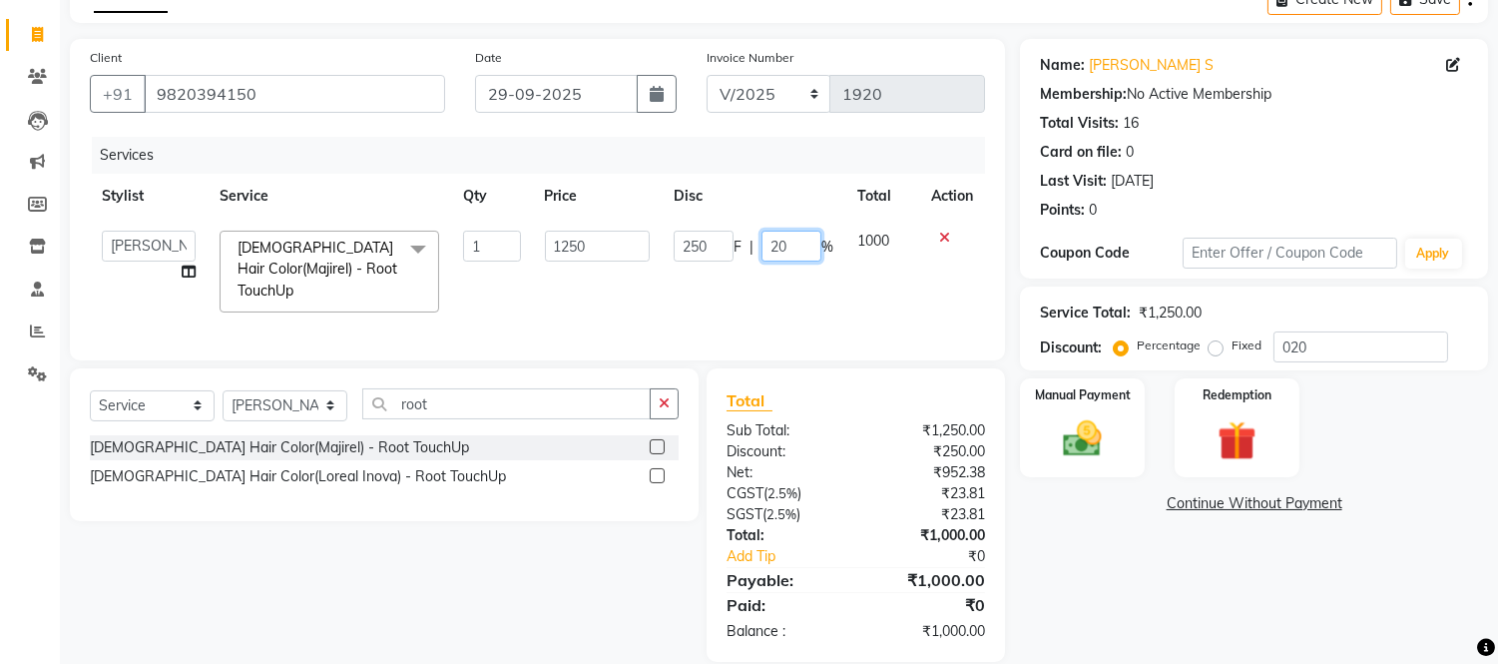
click at [795, 239] on input "20" at bounding box center [791, 245] width 60 height 31
type input "2"
click at [936, 236] on div at bounding box center [952, 237] width 42 height 14
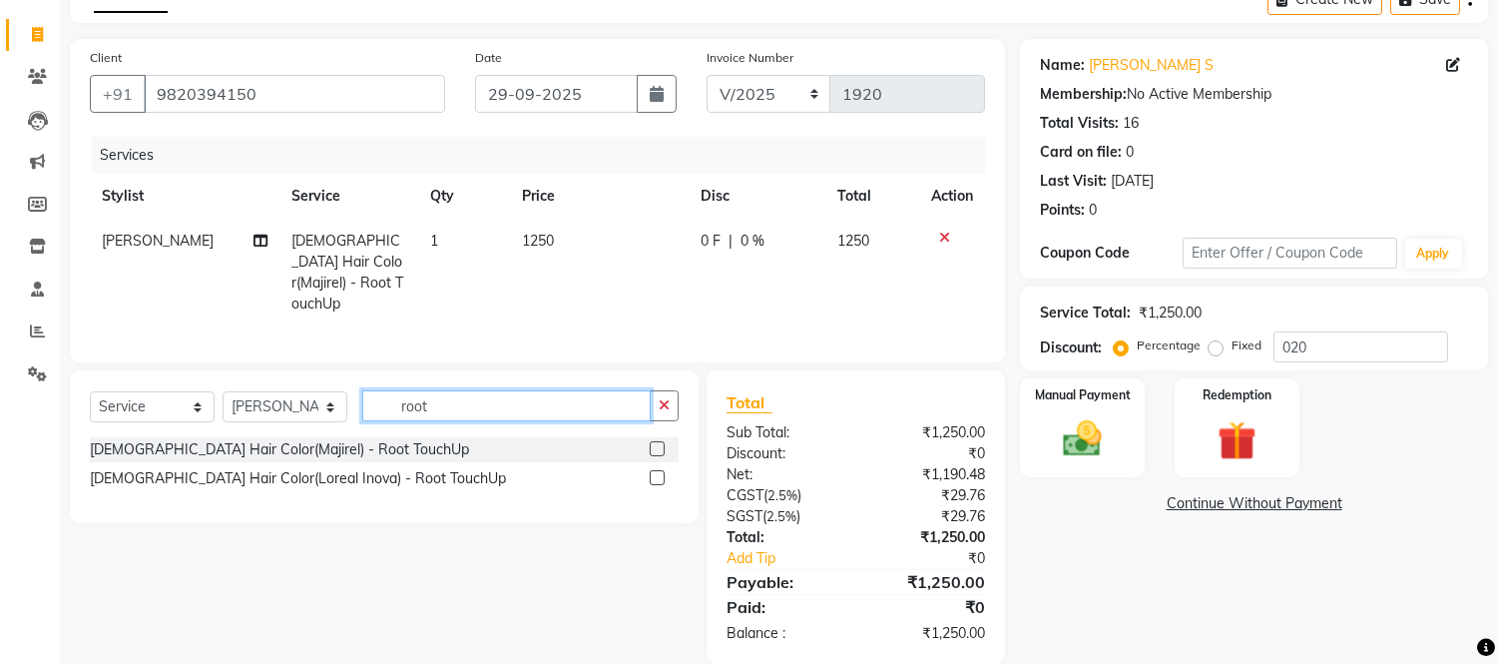
click at [543, 413] on input "root" at bounding box center [506, 405] width 288 height 31
type input "r"
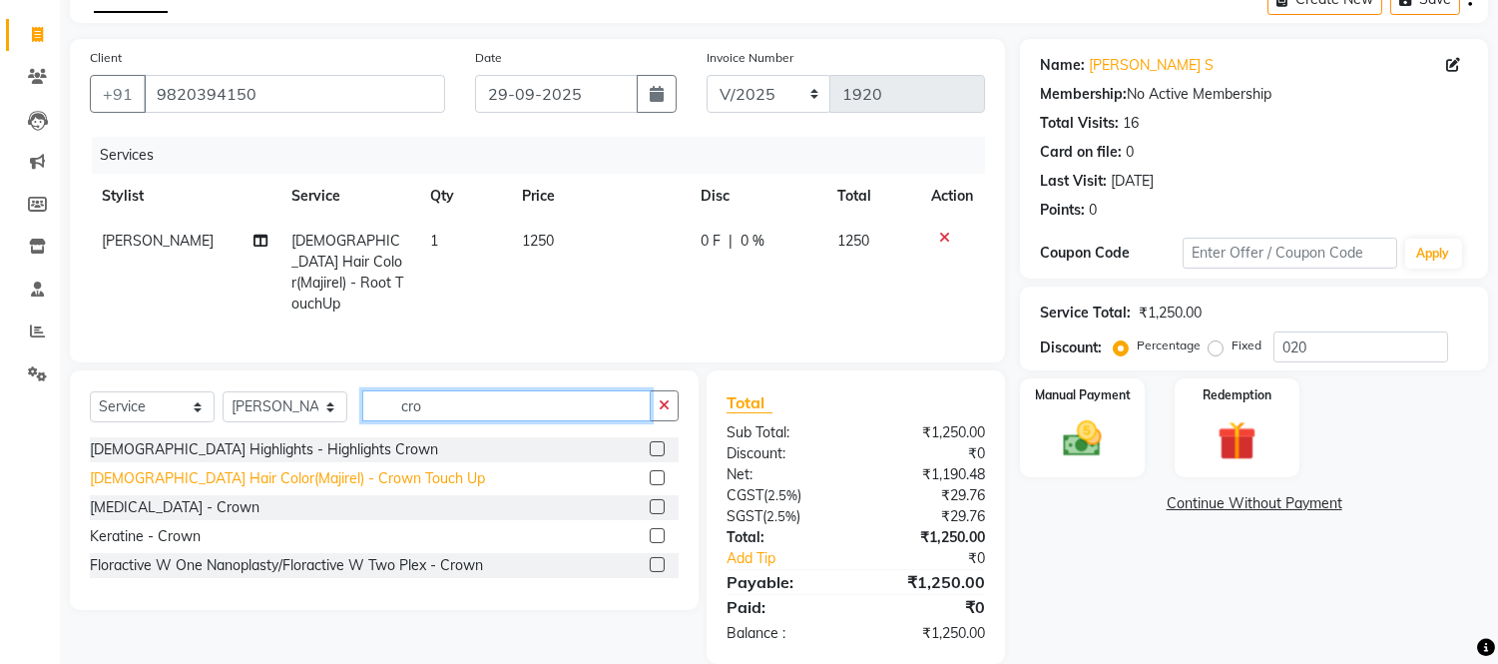
type input "cro"
click at [243, 468] on div "[DEMOGRAPHIC_DATA] Hair Color(Majirel) - Crown Touch Up" at bounding box center [287, 478] width 395 height 21
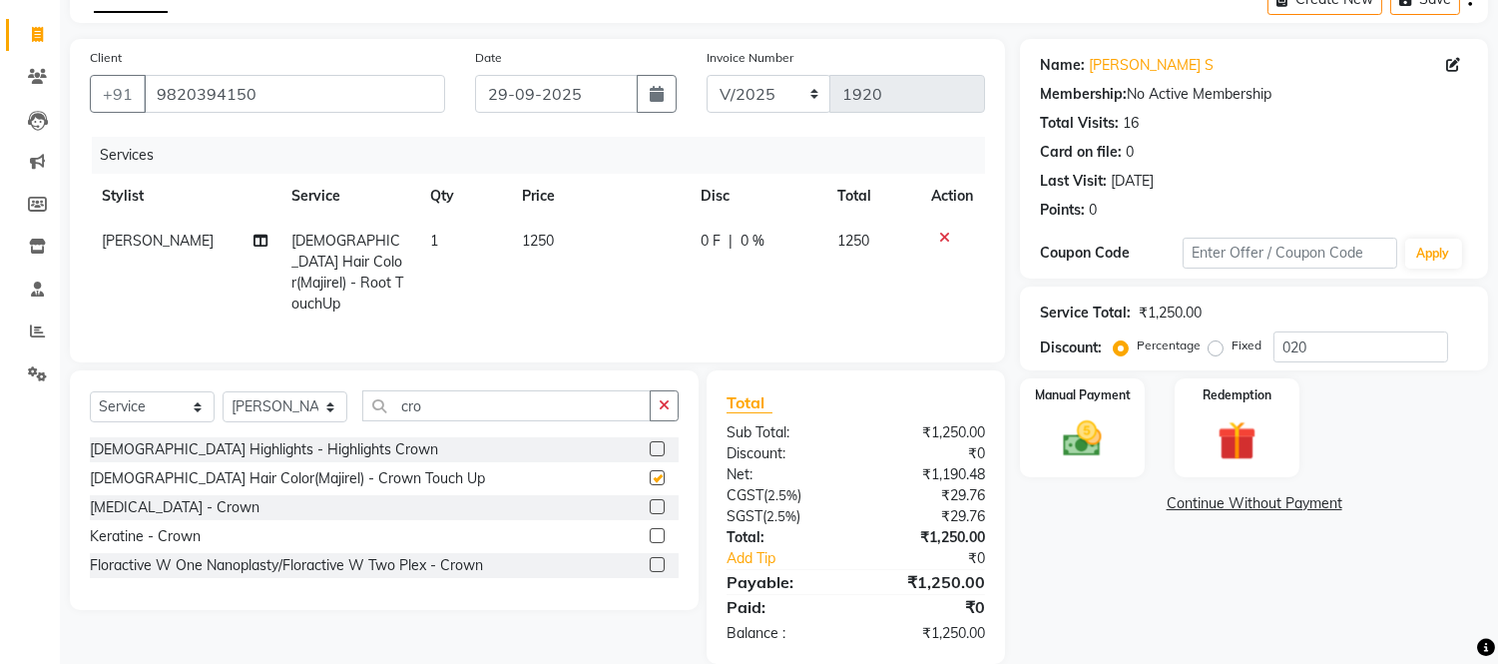
checkbox input "false"
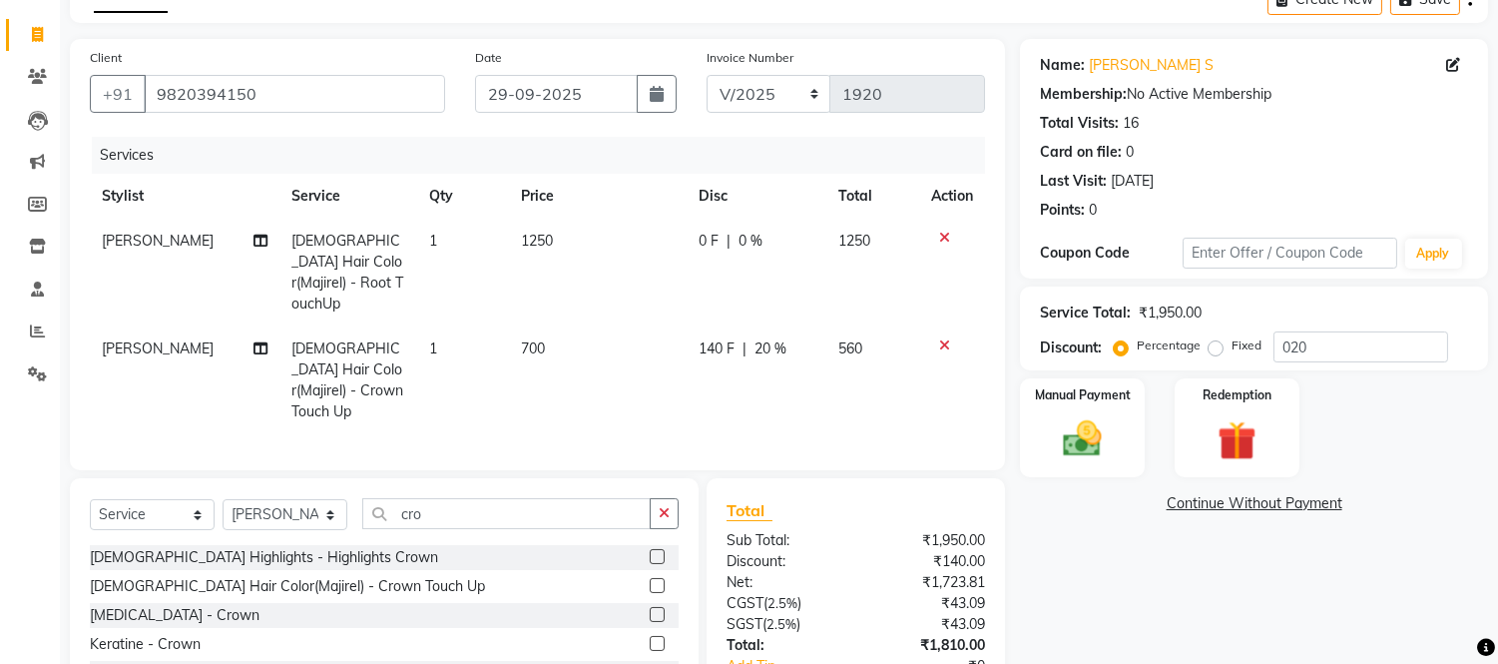
click at [941, 233] on icon at bounding box center [944, 237] width 11 height 14
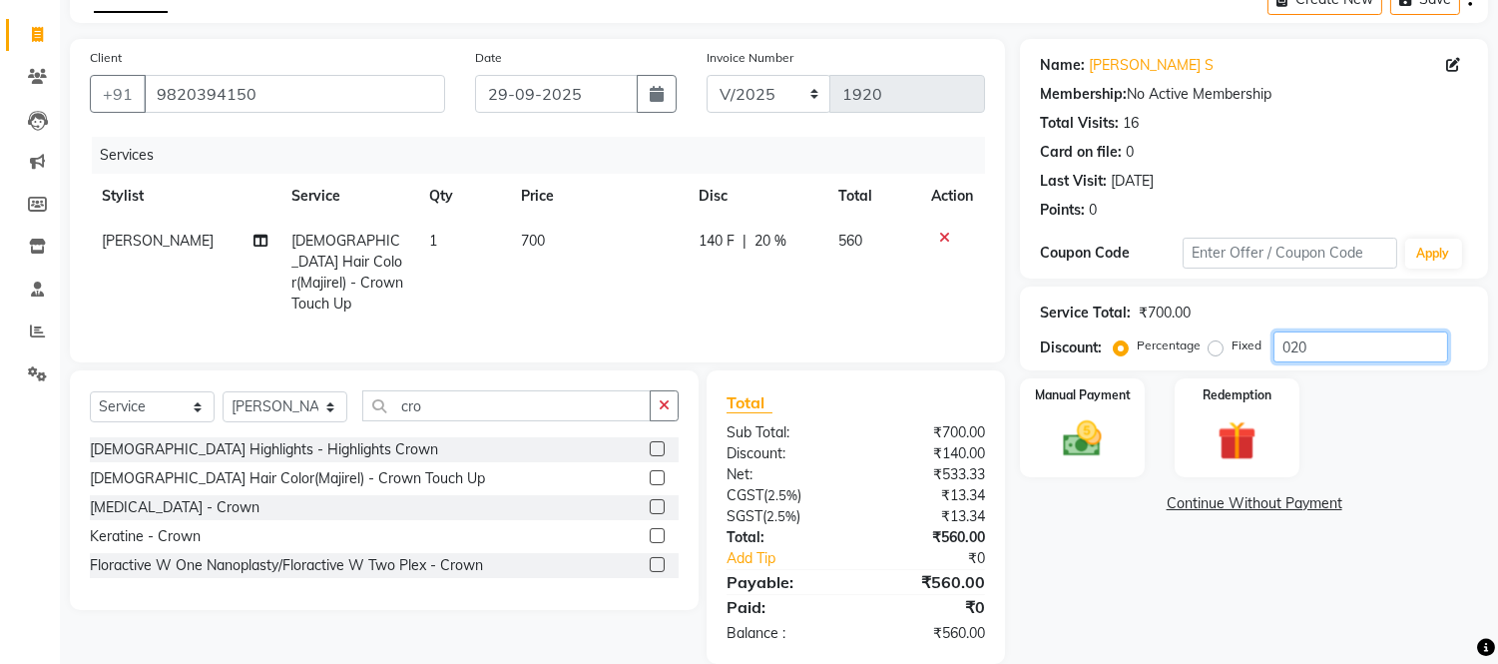
click at [1364, 341] on input "020" at bounding box center [1360, 346] width 175 height 31
type input "0"
click at [580, 264] on td "700" at bounding box center [599, 273] width 179 height 108
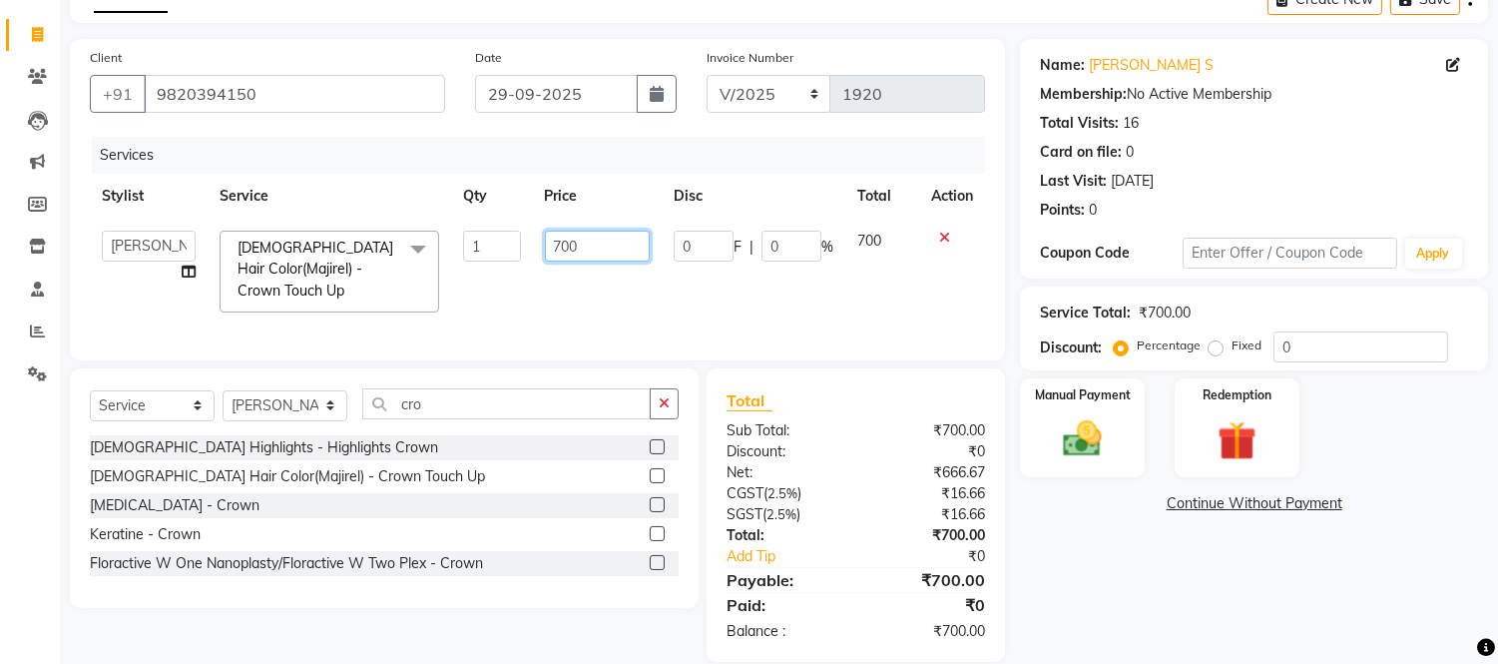
click at [587, 252] on input "700" at bounding box center [597, 245] width 105 height 31
click at [546, 320] on div "Services Stylist Service Qty Price Disc Total Action Front Desk junaid Kajal [P…" at bounding box center [537, 239] width 895 height 204
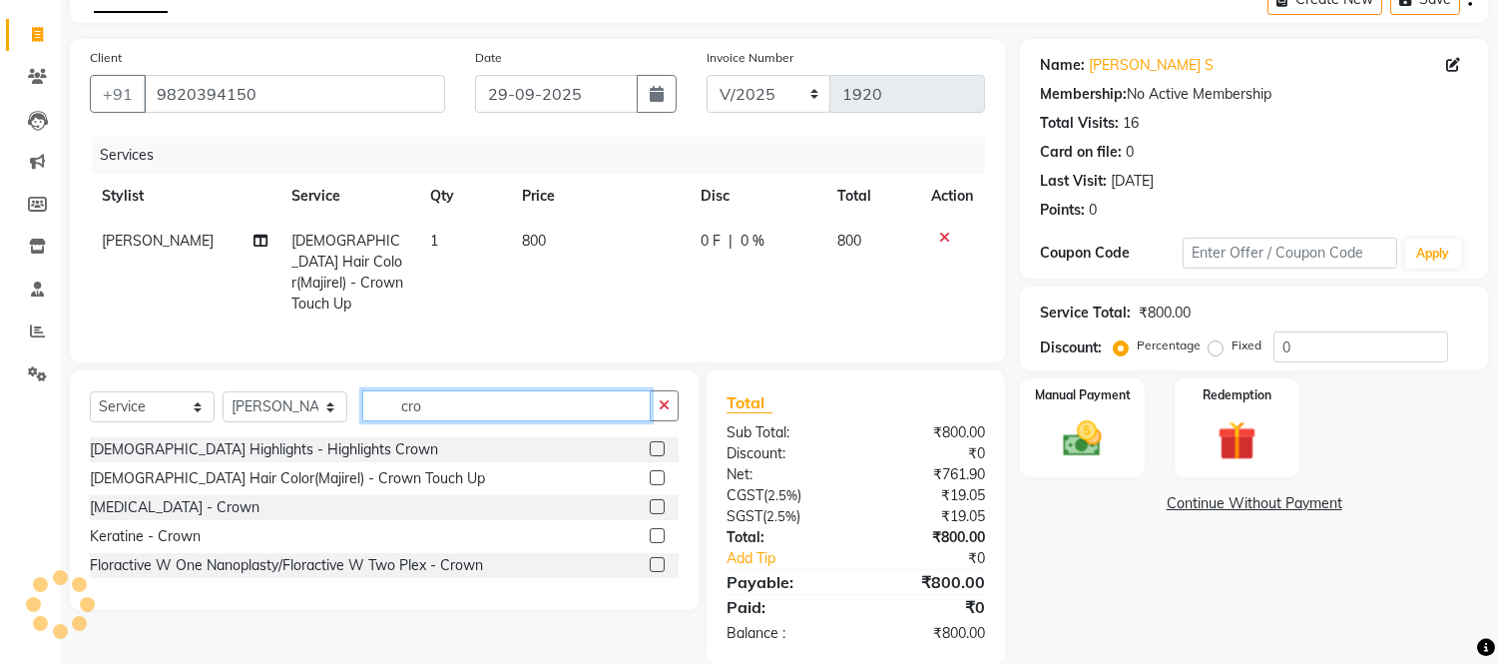
click at [502, 402] on input "cro" at bounding box center [506, 405] width 288 height 31
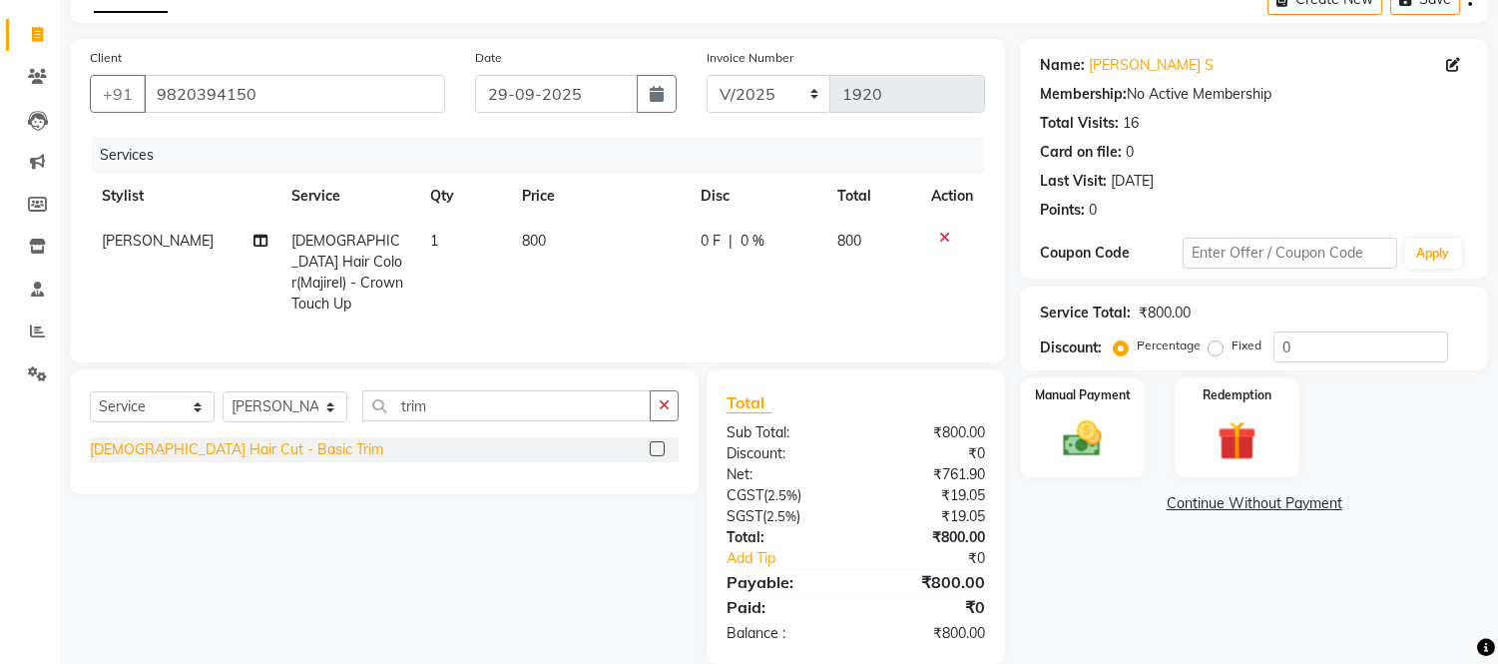
click at [244, 444] on div "[DEMOGRAPHIC_DATA] Hair Cut - Basic Trim" at bounding box center [236, 449] width 293 height 21
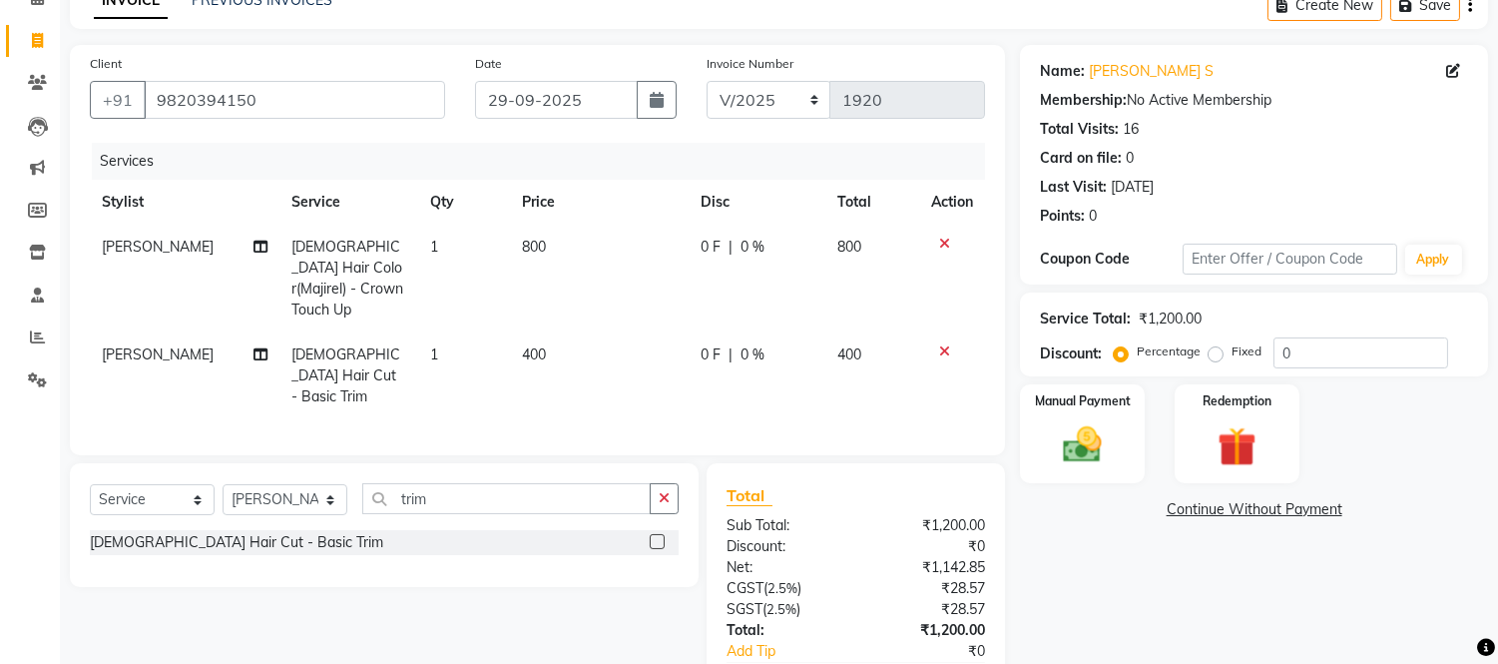
scroll to position [202, 0]
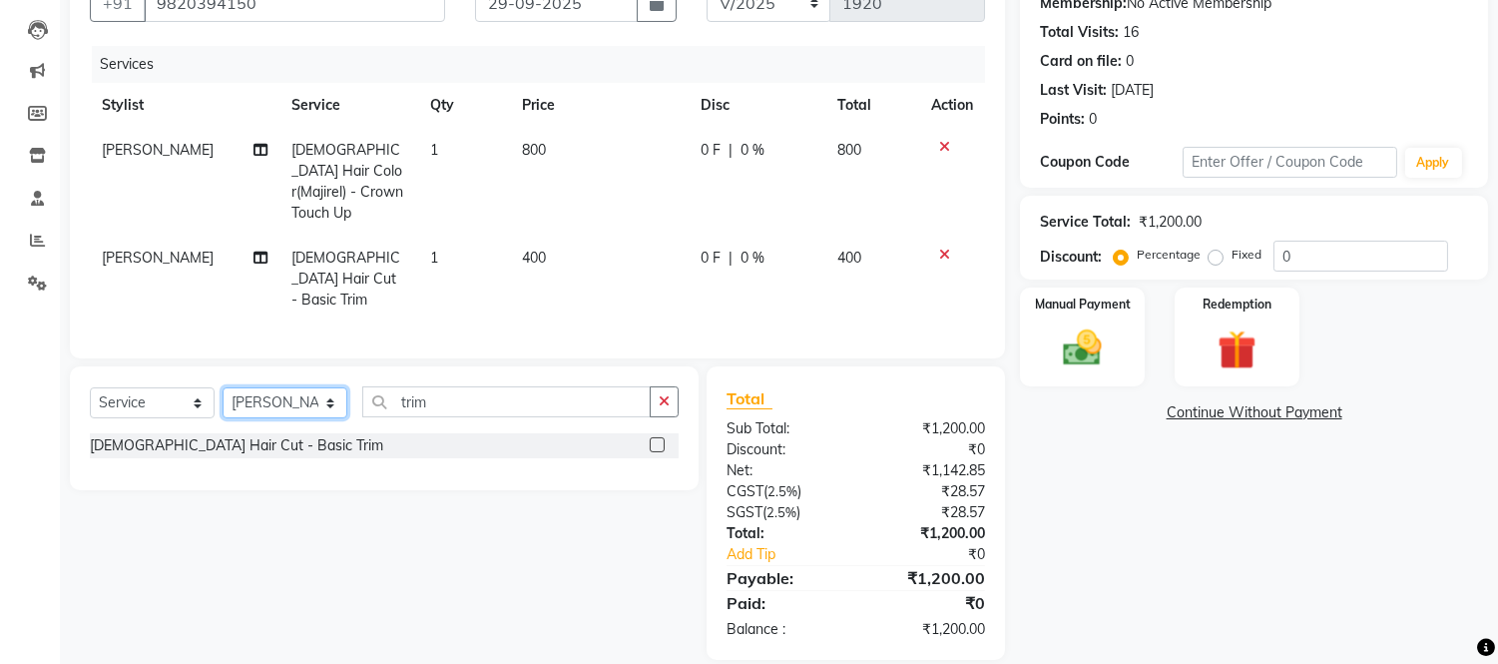
click at [283, 387] on select "Select Stylist Front Desk junaid Kajal [PERSON_NAME] [PERSON_NAME]" at bounding box center [285, 402] width 125 height 31
click at [524, 590] on div "Select Service Product Membership Package Voucher Prepaid Gift Card Select Styl…" at bounding box center [377, 512] width 644 height 293
click at [316, 387] on select "Select Stylist Front Desk junaid Kajal [PERSON_NAME] [PERSON_NAME]" at bounding box center [285, 402] width 125 height 31
click at [483, 513] on div "Select Service Product Membership Package Voucher Prepaid Gift Card Select Styl…" at bounding box center [377, 512] width 644 height 293
click at [563, 531] on div "Select Service Product Membership Package Voucher Prepaid Gift Card Select Styl…" at bounding box center [377, 512] width 644 height 293
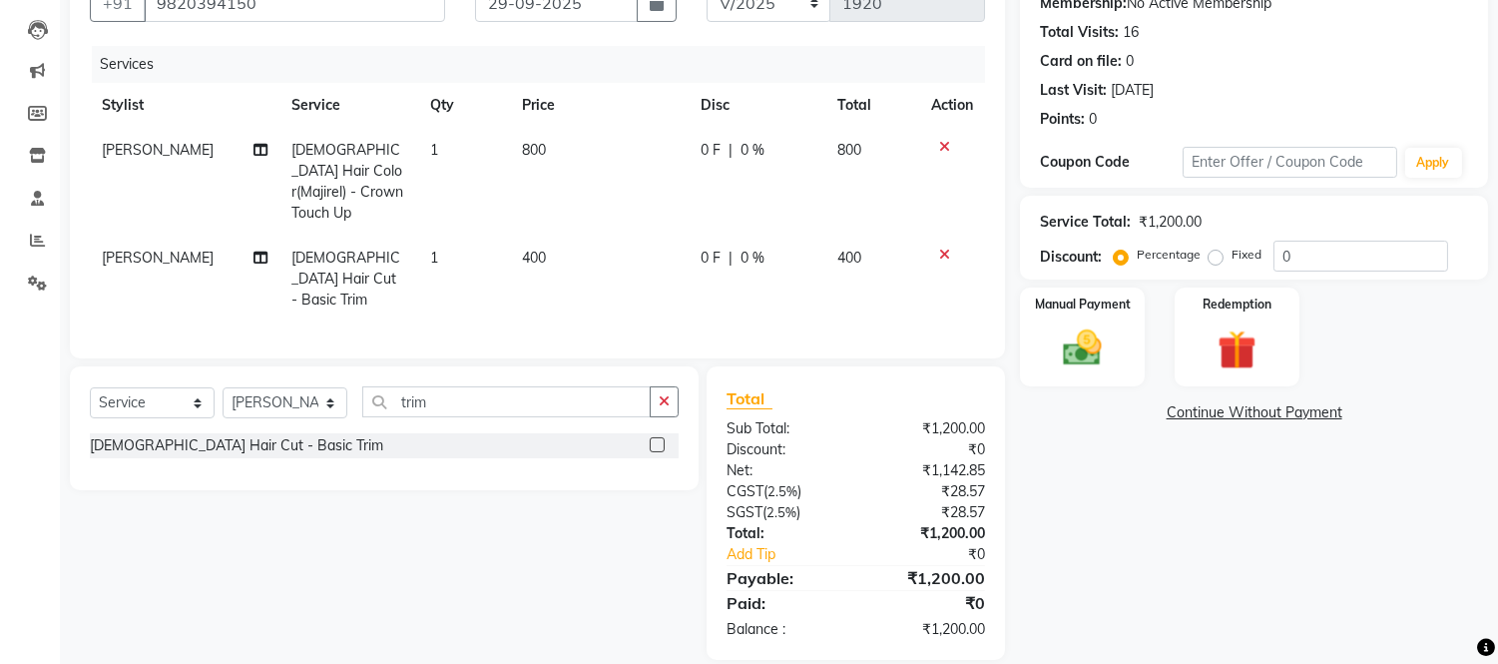
click at [563, 531] on div "Select Service Product Membership Package Voucher Prepaid Gift Card Select Styl…" at bounding box center [377, 512] width 644 height 293
click at [559, 482] on div "Select Service Product Membership Package Voucher Prepaid Gift Card Select Styl…" at bounding box center [377, 512] width 644 height 293
click at [480, 480] on div "Select Service Product Membership Package Voucher Prepaid Gift Card Select Styl…" at bounding box center [377, 512] width 644 height 293
click at [262, 387] on select "Select Stylist Front Desk junaid Kajal [PERSON_NAME] [PERSON_NAME]" at bounding box center [285, 402] width 125 height 31
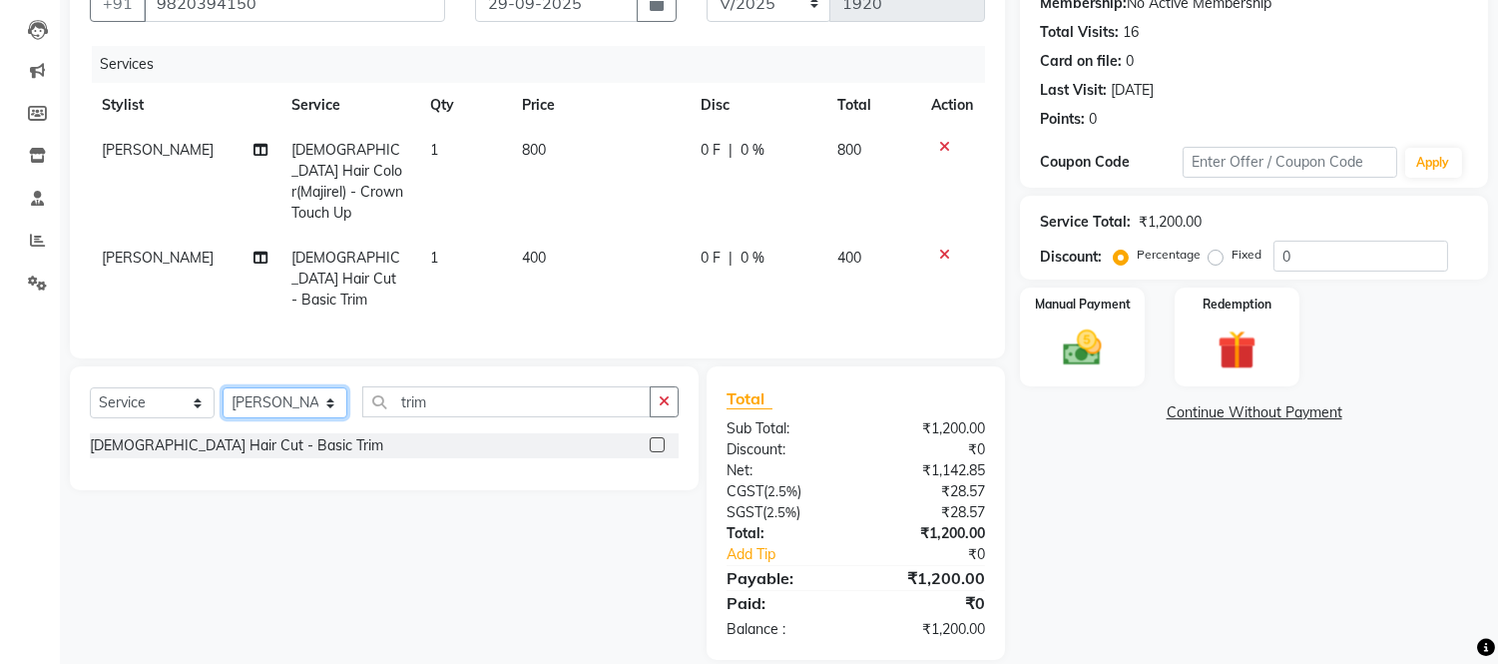
click at [297, 387] on select "Select Stylist Front Desk junaid Kajal [PERSON_NAME] [PERSON_NAME]" at bounding box center [285, 402] width 125 height 31
click at [296, 387] on select "Select Stylist Front Desk junaid Kajal [PERSON_NAME] [PERSON_NAME]" at bounding box center [285, 402] width 125 height 31
click at [326, 387] on select "Select Stylist Front Desk junaid Kajal [PERSON_NAME] [PERSON_NAME]" at bounding box center [285, 402] width 125 height 31
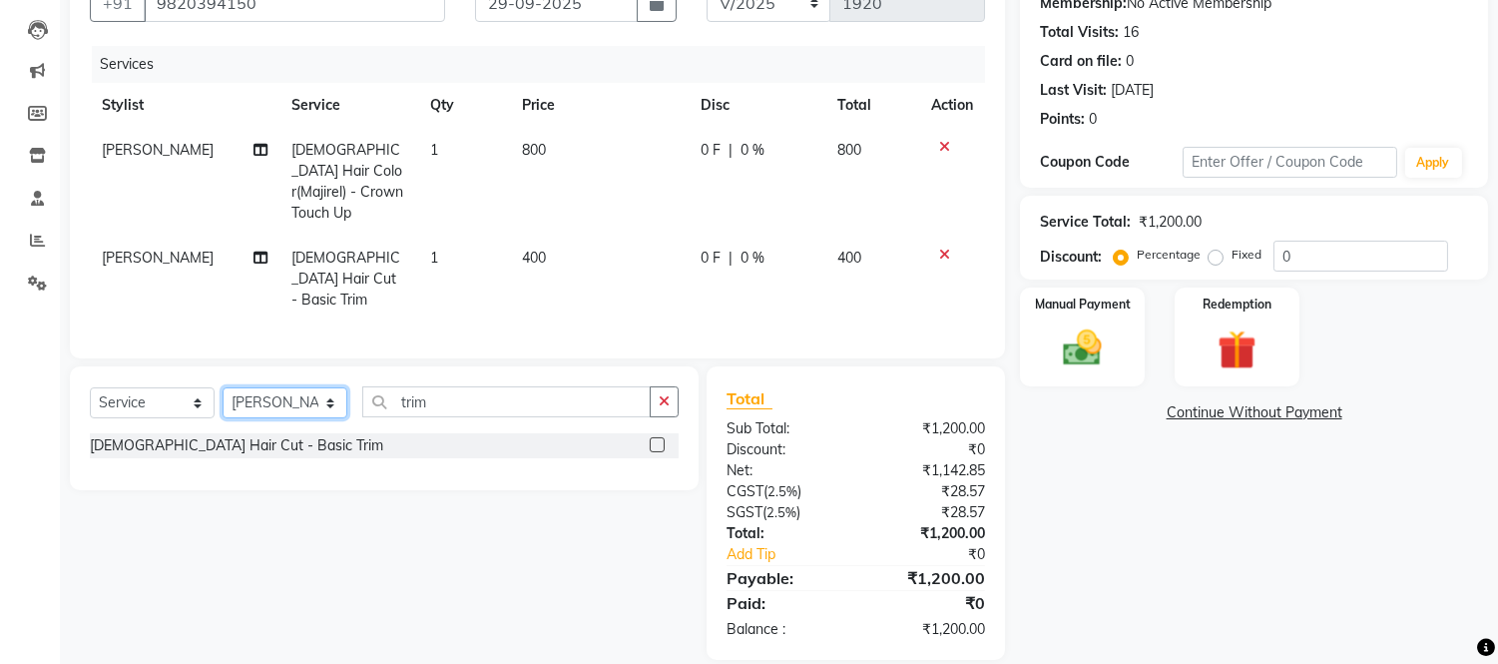
click at [326, 387] on select "Select Stylist Front Desk junaid Kajal [PERSON_NAME] [PERSON_NAME]" at bounding box center [285, 402] width 125 height 31
click at [223, 387] on select "Select Stylist Front Desk junaid Kajal [PERSON_NAME] [PERSON_NAME]" at bounding box center [285, 402] width 125 height 31
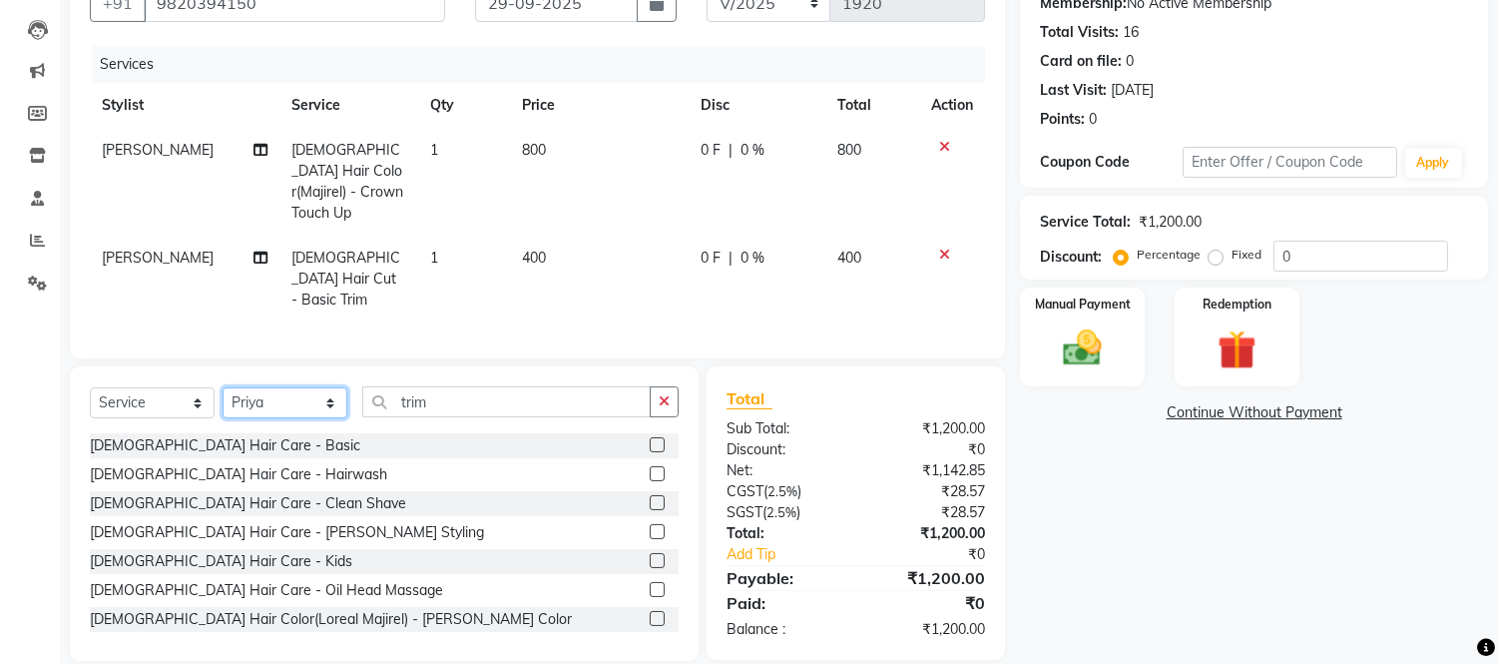
drag, startPoint x: 311, startPoint y: 376, endPoint x: 311, endPoint y: 391, distance: 15.0
click at [311, 387] on select "Select Stylist Front Desk junaid Kajal [PERSON_NAME] [PERSON_NAME]" at bounding box center [285, 402] width 125 height 31
click at [223, 387] on select "Select Stylist Front Desk junaid Kajal [PERSON_NAME] [PERSON_NAME]" at bounding box center [285, 402] width 125 height 31
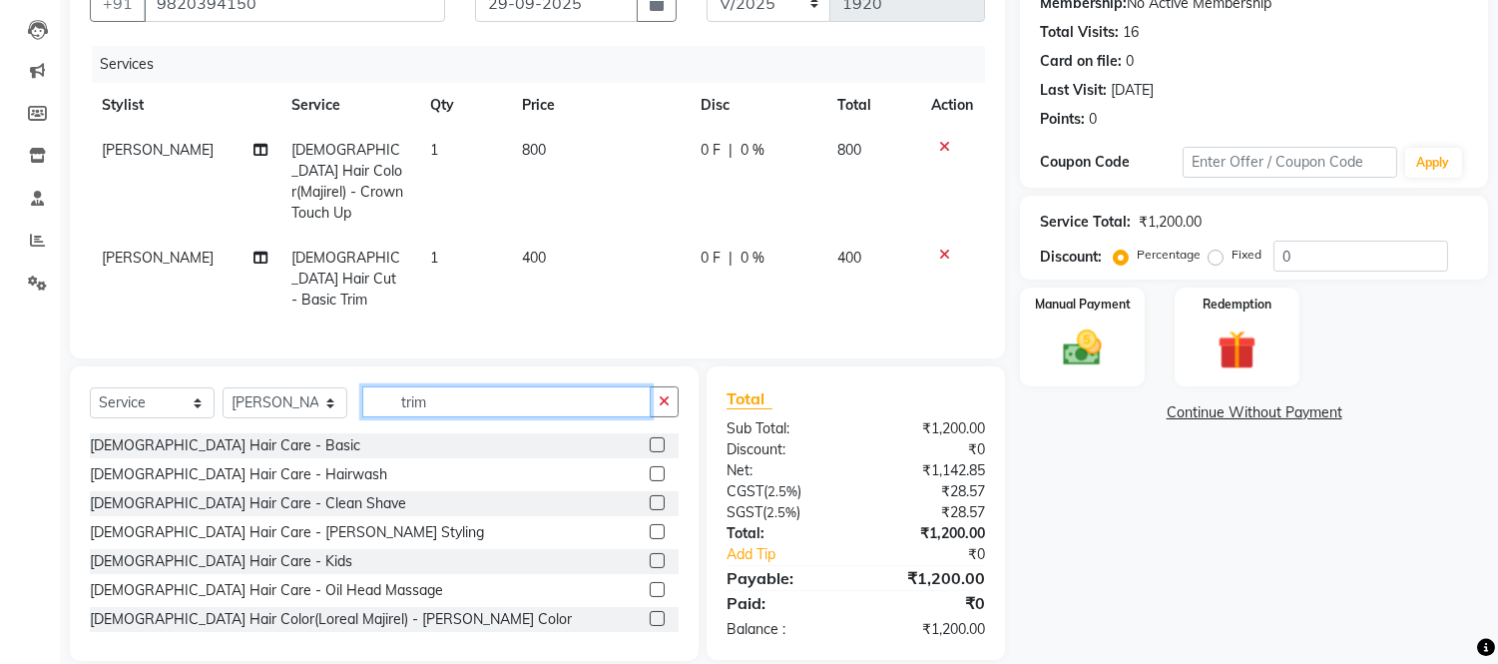
click at [483, 386] on input "trim" at bounding box center [506, 401] width 288 height 31
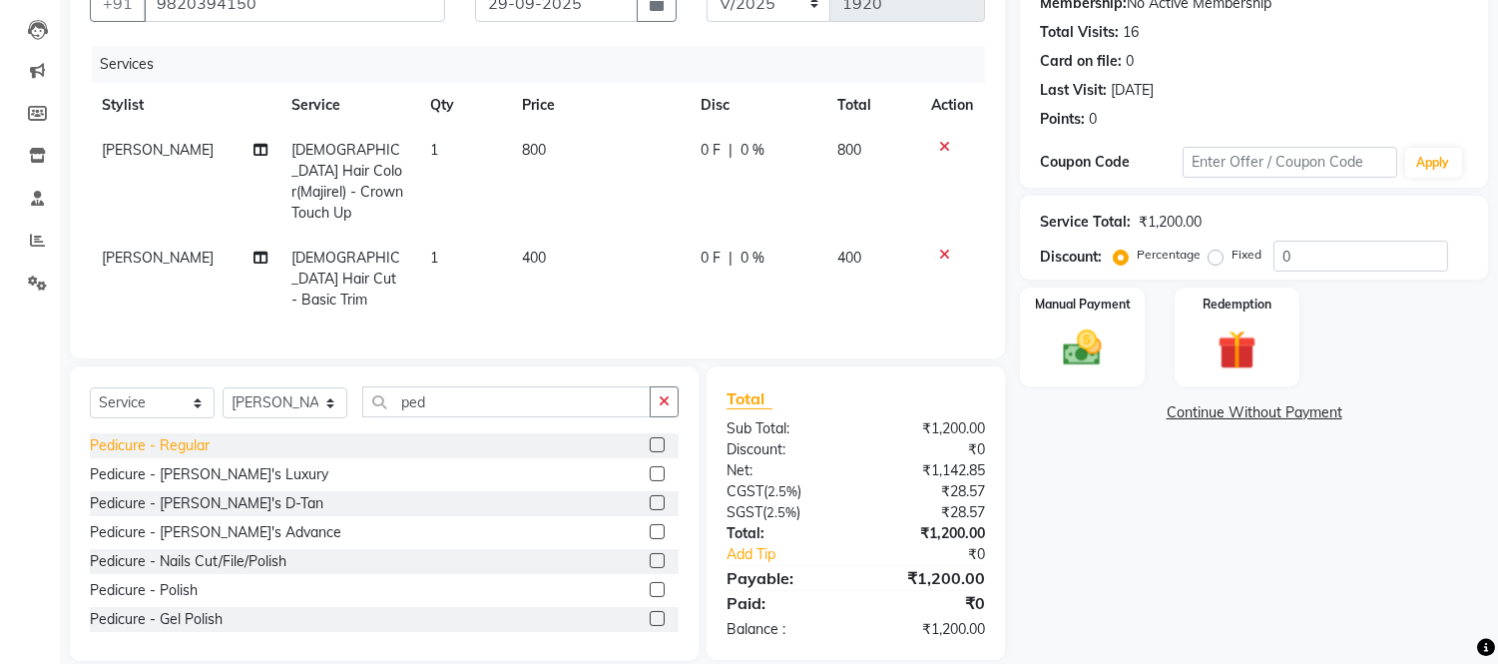
click at [123, 435] on div "Pedicure - Regular" at bounding box center [150, 445] width 120 height 21
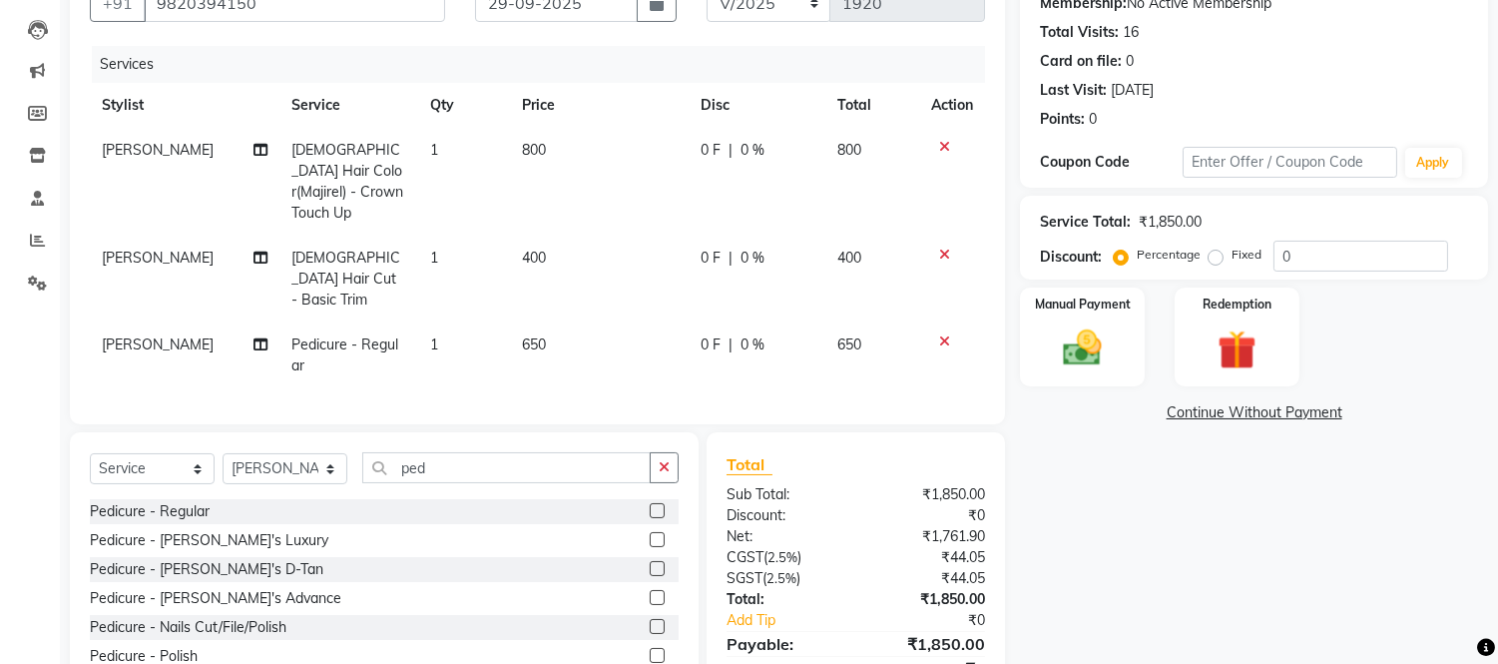
click at [789, 334] on div "0 F | 0 %" at bounding box center [756, 344] width 113 height 21
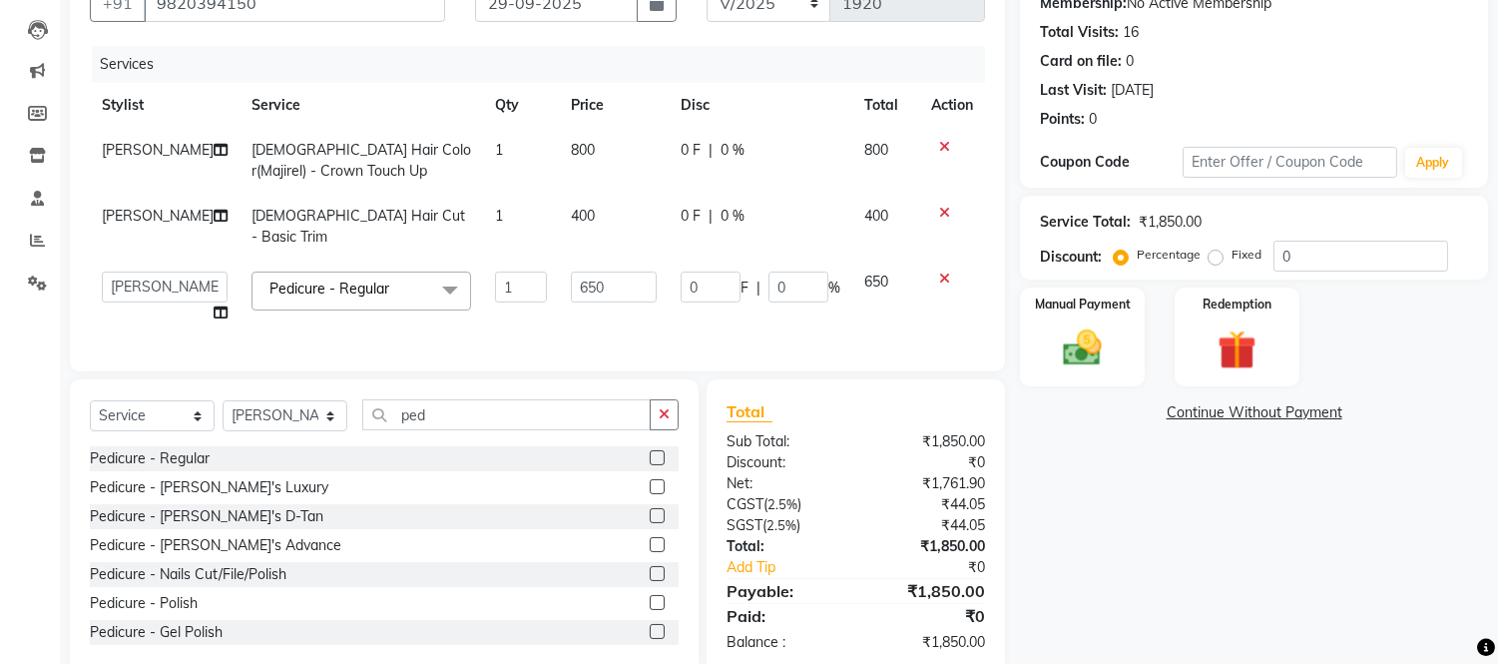
click at [789, 307] on td "0 F | 0 %" at bounding box center [761, 297] width 184 height 76
click at [828, 277] on span "%" at bounding box center [834, 287] width 12 height 21
click at [796, 271] on input "0" at bounding box center [798, 286] width 60 height 31
click at [799, 200] on tbody "[PERSON_NAME] [DEMOGRAPHIC_DATA] Hair Color(Majirel) - Crown Touch Up 1 800 0 F…" at bounding box center [537, 232] width 895 height 208
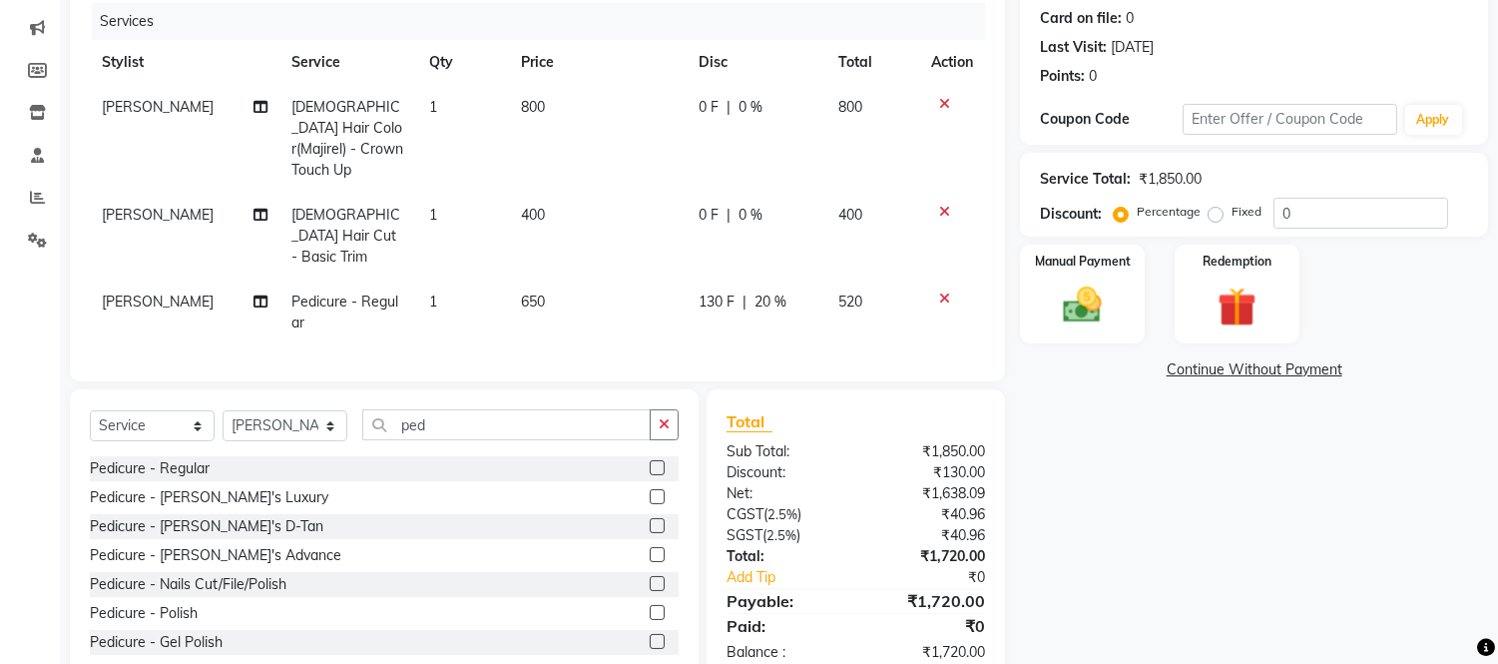
scroll to position [267, 0]
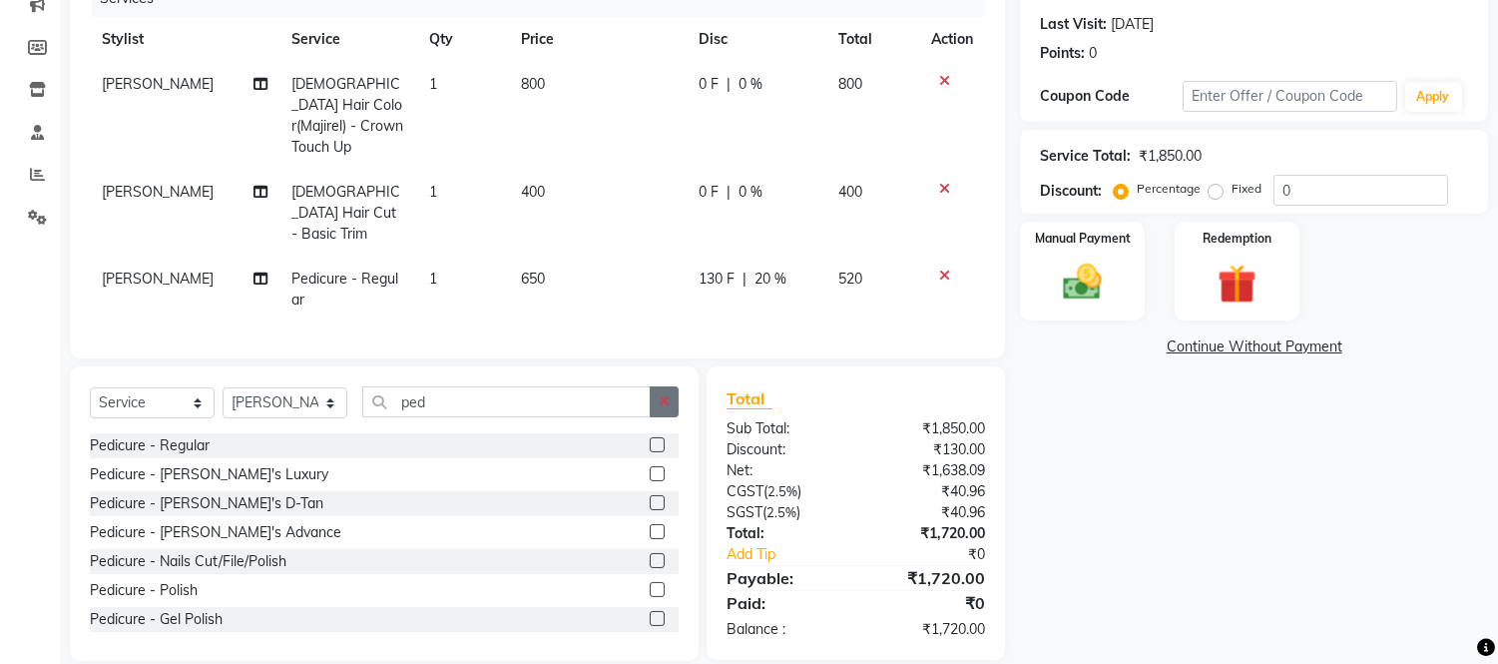
click at [659, 394] on icon "button" at bounding box center [664, 401] width 11 height 14
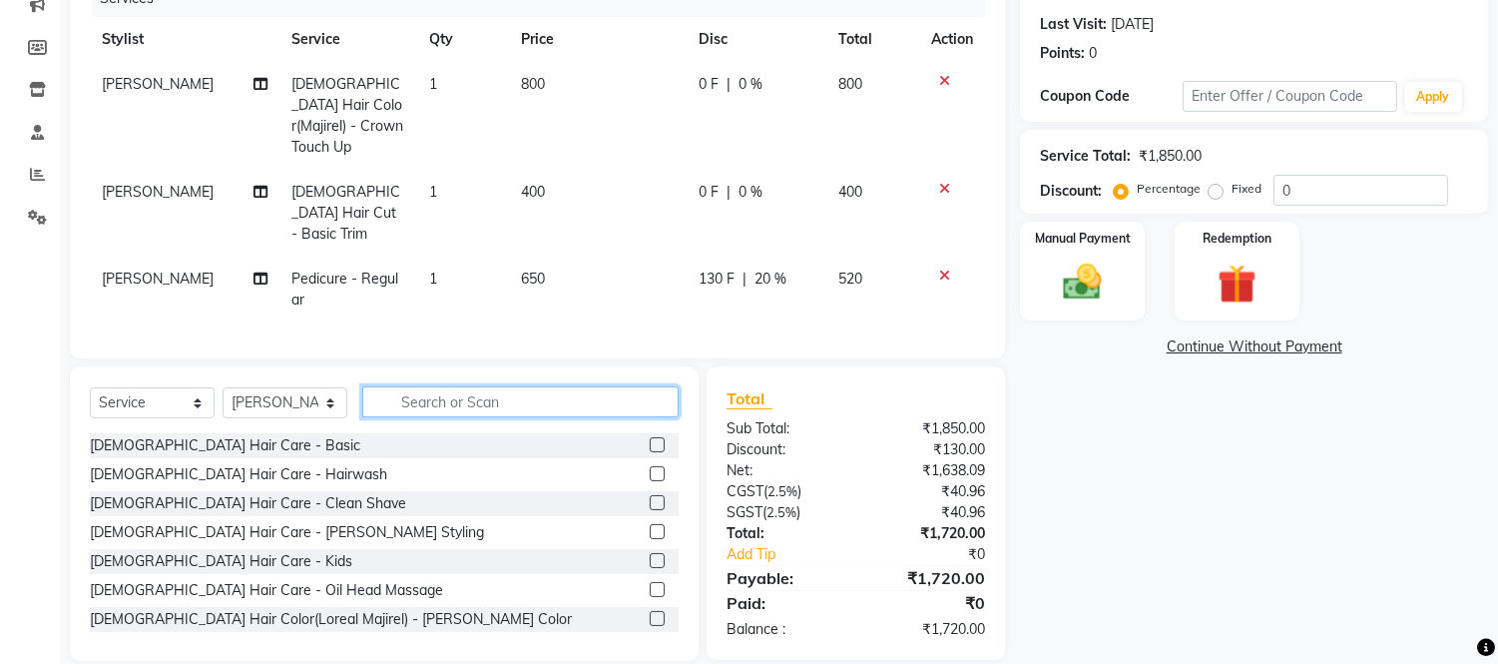
click at [627, 386] on input "text" at bounding box center [520, 401] width 316 height 31
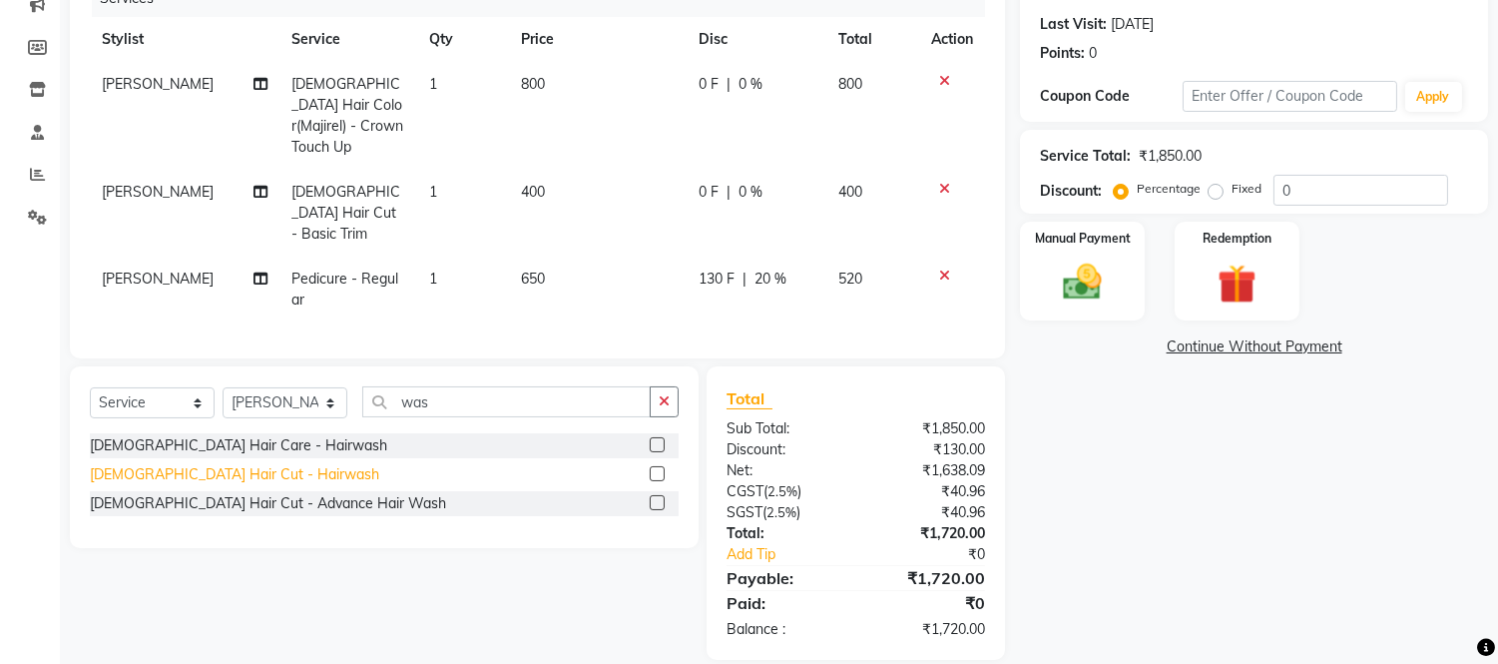
click at [212, 464] on div "[DEMOGRAPHIC_DATA] Hair Cut - Hairwash" at bounding box center [234, 474] width 289 height 21
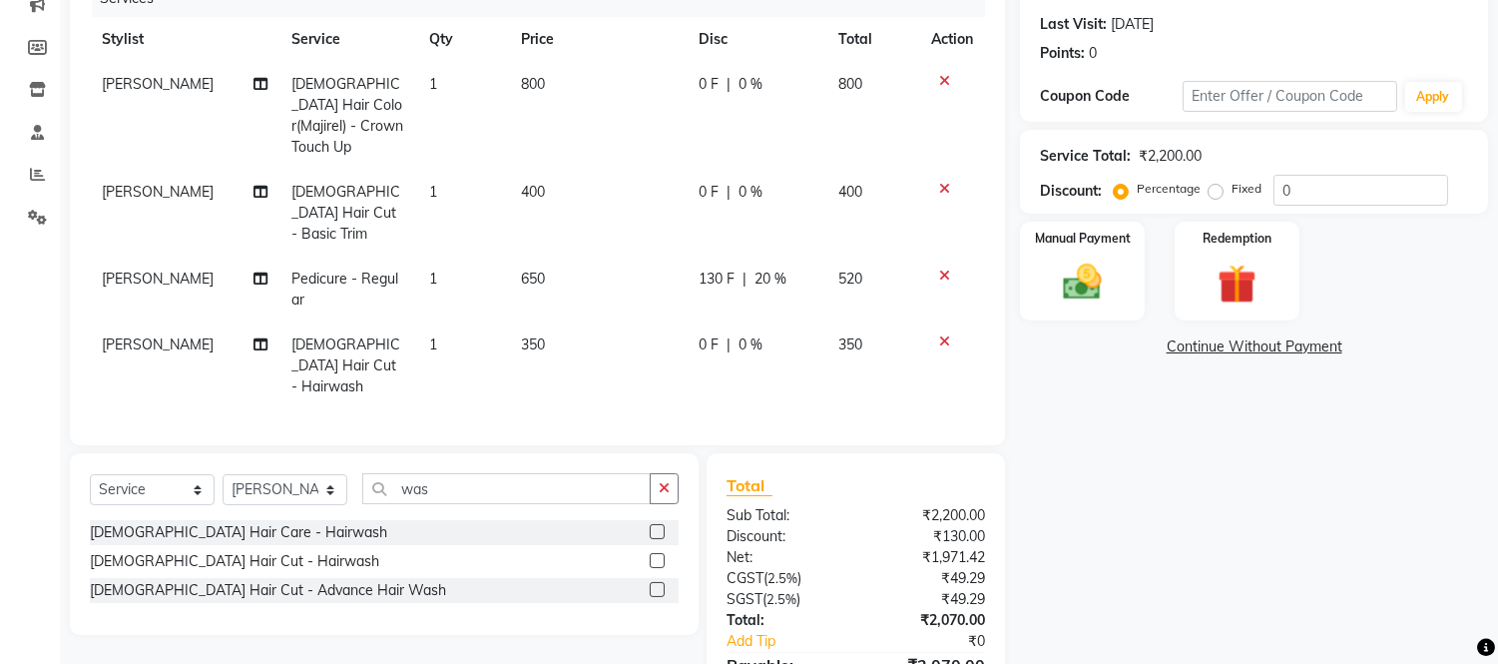
click at [587, 322] on td "350" at bounding box center [598, 365] width 178 height 87
click at [587, 307] on div "Services Stylist Service Qty Price Disc Total Action [PERSON_NAME] [DEMOGRAPHIC…" at bounding box center [537, 202] width 895 height 445
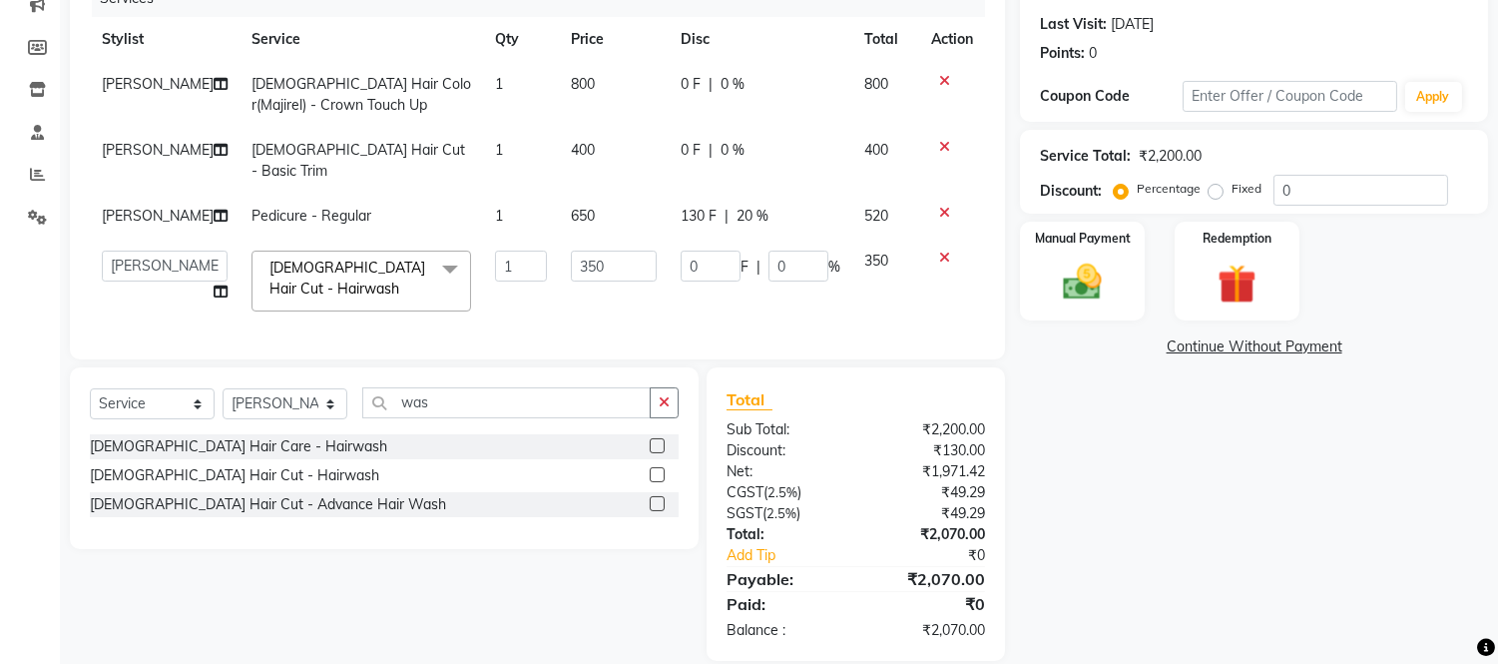
click at [592, 238] on td "350" at bounding box center [614, 280] width 110 height 85
click at [603, 255] on input "350" at bounding box center [614, 265] width 86 height 31
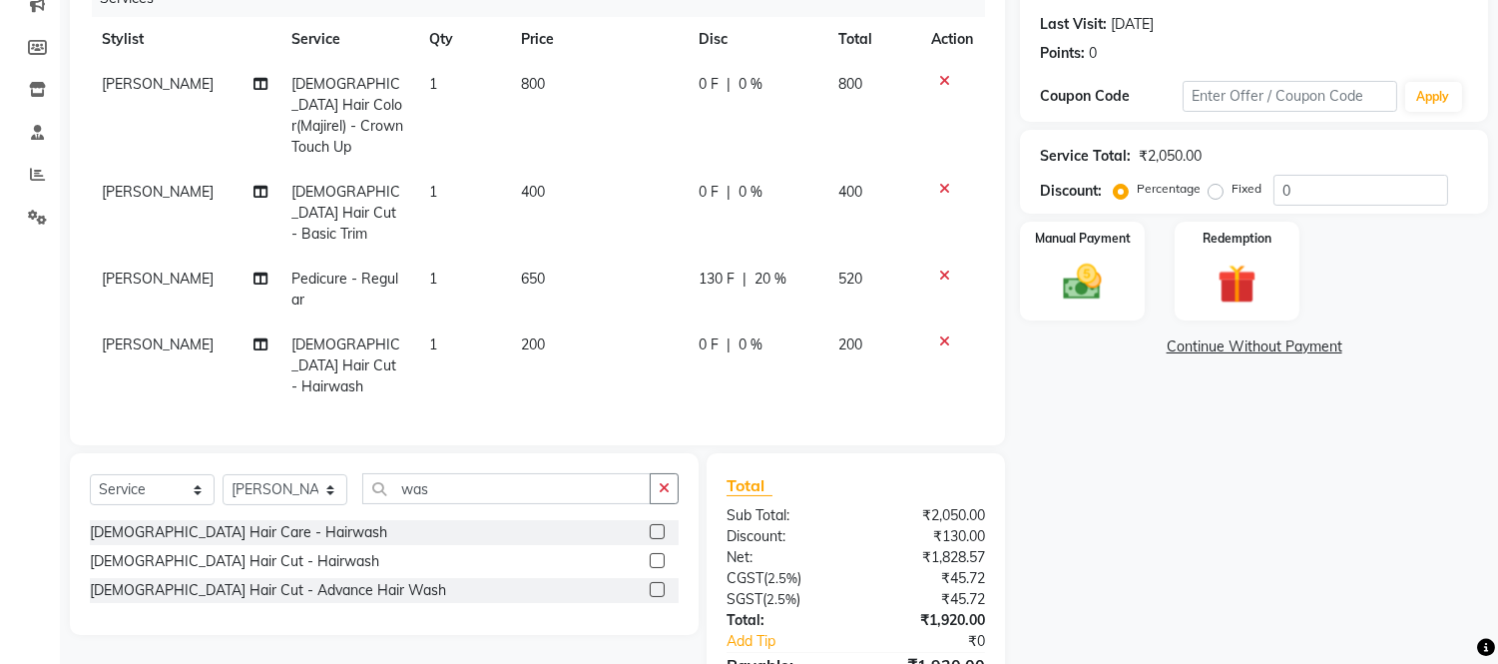
click at [622, 322] on td "200" at bounding box center [598, 365] width 178 height 87
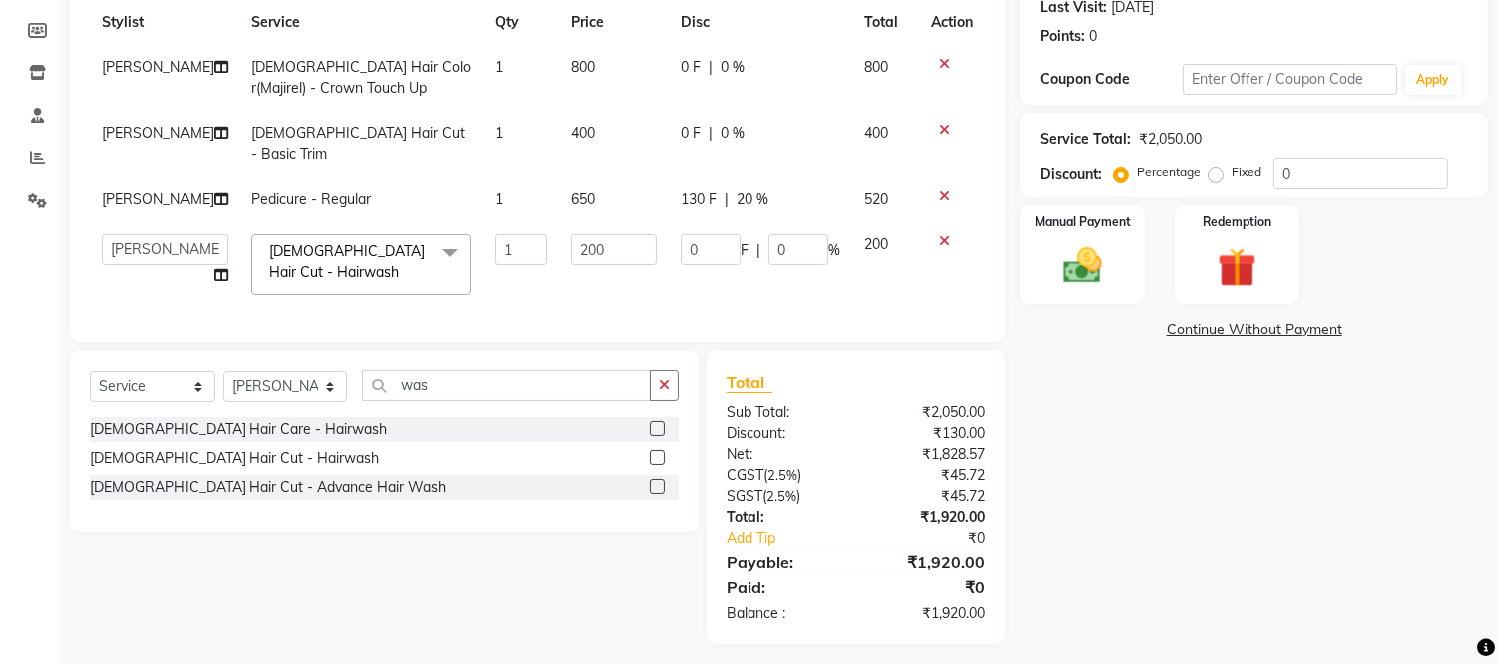
scroll to position [289, 0]
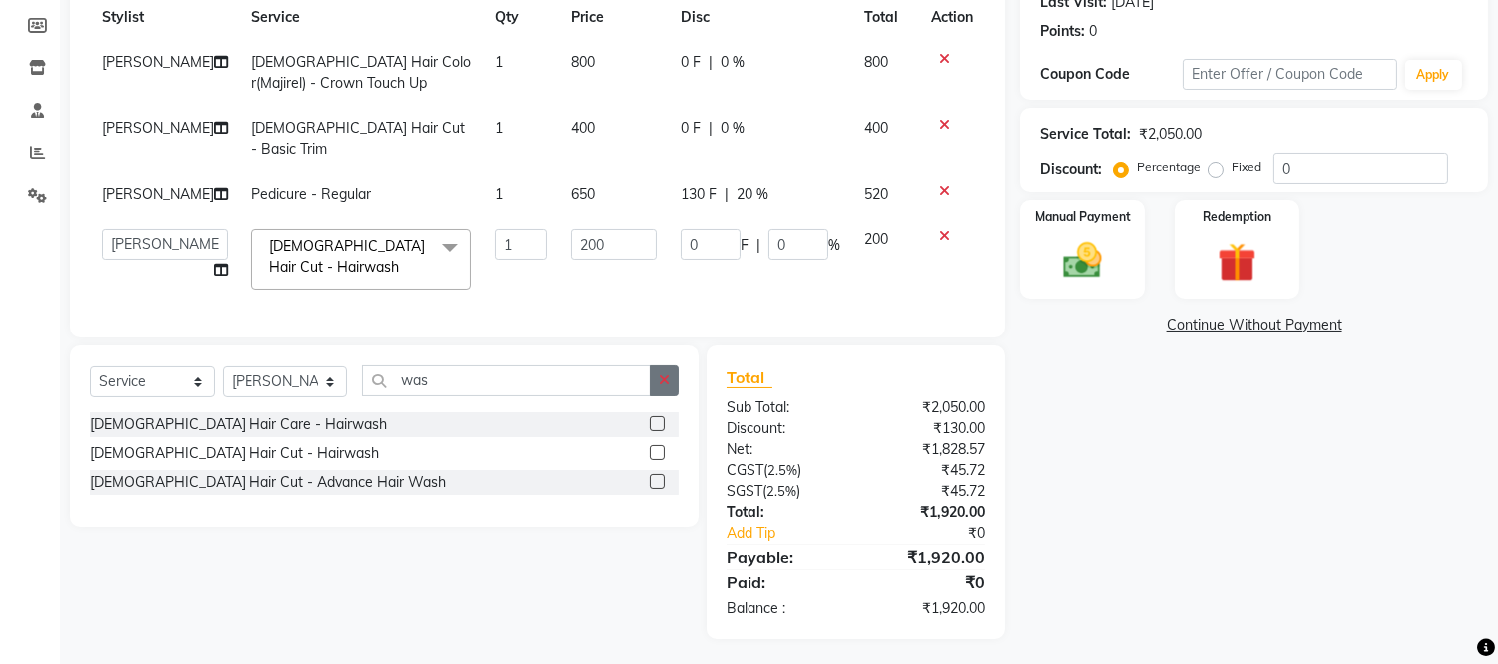
click at [670, 365] on button "button" at bounding box center [664, 380] width 29 height 31
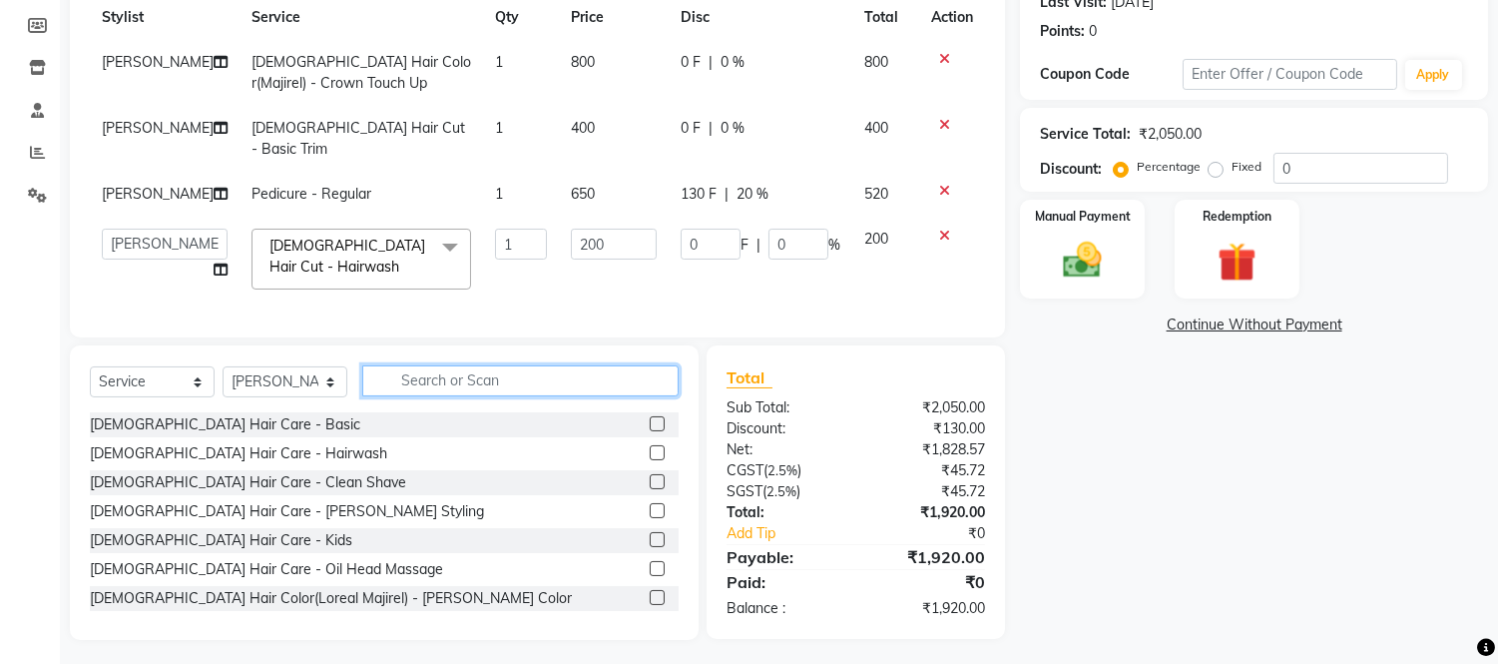
click at [597, 366] on input "text" at bounding box center [520, 380] width 316 height 31
click at [415, 370] on input "text" at bounding box center [520, 380] width 316 height 31
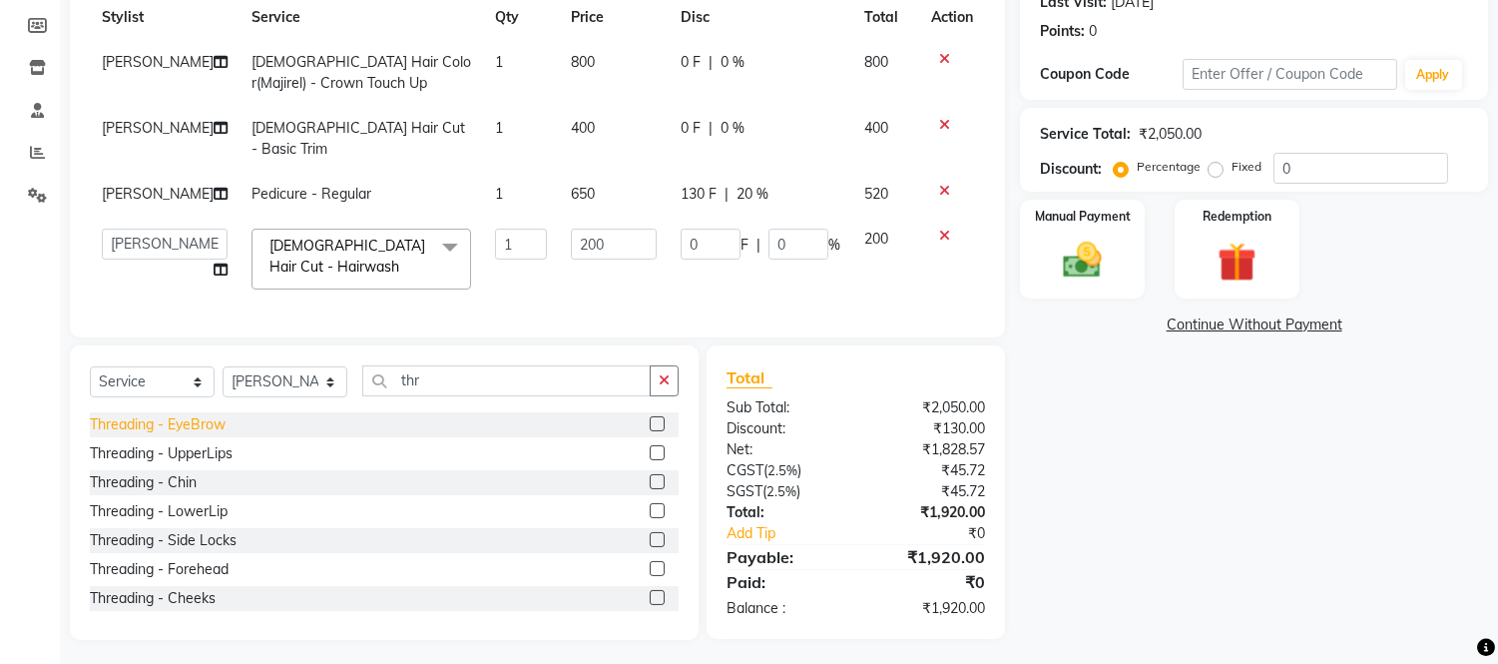
click at [188, 419] on div "Threading - EyeBrow" at bounding box center [158, 424] width 136 height 21
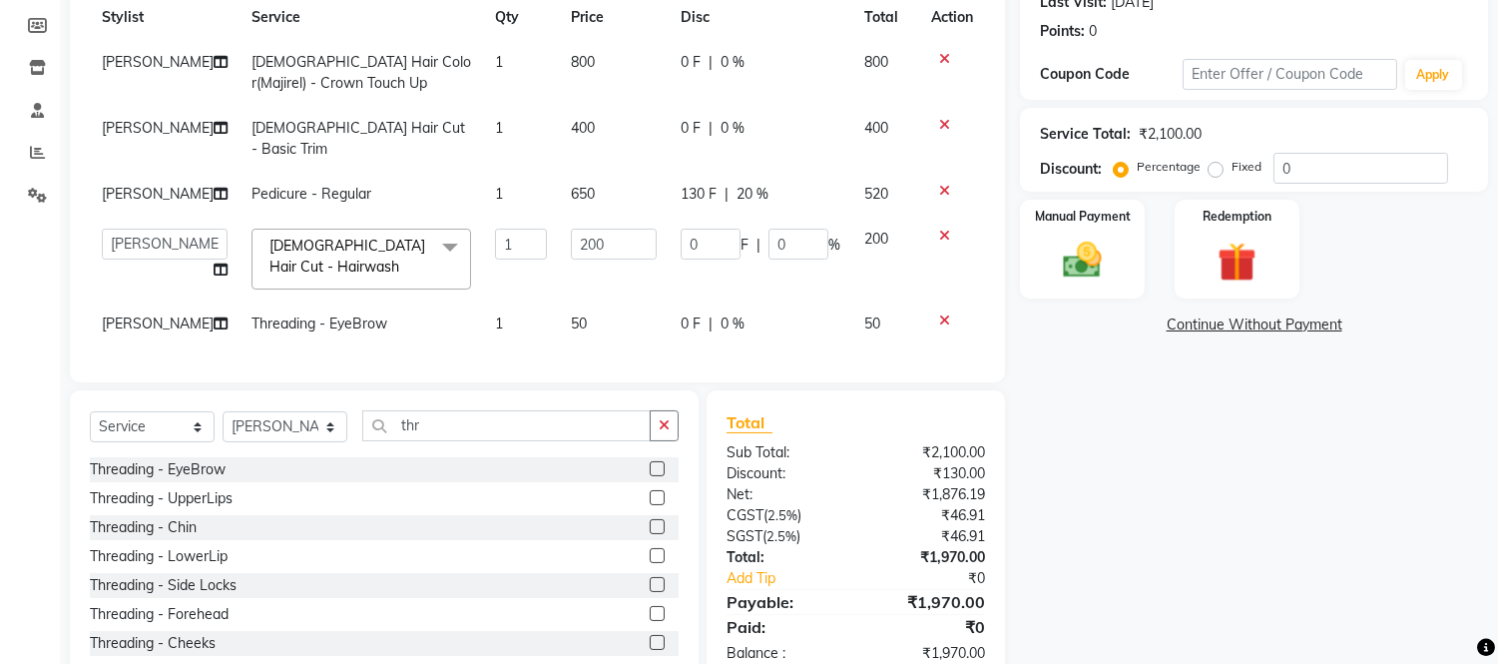
click at [575, 301] on td "50" at bounding box center [614, 323] width 110 height 45
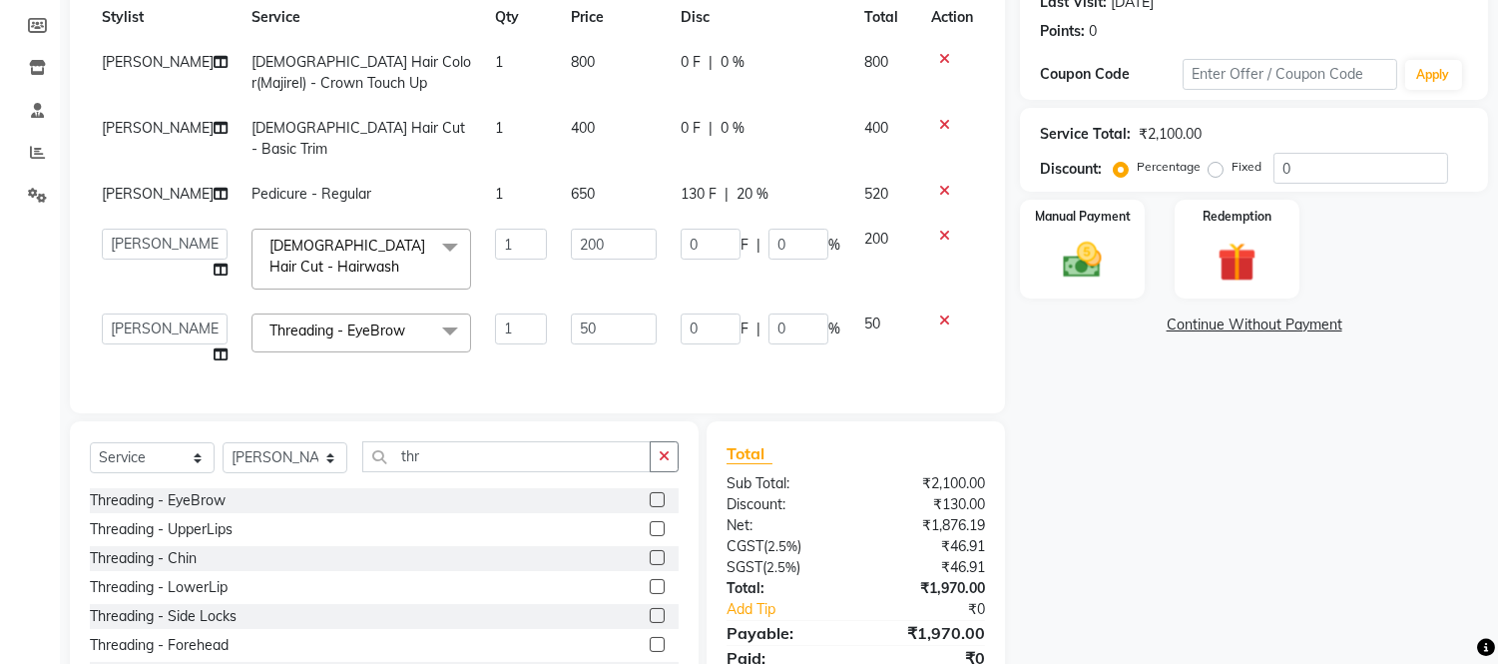
click at [589, 313] on input "50" at bounding box center [614, 328] width 86 height 31
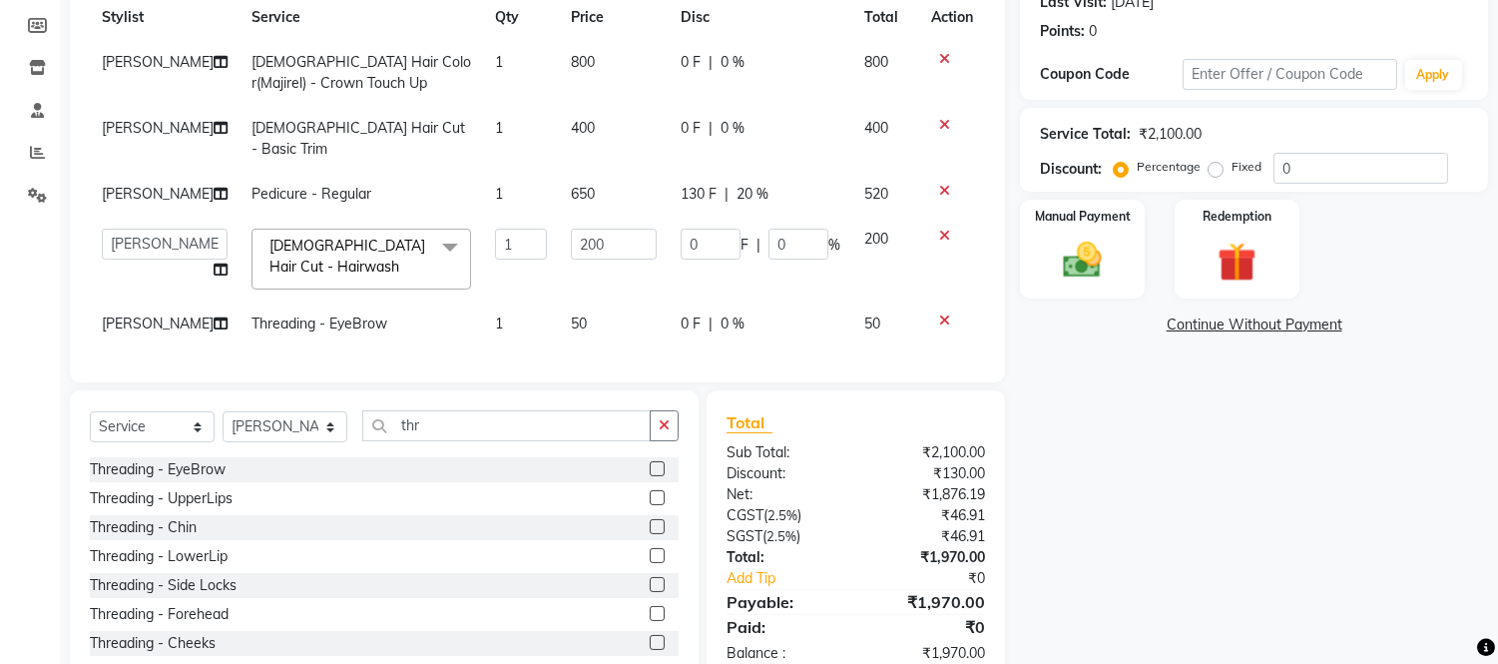
click at [943, 313] on icon at bounding box center [944, 320] width 11 height 14
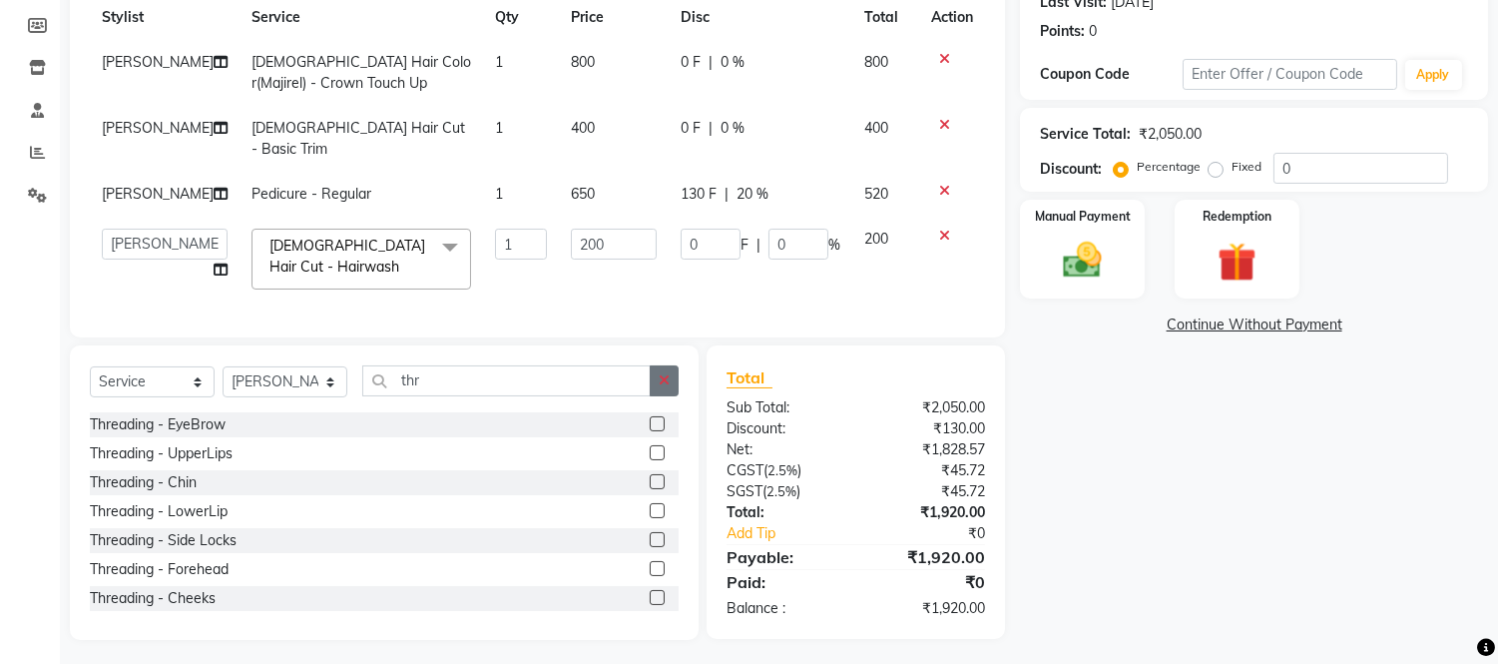
click at [667, 367] on button "button" at bounding box center [664, 380] width 29 height 31
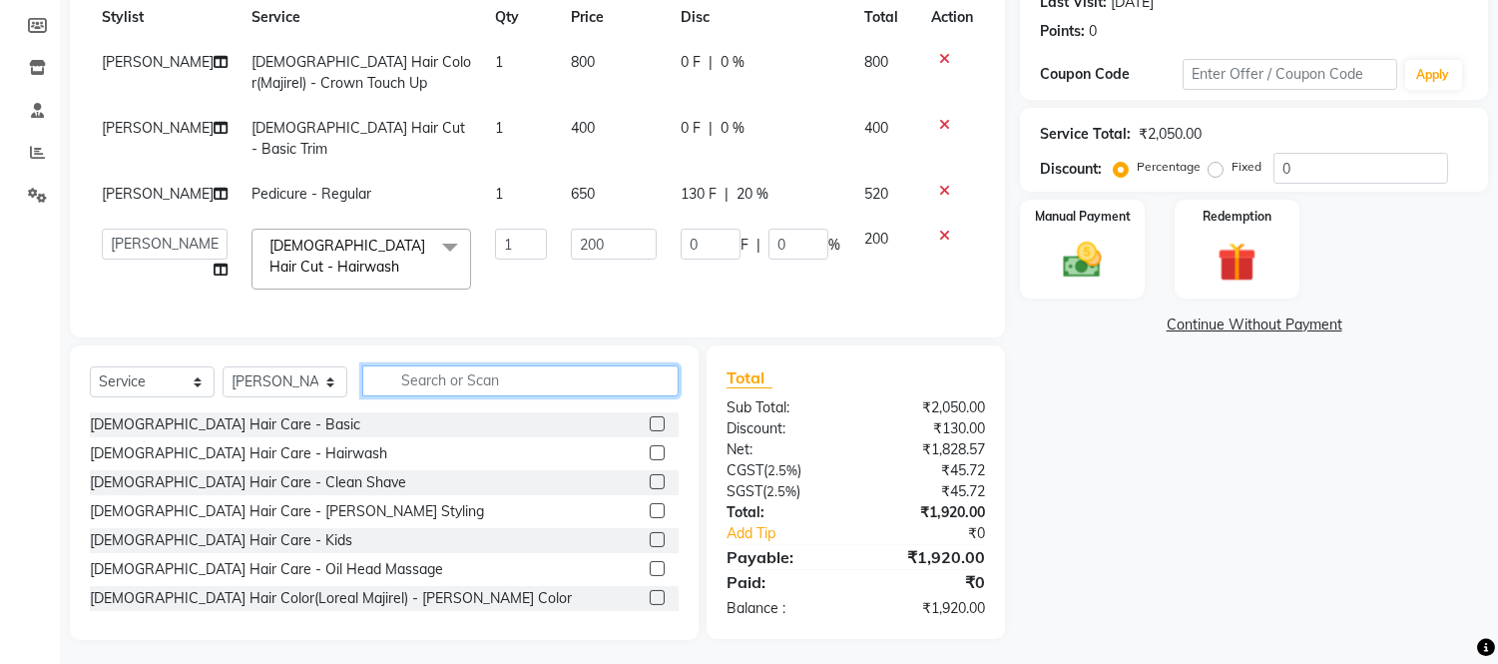
click at [624, 376] on input "text" at bounding box center [520, 380] width 316 height 31
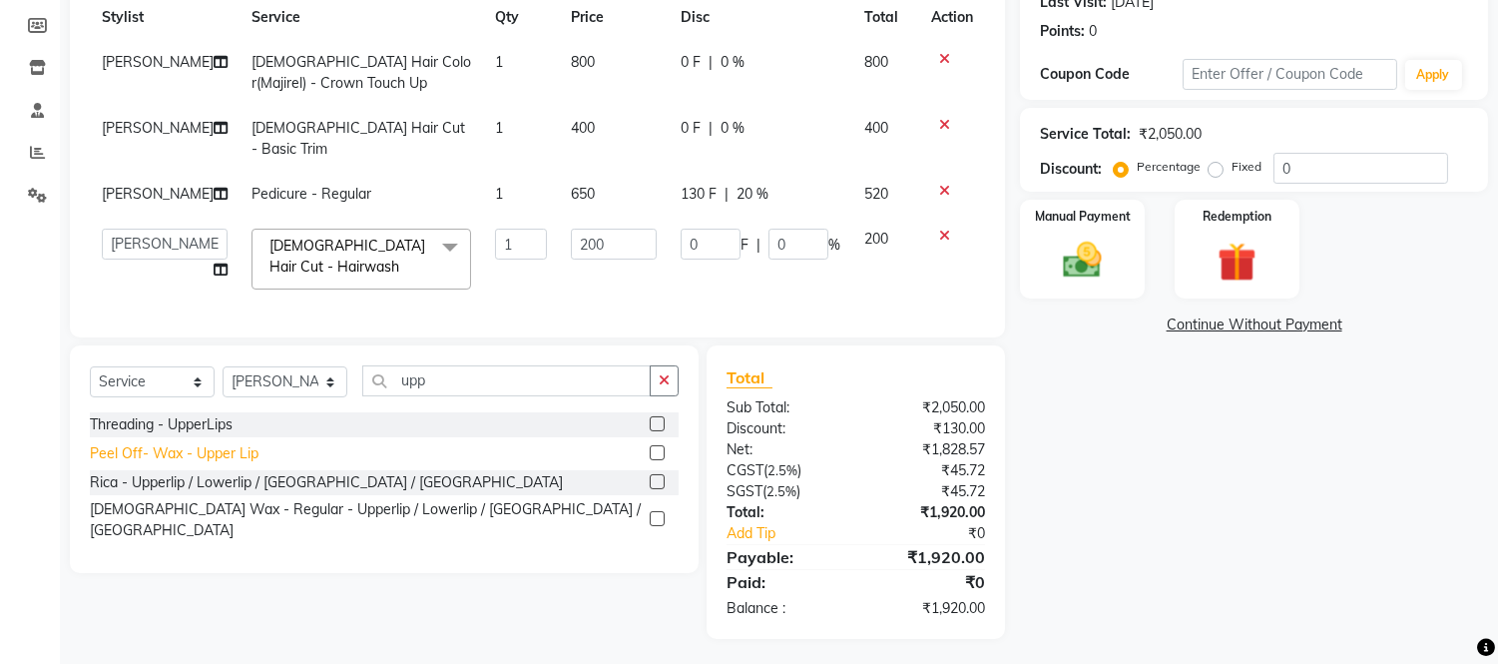
click at [188, 444] on div "Peel Off- Wax - Upper Lip" at bounding box center [174, 453] width 169 height 21
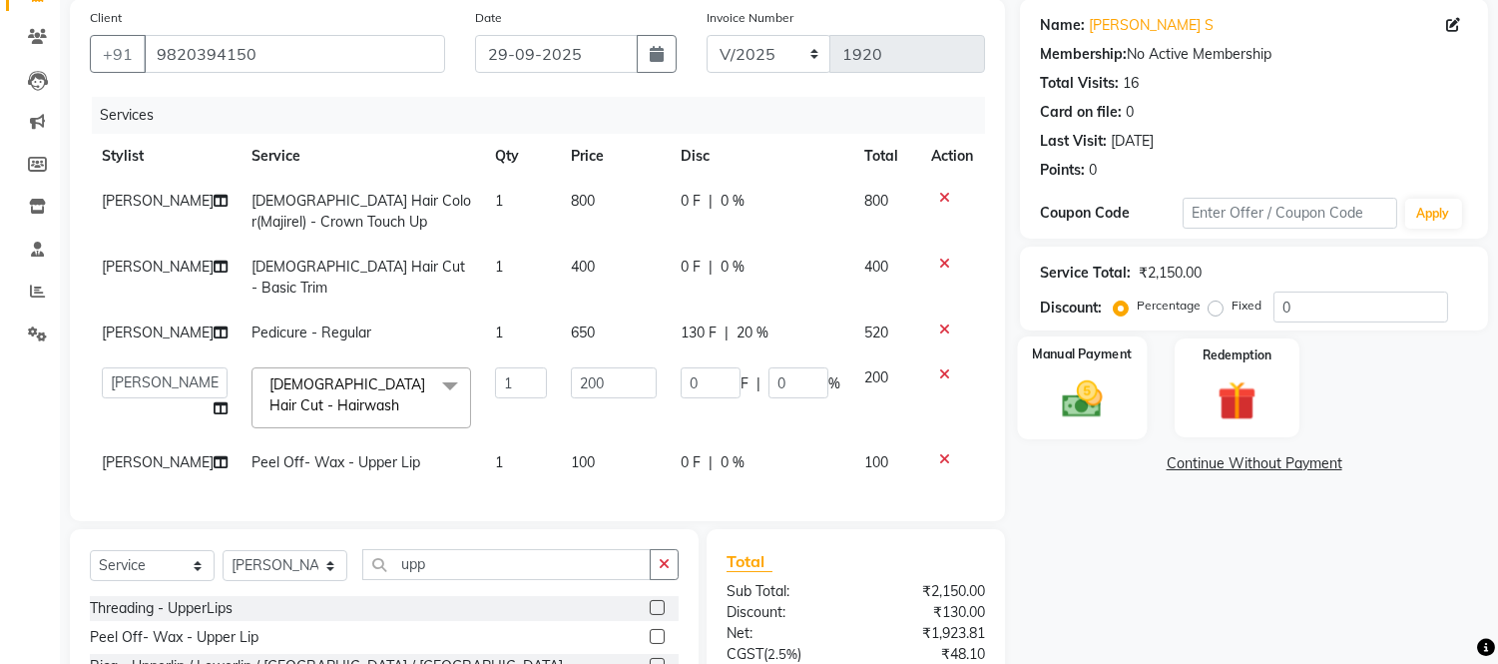
scroll to position [334, 0]
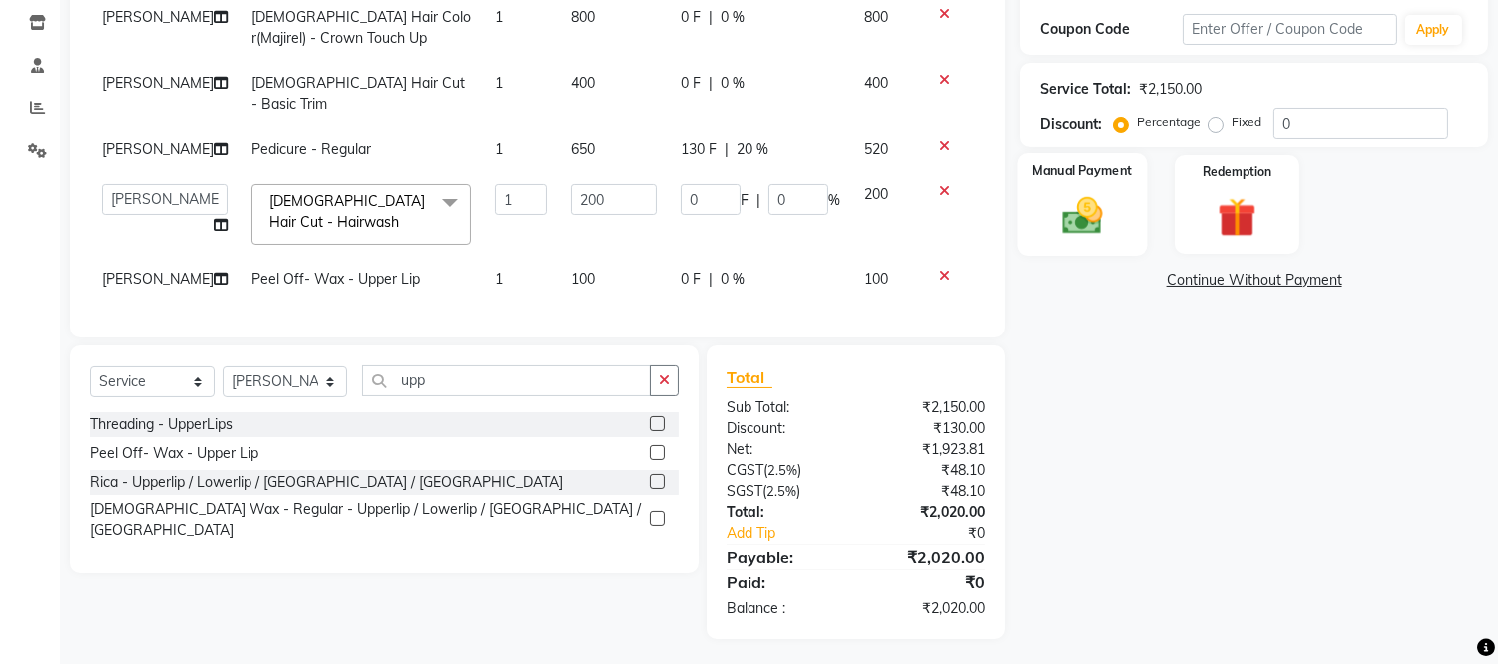
click at [1063, 194] on img at bounding box center [1083, 216] width 66 height 47
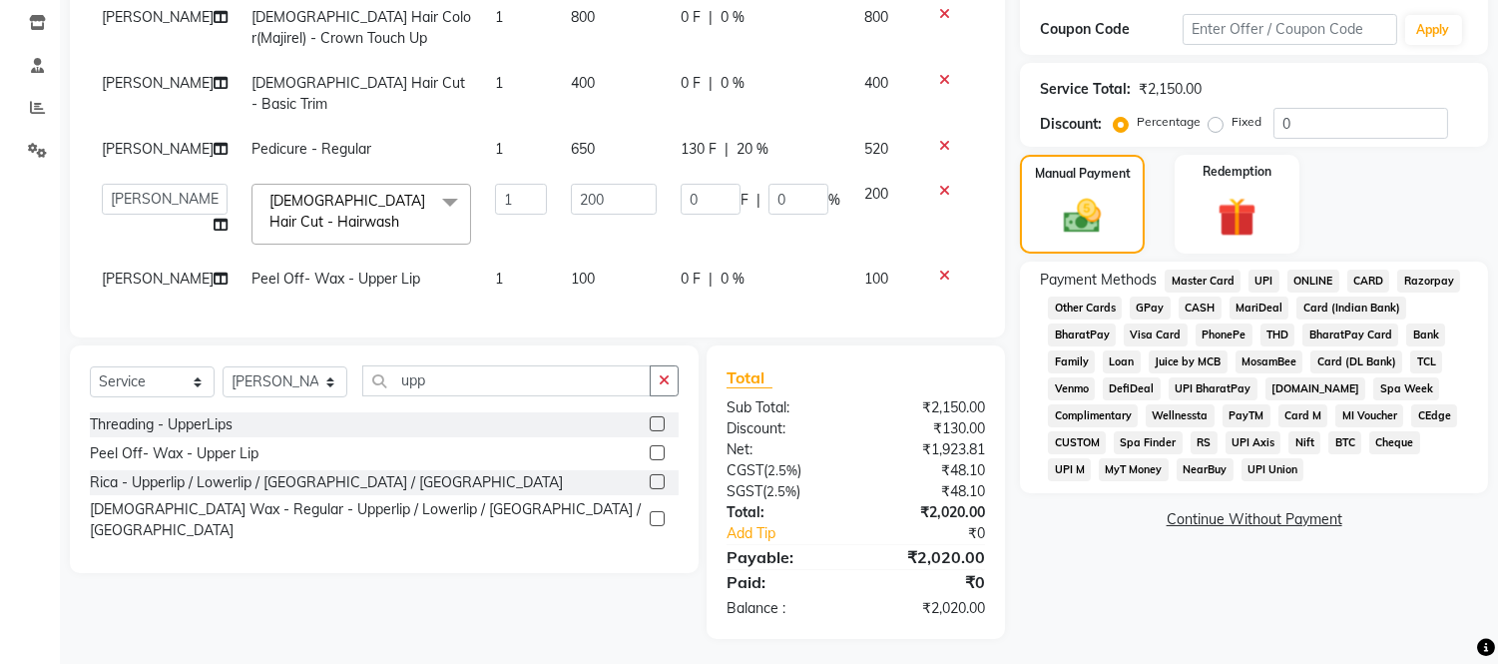
click at [1373, 280] on span "CARD" at bounding box center [1368, 280] width 43 height 23
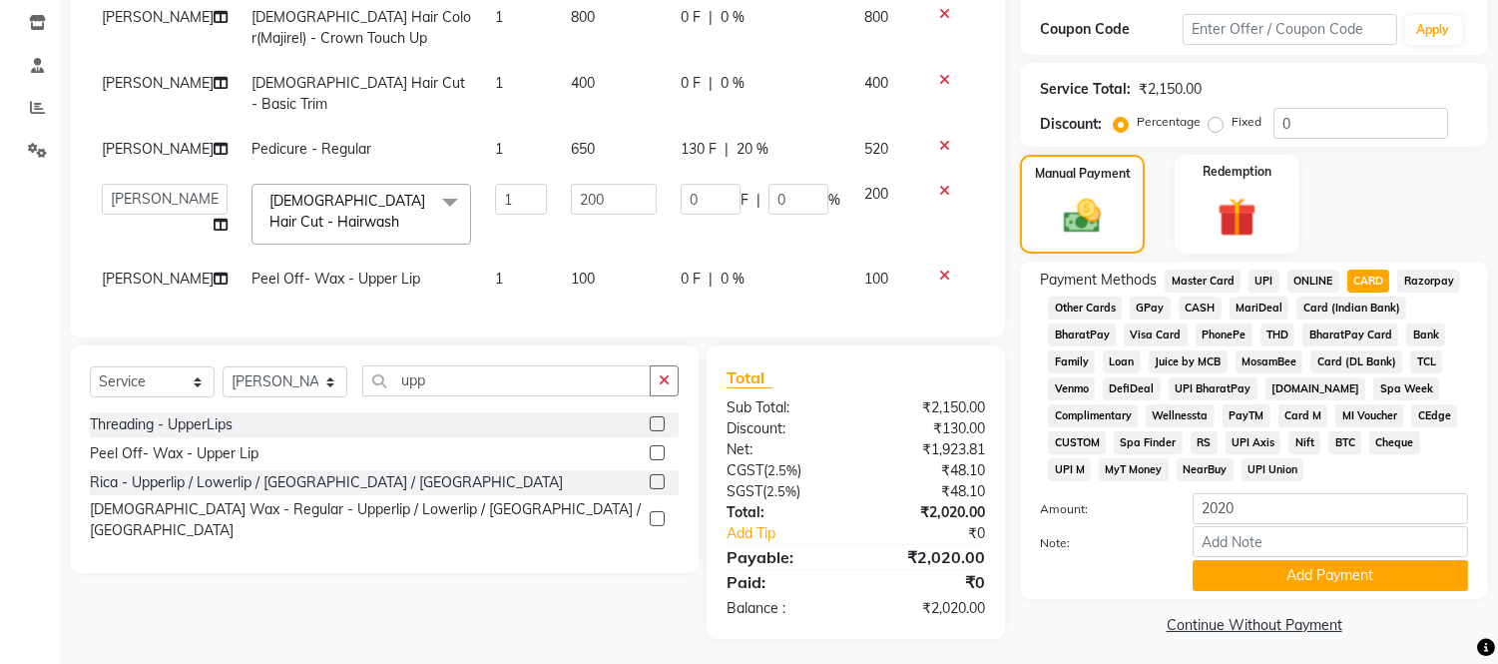
scroll to position [341, 0]
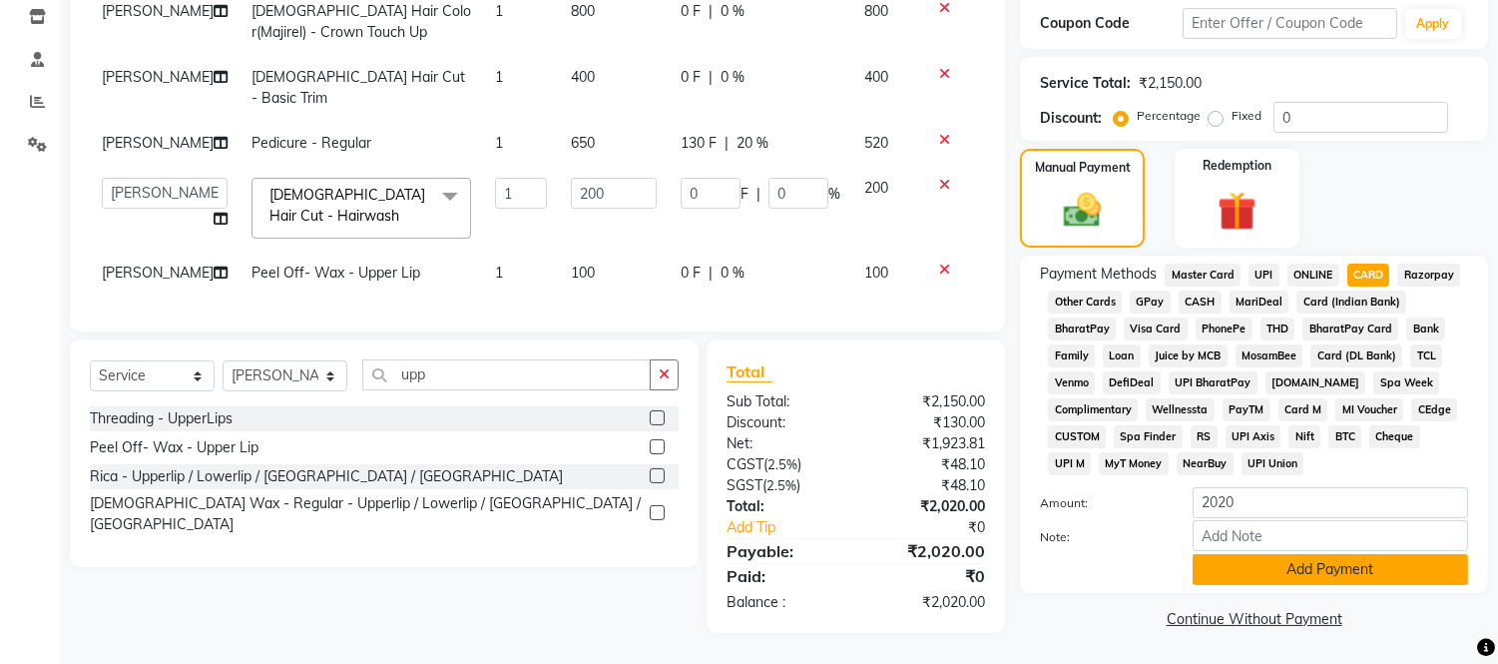
click at [1301, 571] on button "Add Payment" at bounding box center [1329, 569] width 275 height 31
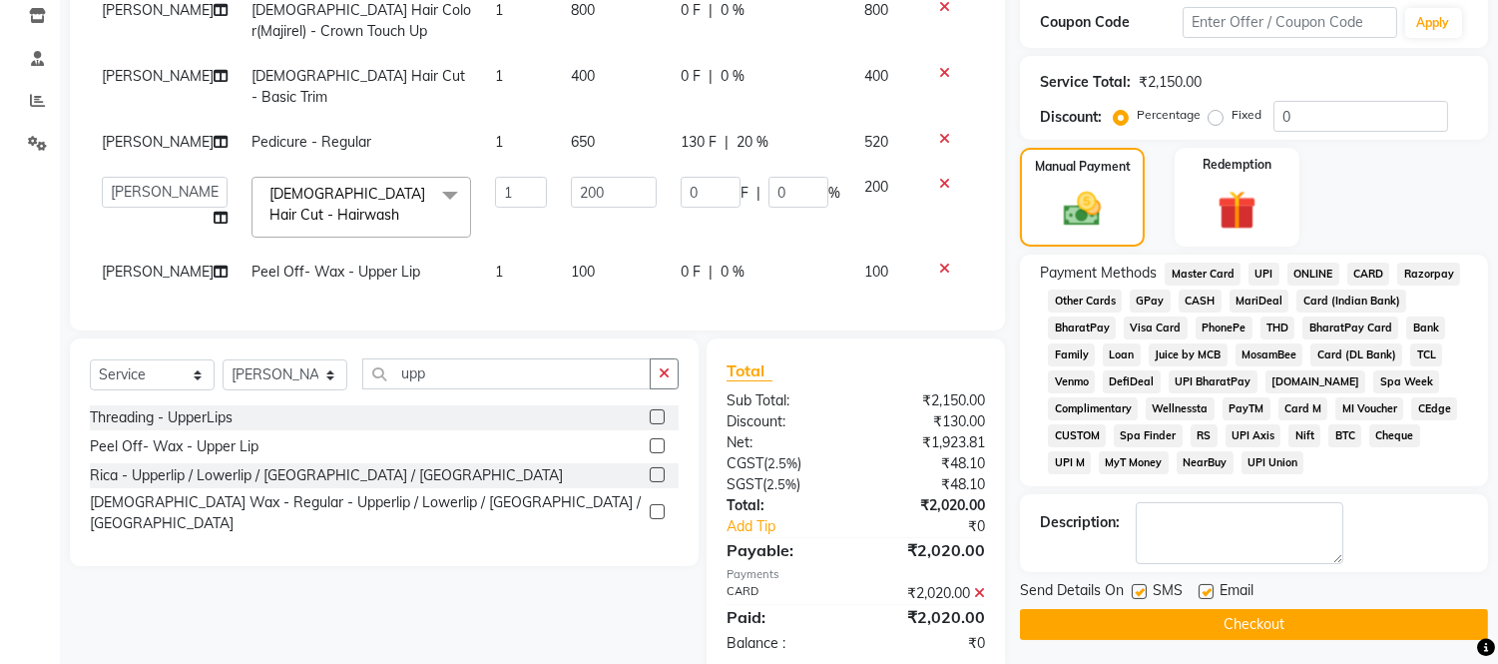
click at [1213, 624] on button "Checkout" at bounding box center [1254, 624] width 468 height 31
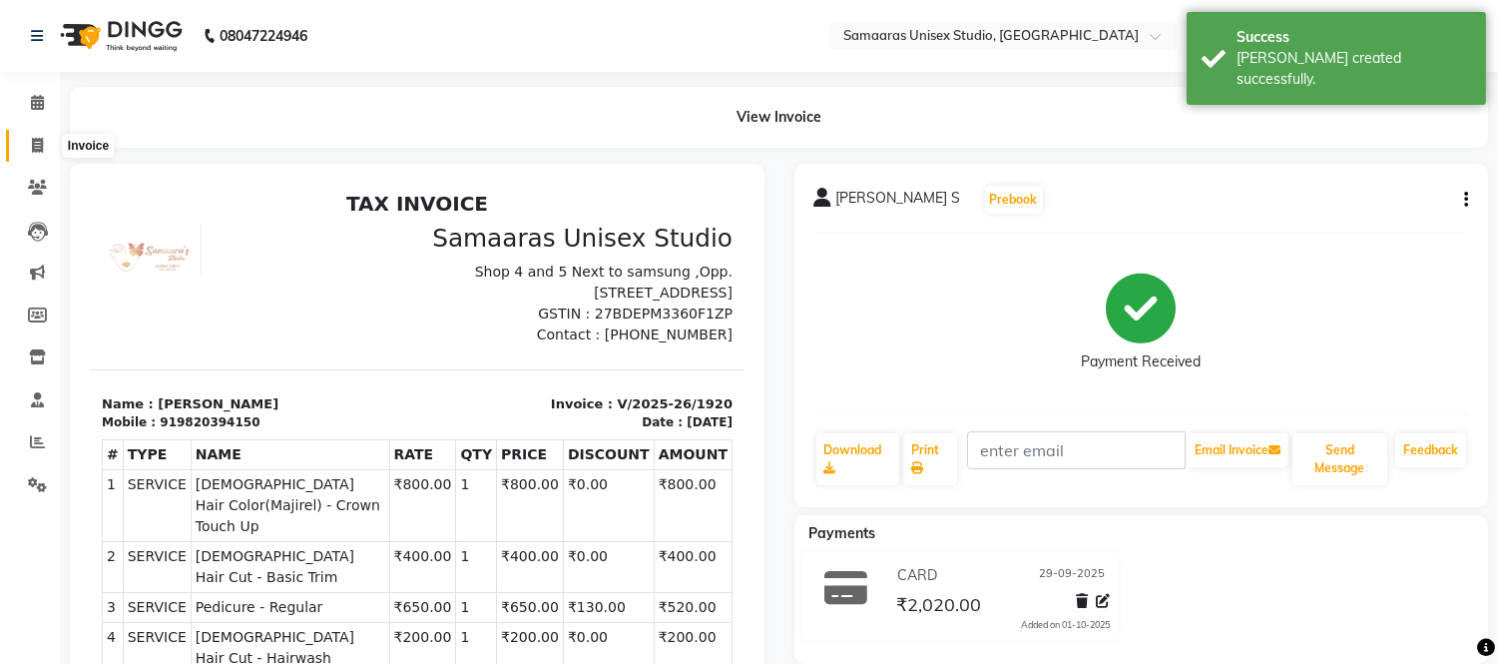
click at [42, 153] on icon at bounding box center [37, 145] width 11 height 15
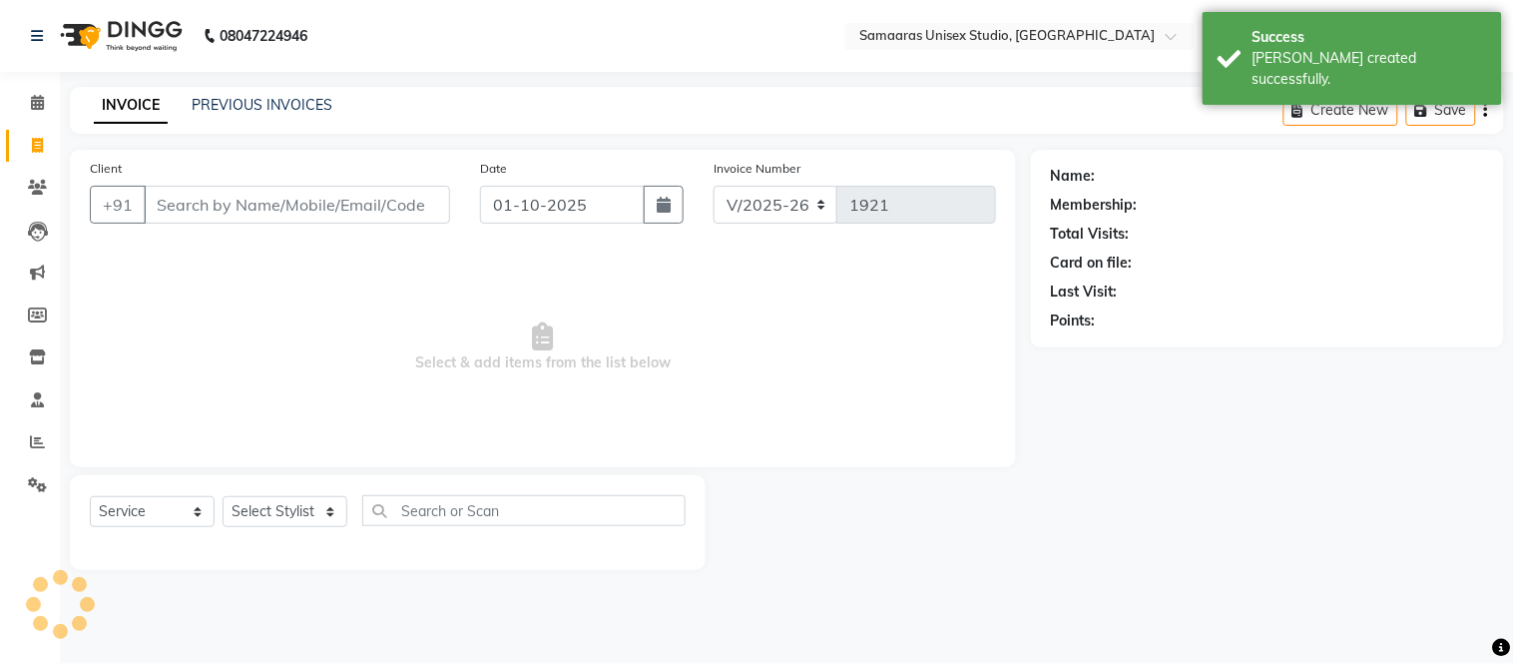
drag, startPoint x: 312, startPoint y: 194, endPoint x: 502, endPoint y: 207, distance: 190.0
click at [312, 194] on input "Client" at bounding box center [297, 205] width 306 height 38
click at [667, 217] on button "button" at bounding box center [664, 205] width 40 height 38
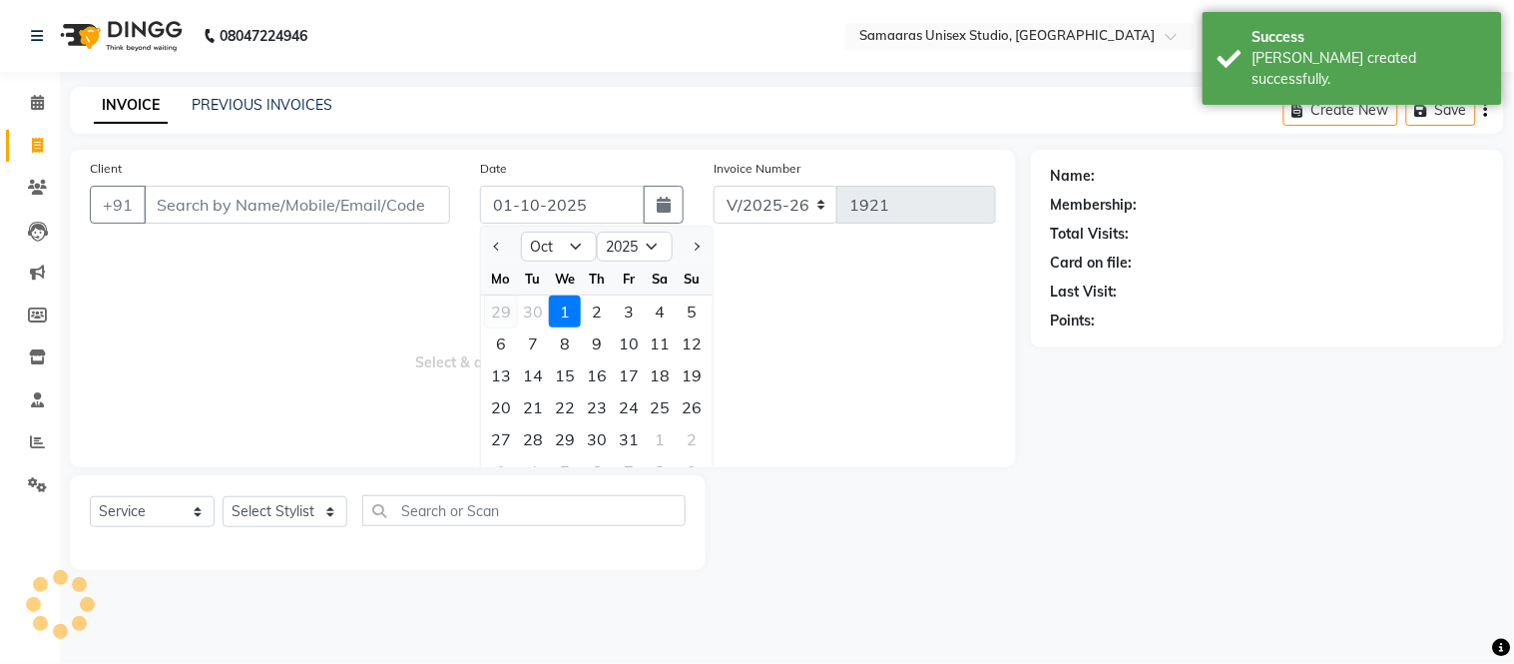
click at [505, 301] on div "29" at bounding box center [501, 311] width 32 height 32
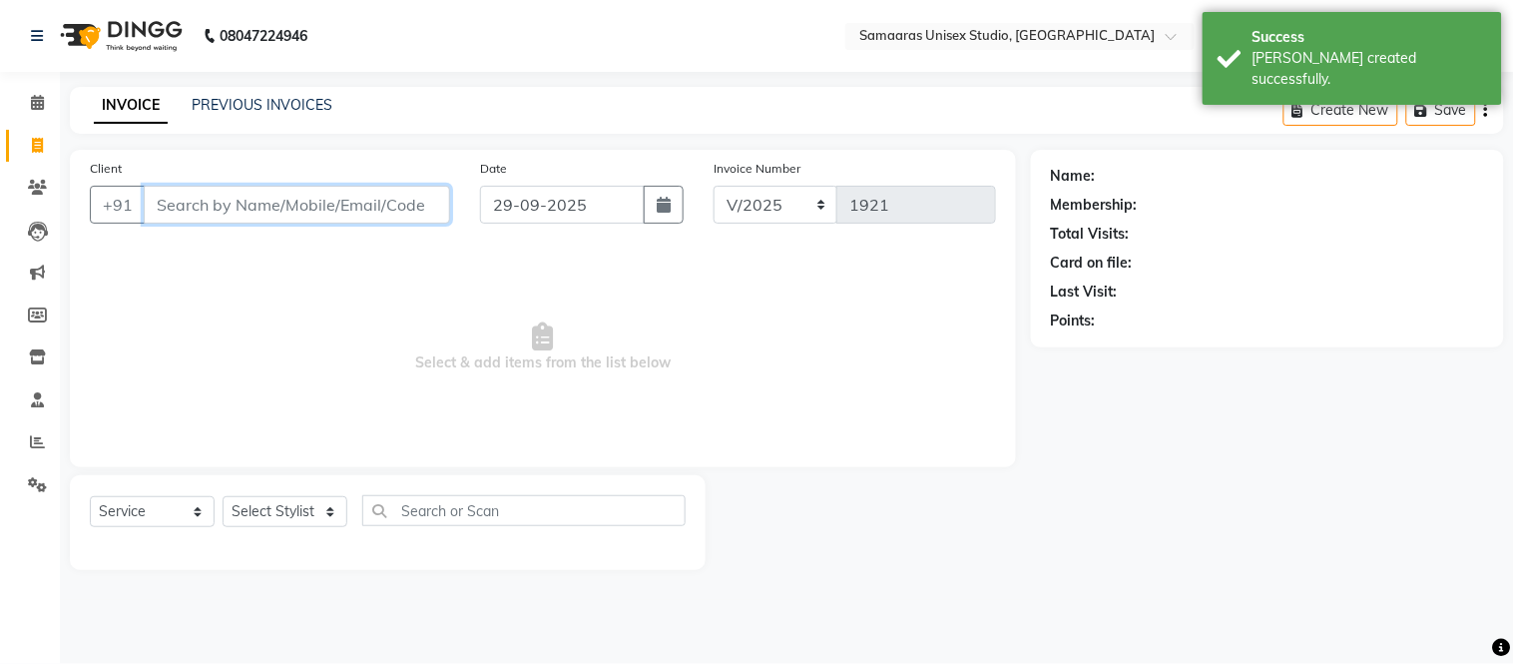
click at [382, 208] on input "Client" at bounding box center [297, 205] width 306 height 38
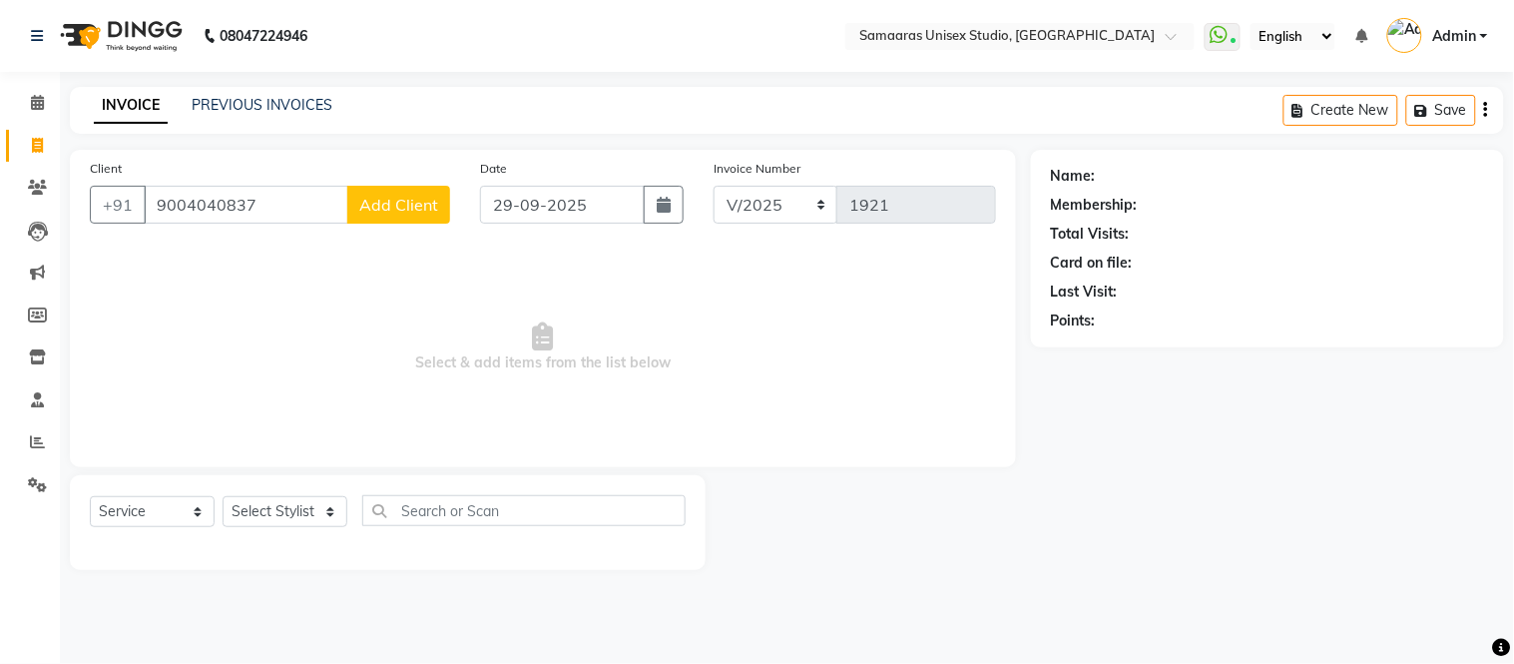
click at [382, 208] on span "Add Client" at bounding box center [398, 205] width 79 height 20
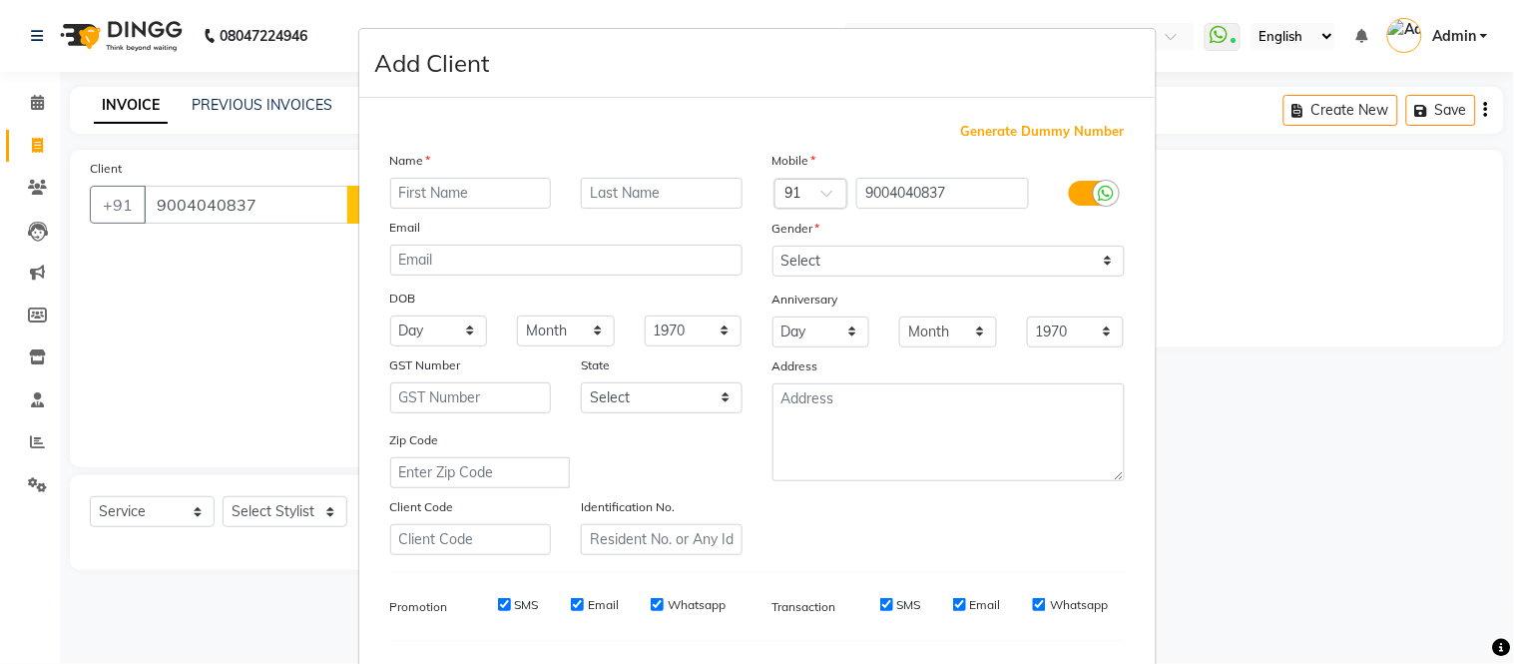
click at [487, 190] on input "text" at bounding box center [471, 193] width 162 height 31
click at [836, 260] on select "Select [DEMOGRAPHIC_DATA] [DEMOGRAPHIC_DATA] Other Prefer Not To Say" at bounding box center [948, 260] width 352 height 31
click at [836, 247] on select "Select [DEMOGRAPHIC_DATA] [DEMOGRAPHIC_DATA] Other Prefer Not To Say" at bounding box center [948, 260] width 352 height 31
click at [772, 245] on select "Select [DEMOGRAPHIC_DATA] [DEMOGRAPHIC_DATA] Other Prefer Not To Say" at bounding box center [948, 260] width 352 height 31
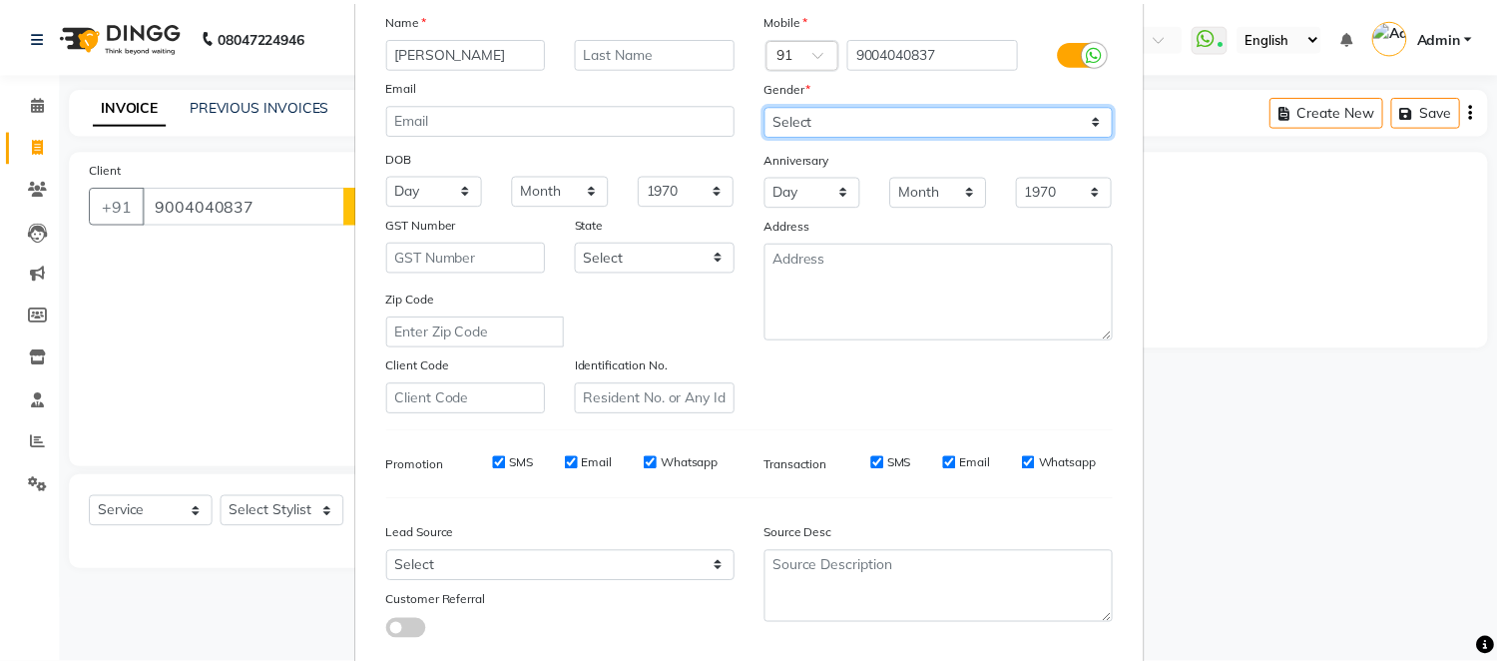
scroll to position [257, 0]
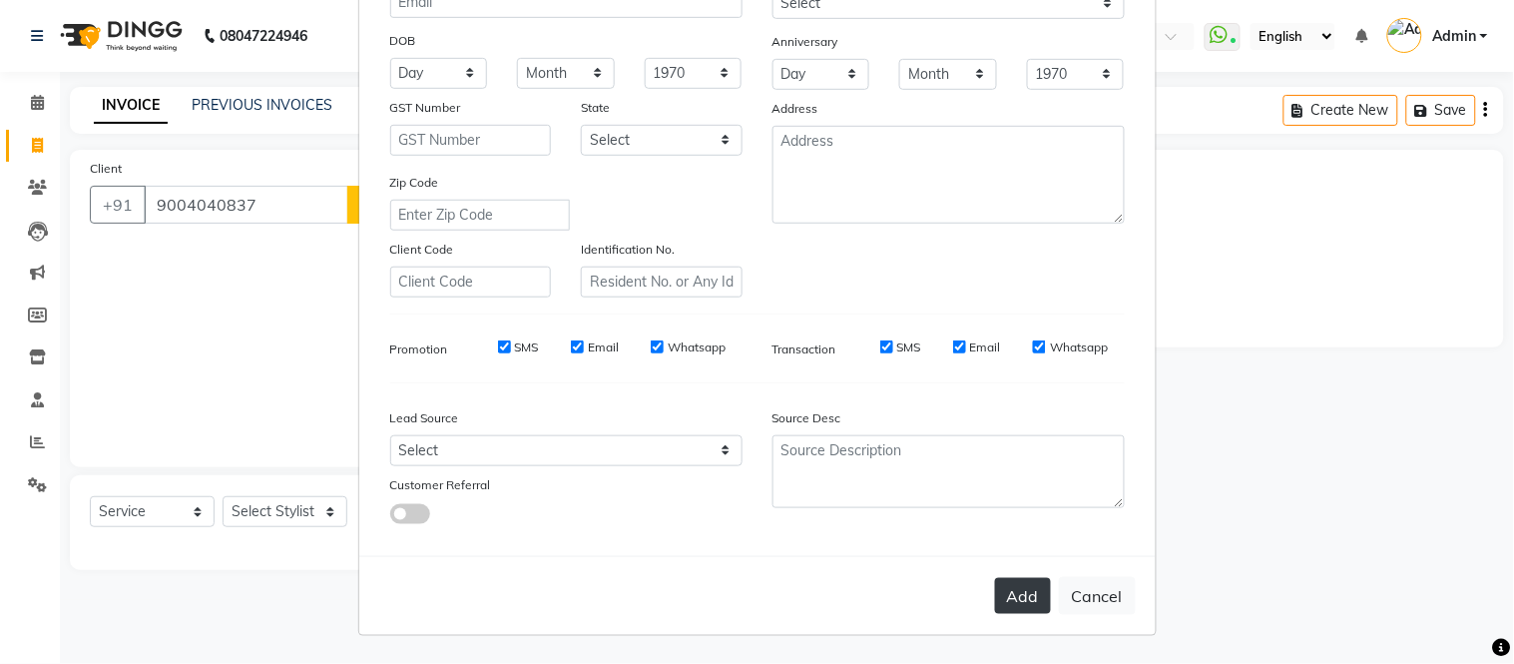
click at [1010, 581] on button "Add" at bounding box center [1023, 596] width 56 height 36
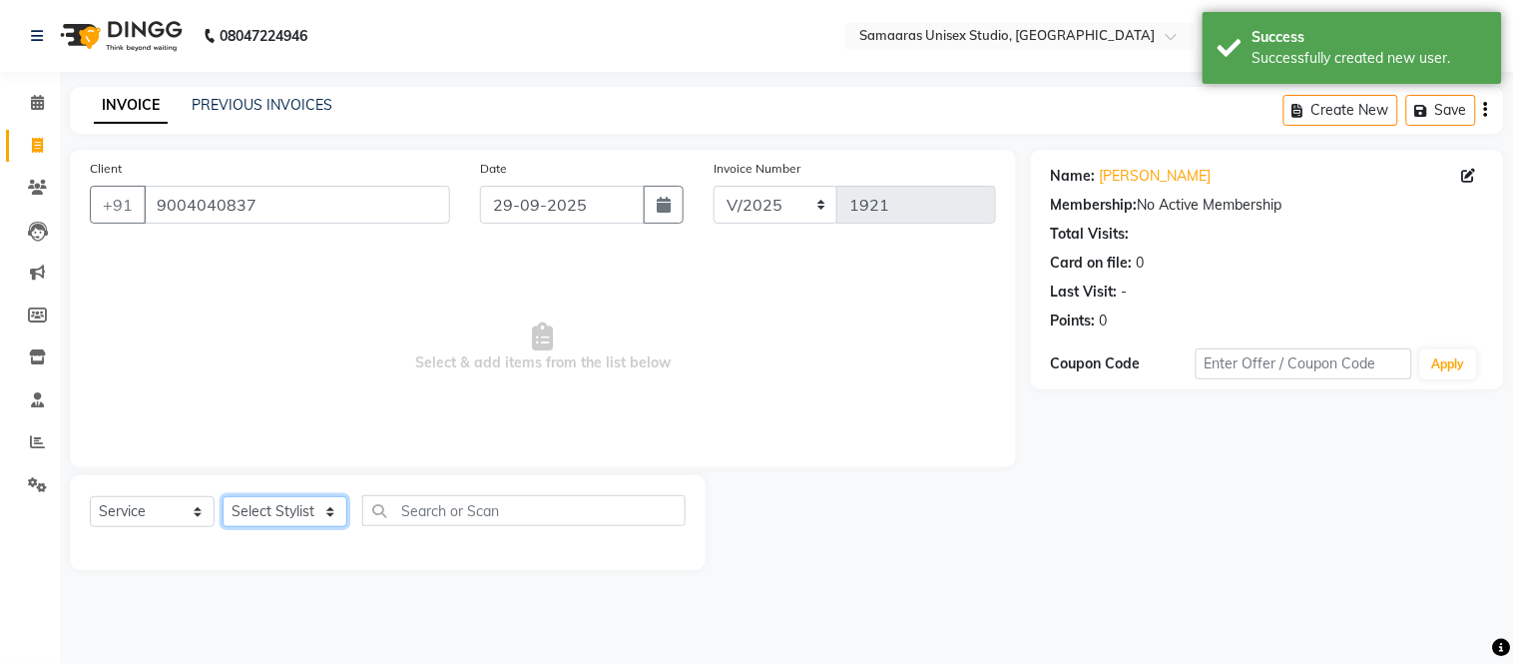
click at [274, 501] on select "Select Stylist Front Desk junaid Kajal [PERSON_NAME] [PERSON_NAME]" at bounding box center [285, 511] width 125 height 31
click at [223, 497] on select "Select Stylist Front Desk junaid Kajal [PERSON_NAME] [PERSON_NAME]" at bounding box center [285, 511] width 125 height 31
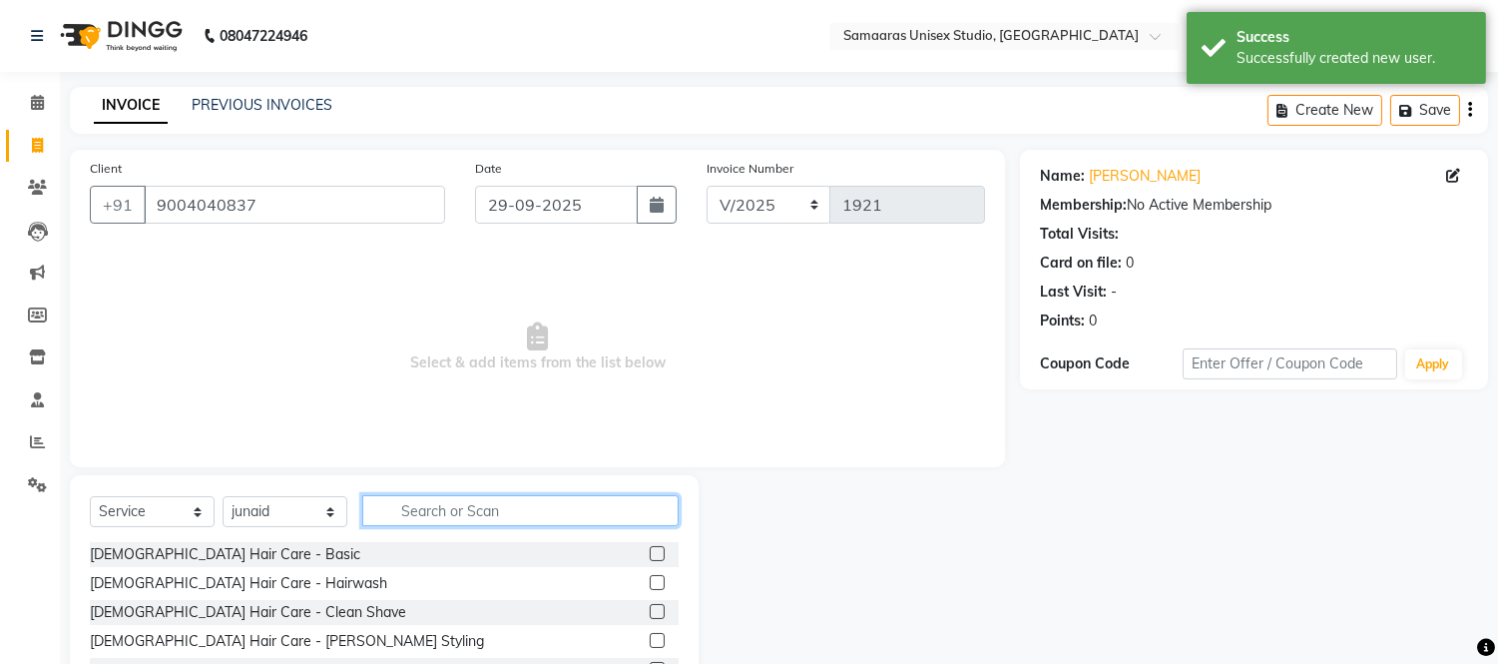
click at [422, 509] on input "text" at bounding box center [520, 510] width 316 height 31
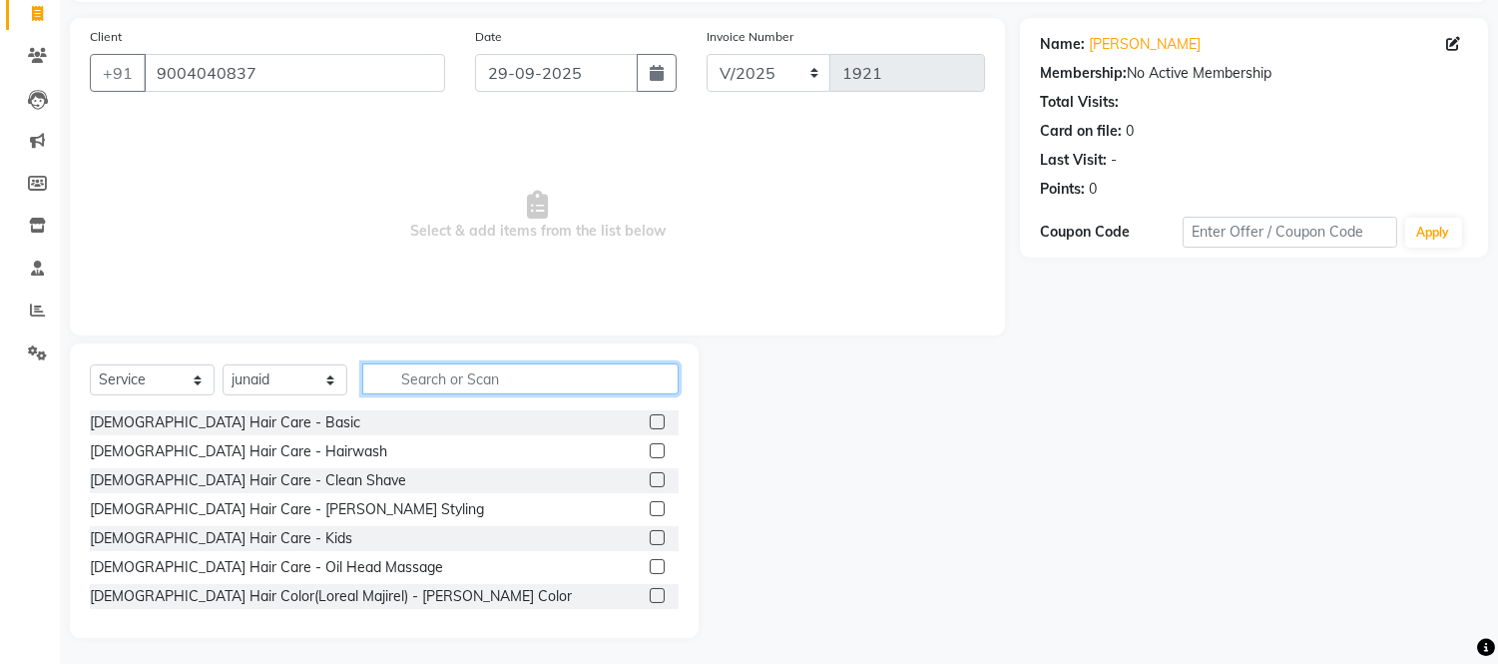
scroll to position [135, 0]
click at [447, 381] on input "text" at bounding box center [520, 375] width 316 height 31
click at [470, 360] on input "hair" at bounding box center [506, 375] width 288 height 31
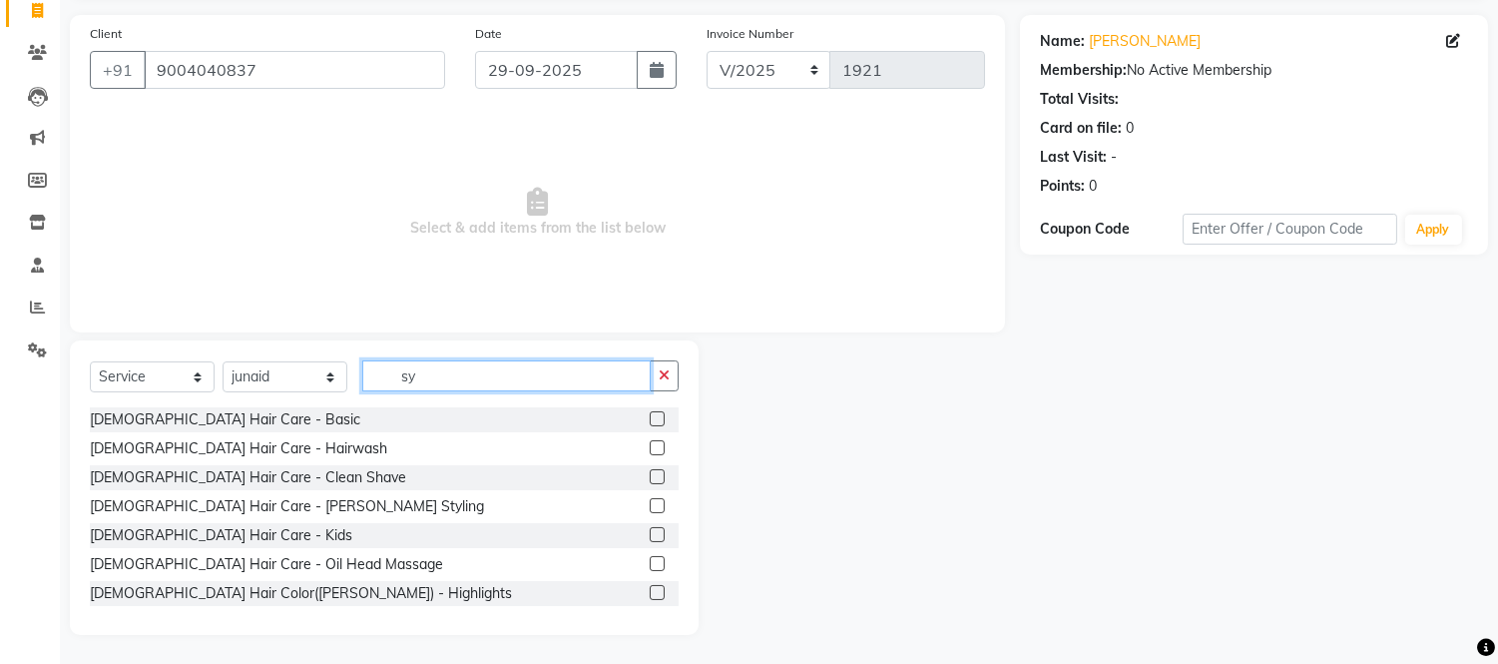
scroll to position [0, 0]
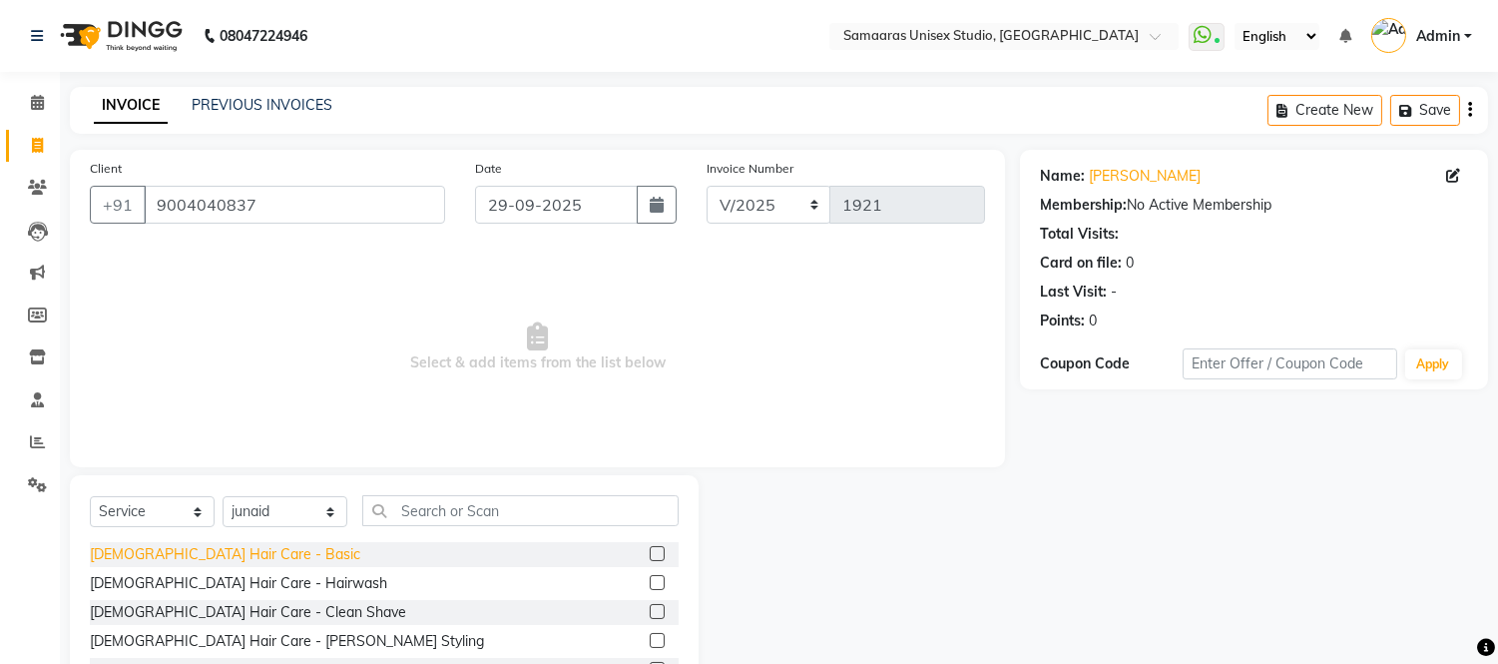
click at [201, 563] on div "[DEMOGRAPHIC_DATA] Hair Care - Basic" at bounding box center [225, 554] width 270 height 21
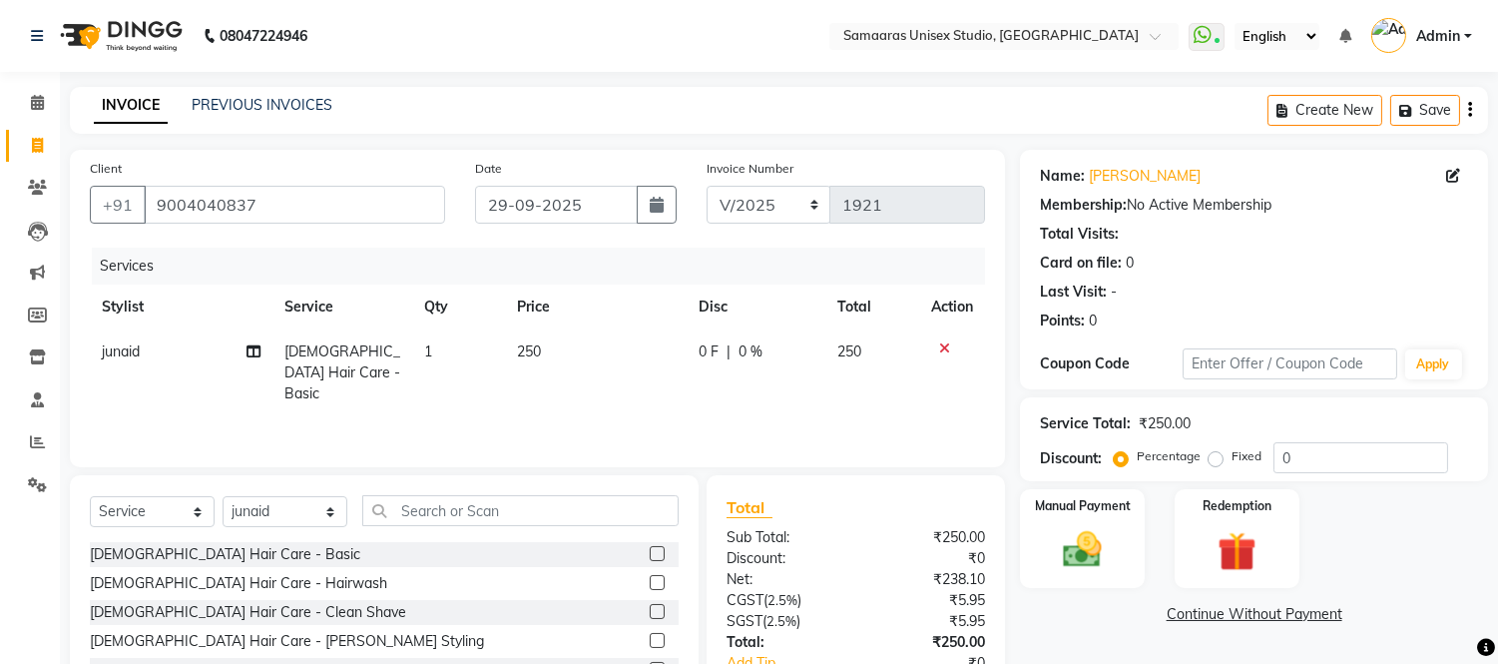
click at [600, 346] on td "250" at bounding box center [596, 372] width 182 height 87
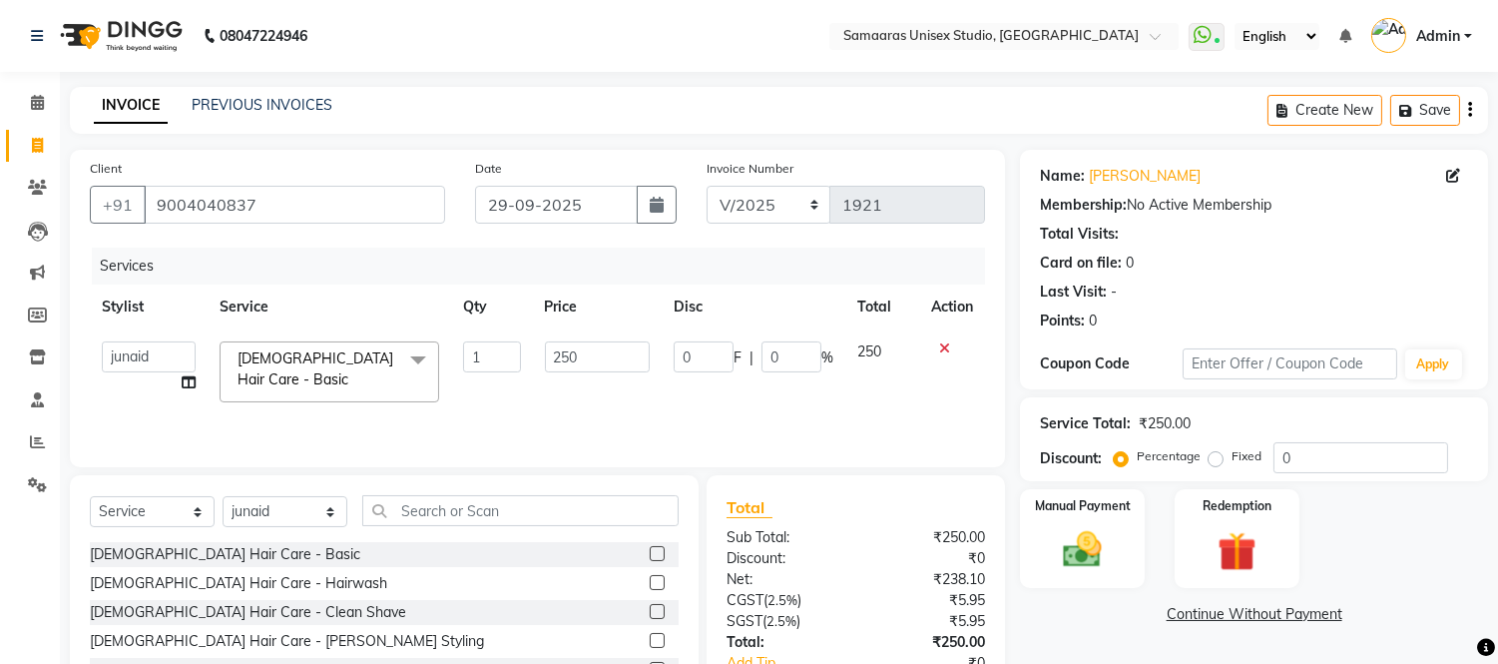
click at [600, 346] on input "250" at bounding box center [597, 356] width 105 height 31
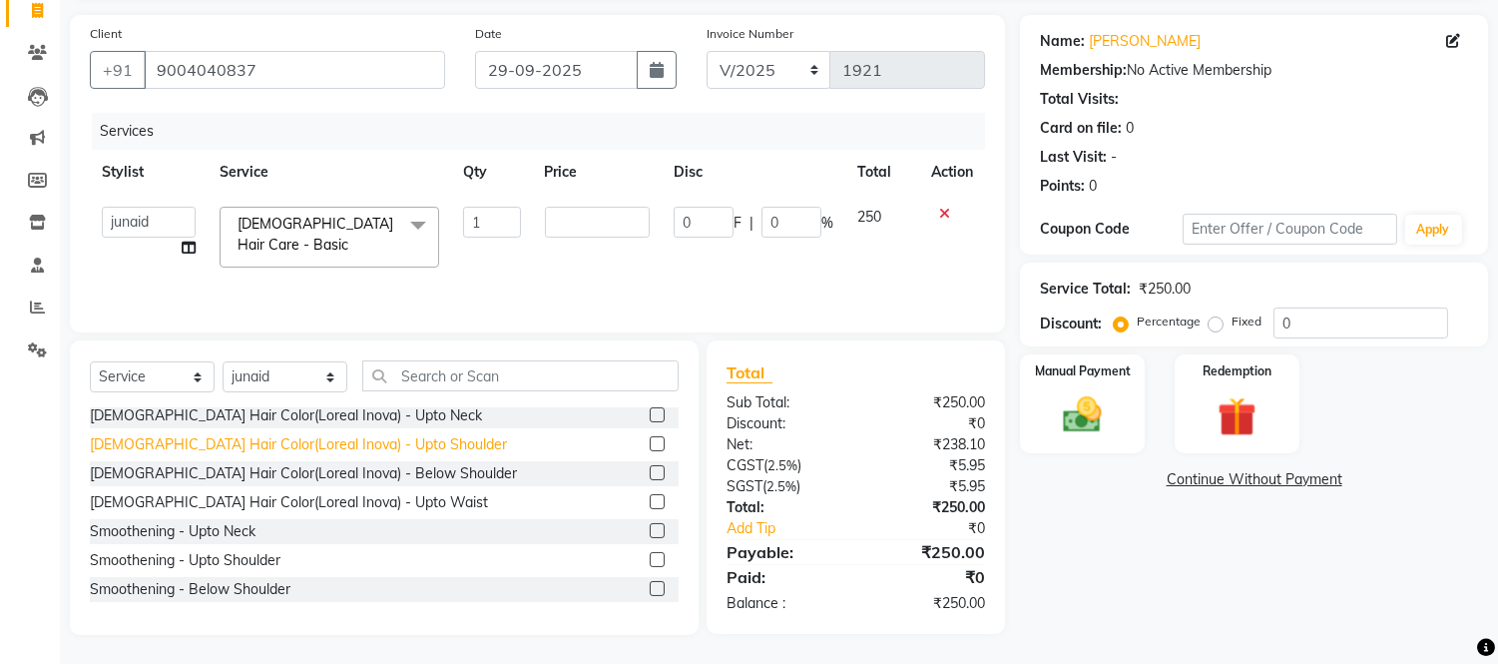
scroll to position [1245, 0]
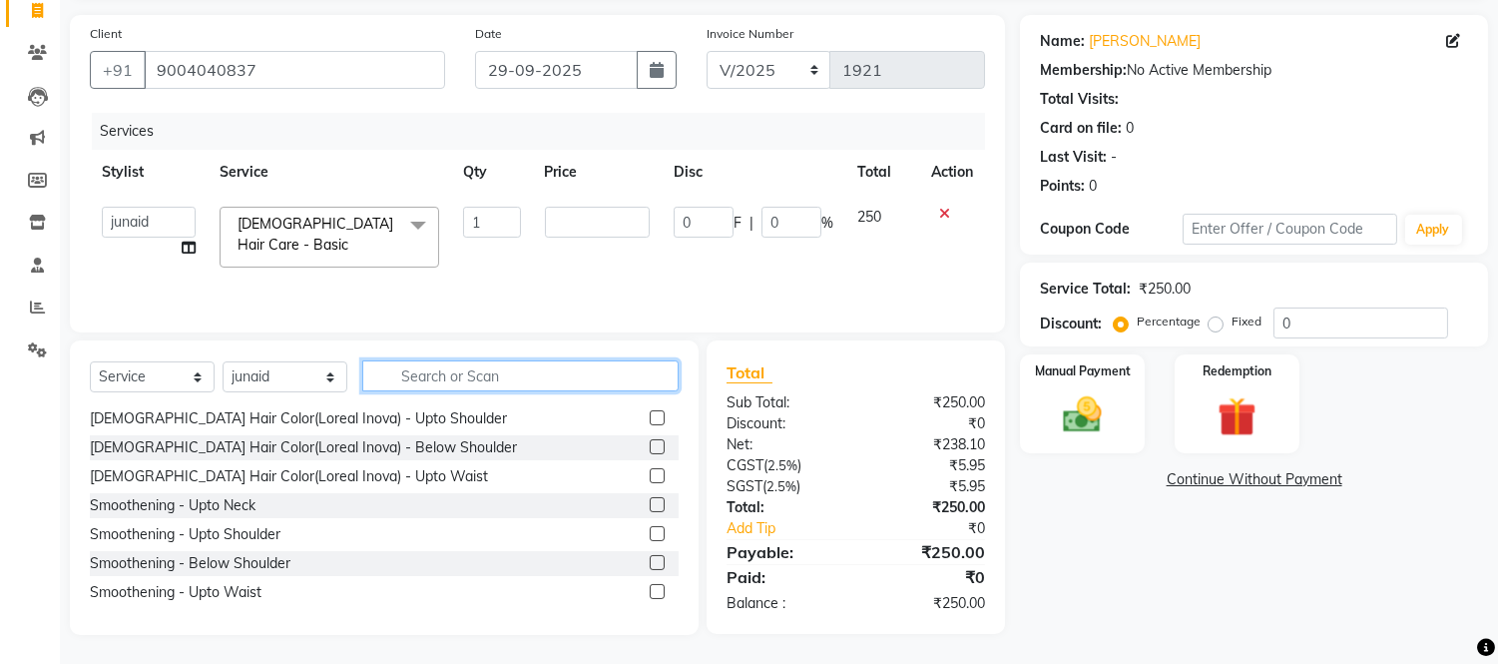
click at [461, 380] on input "text" at bounding box center [520, 375] width 316 height 31
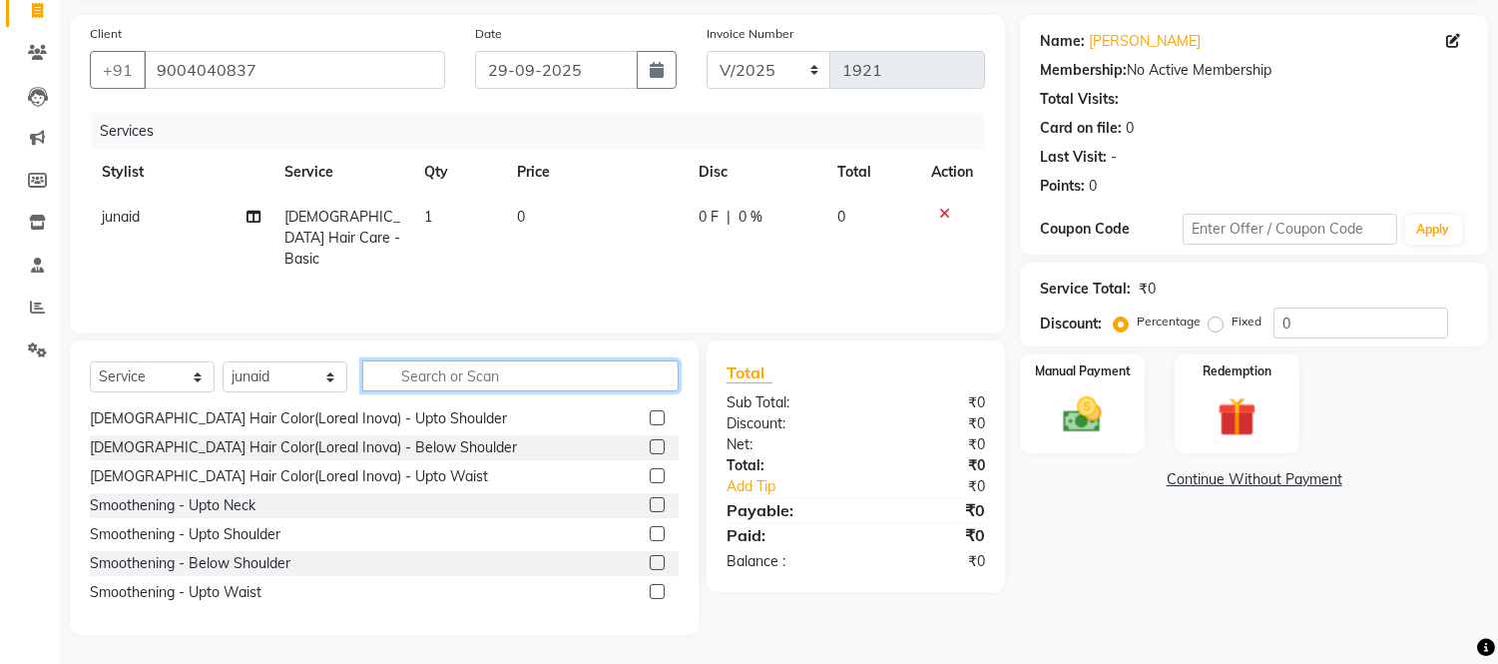
click at [461, 380] on input "text" at bounding box center [520, 375] width 316 height 31
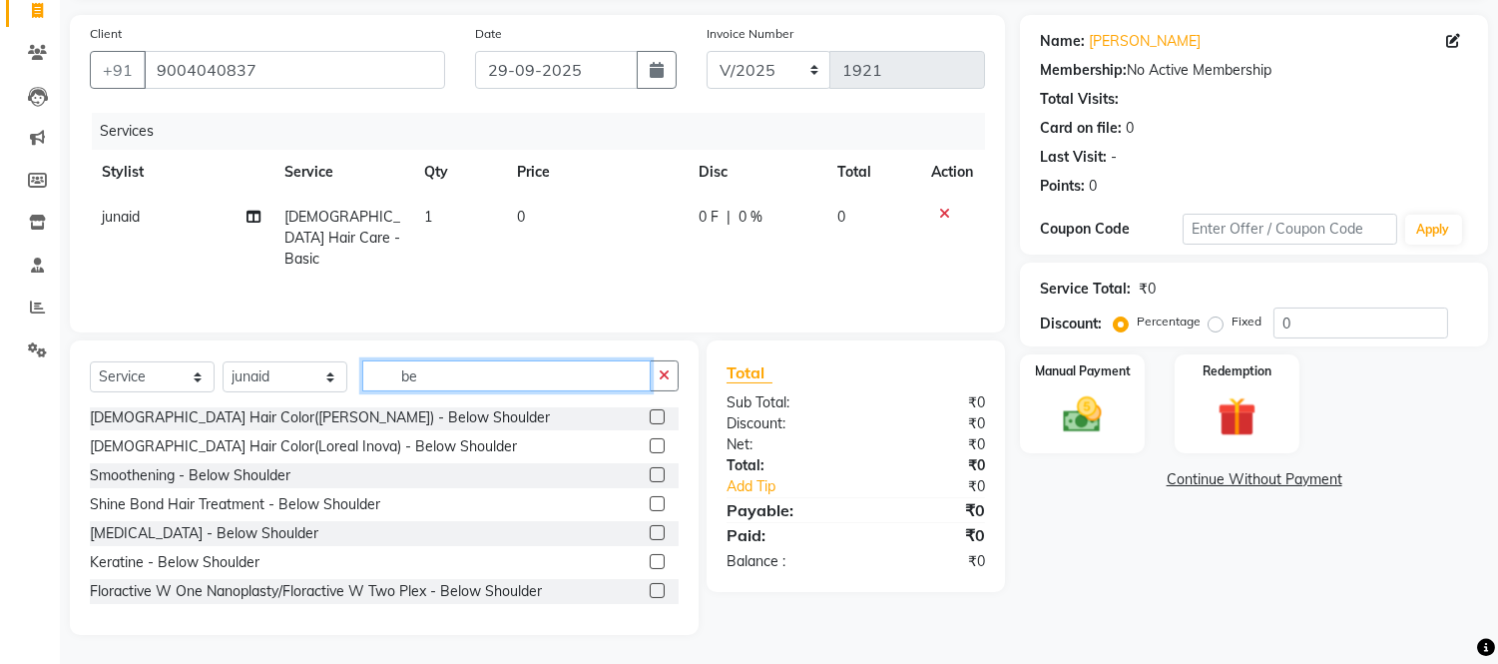
scroll to position [0, 0]
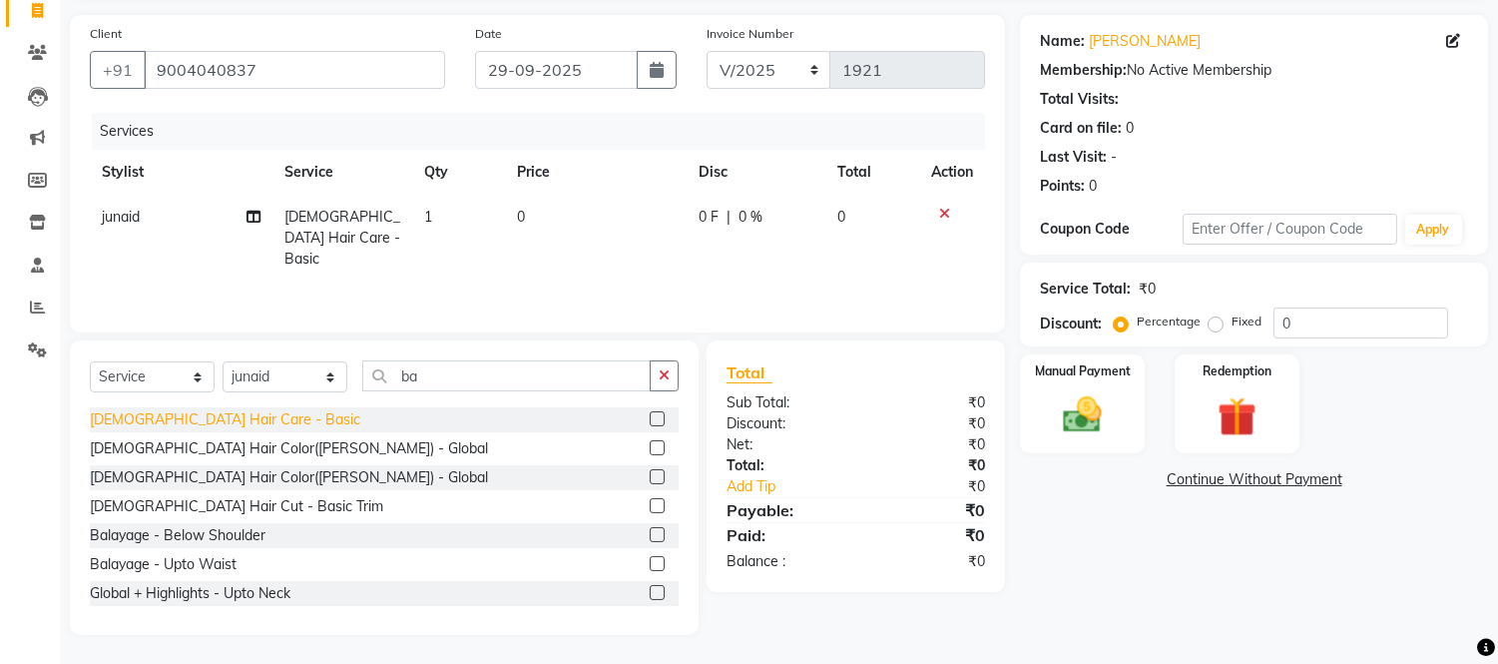
click at [202, 417] on div "[DEMOGRAPHIC_DATA] Hair Care - Basic" at bounding box center [225, 419] width 270 height 21
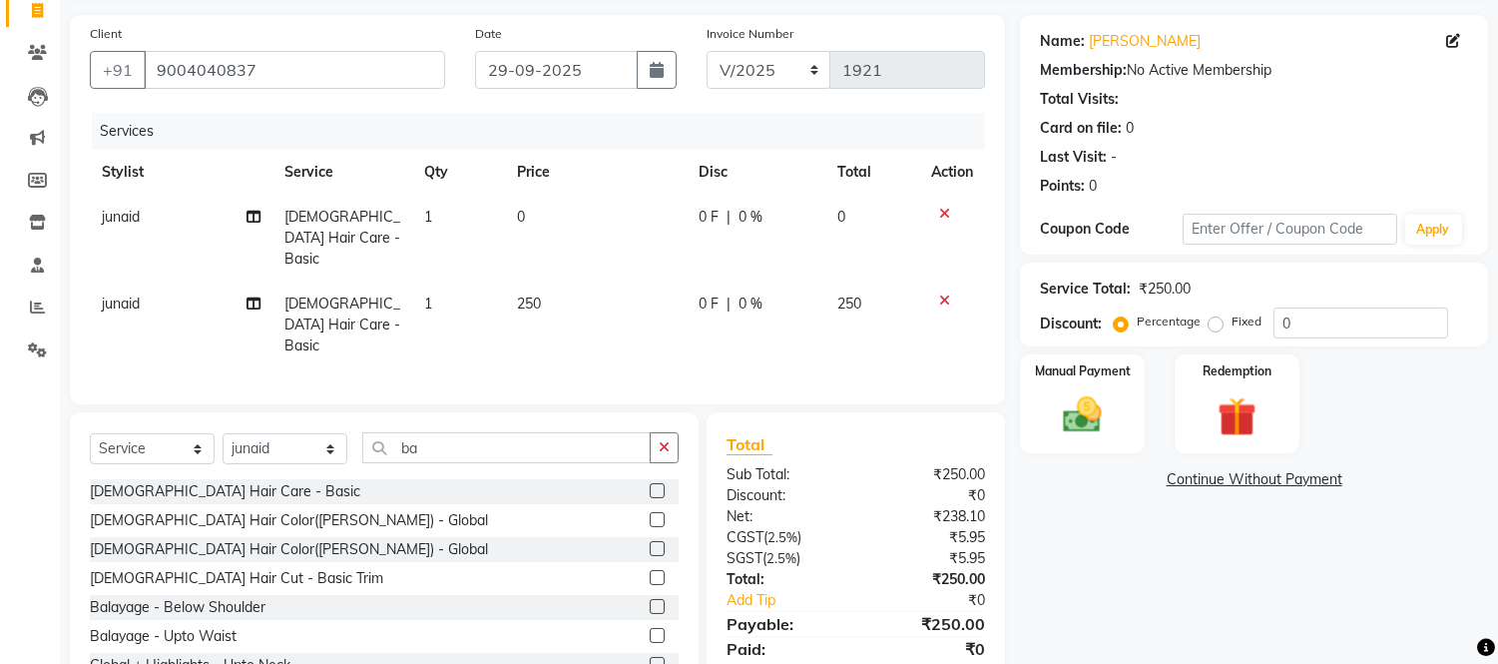
click at [944, 207] on icon at bounding box center [944, 214] width 11 height 14
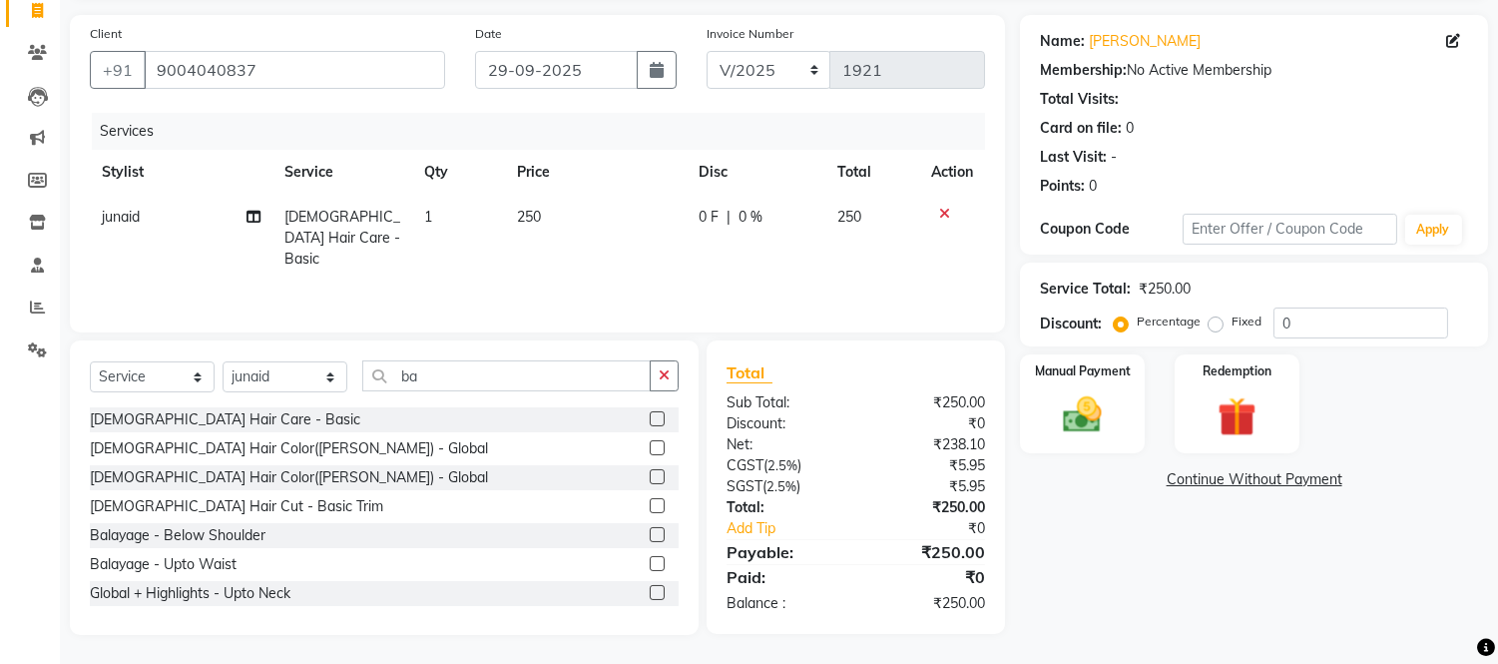
click at [602, 225] on td "250" at bounding box center [596, 238] width 182 height 87
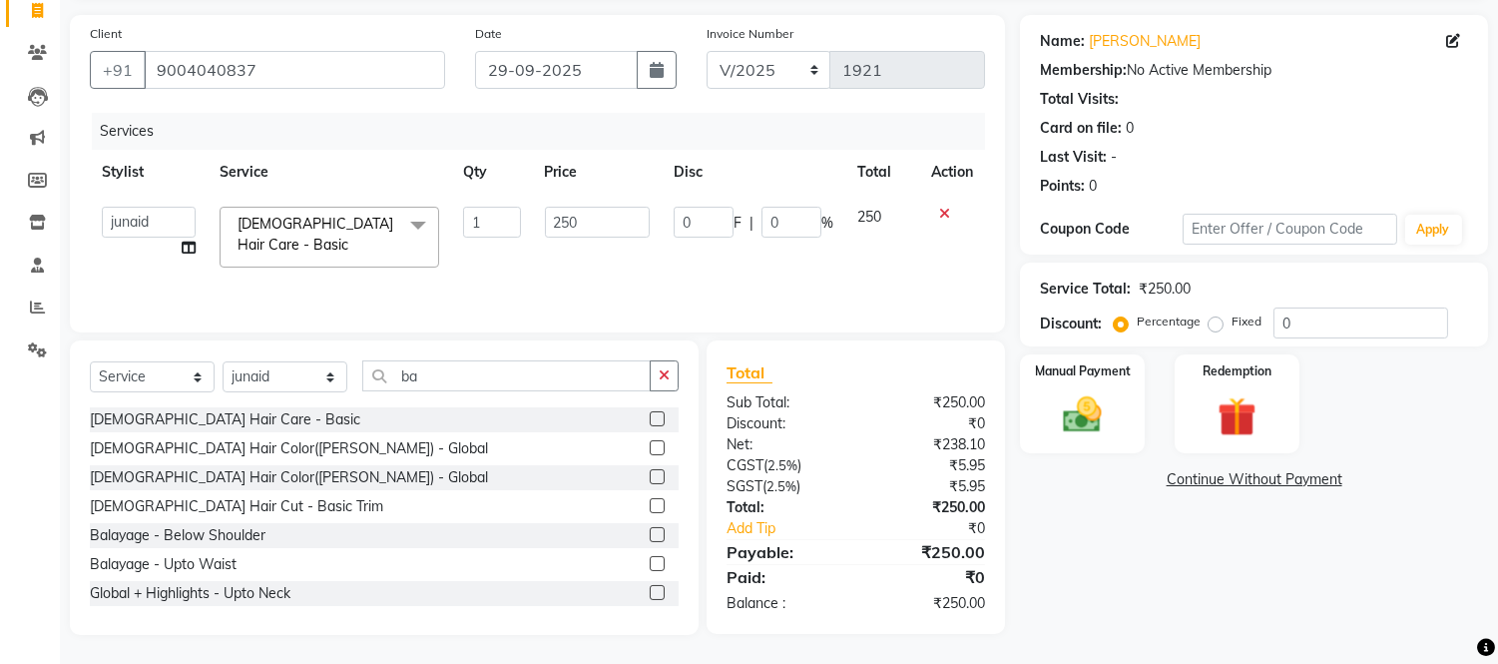
click at [602, 225] on input "250" at bounding box center [597, 222] width 105 height 31
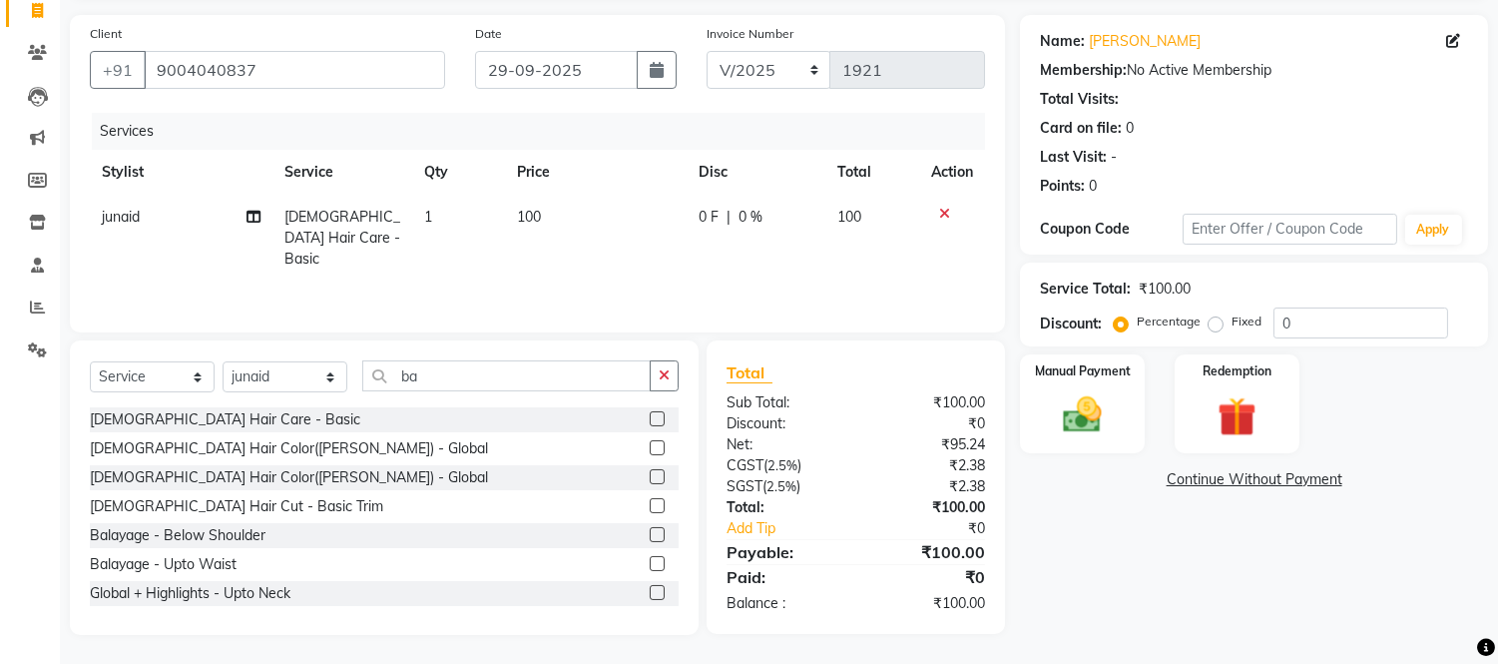
click at [636, 236] on td "100" at bounding box center [596, 238] width 182 height 87
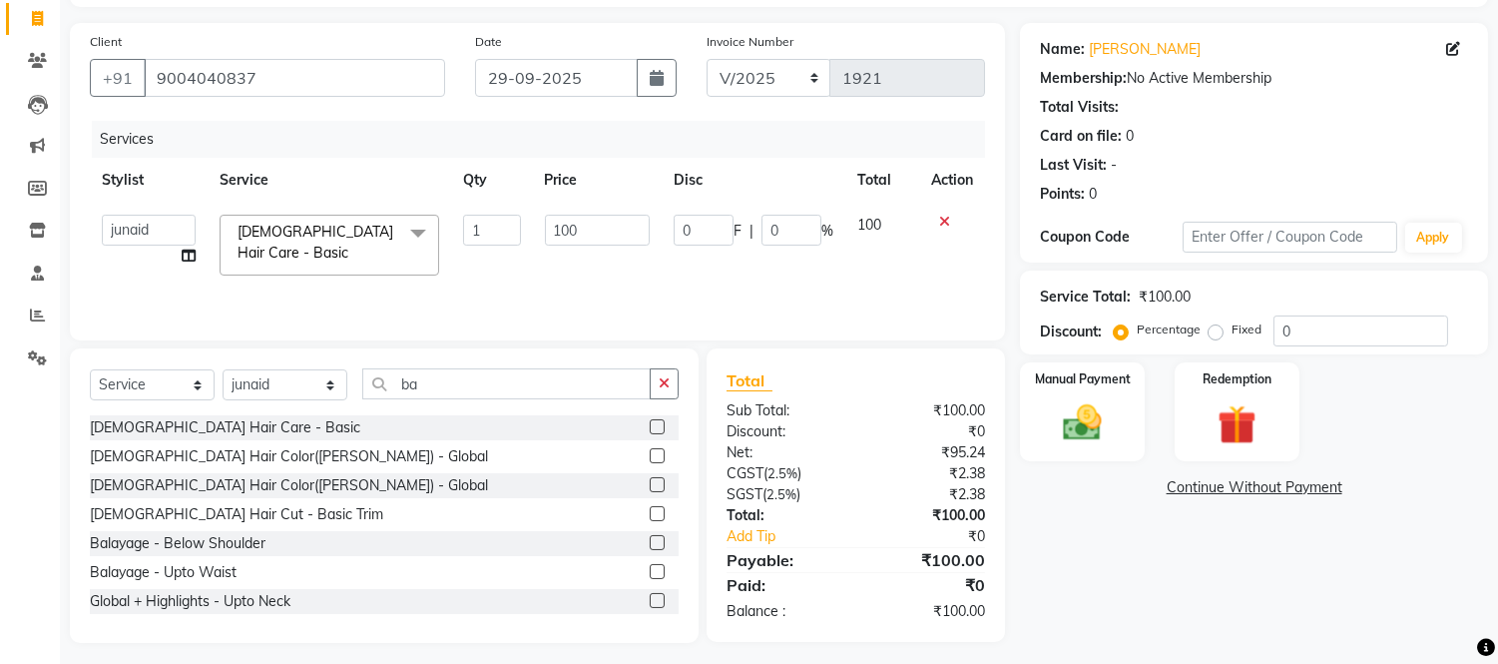
scroll to position [135, 0]
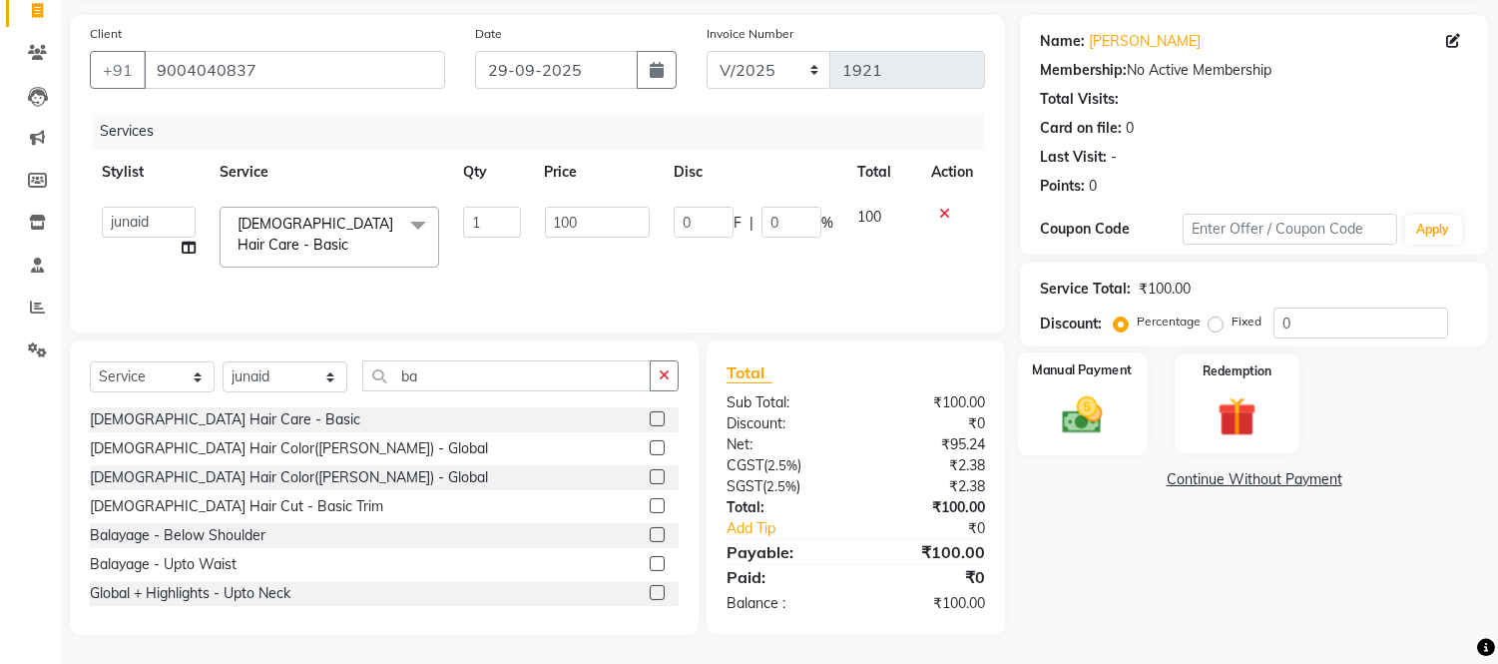
click at [1076, 393] on img at bounding box center [1083, 415] width 66 height 47
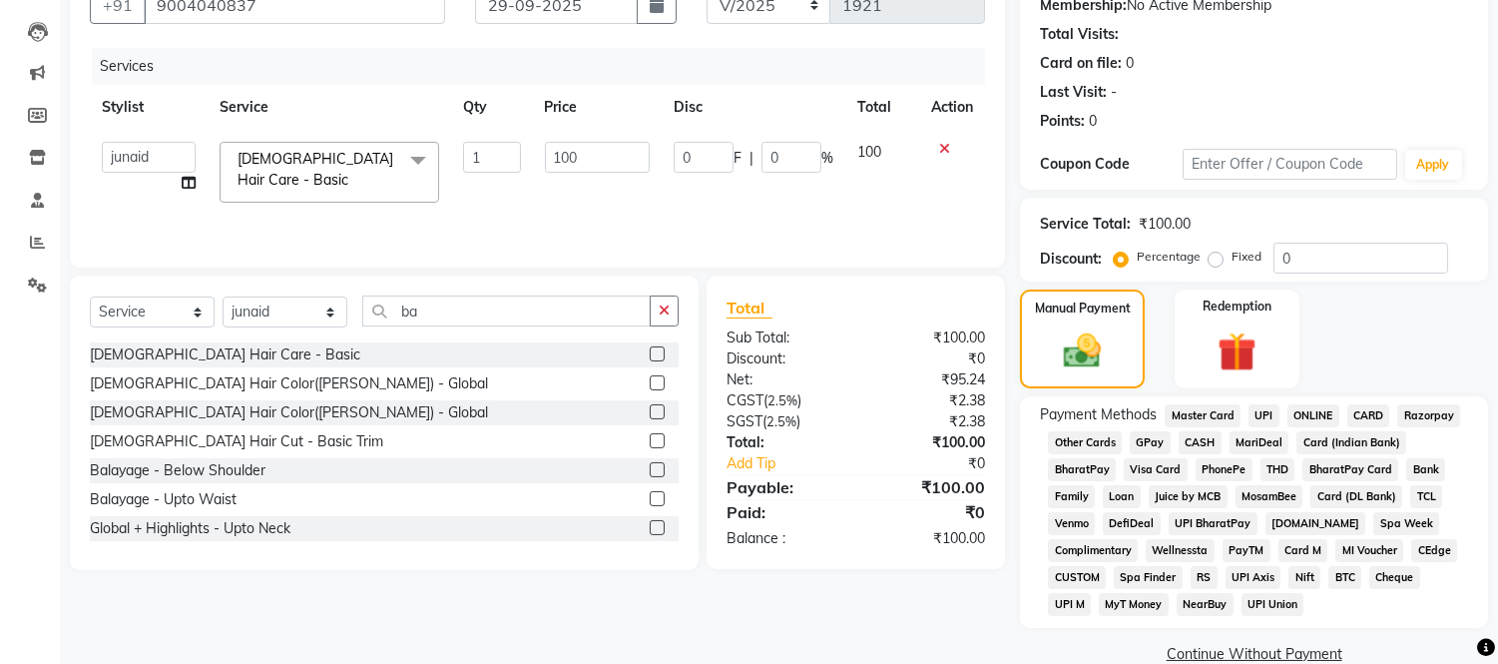
scroll to position [234, 0]
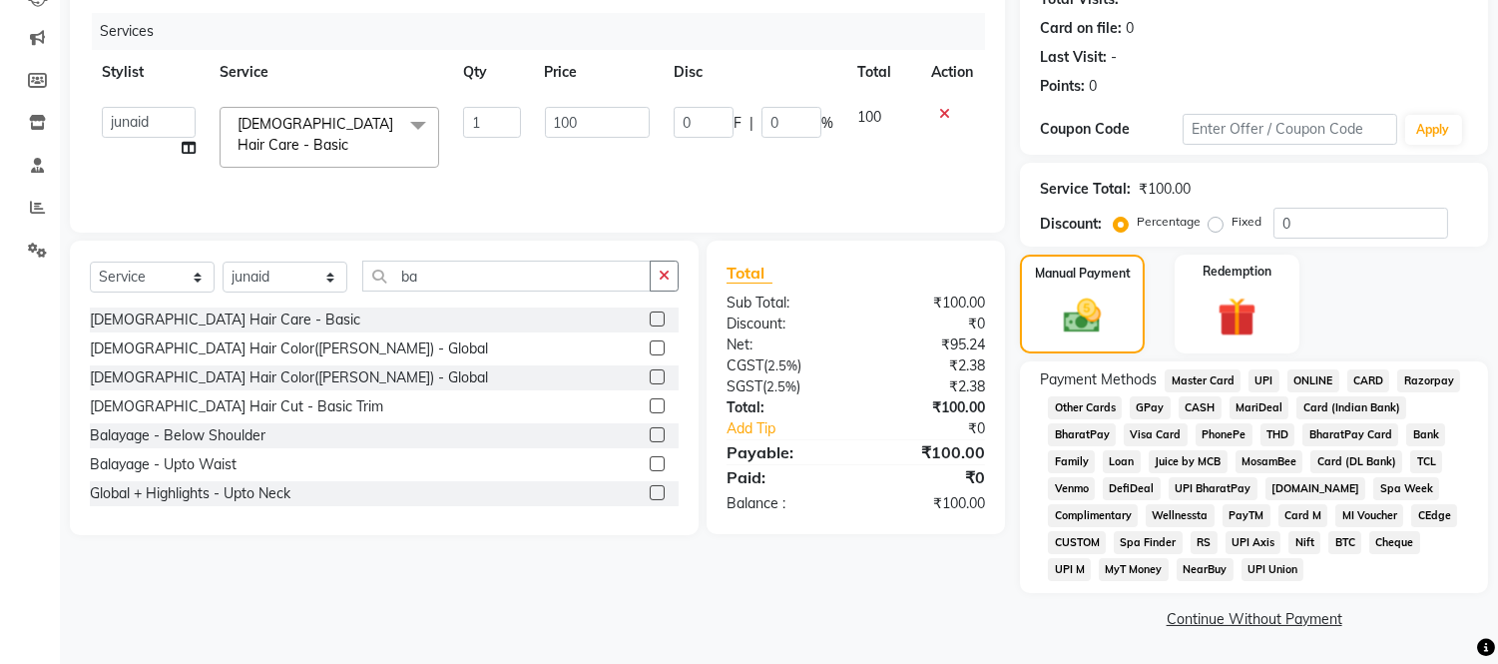
click at [1199, 411] on span "CASH" at bounding box center [1199, 407] width 43 height 23
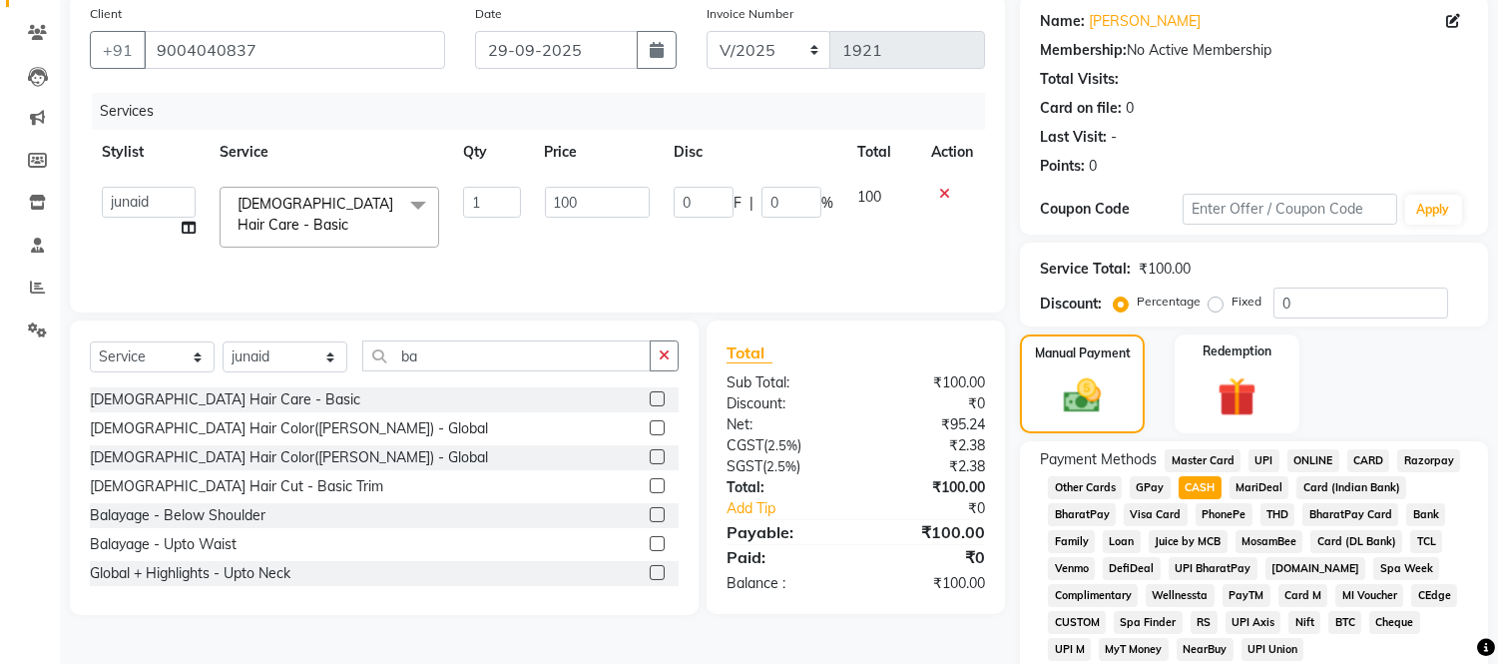
scroll to position [341, 0]
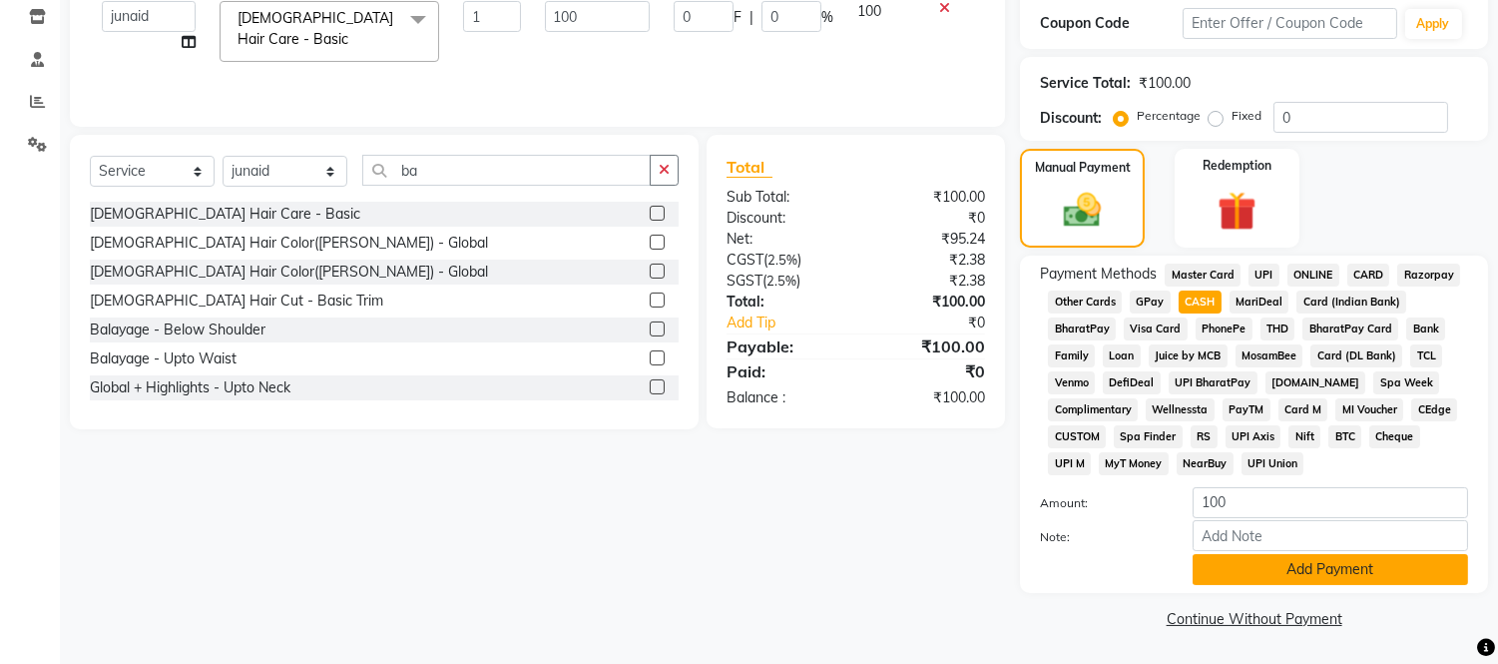
click at [1248, 575] on button "Add Payment" at bounding box center [1329, 569] width 275 height 31
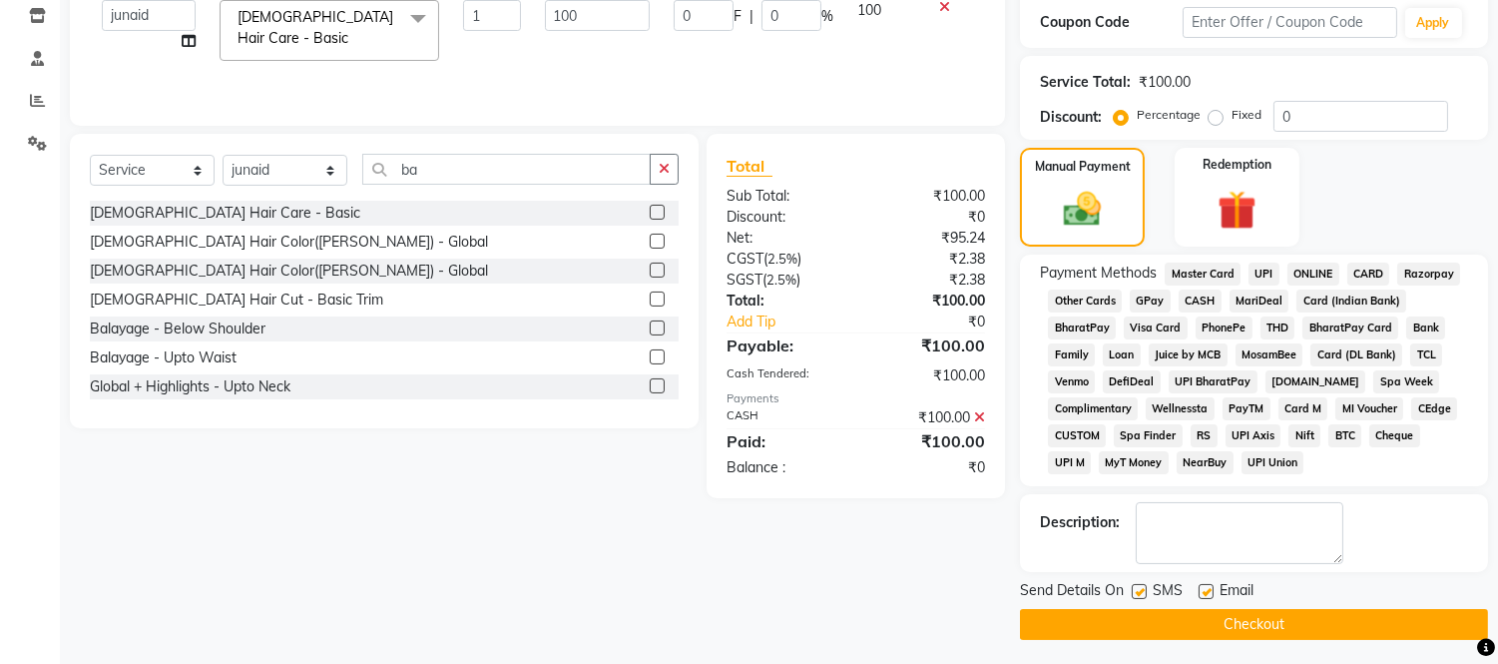
click at [1247, 621] on button "Checkout" at bounding box center [1254, 624] width 468 height 31
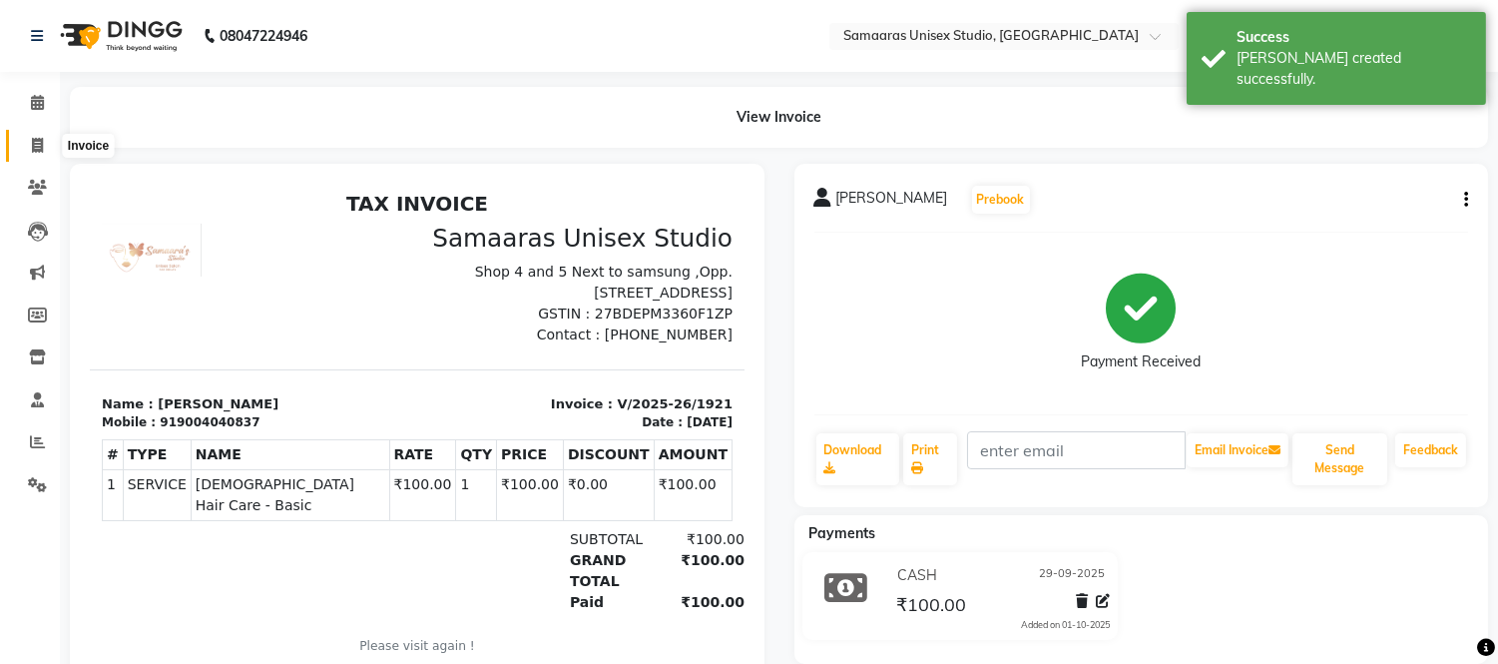
click at [32, 145] on icon at bounding box center [37, 145] width 11 height 15
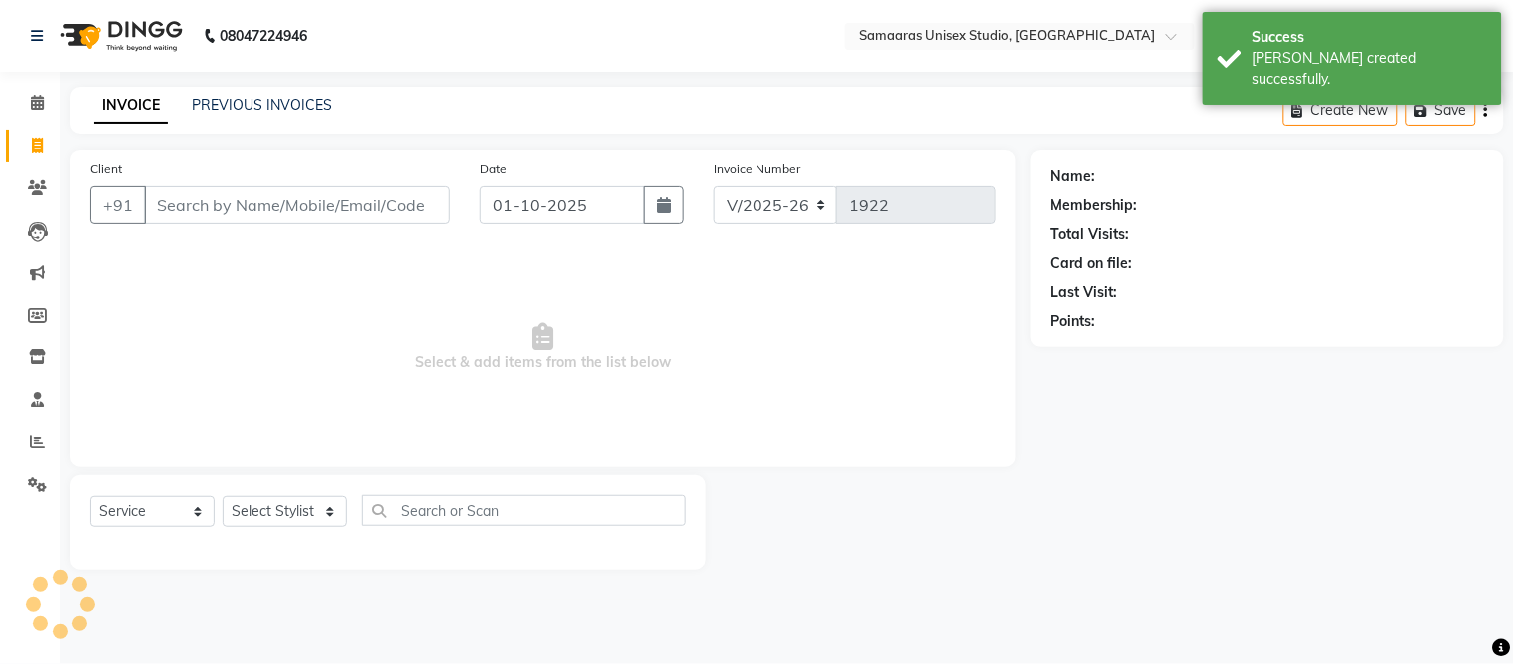
drag, startPoint x: 284, startPoint y: 225, endPoint x: 294, endPoint y: 224, distance: 10.0
click at [284, 225] on div "Client +91" at bounding box center [270, 199] width 390 height 82
click at [296, 223] on div "+91" at bounding box center [270, 205] width 360 height 38
click at [667, 224] on div "Date [DATE]" at bounding box center [582, 199] width 234 height 82
click at [666, 215] on button "button" at bounding box center [664, 205] width 40 height 38
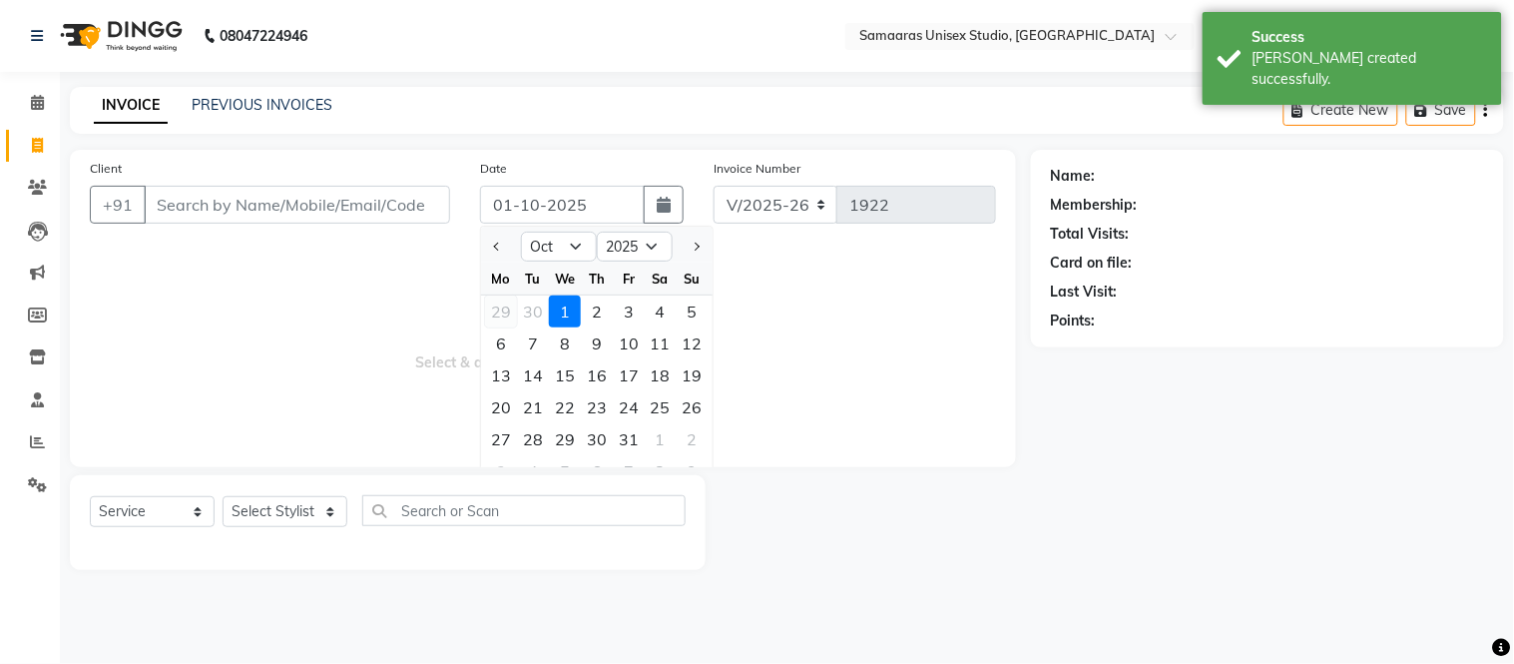
click at [507, 297] on div "29" at bounding box center [501, 311] width 32 height 32
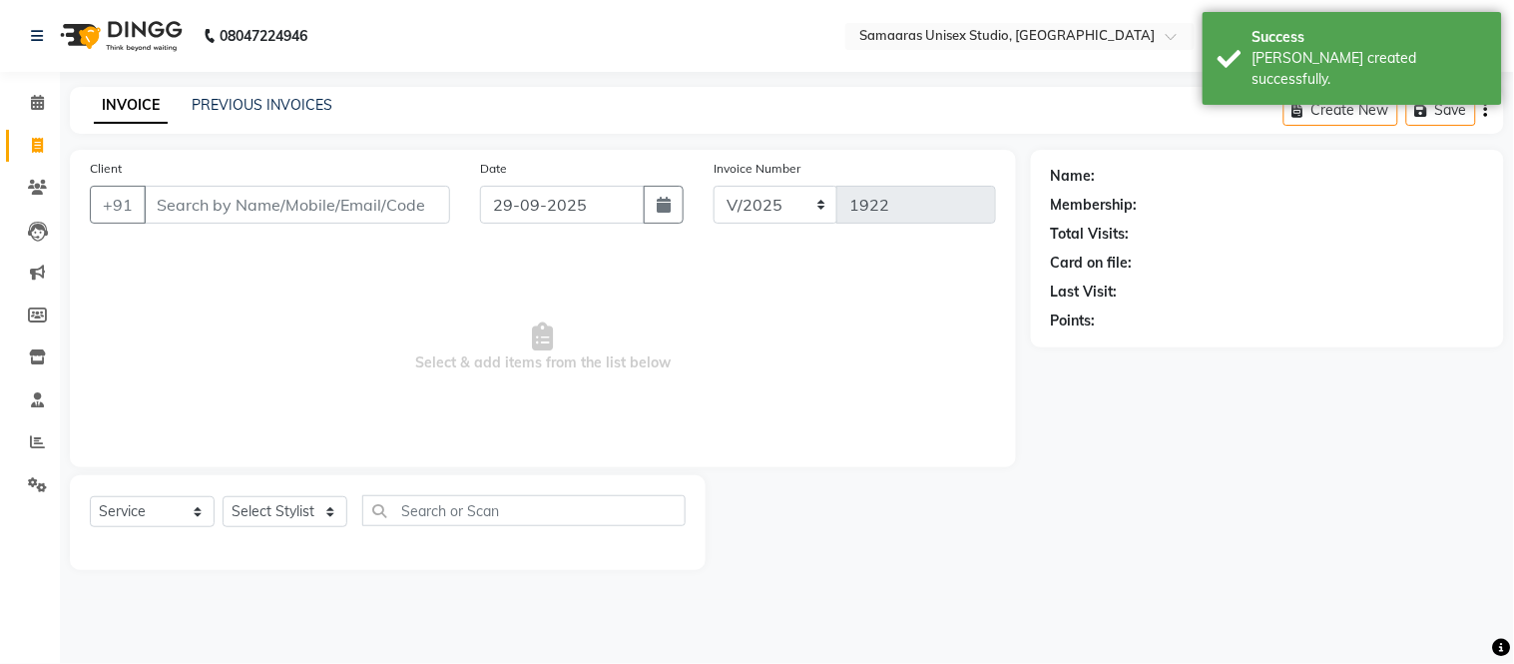
click at [414, 183] on div "Client +91" at bounding box center [270, 199] width 390 height 82
click at [411, 200] on input "Client" at bounding box center [297, 205] width 306 height 38
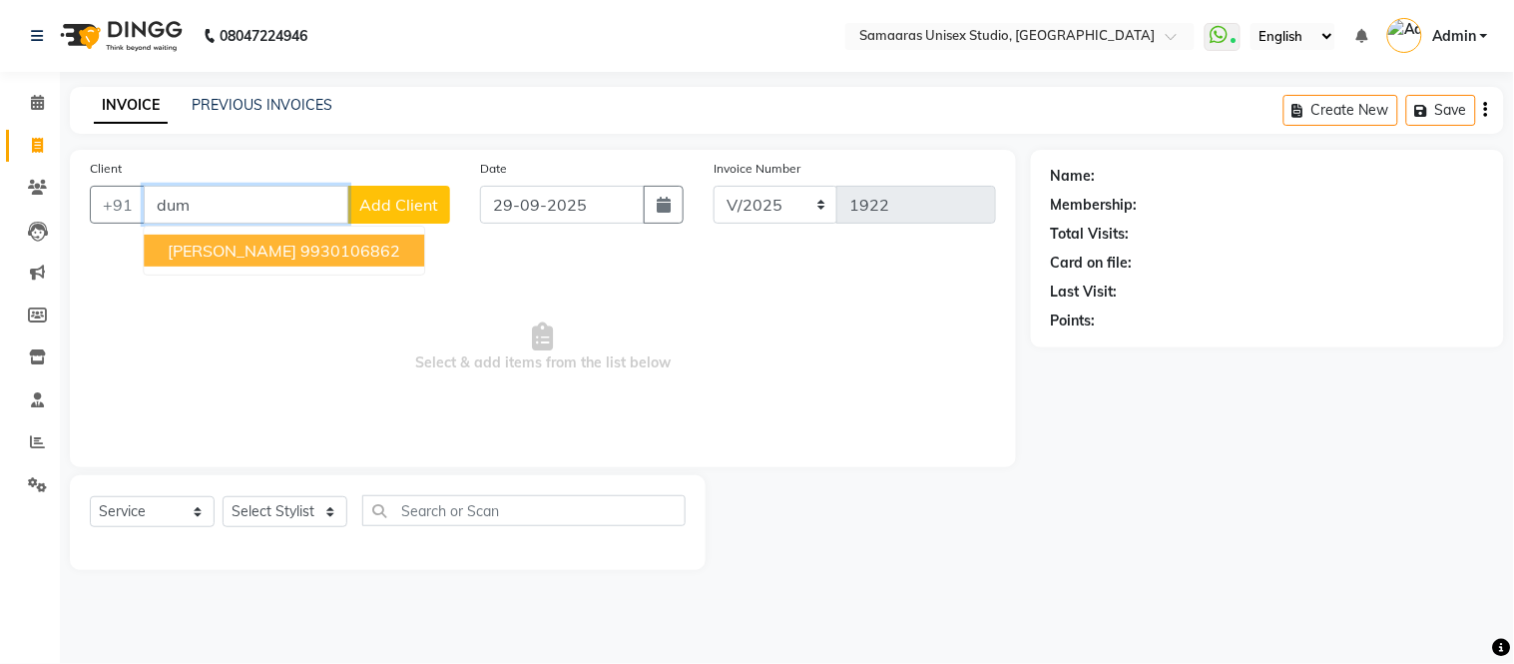
click at [365, 245] on ngb-highlight "9930106862" at bounding box center [350, 250] width 100 height 20
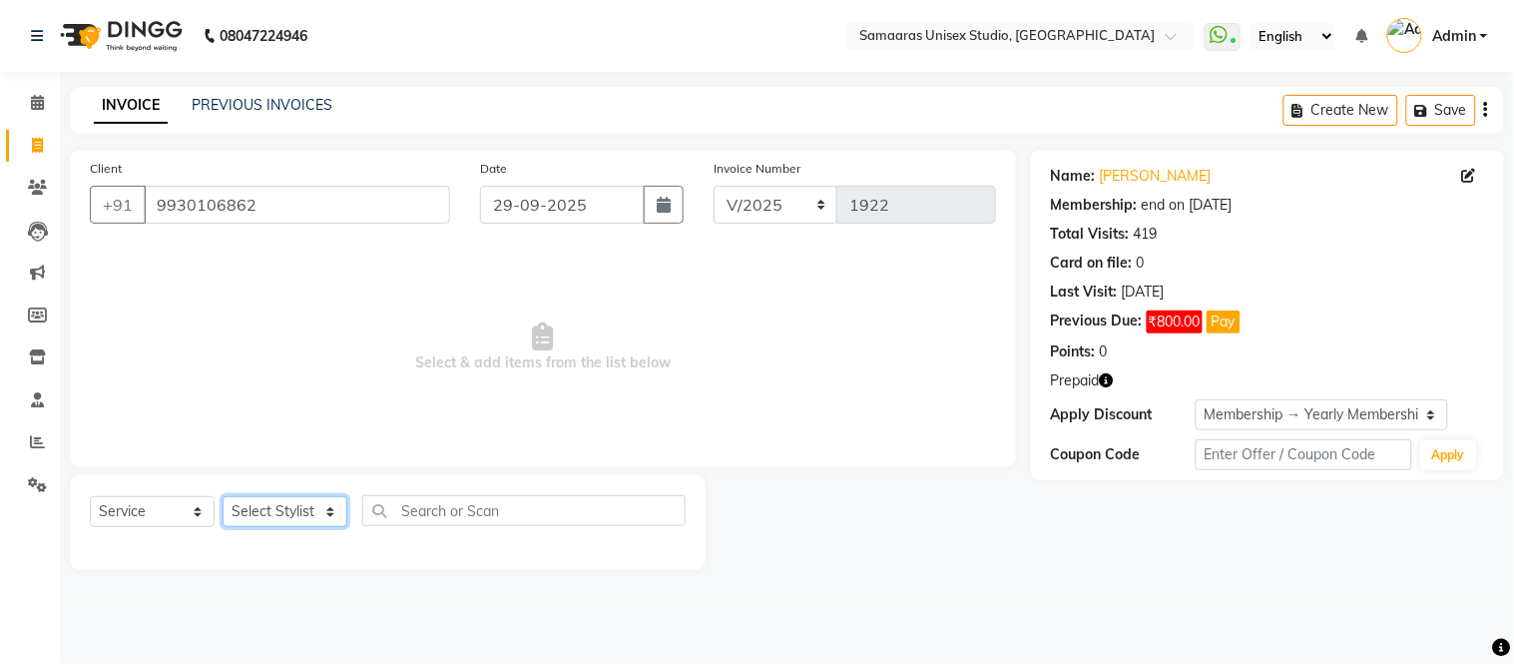
drag, startPoint x: 270, startPoint y: 506, endPoint x: 271, endPoint y: 496, distance: 10.0
click at [270, 506] on select "Select Stylist Front Desk junaid Kajal [PERSON_NAME] [PERSON_NAME]" at bounding box center [285, 511] width 125 height 31
click at [1220, 401] on select "Select Membership → Yearly Membership" at bounding box center [1321, 414] width 252 height 31
click at [711, 279] on span "Select & add items from the list below" at bounding box center [543, 347] width 906 height 200
click at [709, 340] on span "Select & add items from the list below" at bounding box center [543, 347] width 906 height 200
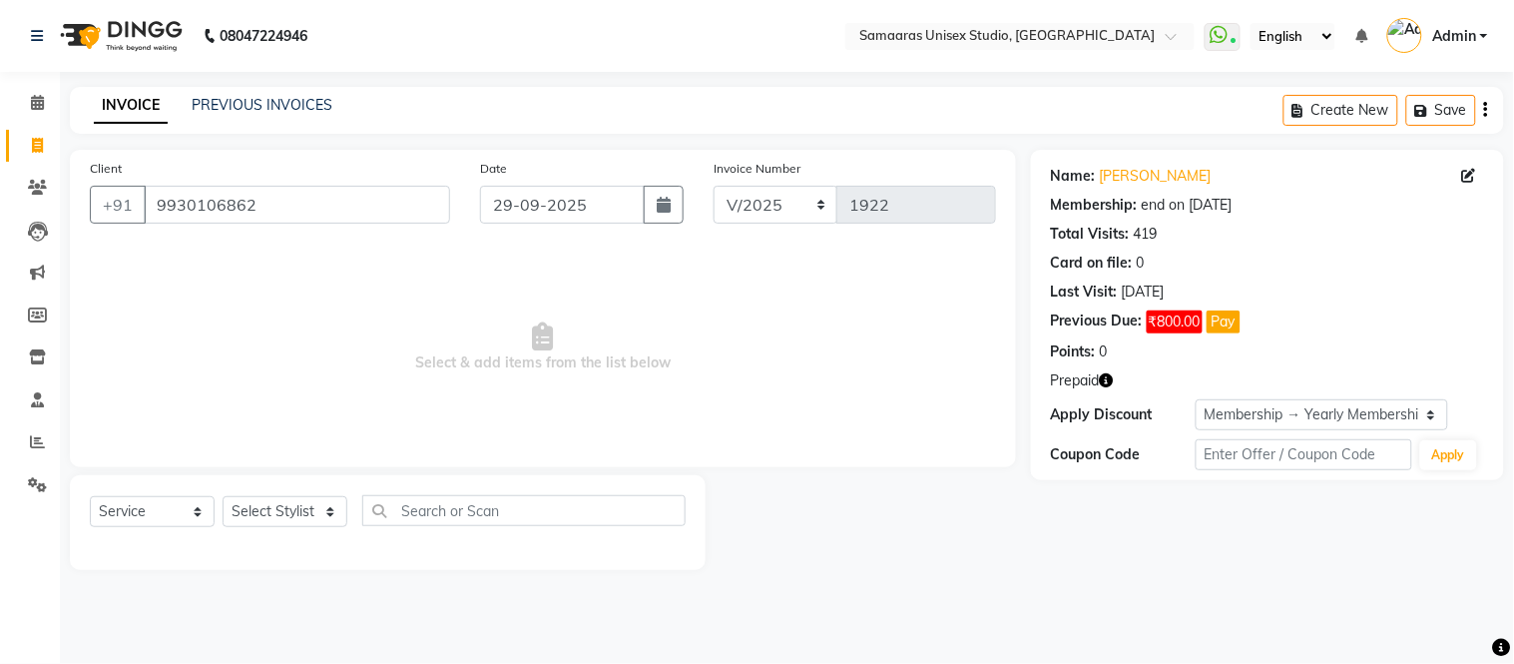
click at [709, 340] on span "Select & add items from the list below" at bounding box center [543, 347] width 906 height 200
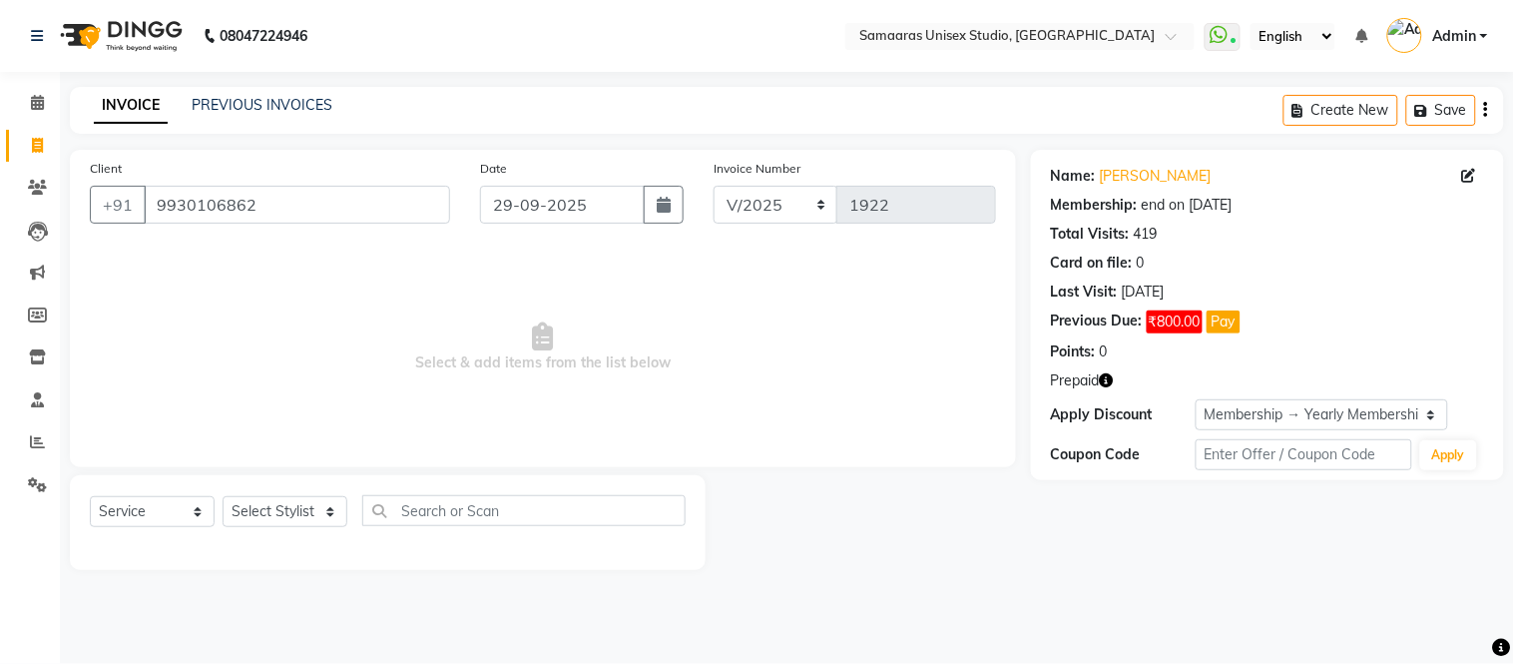
click at [709, 340] on span "Select & add items from the list below" at bounding box center [543, 347] width 906 height 200
click at [263, 503] on select "Select Stylist Front Desk junaid Kajal [PERSON_NAME] [PERSON_NAME]" at bounding box center [285, 511] width 125 height 31
click at [223, 497] on select "Select Stylist Front Desk junaid Kajal [PERSON_NAME] [PERSON_NAME]" at bounding box center [285, 511] width 125 height 31
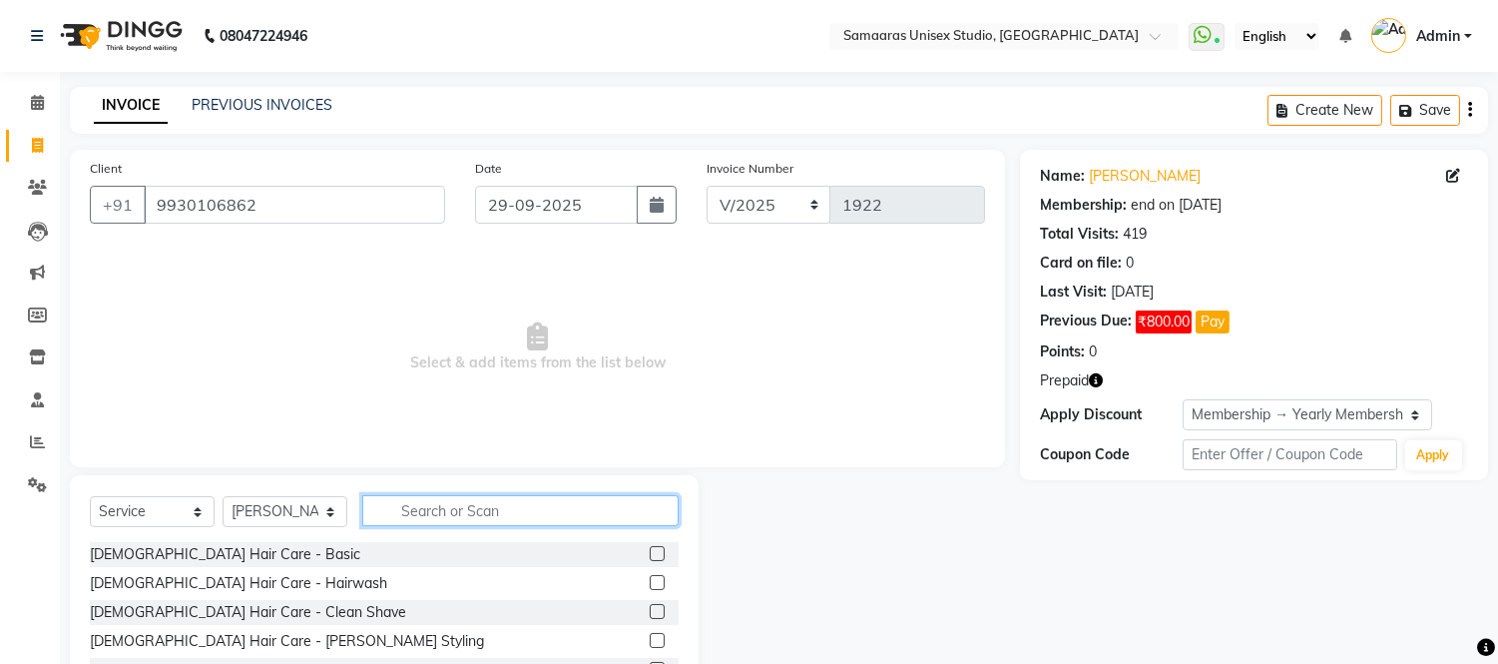
click at [431, 521] on input "text" at bounding box center [520, 510] width 316 height 31
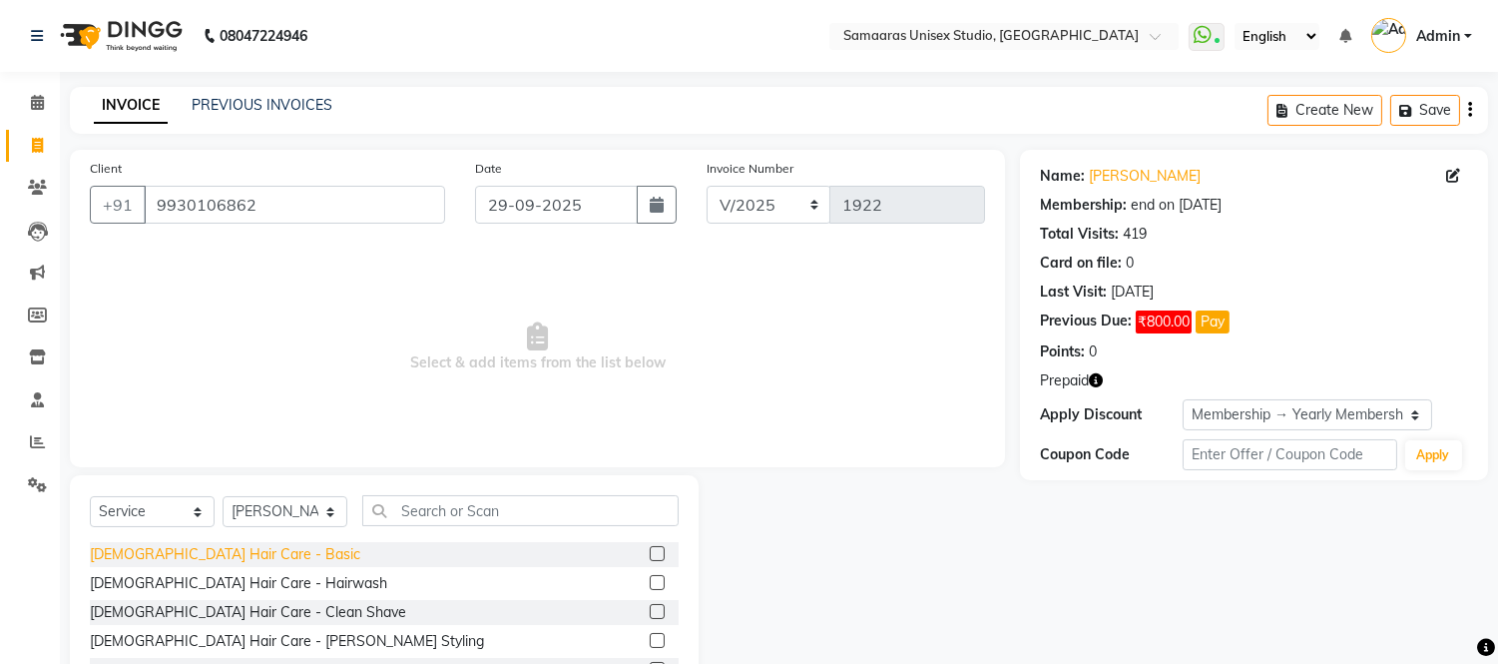
click at [178, 553] on div "[DEMOGRAPHIC_DATA] Hair Care - Basic" at bounding box center [225, 554] width 270 height 21
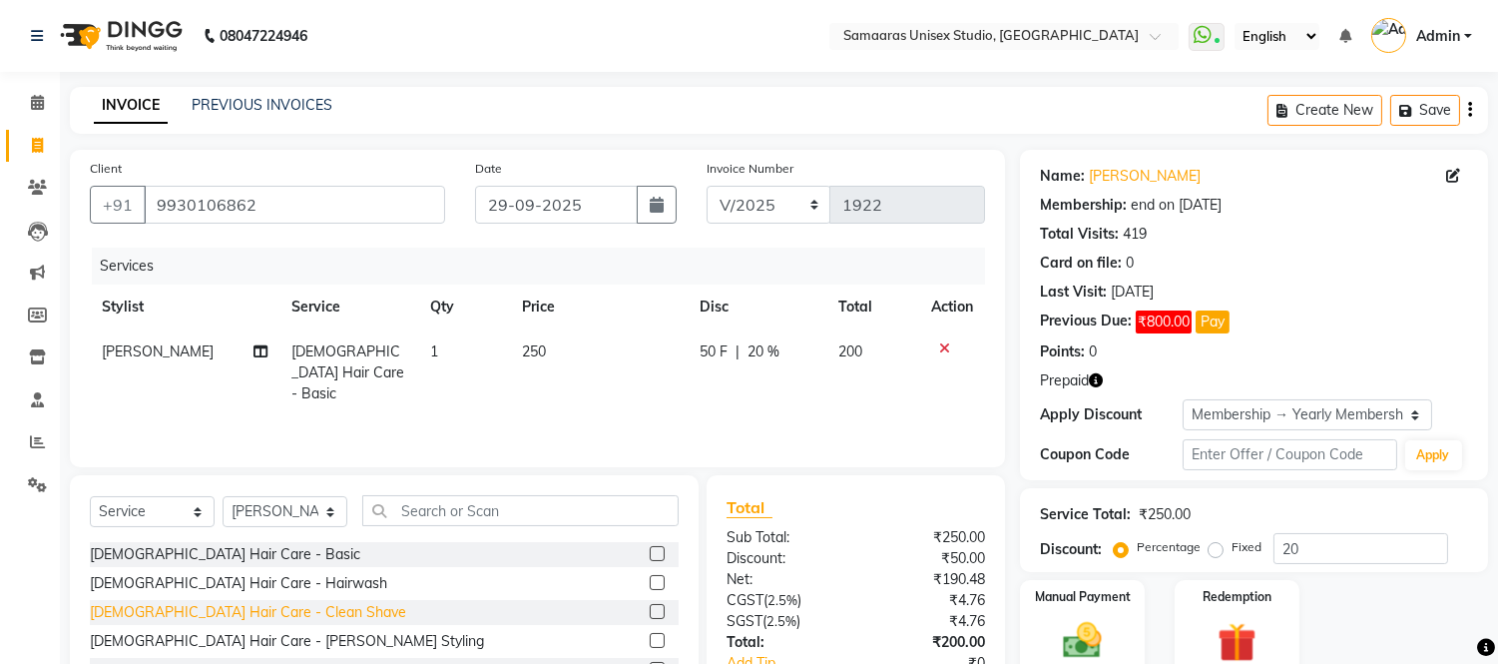
click at [247, 611] on div "[DEMOGRAPHIC_DATA] Hair Care - Clean Shave" at bounding box center [248, 612] width 316 height 21
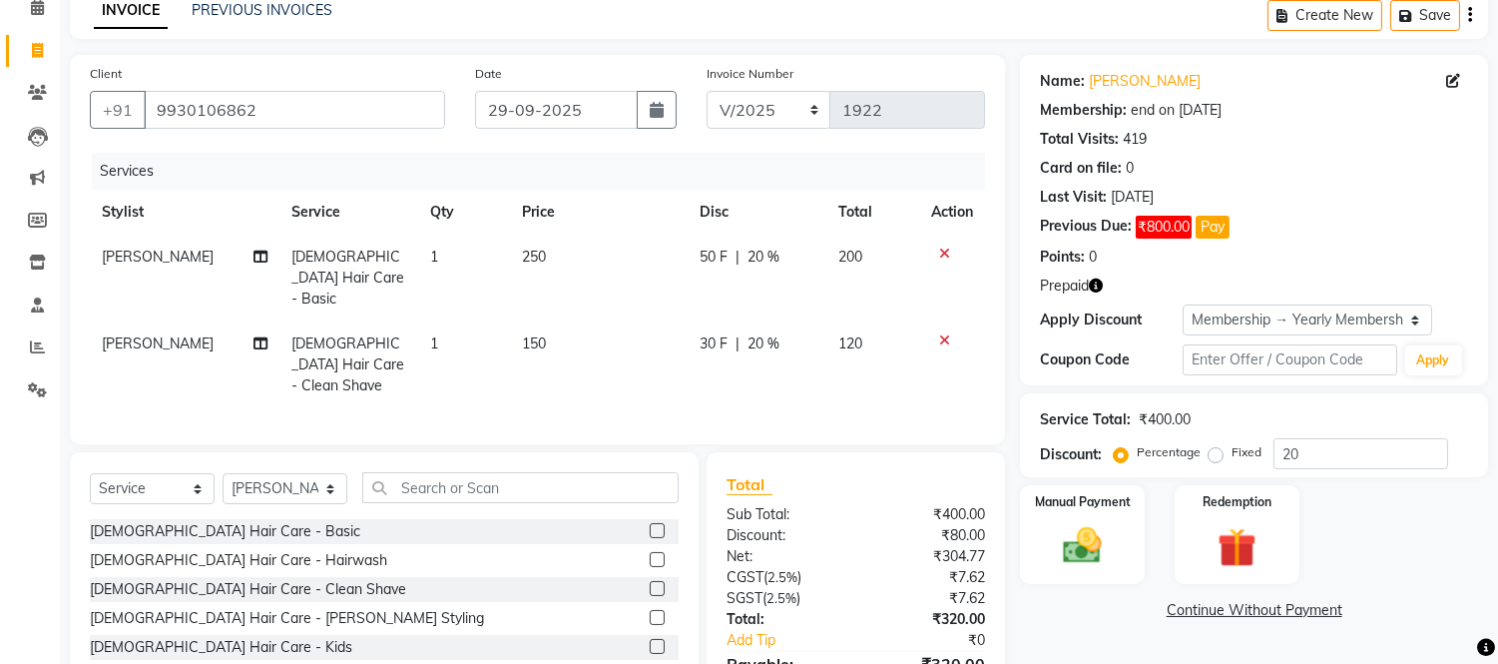
scroll to position [182, 0]
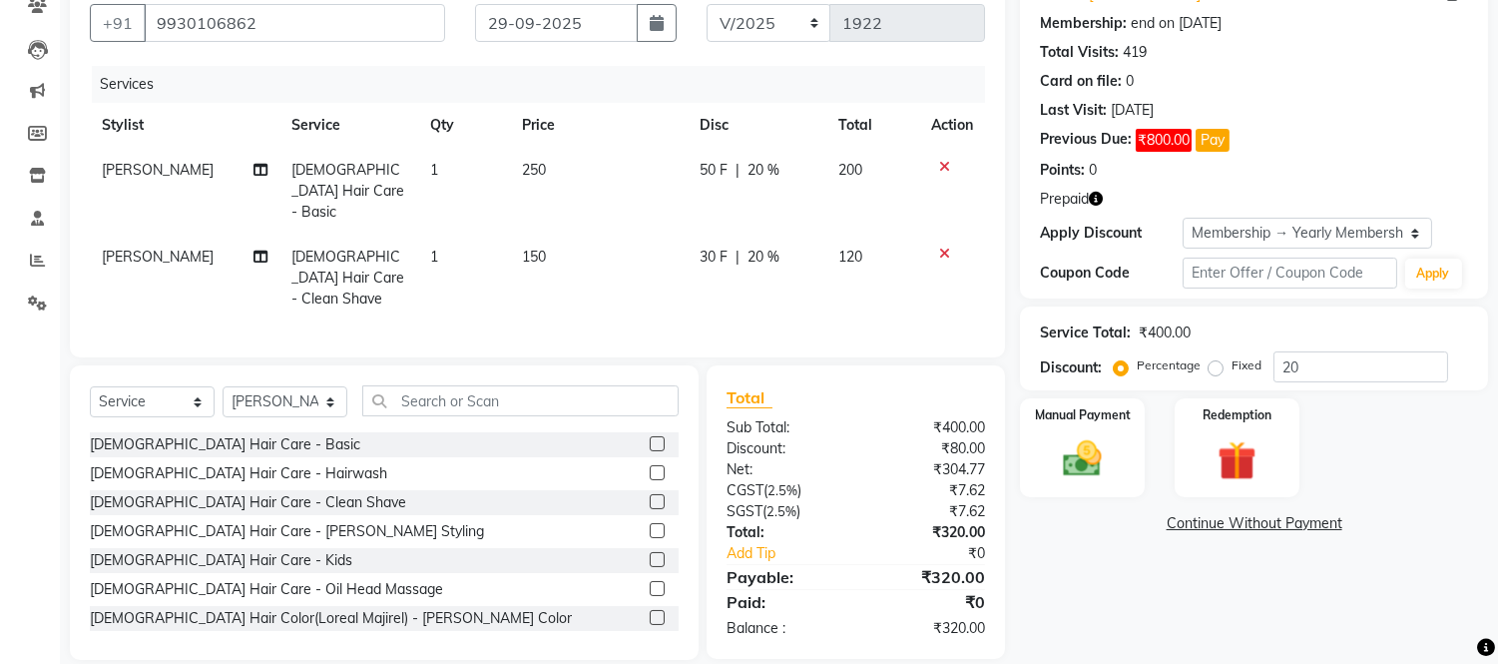
click at [599, 211] on td "250" at bounding box center [599, 191] width 178 height 87
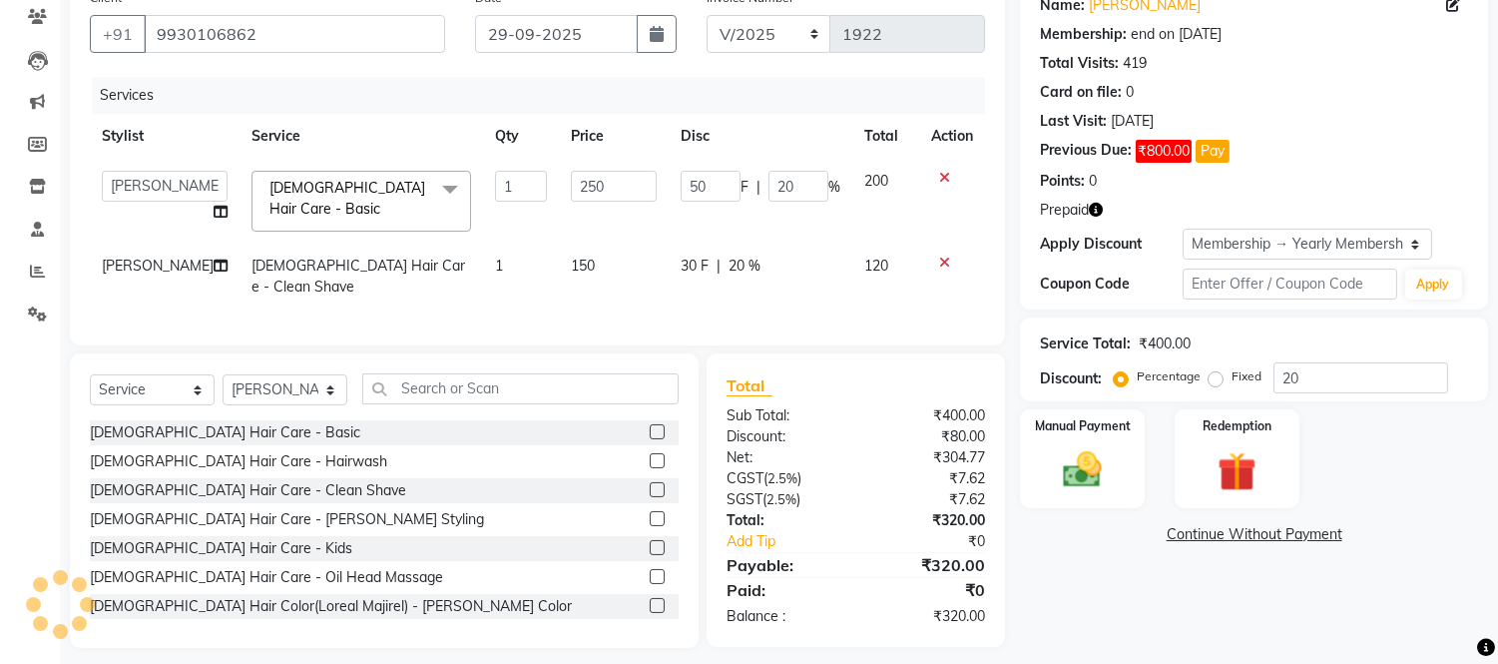
click at [852, 243] on td "120" at bounding box center [885, 276] width 67 height 66
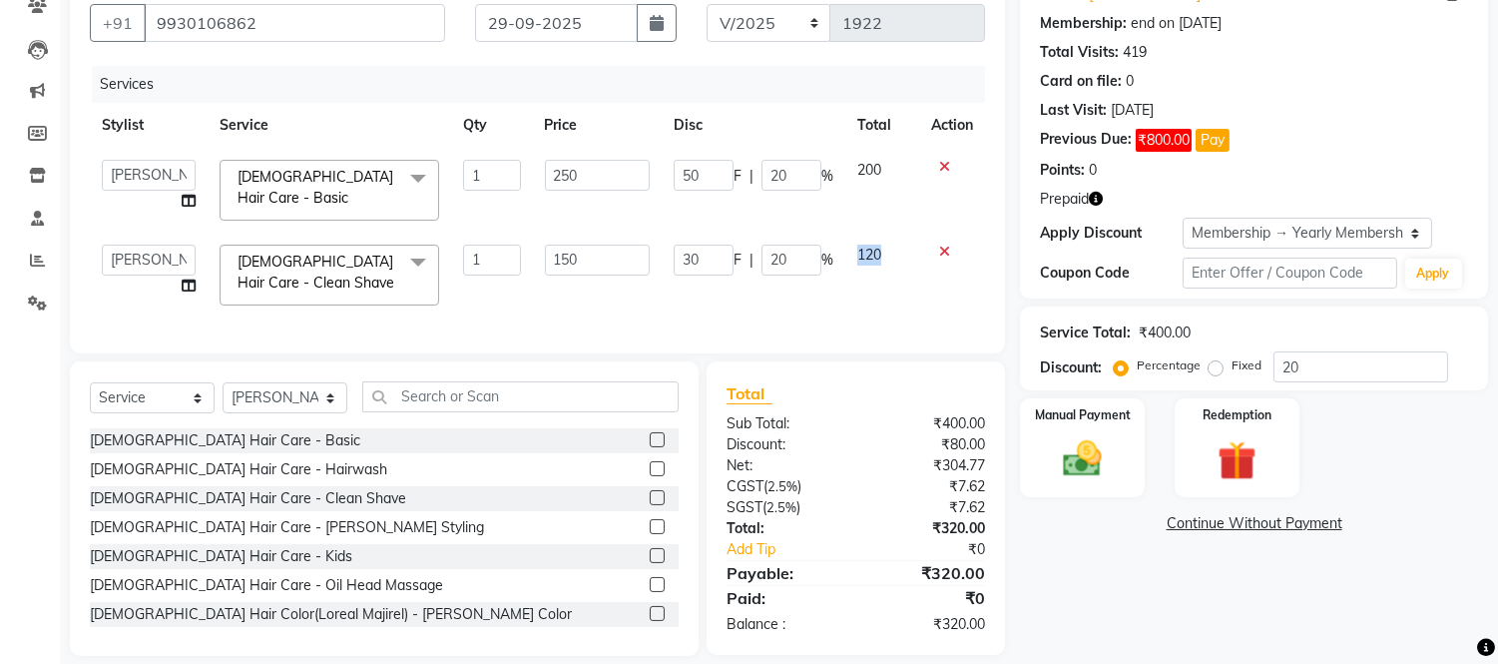
click at [845, 242] on td "120" at bounding box center [882, 274] width 74 height 85
click at [792, 244] on input "20" at bounding box center [791, 259] width 60 height 31
click at [869, 299] on div "Services Stylist Service Qty Price Disc Total Action Front Desk junaid Kajal [P…" at bounding box center [537, 199] width 895 height 267
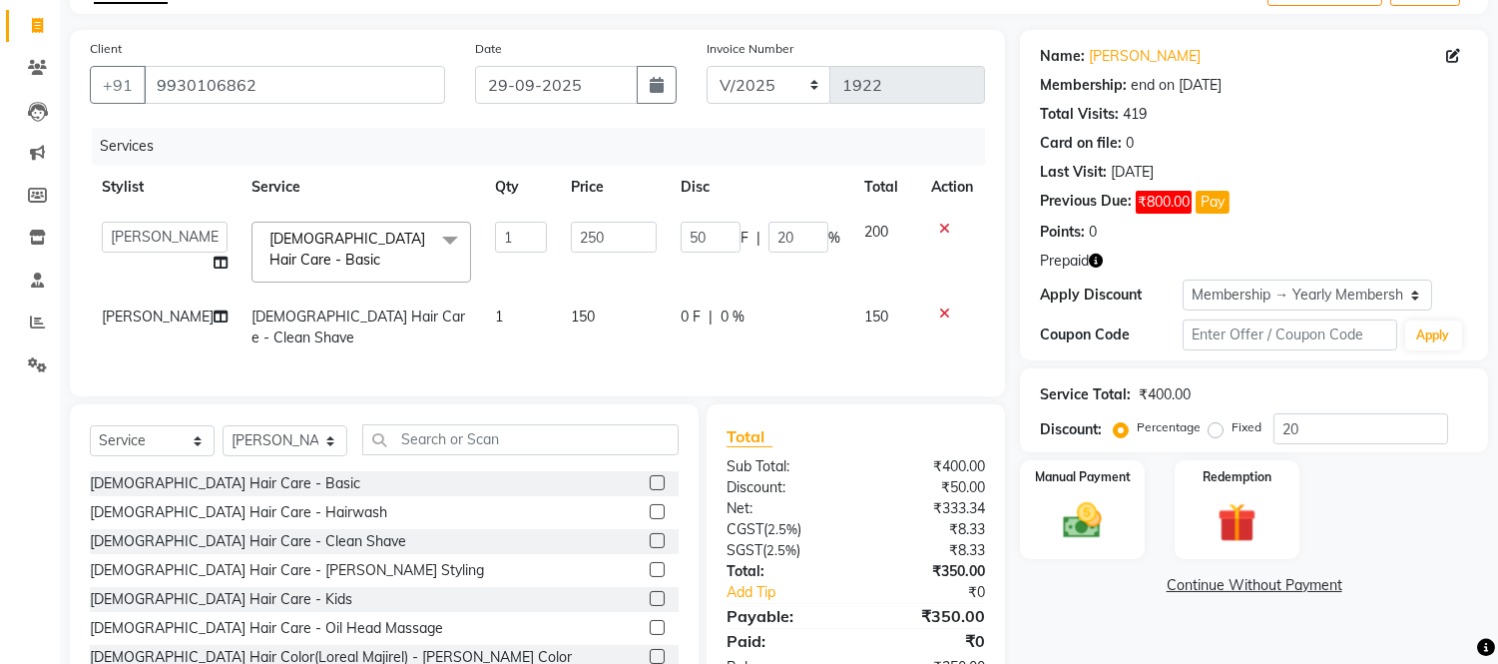
scroll to position [171, 0]
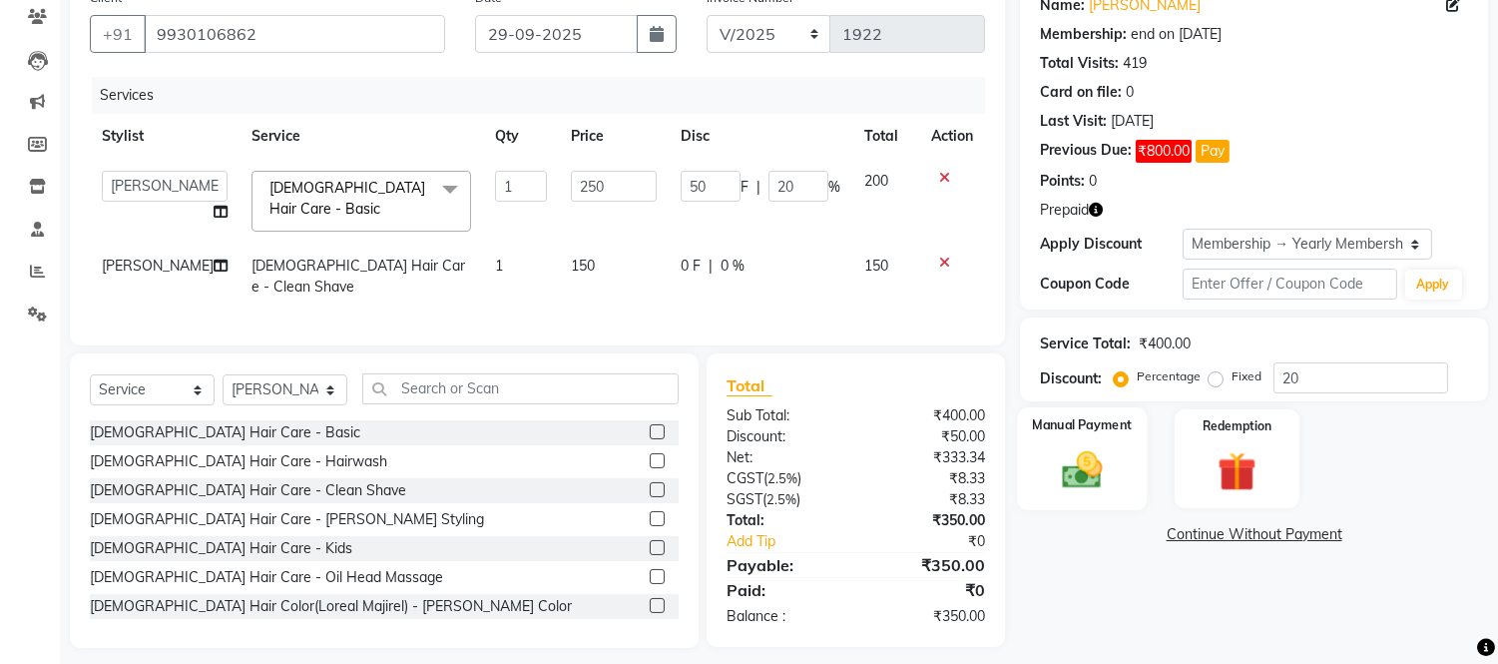
click at [1066, 457] on img at bounding box center [1083, 470] width 66 height 47
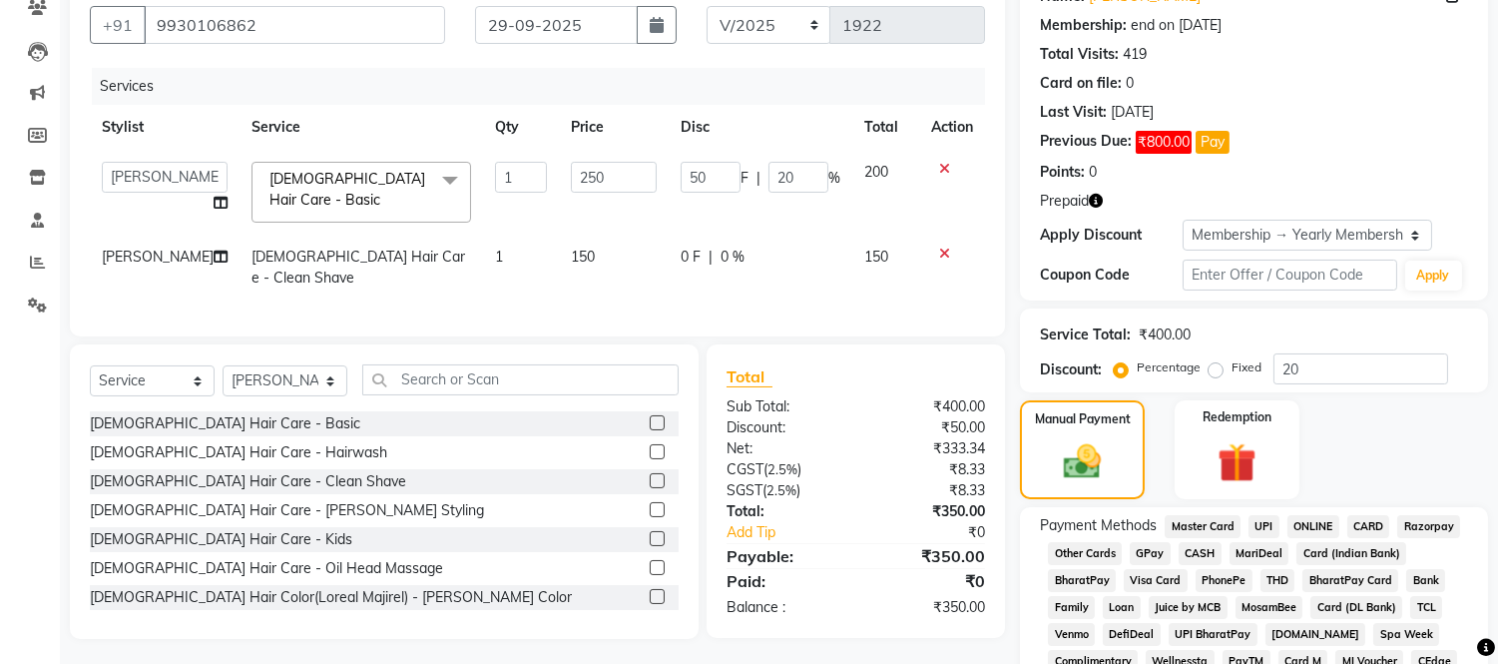
scroll to position [325, 0]
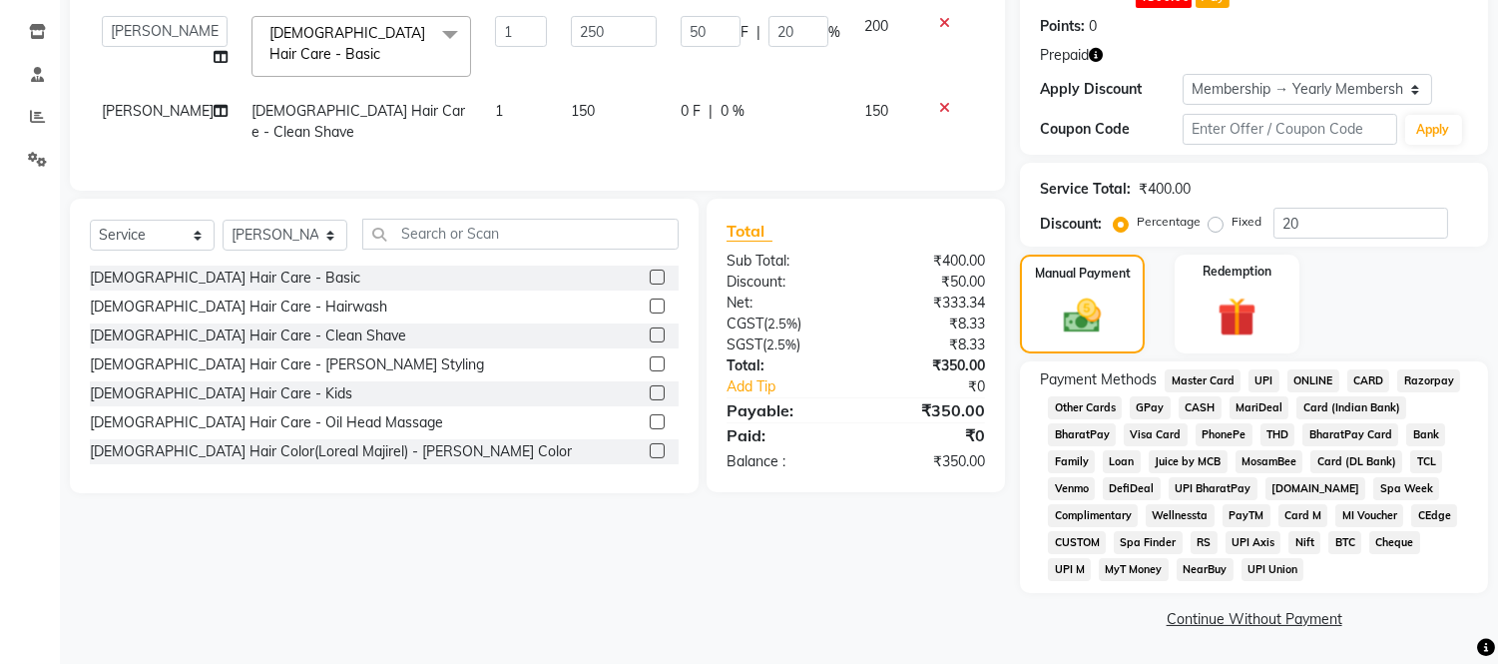
click at [1143, 401] on span "GPay" at bounding box center [1149, 407] width 41 height 23
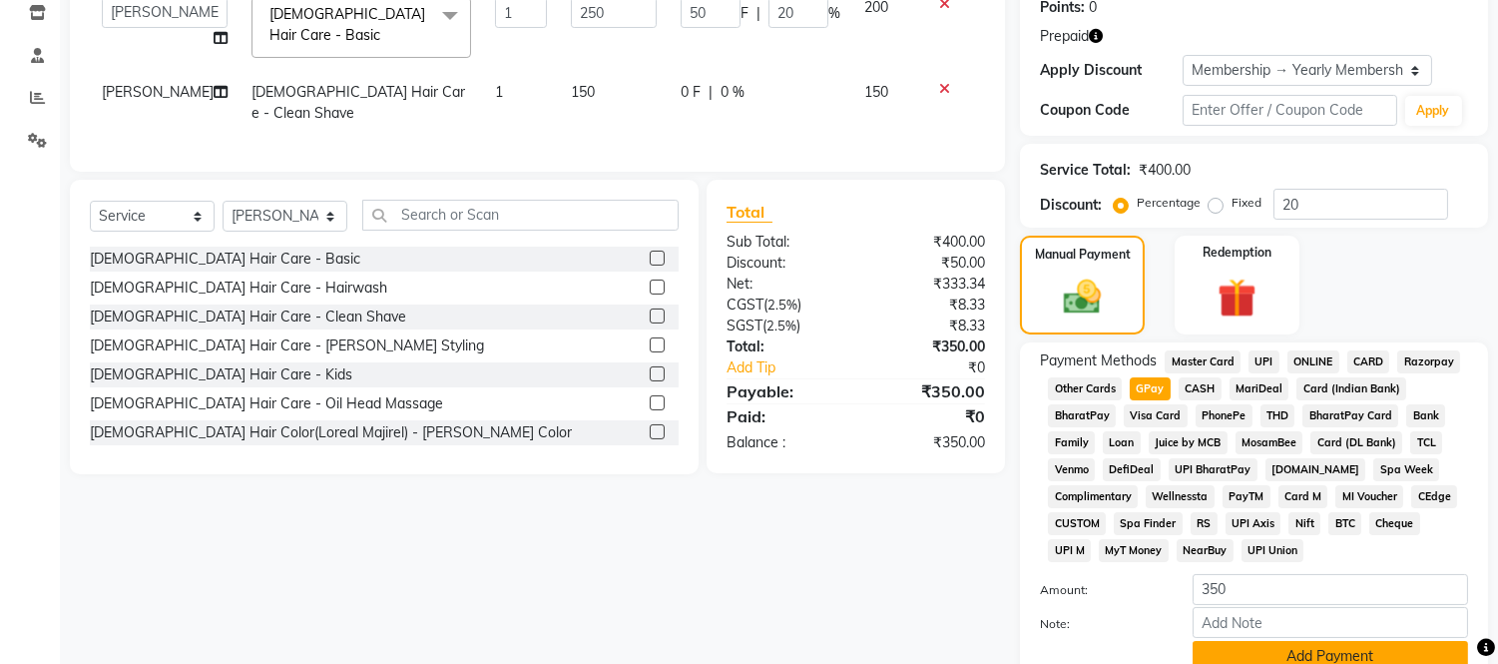
scroll to position [432, 0]
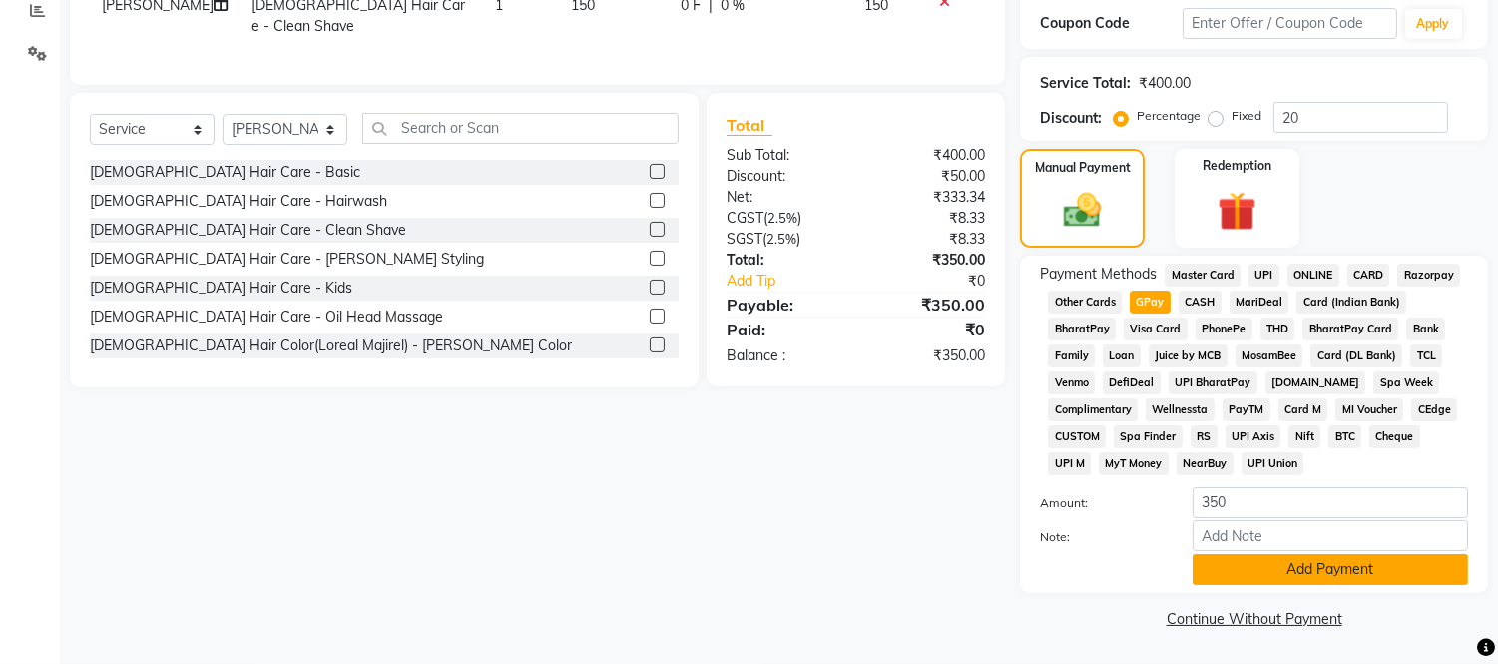
click at [1280, 574] on button "Add Payment" at bounding box center [1329, 569] width 275 height 31
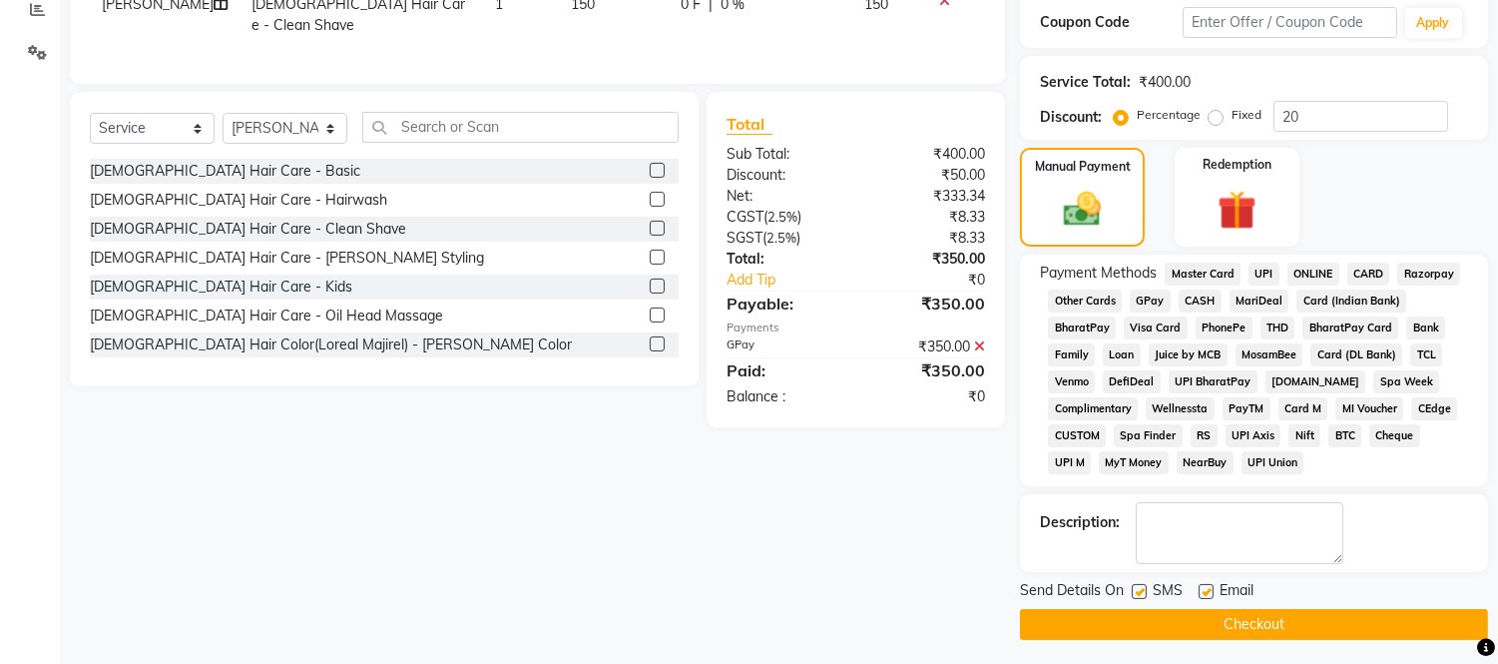
click at [1267, 619] on button "Checkout" at bounding box center [1254, 624] width 468 height 31
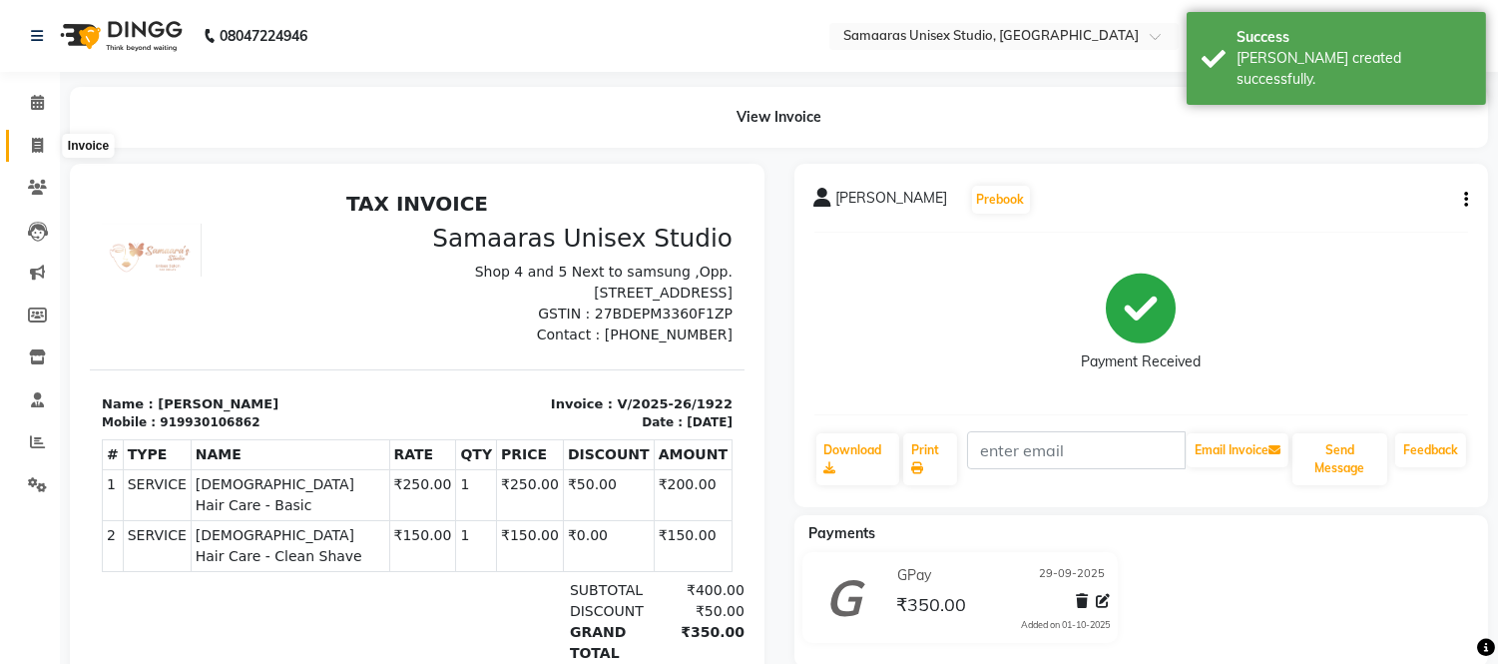
click at [26, 137] on span at bounding box center [37, 146] width 35 height 23
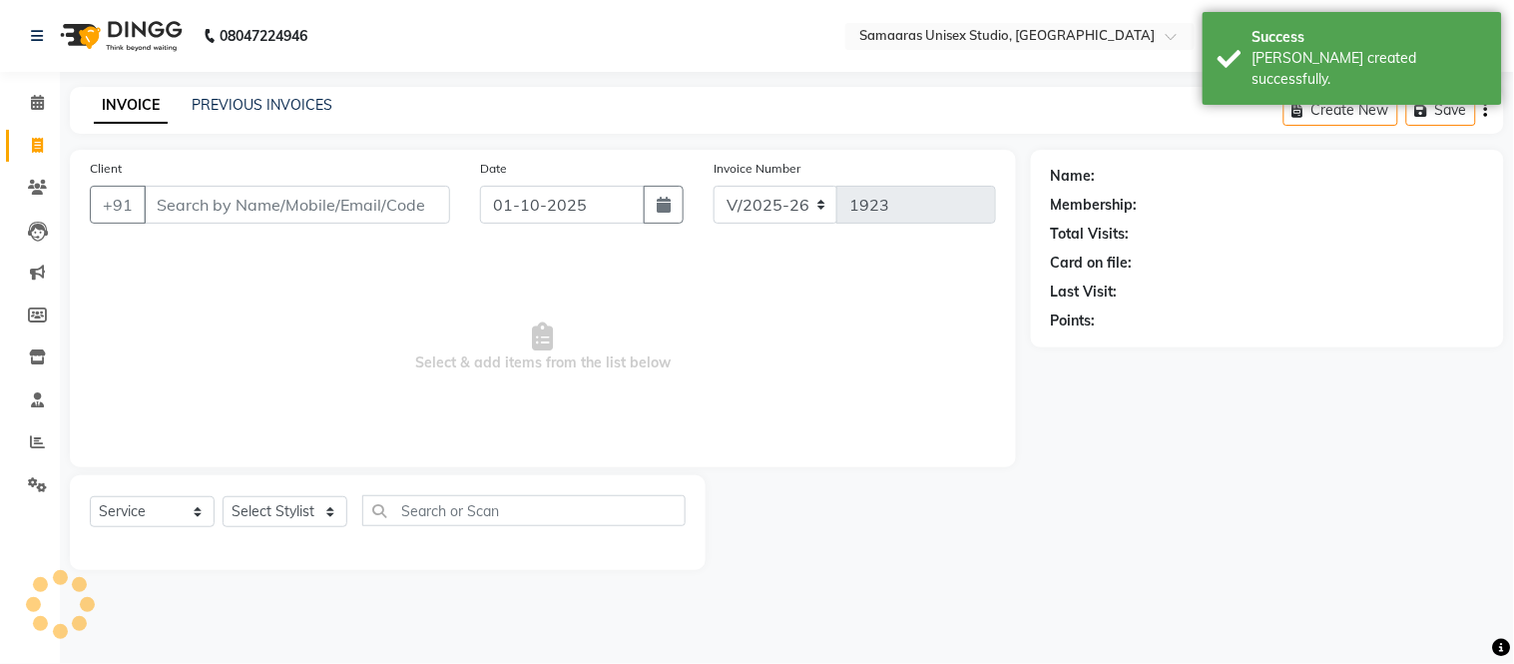
click at [291, 211] on input "Client" at bounding box center [297, 205] width 306 height 38
click at [675, 195] on button "button" at bounding box center [664, 205] width 40 height 38
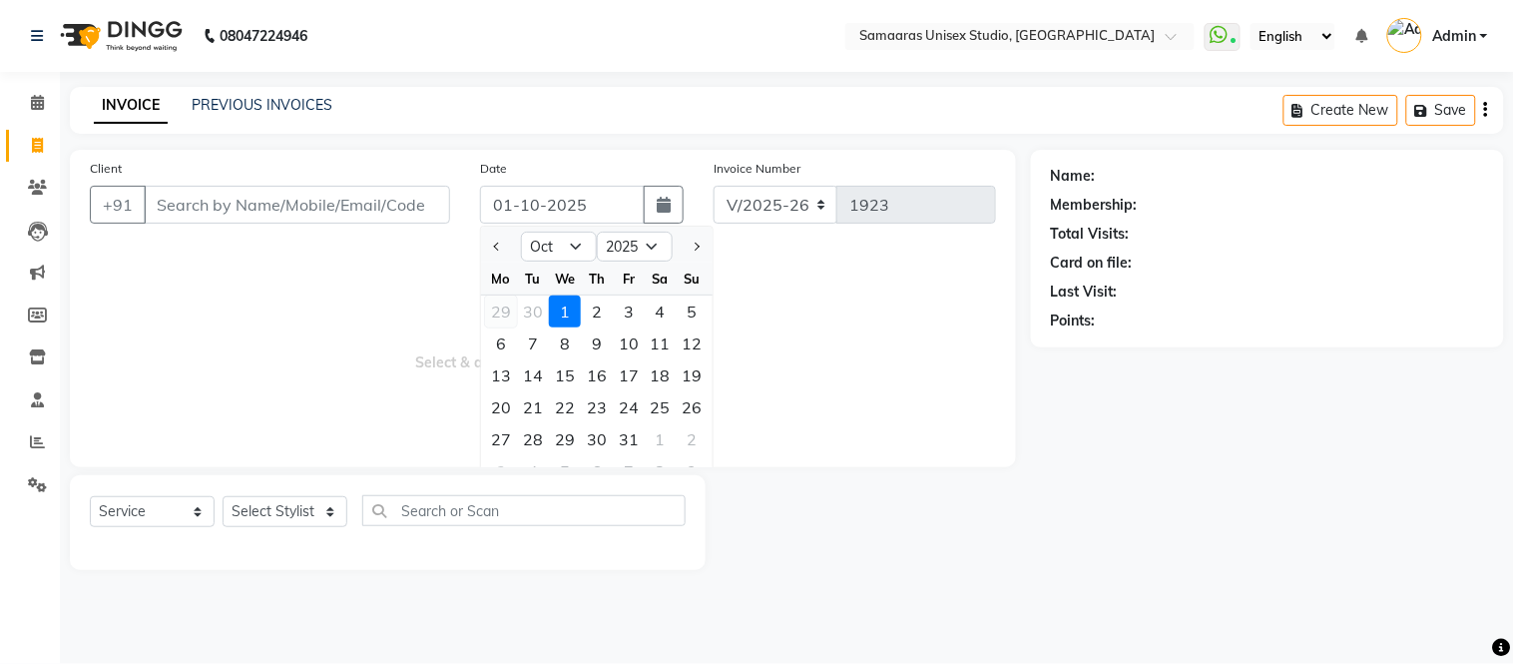
click at [495, 315] on div "29" at bounding box center [501, 311] width 32 height 32
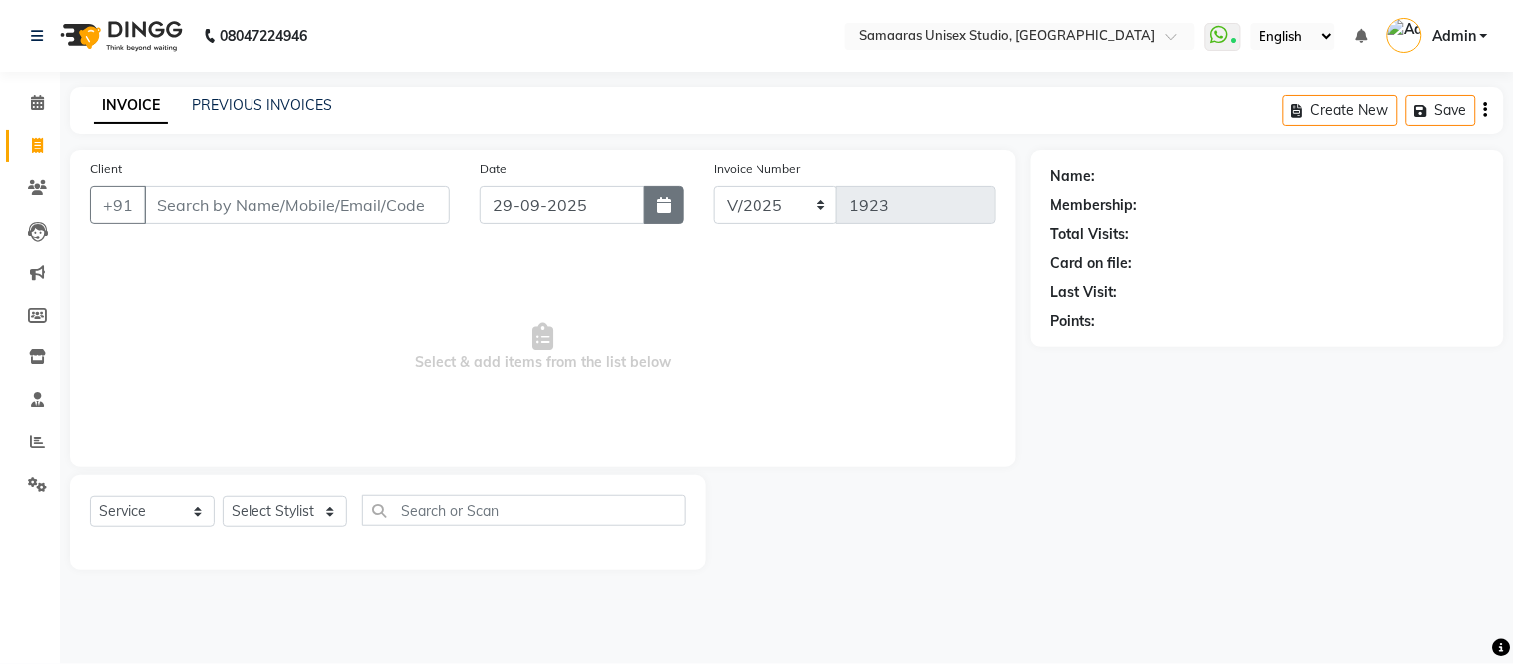
click at [662, 213] on button "button" at bounding box center [664, 205] width 40 height 38
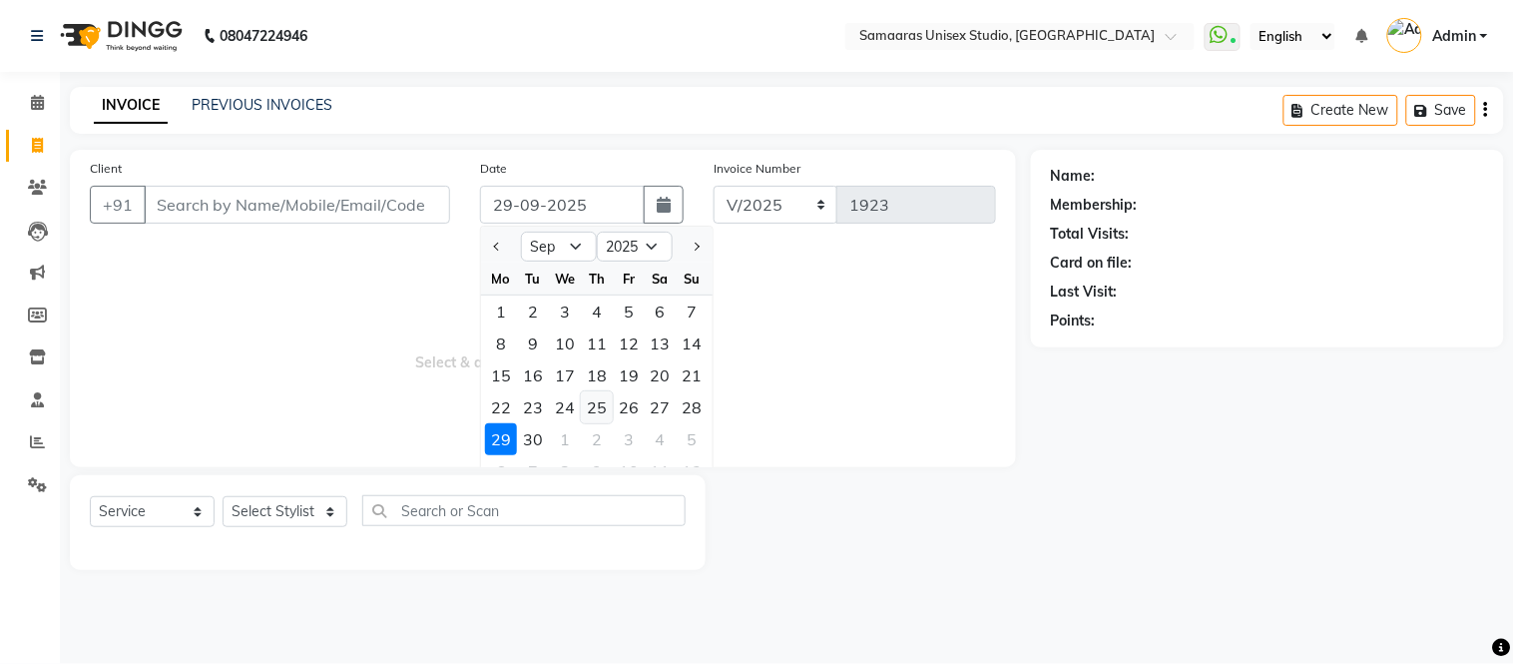
click at [597, 409] on div "25" at bounding box center [597, 407] width 32 height 32
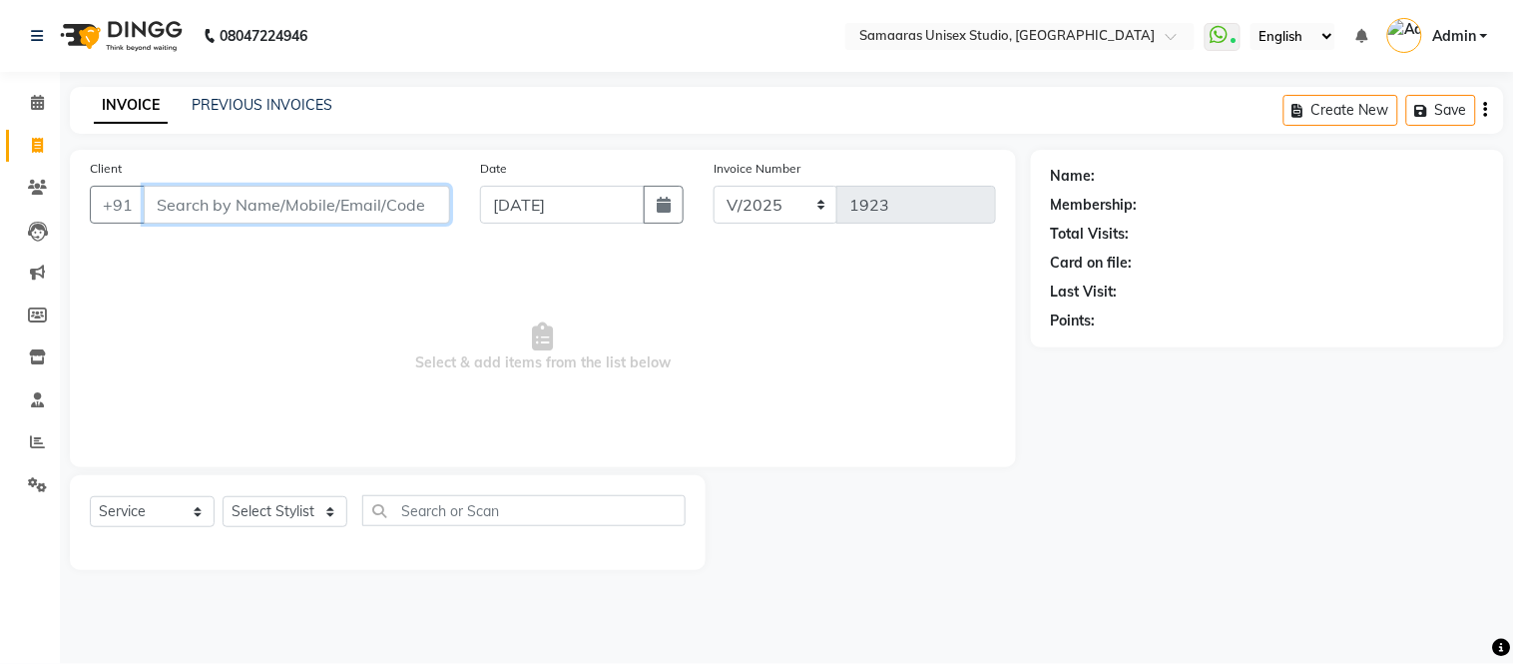
click at [354, 212] on input "Client" at bounding box center [297, 205] width 306 height 38
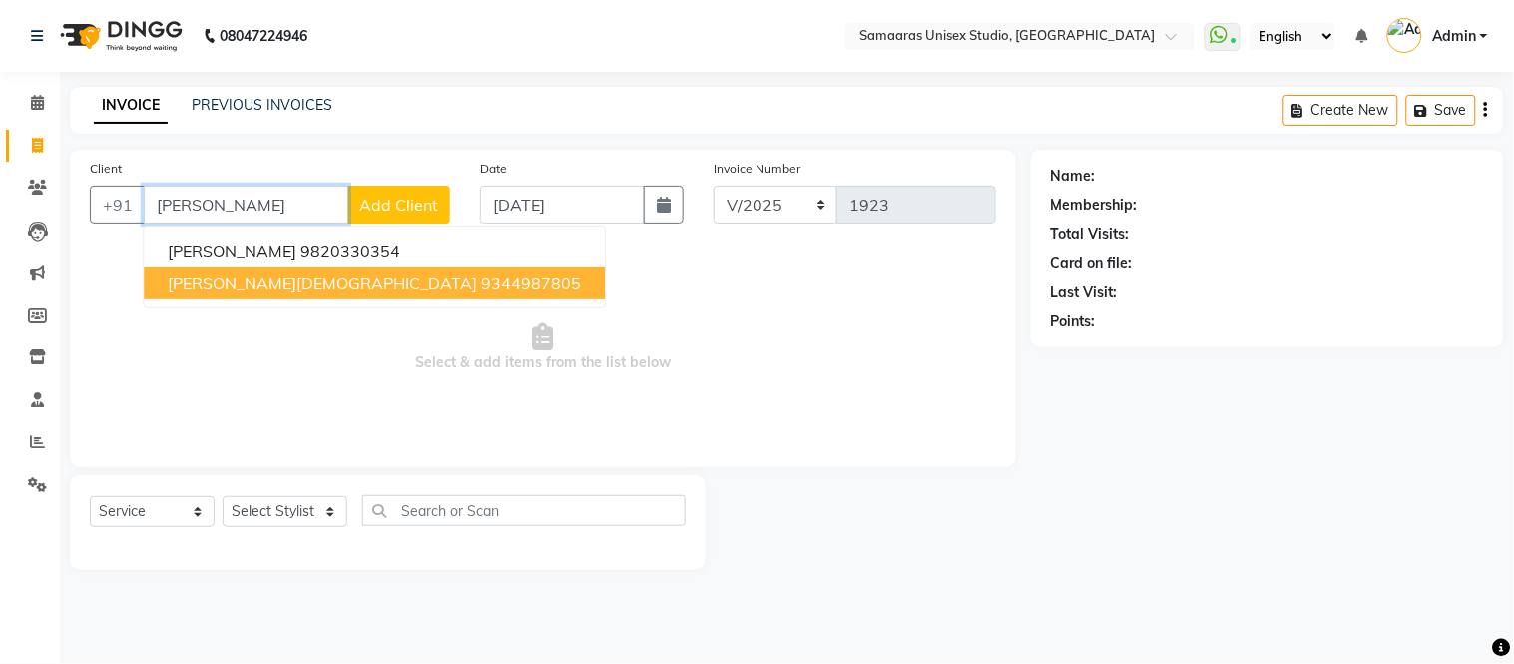
click at [481, 289] on ngb-highlight "9344987805" at bounding box center [531, 282] width 100 height 20
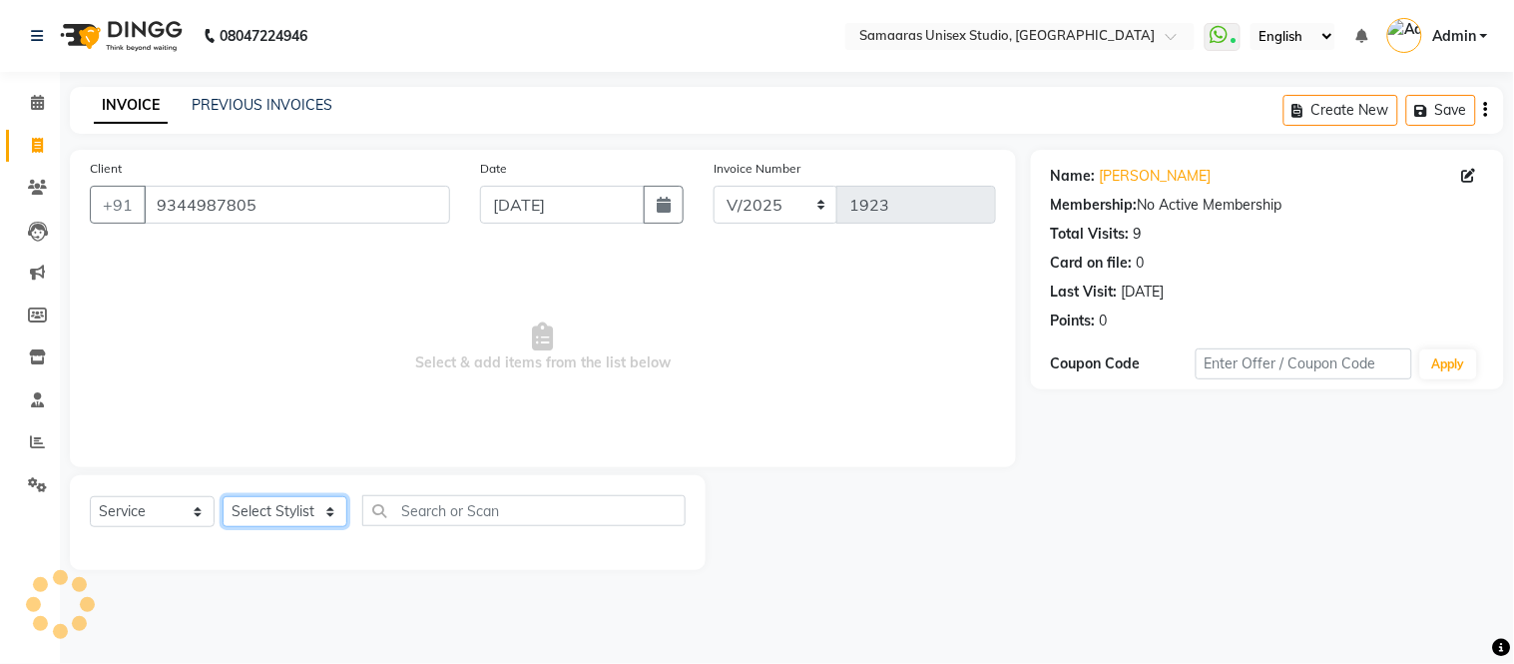
click at [305, 514] on select "Select Stylist Front Desk junaid Kajal [PERSON_NAME] [PERSON_NAME]" at bounding box center [285, 511] width 125 height 31
click at [223, 497] on select "Select Stylist Front Desk junaid Kajal [PERSON_NAME] [PERSON_NAME]" at bounding box center [285, 511] width 125 height 31
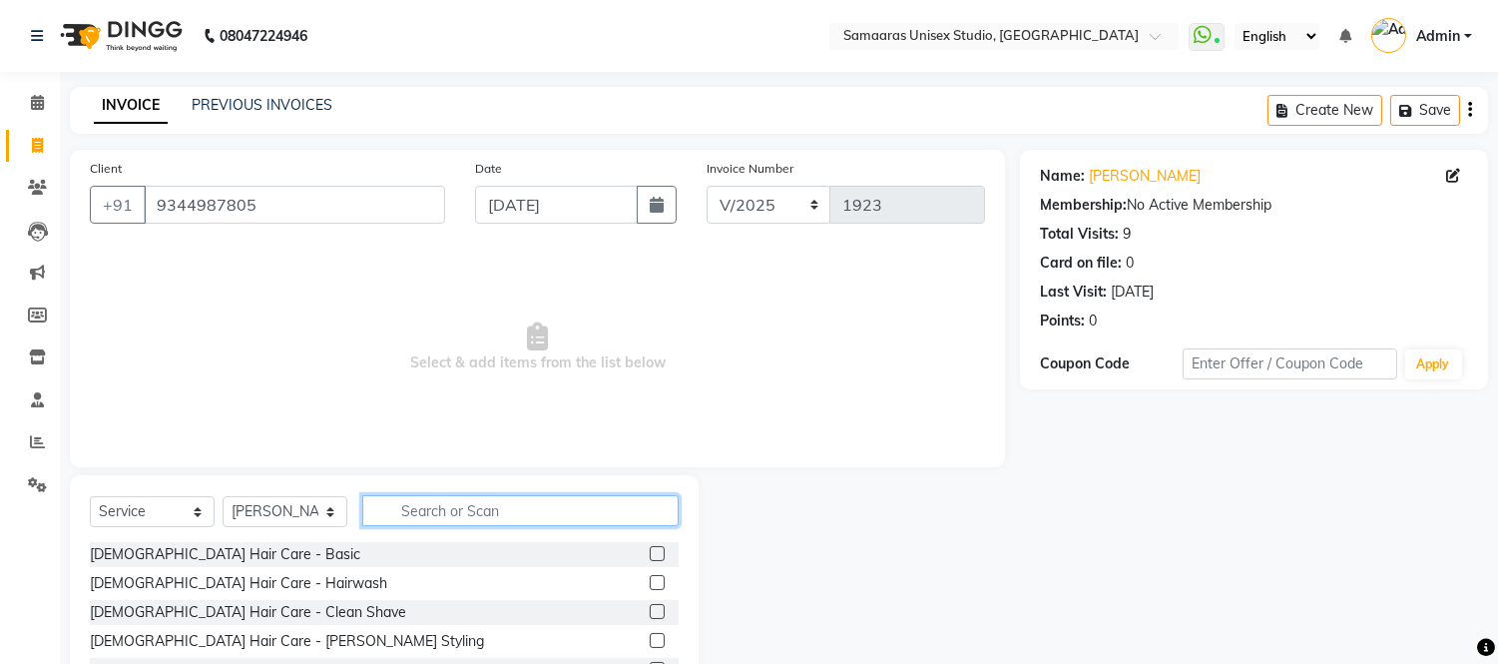
click at [400, 501] on input "text" at bounding box center [520, 510] width 316 height 31
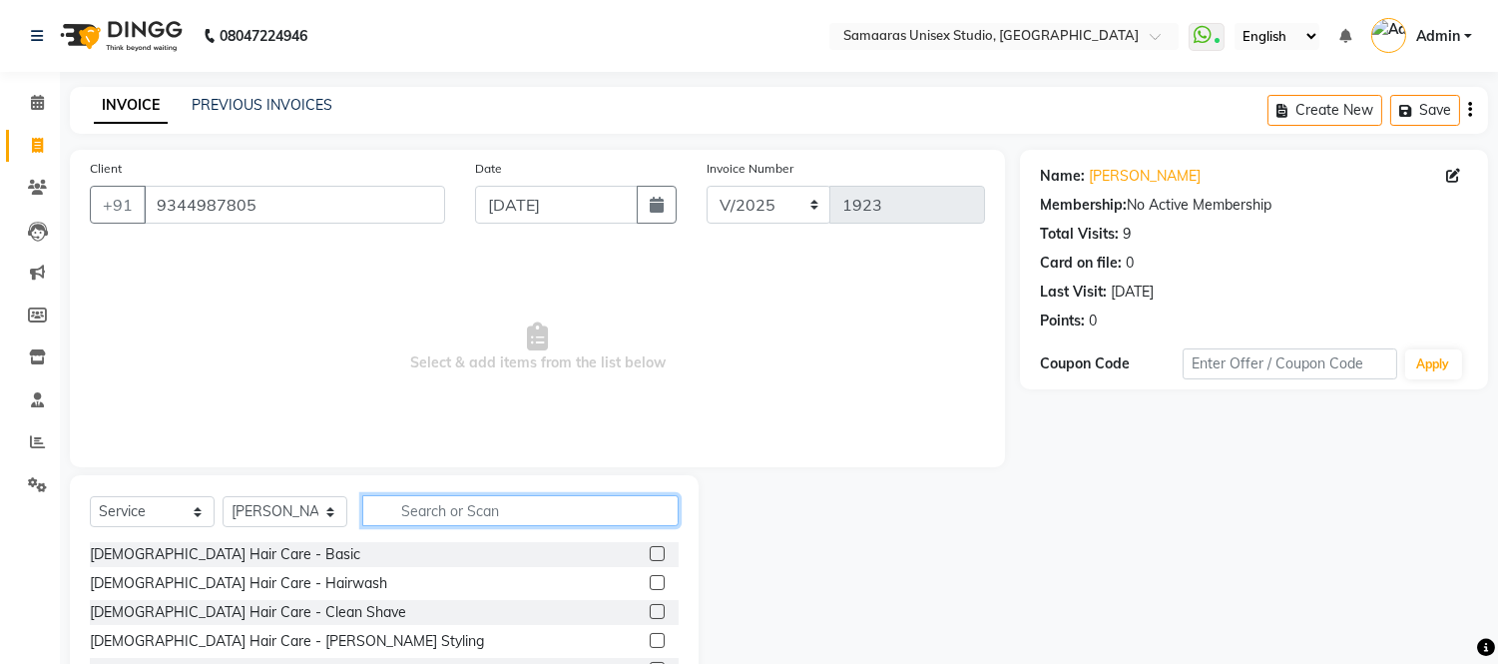
click at [400, 501] on input "text" at bounding box center [520, 510] width 316 height 31
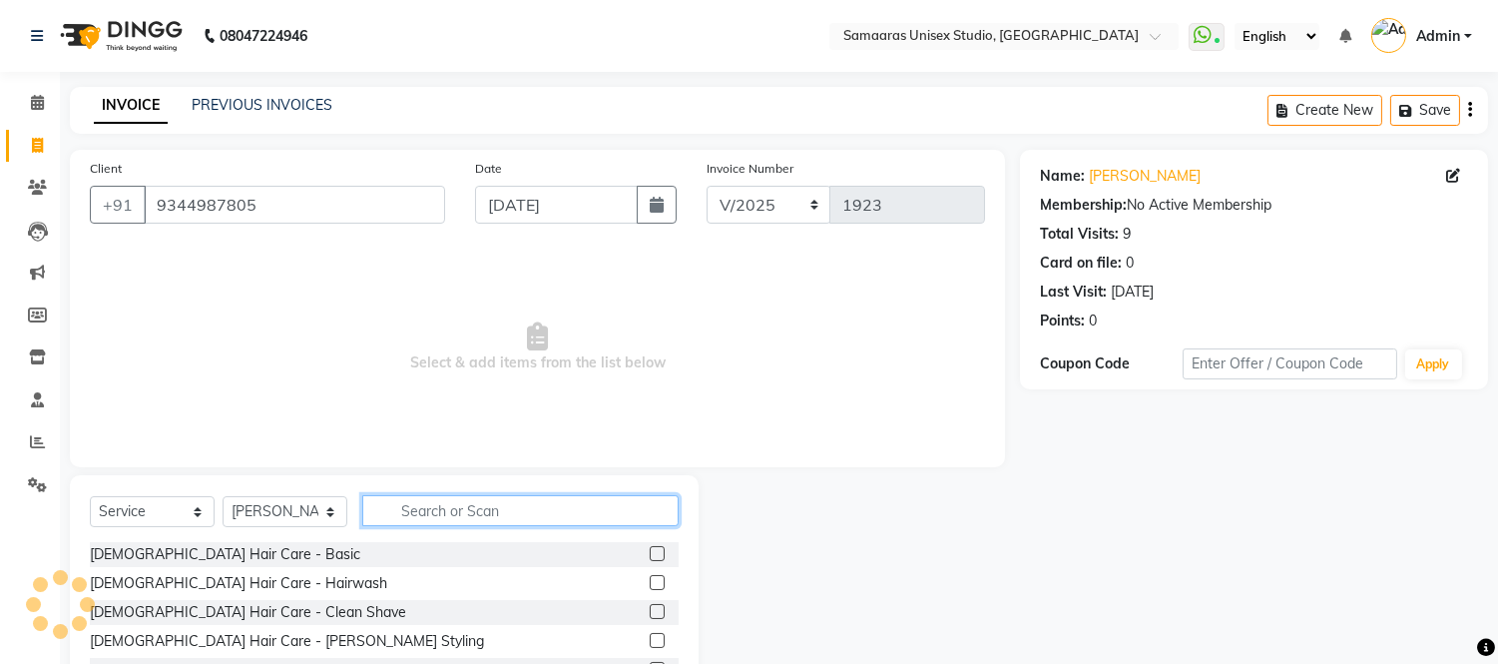
click at [400, 501] on input "text" at bounding box center [520, 510] width 316 height 31
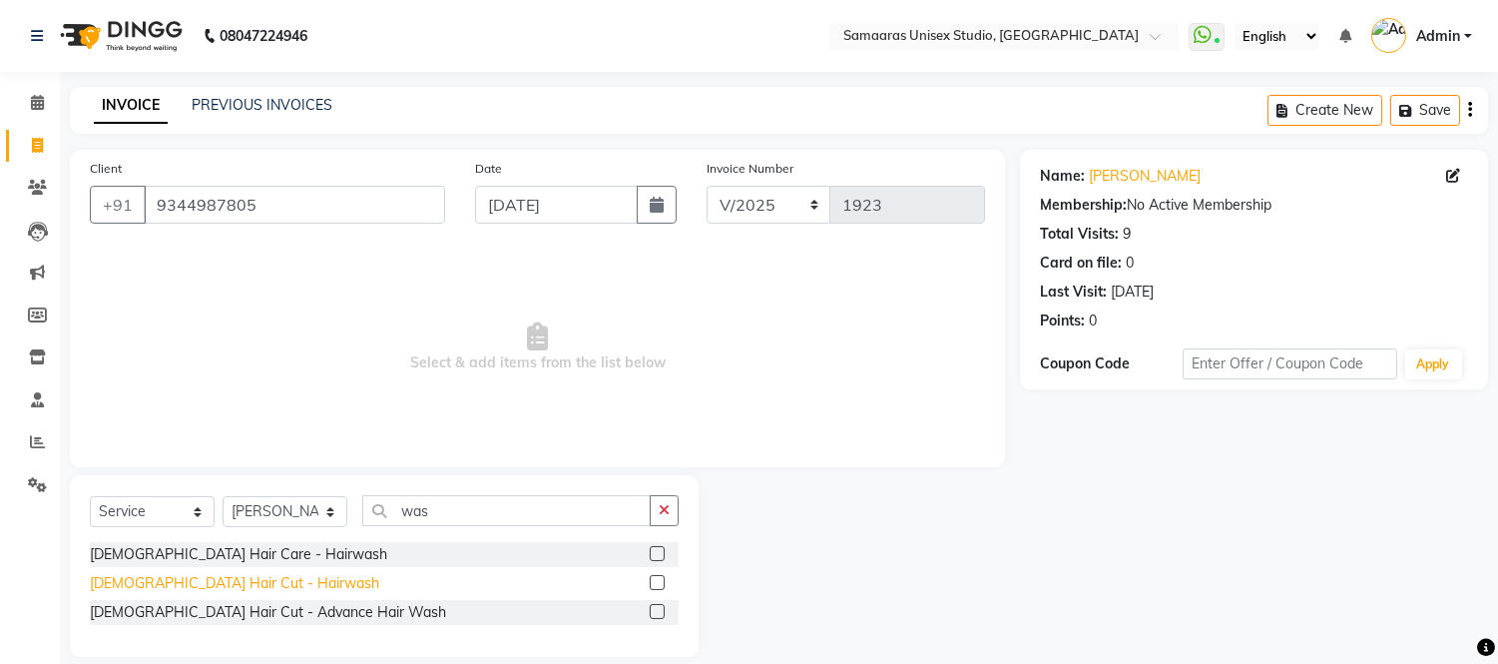
click at [240, 585] on div "[DEMOGRAPHIC_DATA] Hair Cut - Hairwash" at bounding box center [234, 583] width 289 height 21
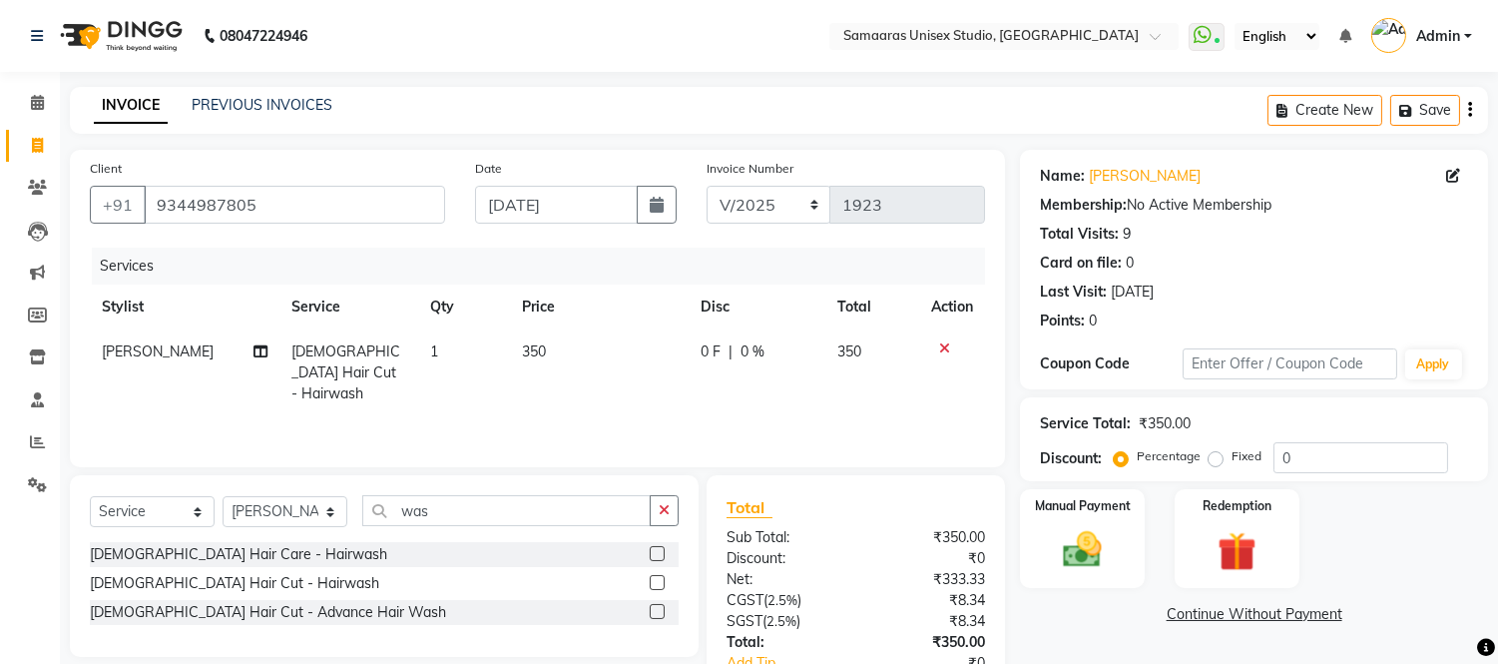
click at [782, 336] on td "0 F | 0 %" at bounding box center [756, 372] width 137 height 87
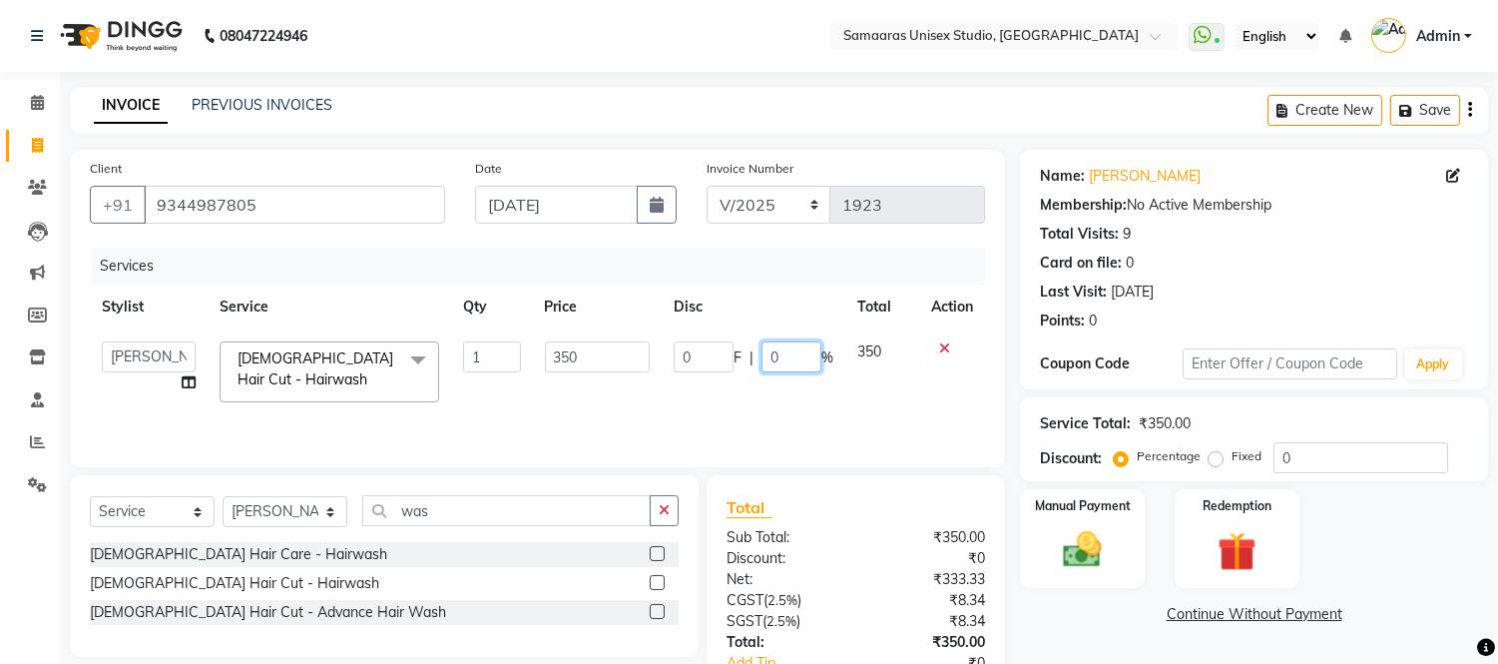
click at [781, 353] on input "0" at bounding box center [791, 356] width 60 height 31
click at [829, 396] on div "Services Stylist Service Qty Price Disc Total Action Front Desk junaid Kajal [P…" at bounding box center [537, 347] width 895 height 200
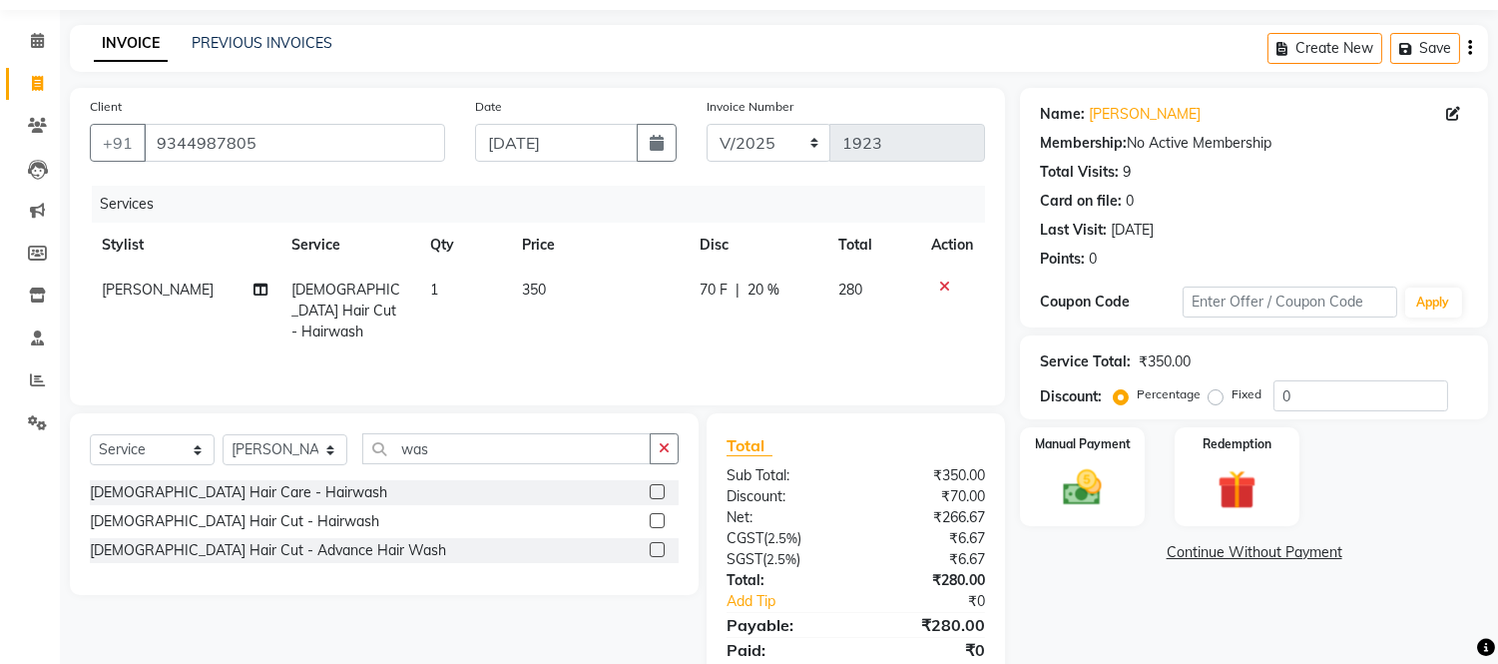
scroll to position [23, 0]
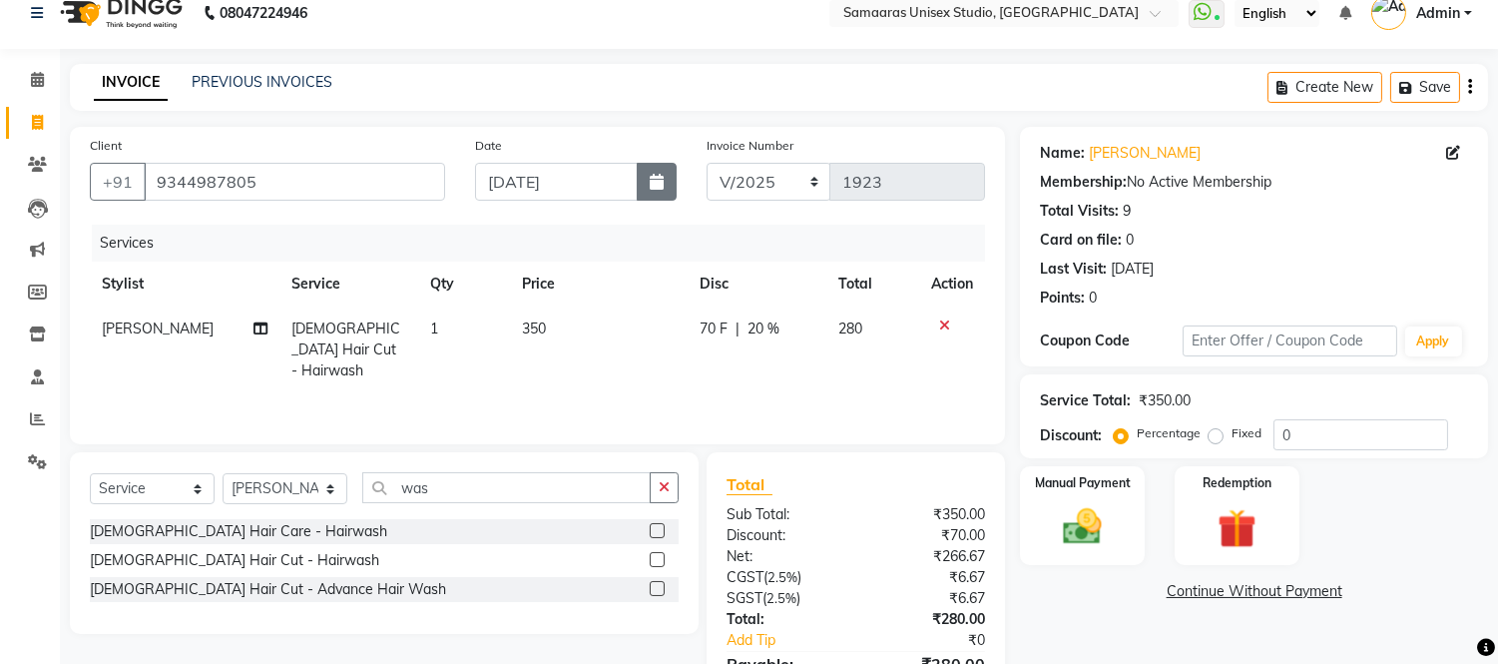
click at [655, 196] on button "button" at bounding box center [657, 182] width 40 height 38
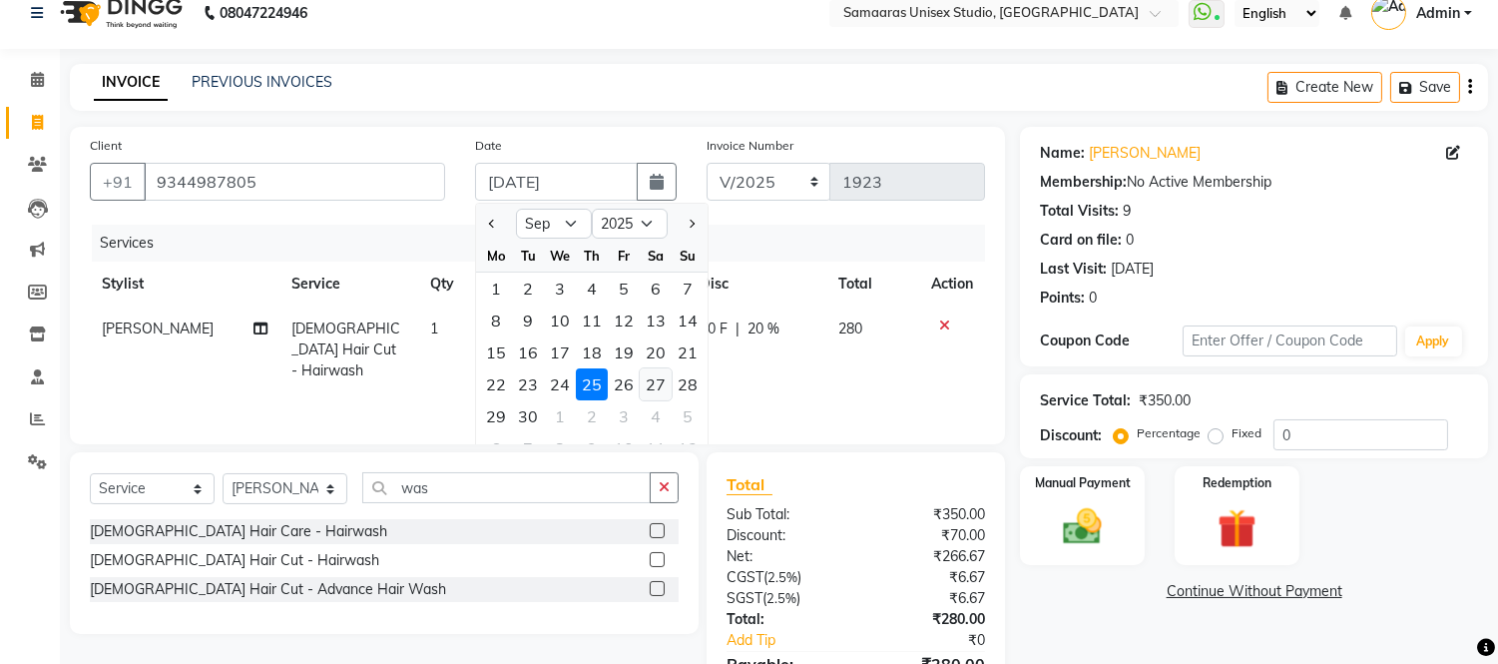
click at [657, 376] on div "27" at bounding box center [656, 384] width 32 height 32
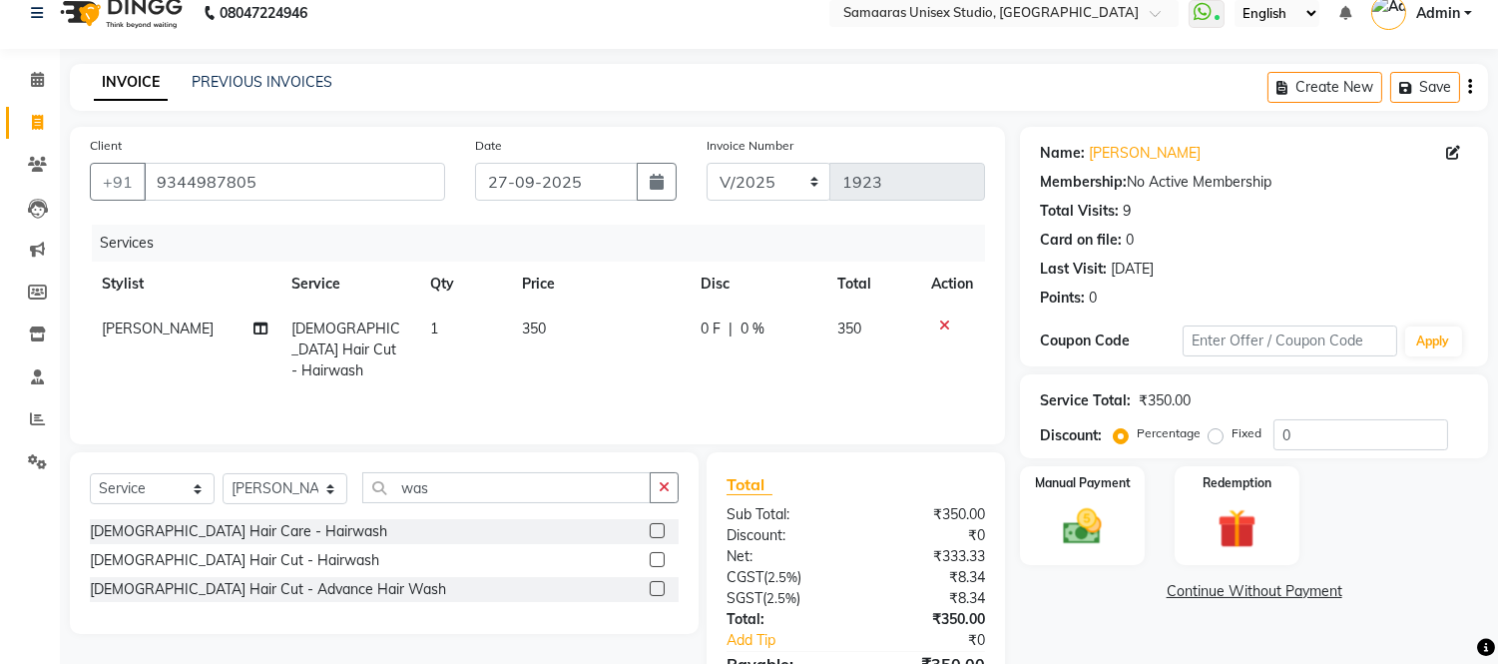
click at [770, 322] on div "0 F | 0 %" at bounding box center [756, 328] width 113 height 21
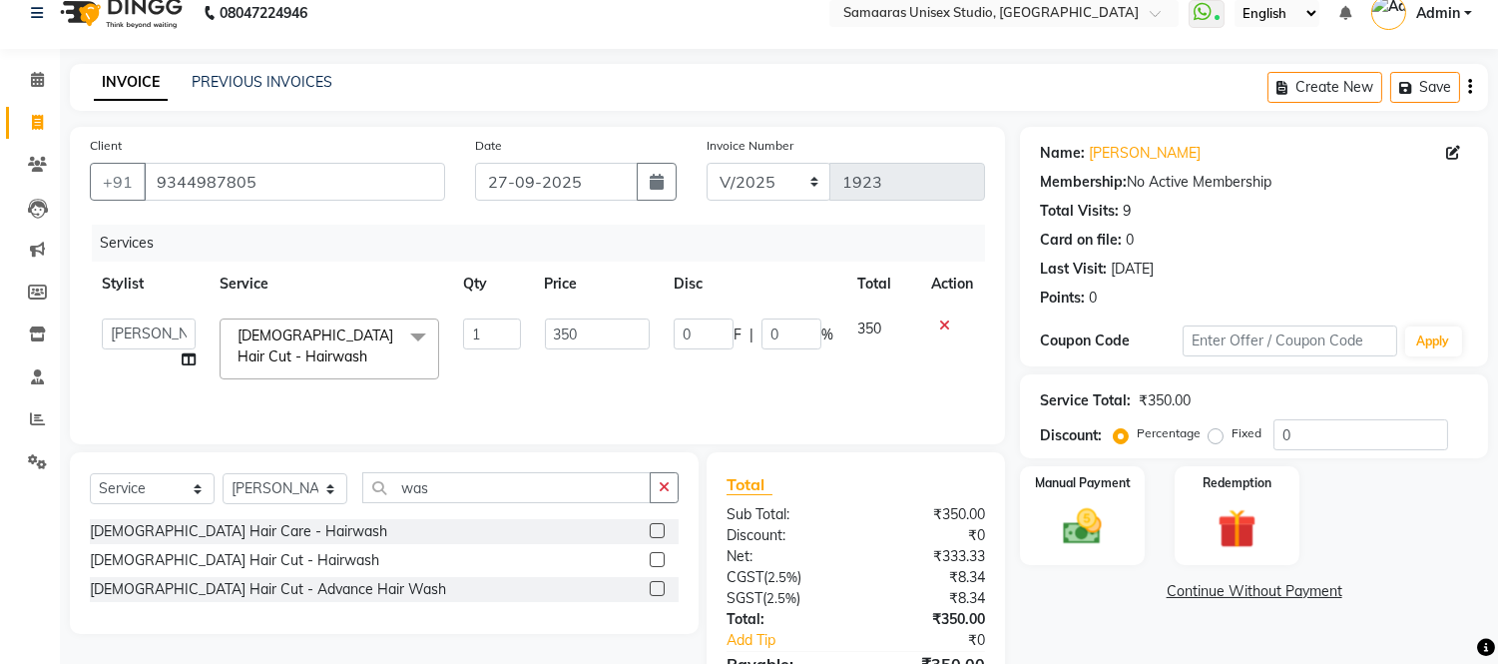
click at [770, 322] on input "0" at bounding box center [791, 333] width 60 height 31
click at [743, 356] on td "0 F | 20 %" at bounding box center [754, 348] width 184 height 85
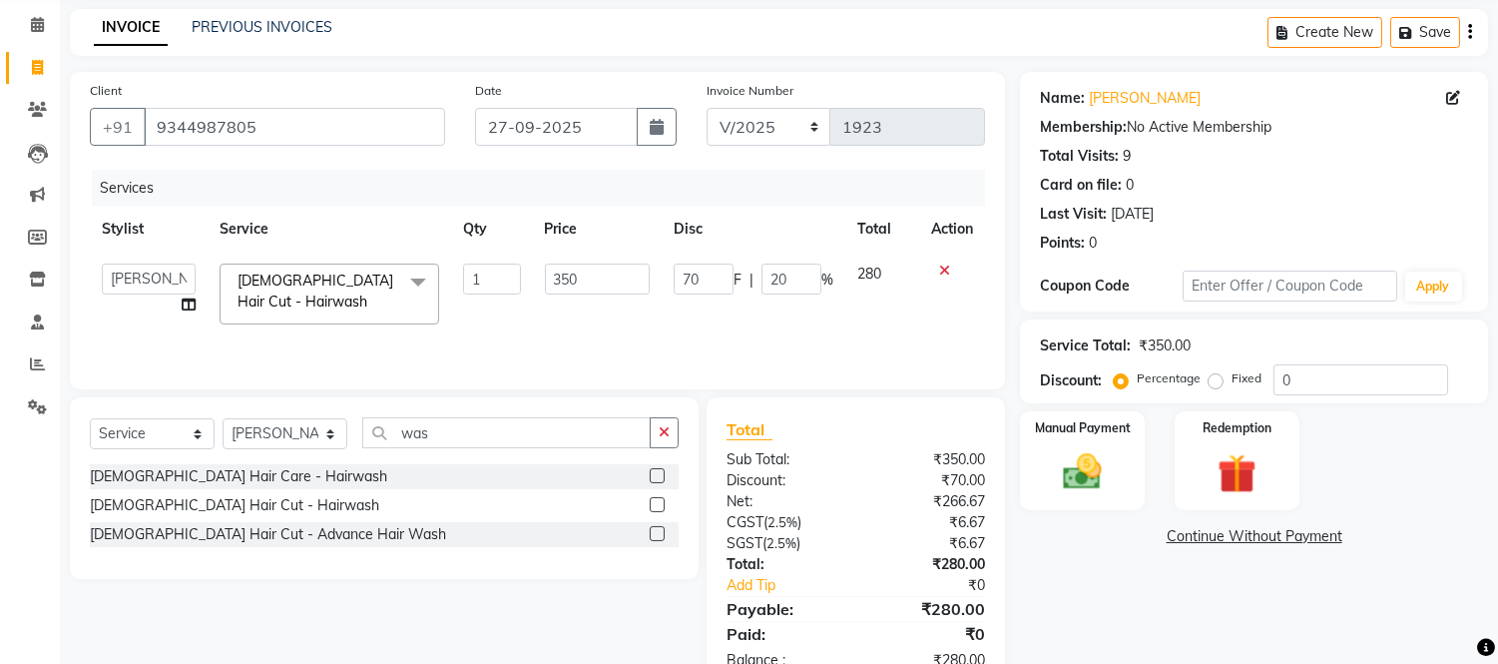
scroll to position [134, 0]
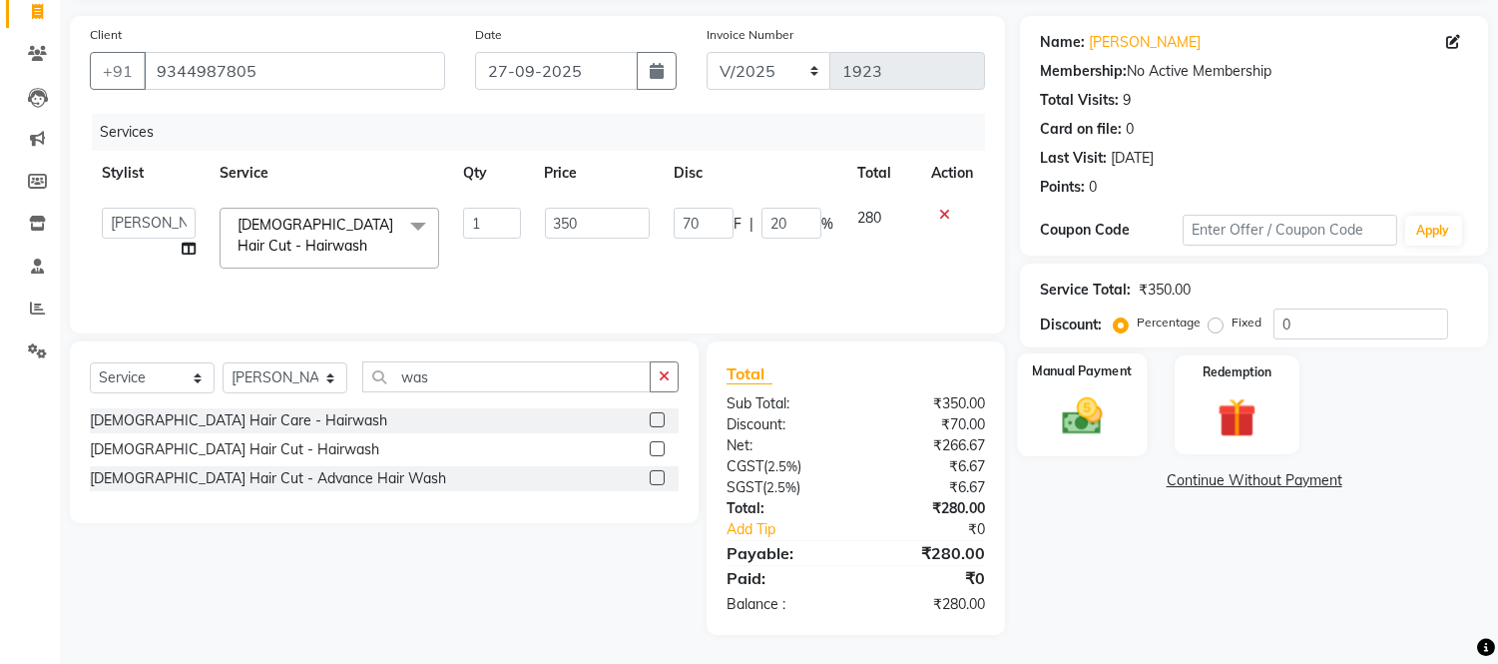
click at [1093, 384] on div "Manual Payment" at bounding box center [1083, 404] width 130 height 102
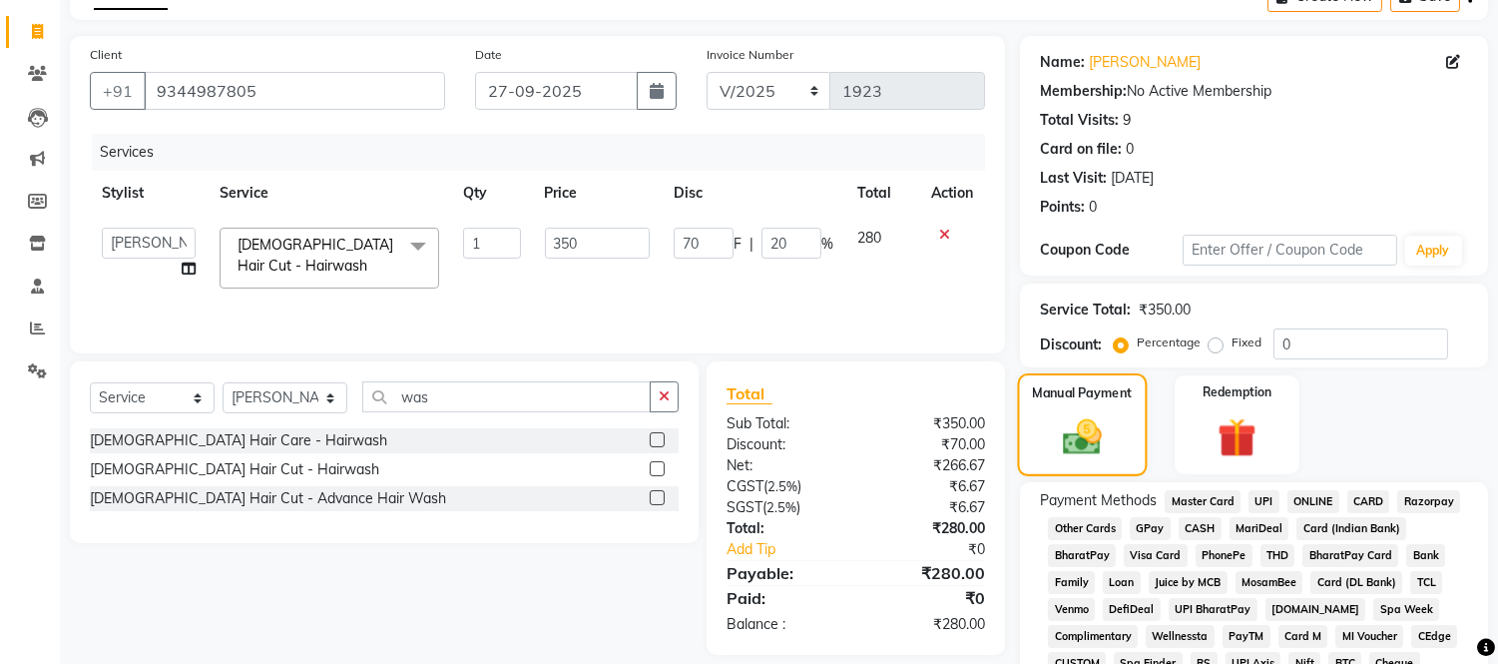
scroll to position [234, 0]
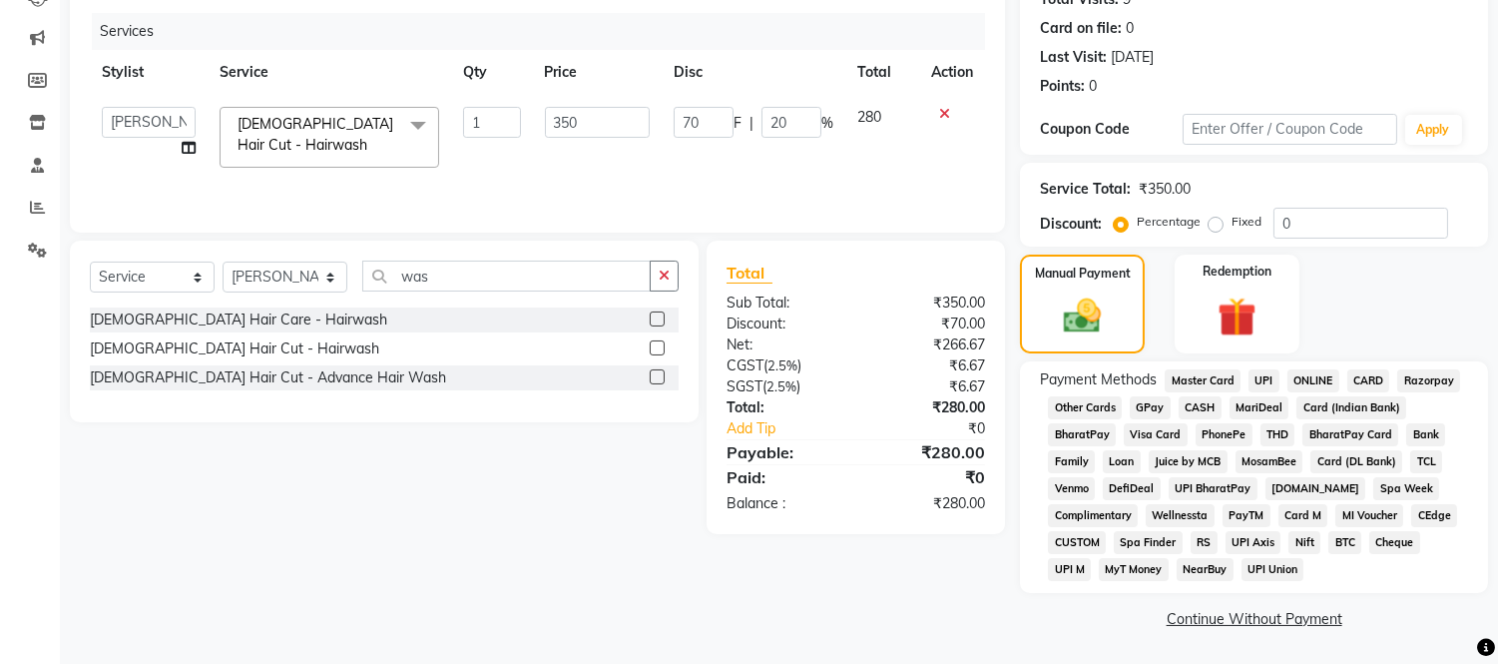
click at [1145, 407] on span "GPay" at bounding box center [1149, 407] width 41 height 23
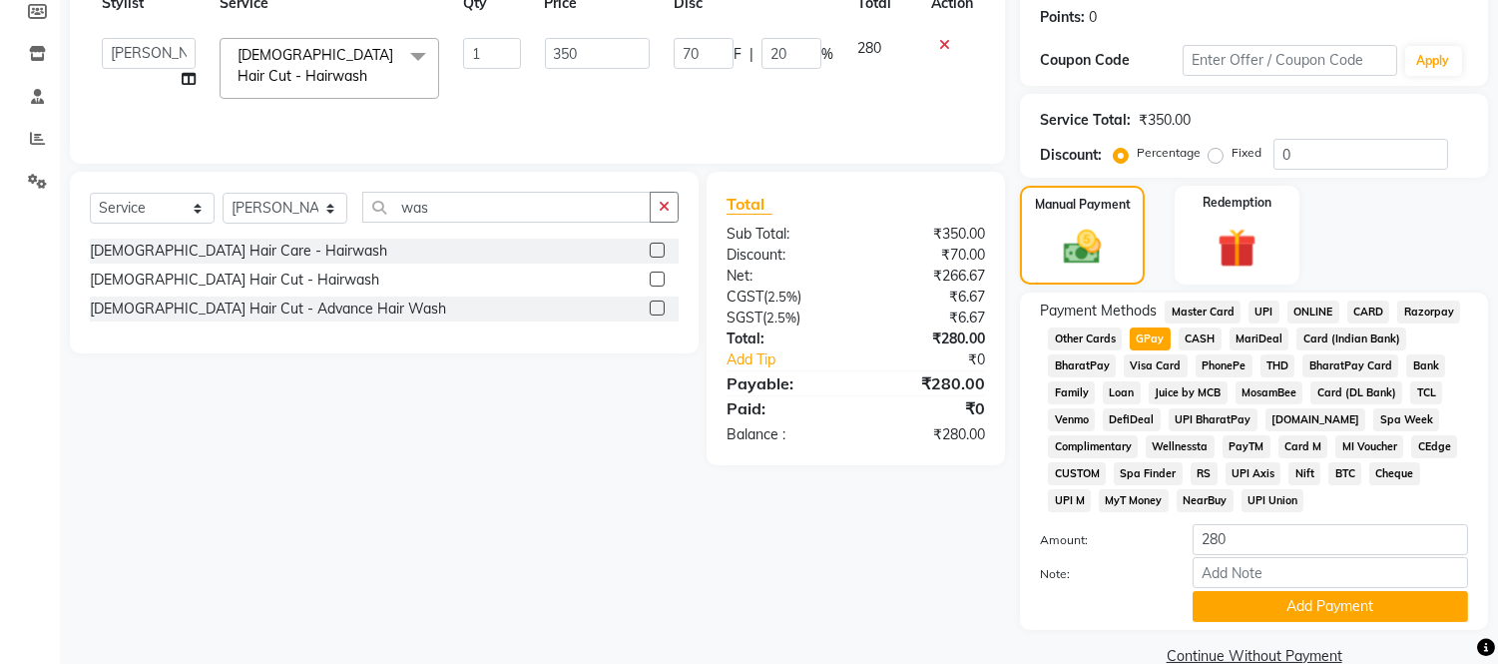
scroll to position [341, 0]
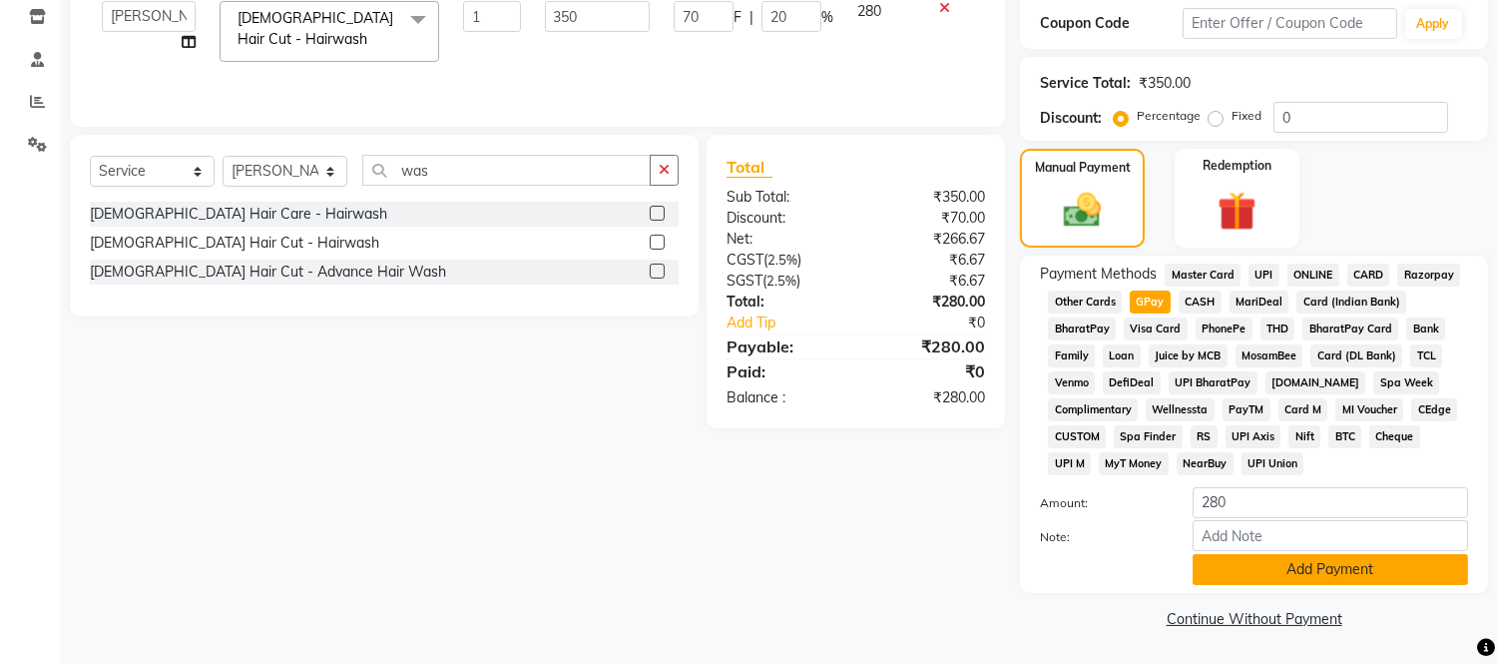
click at [1268, 571] on button "Add Payment" at bounding box center [1329, 569] width 275 height 31
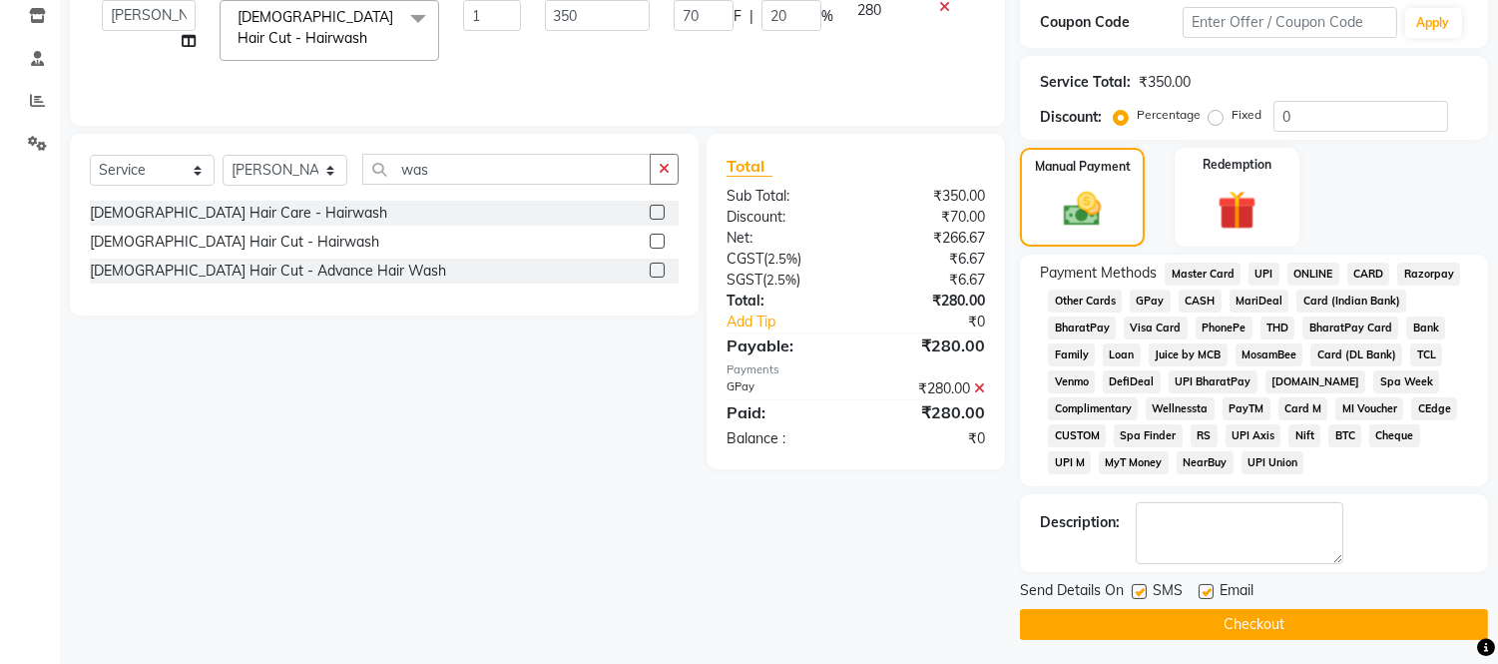
click at [1255, 615] on button "Checkout" at bounding box center [1254, 624] width 468 height 31
